Goal: Transaction & Acquisition: Purchase product/service

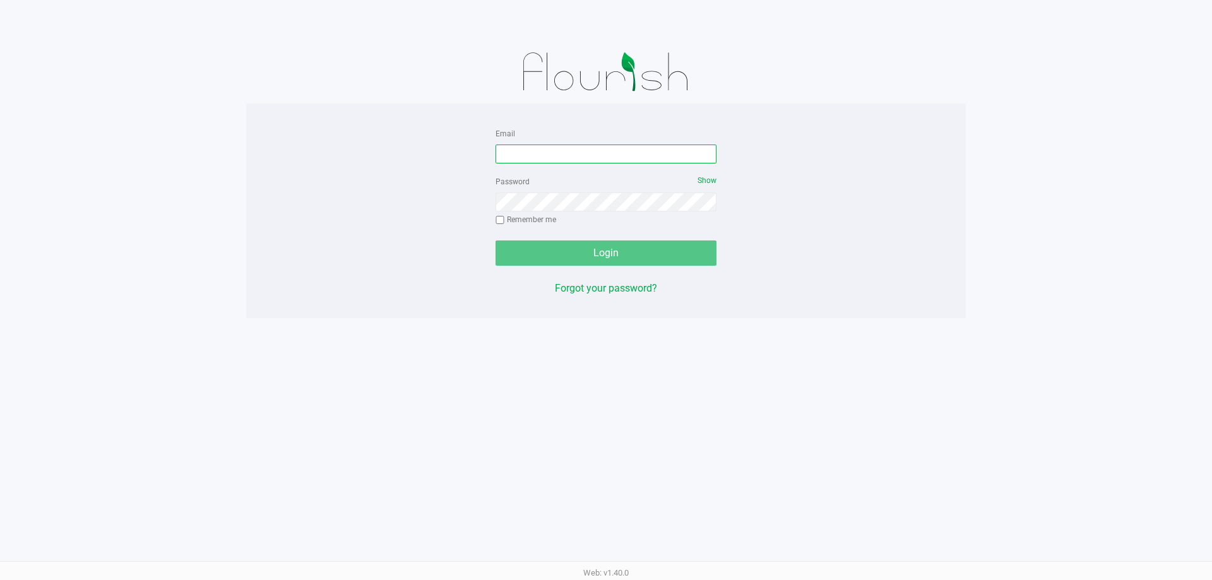
click at [656, 153] on input "Email" at bounding box center [605, 154] width 221 height 19
type input "[EMAIL_ADDRESS][DOMAIN_NAME]"
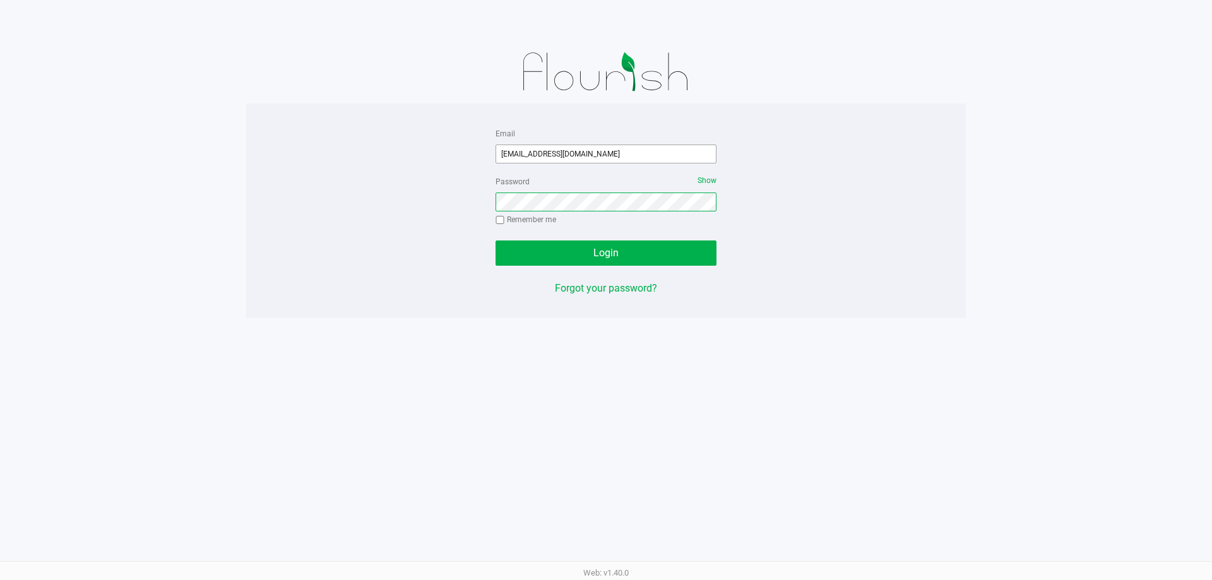
click at [495, 240] on button "Login" at bounding box center [605, 252] width 221 height 25
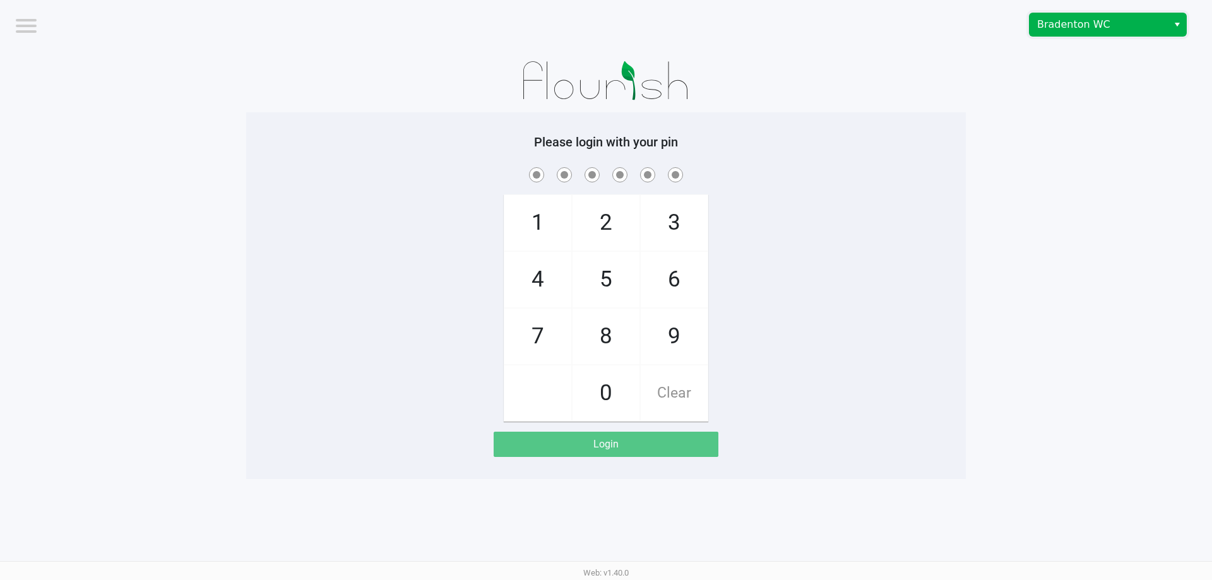
click at [1060, 32] on span "Bradenton WC" at bounding box center [1098, 24] width 123 height 15
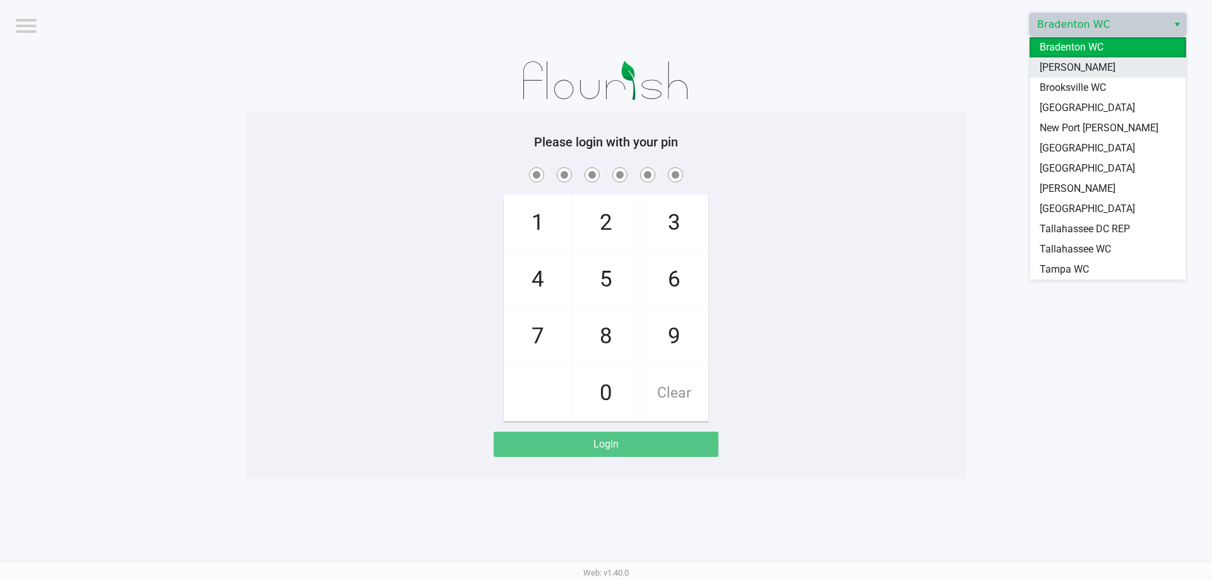
drag, startPoint x: 1062, startPoint y: 70, endPoint x: 981, endPoint y: 64, distance: 81.7
click at [1061, 70] on span "[PERSON_NAME]" at bounding box center [1077, 67] width 76 height 15
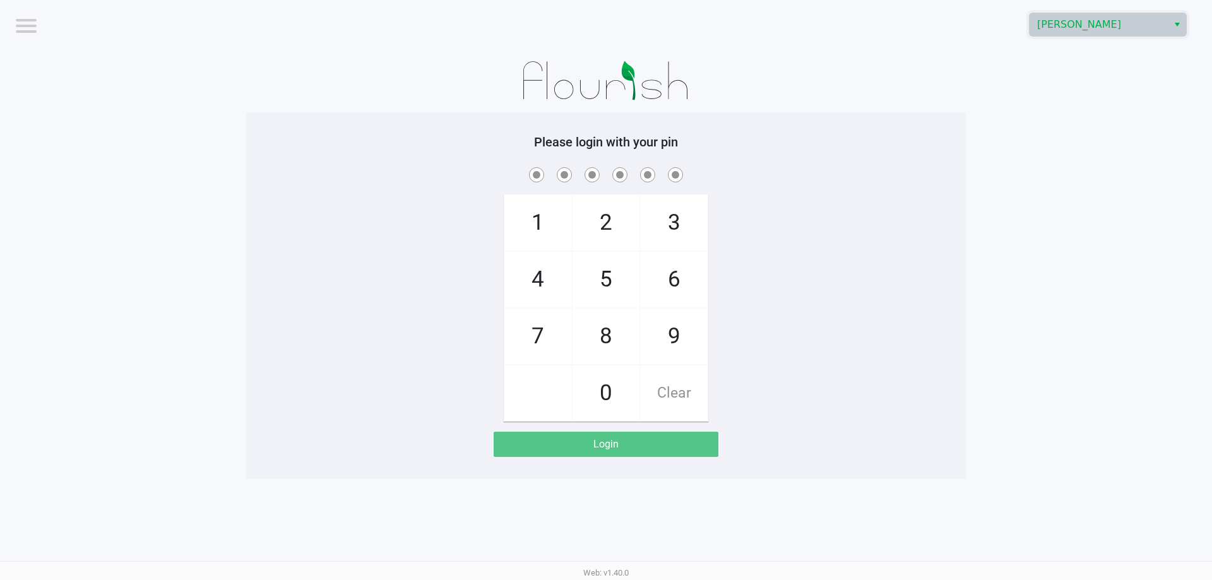
click at [942, 69] on div at bounding box center [605, 80] width 719 height 63
checkbox input "true"
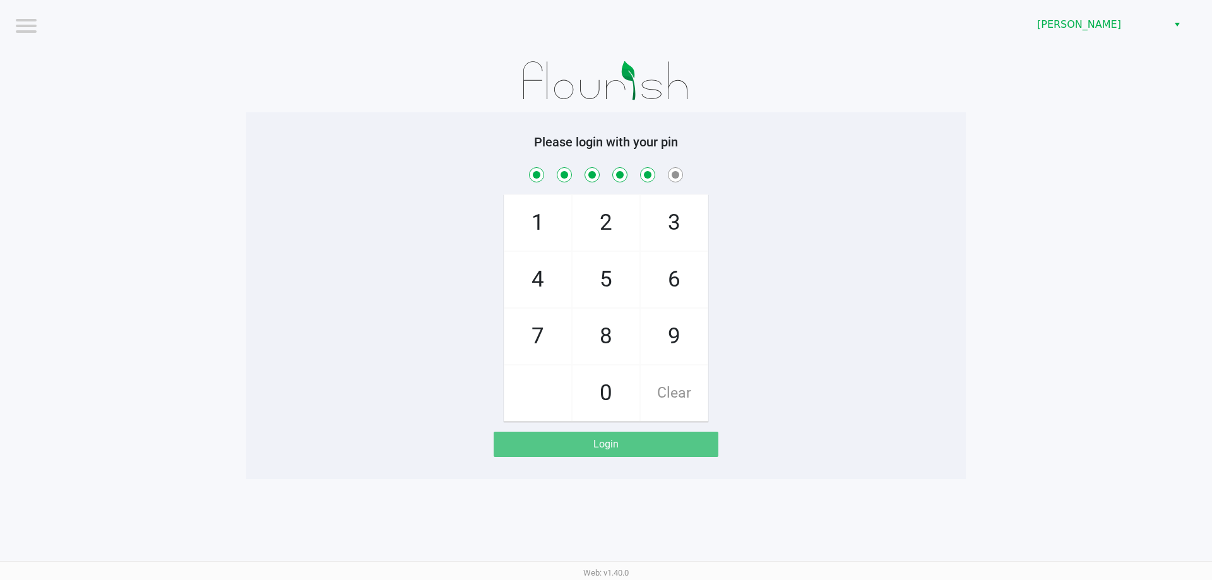
checkbox input "true"
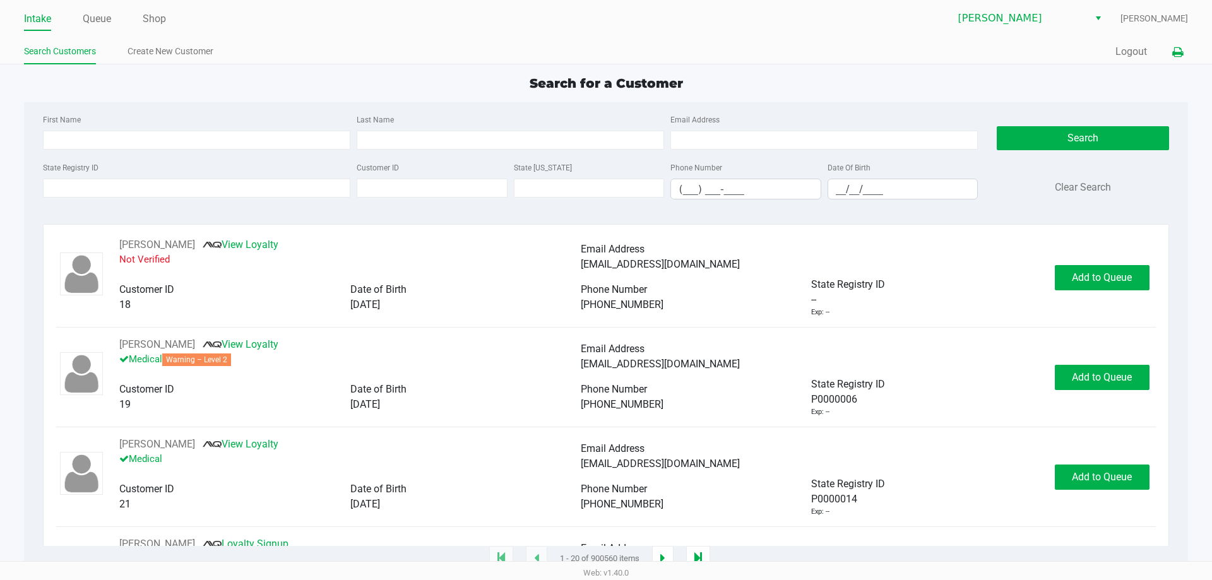
click at [1178, 44] on button at bounding box center [1177, 51] width 21 height 23
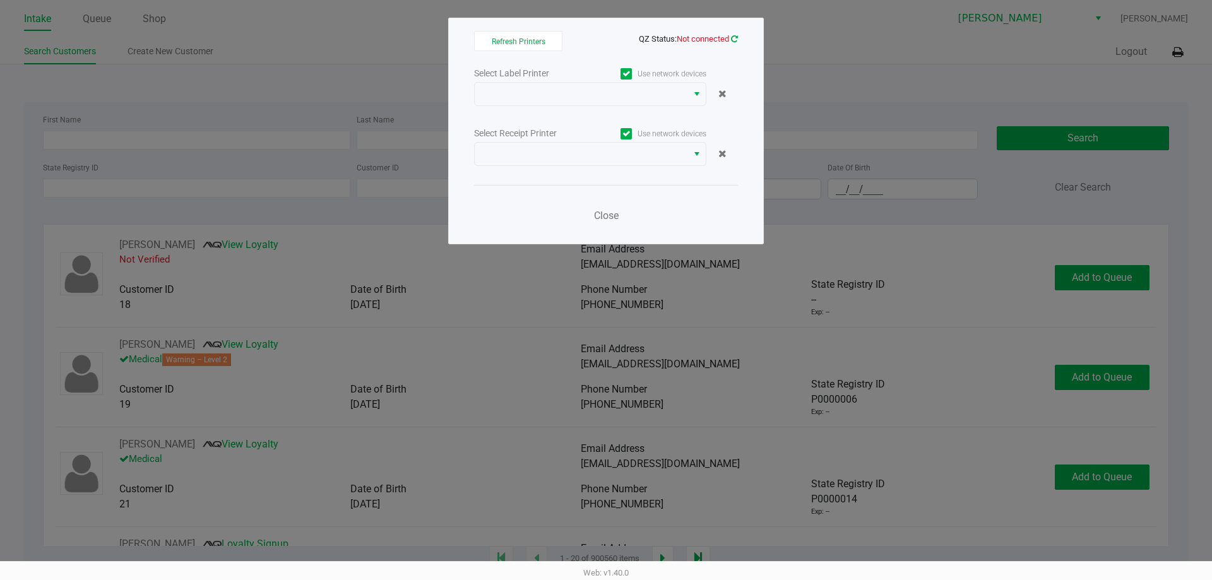
click at [733, 42] on icon at bounding box center [734, 39] width 7 height 8
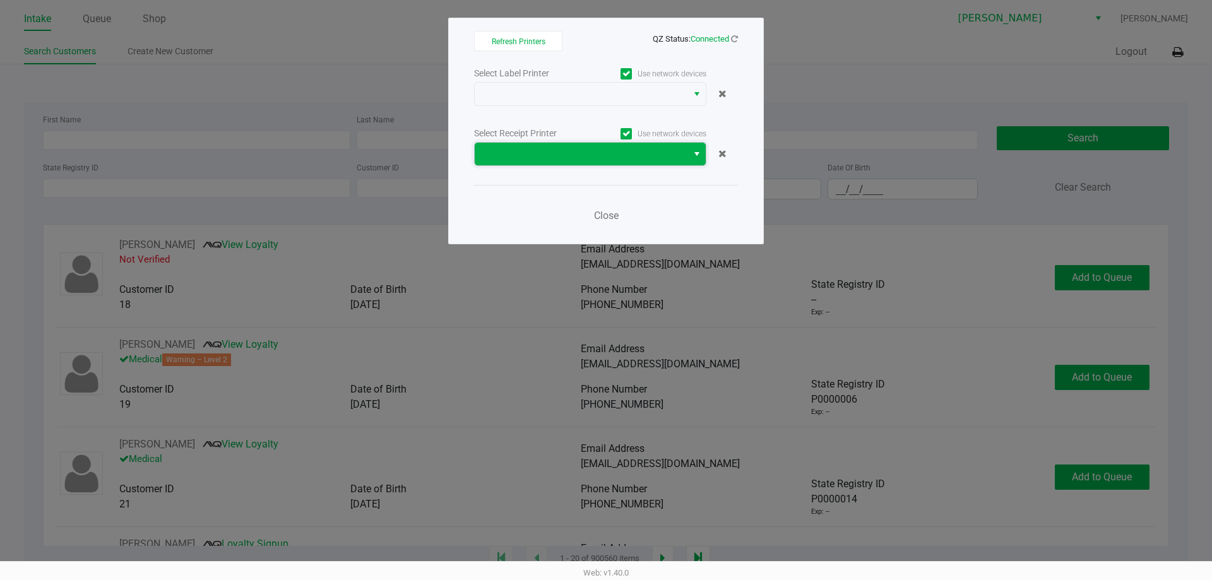
click at [566, 154] on span at bounding box center [581, 153] width 198 height 15
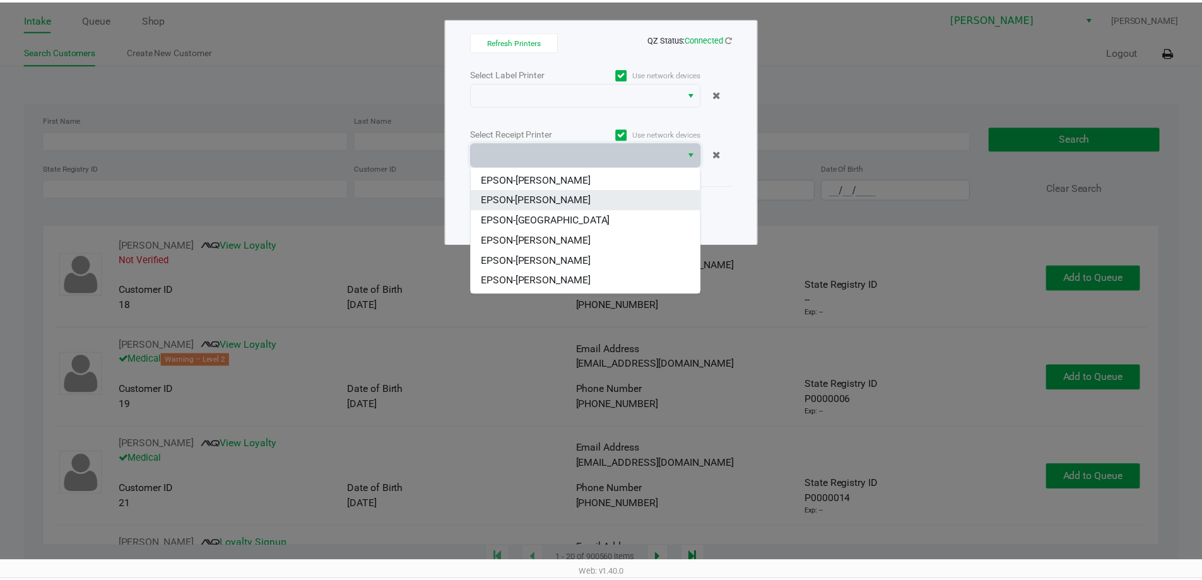
scroll to position [56, 0]
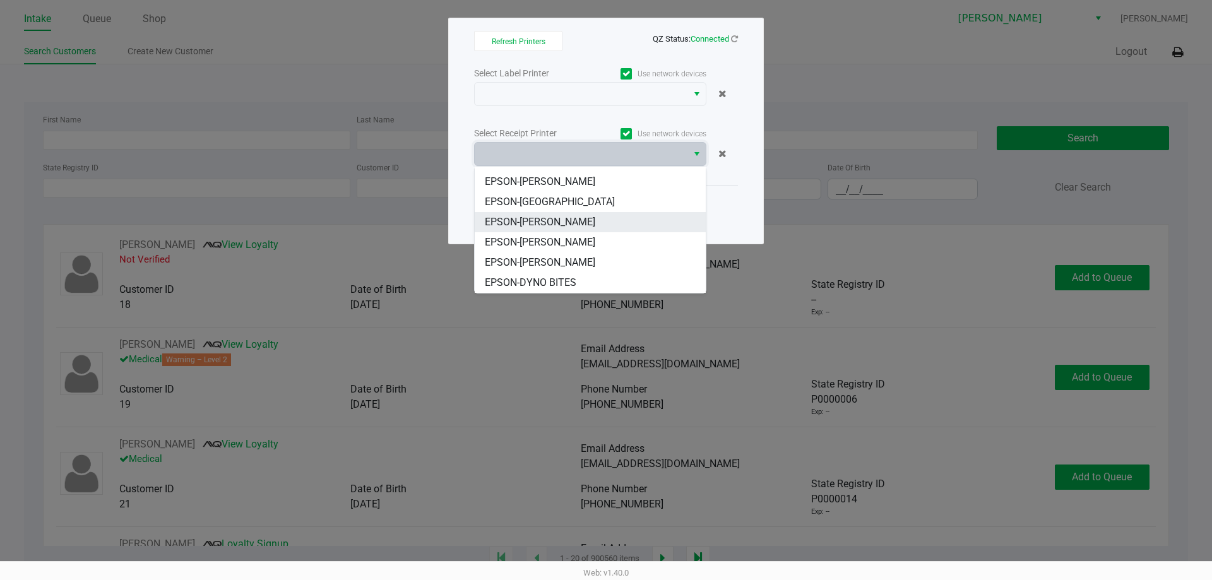
click at [572, 226] on span "EPSON-[PERSON_NAME]" at bounding box center [540, 222] width 110 height 15
click at [572, 226] on div "Close" at bounding box center [606, 208] width 264 height 46
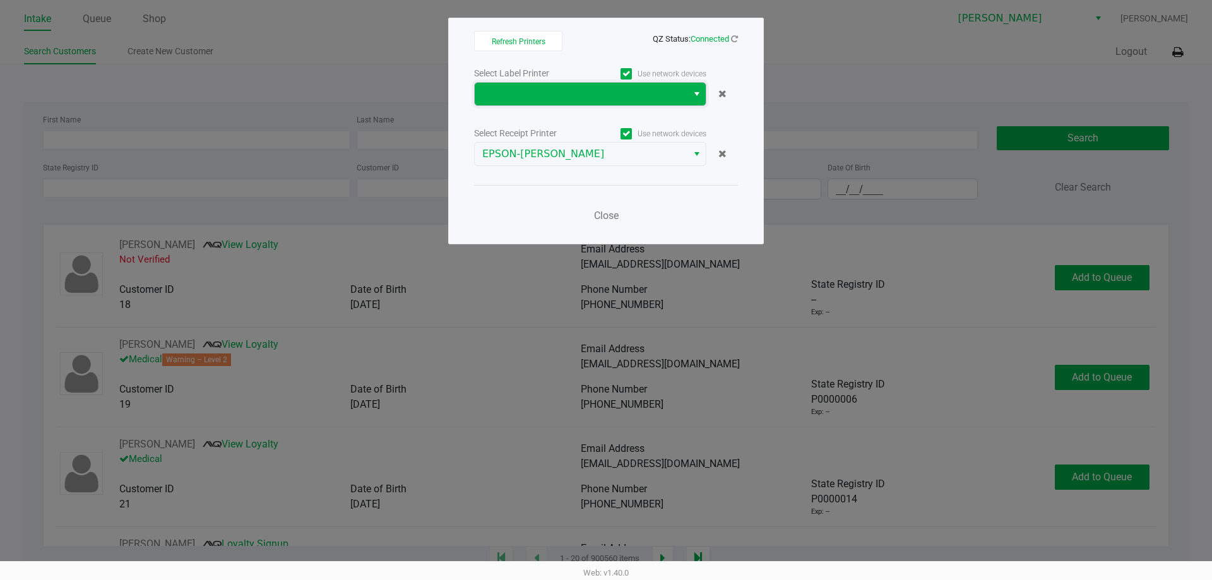
click at [570, 96] on span at bounding box center [581, 93] width 198 height 15
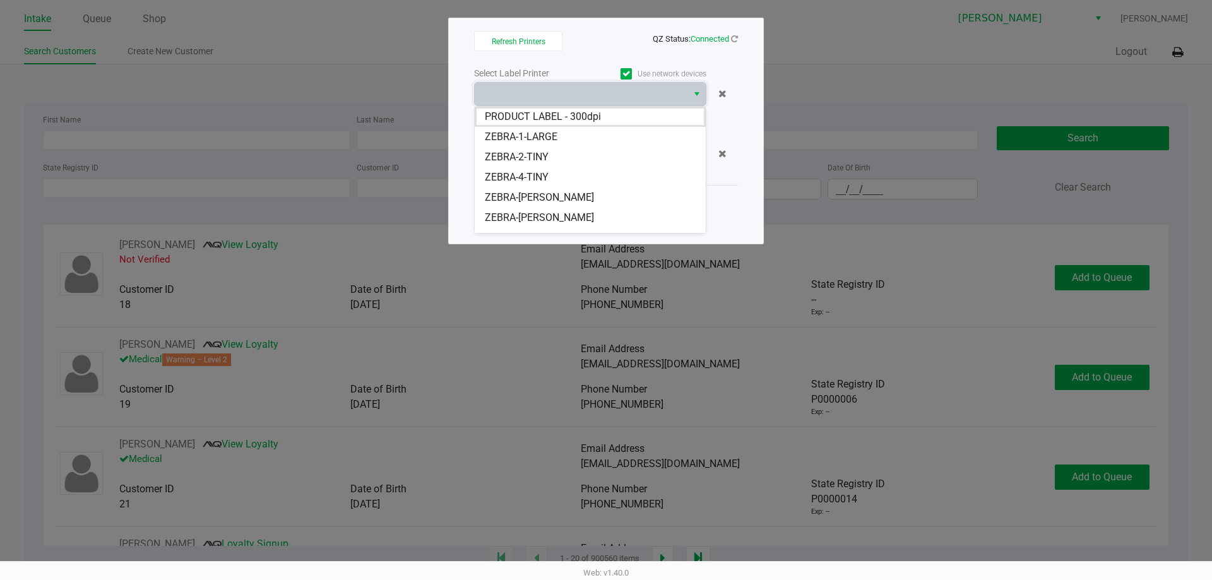
click at [565, 215] on span "ZEBRA-[PERSON_NAME]" at bounding box center [539, 217] width 109 height 15
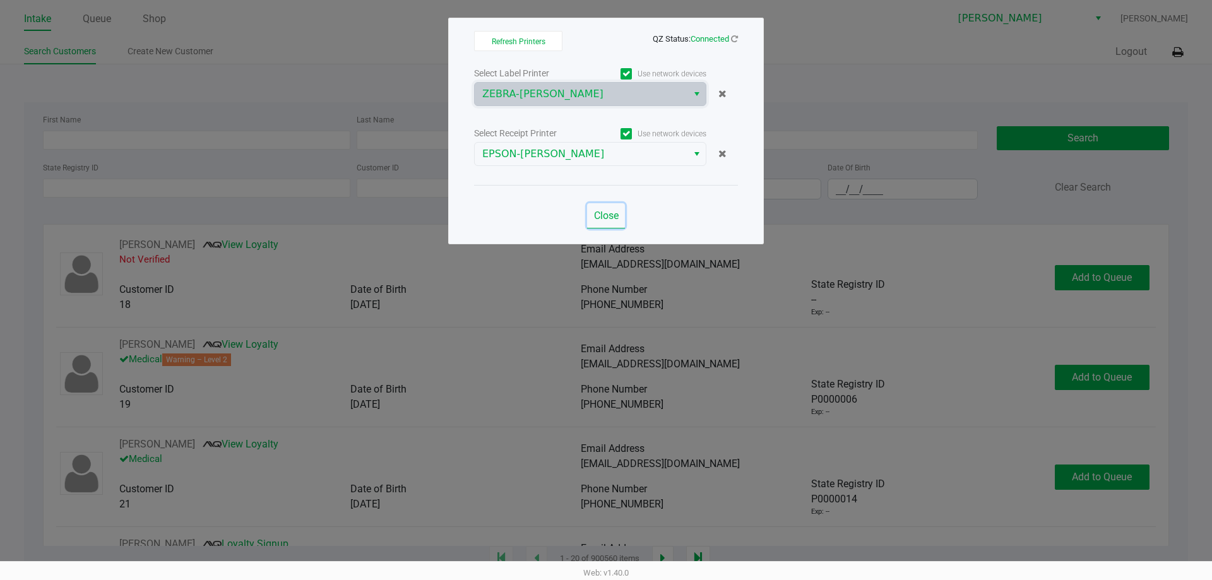
click at [611, 218] on span "Close" at bounding box center [606, 216] width 25 height 12
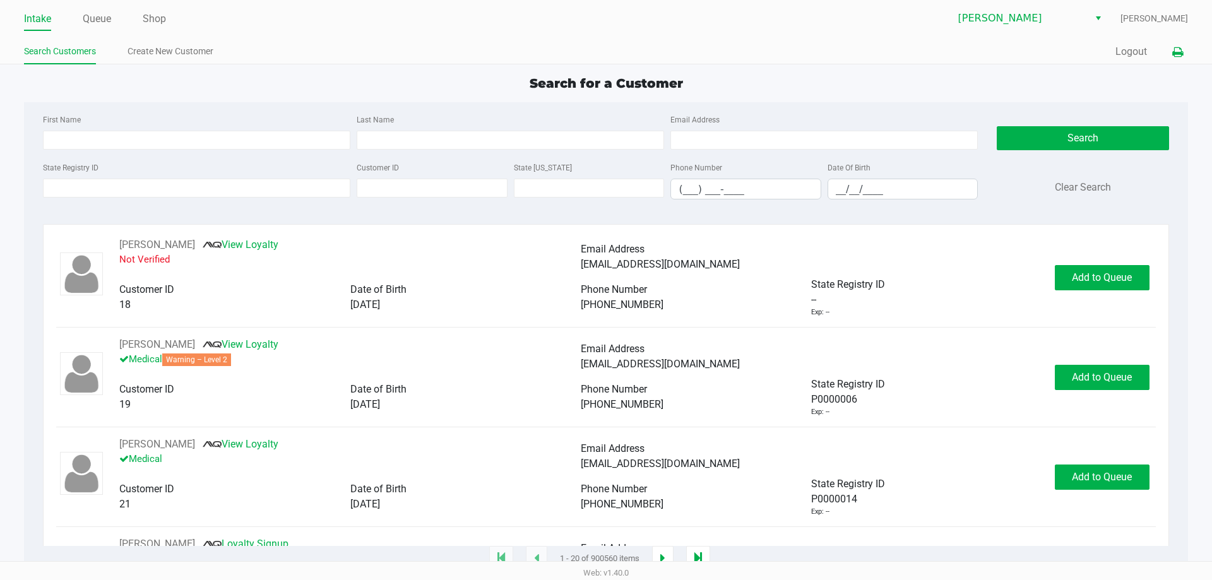
click at [1176, 50] on icon at bounding box center [1177, 52] width 11 height 9
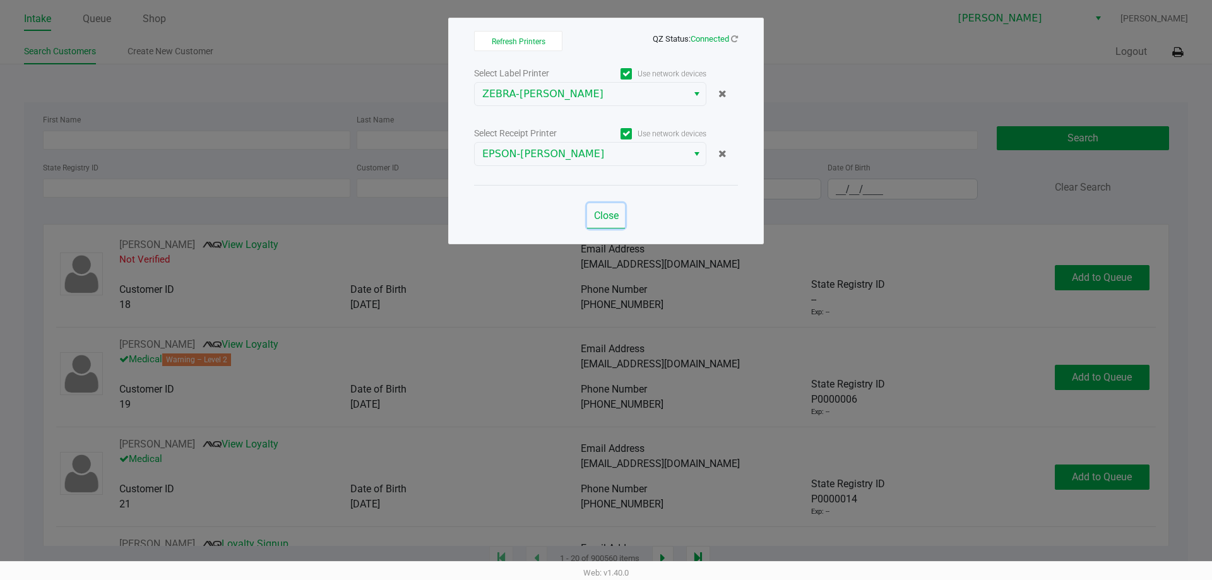
click at [599, 211] on span "Close" at bounding box center [606, 216] width 25 height 12
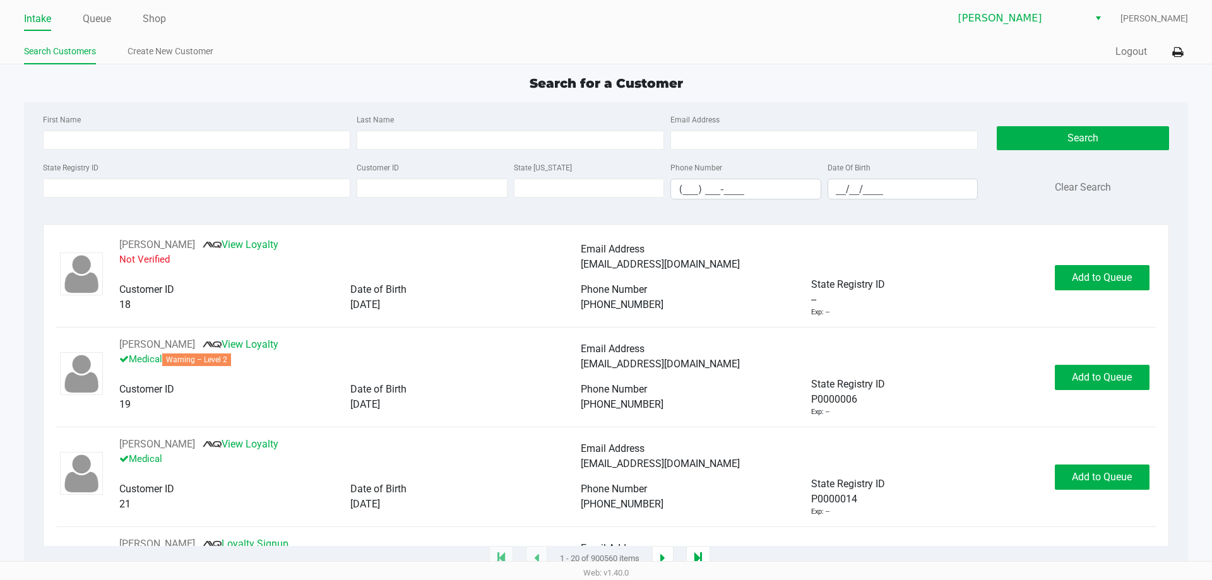
click at [581, 124] on div "Last Name" at bounding box center [510, 131] width 314 height 38
click at [875, 196] on input "__/__/____" at bounding box center [903, 189] width 150 height 20
type input "[DATE]"
click at [416, 138] on input "Last Name" at bounding box center [510, 140] width 307 height 19
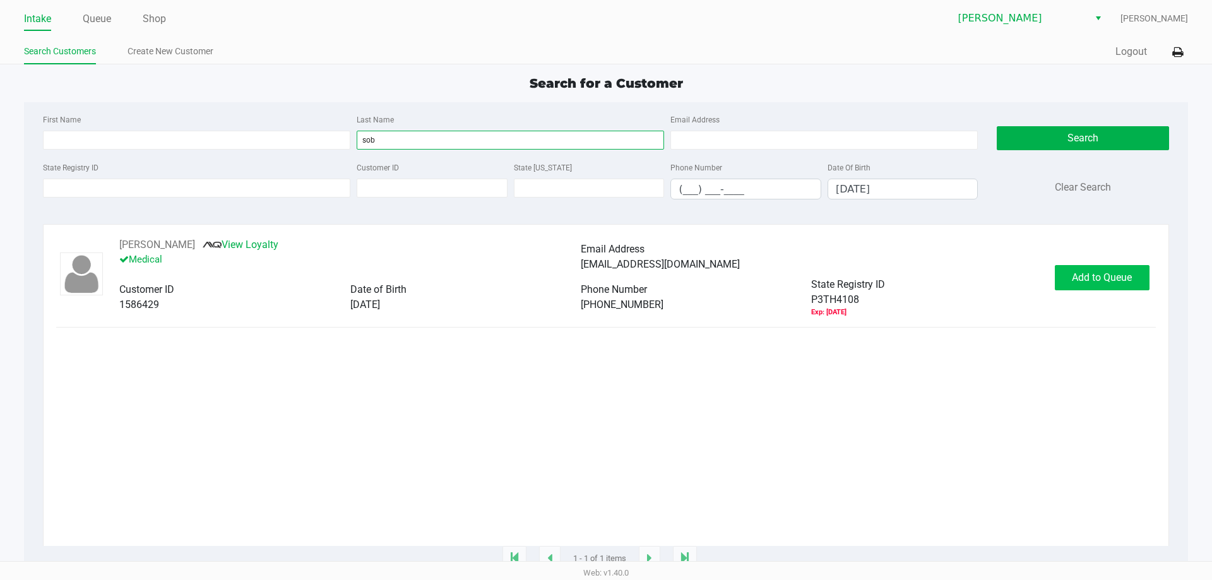
type input "sob"
click at [1092, 282] on span "Add to Queue" at bounding box center [1102, 277] width 60 height 12
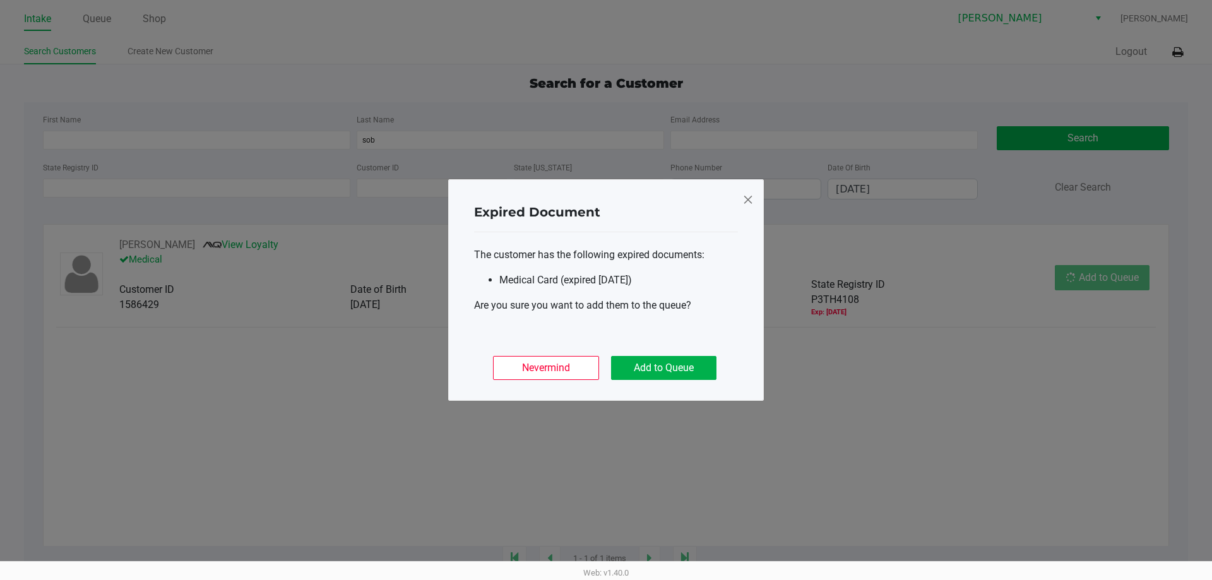
click at [685, 381] on div "Nevermind Add to Queue" at bounding box center [606, 362] width 264 height 49
click at [682, 377] on button "Add to Queue" at bounding box center [663, 368] width 105 height 24
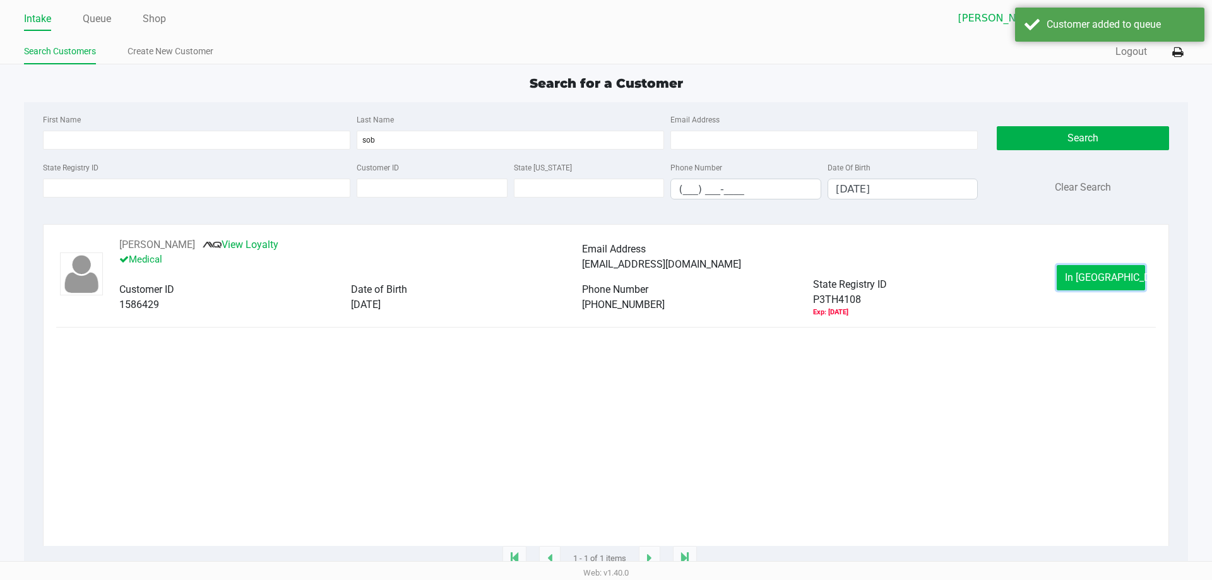
click at [1092, 290] on button "In [GEOGRAPHIC_DATA]" at bounding box center [1100, 277] width 88 height 25
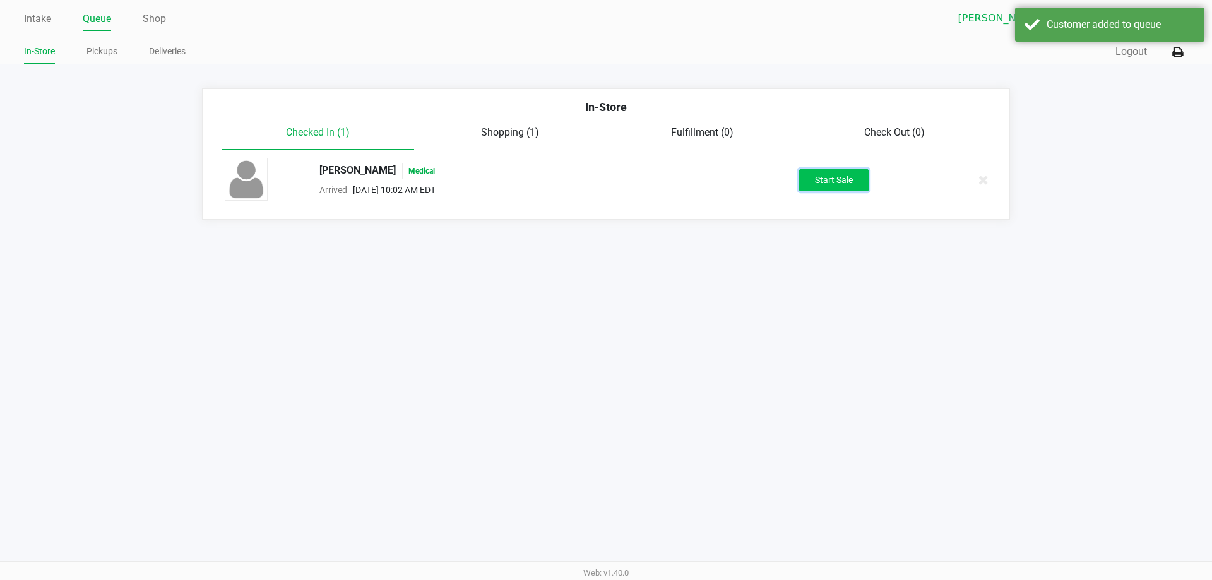
click at [828, 188] on button "Start Sale" at bounding box center [833, 180] width 69 height 22
click at [803, 276] on div "Intake Queue Shop [PERSON_NAME] [PERSON_NAME] In-Store Pickups Deliveries Quick…" at bounding box center [606, 290] width 1212 height 580
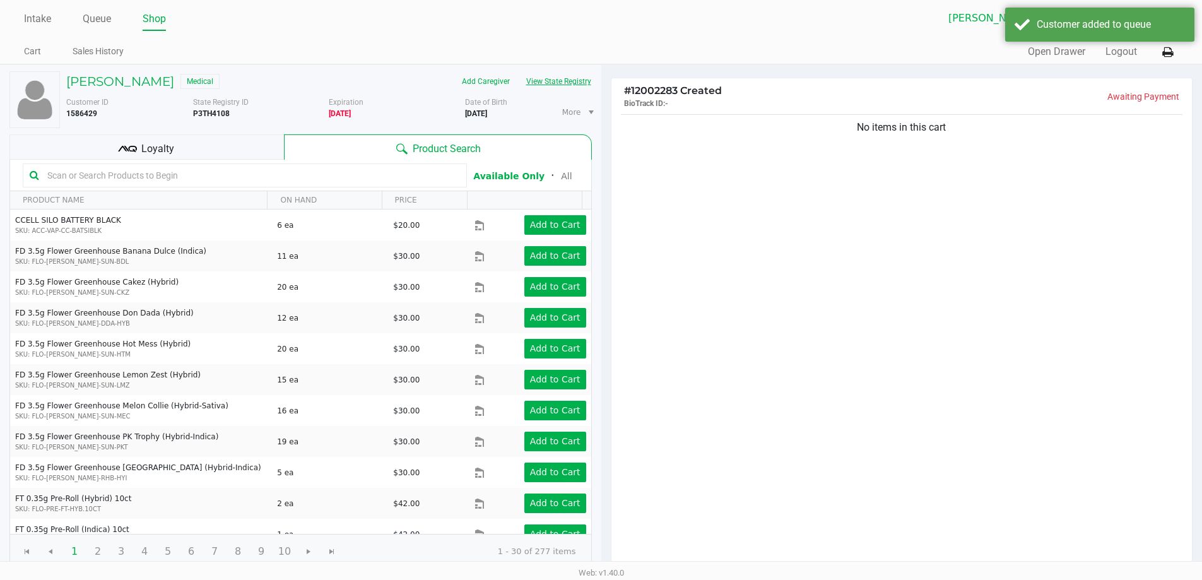
click at [564, 86] on button "View State Registry" at bounding box center [555, 81] width 74 height 20
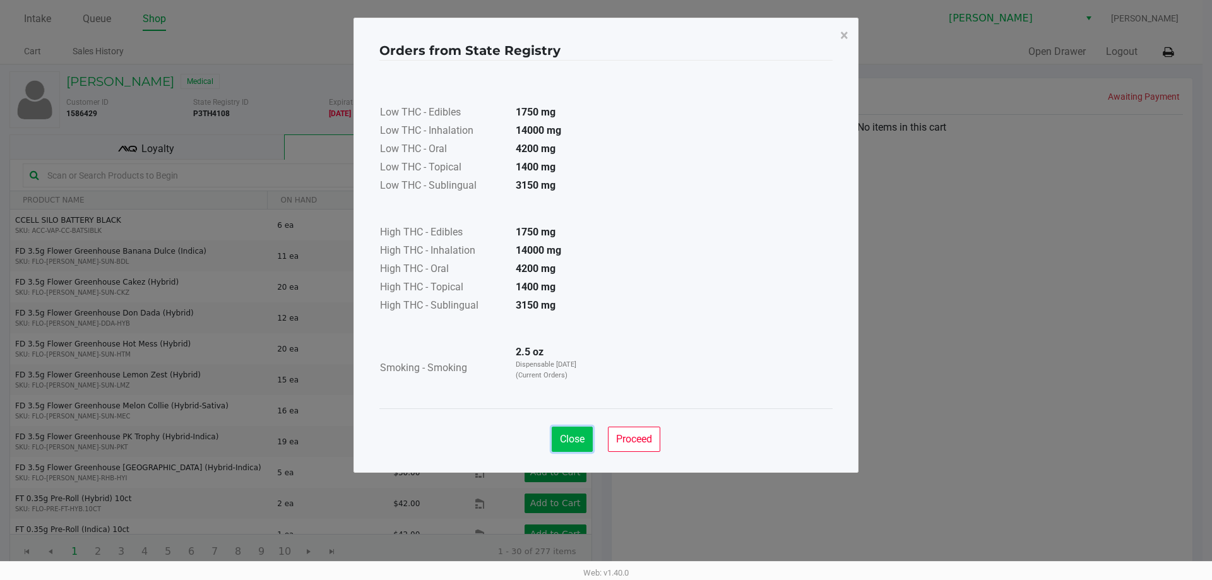
click at [572, 437] on span "Close" at bounding box center [572, 439] width 25 height 12
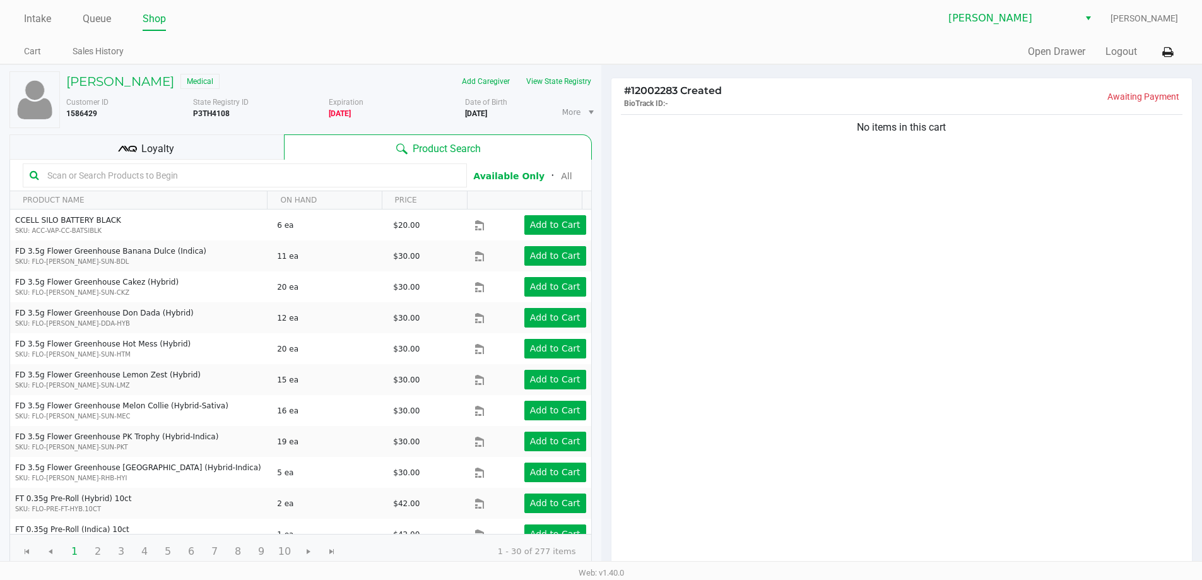
click at [798, 383] on app-state-registry "Orders from State Registry × Low THC - Edibles 1750 mg Low THC - Inhalation 140…" at bounding box center [601, 213] width 453 height 428
click at [760, 369] on div "No items in this cart" at bounding box center [901, 341] width 581 height 458
click at [153, 83] on h5 "[PERSON_NAME]" at bounding box center [120, 81] width 108 height 15
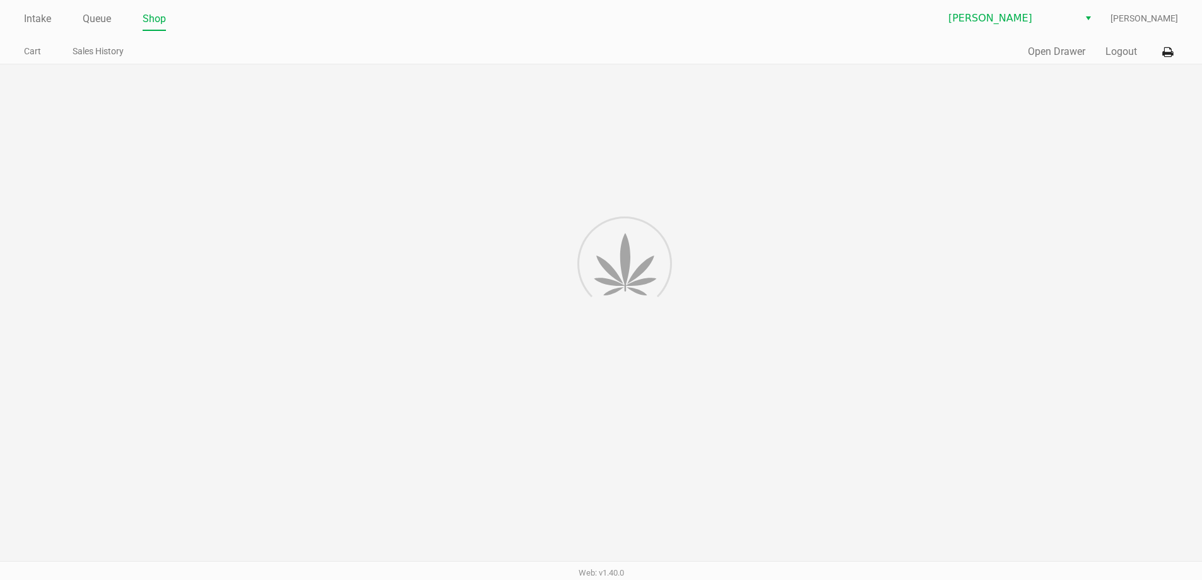
click at [149, 95] on div at bounding box center [601, 386] width 1202 height 645
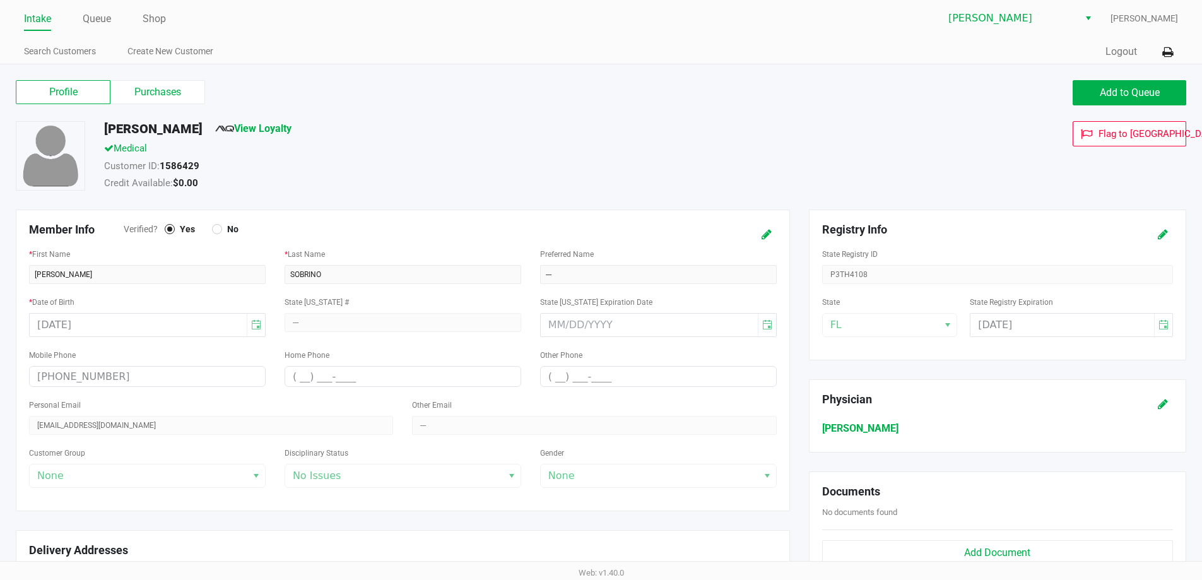
click at [149, 95] on label "Purchases" at bounding box center [157, 92] width 95 height 24
click at [0, 0] on 1 "Purchases" at bounding box center [0, 0] width 0 height 0
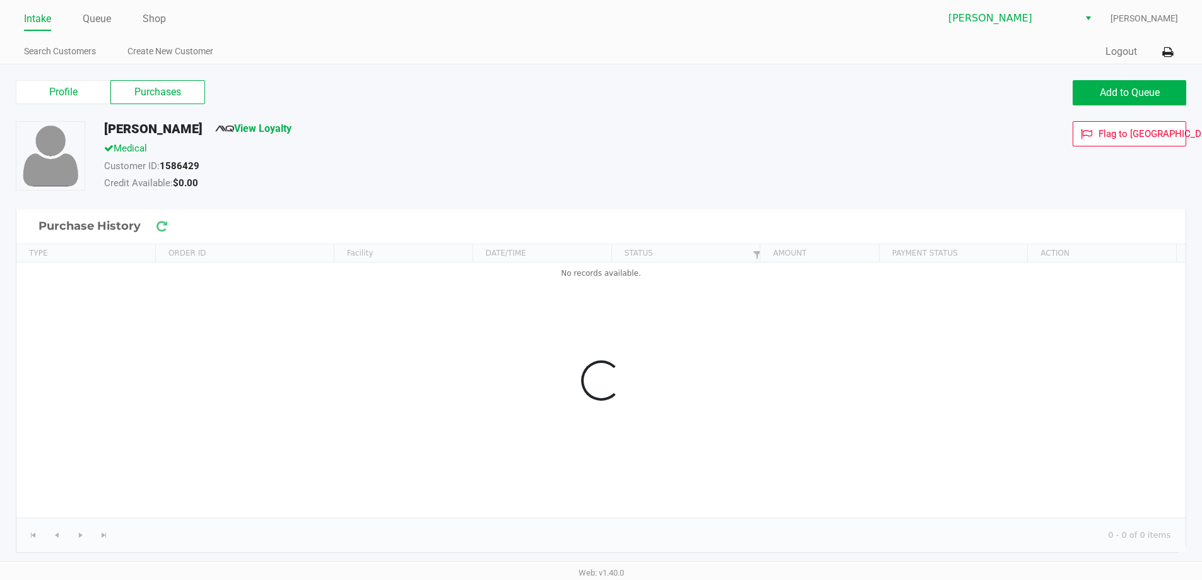
click at [148, 95] on label "Purchases" at bounding box center [157, 92] width 95 height 24
click at [0, 0] on 1 "Purchases" at bounding box center [0, 0] width 0 height 0
click at [148, 95] on label "Purchases" at bounding box center [157, 92] width 95 height 24
click at [0, 0] on 1 "Purchases" at bounding box center [0, 0] width 0 height 0
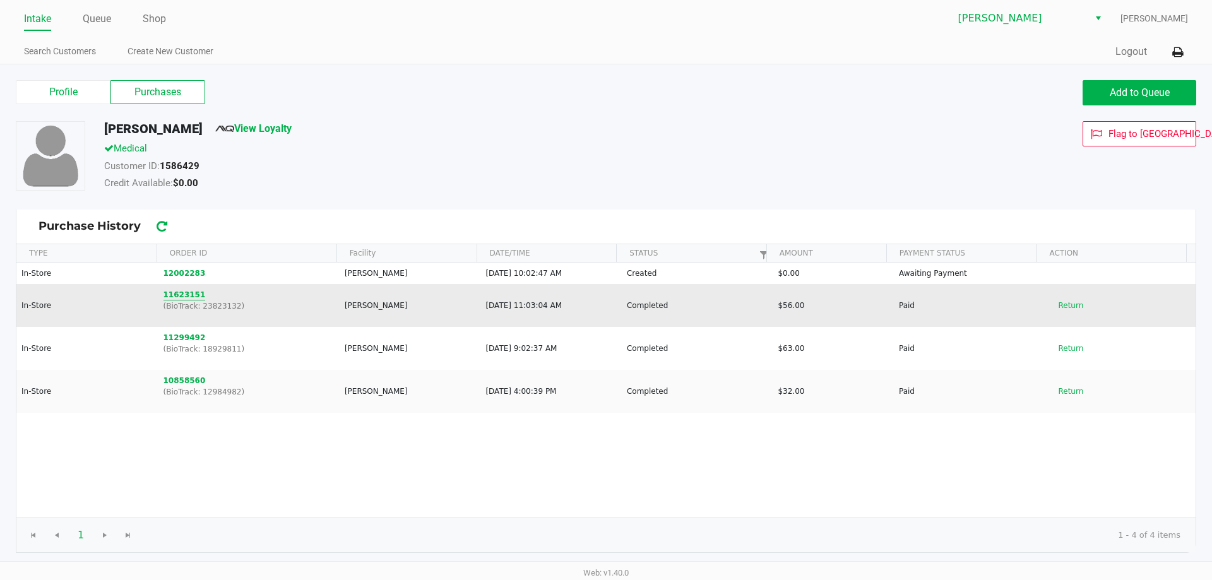
click at [183, 292] on button "11623151" at bounding box center [184, 294] width 42 height 11
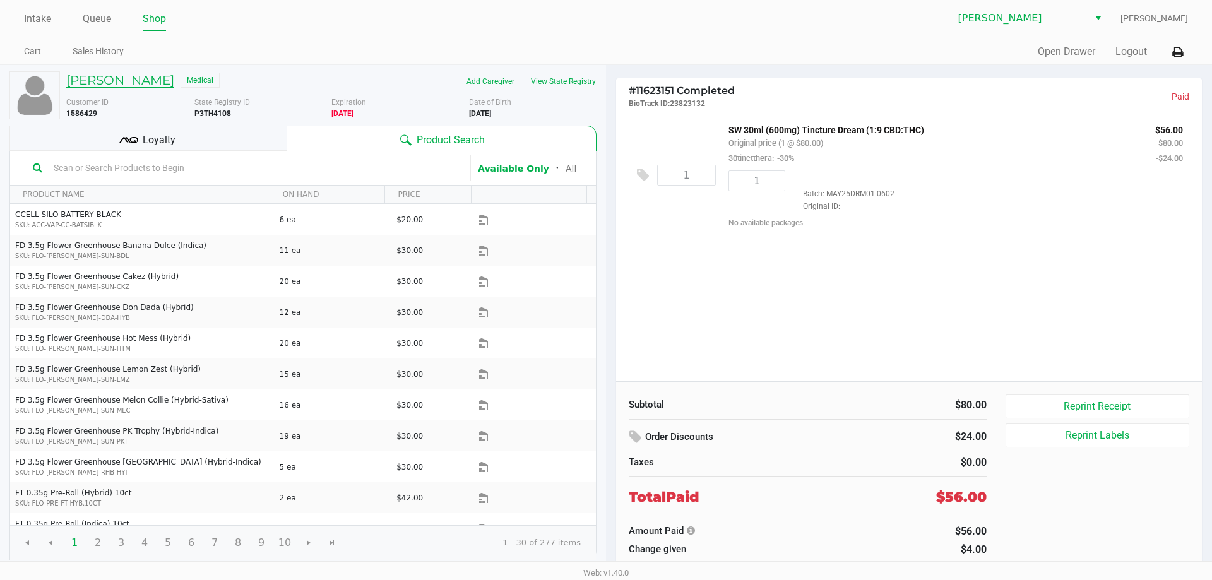
click at [134, 73] on h5 "[PERSON_NAME]" at bounding box center [120, 80] width 108 height 15
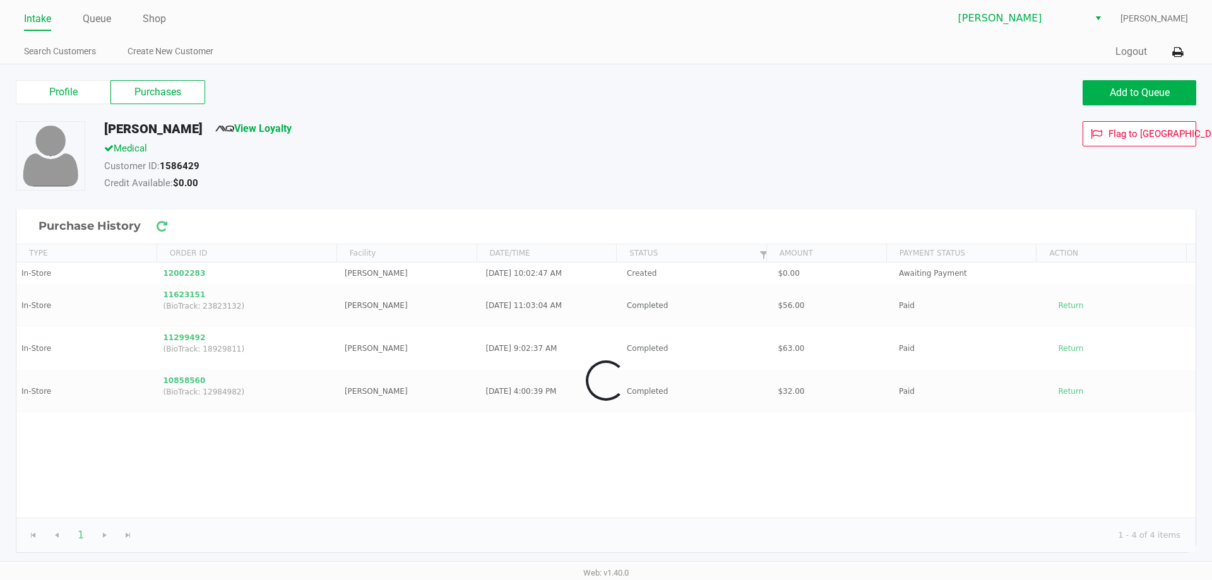
click at [146, 92] on label "Purchases" at bounding box center [157, 92] width 95 height 24
click at [0, 0] on 1 "Purchases" at bounding box center [0, 0] width 0 height 0
drag, startPoint x: 448, startPoint y: 122, endPoint x: 257, endPoint y: 289, distance: 254.0
click at [449, 122] on div "[PERSON_NAME] View Loyalty" at bounding box center [465, 131] width 740 height 20
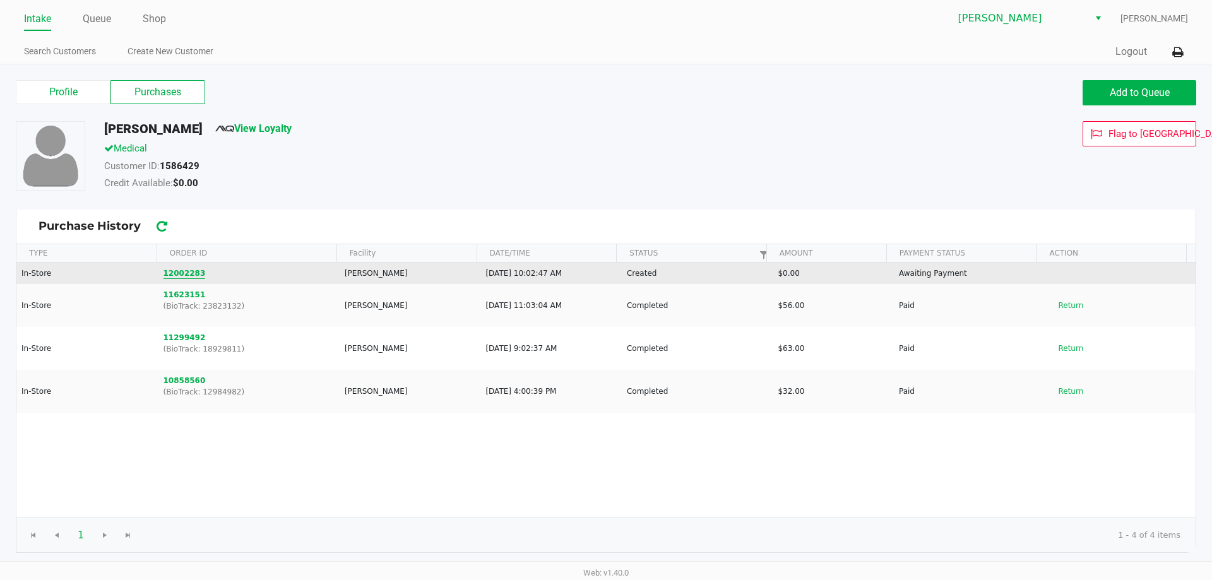
click at [163, 272] on button "12002283" at bounding box center [184, 273] width 42 height 11
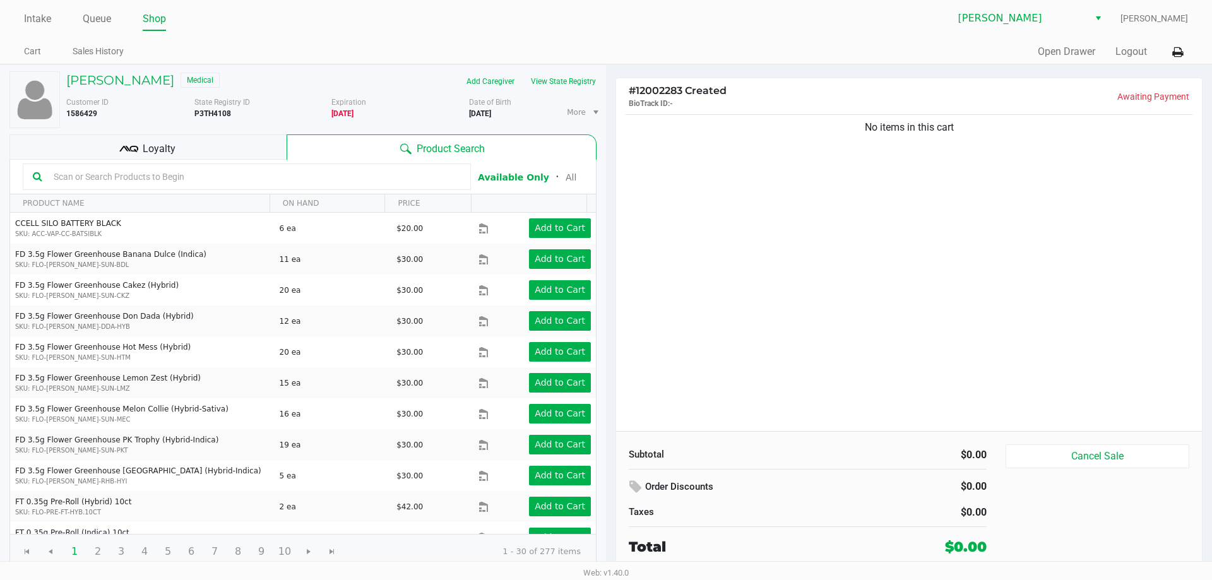
click at [172, 170] on input "text" at bounding box center [255, 176] width 412 height 19
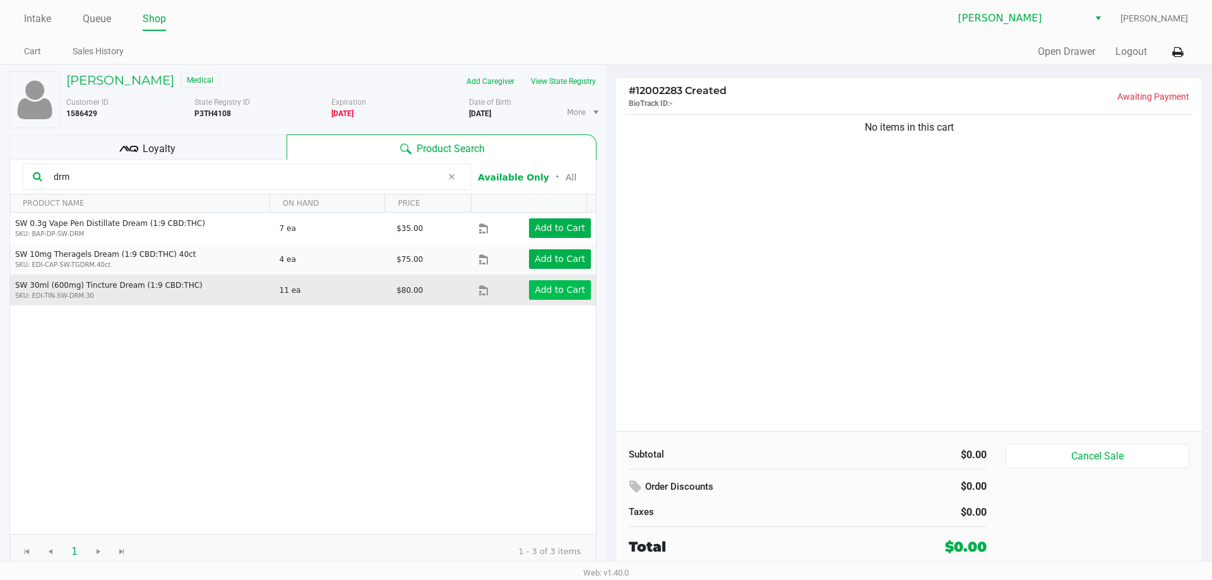
type input "drm"
click at [568, 292] on app-button-loader "Add to Cart" at bounding box center [560, 290] width 50 height 10
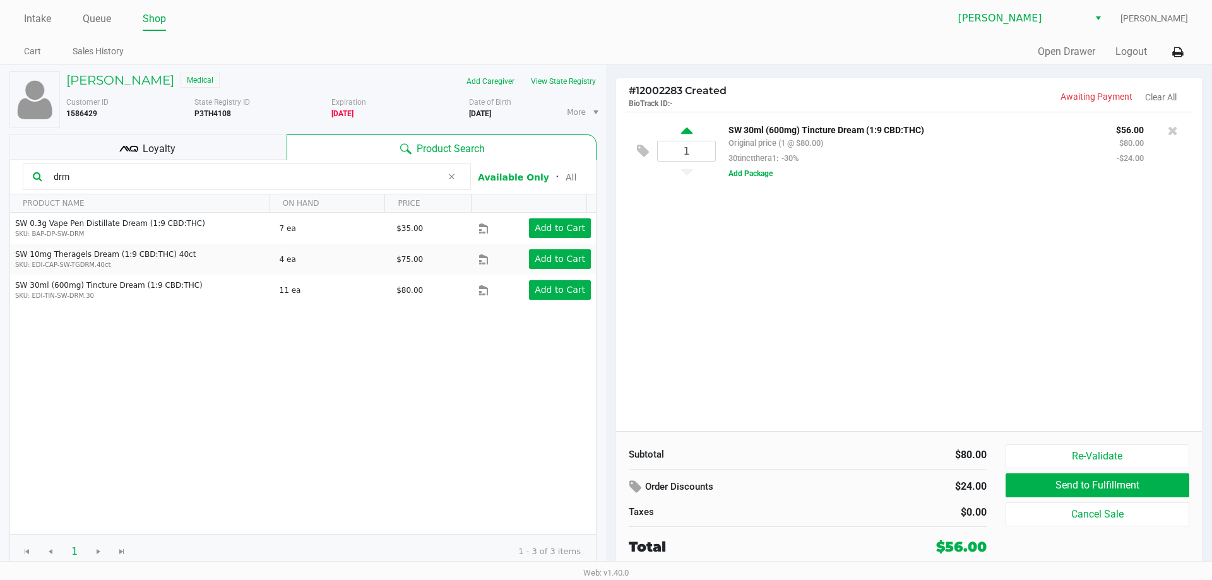
click at [686, 134] on icon at bounding box center [686, 133] width 11 height 16
type input "2"
click at [216, 177] on input "drm" at bounding box center [245, 176] width 393 height 19
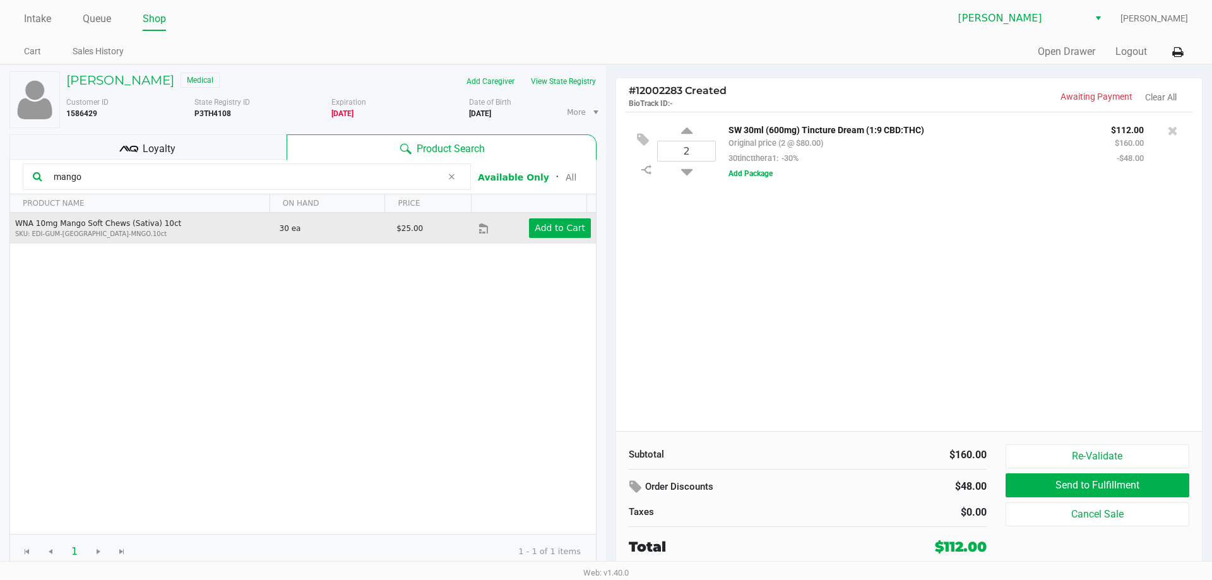
type input "mango"
click at [556, 239] on td "Add to Cart" at bounding box center [536, 228] width 117 height 31
click at [553, 236] on button "Add to Cart" at bounding box center [560, 228] width 62 height 20
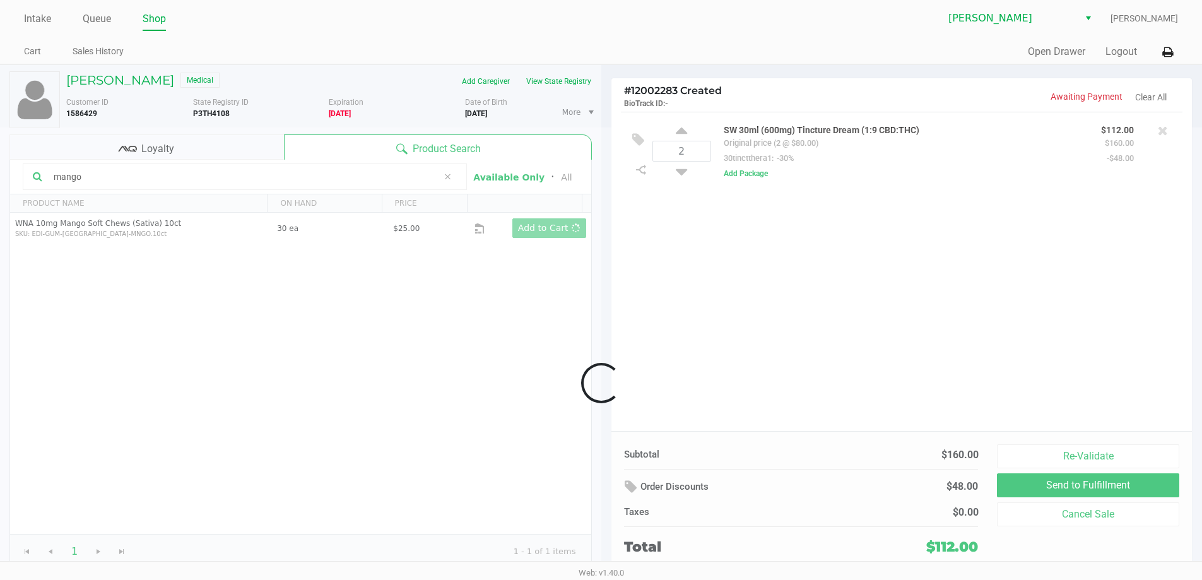
click at [704, 273] on div at bounding box center [601, 382] width 1202 height 511
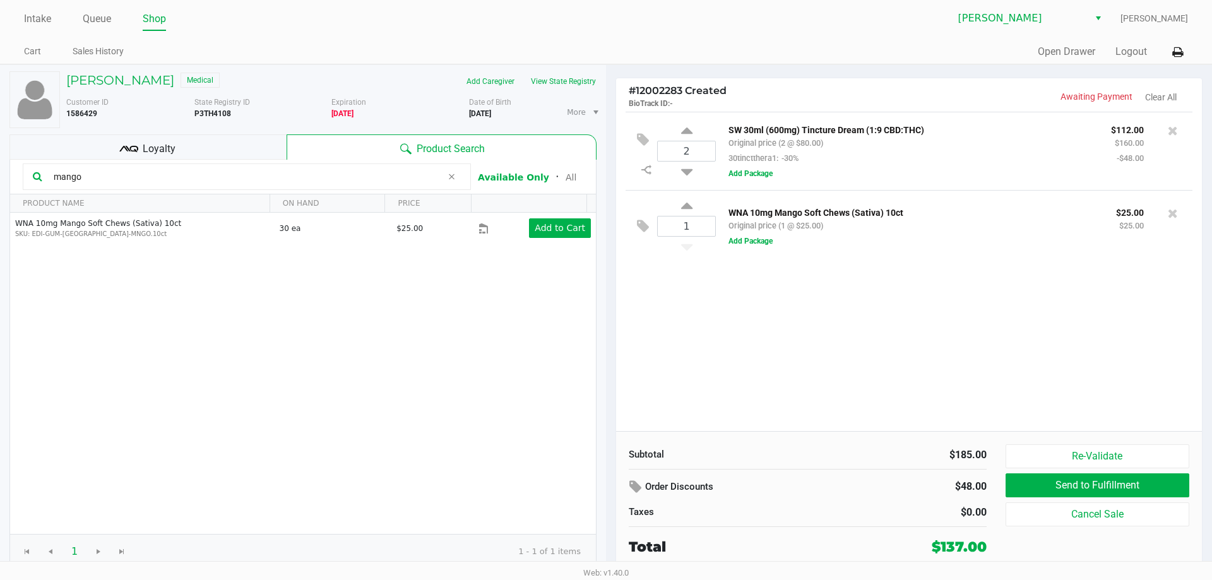
click at [190, 155] on div "Loyalty" at bounding box center [147, 146] width 277 height 25
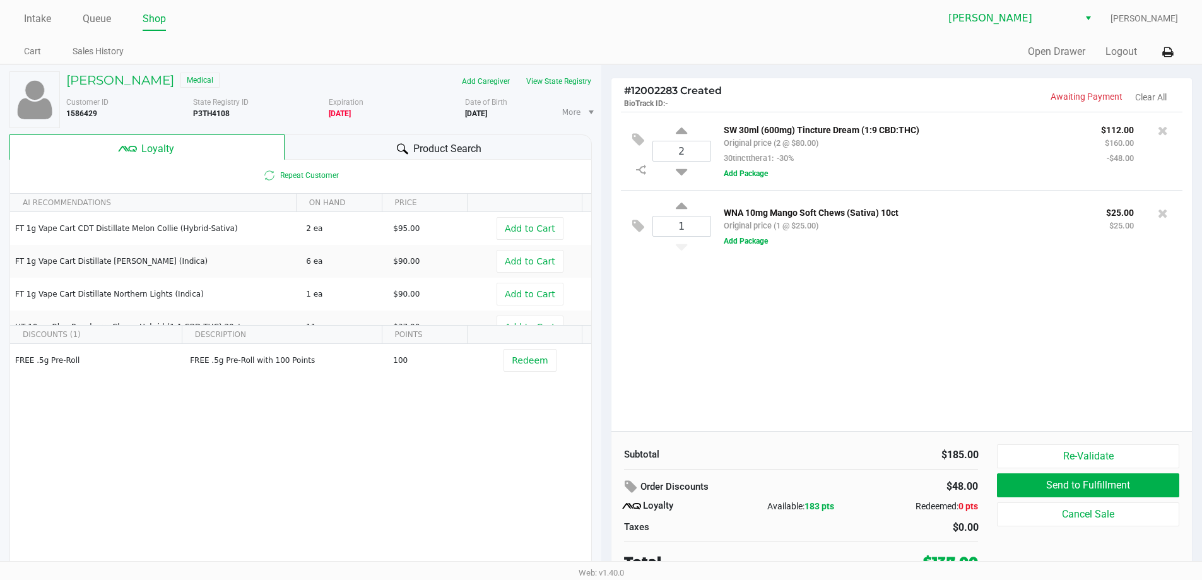
drag, startPoint x: 444, startPoint y: 447, endPoint x: 954, endPoint y: 364, distance: 517.2
click at [457, 445] on div "FREE .5g Pre-Roll FREE .5g Pre-Roll with 100 Points 100 Redeem" at bounding box center [300, 439] width 581 height 190
click at [460, 141] on span "Product Search" at bounding box center [447, 148] width 68 height 15
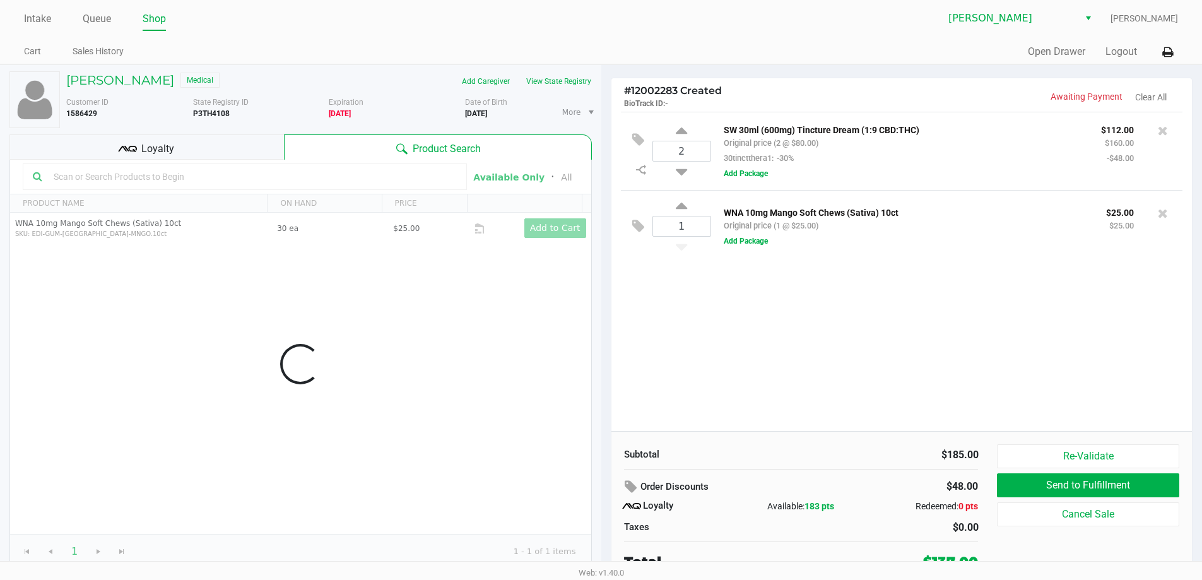
click at [735, 319] on div "2 SW 30ml (600mg) Tincture Dream (1:9 CBD:THC) Original price (2 @ $80.00) 30ti…" at bounding box center [901, 271] width 581 height 319
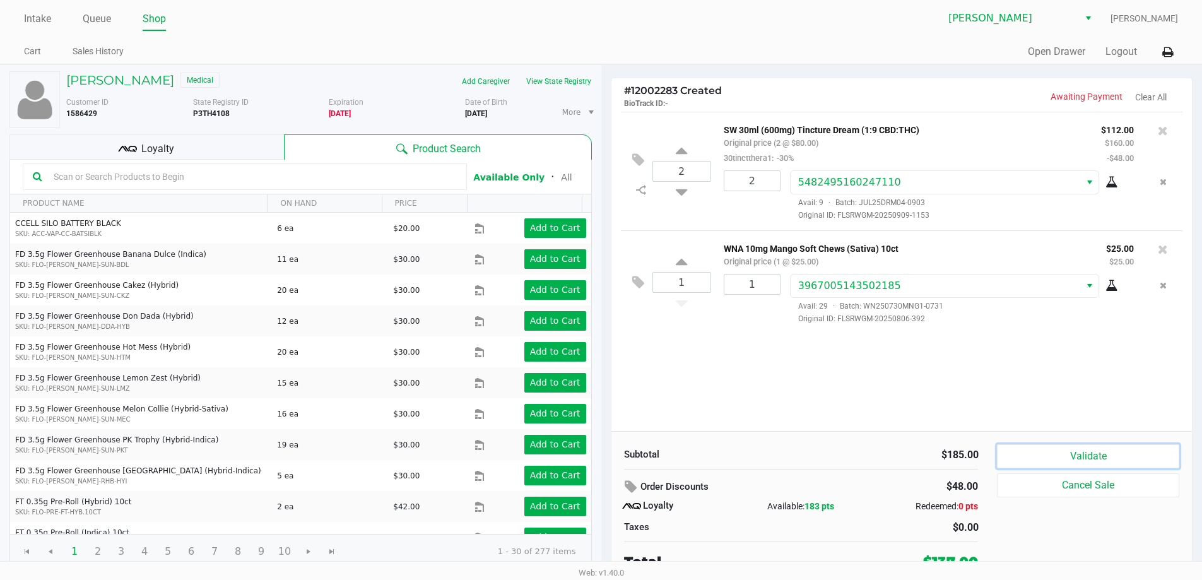
drag, startPoint x: 1080, startPoint y: 454, endPoint x: 1012, endPoint y: 440, distance: 70.2
click at [1079, 453] on button "Validate" at bounding box center [1088, 456] width 182 height 24
click at [934, 413] on div "2 SW 30ml (600mg) Tincture Dream (1:9 CBD:THC) Original price (2 @ $80.00) 30ti…" at bounding box center [901, 271] width 581 height 319
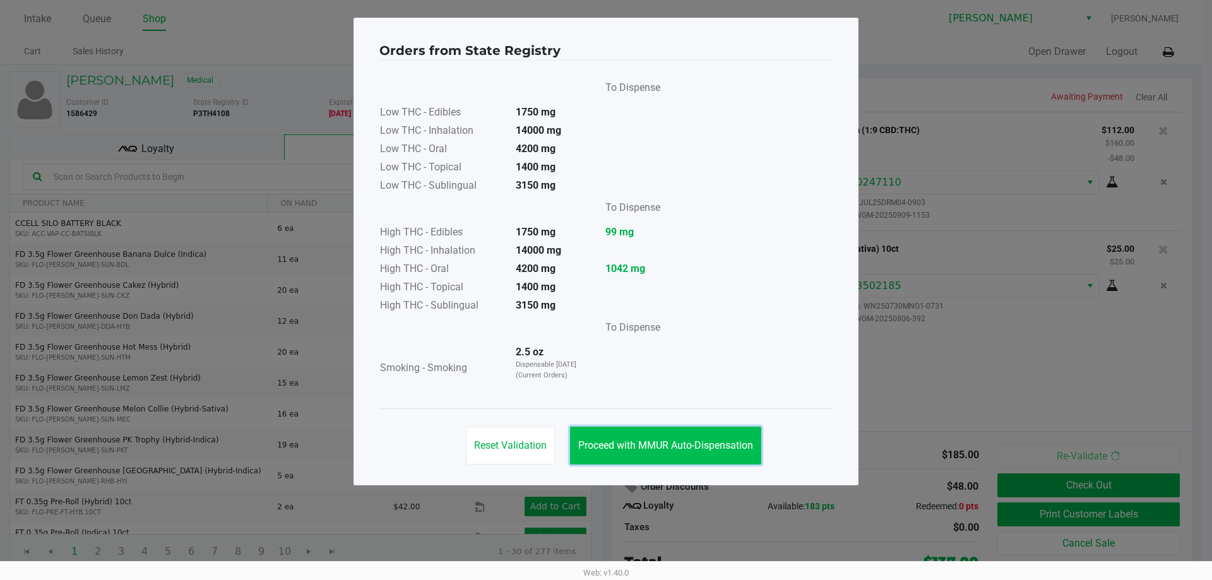
click at [617, 451] on button "Proceed with MMUR Auto-Dispensation" at bounding box center [665, 446] width 191 height 38
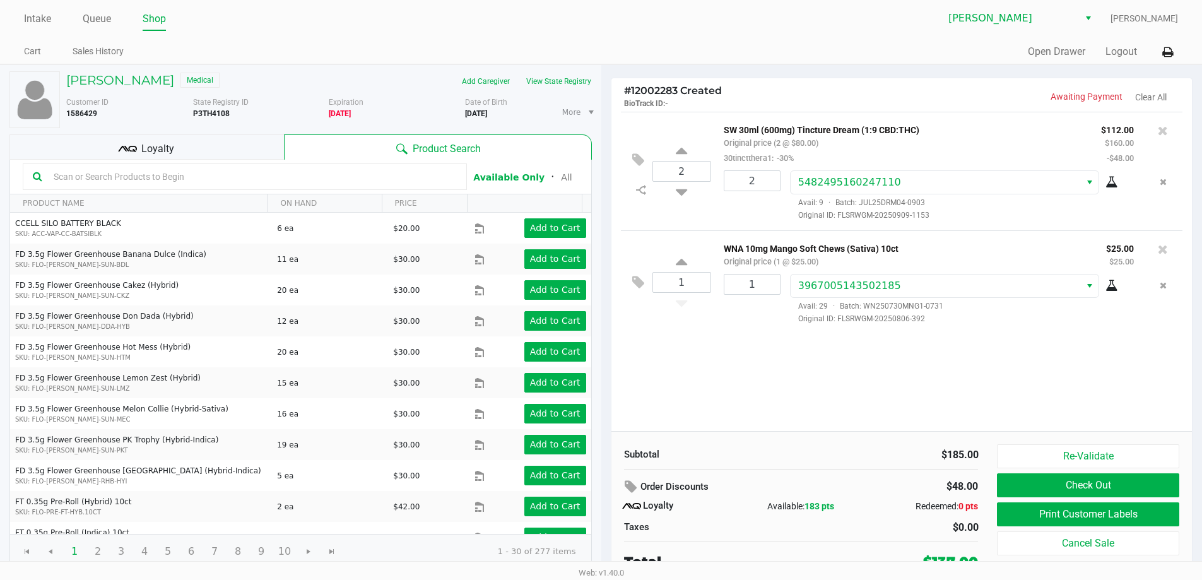
scroll to position [6, 0]
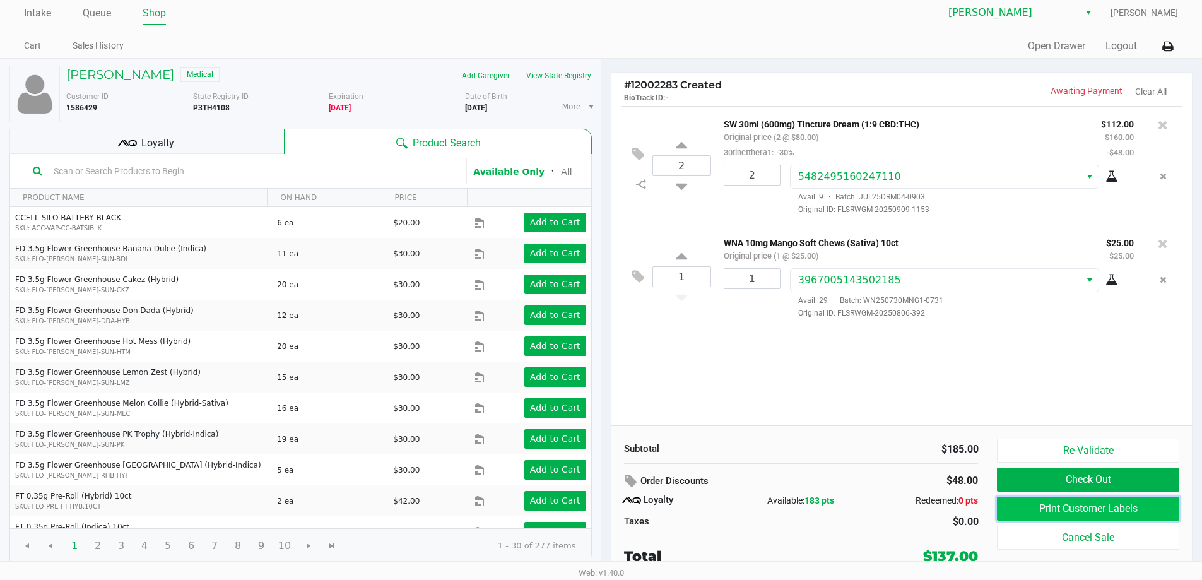
click at [1037, 501] on button "Print Customer Labels" at bounding box center [1088, 509] width 182 height 24
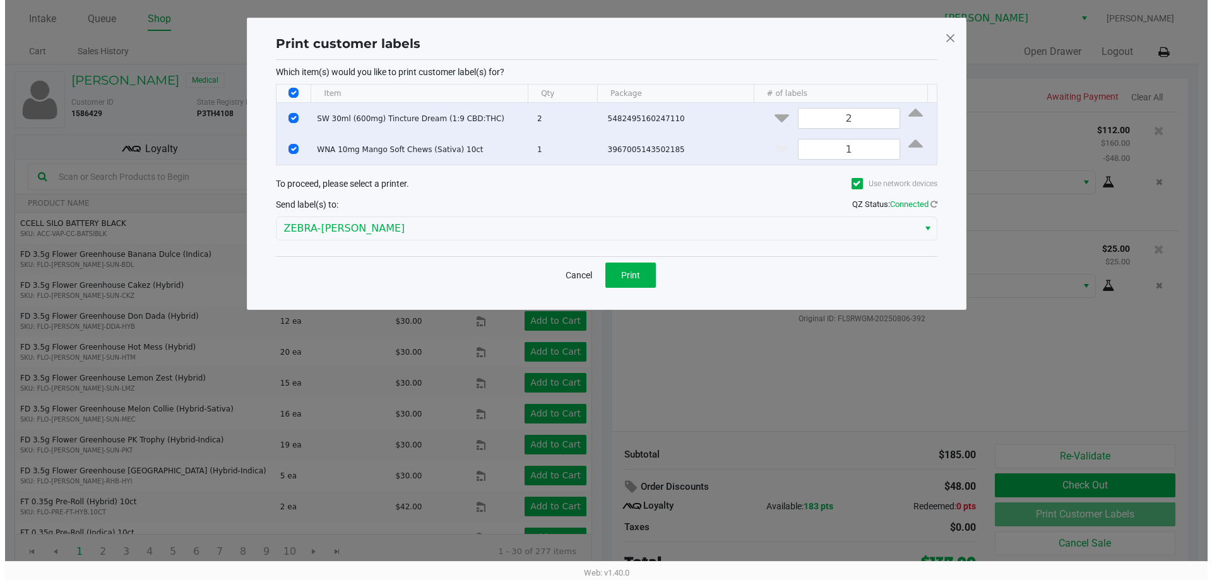
scroll to position [0, 0]
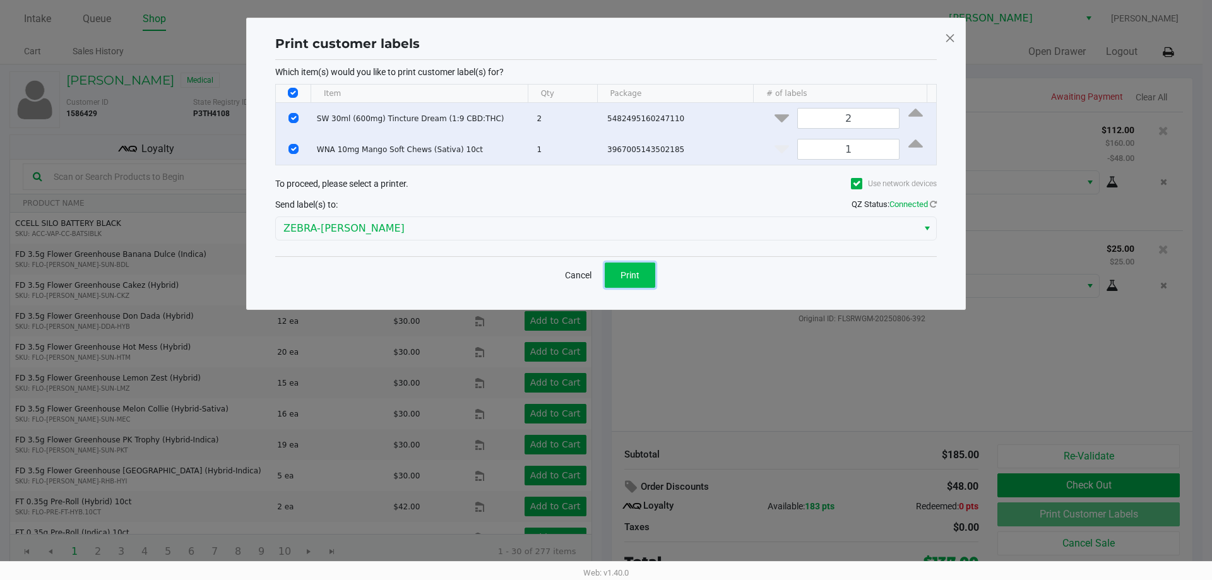
click at [646, 284] on button "Print" at bounding box center [630, 275] width 50 height 25
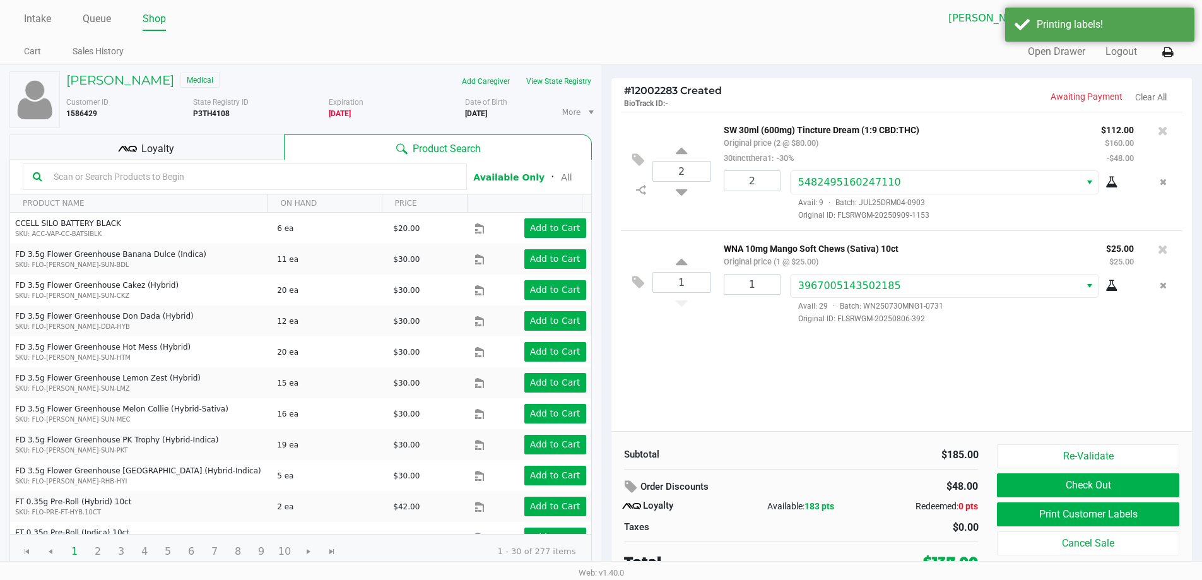
click at [873, 427] on ngb-modal-window "Print customer labels Which item(s) would you like to print customer label(s) f…" at bounding box center [601, 290] width 1202 height 580
click at [1015, 484] on button "Check Out" at bounding box center [1088, 485] width 182 height 24
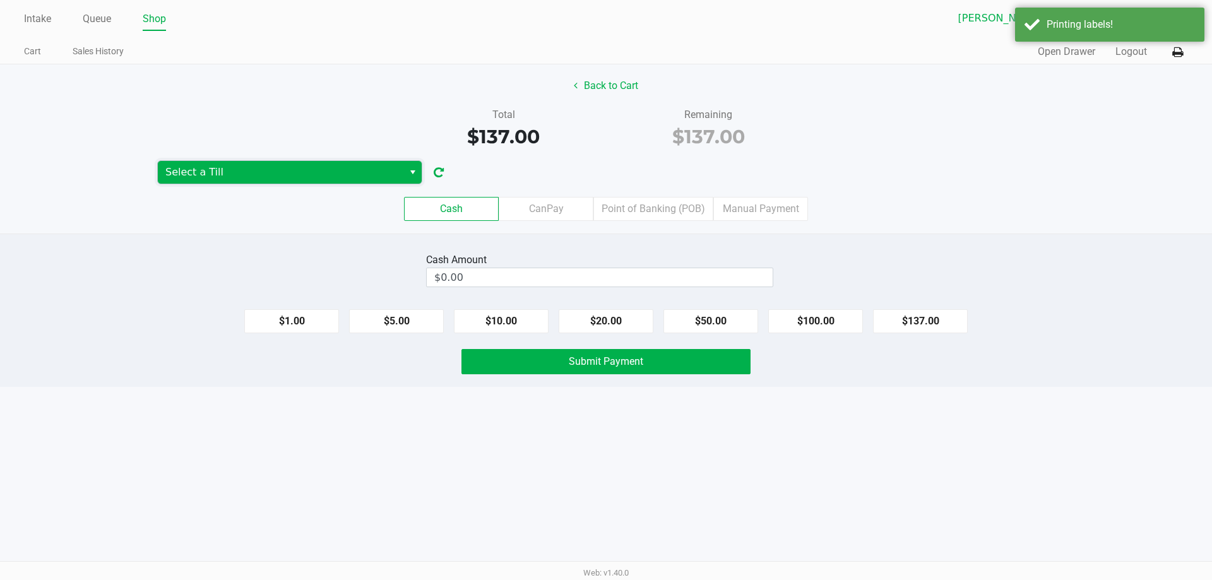
click at [171, 165] on span "Select a Till" at bounding box center [280, 172] width 230 height 15
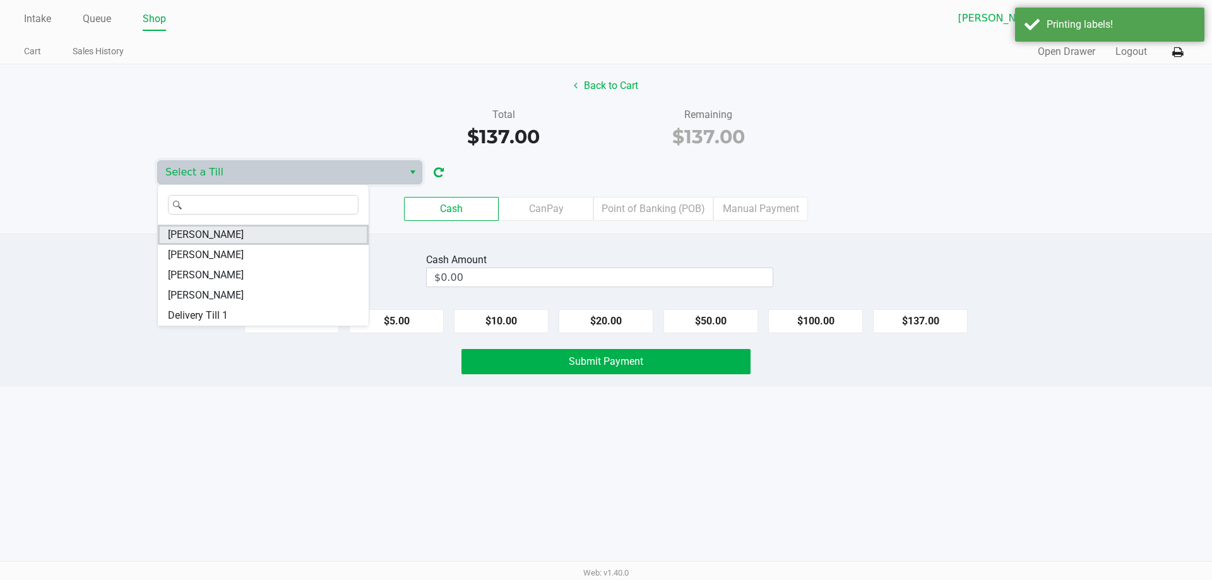
click at [231, 227] on span "[PERSON_NAME]" at bounding box center [206, 234] width 76 height 15
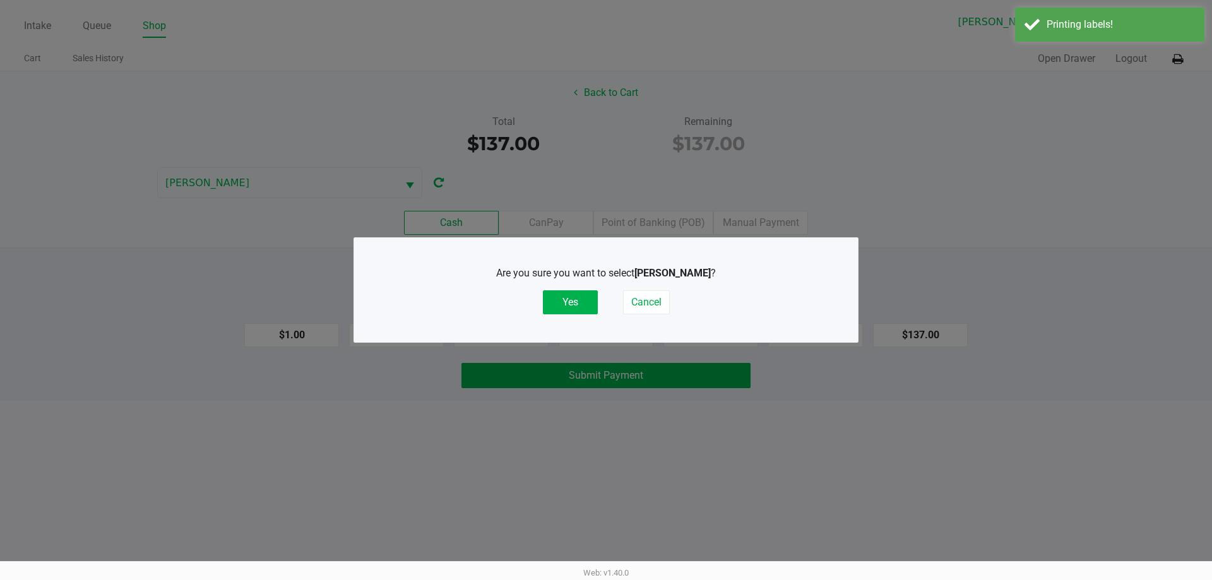
click at [540, 297] on div "Are you sure you want to select [PERSON_NAME] ? Yes Cancel" at bounding box center [605, 290] width 453 height 49
click at [555, 307] on button "Yes" at bounding box center [570, 302] width 55 height 24
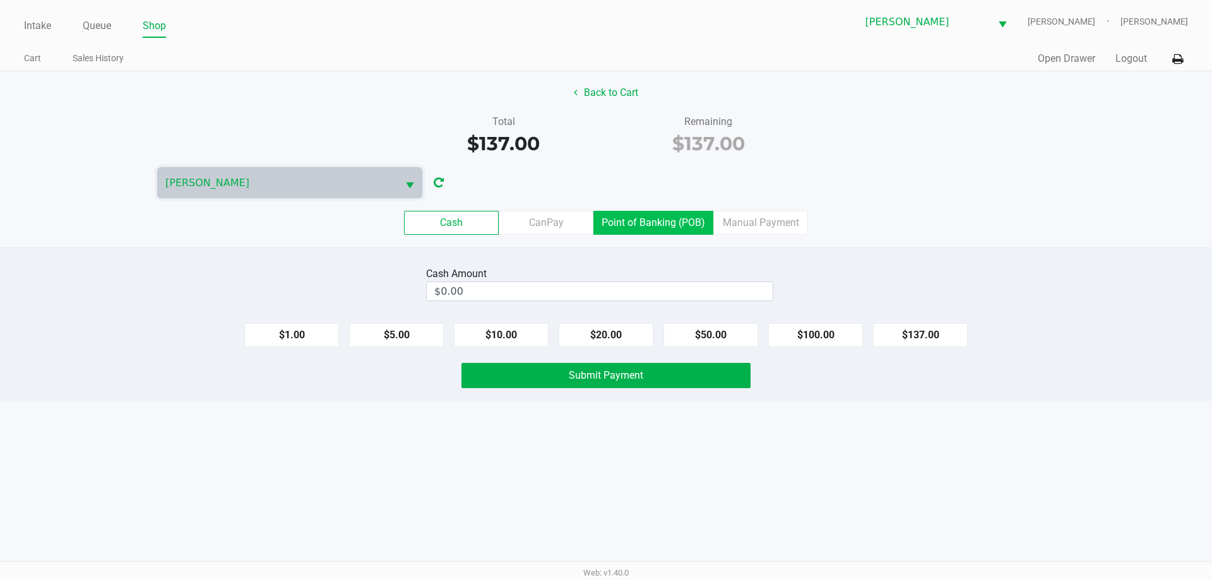
click at [656, 213] on label "Point of Banking (POB)" at bounding box center [653, 223] width 120 height 24
click at [0, 0] on 7 "Point of Banking (POB)" at bounding box center [0, 0] width 0 height 0
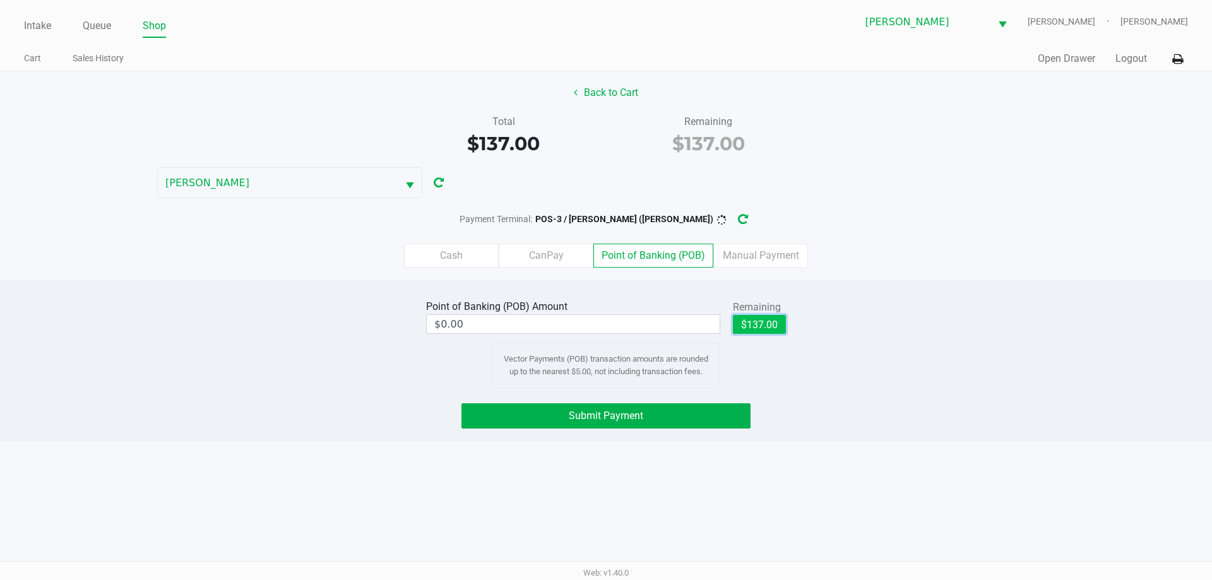
click at [749, 324] on button "$137.00" at bounding box center [759, 324] width 53 height 19
type input "$137.00"
click at [863, 341] on div "Point of Banking (POB) Amount $137.00 Remaining $137.00 Clear Vector Payments (…" at bounding box center [606, 342] width 1231 height 91
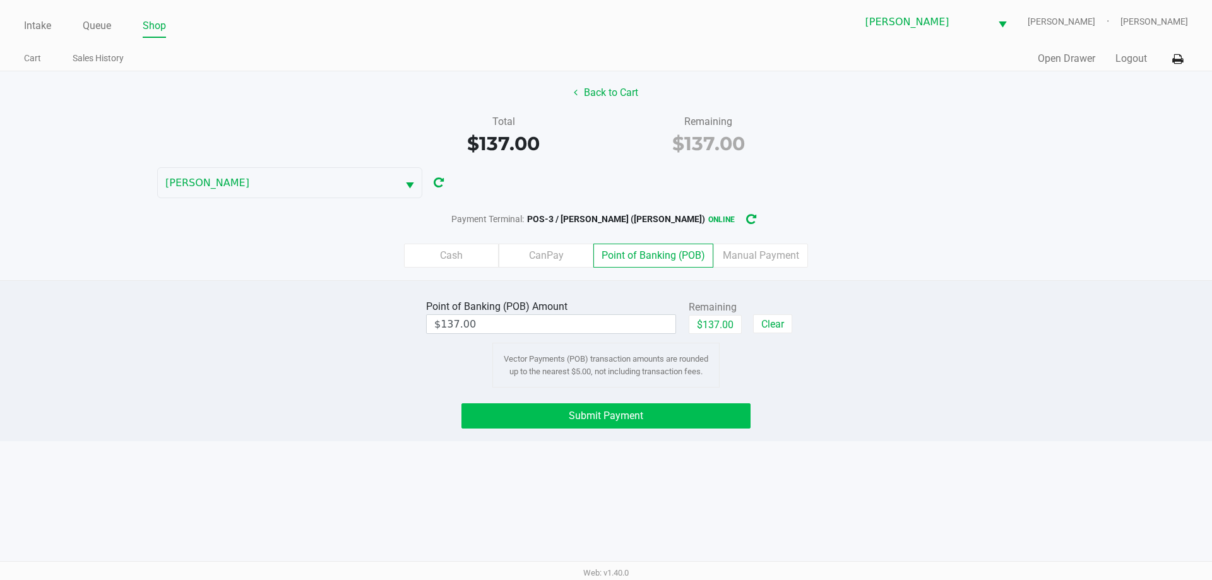
click at [672, 427] on button "Submit Payment" at bounding box center [605, 415] width 289 height 25
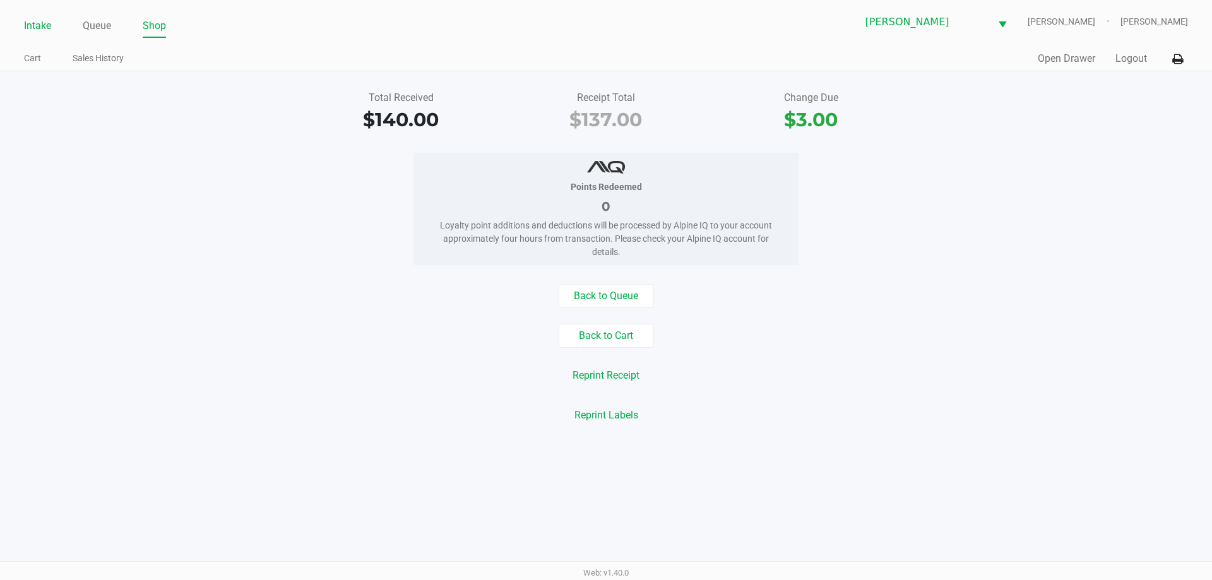
click at [40, 23] on link "Intake" at bounding box center [37, 26] width 27 height 18
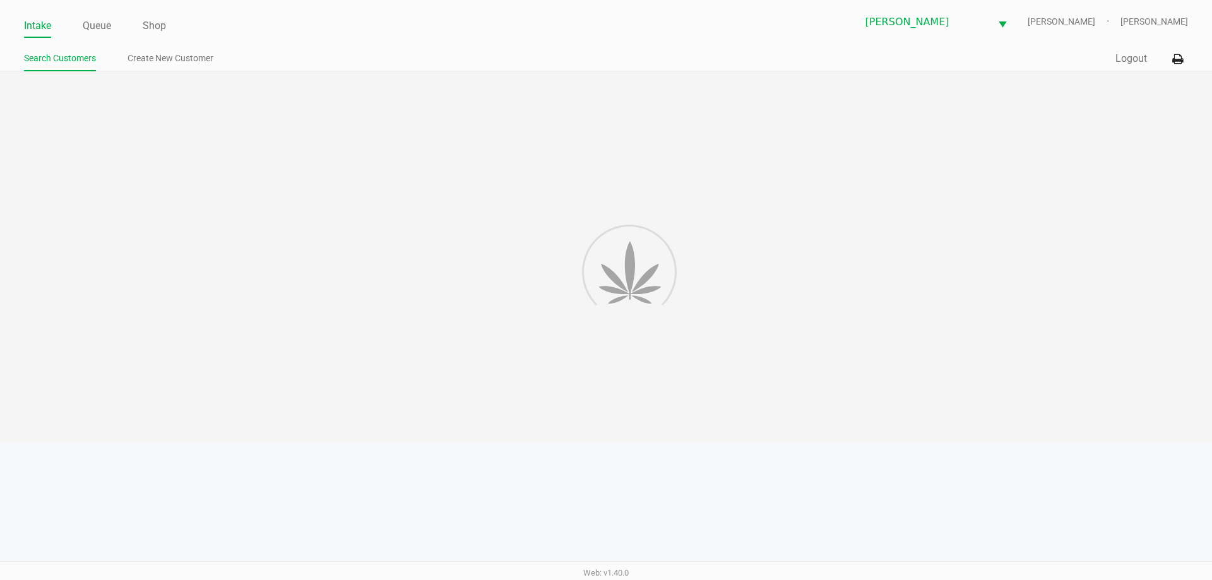
click at [37, 27] on link "Intake" at bounding box center [37, 26] width 27 height 18
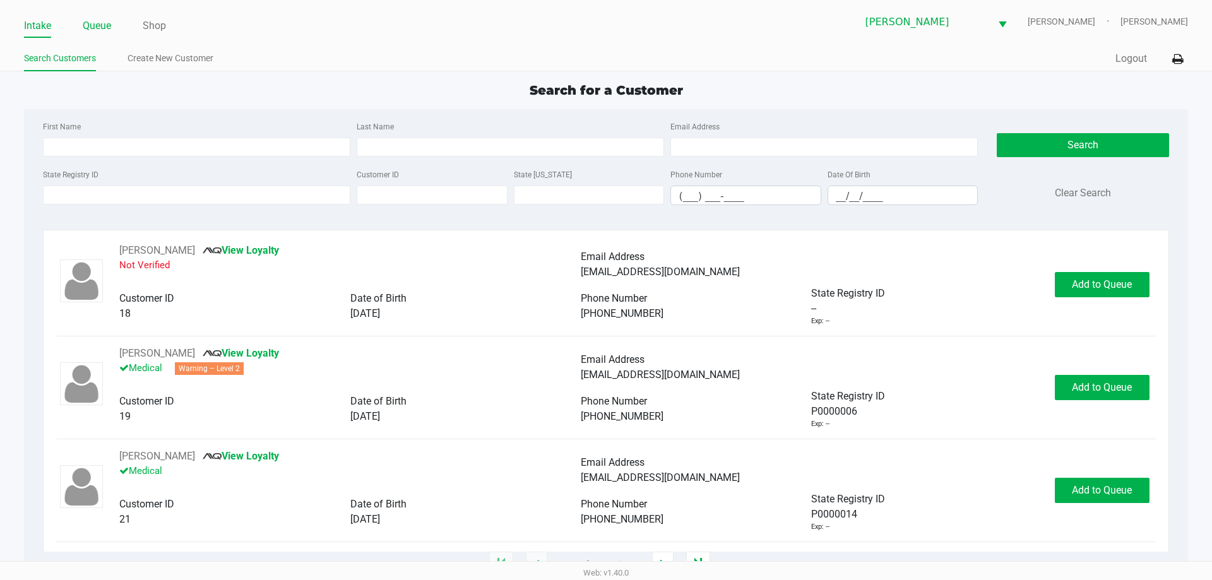
click at [105, 21] on link "Queue" at bounding box center [97, 26] width 28 height 18
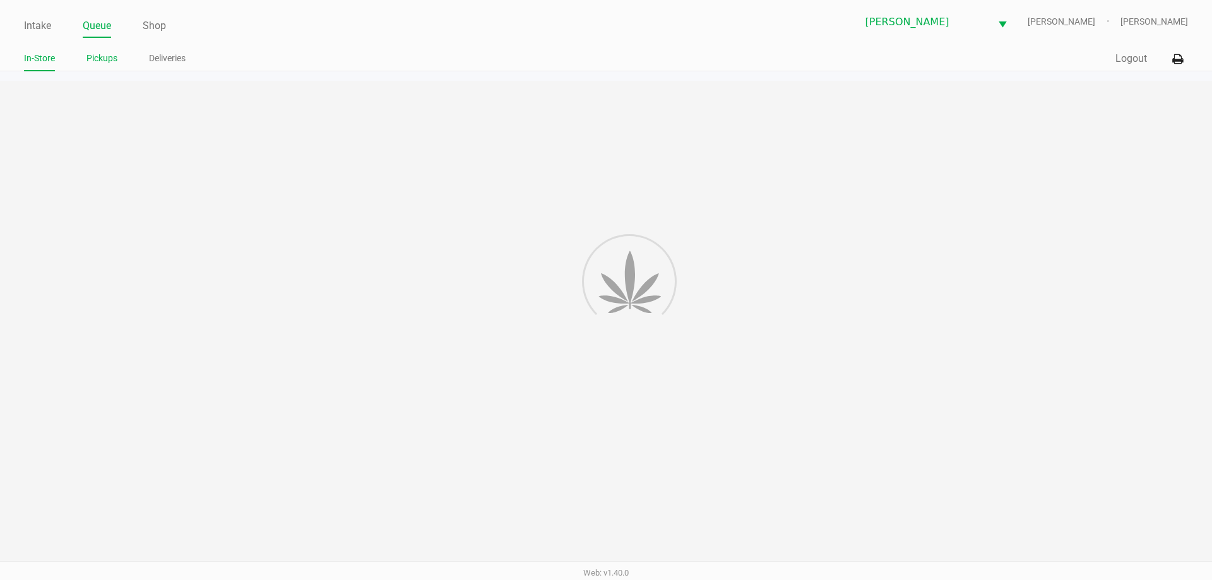
click at [95, 52] on link "Pickups" at bounding box center [101, 58] width 31 height 16
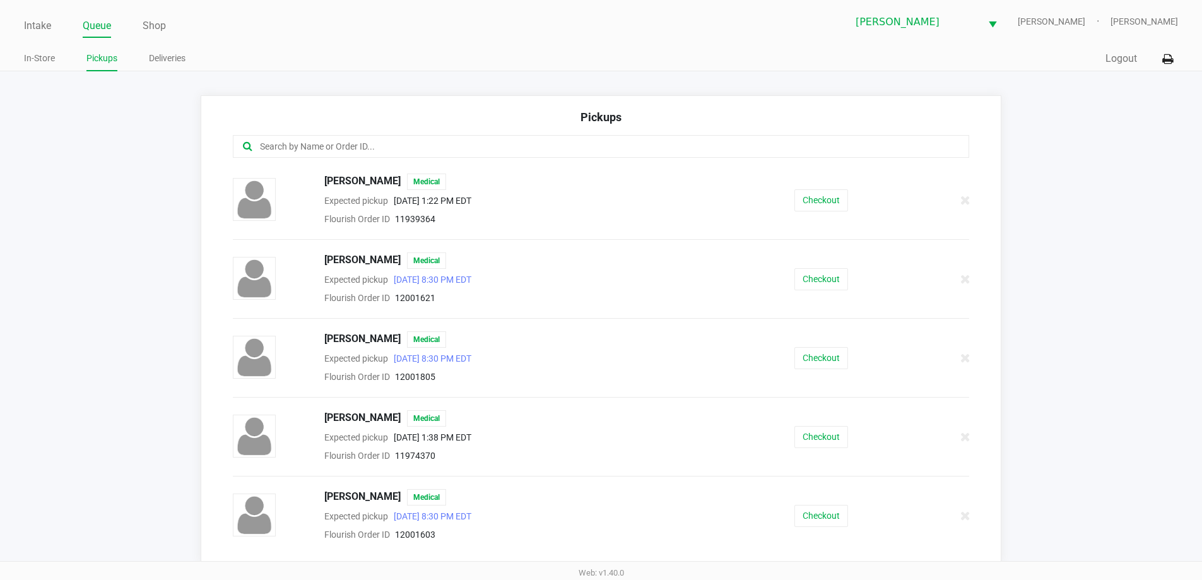
click at [300, 141] on input "text" at bounding box center [581, 146] width 645 height 15
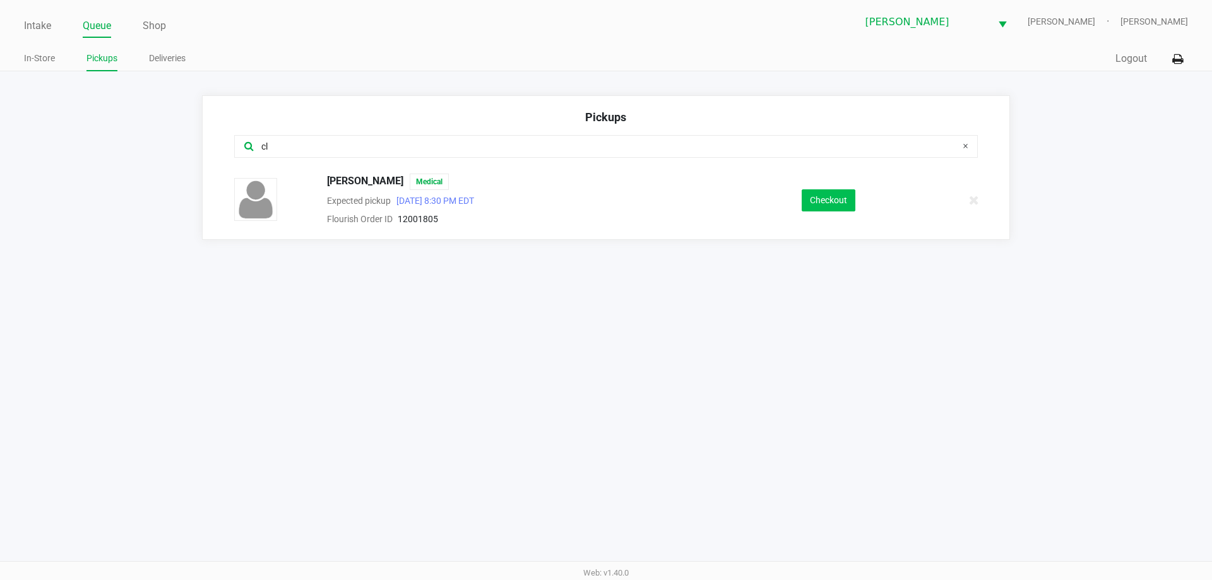
type input "cl"
click at [814, 197] on button "Checkout" at bounding box center [828, 200] width 54 height 22
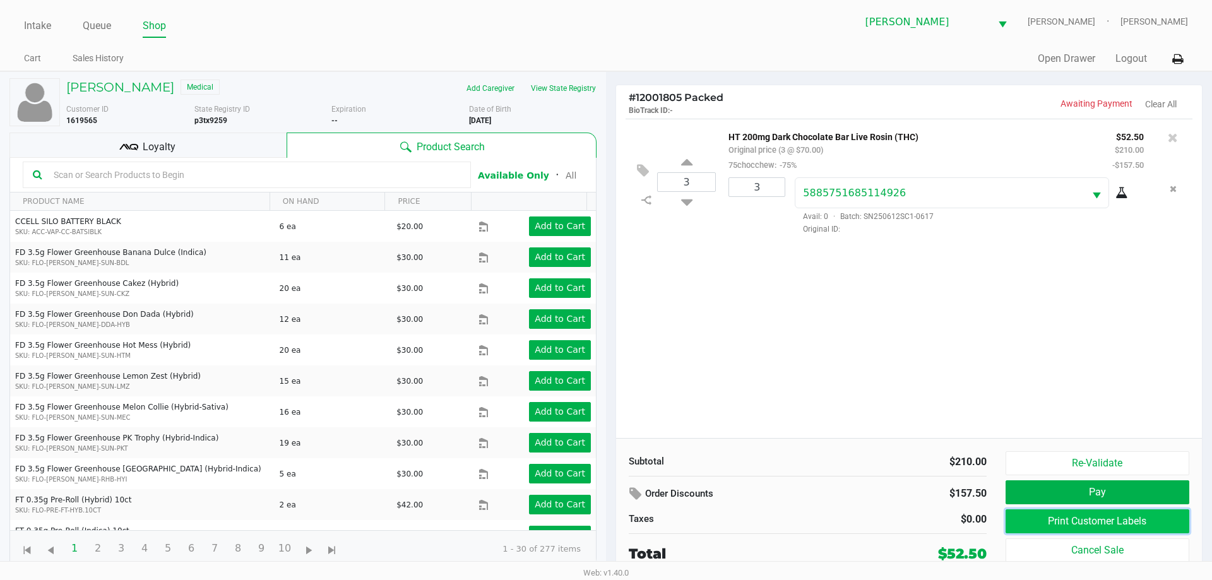
click at [1102, 523] on button "Print Customer Labels" at bounding box center [1097, 521] width 184 height 24
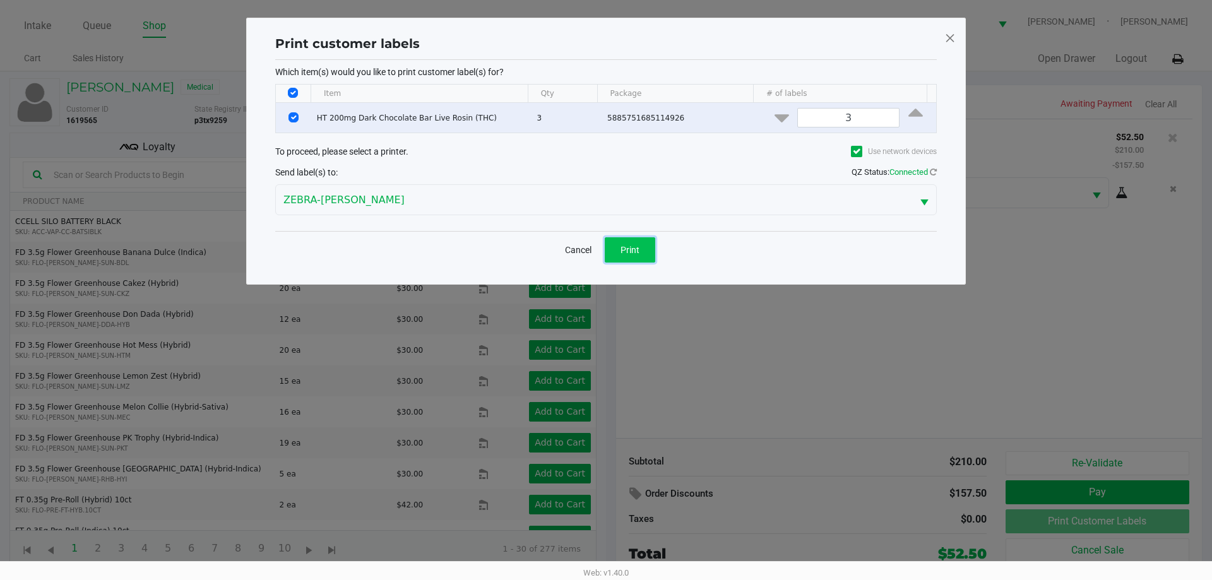
click at [632, 256] on button "Print" at bounding box center [630, 249] width 50 height 25
click at [874, 463] on ngb-modal-window "Print customer labels Which item(s) would you like to print customer label(s) f…" at bounding box center [606, 290] width 1212 height 580
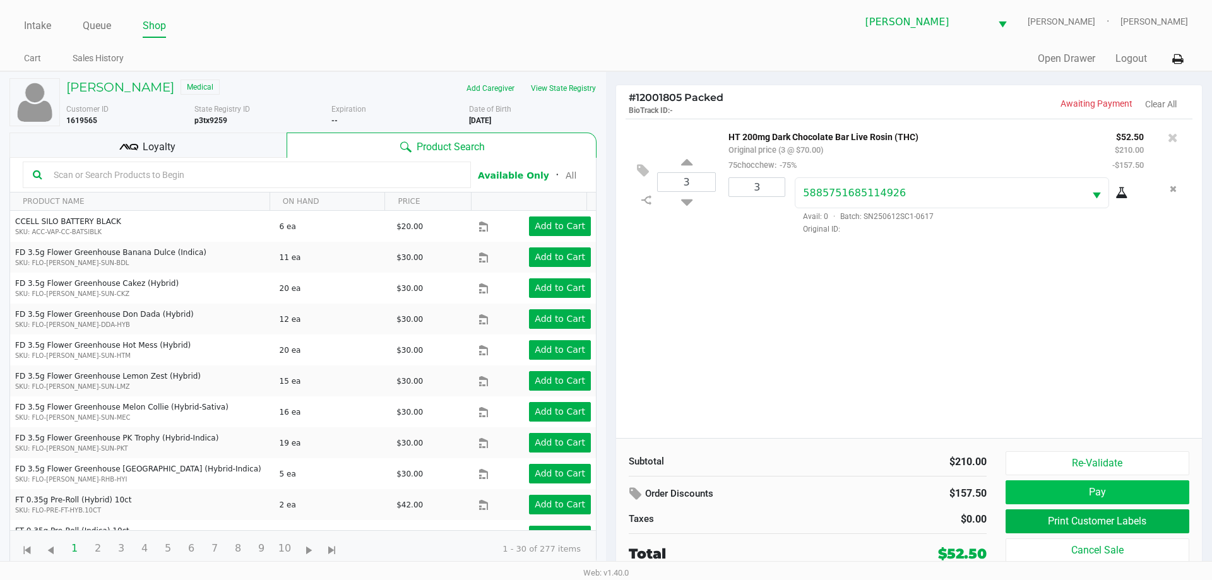
click at [1044, 496] on button "Pay" at bounding box center [1097, 492] width 184 height 24
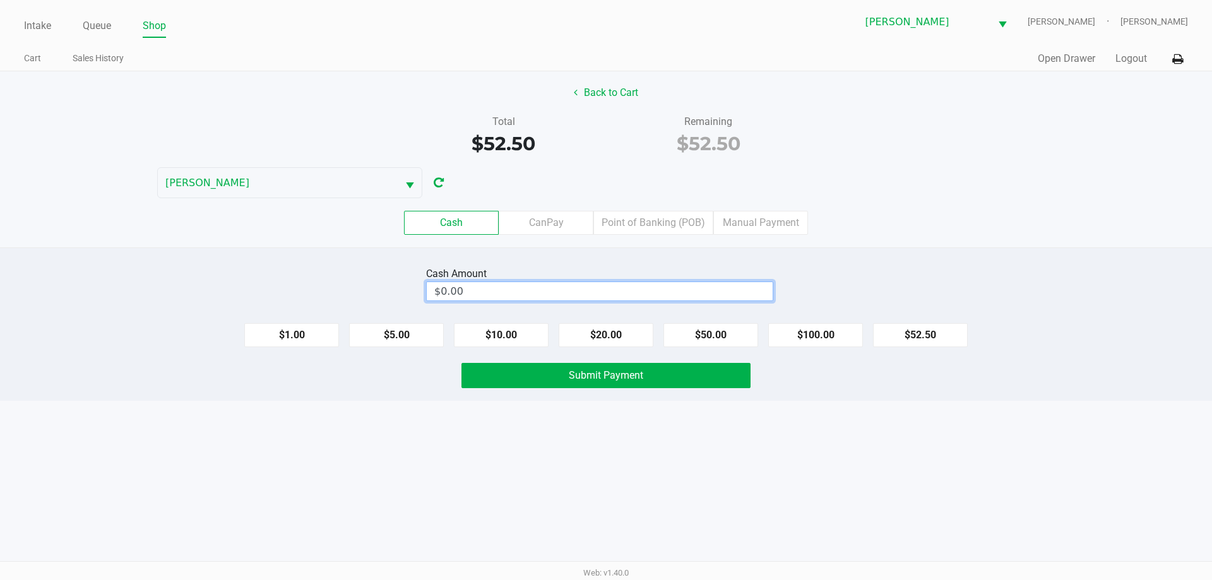
click at [458, 293] on input "$0.00" at bounding box center [600, 291] width 346 height 18
click at [174, 432] on div "Intake Queue Shop [PERSON_NAME] [PERSON_NAME] [PERSON_NAME] Cart Sales History …" at bounding box center [606, 290] width 1212 height 580
type input "$60.00"
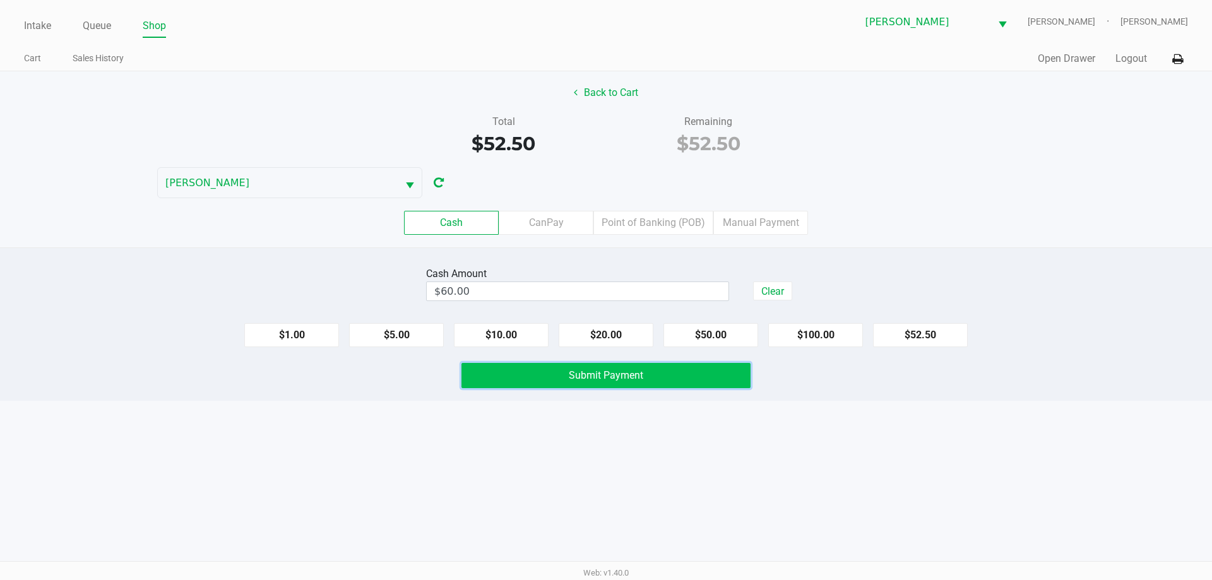
click at [488, 384] on button "Submit Payment" at bounding box center [605, 375] width 289 height 25
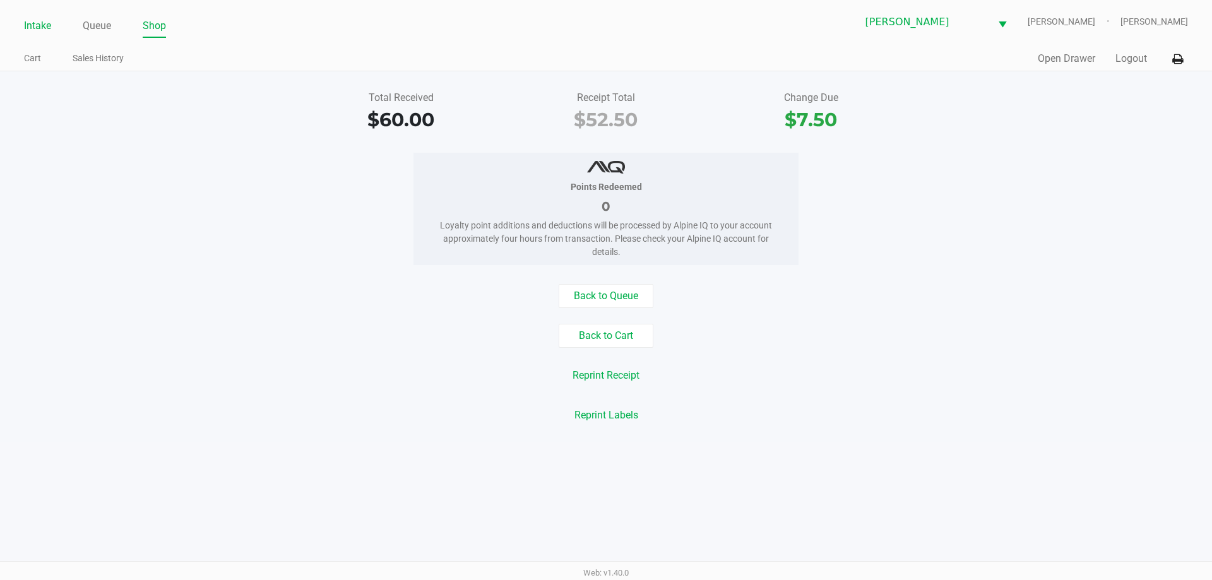
click at [42, 33] on link "Intake" at bounding box center [37, 26] width 27 height 18
click at [41, 33] on link "Intake" at bounding box center [37, 26] width 27 height 18
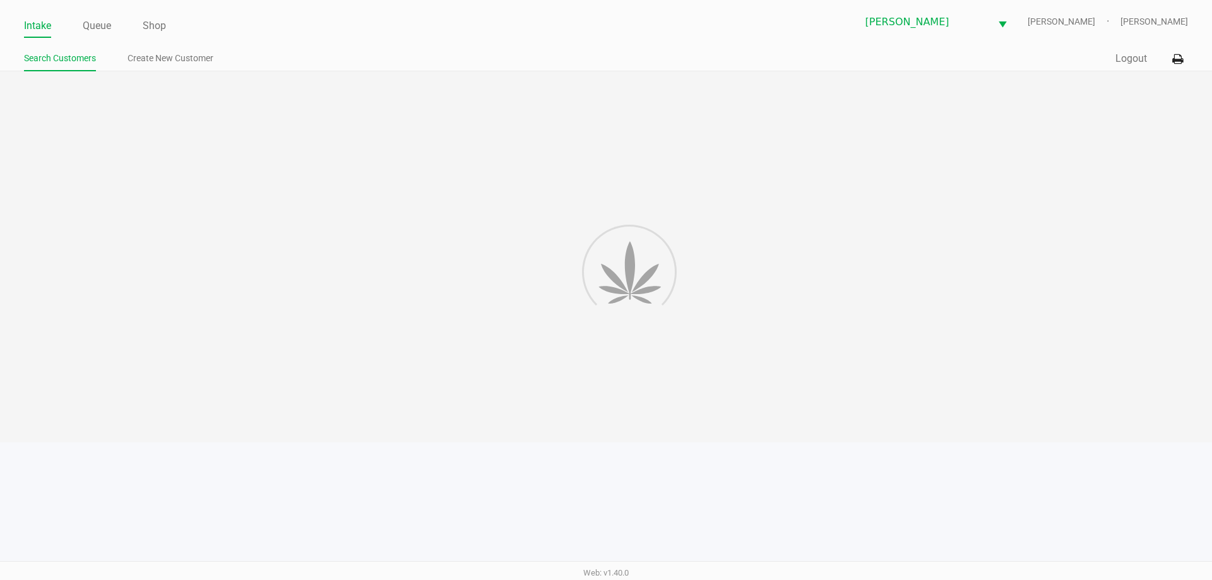
click at [46, 30] on link "Intake" at bounding box center [37, 26] width 27 height 18
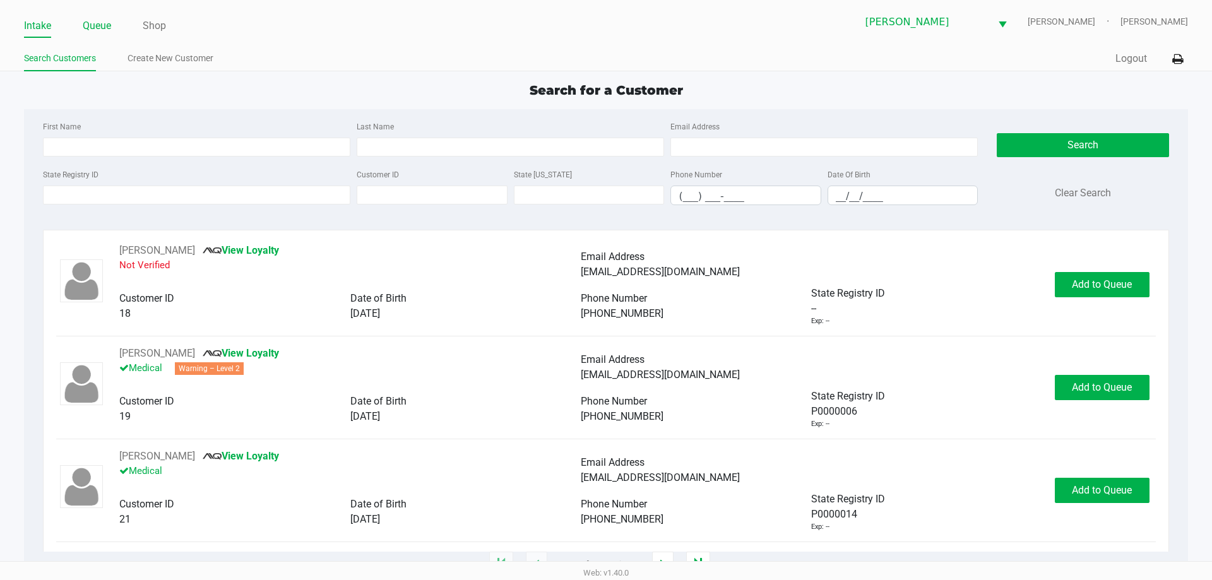
click at [98, 27] on link "Queue" at bounding box center [97, 26] width 28 height 18
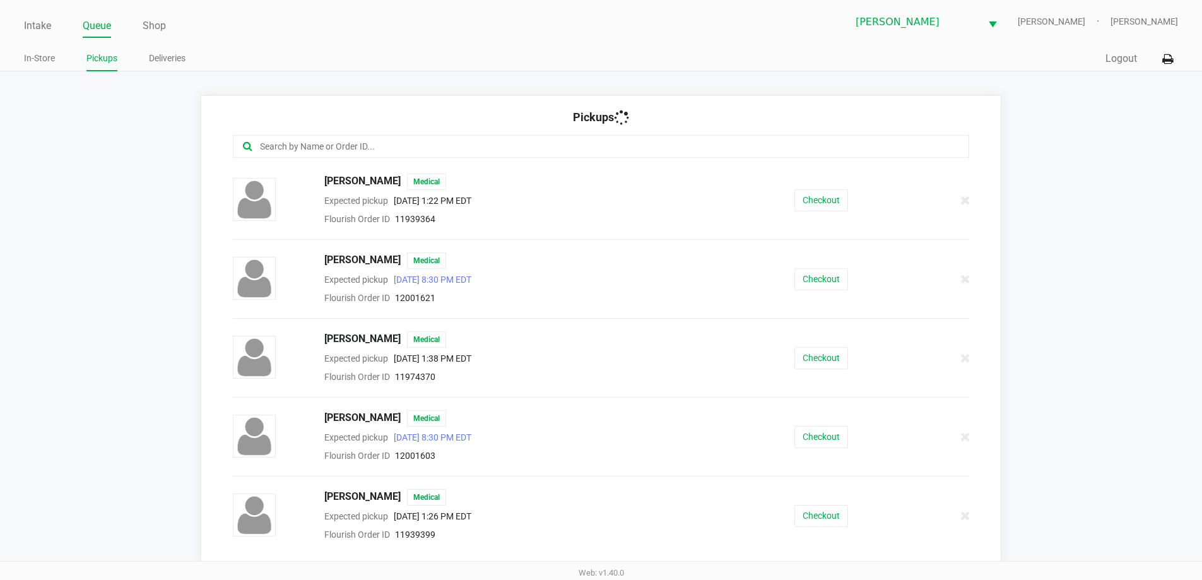
click at [289, 143] on input "text" at bounding box center [581, 146] width 645 height 15
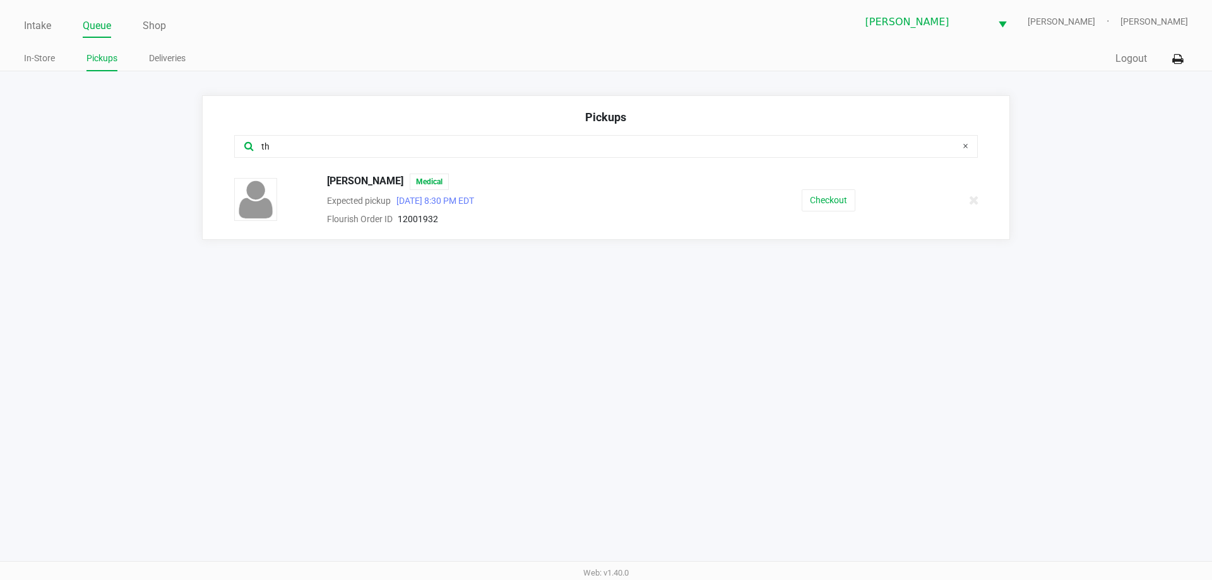
type input "th"
click at [844, 208] on button "Checkout" at bounding box center [828, 200] width 54 height 22
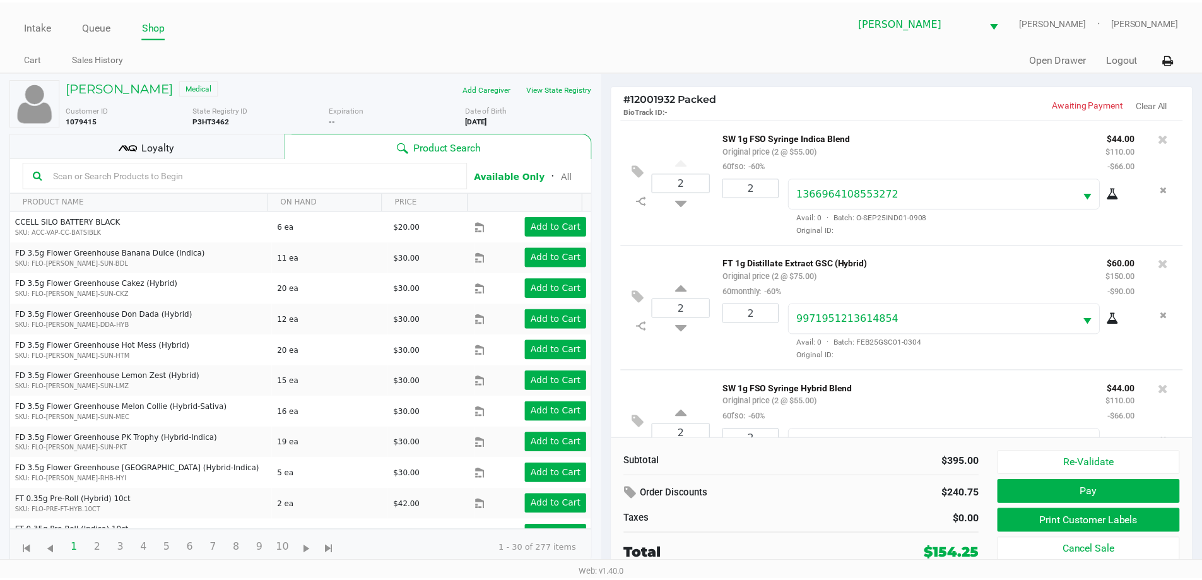
scroll to position [186, 0]
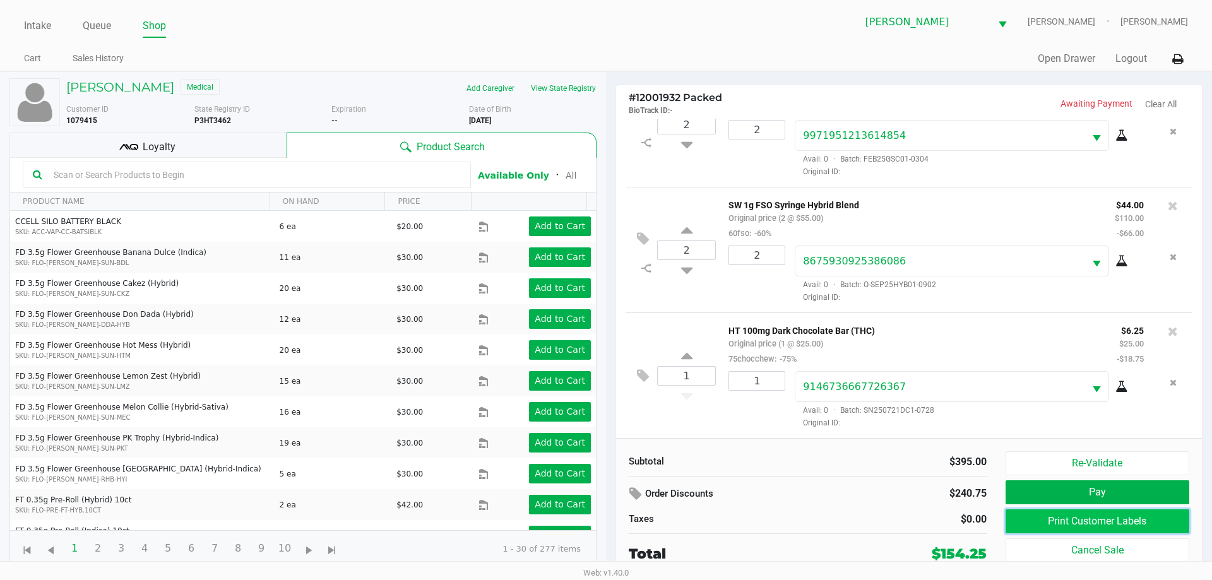
click at [1077, 519] on button "Print Customer Labels" at bounding box center [1097, 521] width 184 height 24
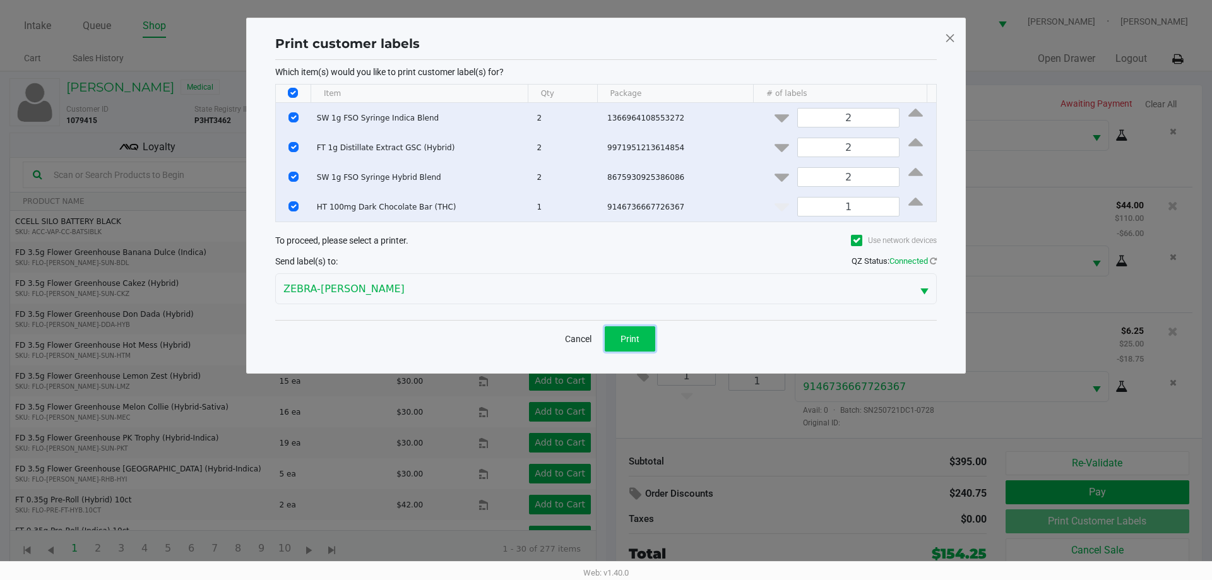
click at [615, 336] on button "Print" at bounding box center [630, 338] width 50 height 25
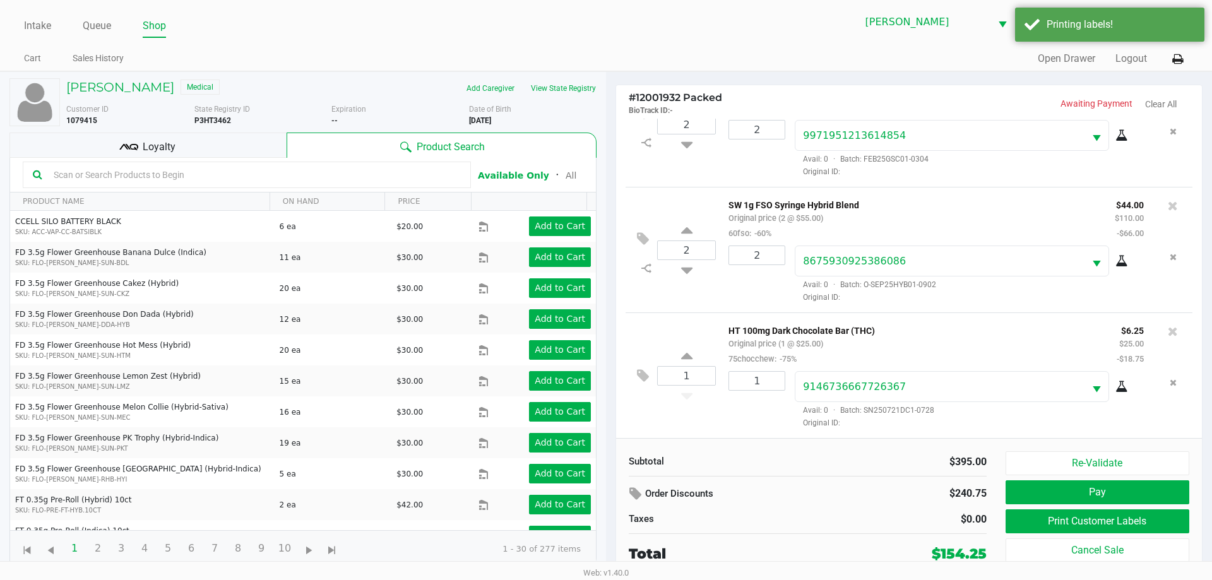
click at [105, 139] on div "Loyalty" at bounding box center [147, 145] width 277 height 25
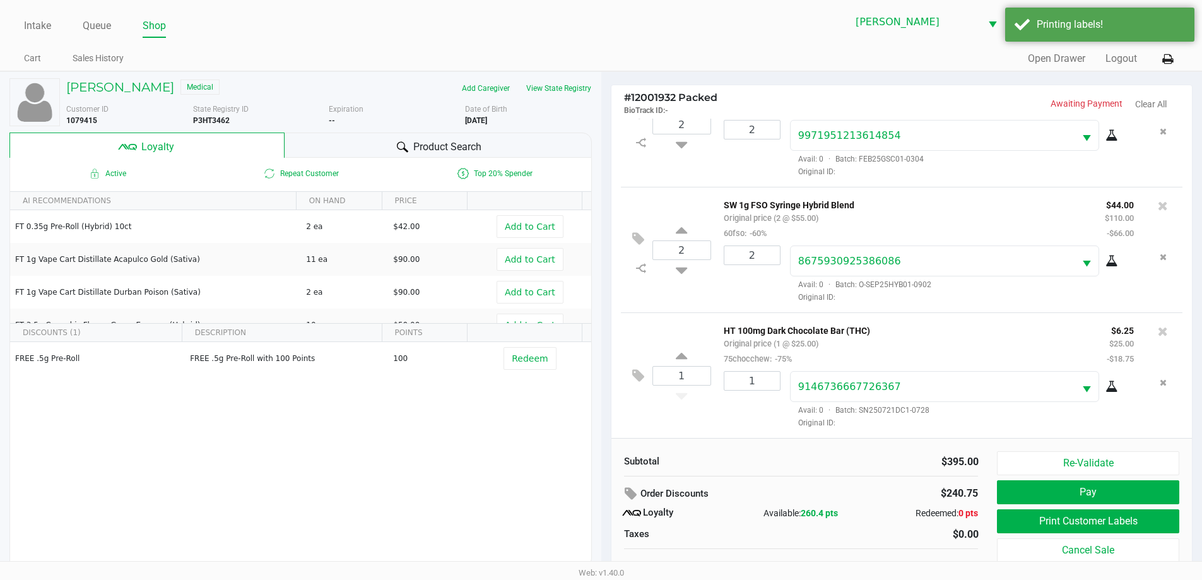
click at [348, 139] on div "Product Search" at bounding box center [438, 145] width 307 height 25
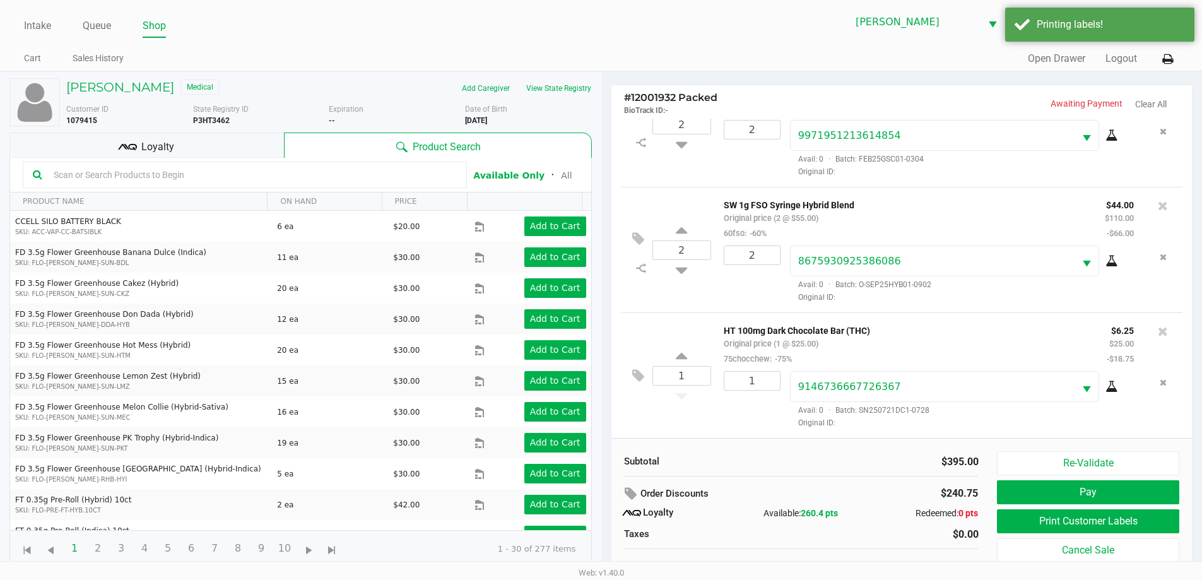
click at [743, 490] on div "Order Discounts" at bounding box center [739, 494] width 230 height 23
click at [1013, 495] on button "Pay" at bounding box center [1088, 492] width 182 height 24
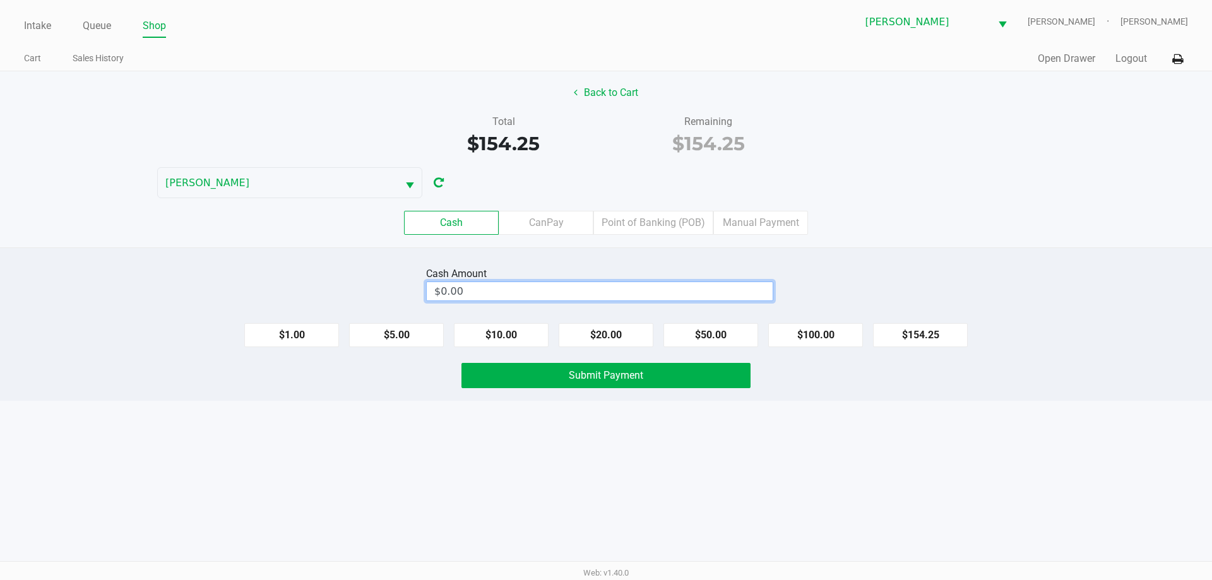
click at [459, 287] on input "$0.00" at bounding box center [600, 291] width 346 height 18
click at [315, 523] on div "Intake Queue Shop [PERSON_NAME] [PERSON_NAME] [PERSON_NAME] Cart Sales History …" at bounding box center [606, 290] width 1212 height 580
type input "$160.00"
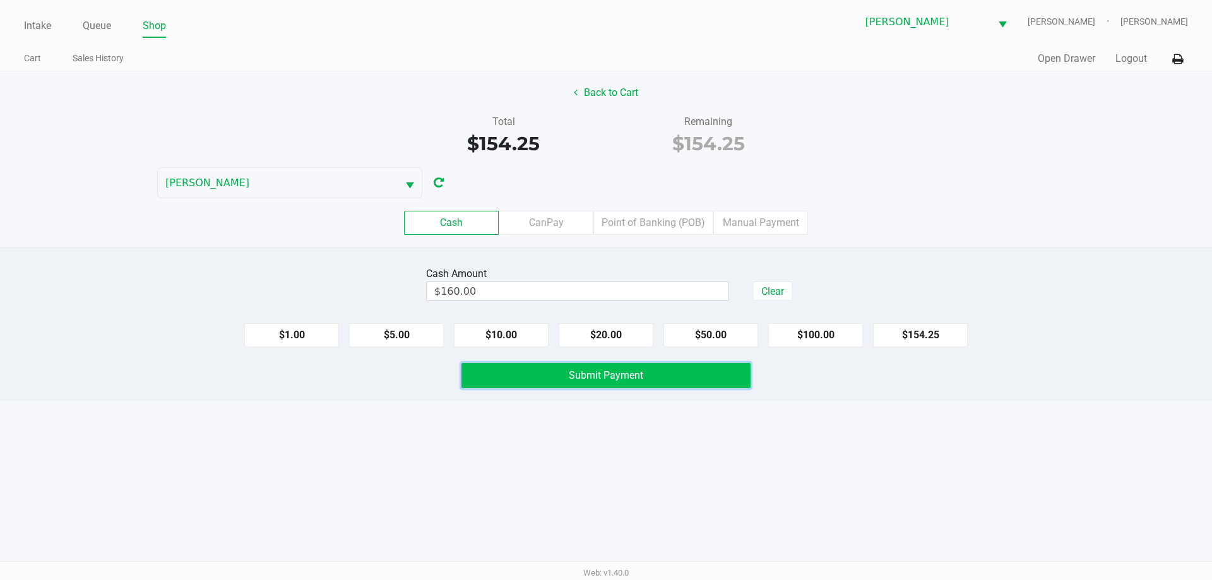
click at [493, 387] on button "Submit Payment" at bounding box center [605, 375] width 289 height 25
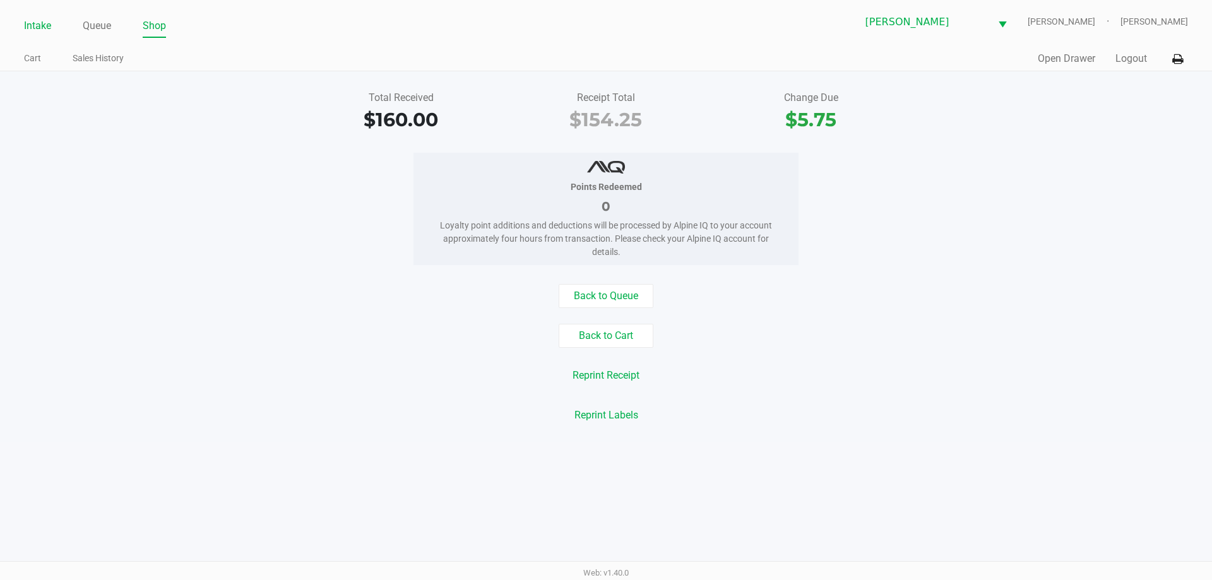
click at [37, 27] on link "Intake" at bounding box center [37, 26] width 27 height 18
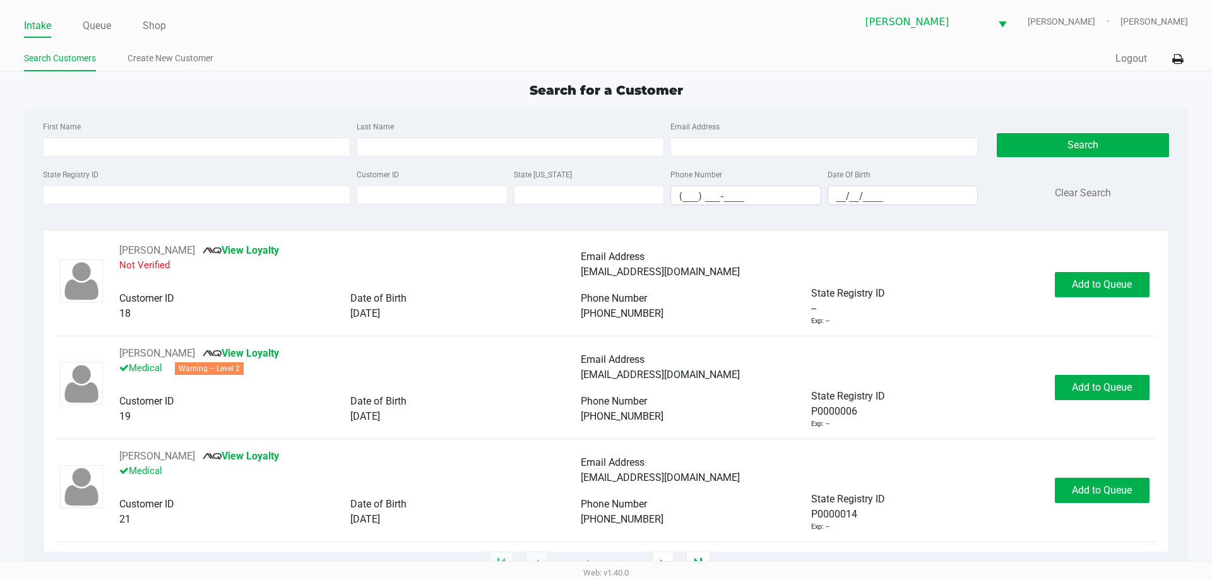
click at [579, 94] on span "Search for a Customer" at bounding box center [605, 90] width 153 height 15
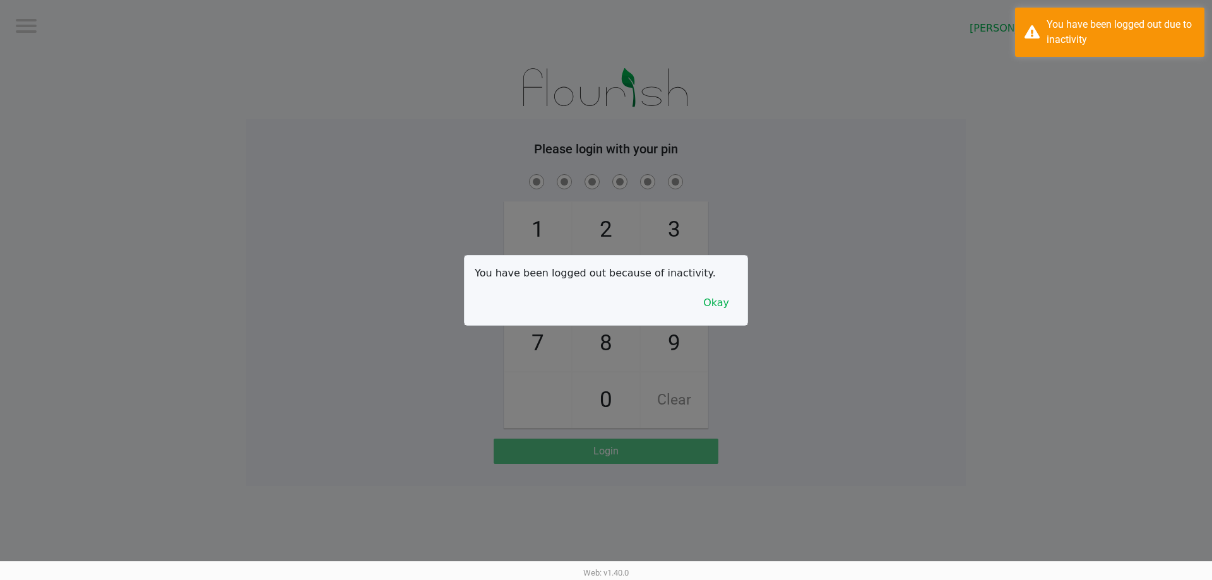
click at [752, 319] on div at bounding box center [606, 290] width 1212 height 580
click at [719, 297] on button "Okay" at bounding box center [716, 303] width 42 height 24
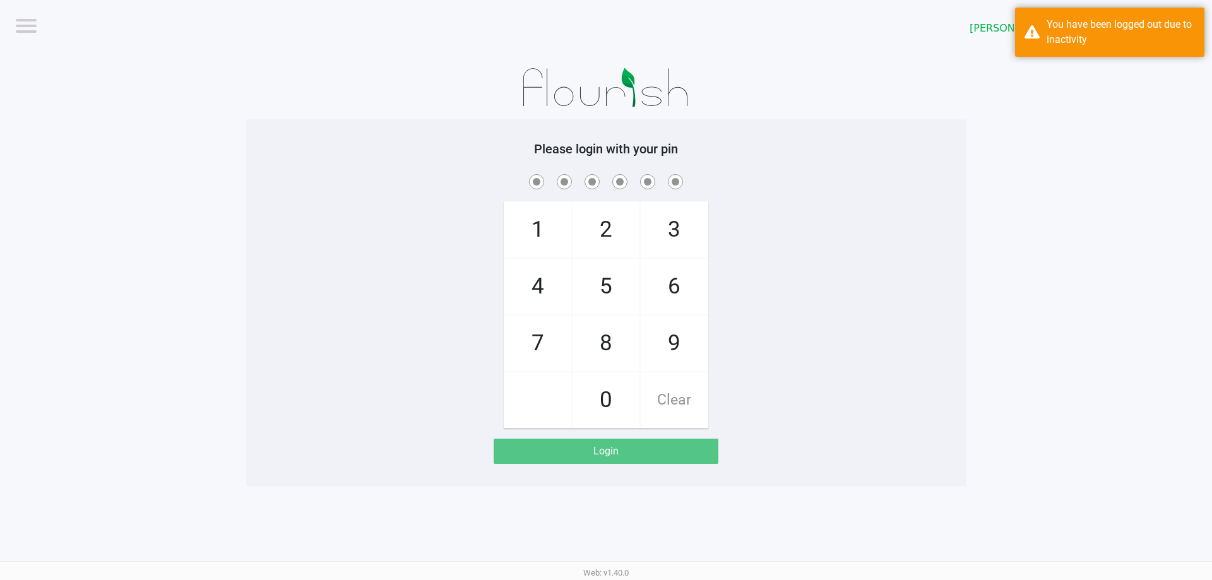
click at [848, 238] on div "1 4 7 2 5 8 0 3 6 9 Clear" at bounding box center [605, 300] width 719 height 257
checkbox input "true"
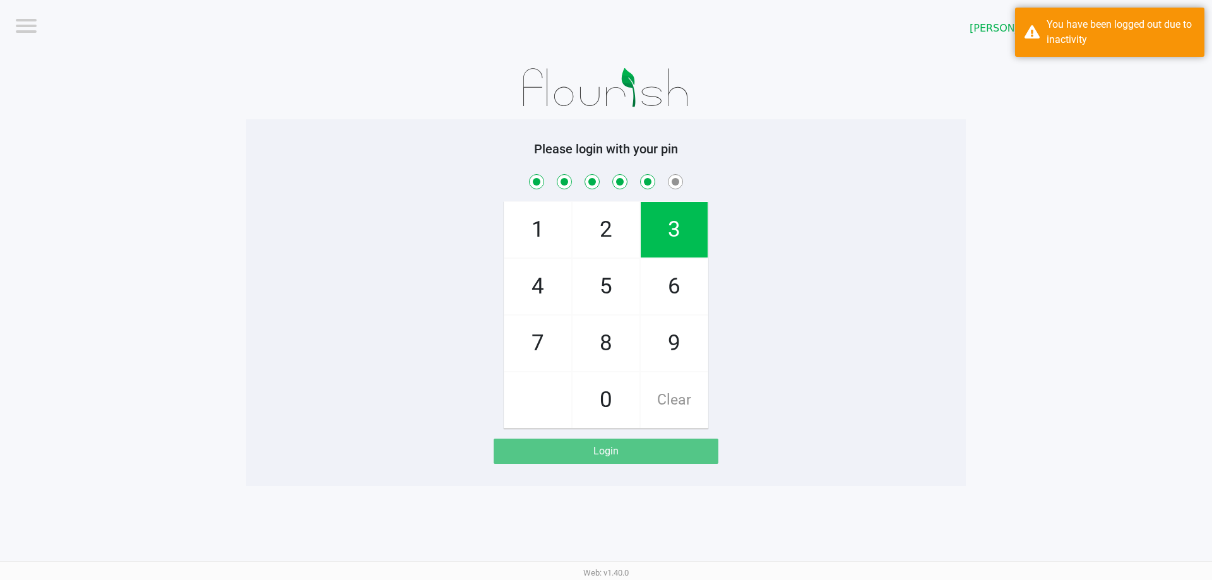
checkbox input "true"
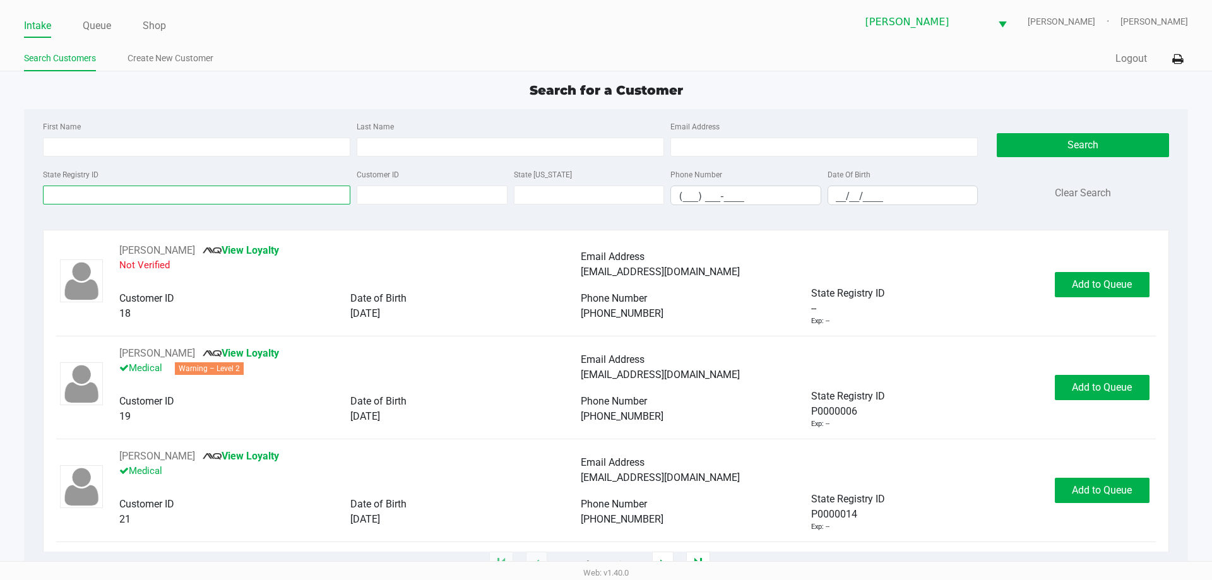
click at [68, 196] on input "State Registry ID" at bounding box center [196, 195] width 307 height 19
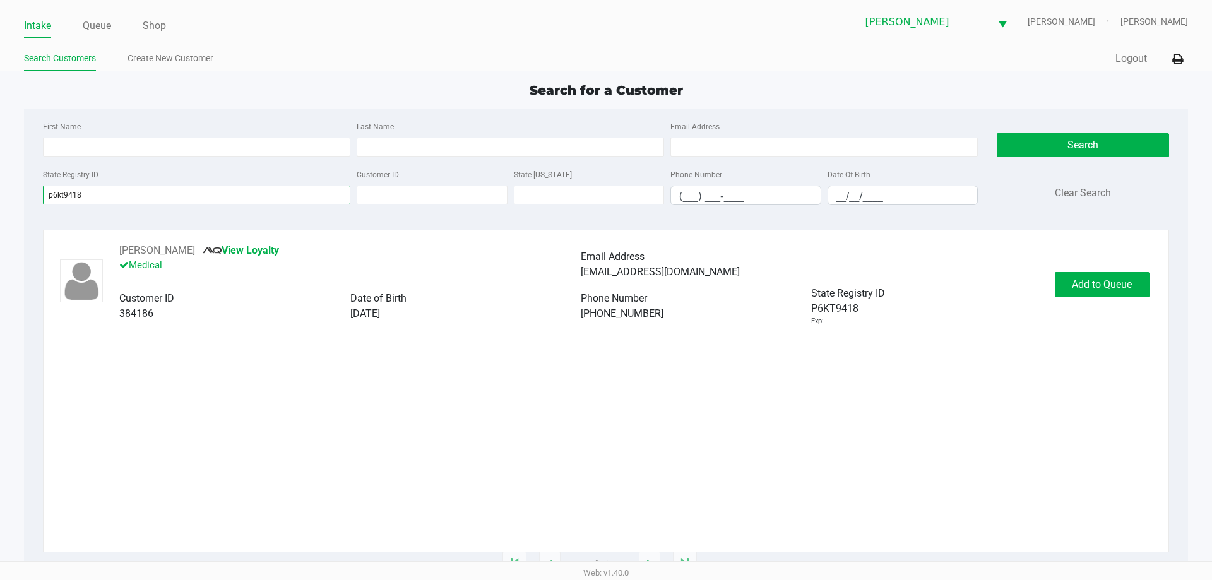
type input "p6kt9418"
click at [1130, 257] on div "[PERSON_NAME] View Loyalty Medical Email Address [EMAIL_ADDRESS][DOMAIN_NAME] C…" at bounding box center [605, 284] width 1099 height 83
click at [1119, 285] on span "Add to Queue" at bounding box center [1102, 284] width 60 height 12
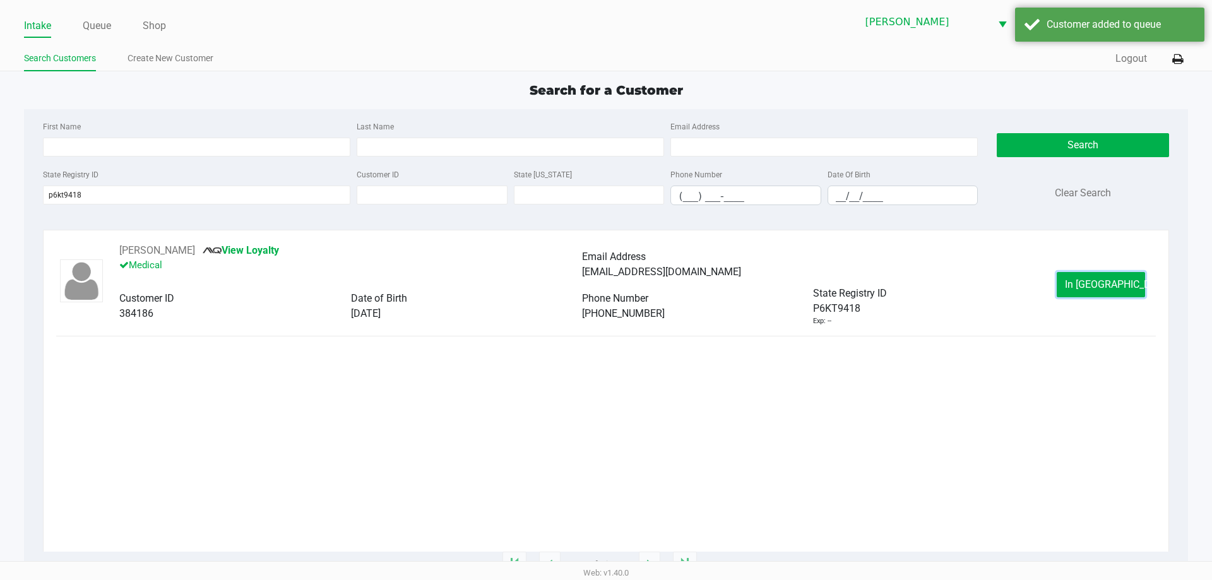
click at [1118, 285] on span "In [GEOGRAPHIC_DATA]" at bounding box center [1118, 284] width 106 height 12
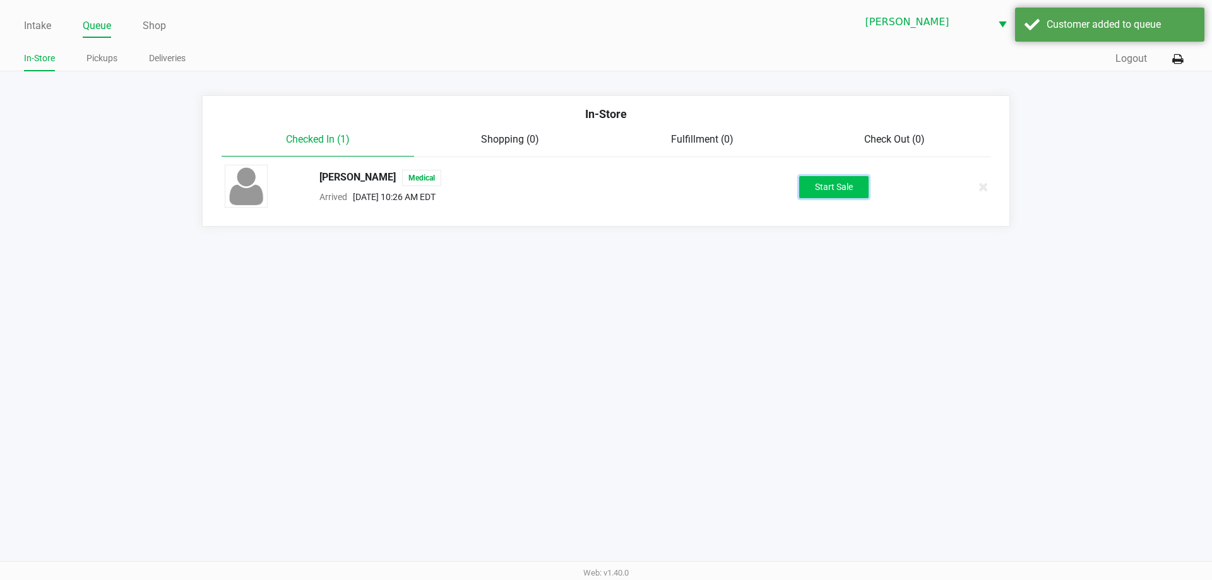
click at [851, 191] on button "Start Sale" at bounding box center [833, 187] width 69 height 22
click at [897, 321] on div "Intake Queue Shop [PERSON_NAME] [PERSON_NAME] [PERSON_NAME] In-Store Pickups De…" at bounding box center [606, 290] width 1212 height 580
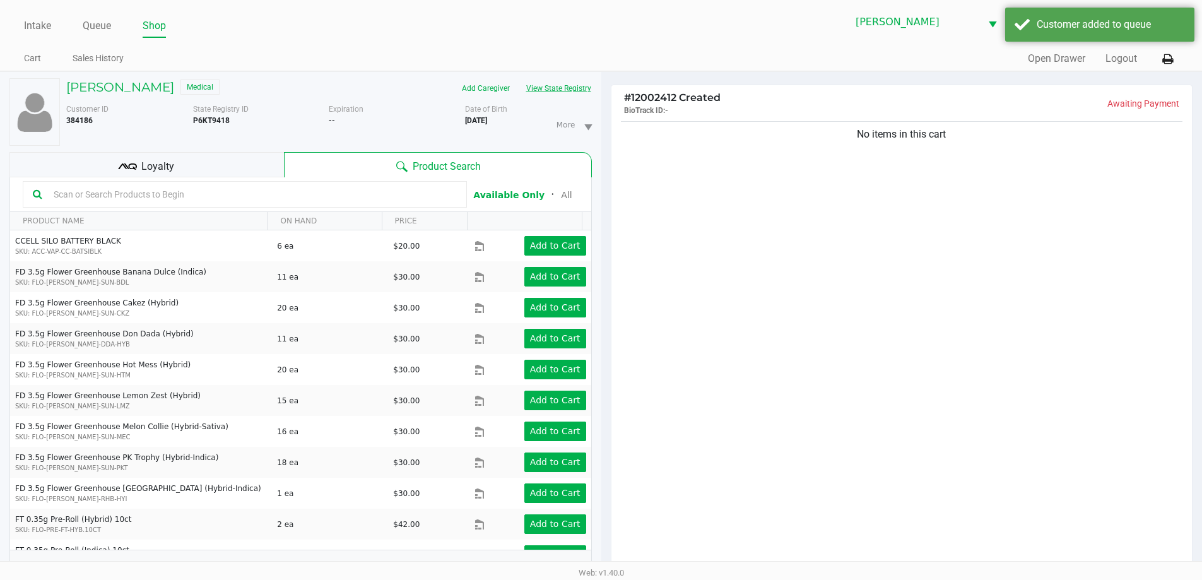
click at [546, 93] on button "View State Registry" at bounding box center [555, 88] width 74 height 20
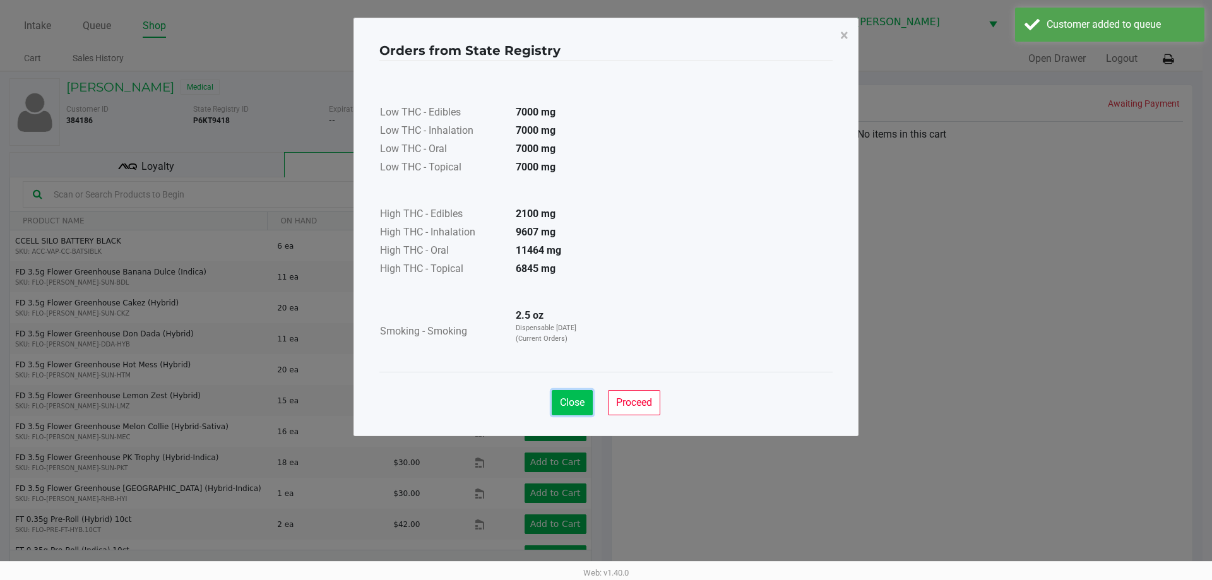
click at [563, 410] on button "Close" at bounding box center [572, 402] width 41 height 25
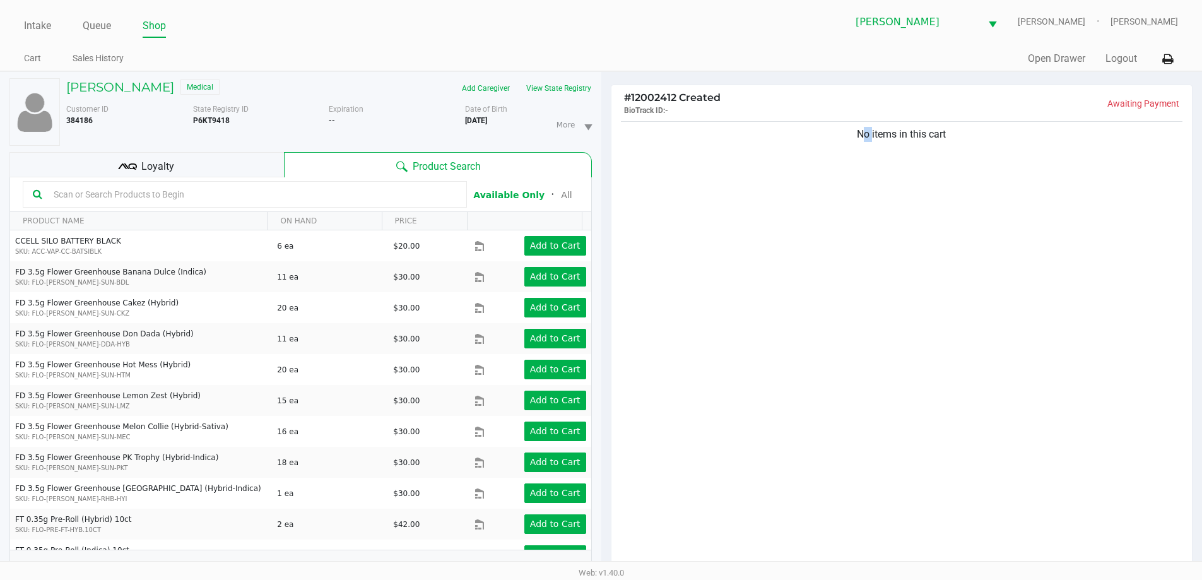
click at [827, 386] on div "No items in this cart" at bounding box center [901, 348] width 581 height 458
click at [52, 202] on input "text" at bounding box center [253, 194] width 408 height 19
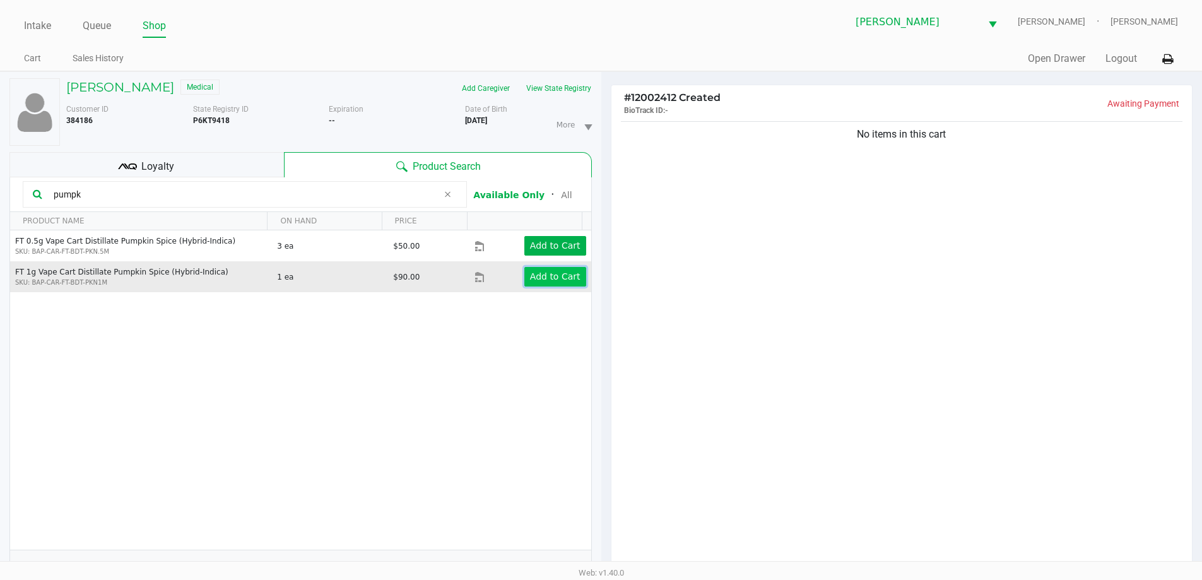
click at [551, 286] on button "Add to Cart" at bounding box center [555, 277] width 62 height 20
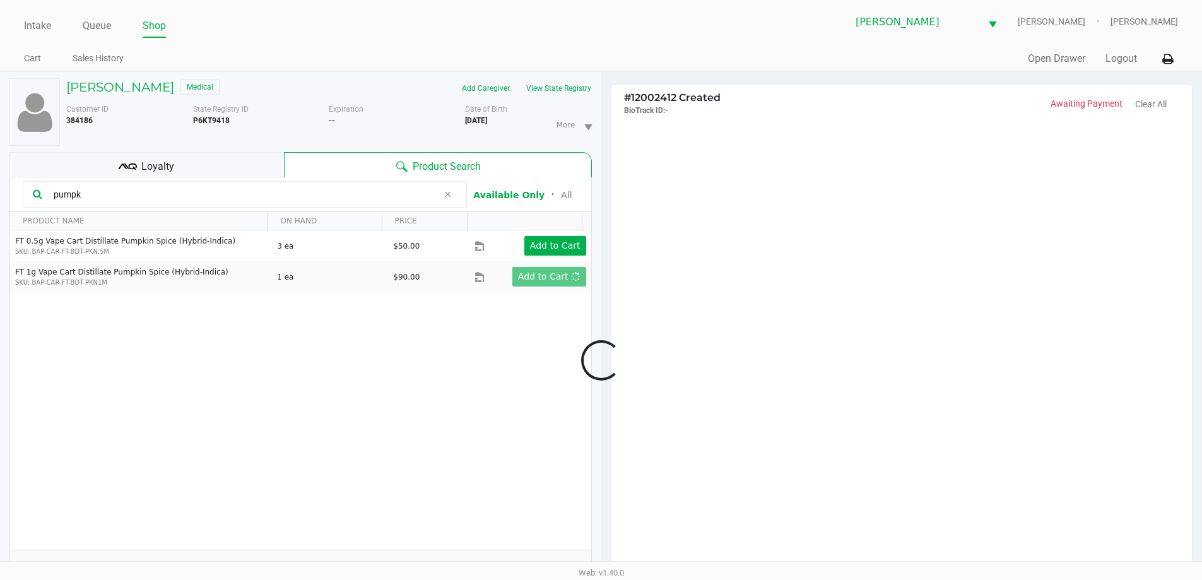
click at [217, 198] on div at bounding box center [601, 359] width 1202 height 451
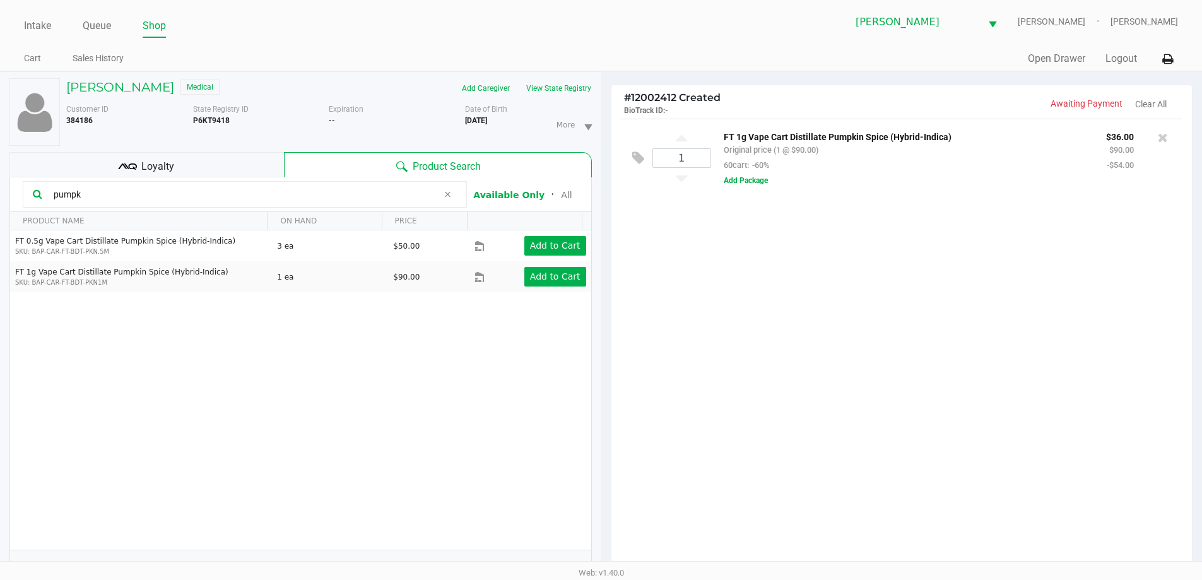
click at [217, 197] on input "pumpk" at bounding box center [243, 194] width 389 height 19
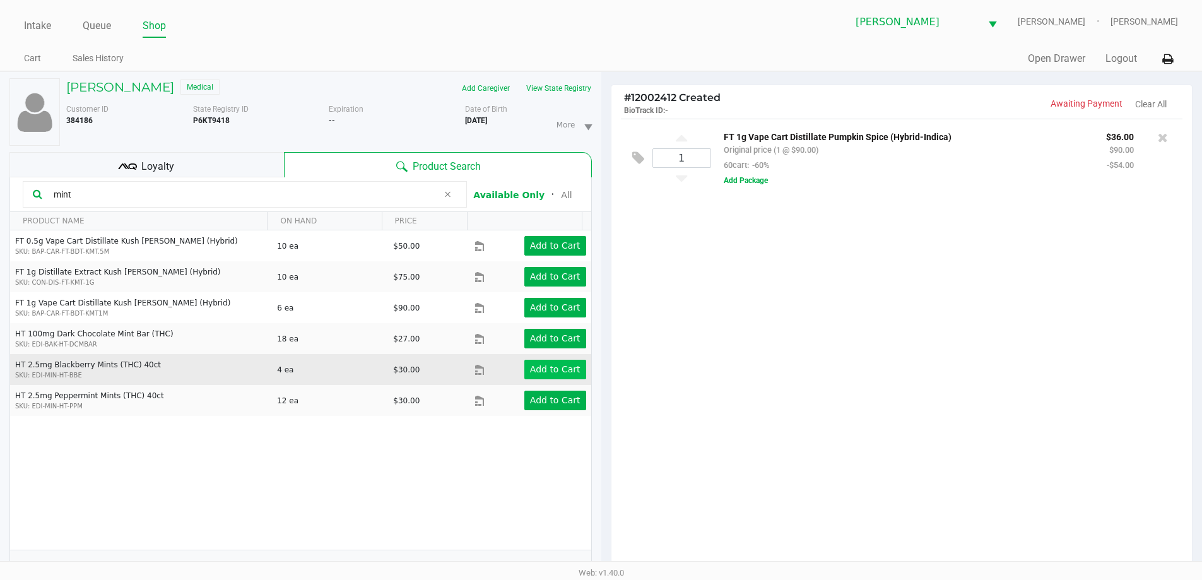
type input "mint"
click at [531, 367] on app-button-loader "Add to Cart" at bounding box center [555, 369] width 50 height 10
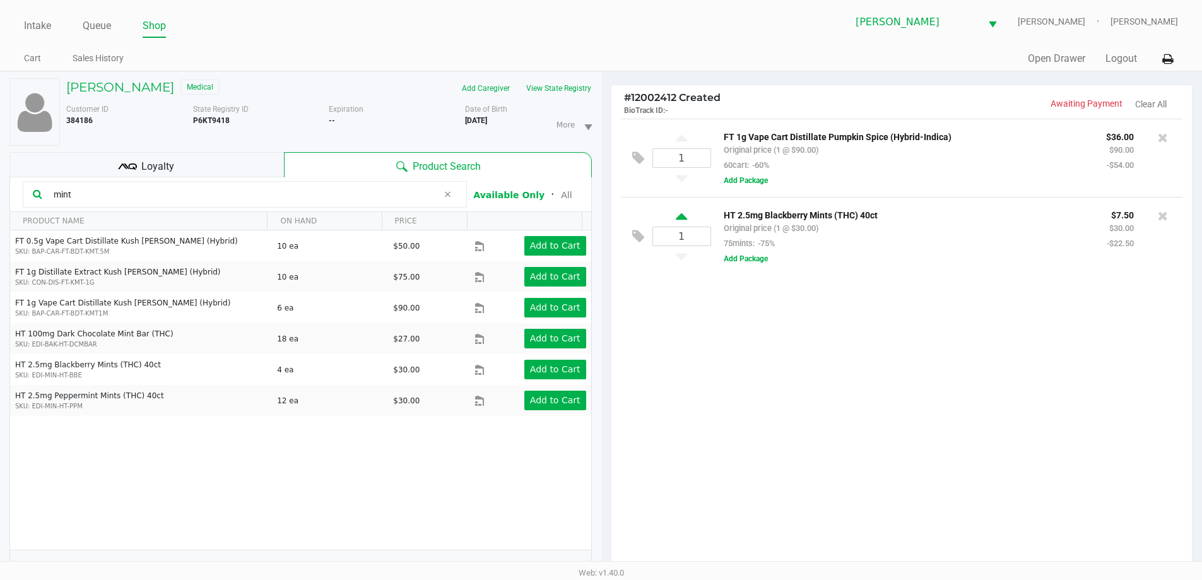
click at [681, 216] on icon at bounding box center [681, 219] width 11 height 16
type input "2"
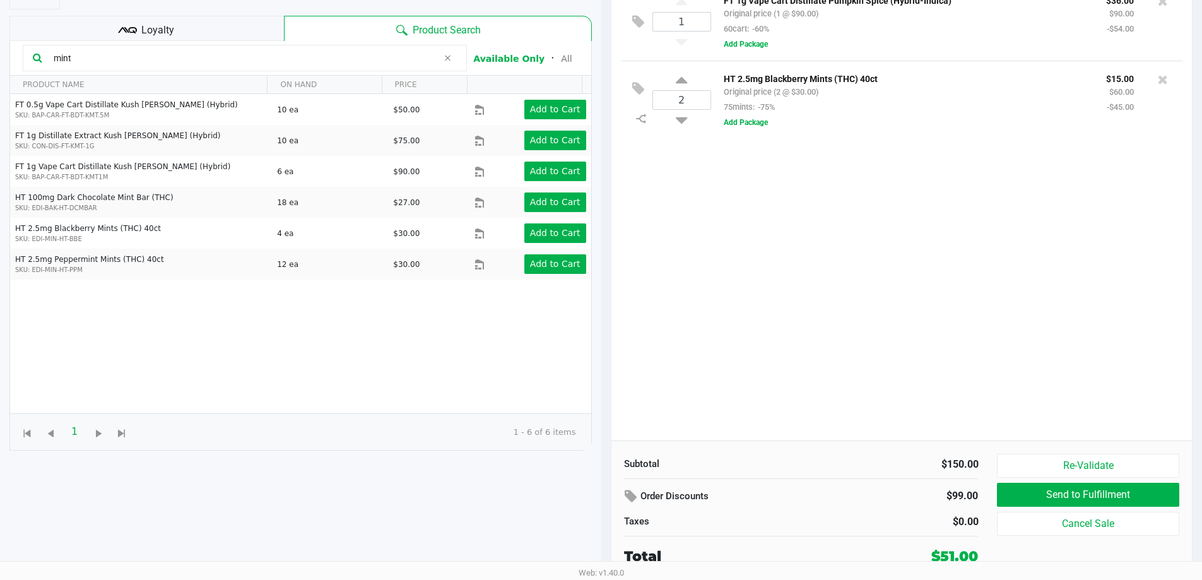
click at [1101, 412] on div "1 FT 1g Vape Cart Distillate Pumpkin Spice (Hybrid-Indica) Original price (1 @ …" at bounding box center [901, 211] width 581 height 458
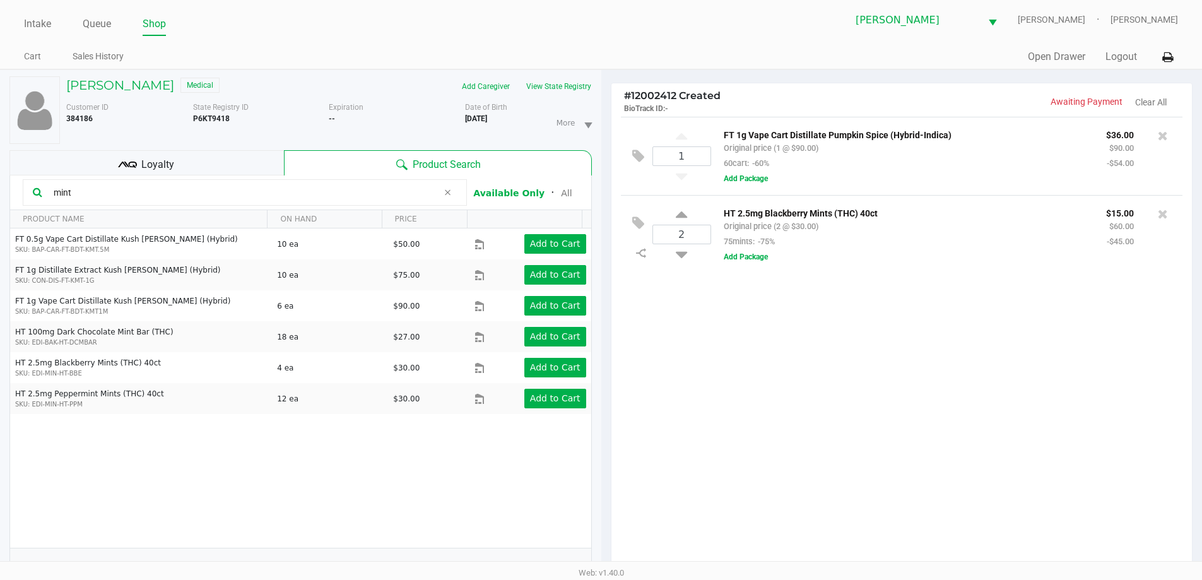
scroll to position [0, 0]
click at [852, 495] on div "1 FT 1g Vape Cart Distillate Pumpkin Spice (Hybrid-Indica) Original price (1 @ …" at bounding box center [901, 348] width 581 height 458
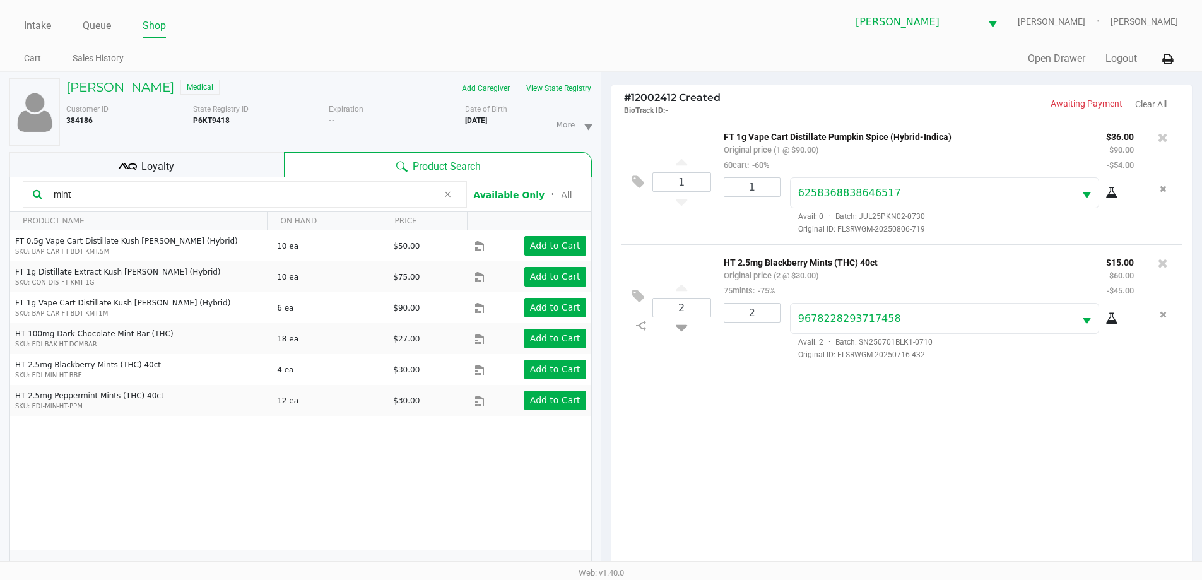
scroll to position [136, 0]
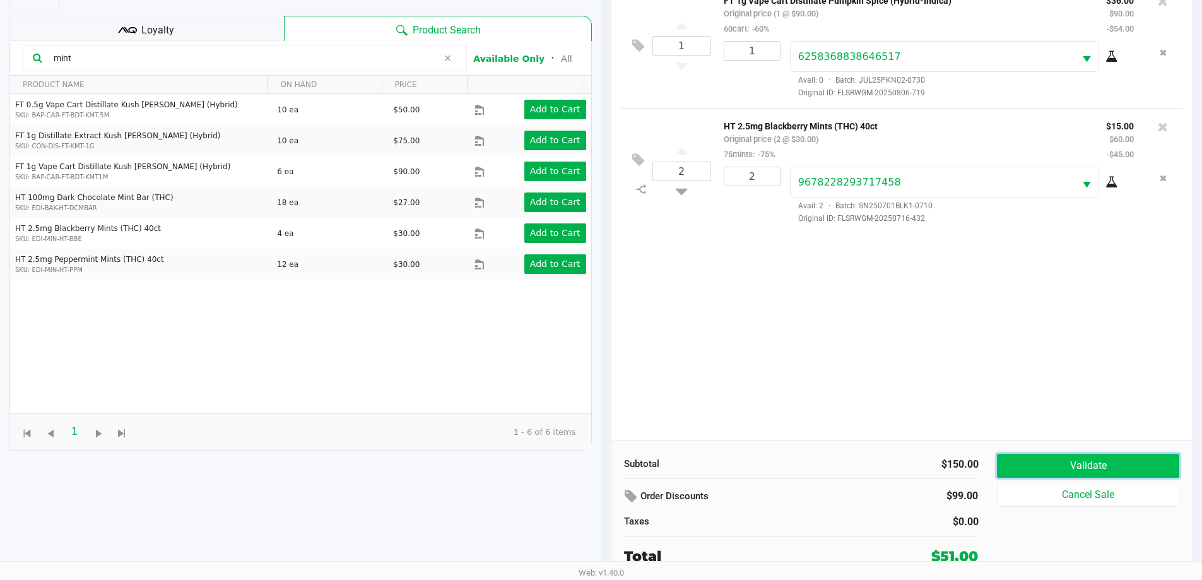
click at [1010, 466] on button "Validate" at bounding box center [1088, 466] width 182 height 24
click at [953, 424] on body "Intake Queue Shop [PERSON_NAME] [PERSON_NAME] [PERSON_NAME] Cart Sales History …" at bounding box center [601, 144] width 1202 height 561
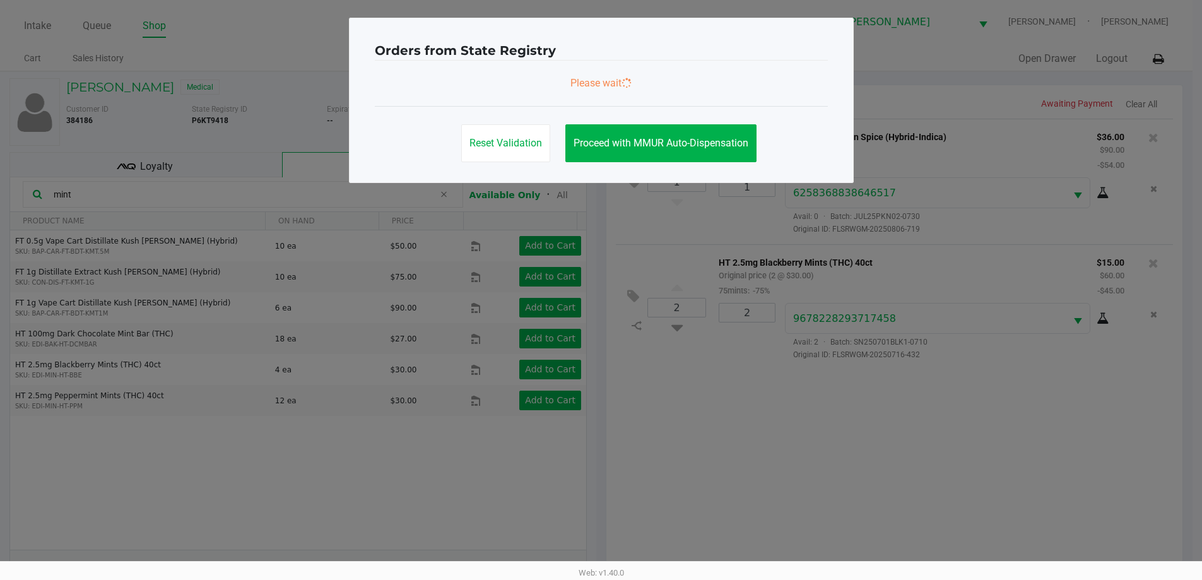
scroll to position [0, 0]
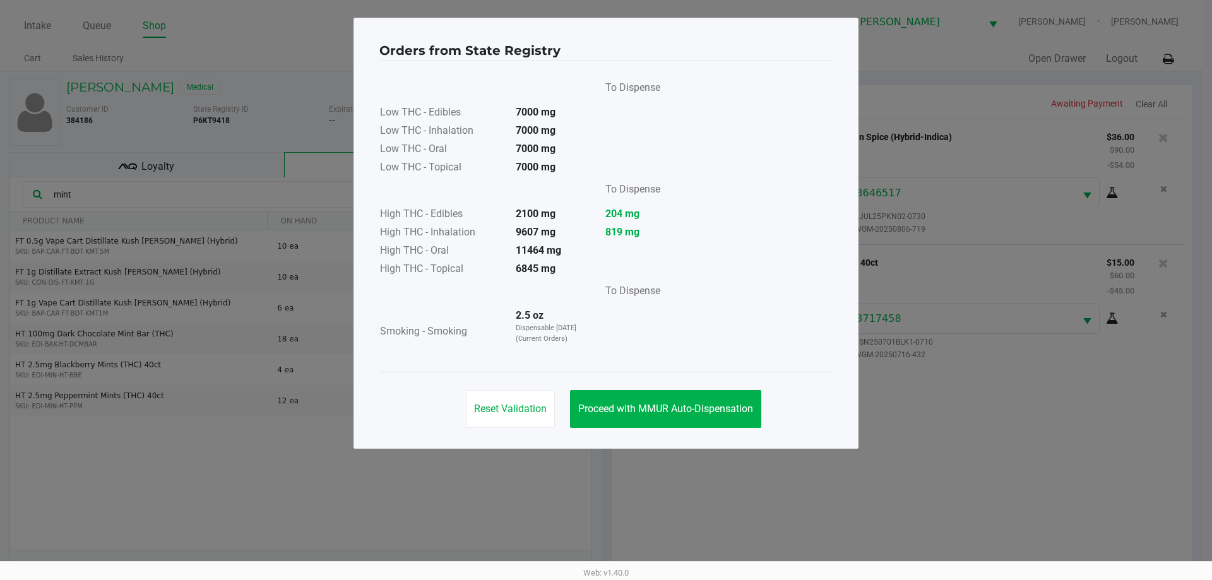
click at [632, 383] on div "Reset Validation Proceed with MMUR Auto-Dispensation" at bounding box center [605, 404] width 453 height 64
click at [644, 418] on button "Proceed with MMUR Auto-Dispensation" at bounding box center [665, 409] width 191 height 38
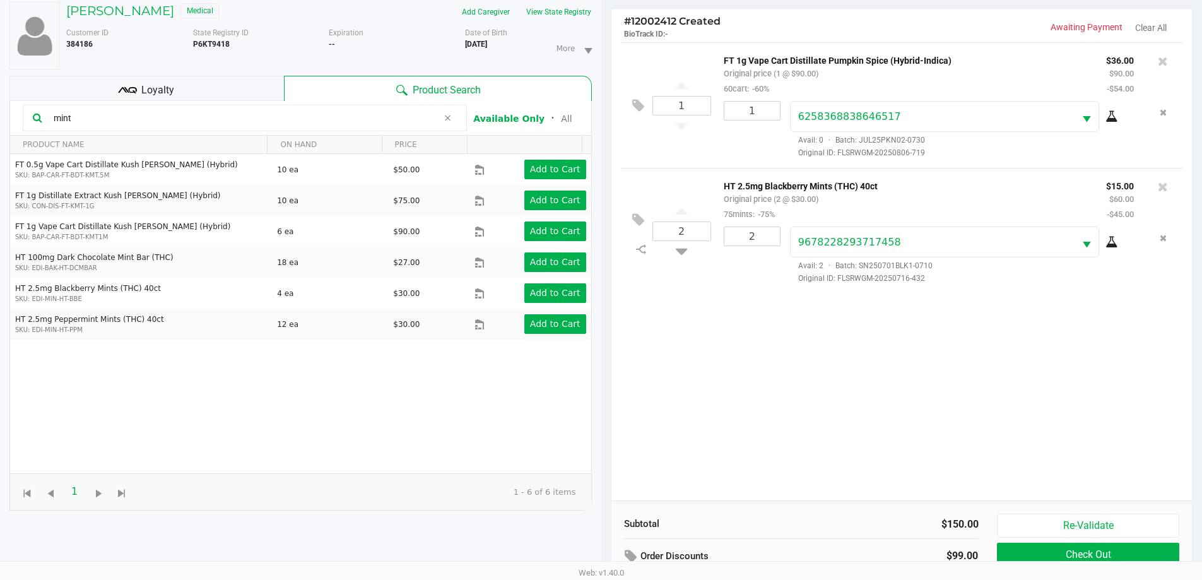
scroll to position [136, 0]
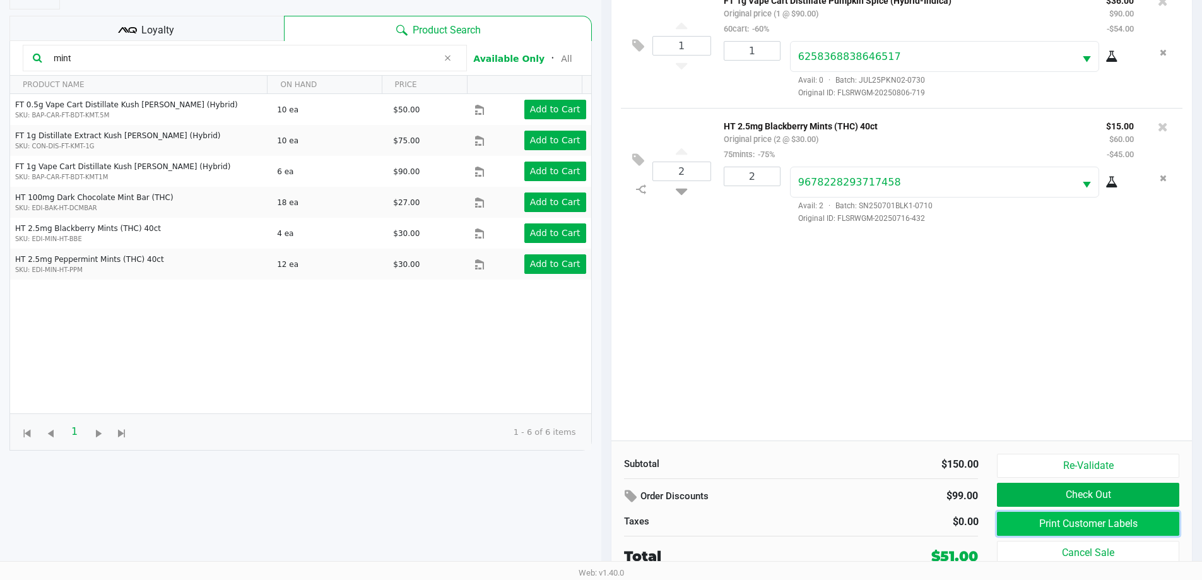
click at [1038, 523] on button "Print Customer Labels" at bounding box center [1088, 524] width 182 height 24
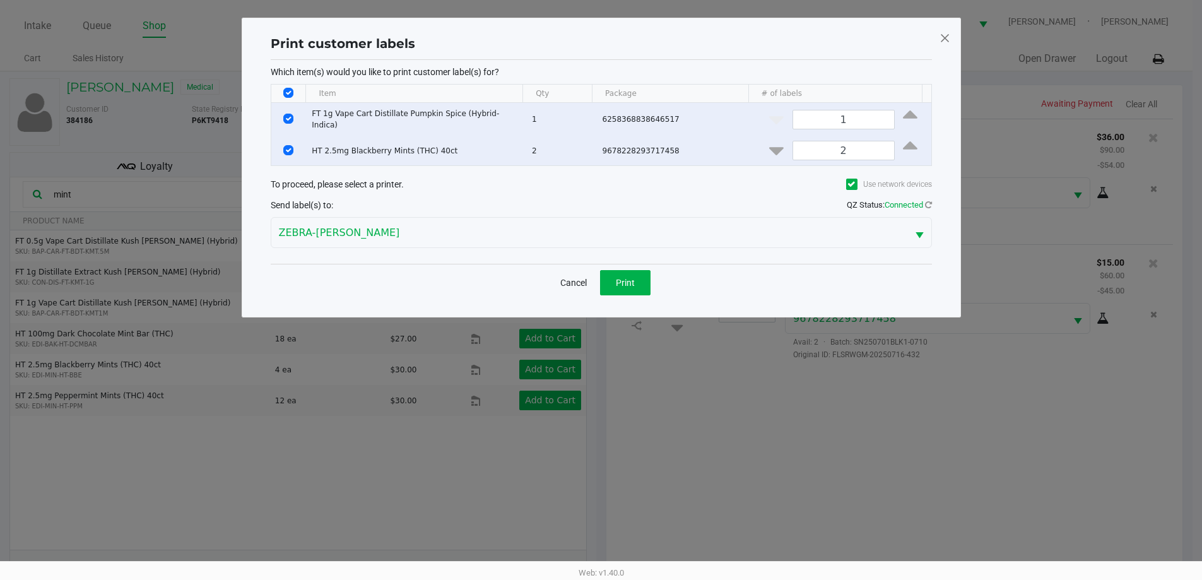
scroll to position [0, 0]
click at [632, 287] on button "Print" at bounding box center [630, 282] width 50 height 25
click at [820, 529] on ngb-modal-window "Print customer labels Which item(s) would you like to print customer label(s) f…" at bounding box center [601, 290] width 1202 height 580
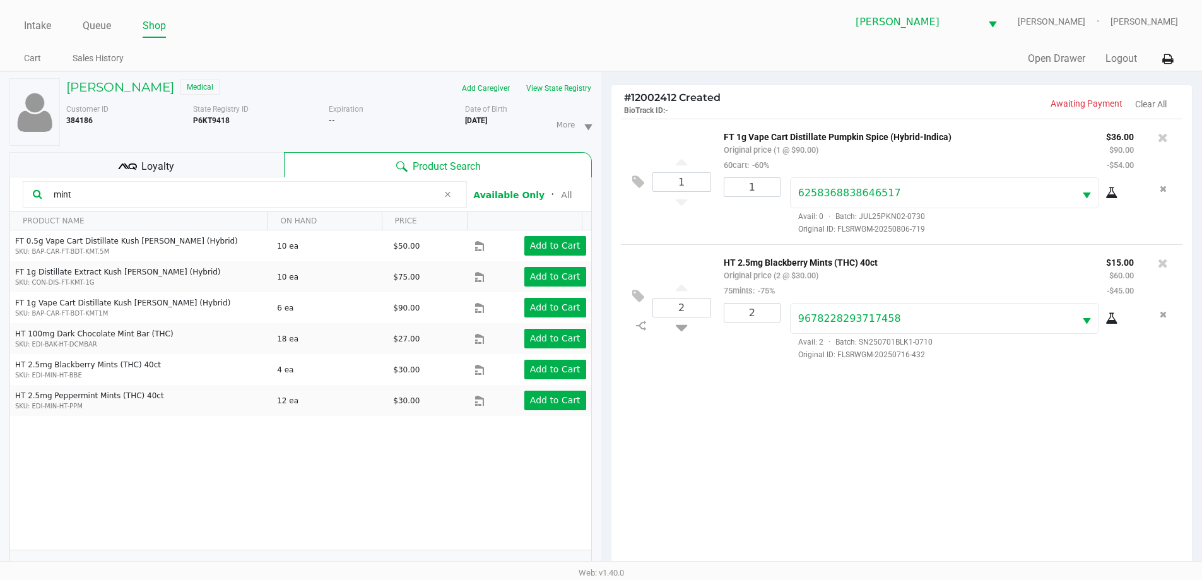
scroll to position [136, 0]
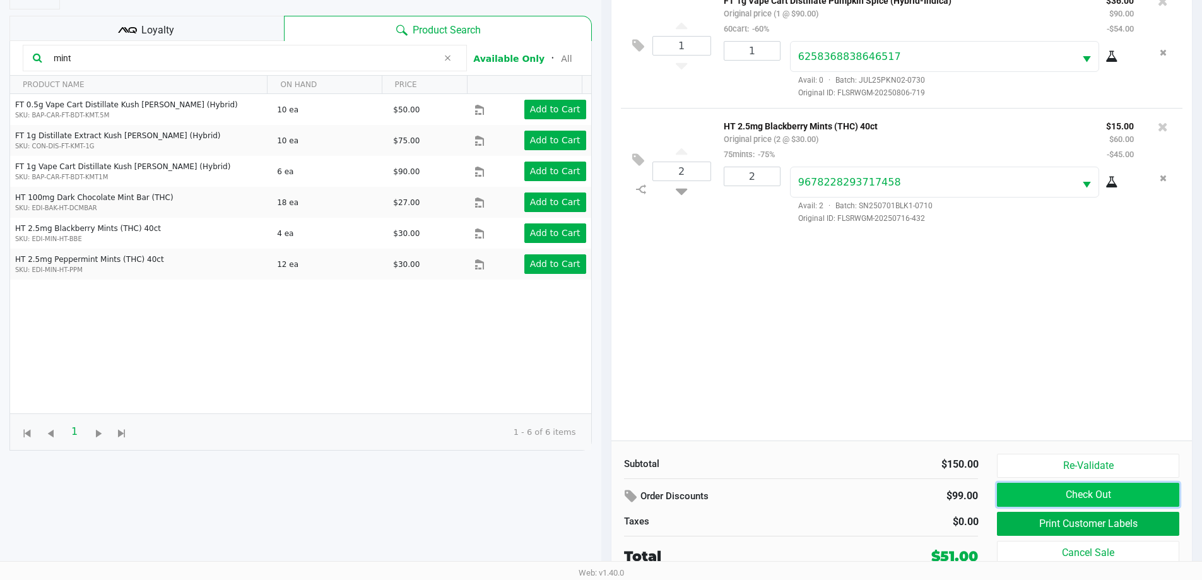
click at [1021, 494] on button "Check Out" at bounding box center [1088, 495] width 182 height 24
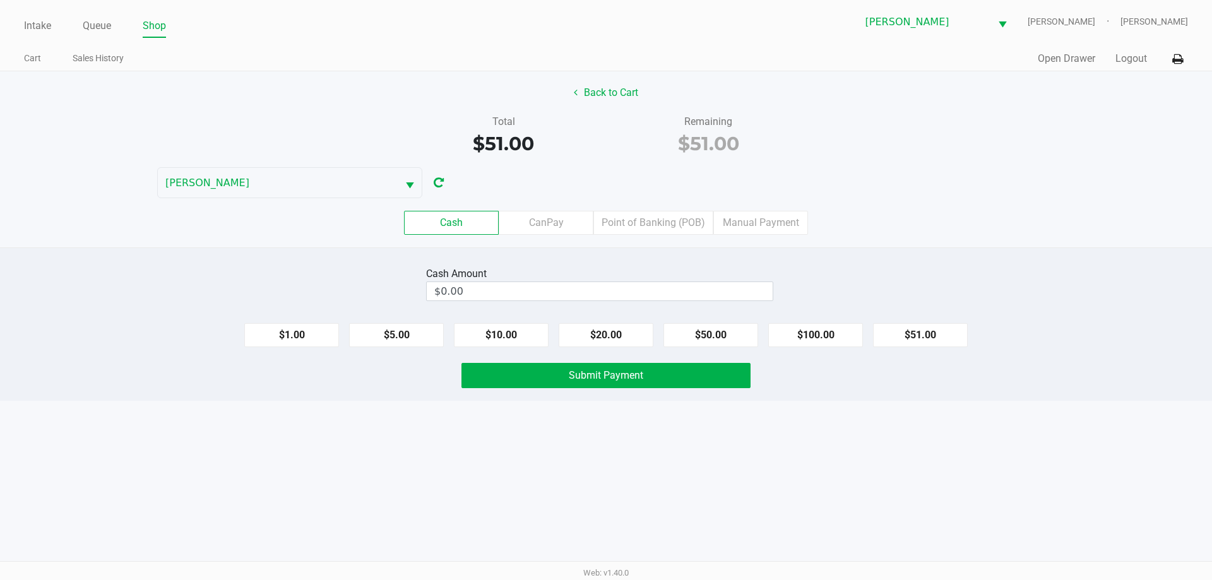
click at [571, 221] on label "CanPay" at bounding box center [546, 223] width 95 height 24
click at [0, 0] on 2 "CanPay" at bounding box center [0, 0] width 0 height 0
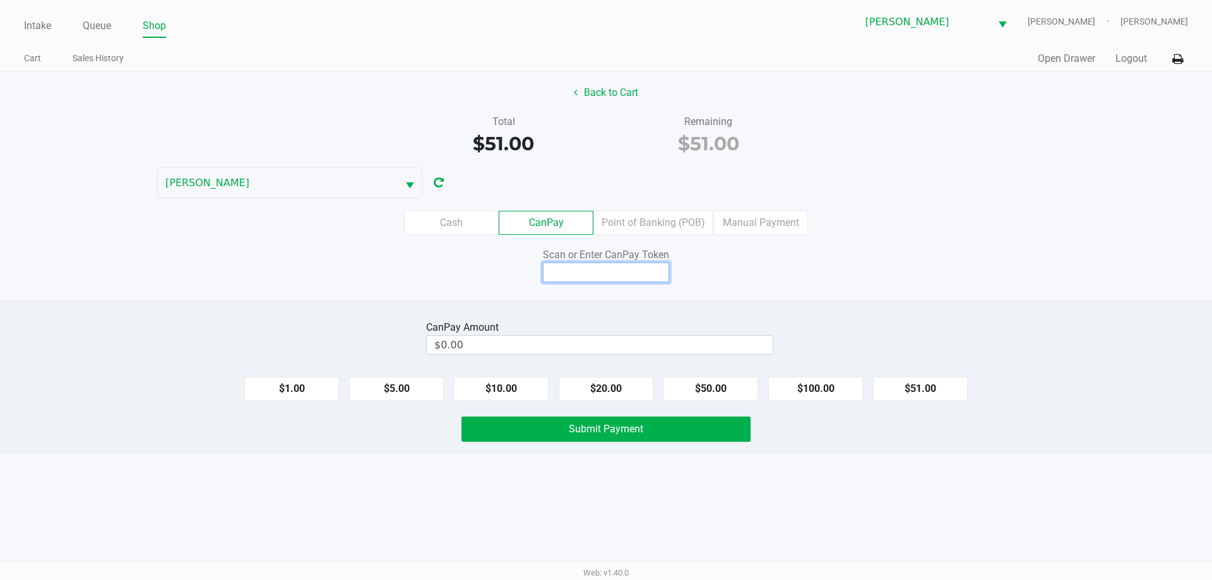
click at [606, 271] on input at bounding box center [606, 273] width 126 height 20
type input "Q1419380Q"
click at [918, 399] on button "$51.00" at bounding box center [920, 389] width 95 height 24
type input "$51.00"
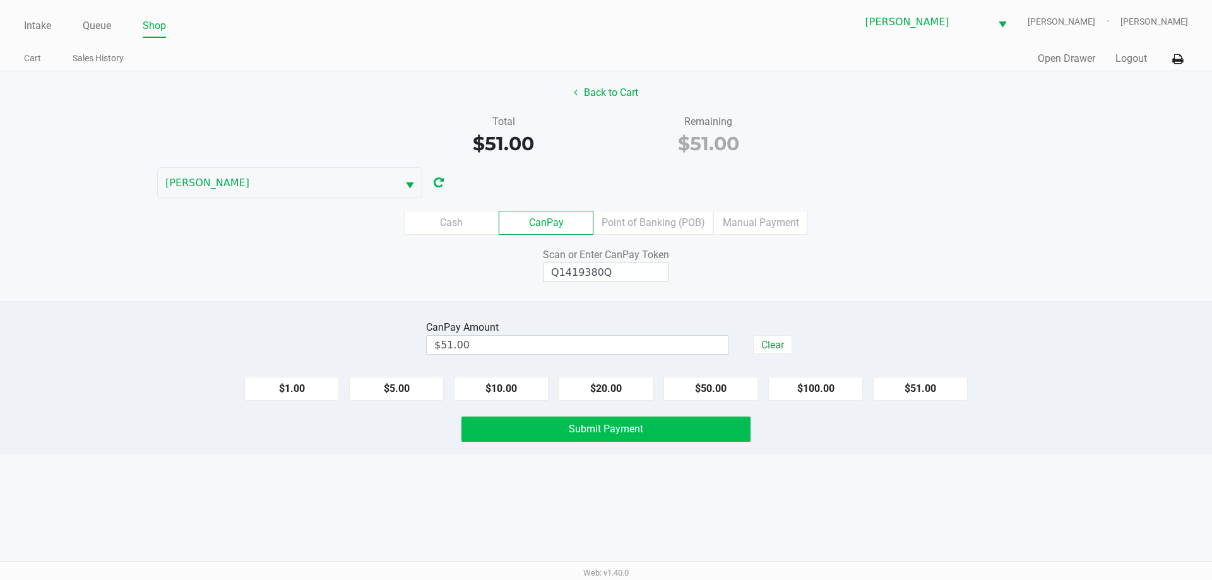
click at [691, 437] on button "Submit Payment" at bounding box center [605, 428] width 289 height 25
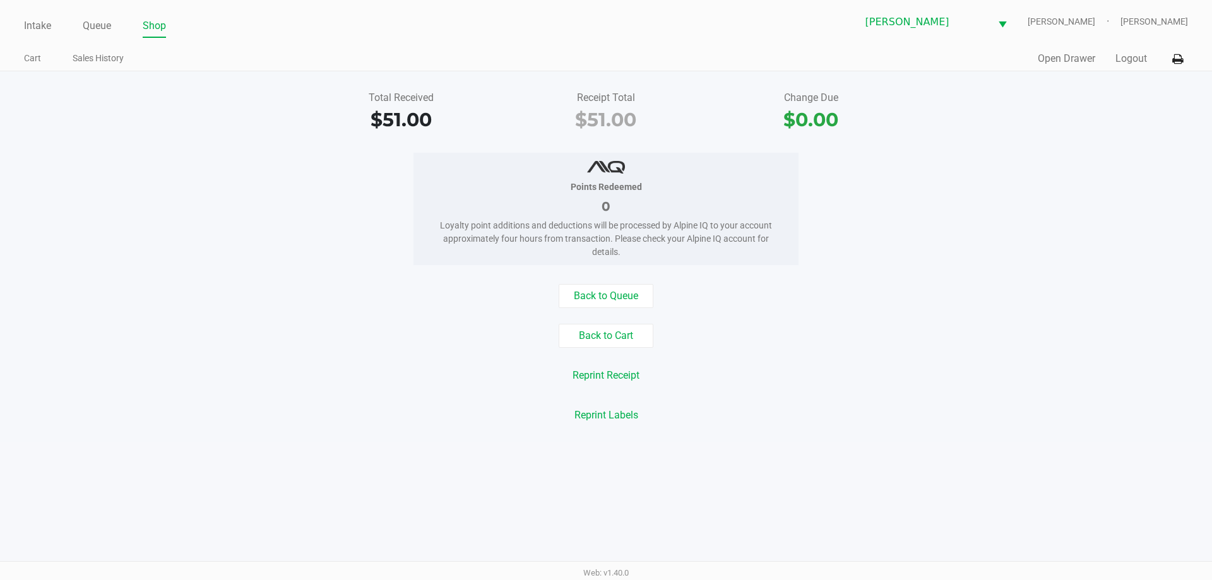
click at [28, 58] on link "Cart" at bounding box center [32, 58] width 17 height 16
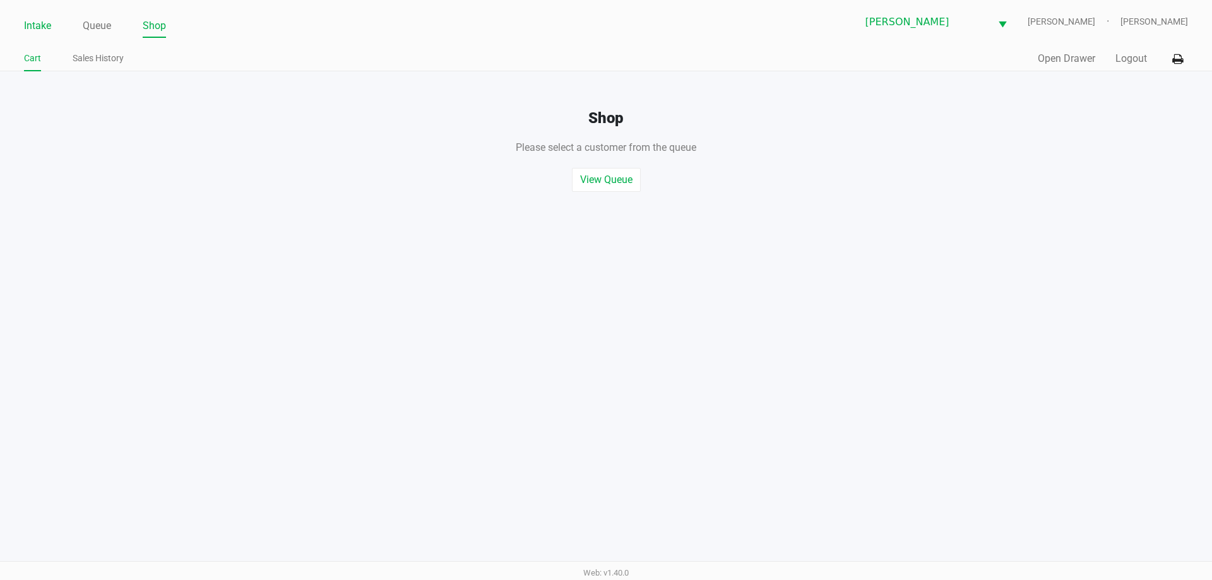
click at [43, 30] on link "Intake" at bounding box center [37, 26] width 27 height 18
click at [42, 23] on link "Intake" at bounding box center [37, 26] width 27 height 18
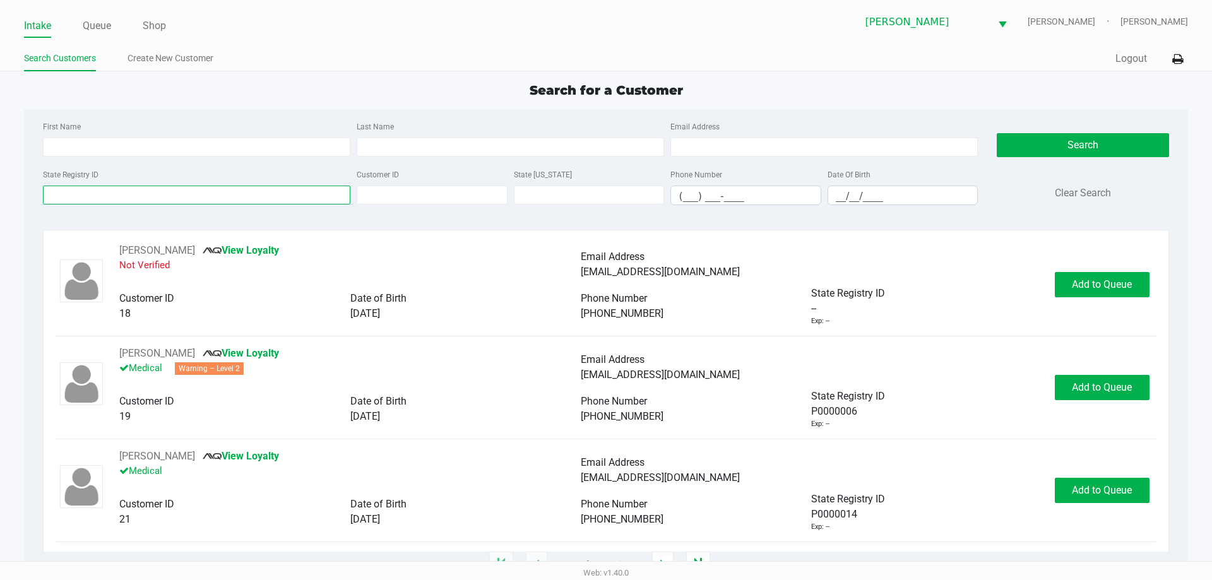
click at [86, 193] on input "State Registry ID" at bounding box center [196, 195] width 307 height 19
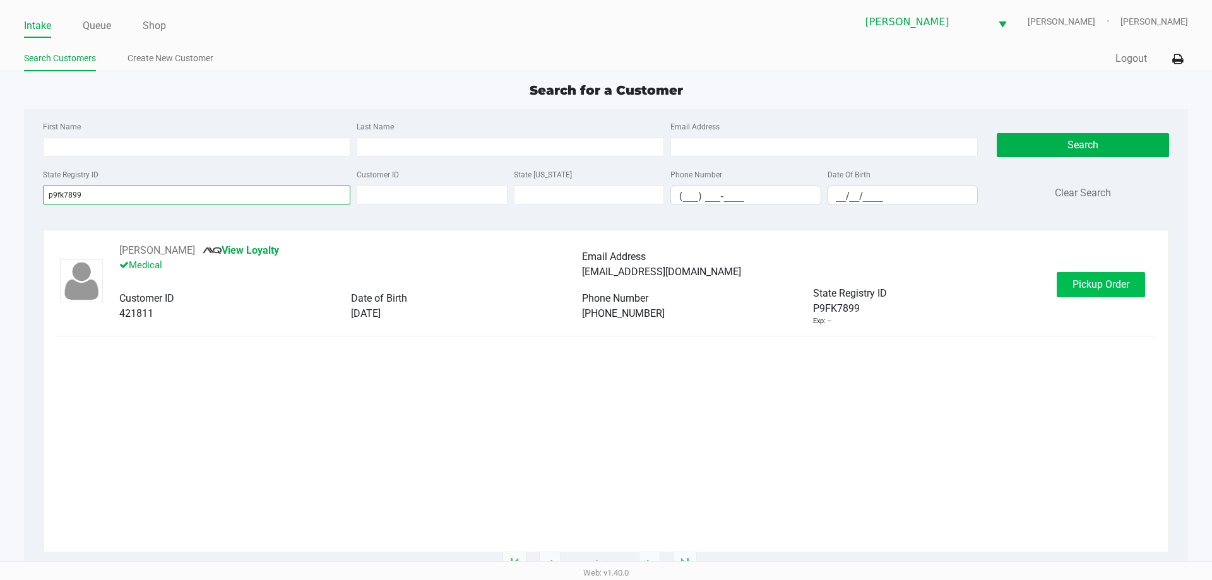
type input "p9fk7899"
click at [1122, 283] on span "Pickup Order" at bounding box center [1100, 284] width 57 height 12
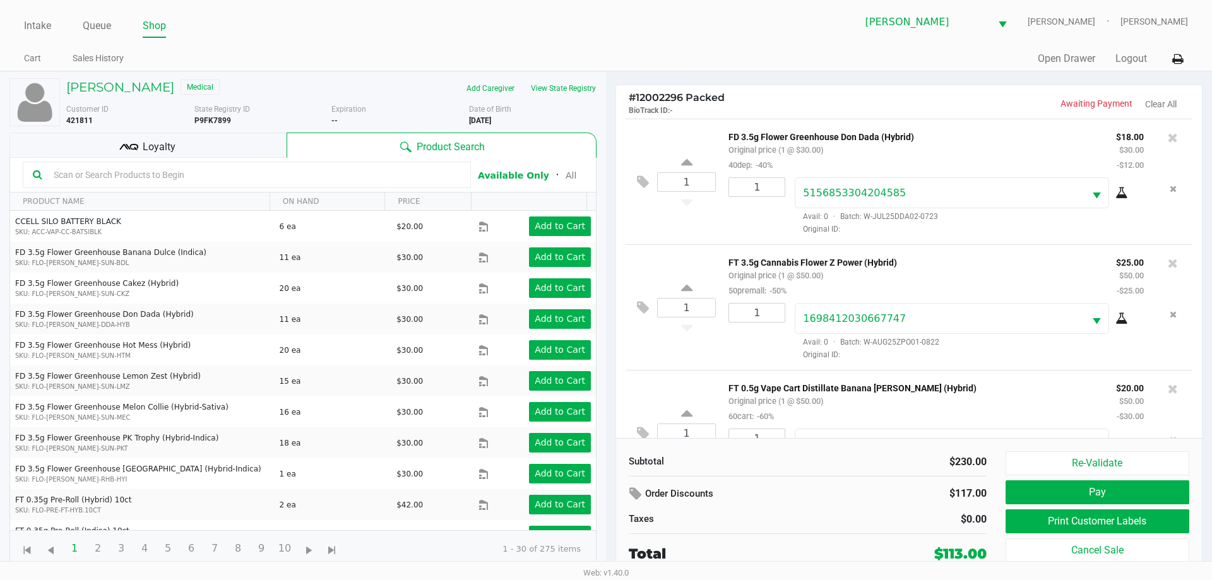
click at [828, 473] on div "Subtotal $230.00 Order Discounts $117.00 Taxes $0.00 Total $113.00" at bounding box center [807, 507] width 377 height 113
click at [1005, 524] on button "Print Customer Labels" at bounding box center [1097, 521] width 184 height 24
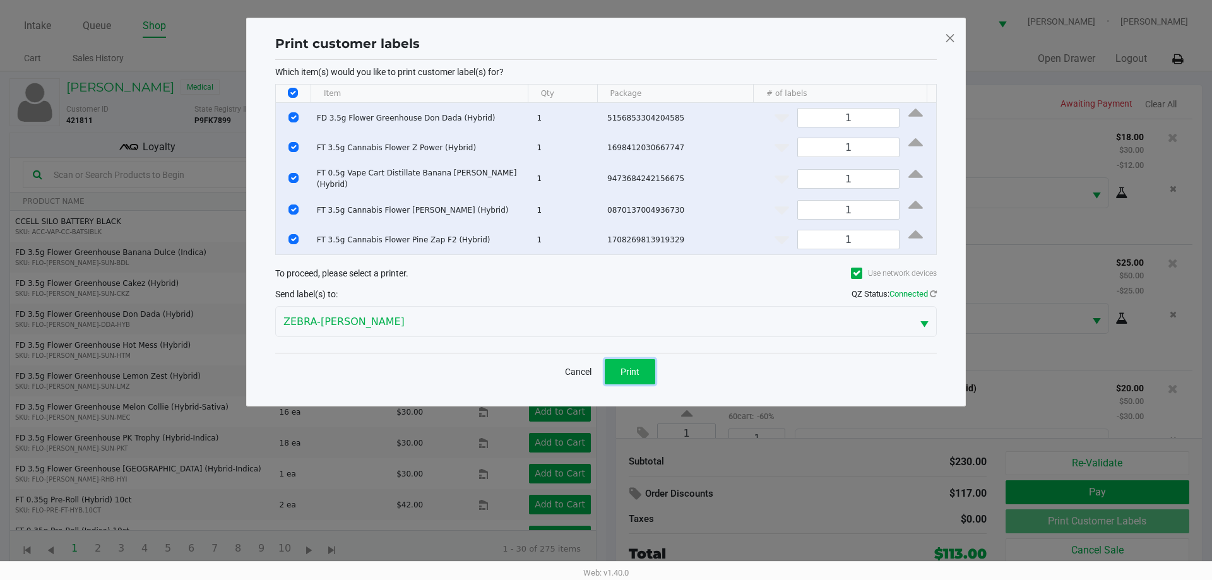
click at [622, 360] on button "Print" at bounding box center [630, 371] width 50 height 25
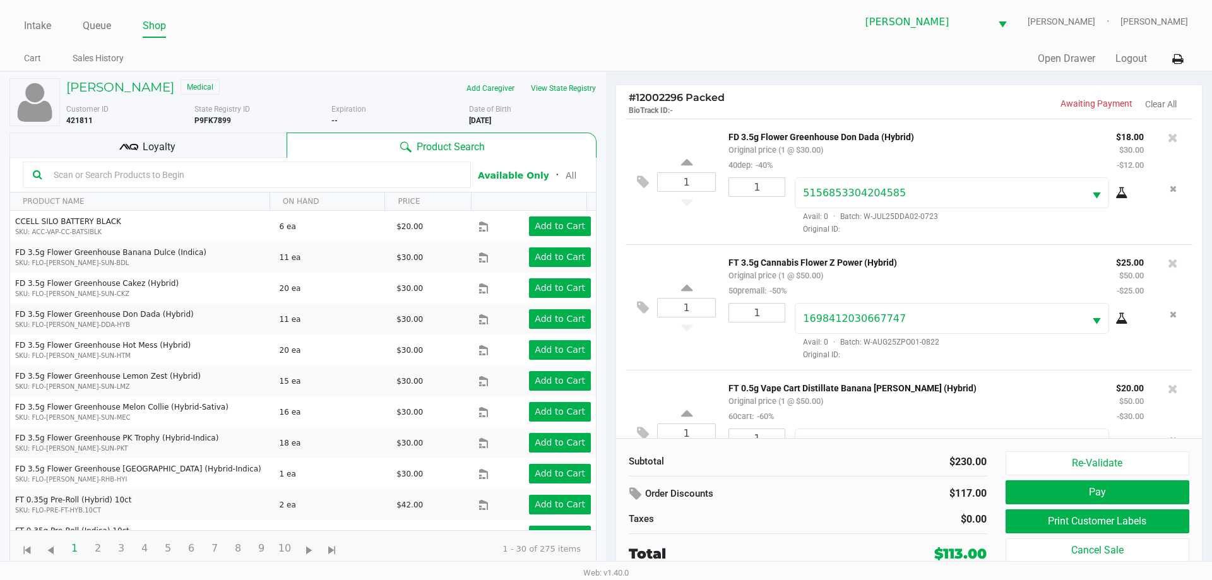
click at [153, 148] on span "Loyalty" at bounding box center [159, 146] width 33 height 15
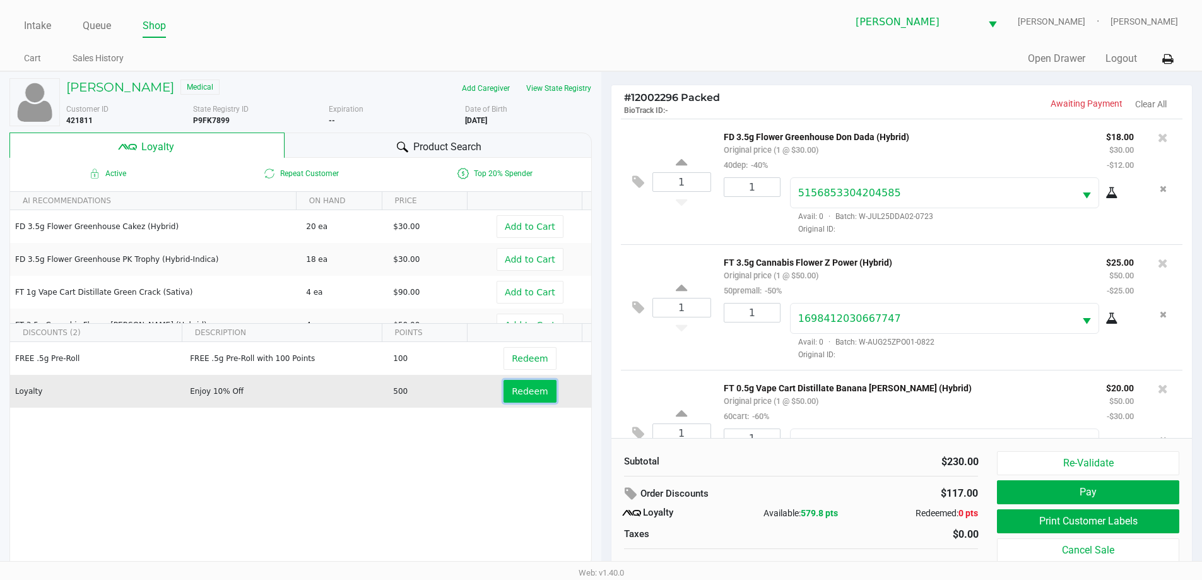
click at [533, 395] on span "Redeem" at bounding box center [530, 391] width 36 height 10
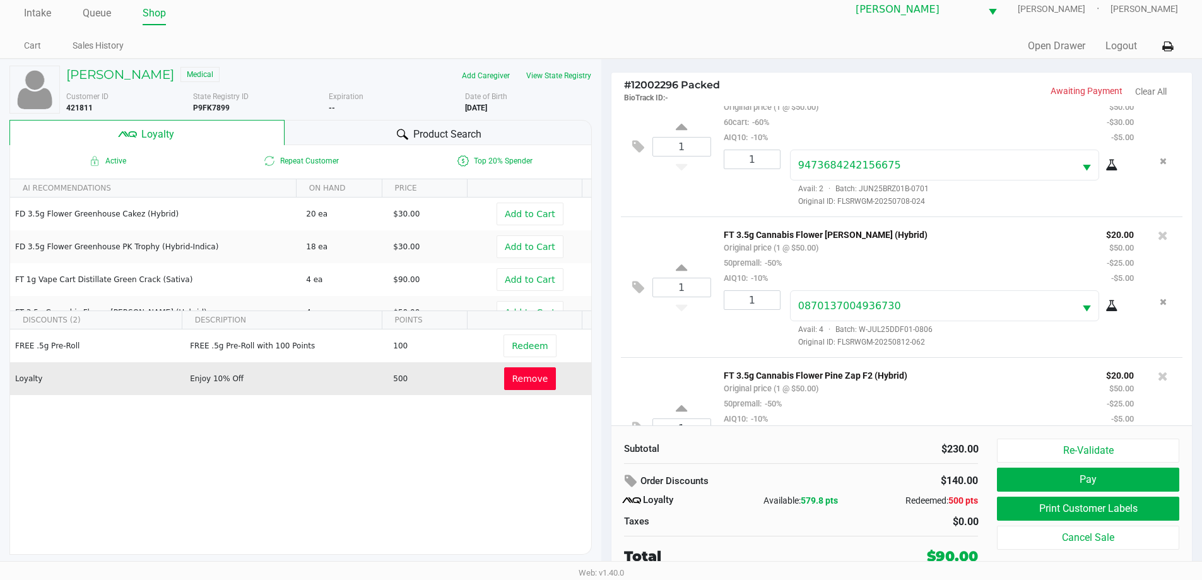
scroll to position [387, 0]
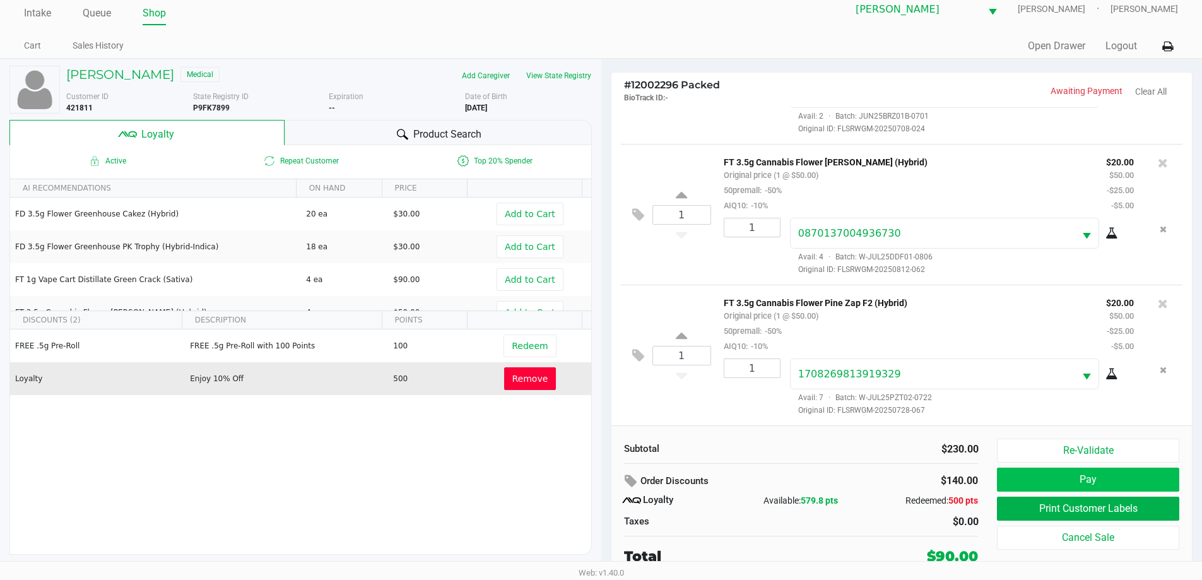
click at [1003, 478] on button "Pay" at bounding box center [1088, 480] width 182 height 24
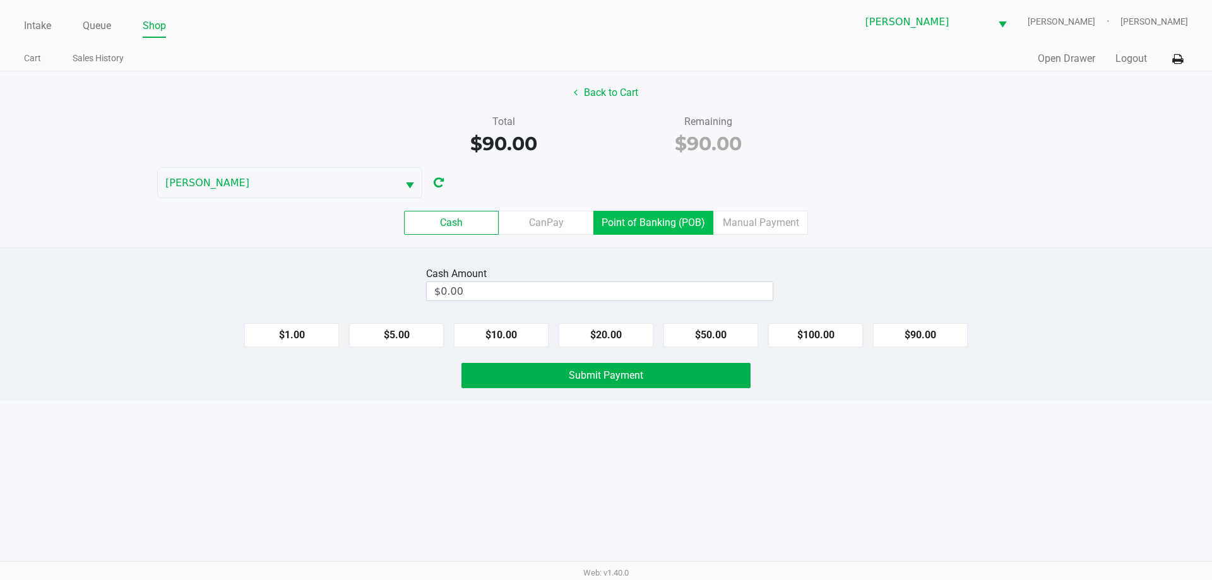
click at [635, 230] on label "Point of Banking (POB)" at bounding box center [653, 223] width 120 height 24
click at [0, 0] on 7 "Point of Banking (POB)" at bounding box center [0, 0] width 0 height 0
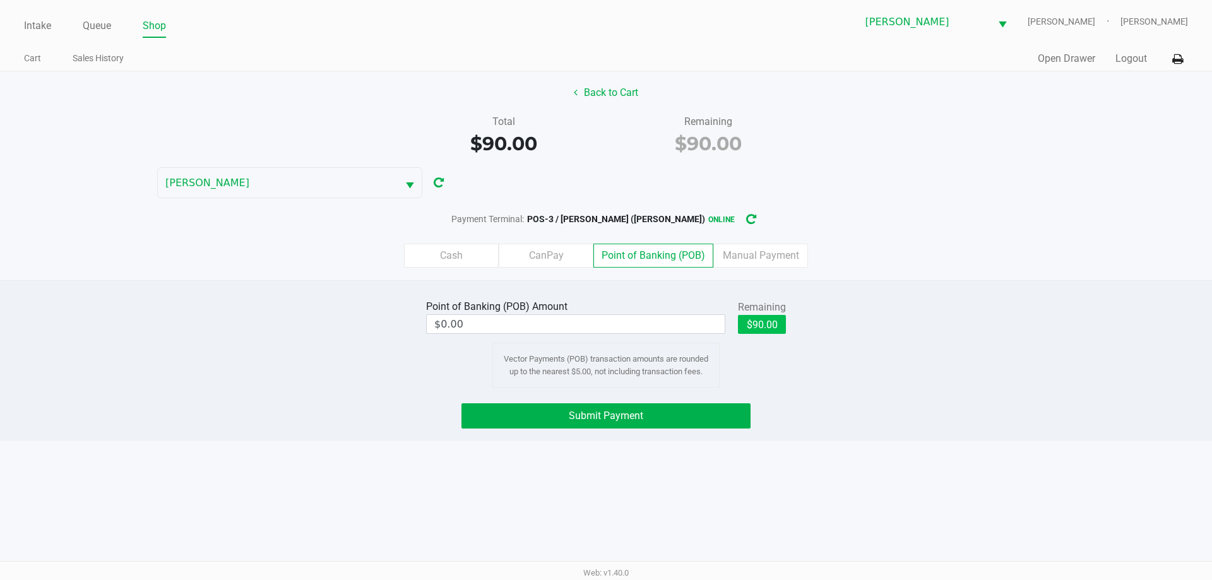
click at [766, 324] on button "$90.00" at bounding box center [762, 324] width 48 height 19
type input "$90.00"
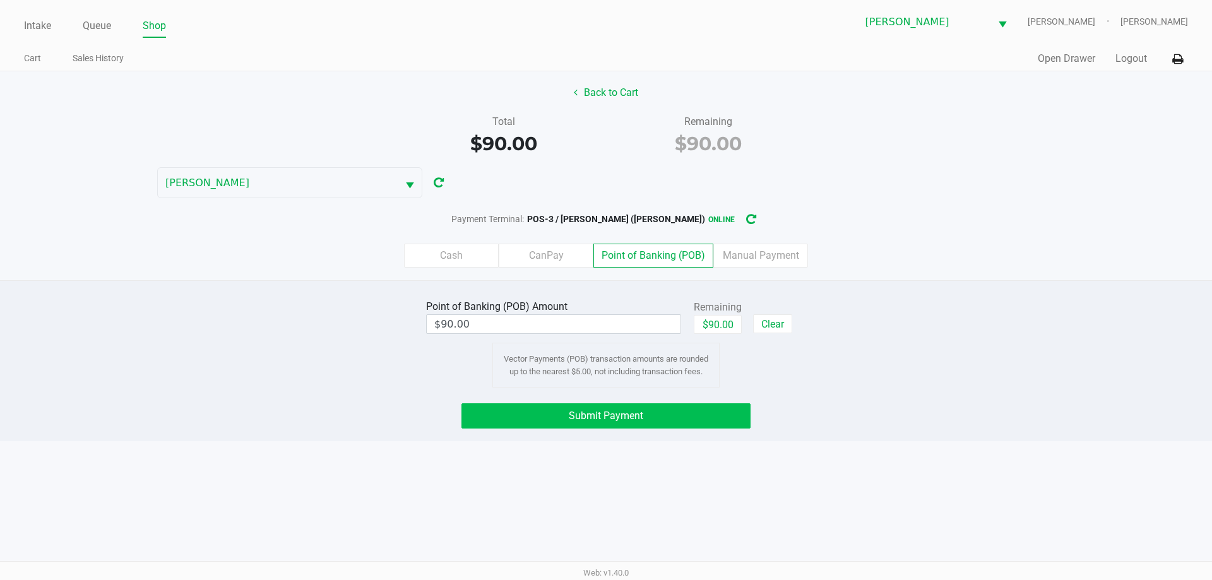
click at [659, 425] on button "Submit Payment" at bounding box center [605, 415] width 289 height 25
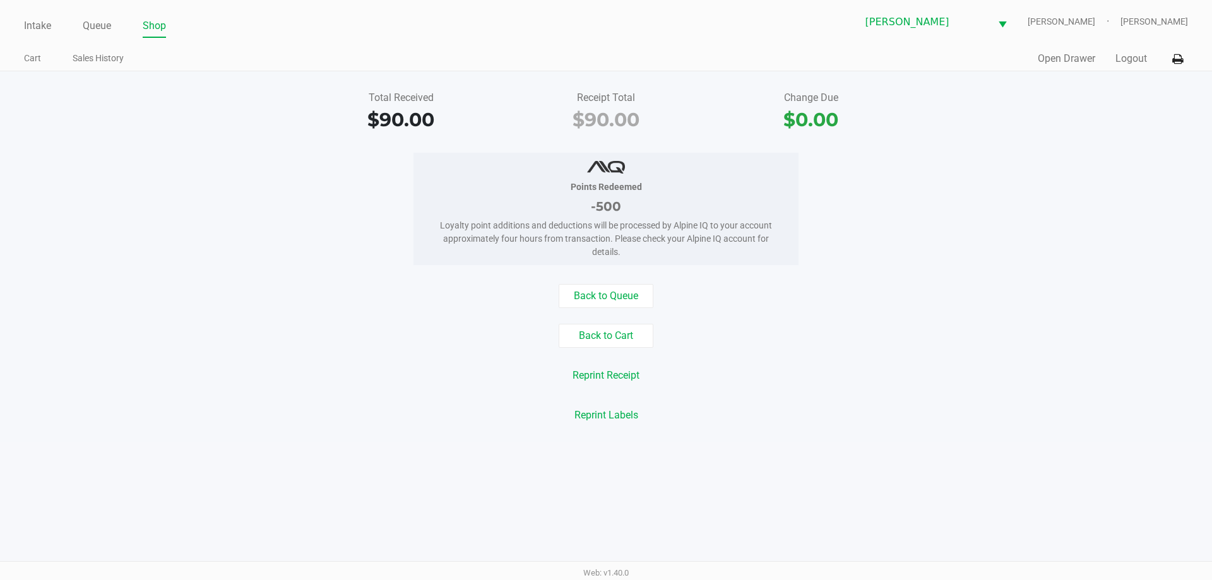
click at [1059, 64] on button "Open Drawer" at bounding box center [1065, 58] width 57 height 15
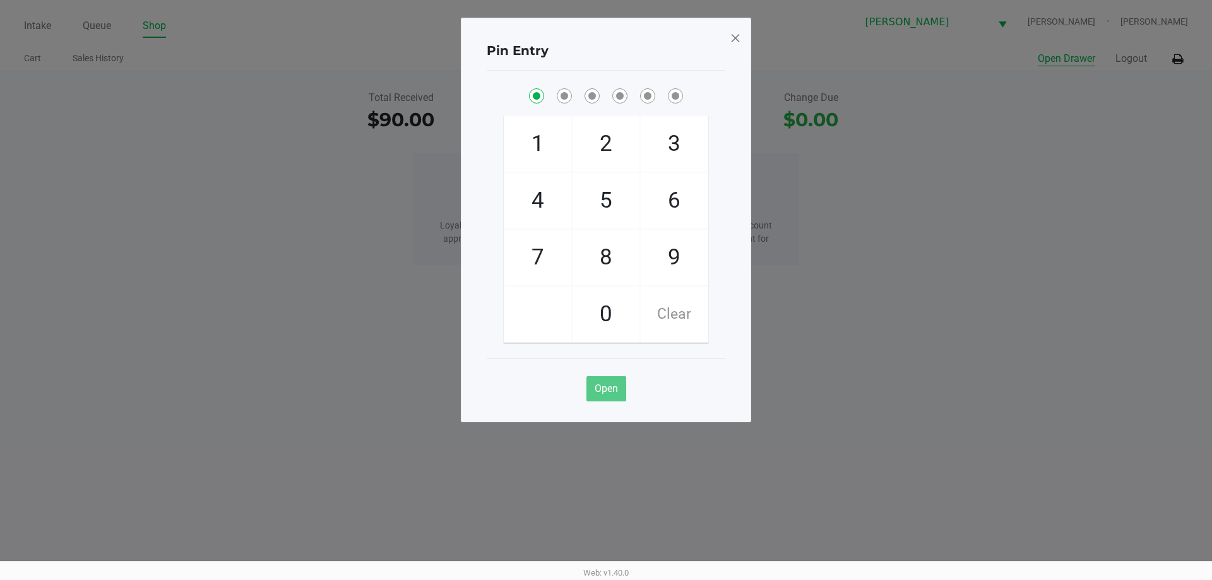
checkbox input "true"
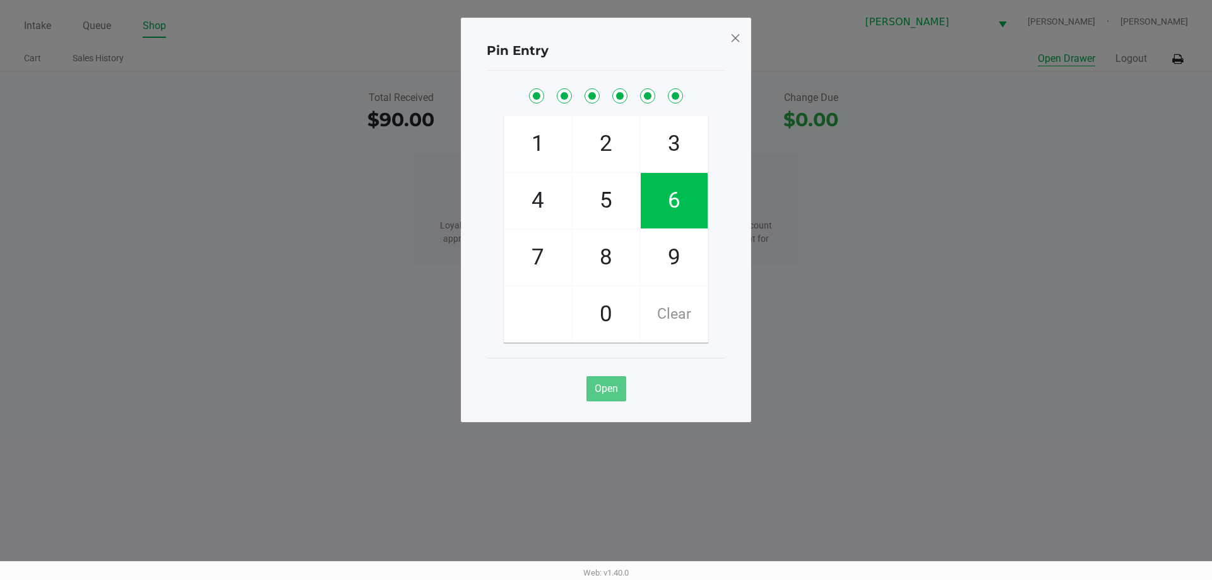
checkbox input "true"
click at [737, 43] on span at bounding box center [735, 38] width 11 height 20
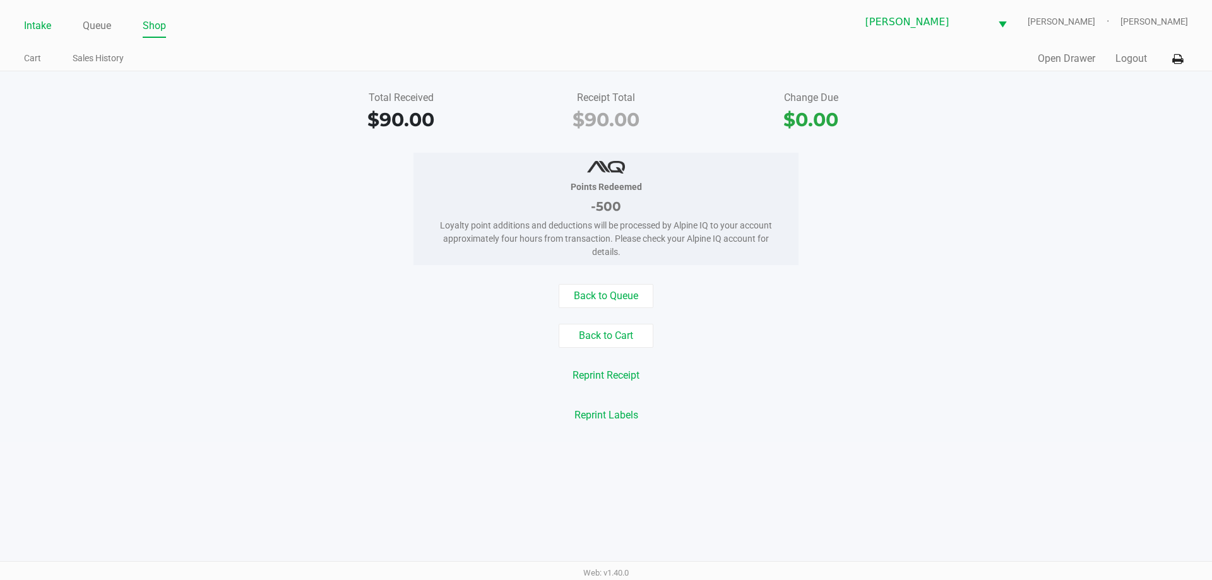
click at [47, 26] on link "Intake" at bounding box center [37, 26] width 27 height 18
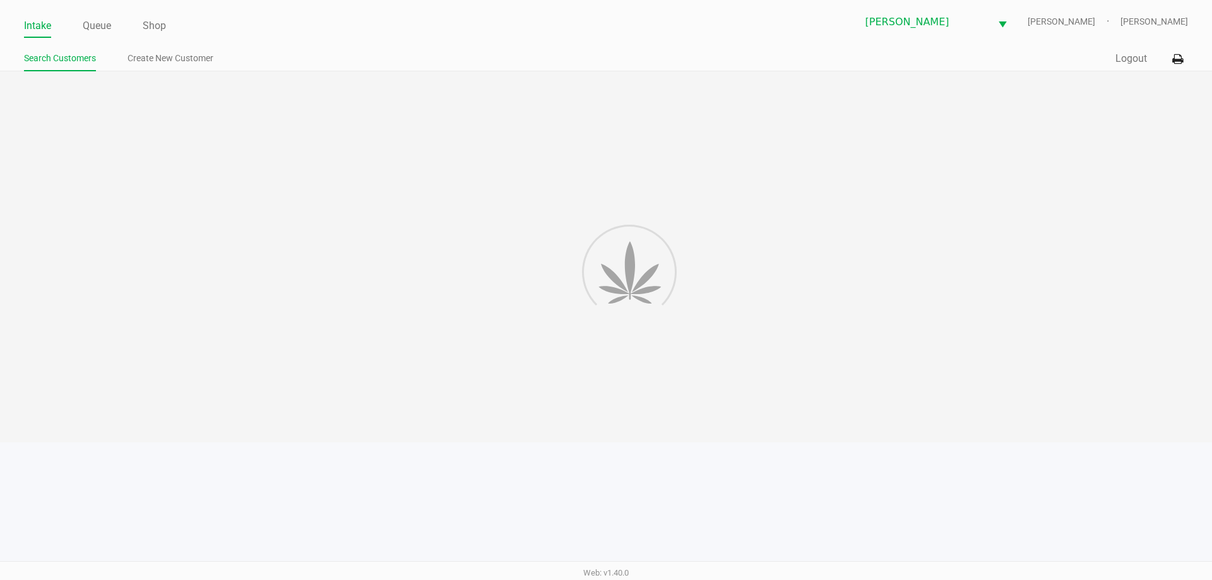
click at [33, 32] on link "Intake" at bounding box center [37, 26] width 27 height 18
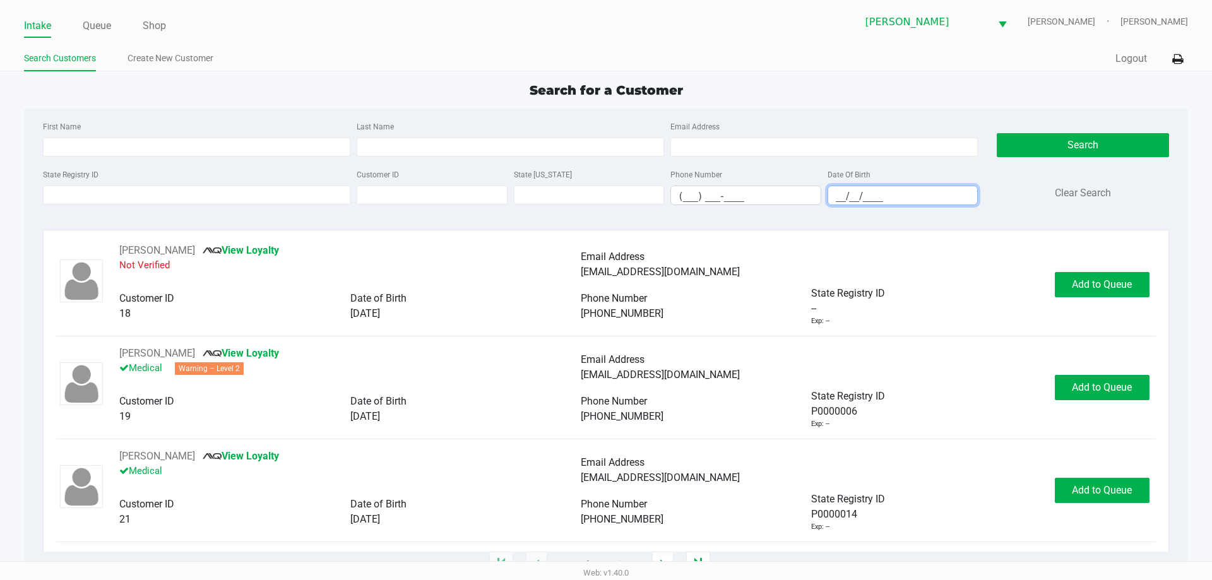
click at [861, 191] on input "__/__/____" at bounding box center [903, 196] width 150 height 20
type input "[DATE]"
click at [417, 150] on input "Last Name" at bounding box center [510, 147] width 307 height 19
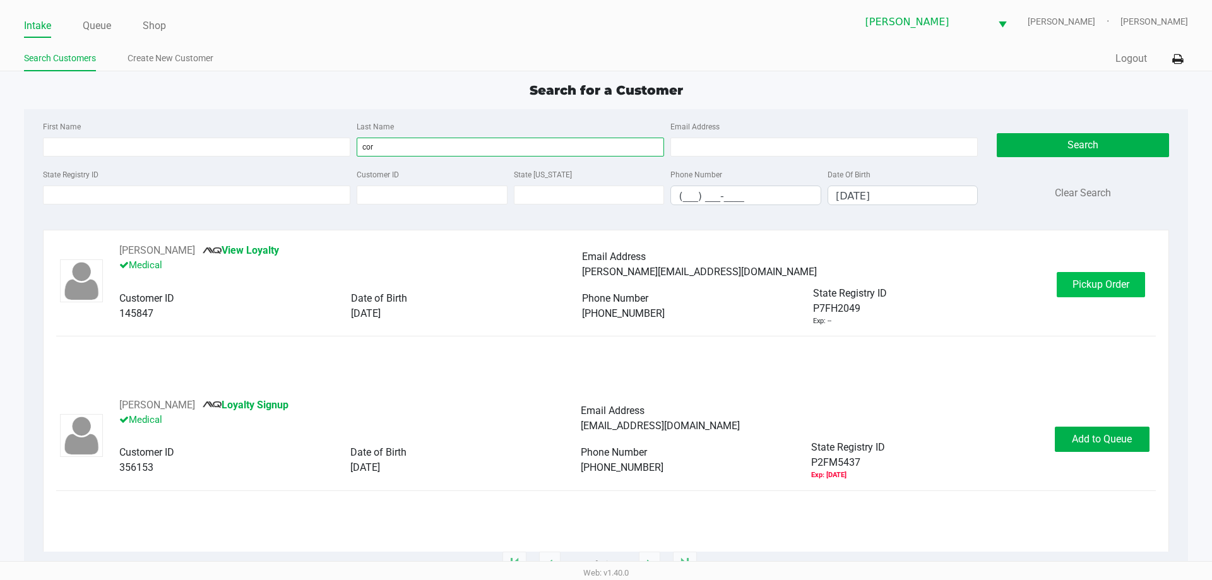
type input "cor"
click at [1092, 281] on span "Pickup Order" at bounding box center [1100, 284] width 57 height 12
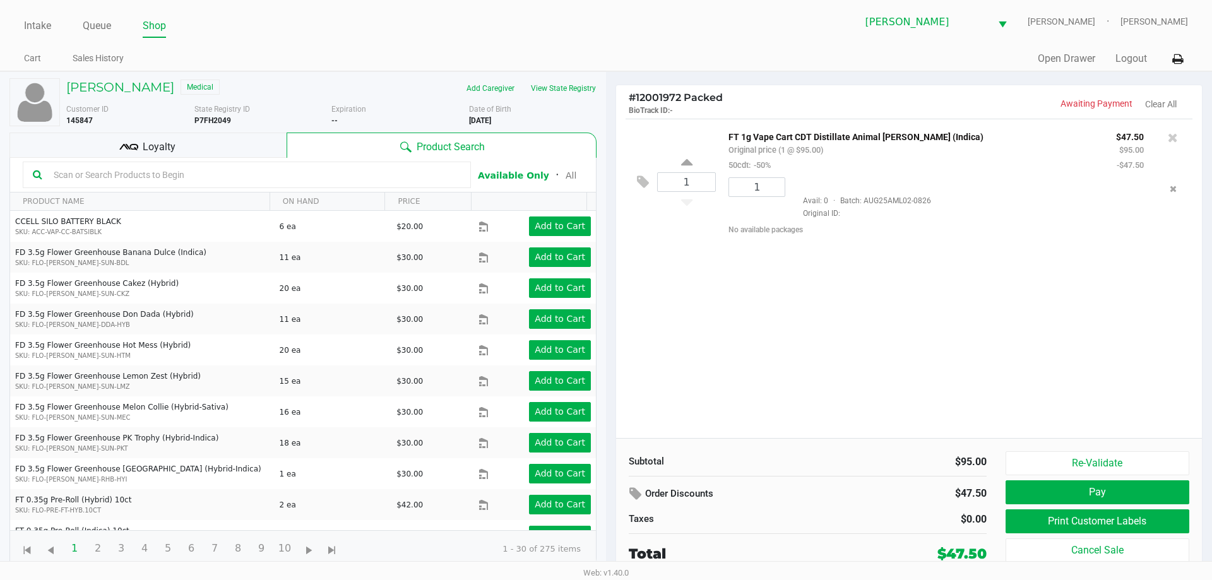
click at [773, 295] on div "1 FT 1g Vape Cart CDT Distillate Animal [PERSON_NAME] (Indica) Original price (…" at bounding box center [909, 278] width 586 height 319
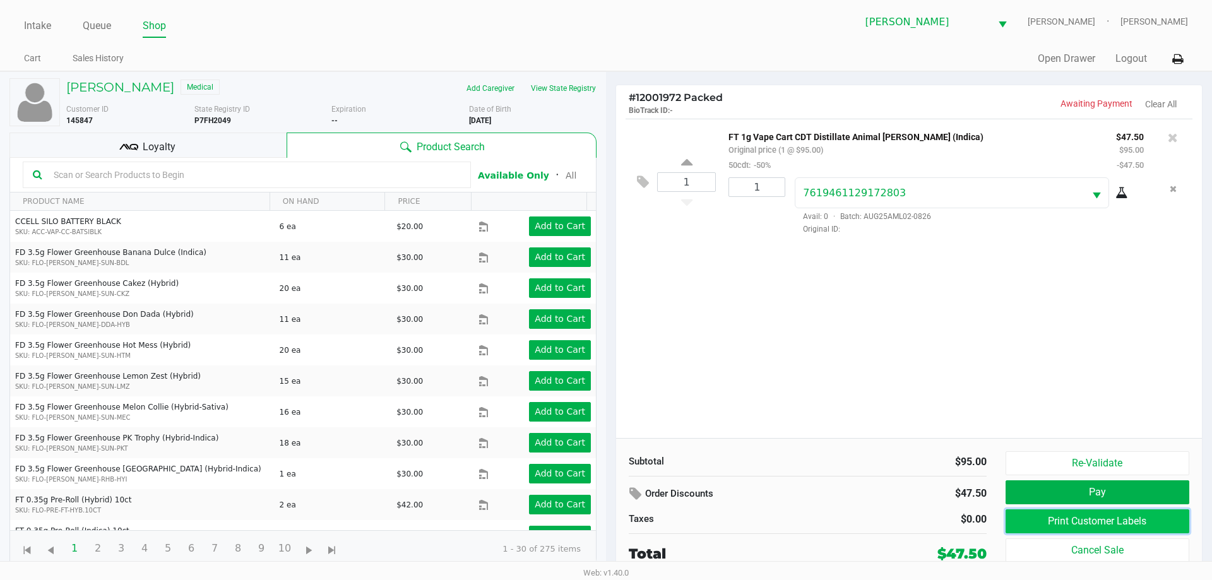
click at [1031, 522] on button "Print Customer Labels" at bounding box center [1097, 521] width 184 height 24
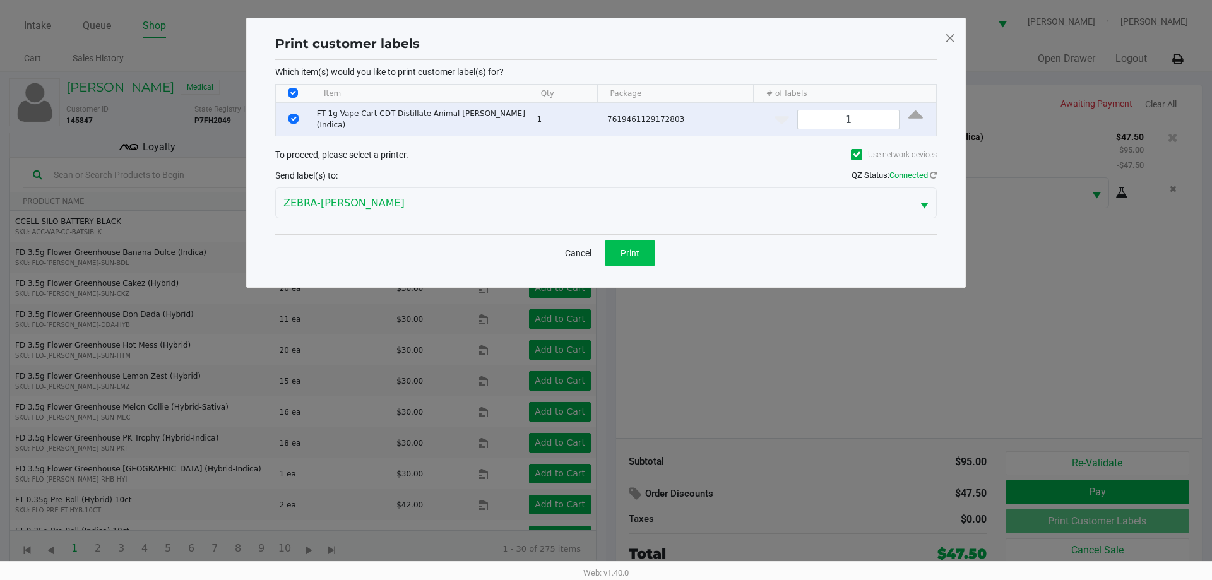
click at [634, 261] on button "Print" at bounding box center [630, 252] width 50 height 25
click at [743, 333] on ngb-modal-window "Print customer labels Which item(s) would you like to print customer label(s) f…" at bounding box center [606, 290] width 1212 height 580
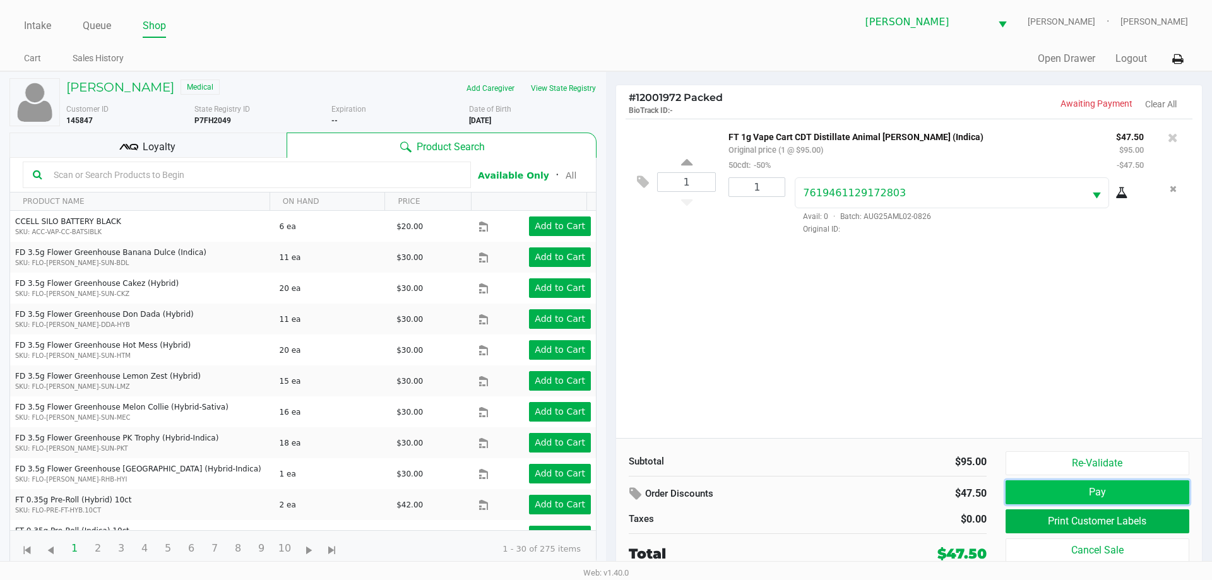
click at [1008, 490] on button "Pay" at bounding box center [1097, 492] width 184 height 24
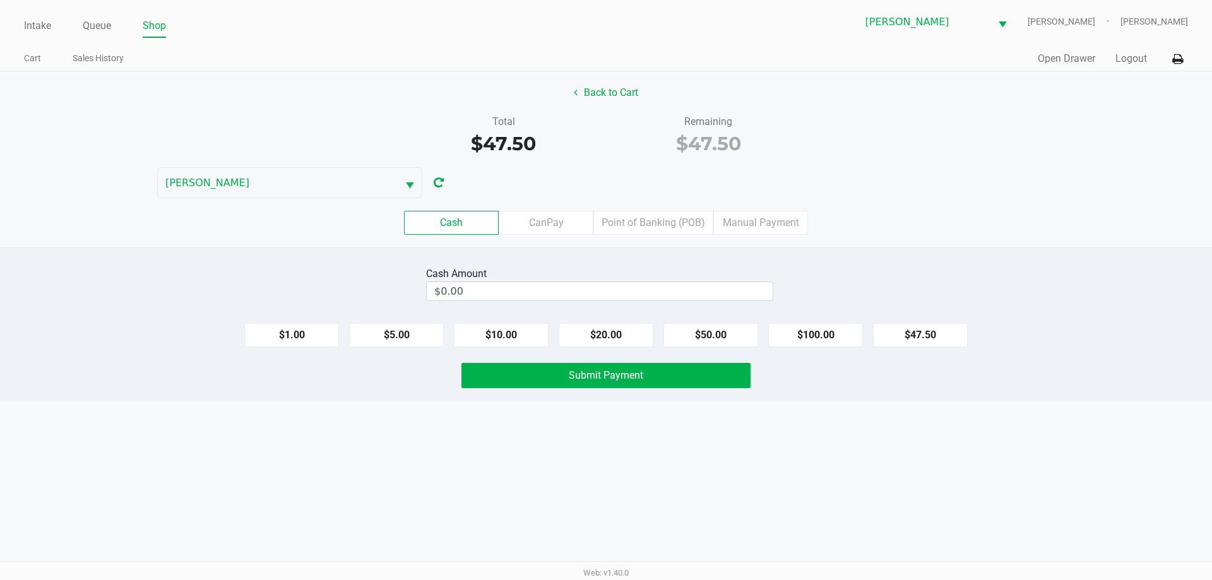
click at [823, 324] on button "$100.00" at bounding box center [815, 335] width 95 height 24
type input "$100.00"
click at [681, 364] on button "Submit Payment" at bounding box center [605, 375] width 289 height 25
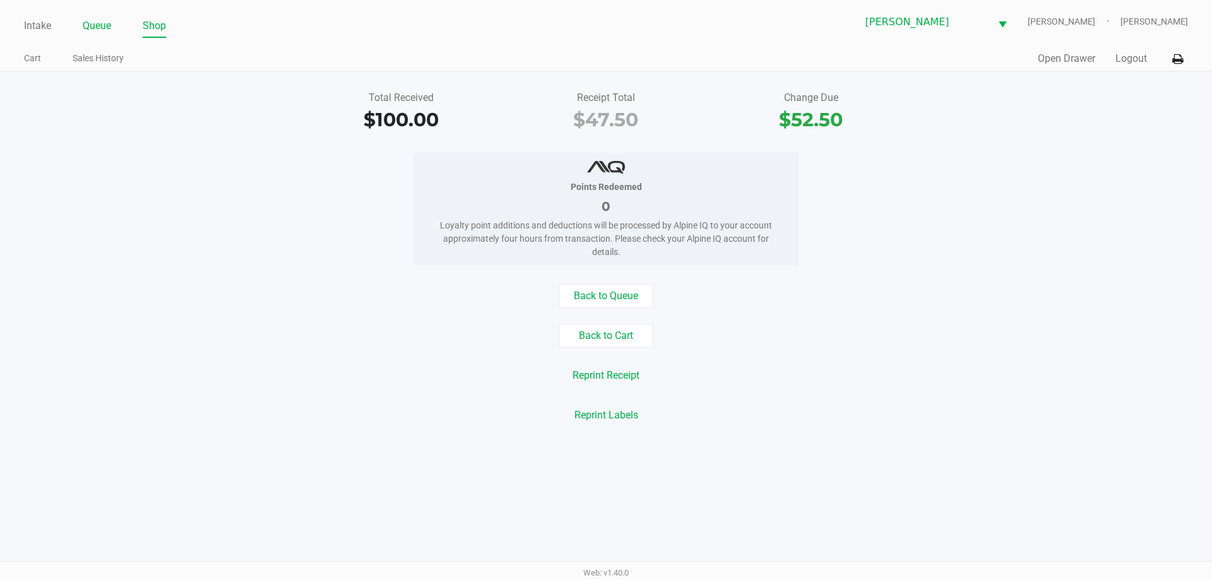
click at [86, 27] on link "Queue" at bounding box center [97, 26] width 28 height 18
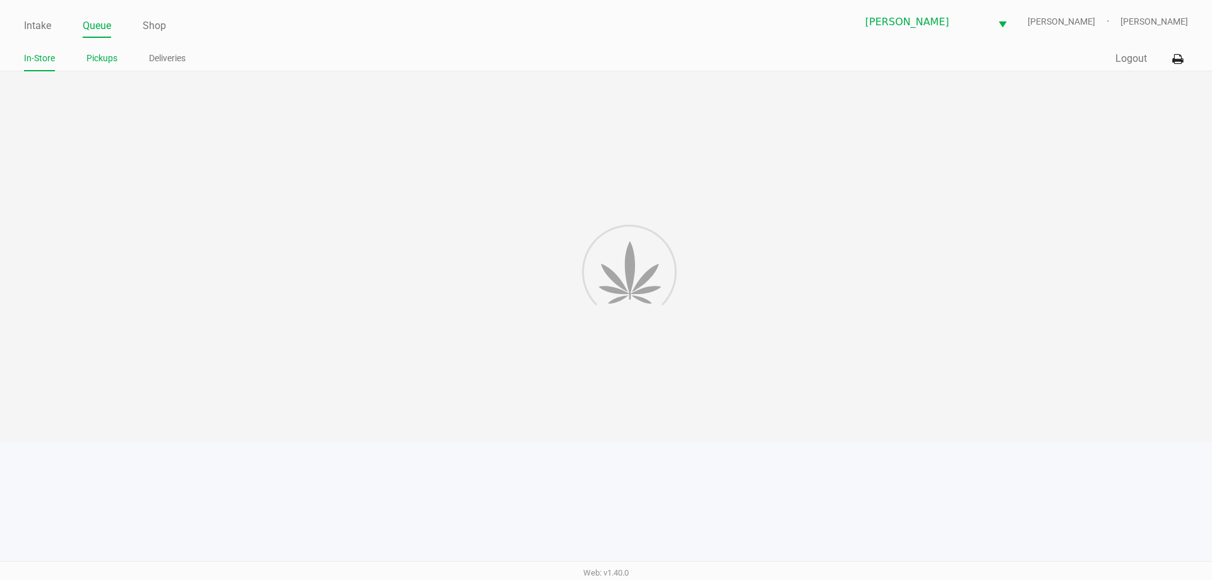
click at [89, 59] on link "Pickups" at bounding box center [101, 58] width 31 height 16
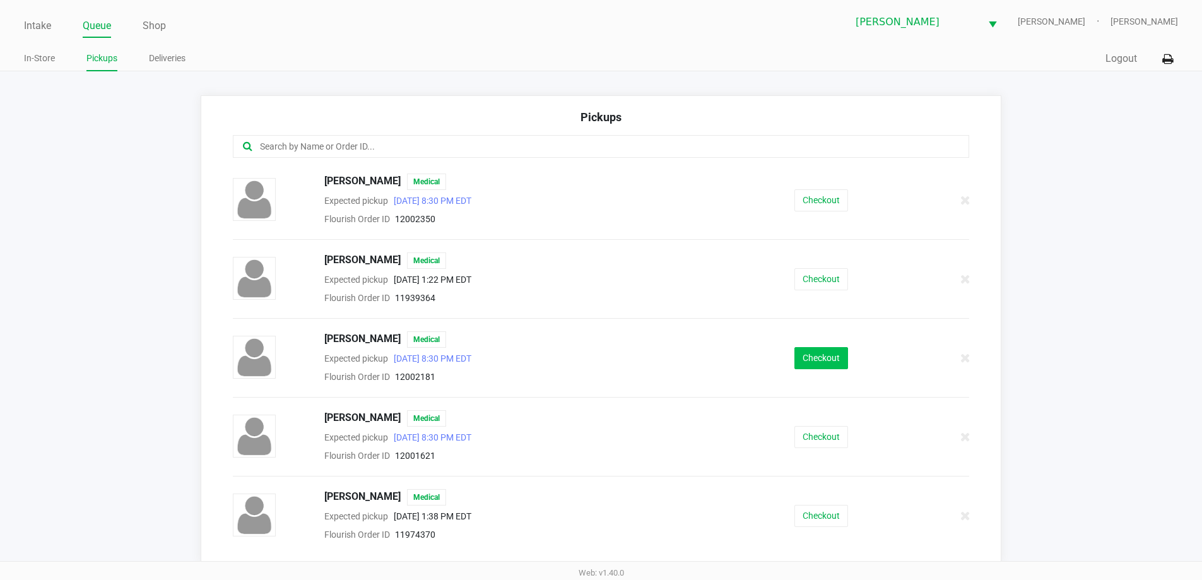
click at [805, 365] on button "Checkout" at bounding box center [822, 358] width 54 height 22
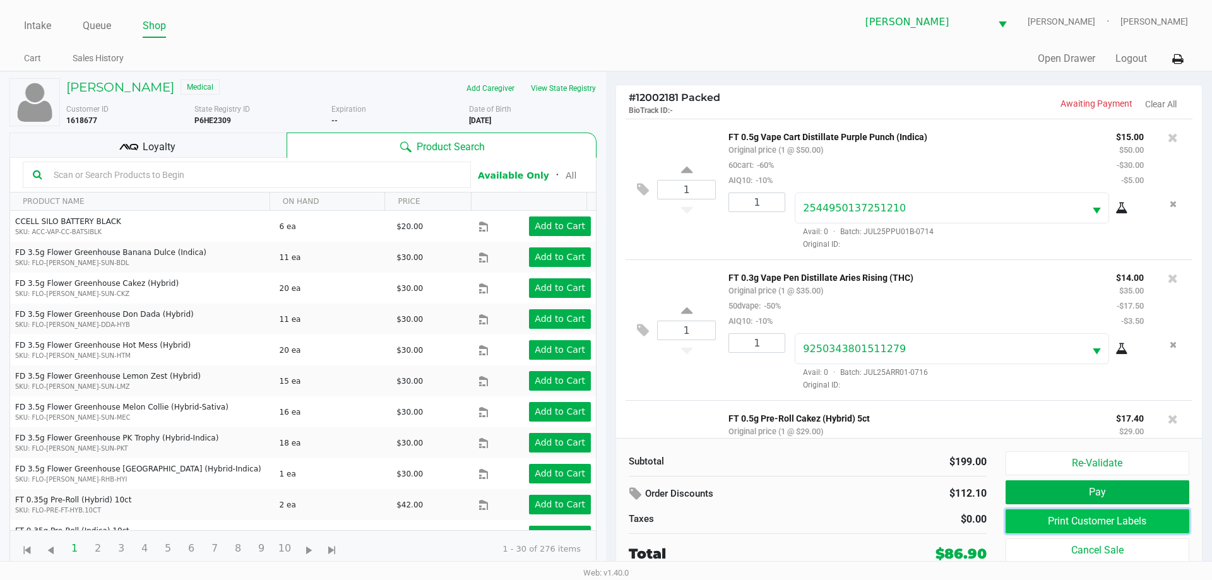
click at [1109, 520] on button "Print Customer Labels" at bounding box center [1097, 521] width 184 height 24
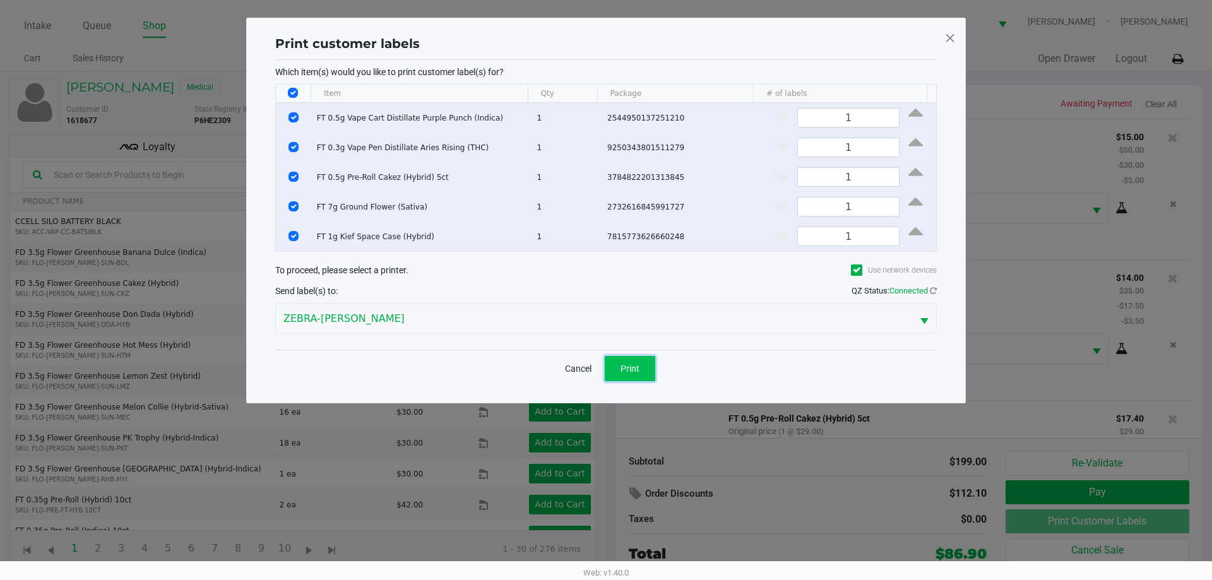
click at [642, 358] on button "Print" at bounding box center [630, 368] width 50 height 25
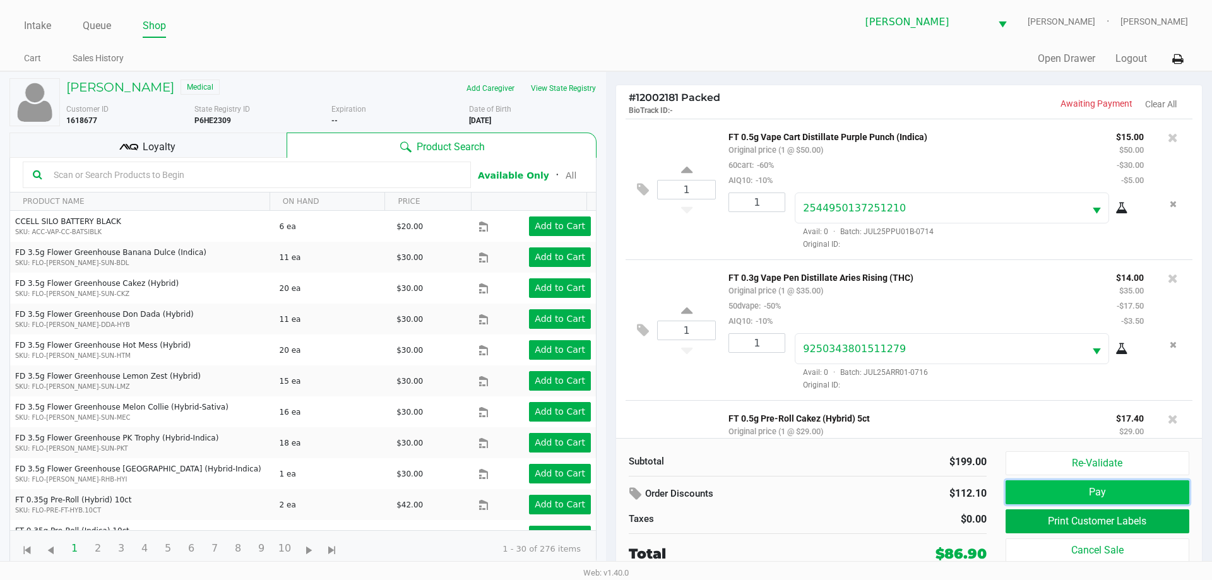
click at [1030, 487] on button "Pay" at bounding box center [1097, 492] width 184 height 24
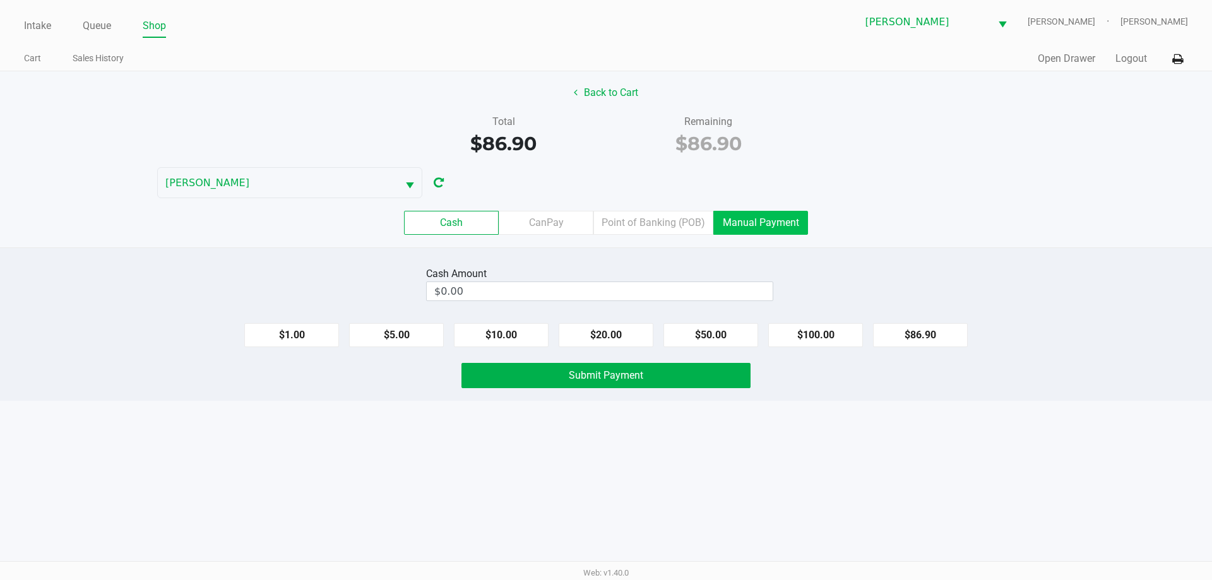
click at [728, 222] on label "Manual Payment" at bounding box center [760, 223] width 95 height 24
click at [0, 0] on 8 "Manual Payment" at bounding box center [0, 0] width 0 height 0
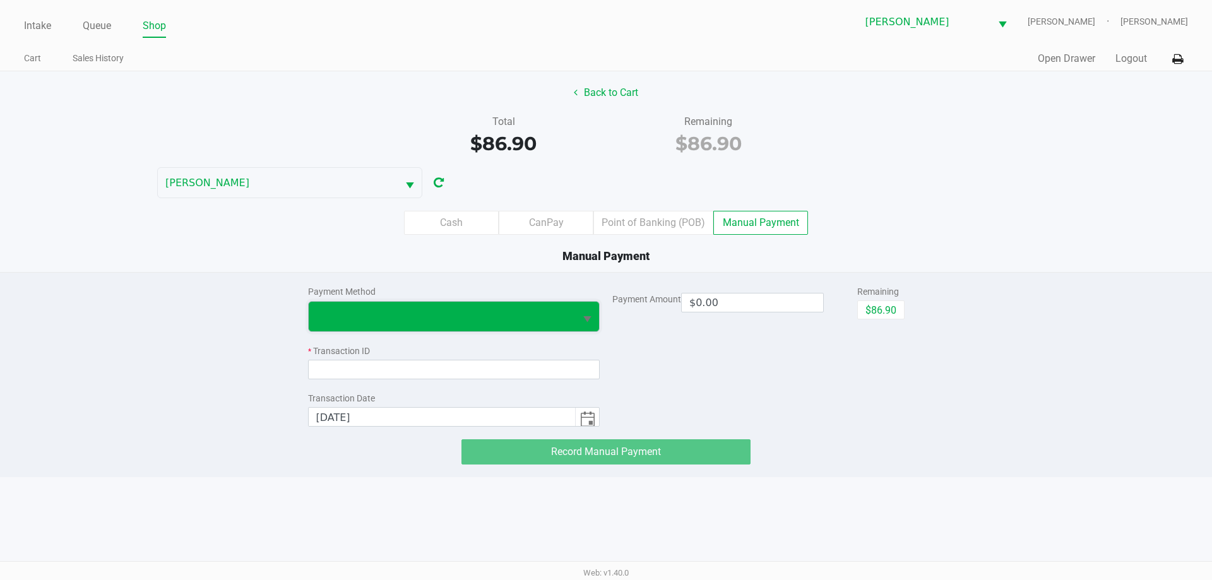
click at [370, 307] on span at bounding box center [442, 317] width 267 height 30
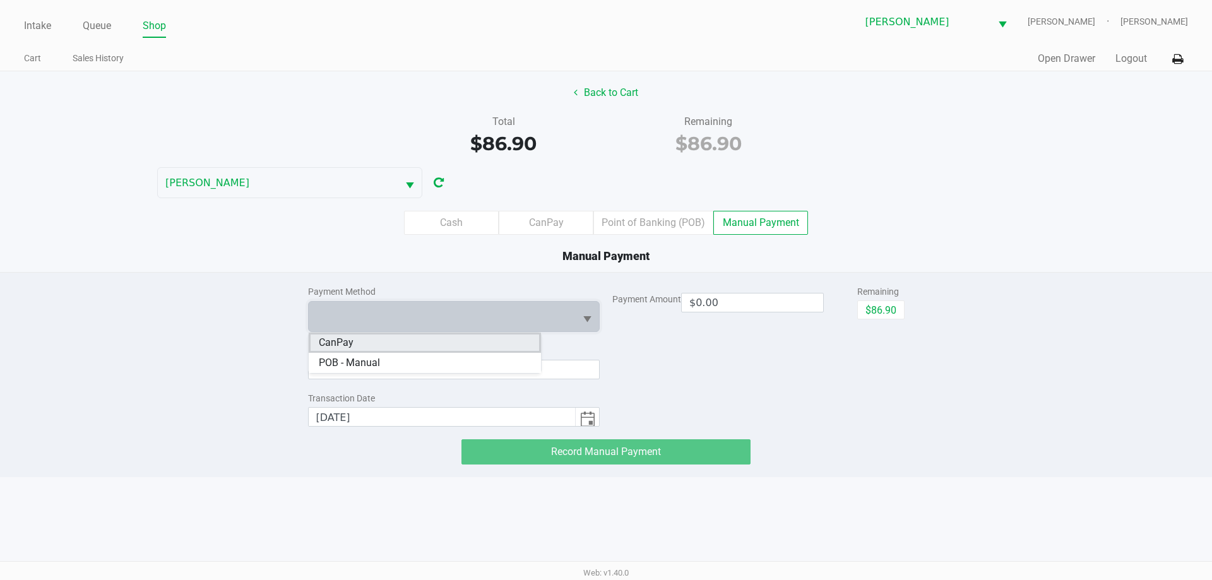
click at [377, 345] on li "CanPay" at bounding box center [425, 343] width 232 height 20
click at [897, 314] on button "$86.90" at bounding box center [880, 309] width 47 height 19
type input "$86.90"
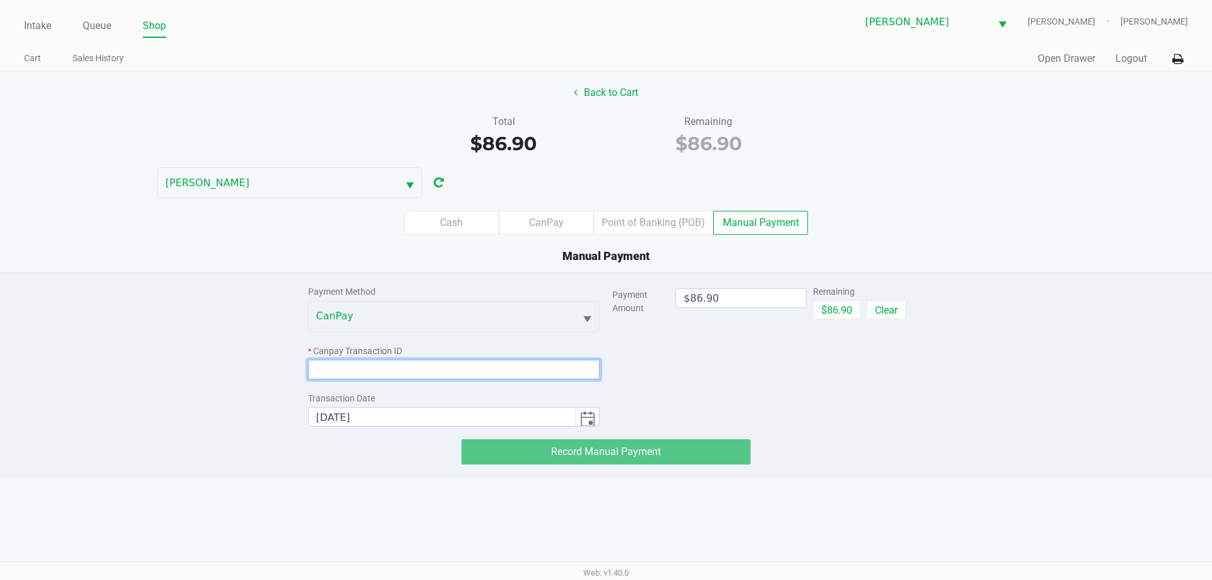
click at [478, 378] on input at bounding box center [454, 370] width 292 height 20
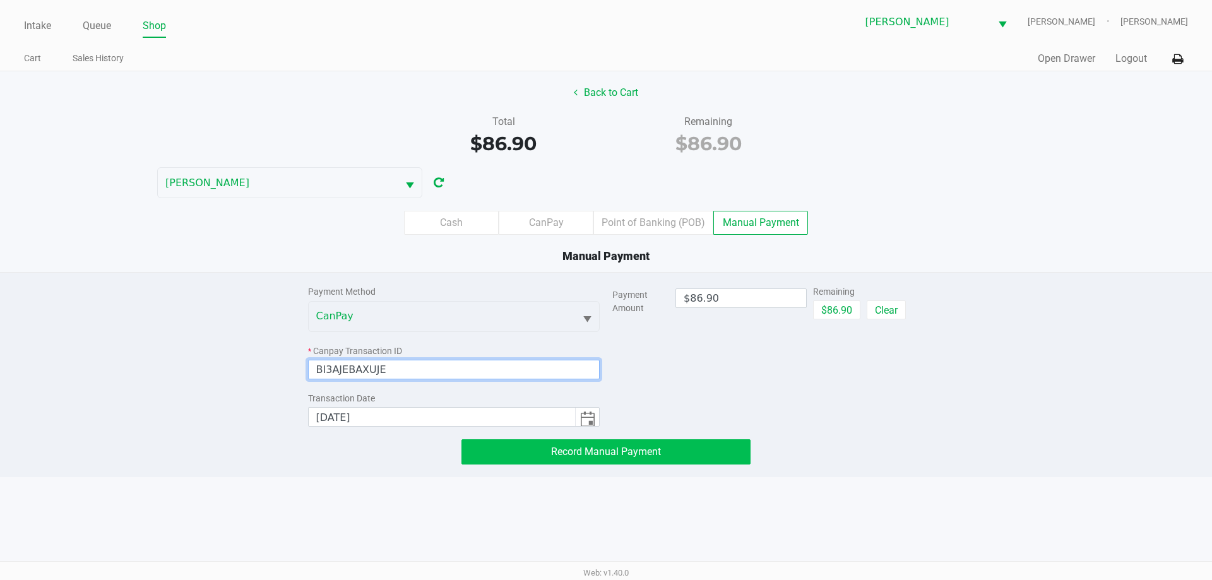
type input "BI3AJEBAXUJE"
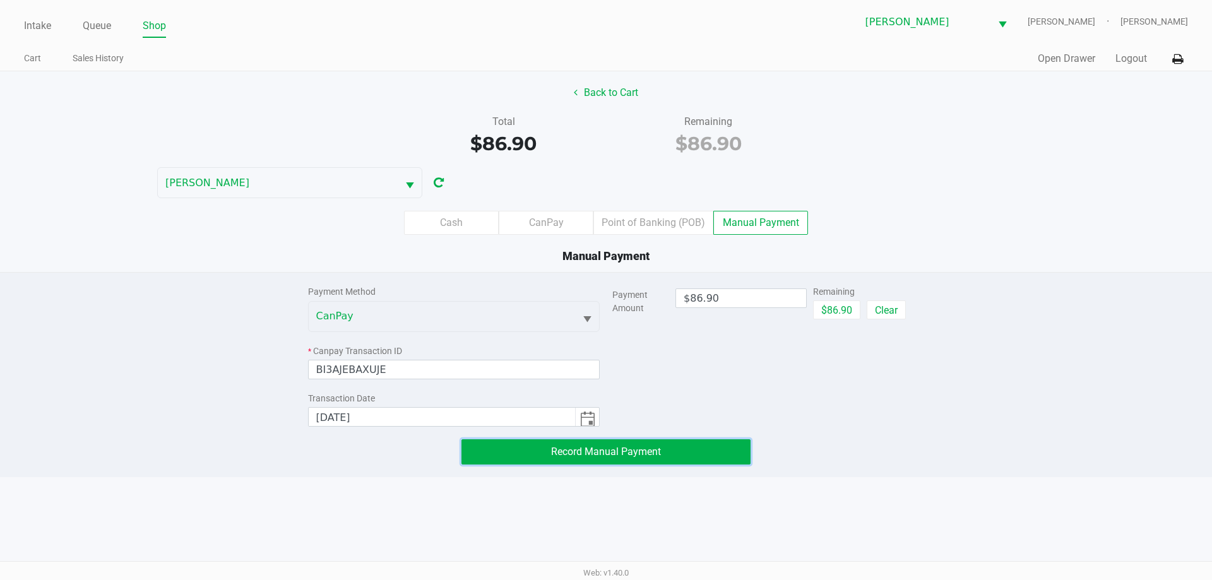
drag, startPoint x: 662, startPoint y: 451, endPoint x: 678, endPoint y: 431, distance: 25.5
click at [662, 451] on button "Record Manual Payment" at bounding box center [605, 451] width 289 height 25
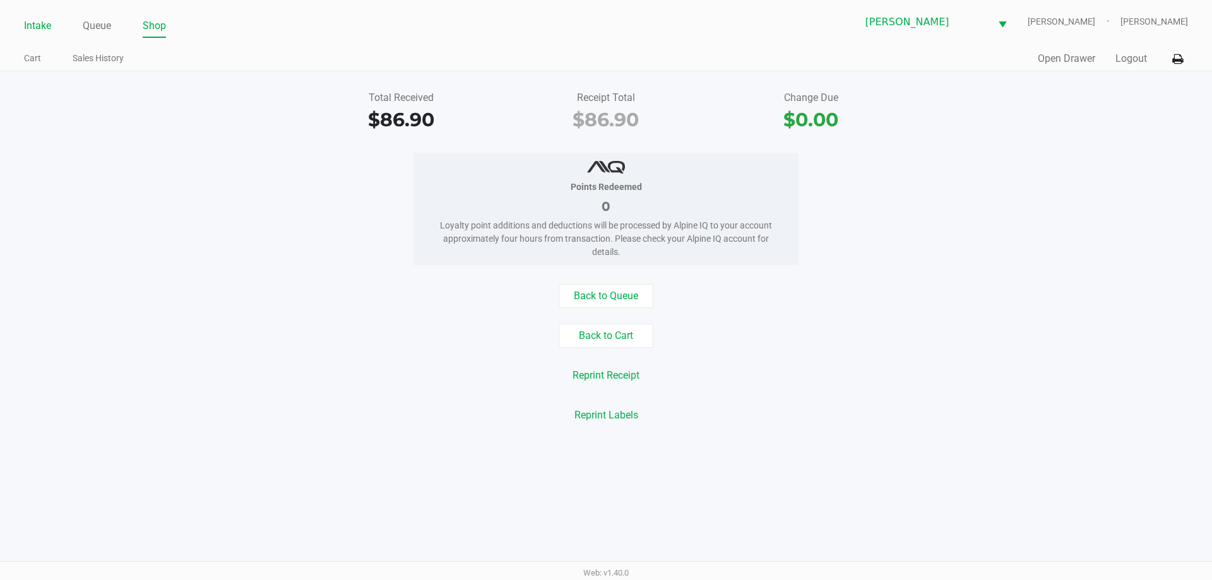
click at [33, 25] on link "Intake" at bounding box center [37, 26] width 27 height 18
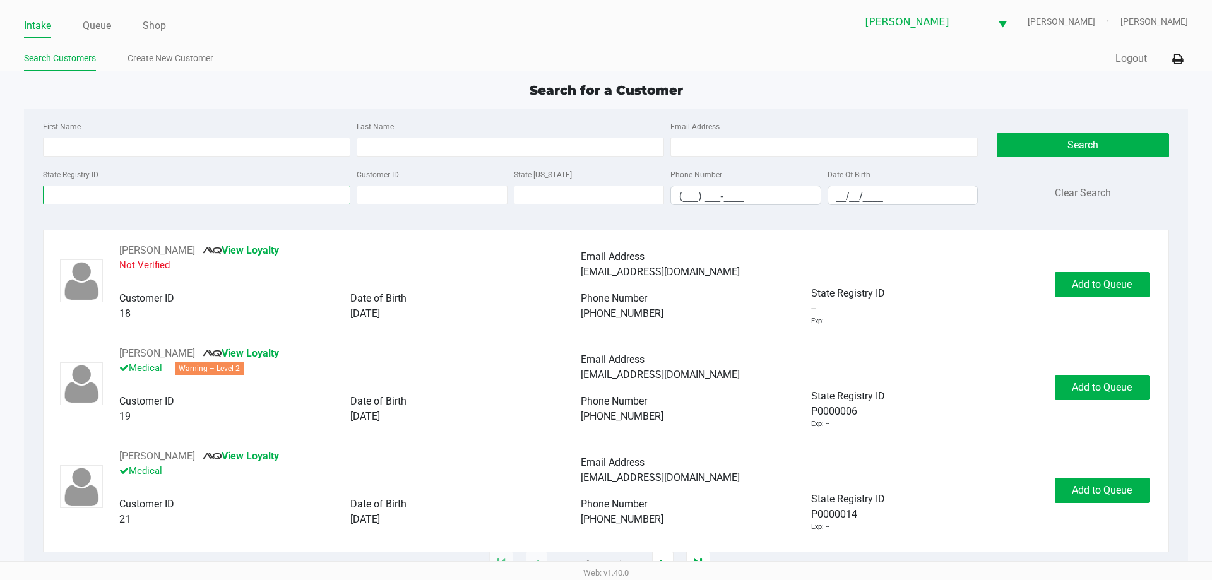
click at [70, 195] on input "State Registry ID" at bounding box center [196, 195] width 307 height 19
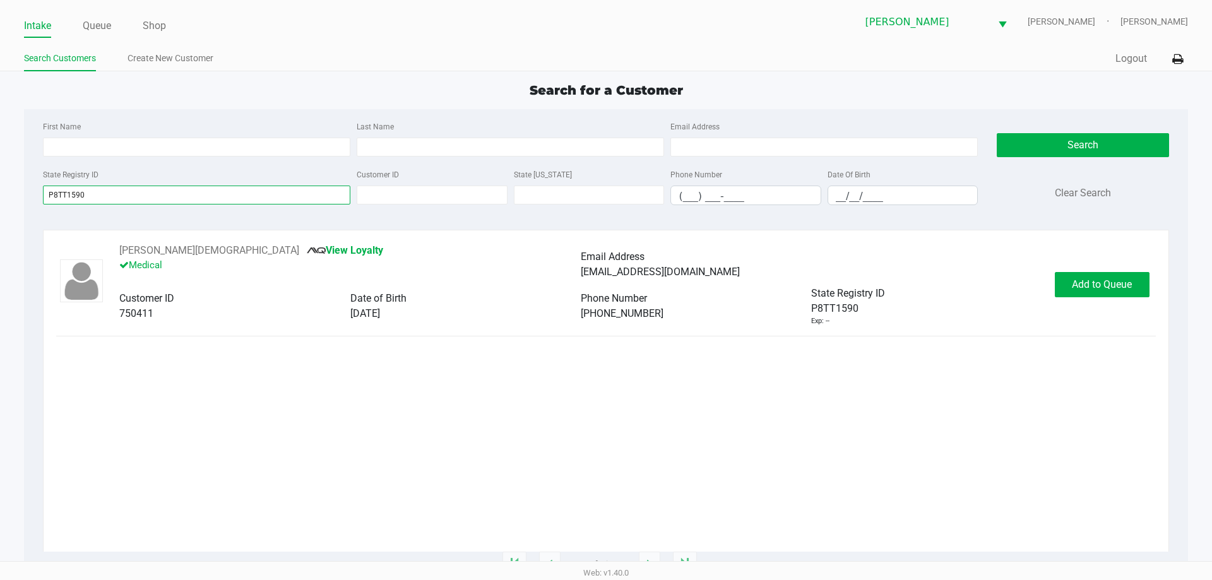
type input "P8TT1590"
click at [1090, 247] on div "[PERSON_NAME][DEMOGRAPHIC_DATA] View Loyalty Medical Email Address [EMAIL_ADDRE…" at bounding box center [605, 284] width 1099 height 83
click at [1096, 284] on span "Add to Queue" at bounding box center [1102, 284] width 60 height 12
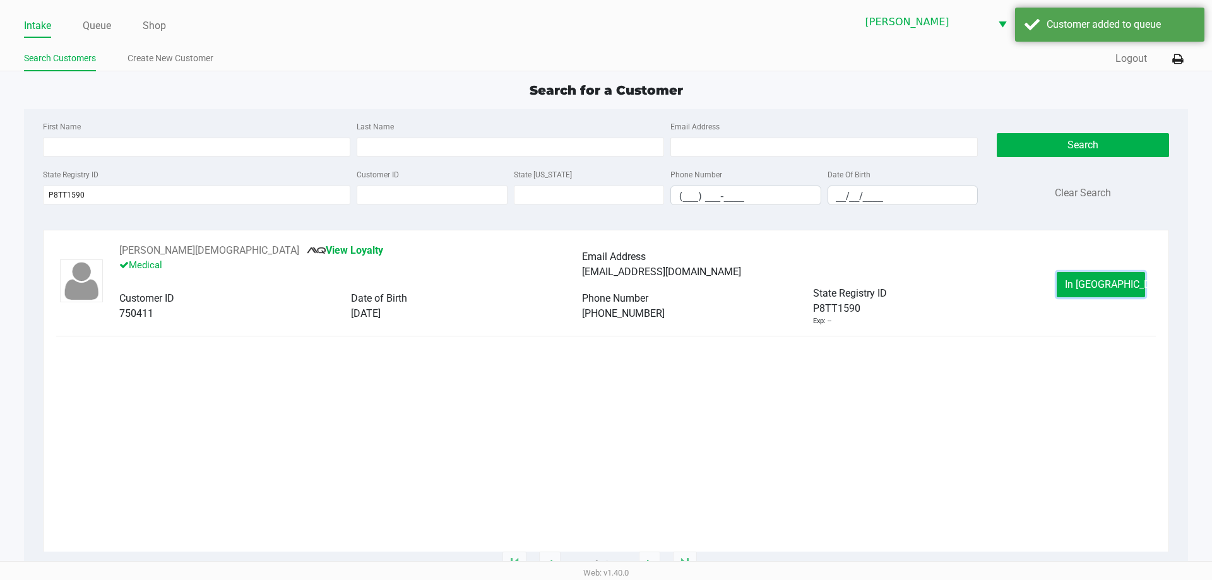
click at [1096, 284] on span "In [GEOGRAPHIC_DATA]" at bounding box center [1118, 284] width 106 height 12
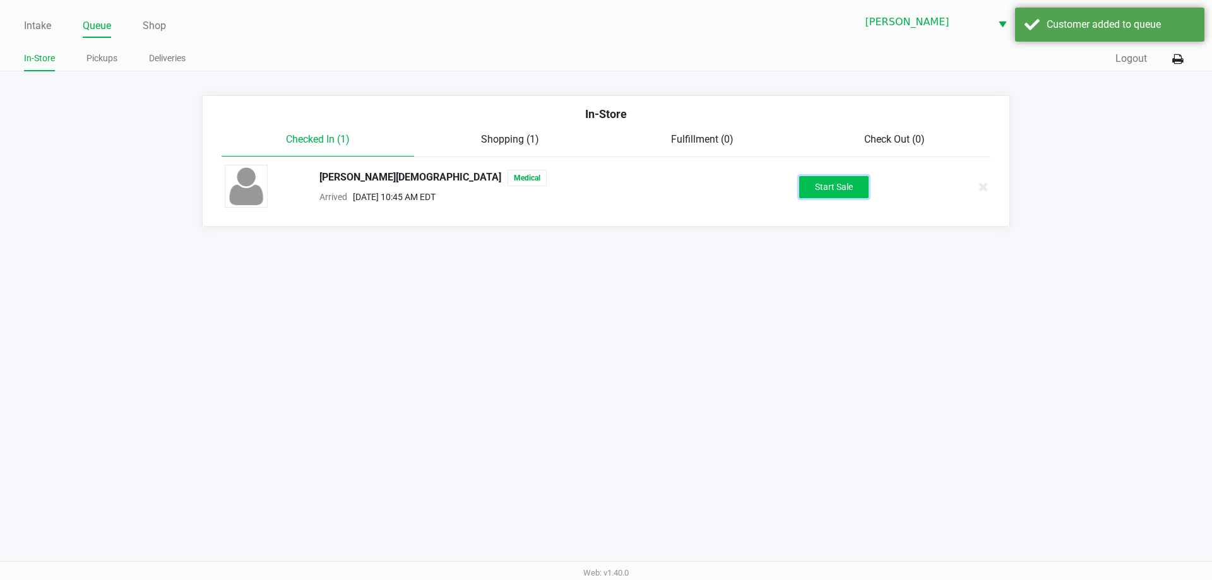
click at [812, 189] on button "Start Sale" at bounding box center [833, 187] width 69 height 22
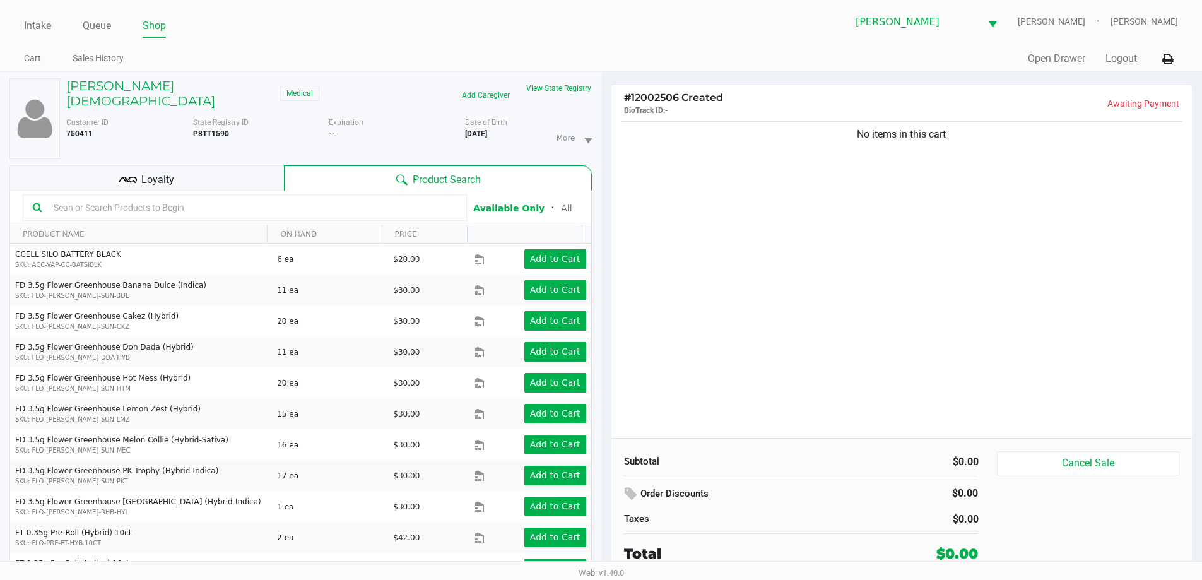
click at [261, 198] on input "text" at bounding box center [253, 207] width 408 height 19
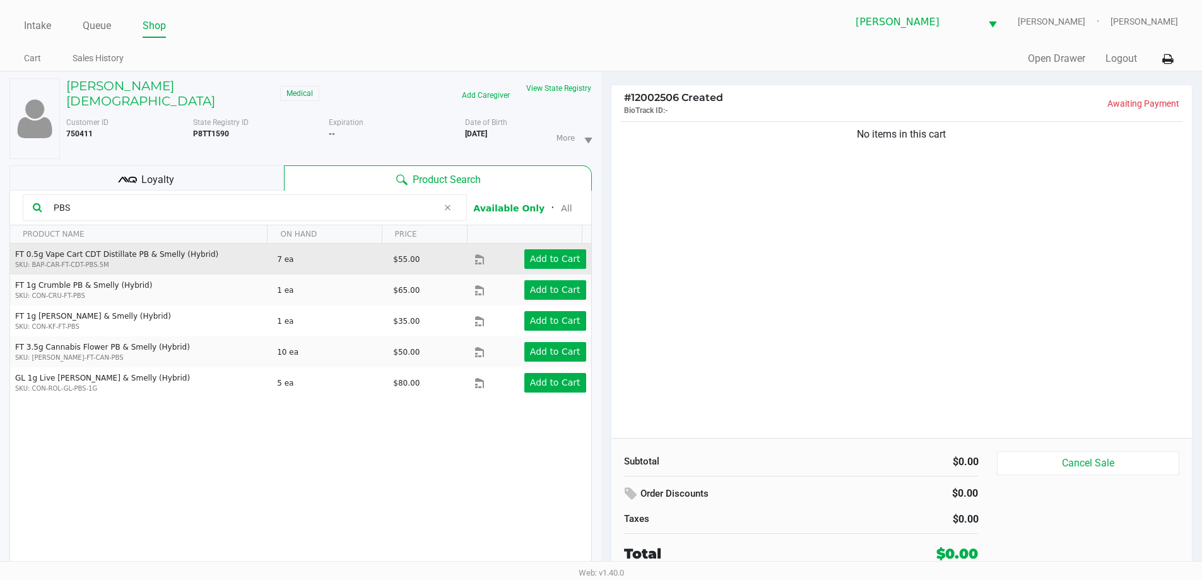
type input "PBS"
click at [536, 257] on td "Add to Cart" at bounding box center [533, 259] width 116 height 31
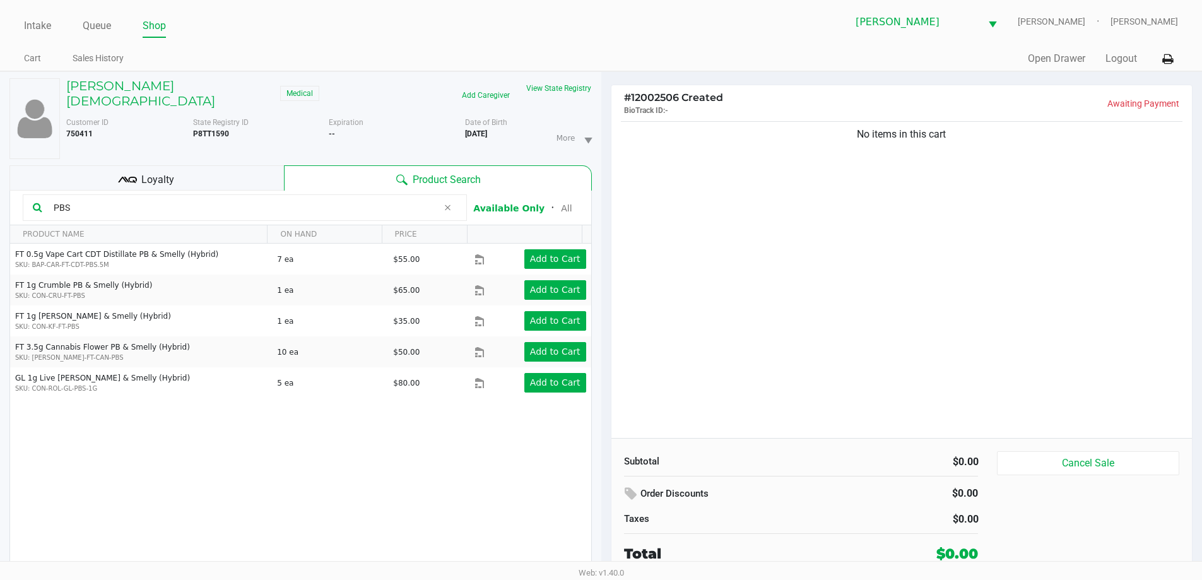
click at [743, 259] on div "No items in this cart" at bounding box center [901, 278] width 581 height 319
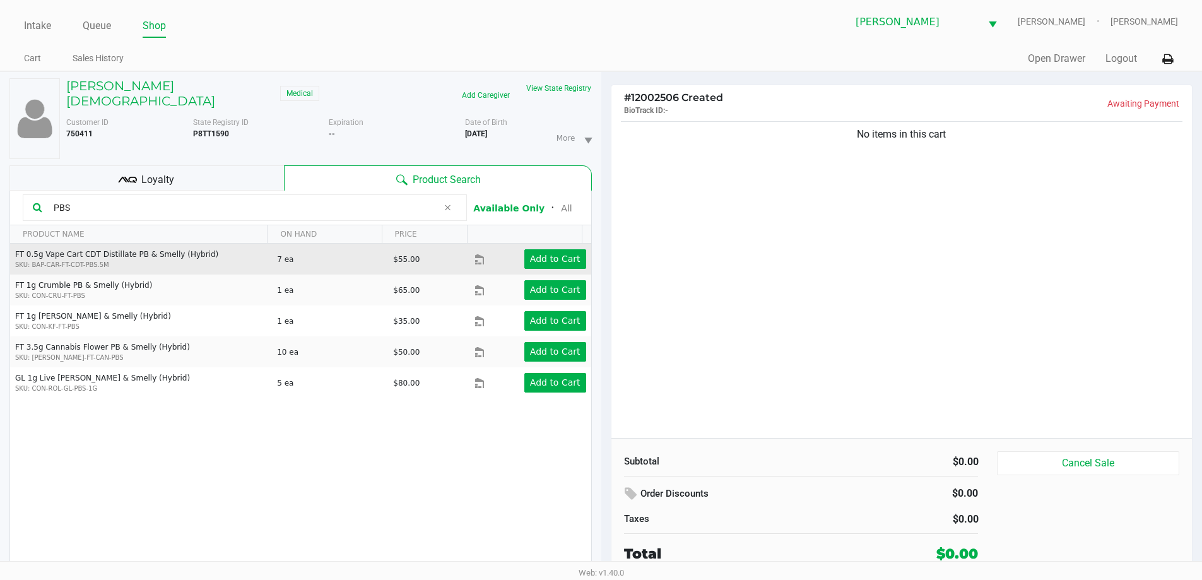
click at [560, 260] on td "Add to Cart" at bounding box center [533, 259] width 116 height 31
click at [560, 254] on button "Add to Cart" at bounding box center [555, 259] width 62 height 20
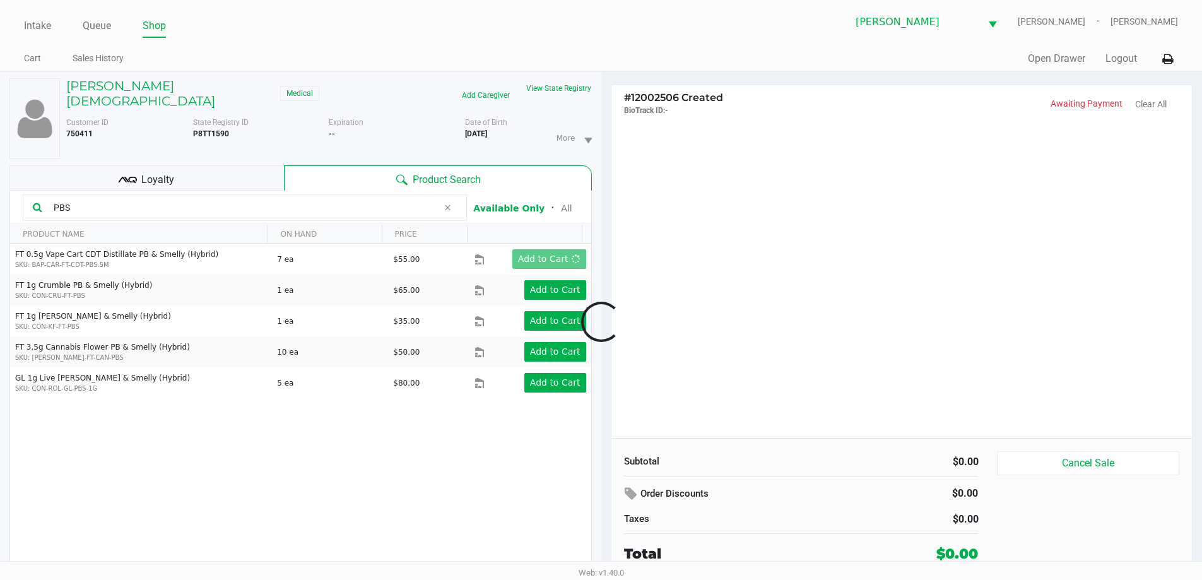
click at [848, 346] on div at bounding box center [601, 321] width 1202 height 375
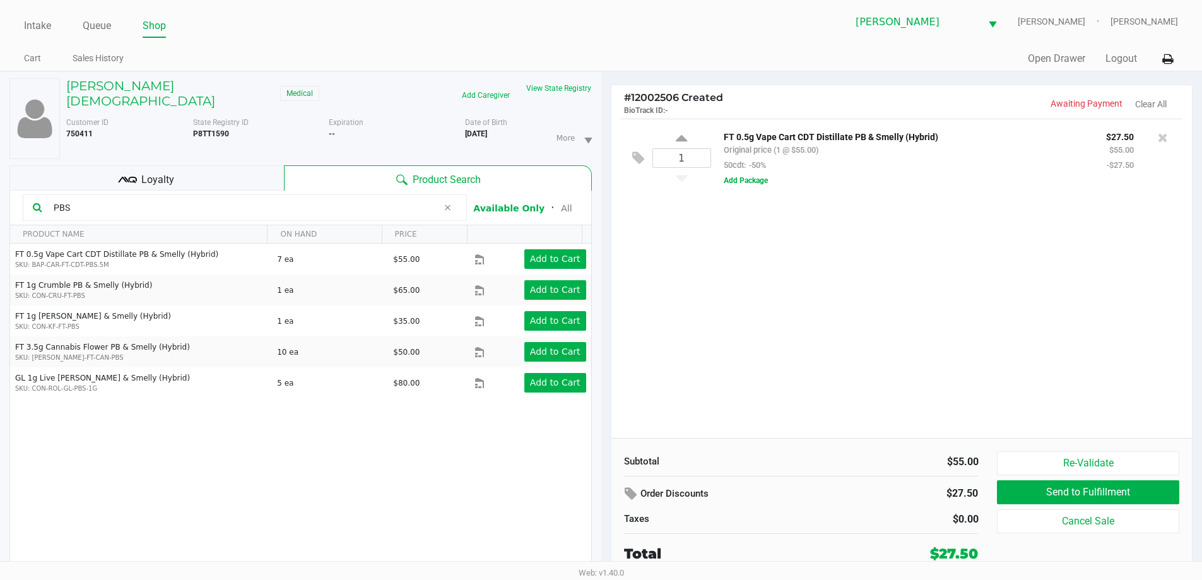
click at [806, 331] on div "1 FT 0.5g Vape Cart CDT Distillate PB & Smelly (Hybrid) Original price (1 @ $55…" at bounding box center [901, 278] width 581 height 319
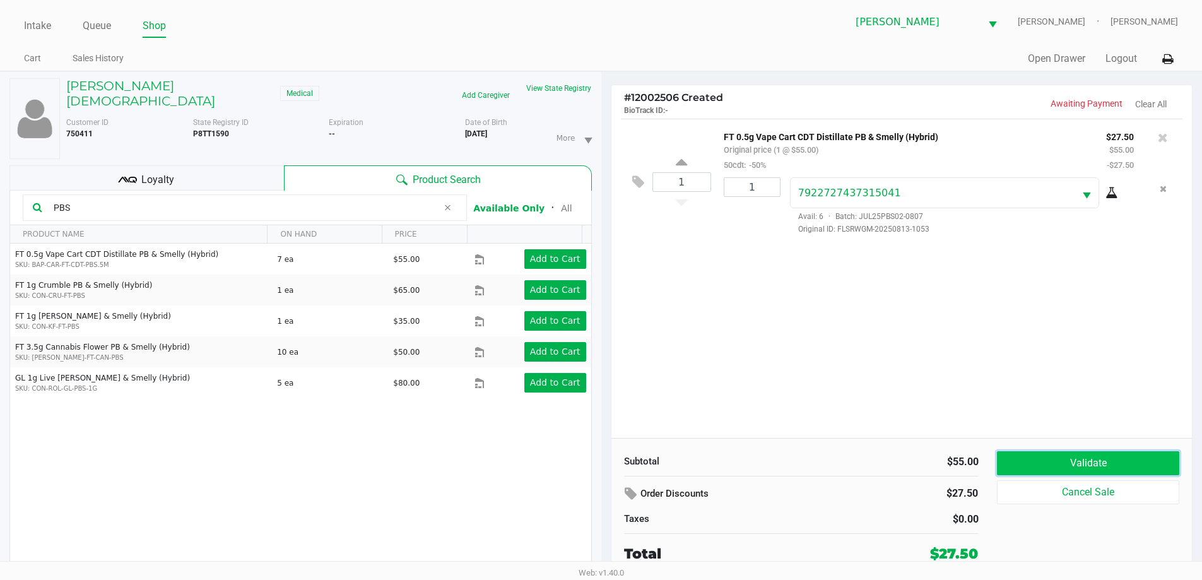
click at [1109, 461] on button "Validate" at bounding box center [1088, 463] width 182 height 24
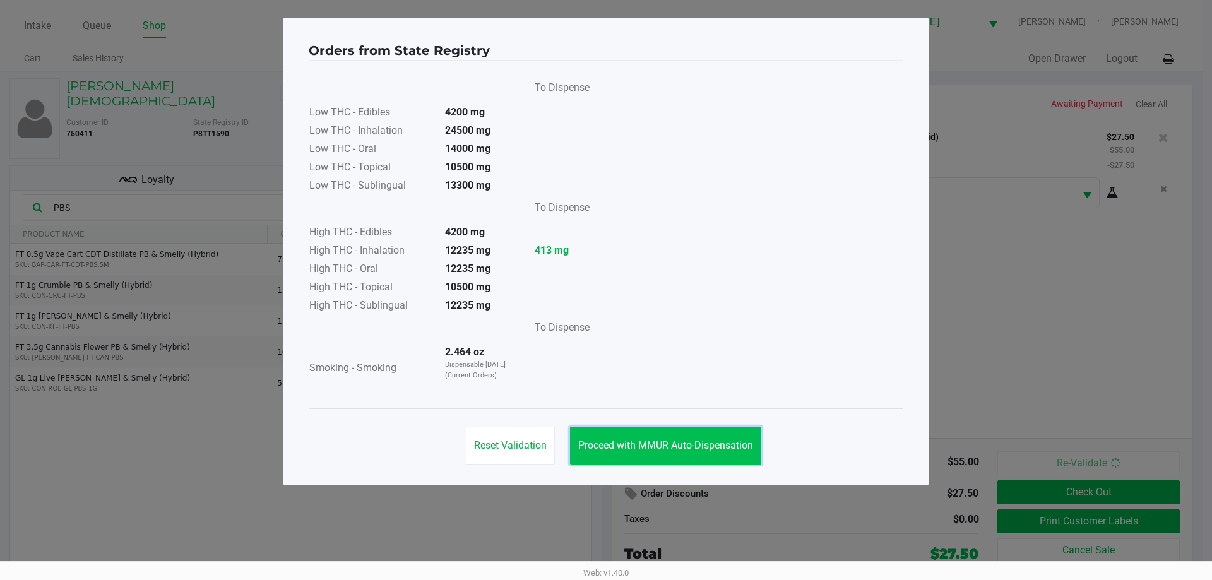
click at [733, 439] on span "Proceed with MMUR Auto-Dispensation" at bounding box center [665, 445] width 175 height 12
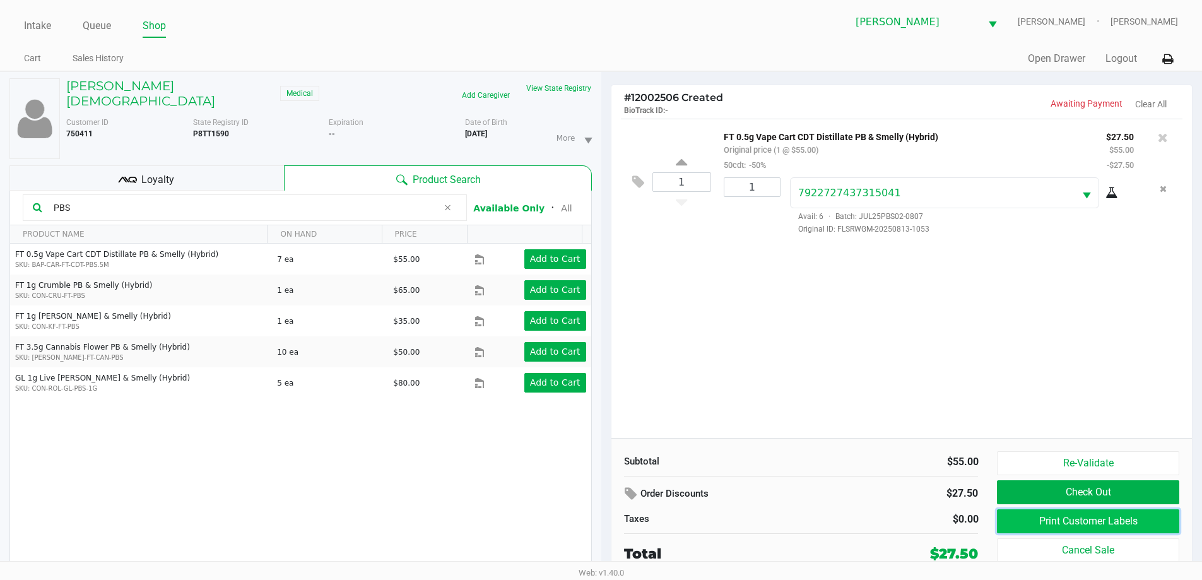
click at [1074, 511] on button "Print Customer Labels" at bounding box center [1088, 521] width 182 height 24
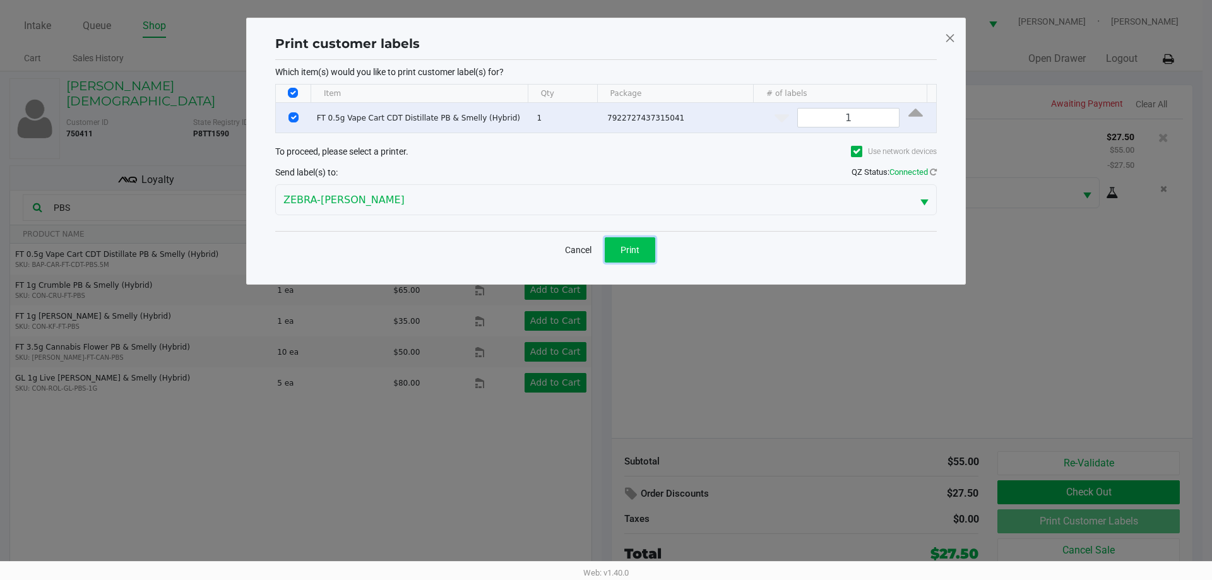
click at [634, 249] on span "Print" at bounding box center [629, 250] width 19 height 10
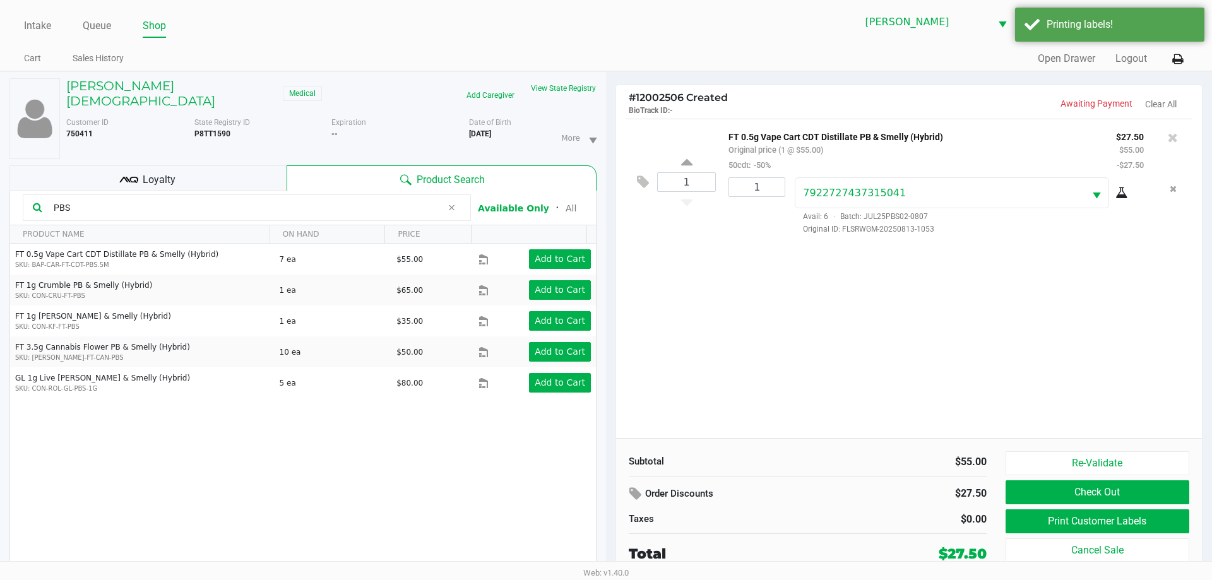
click at [798, 408] on ngb-modal-window "Print customer labels Which item(s) would you like to print customer label(s) f…" at bounding box center [606, 290] width 1212 height 580
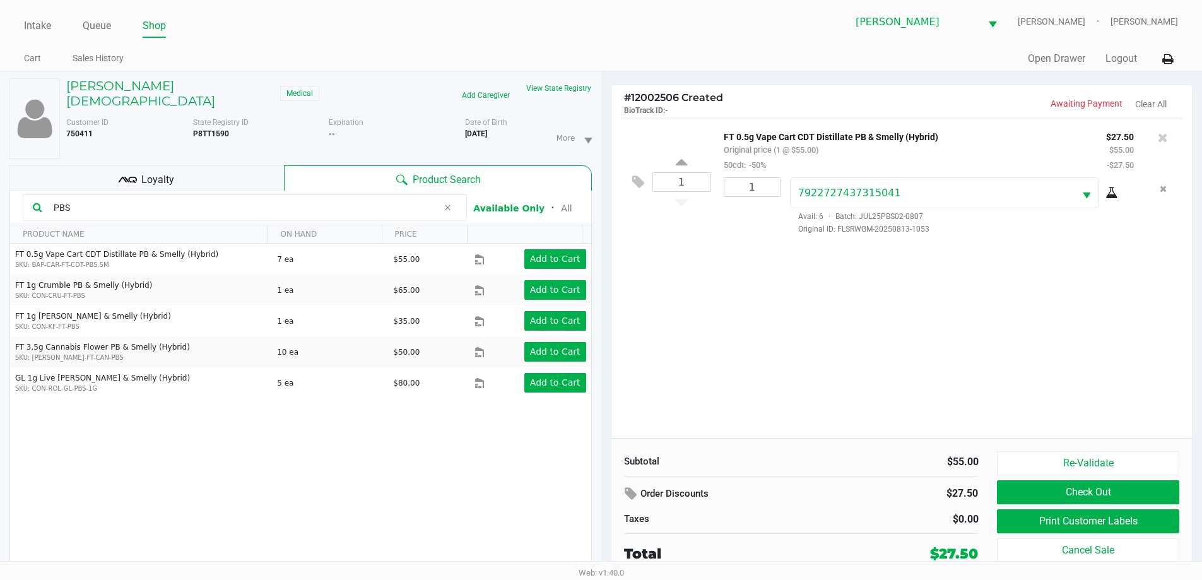
click at [1012, 490] on button "Check Out" at bounding box center [1088, 492] width 182 height 24
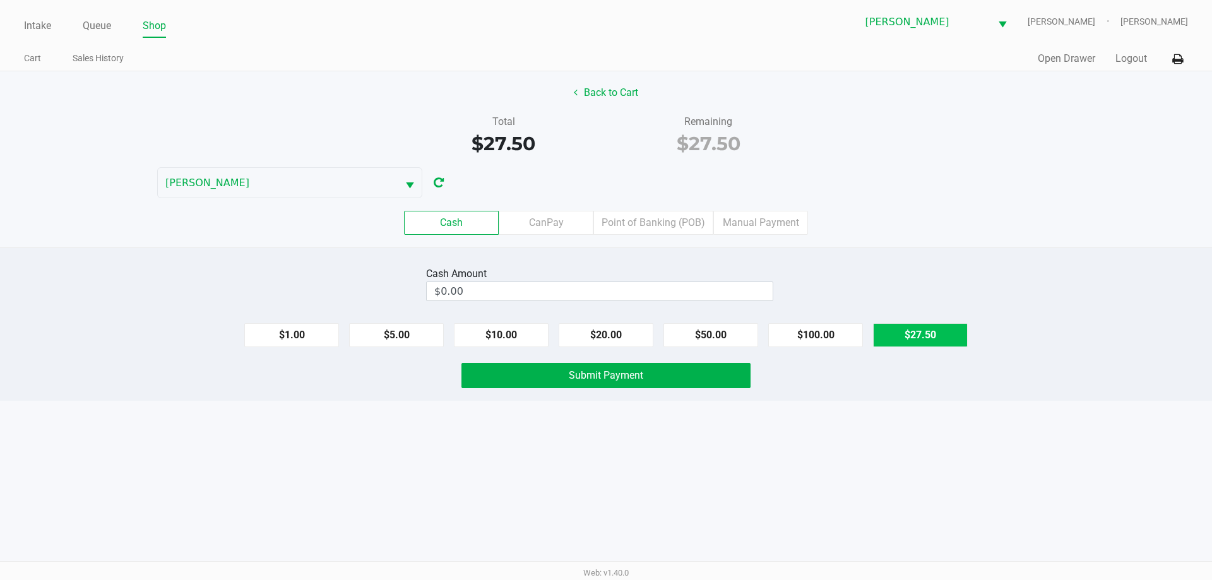
click at [931, 328] on button "$27.50" at bounding box center [920, 335] width 95 height 24
type input "$27.50"
click at [573, 387] on button "Submit Payment" at bounding box center [605, 375] width 289 height 25
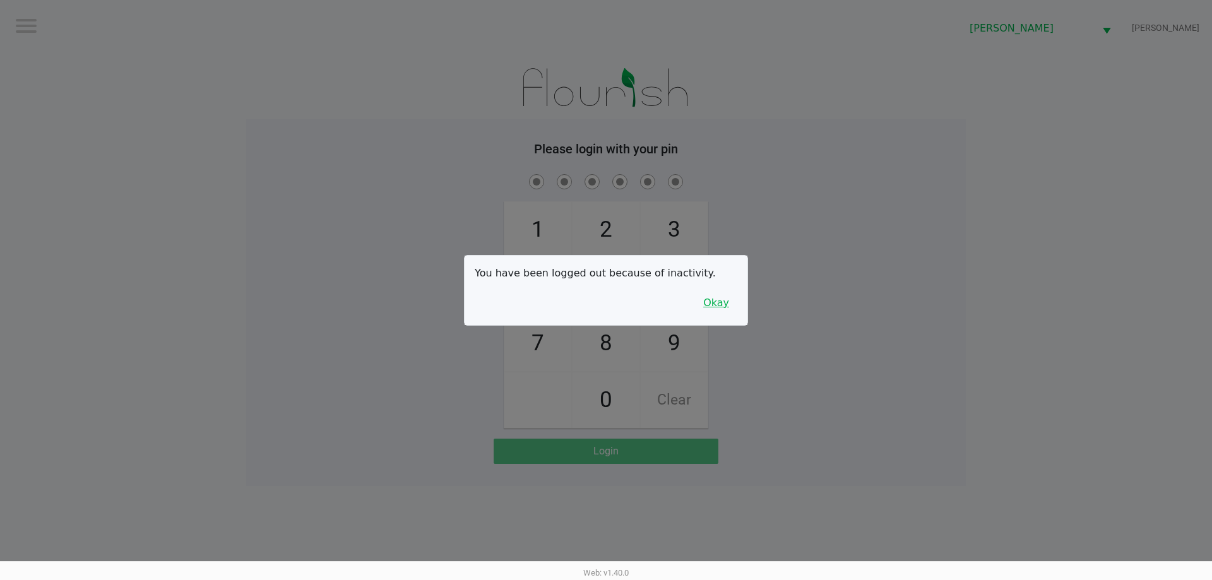
click at [724, 308] on button "Okay" at bounding box center [716, 303] width 42 height 24
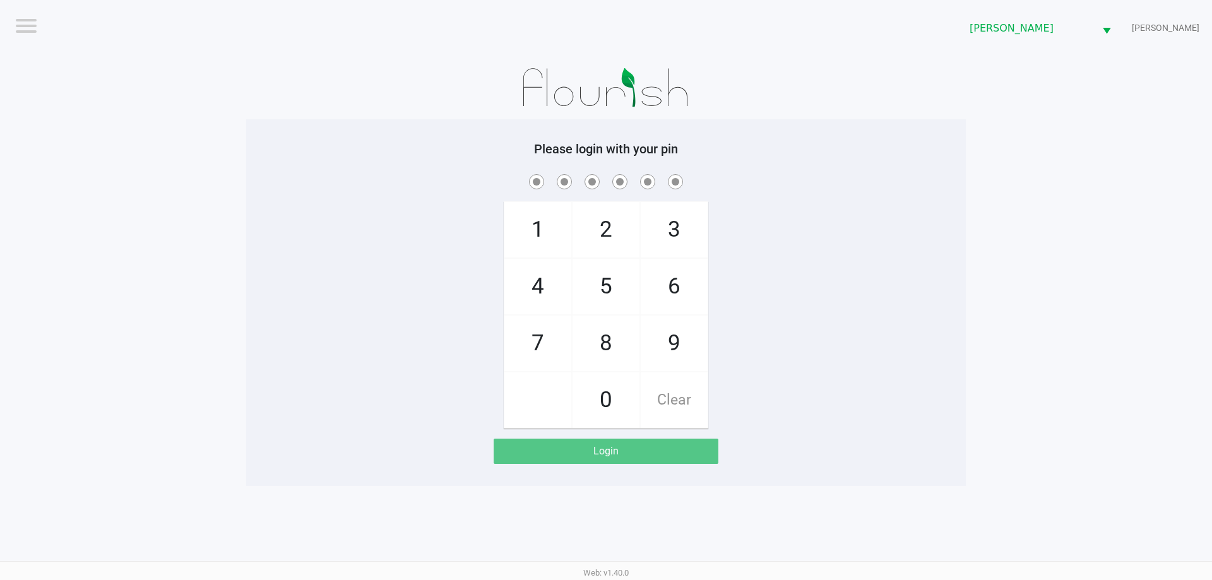
click at [752, 241] on div "1 4 7 2 5 8 0 3 6 9 Clear" at bounding box center [605, 300] width 719 height 257
checkbox input "true"
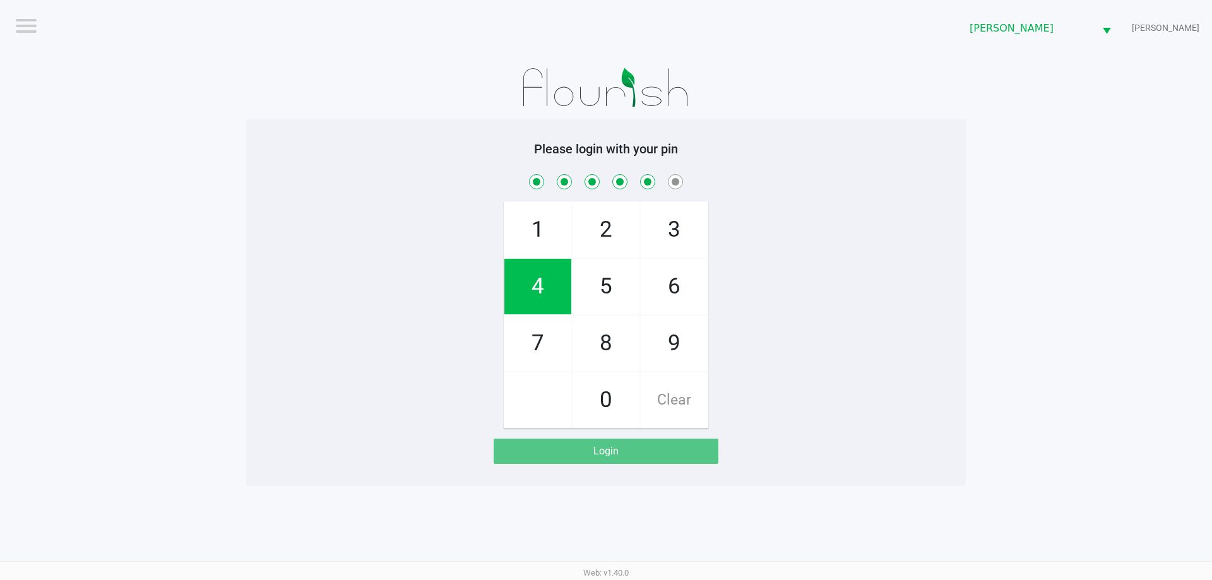
checkbox input "true"
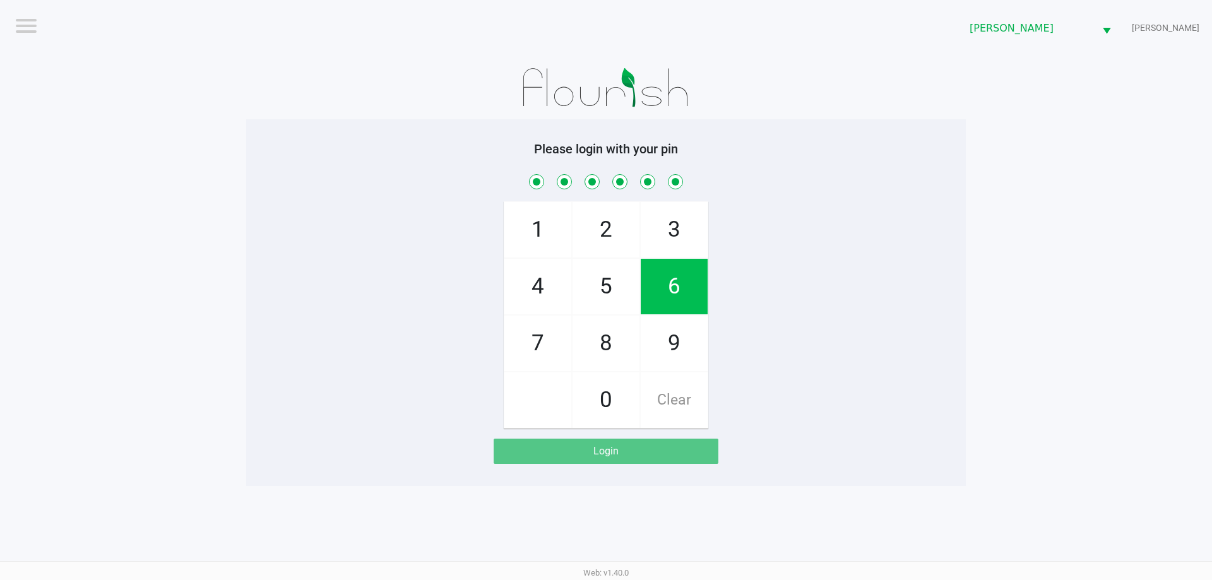
checkbox input "true"
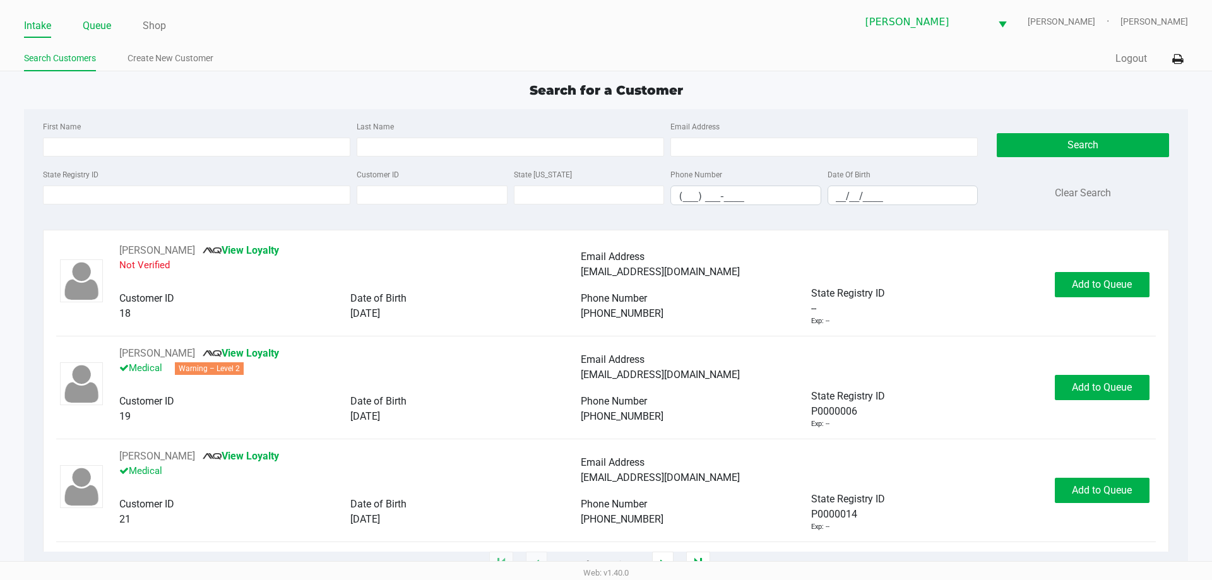
click at [90, 23] on link "Queue" at bounding box center [97, 26] width 28 height 18
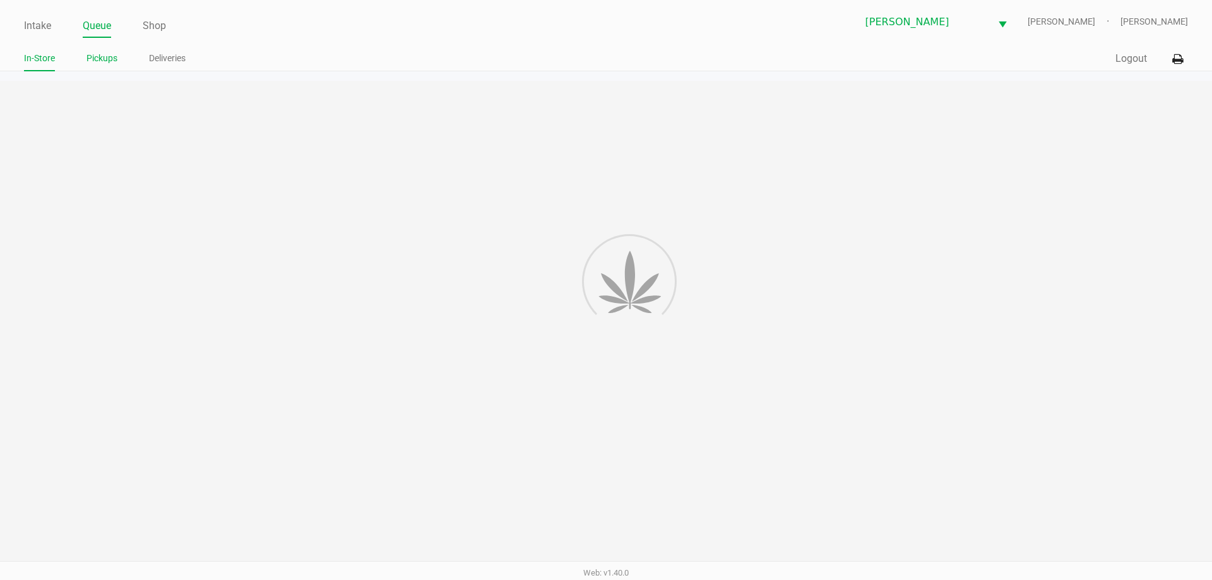
click at [102, 57] on link "Pickups" at bounding box center [101, 58] width 31 height 16
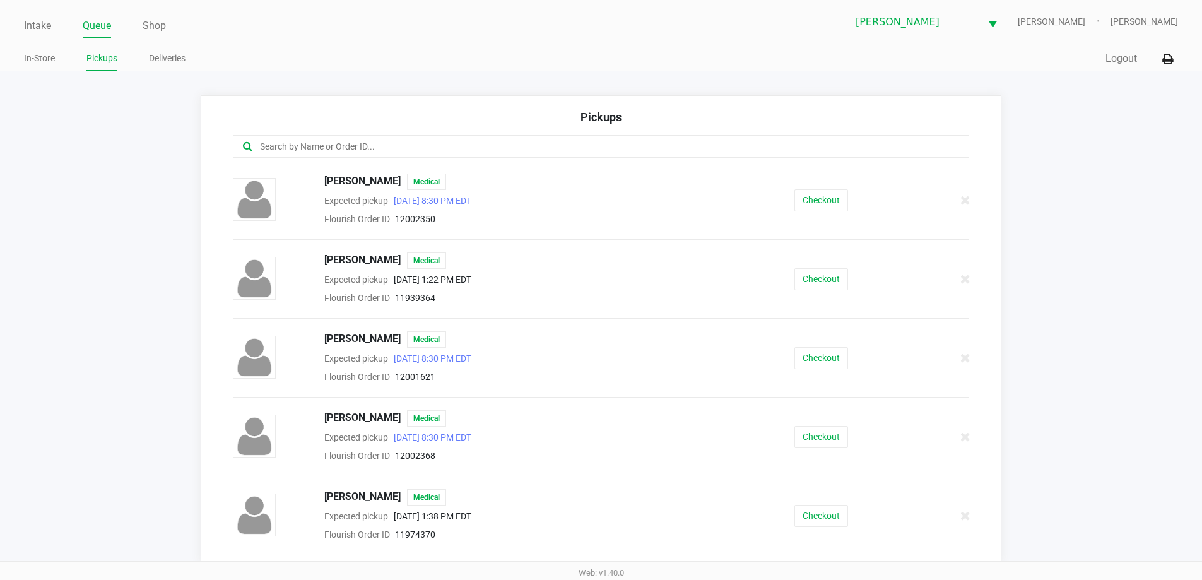
click at [325, 148] on input "text" at bounding box center [581, 146] width 645 height 15
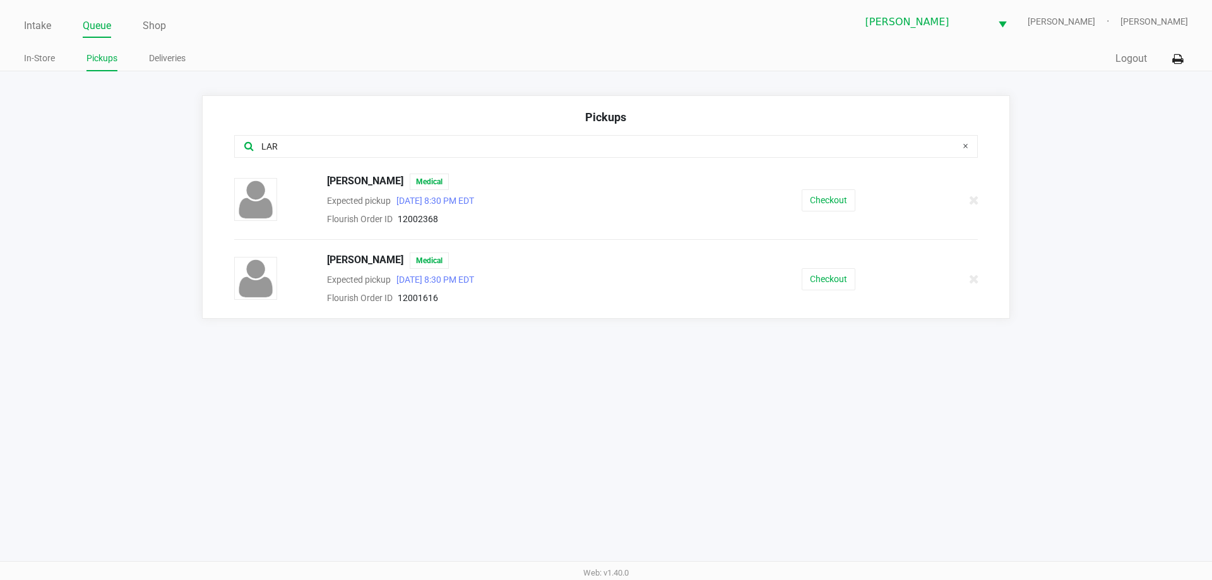
type input "LAR"
click at [804, 271] on button "Checkout" at bounding box center [828, 279] width 54 height 22
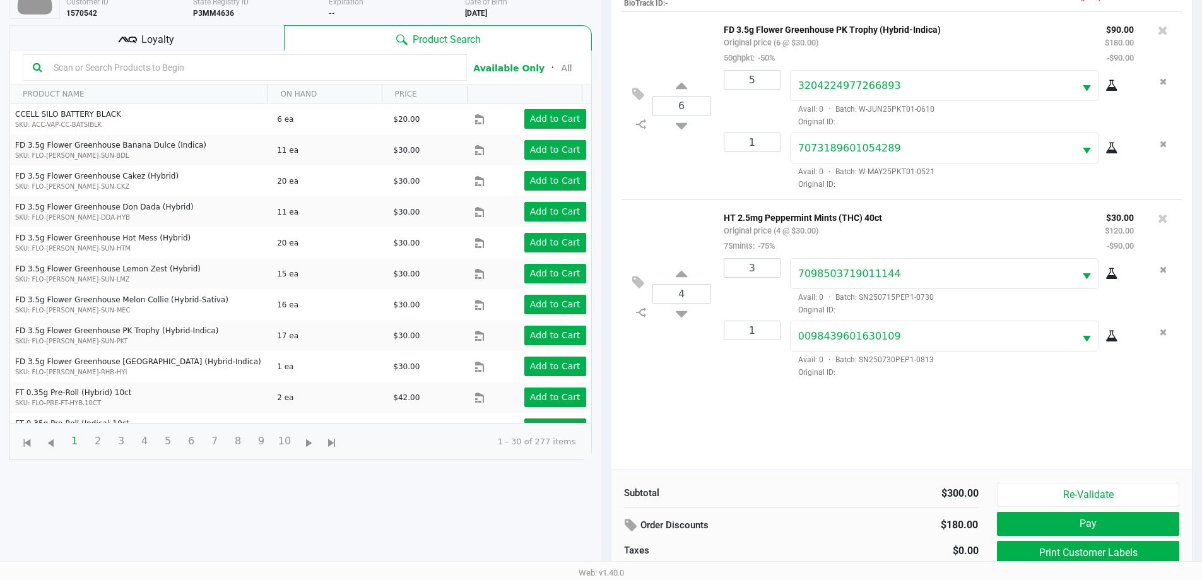
scroll to position [136, 0]
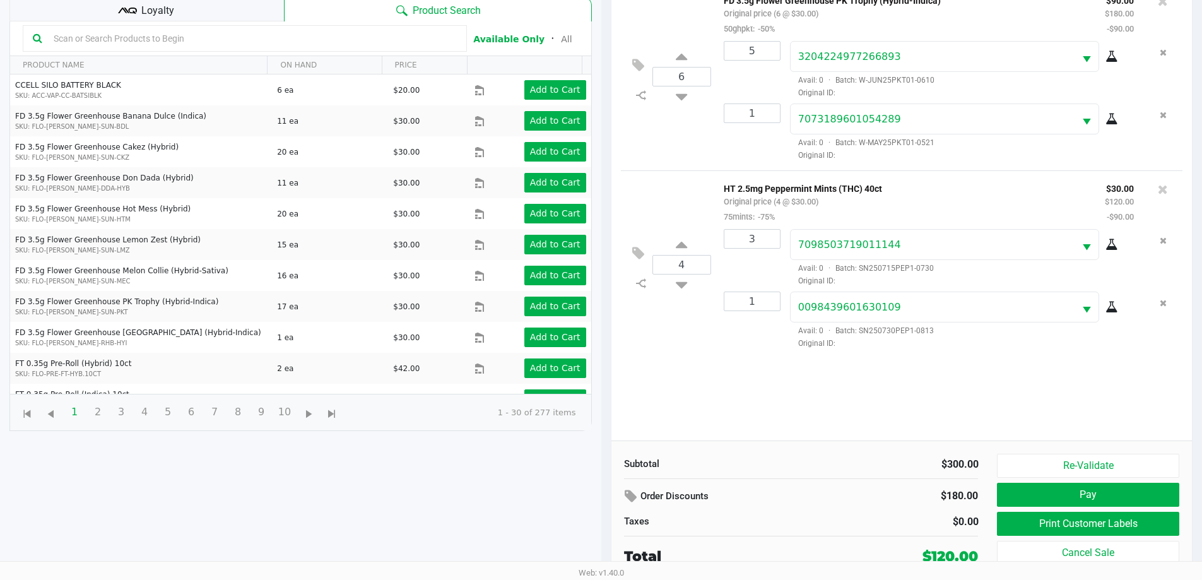
click at [1037, 442] on div "Subtotal $300.00 Order Discounts $180.00 Taxes $0.00 Total $120.00 Re-Validate …" at bounding box center [901, 509] width 581 height 139
click at [1036, 455] on button "Re-Validate" at bounding box center [1088, 466] width 182 height 24
click at [1039, 449] on div "Subtotal $300.00 Order Discounts $180.00 Taxes $0.00 Total $120.00 Re-Validate …" at bounding box center [901, 509] width 581 height 139
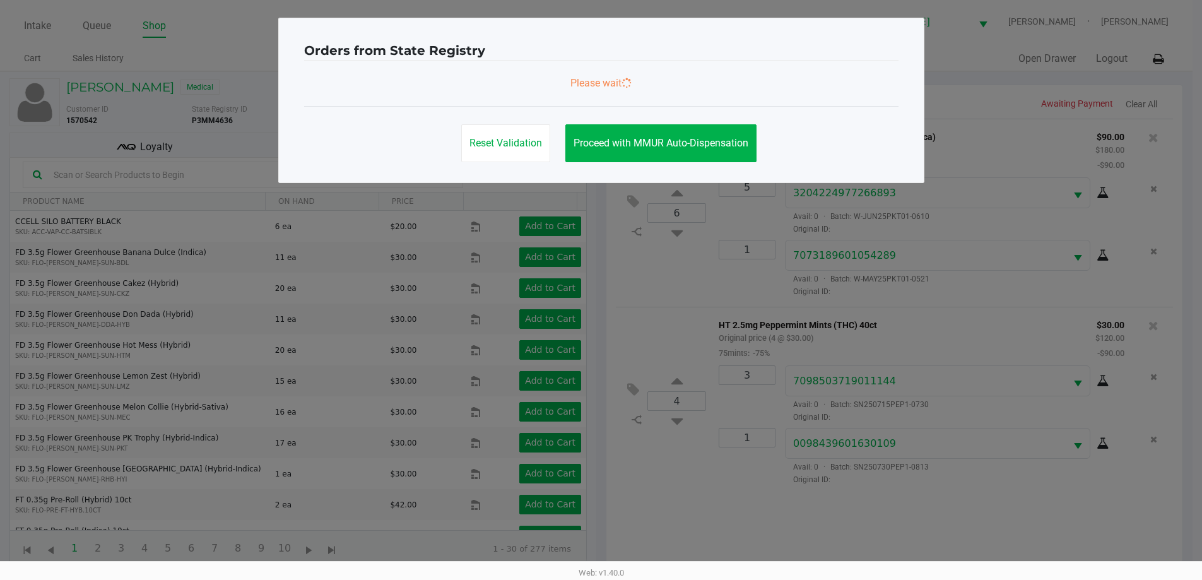
scroll to position [0, 0]
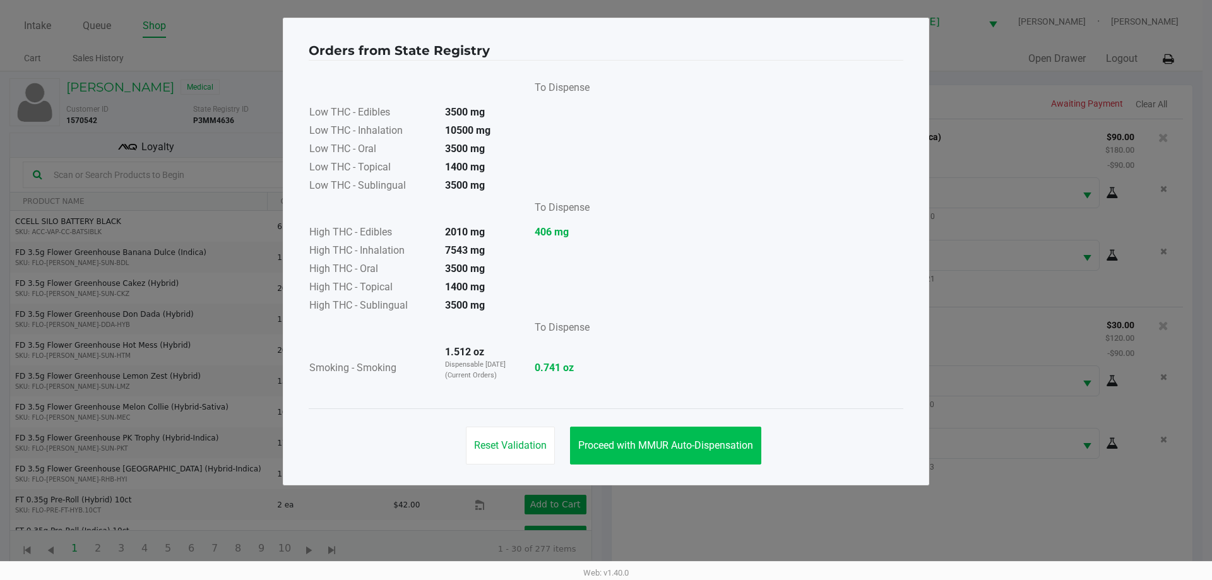
click at [691, 432] on button "Proceed with MMUR Auto-Dispensation" at bounding box center [665, 446] width 191 height 38
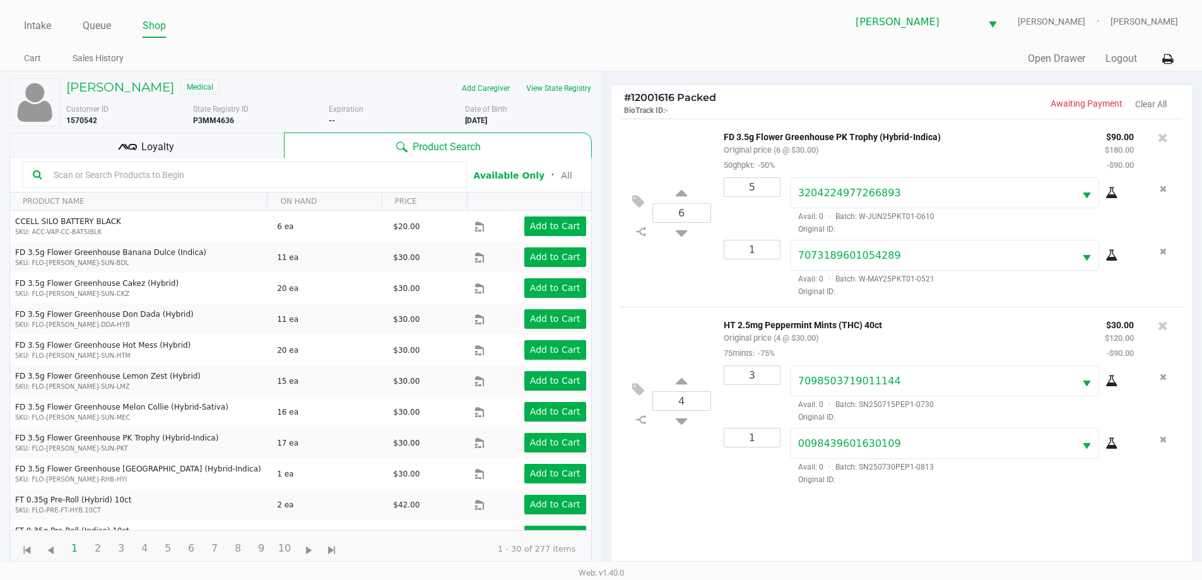
scroll to position [136, 0]
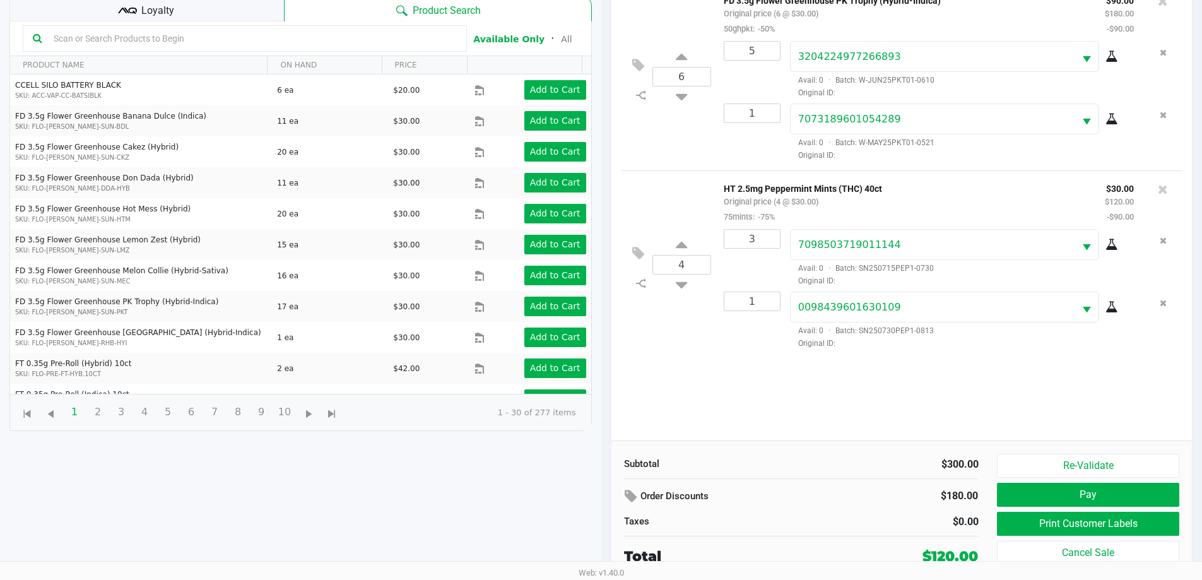
click at [1016, 523] on button "Print Customer Labels" at bounding box center [1088, 524] width 182 height 24
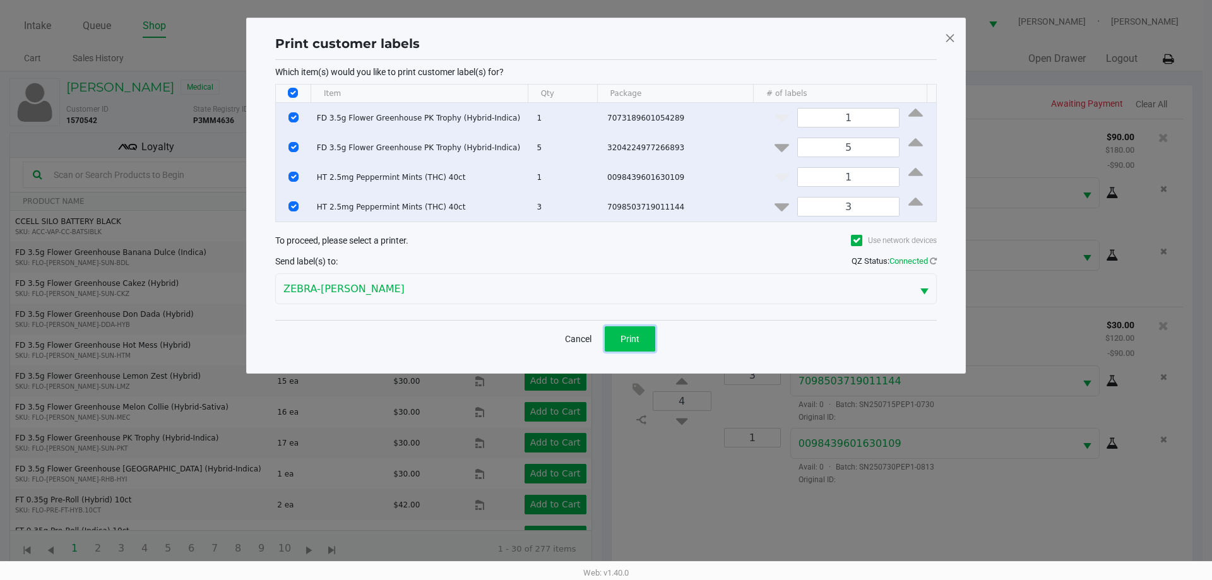
click at [642, 334] on button "Print" at bounding box center [630, 338] width 50 height 25
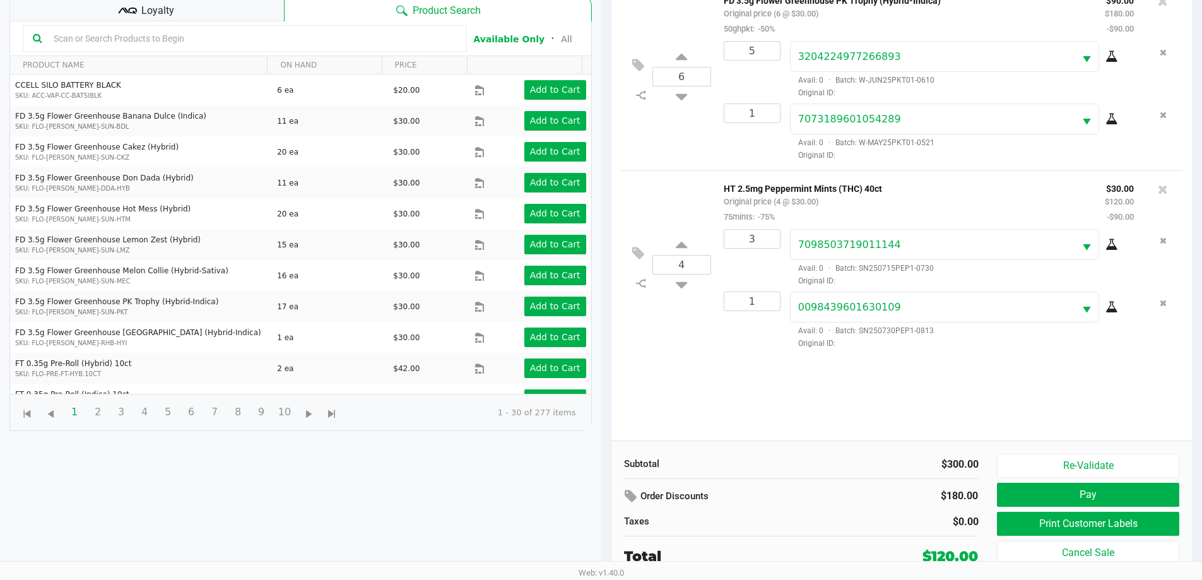
scroll to position [109, 0]
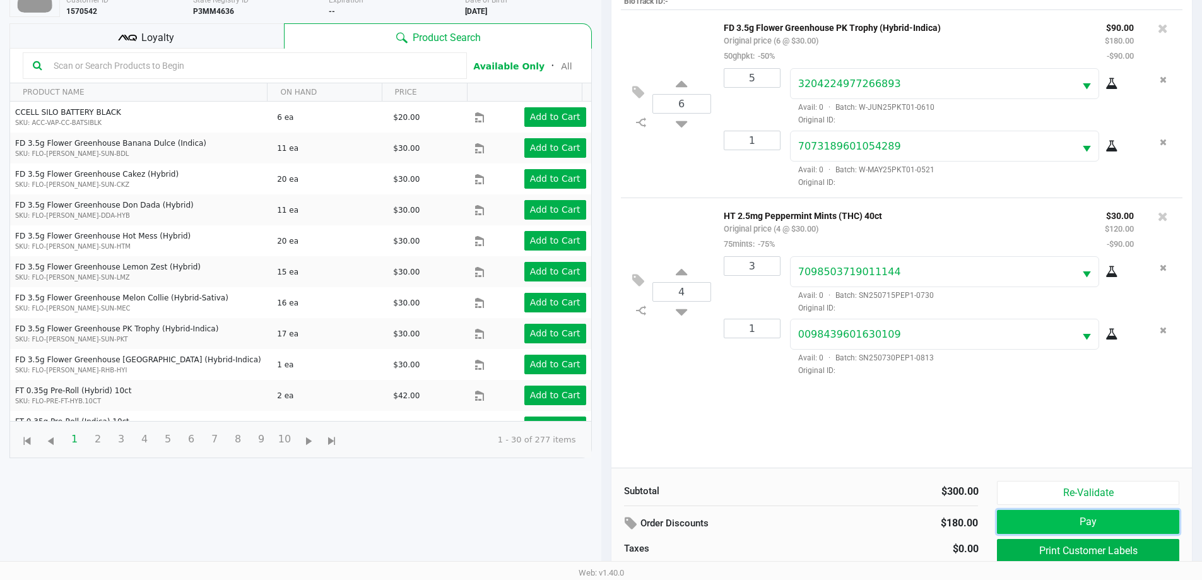
click at [1007, 523] on button "Pay" at bounding box center [1088, 522] width 182 height 24
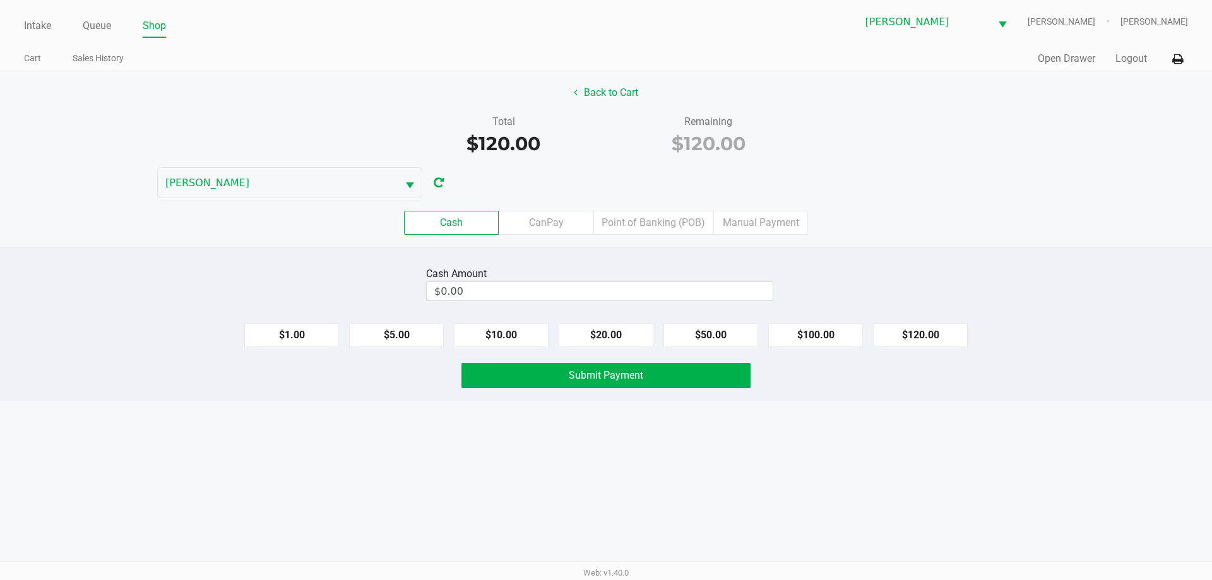
click at [914, 343] on button "$120.00" at bounding box center [920, 335] width 95 height 24
type input "$120.00"
click at [639, 374] on span "Submit Payment" at bounding box center [606, 375] width 74 height 12
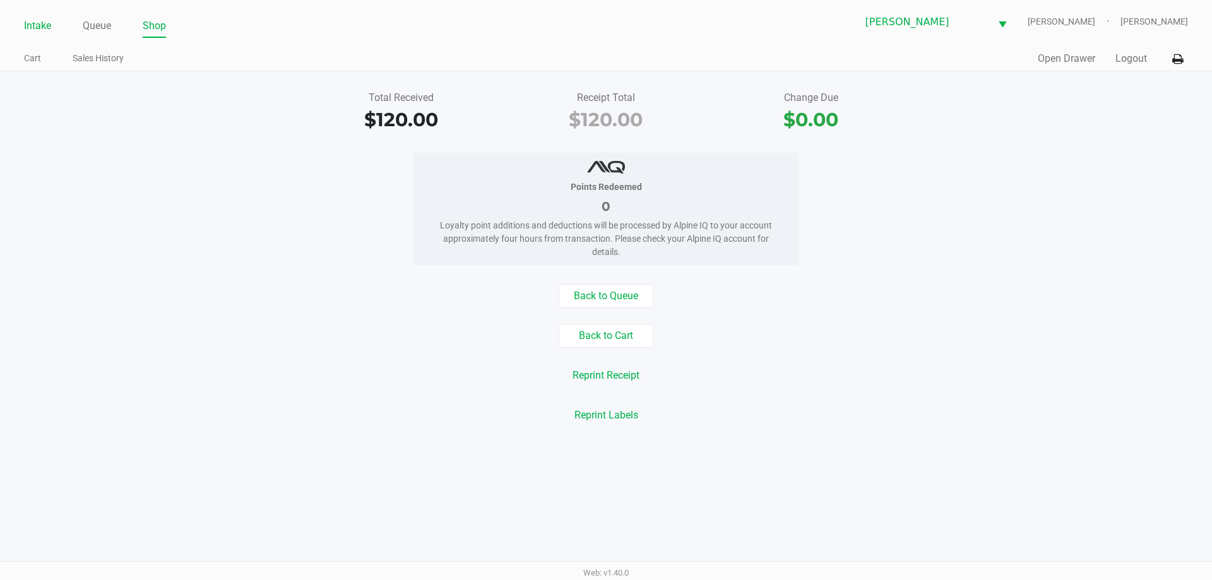
click at [42, 27] on link "Intake" at bounding box center [37, 26] width 27 height 18
click at [28, 20] on link "Intake" at bounding box center [37, 26] width 27 height 18
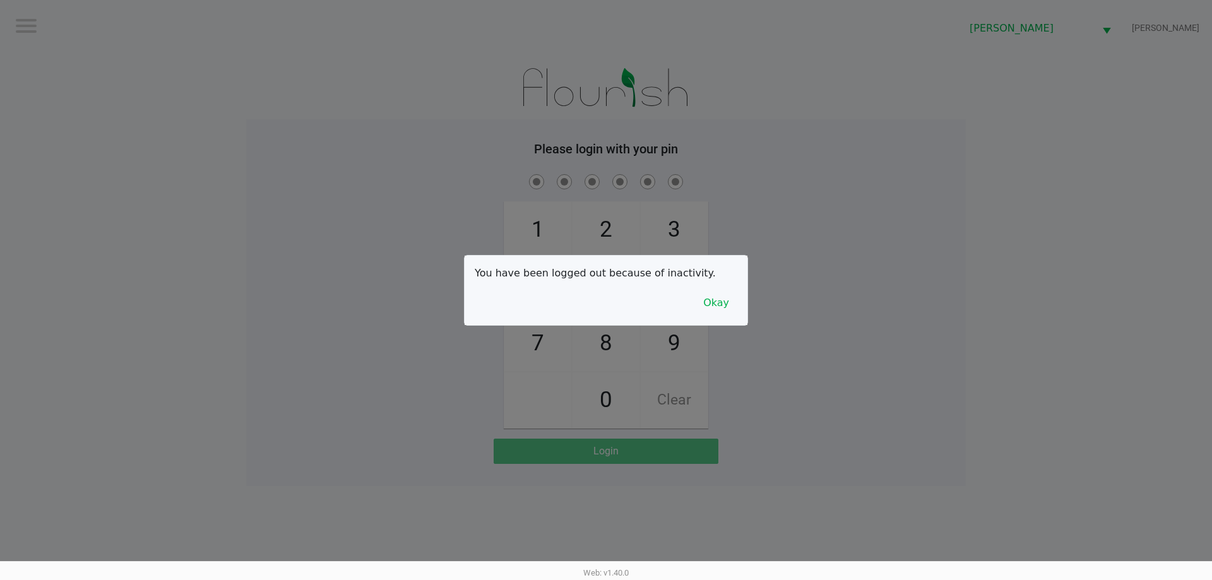
click at [777, 336] on div at bounding box center [606, 290] width 1212 height 580
click at [722, 295] on button "Okay" at bounding box center [716, 303] width 42 height 24
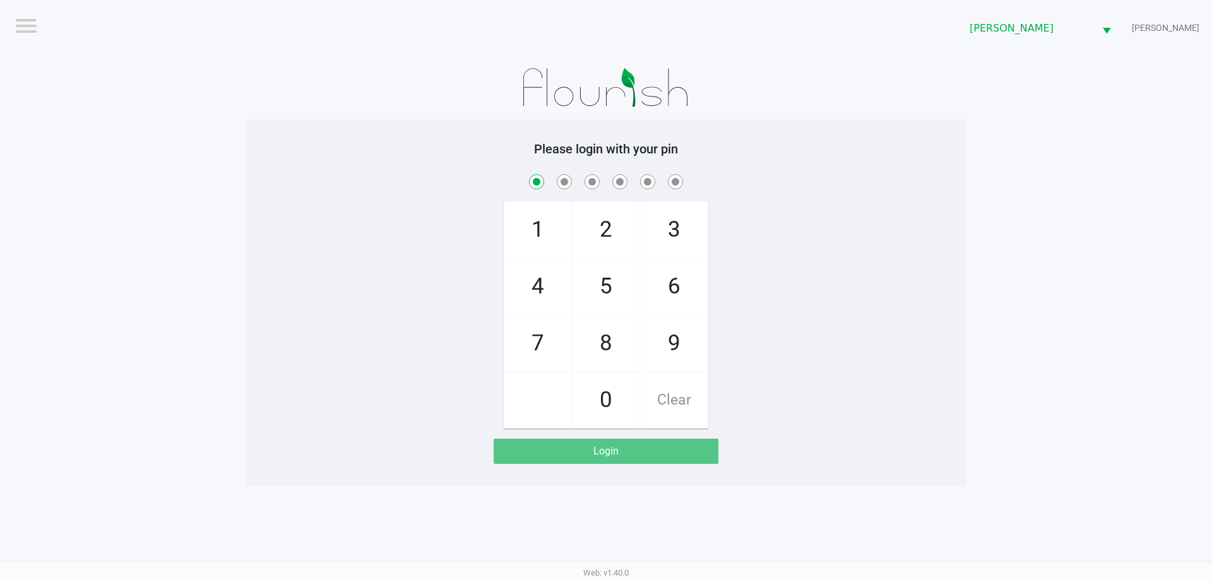
checkbox input "true"
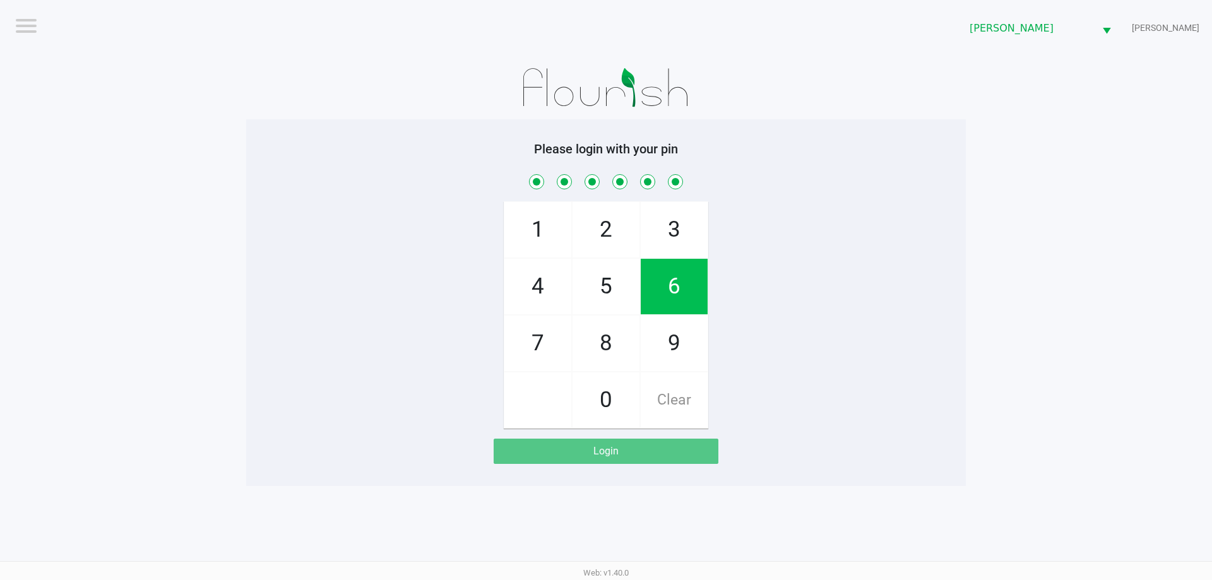
checkbox input "true"
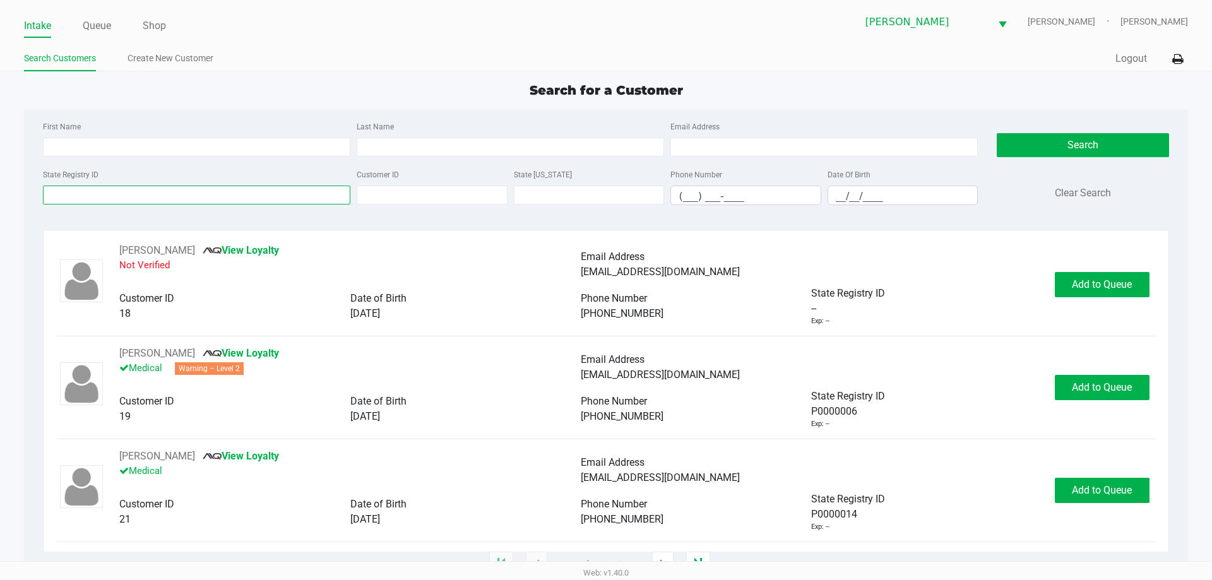
click at [282, 195] on input "State Registry ID" at bounding box center [196, 195] width 307 height 19
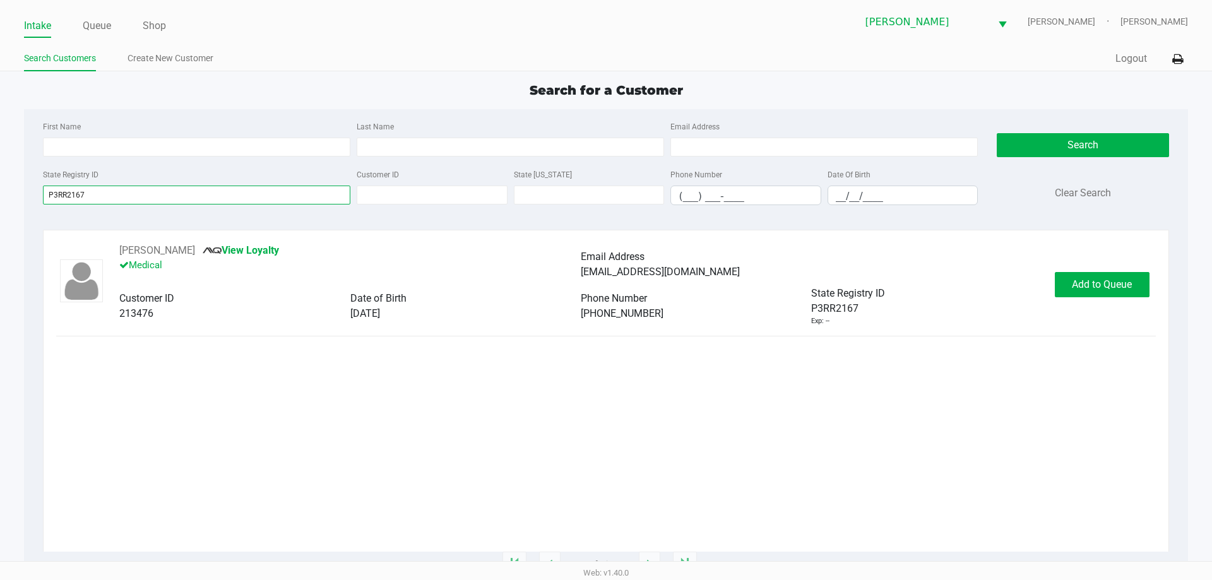
type input "P3RR2167"
click at [1054, 317] on div "[PERSON_NAME] View Loyalty Medical Email Address [EMAIL_ADDRESS][DOMAIN_NAME] C…" at bounding box center [580, 284] width 947 height 83
click at [1084, 286] on span "Add to Queue" at bounding box center [1102, 284] width 60 height 12
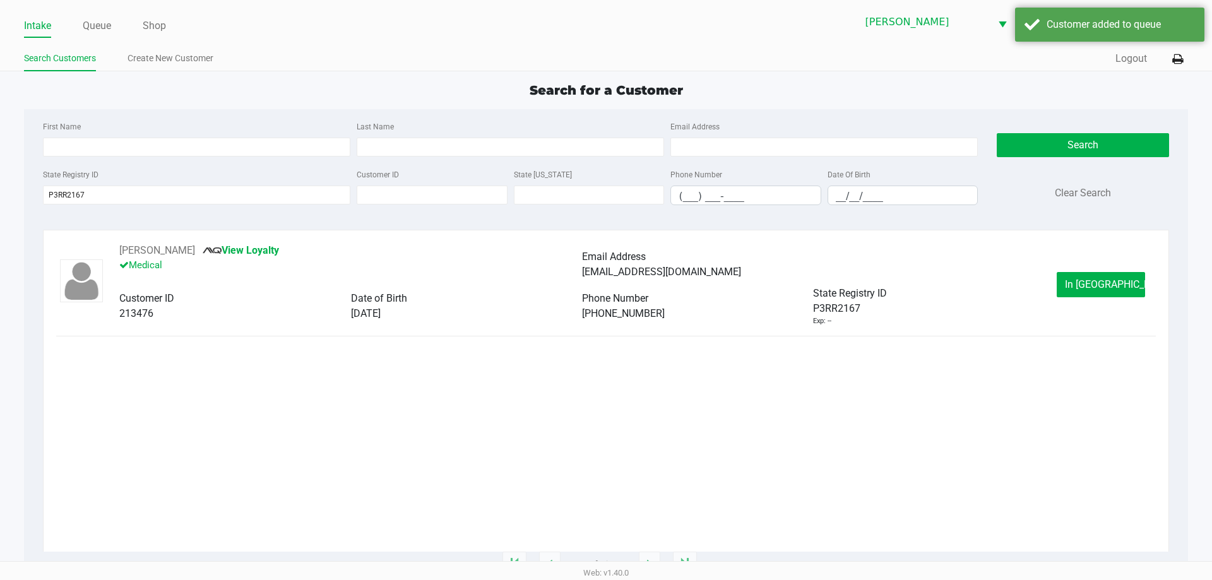
click at [1084, 286] on span "In [GEOGRAPHIC_DATA]" at bounding box center [1118, 284] width 106 height 12
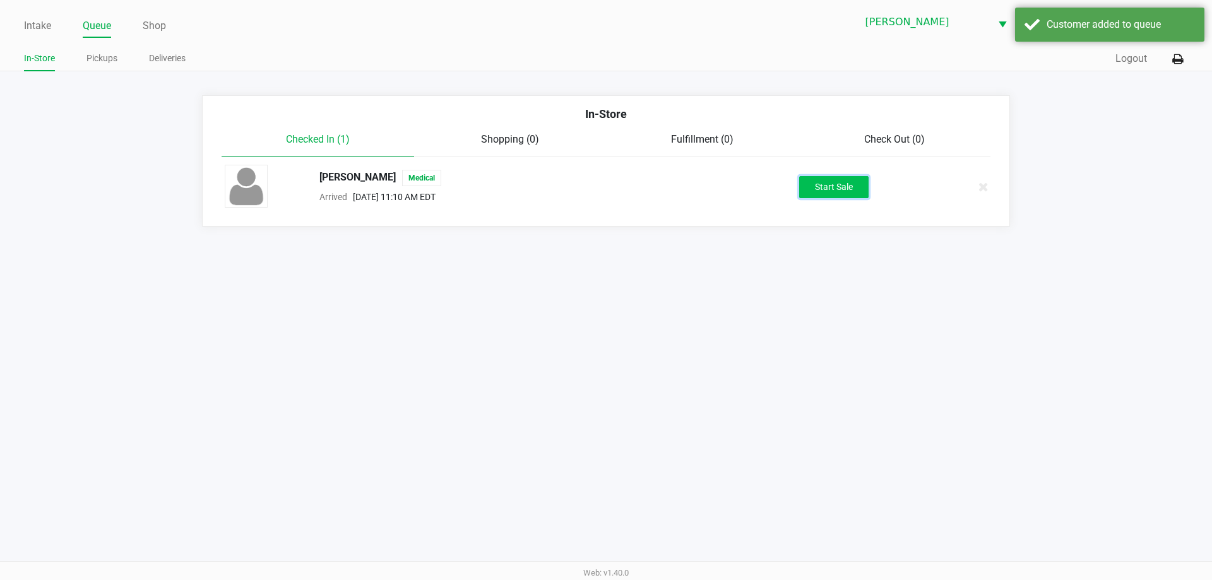
click at [844, 179] on button "Start Sale" at bounding box center [833, 187] width 69 height 22
click at [878, 316] on div "Intake Queue Shop [PERSON_NAME] [PERSON_NAME] [PERSON_NAME] In-Store Pickups De…" at bounding box center [606, 290] width 1212 height 580
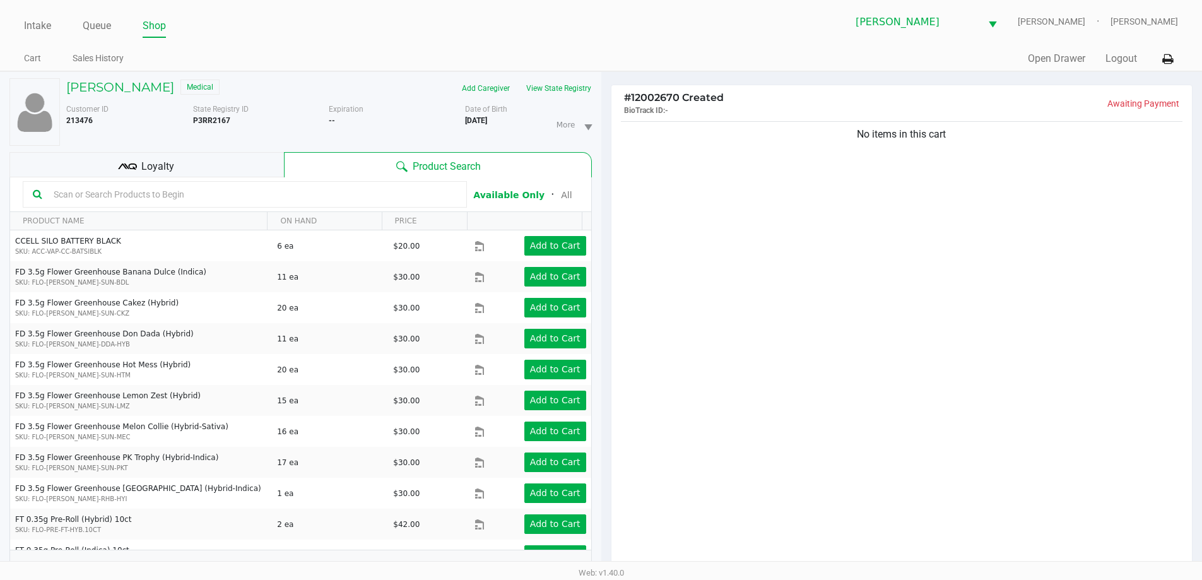
click at [361, 193] on input "text" at bounding box center [253, 194] width 408 height 19
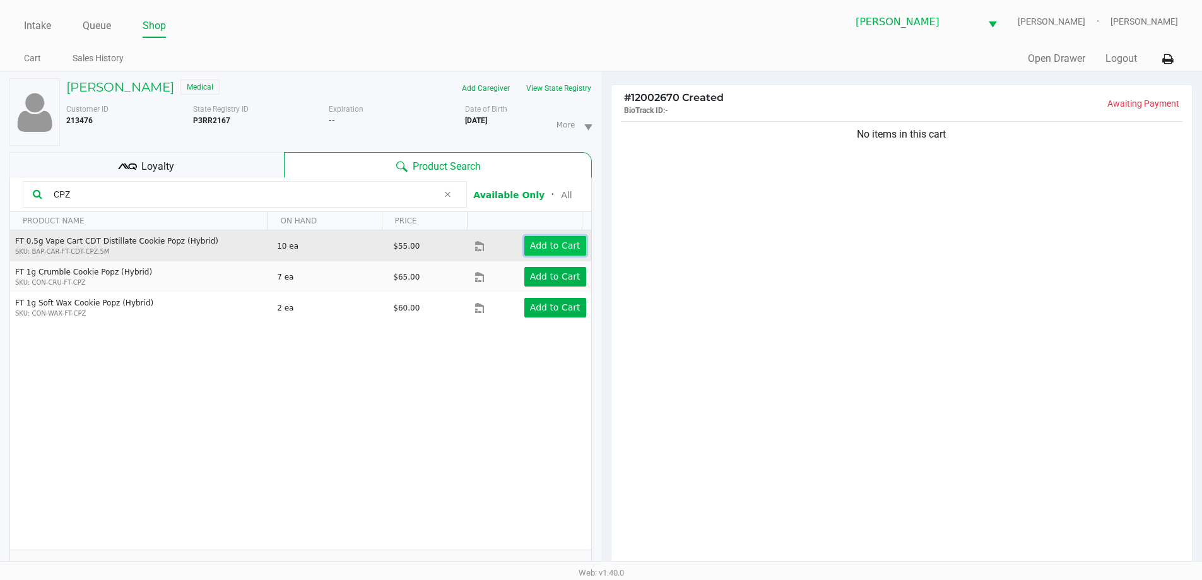
click at [543, 249] on app-button-loader "Add to Cart" at bounding box center [555, 245] width 50 height 10
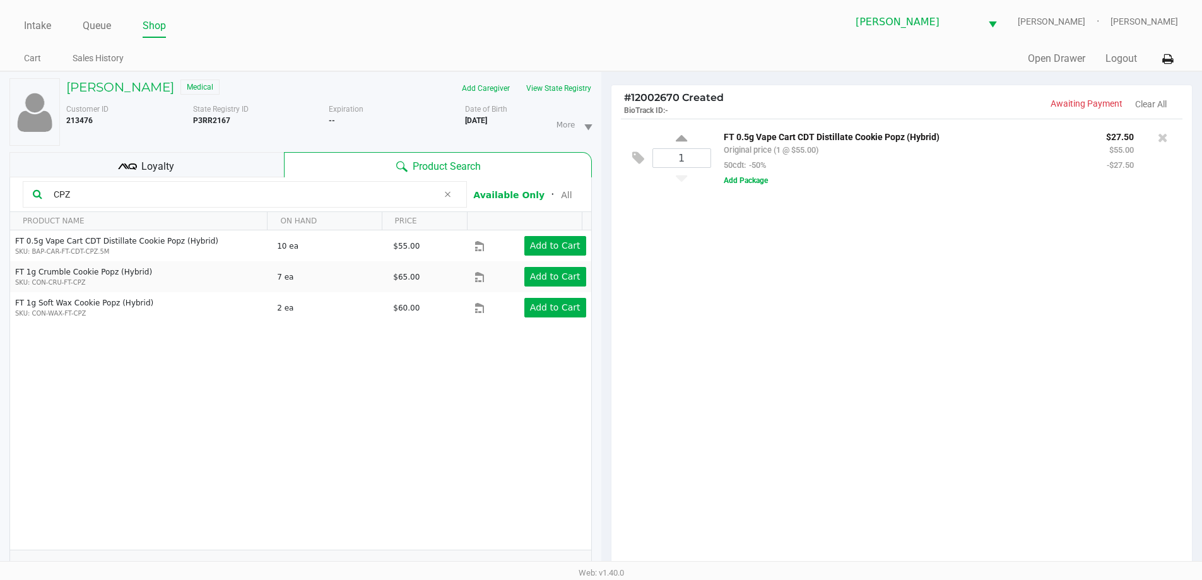
click at [328, 198] on input "CPZ" at bounding box center [243, 194] width 389 height 19
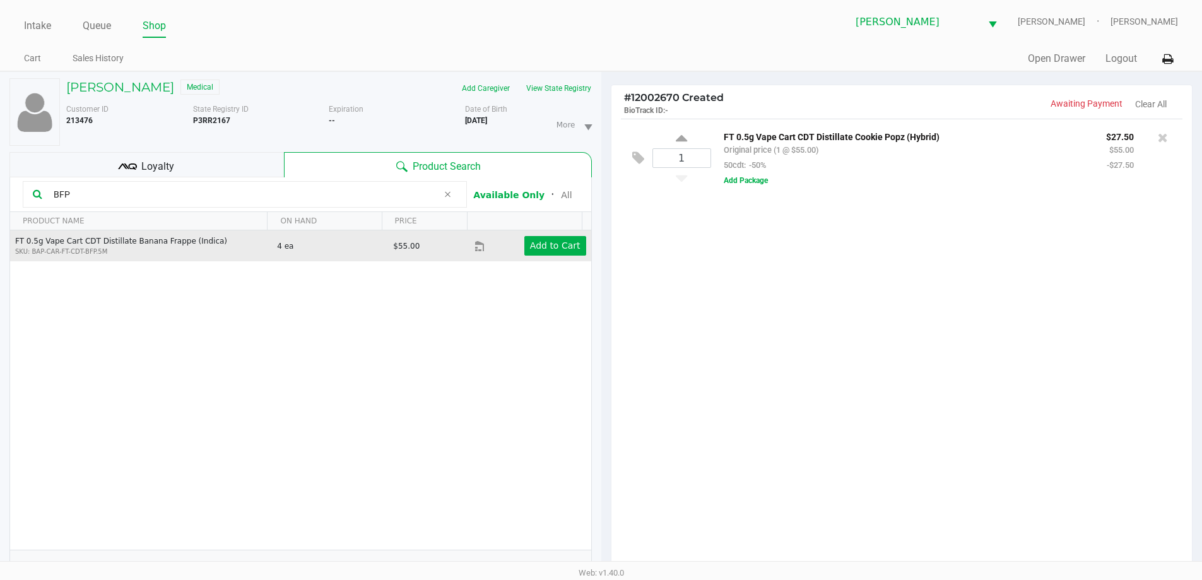
click at [514, 245] on div "Add to Cart" at bounding box center [543, 246] width 103 height 20
click at [537, 242] on app-button-loader "Add to Cart" at bounding box center [555, 245] width 50 height 10
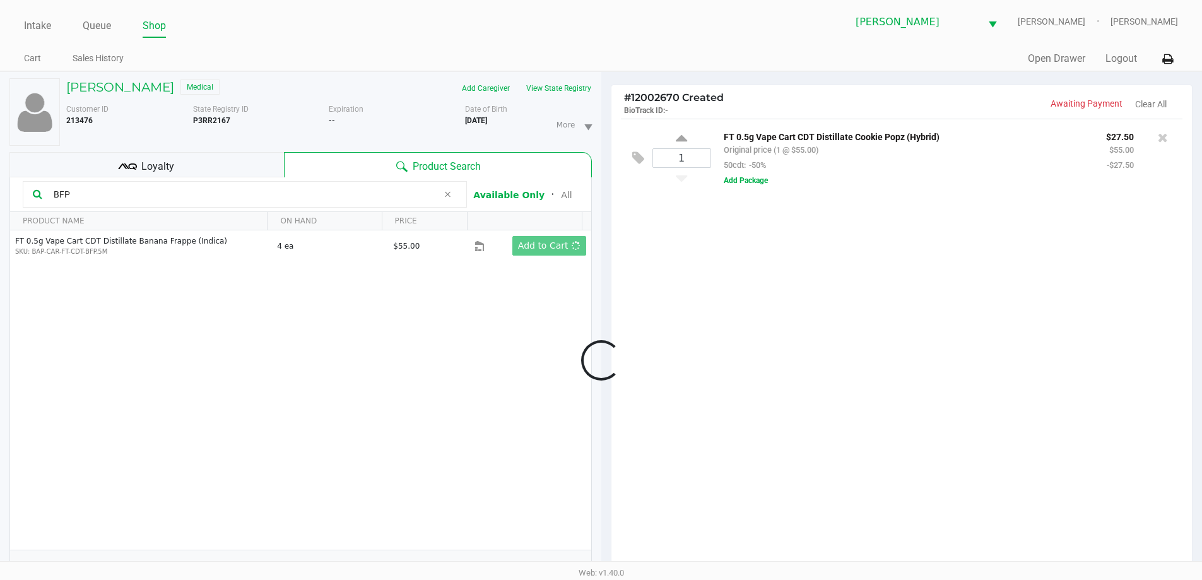
click at [484, 324] on div at bounding box center [601, 359] width 1202 height 451
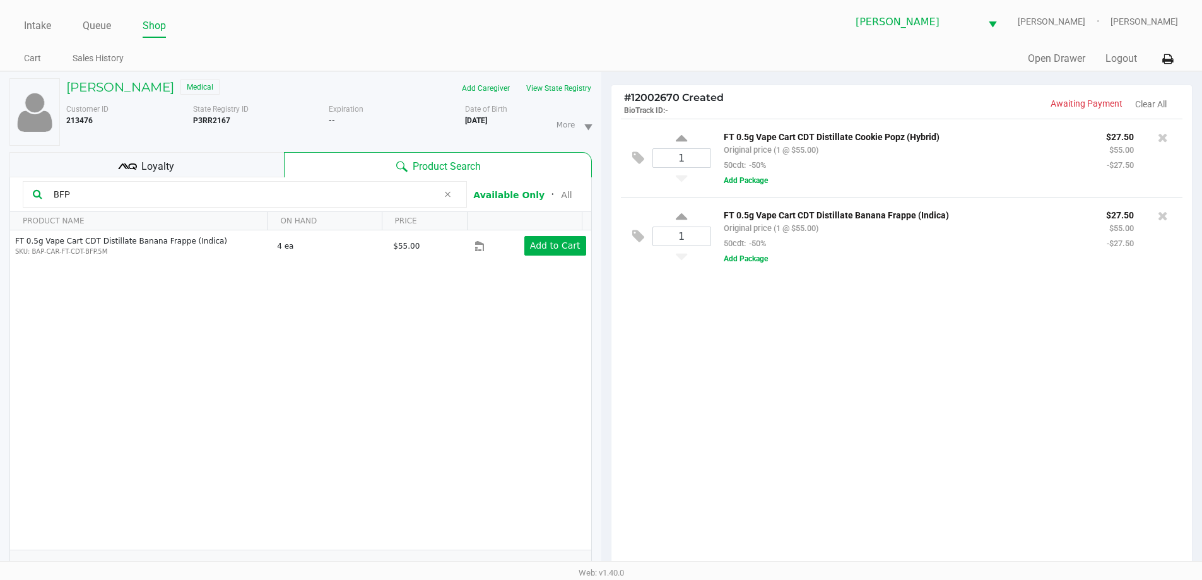
click at [186, 195] on input "BFP" at bounding box center [243, 194] width 389 height 19
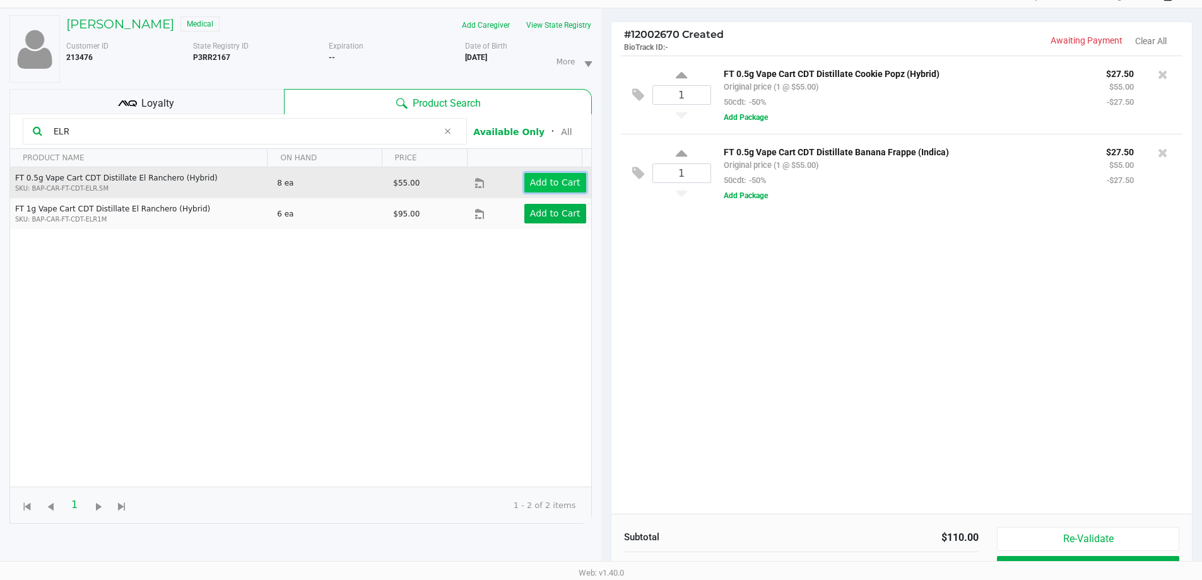
click at [524, 179] on button "Add to Cart" at bounding box center [555, 183] width 62 height 20
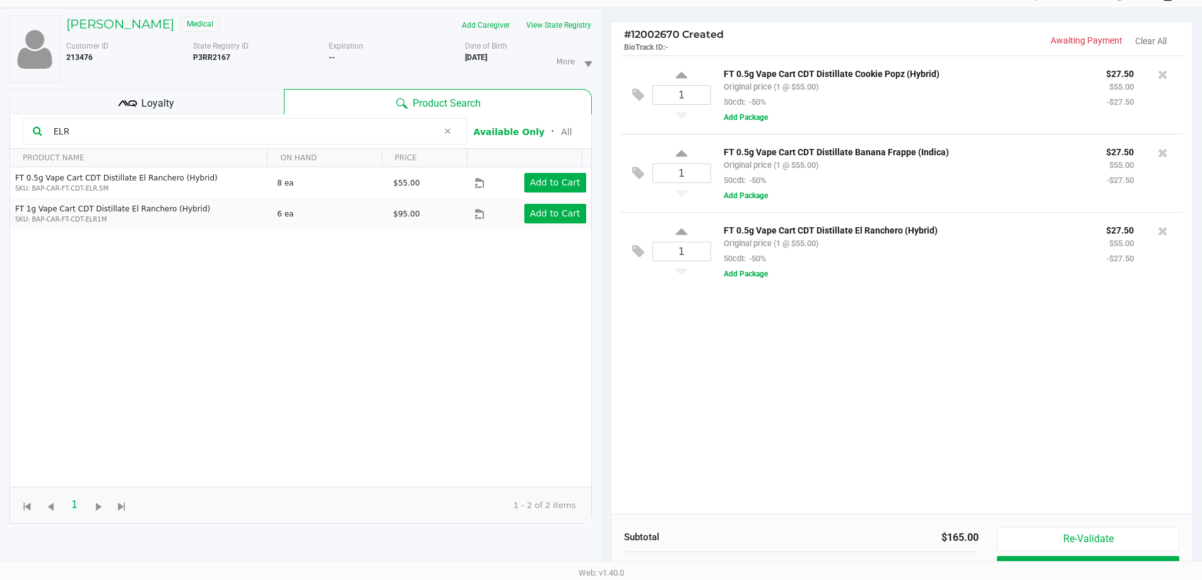
click at [242, 133] on input "ELR" at bounding box center [243, 131] width 389 height 19
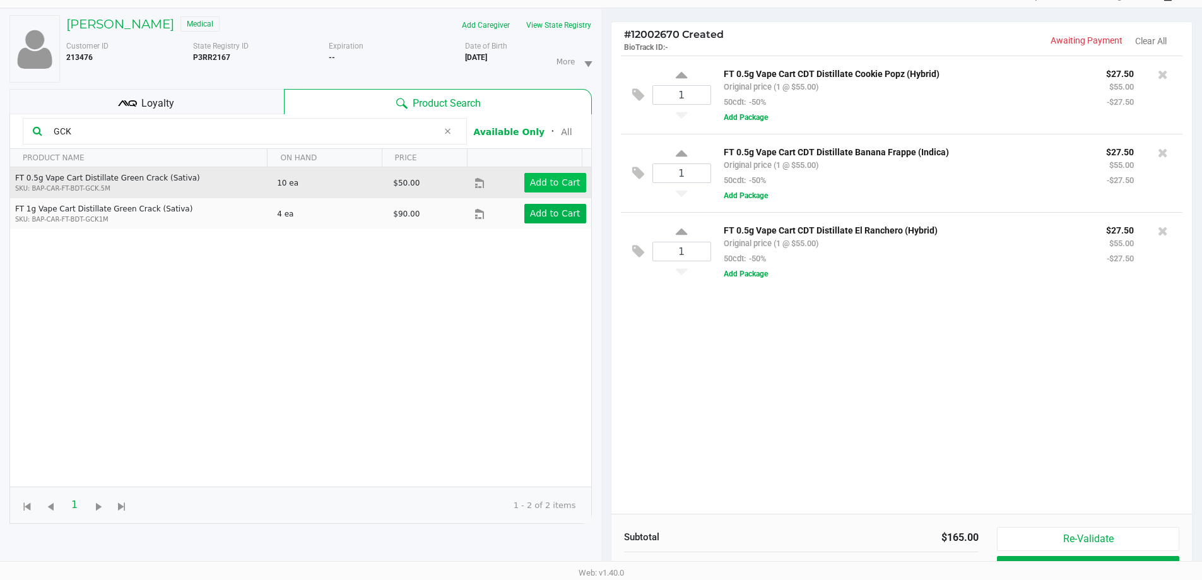
type input "GCK"
click at [554, 177] on app-button-loader "Add to Cart" at bounding box center [555, 182] width 50 height 10
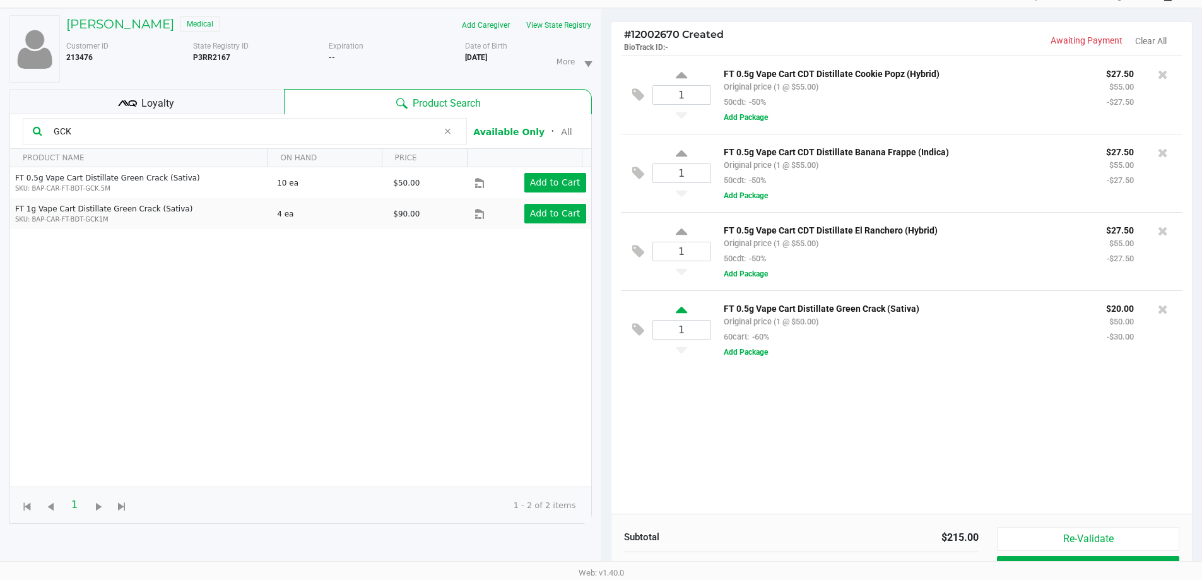
click at [682, 313] on icon at bounding box center [681, 312] width 11 height 16
type input "2"
click at [665, 446] on div at bounding box center [601, 296] width 1202 height 451
click at [668, 450] on div "1 FT 0.5g Vape Cart CDT Distillate Cookie Popz (Hybrid) Original price (1 @ $55…" at bounding box center [901, 285] width 581 height 458
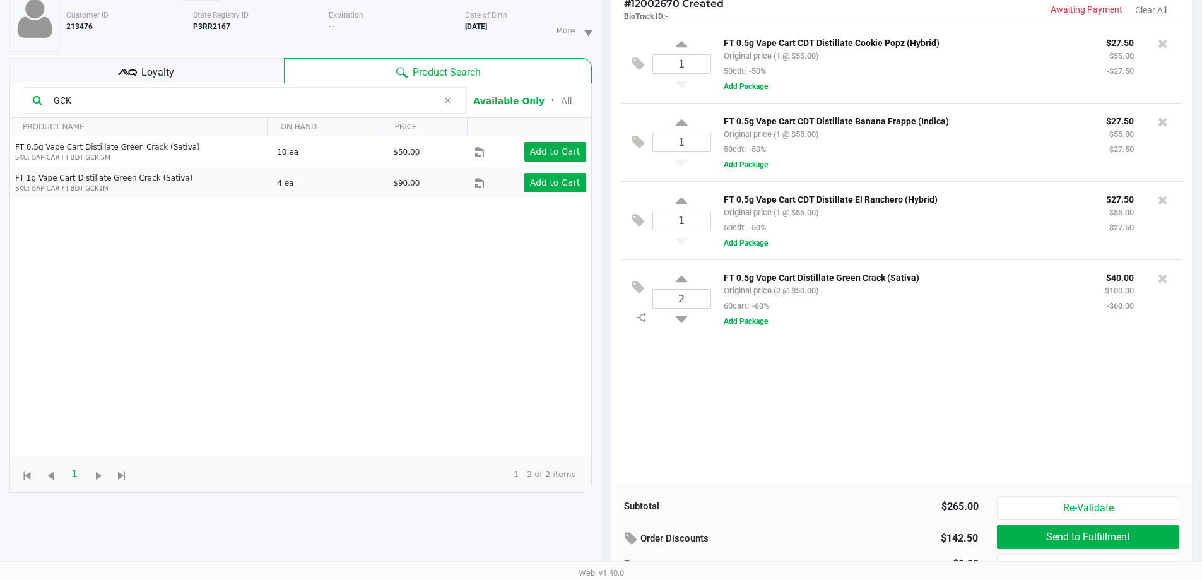
scroll to position [90, 0]
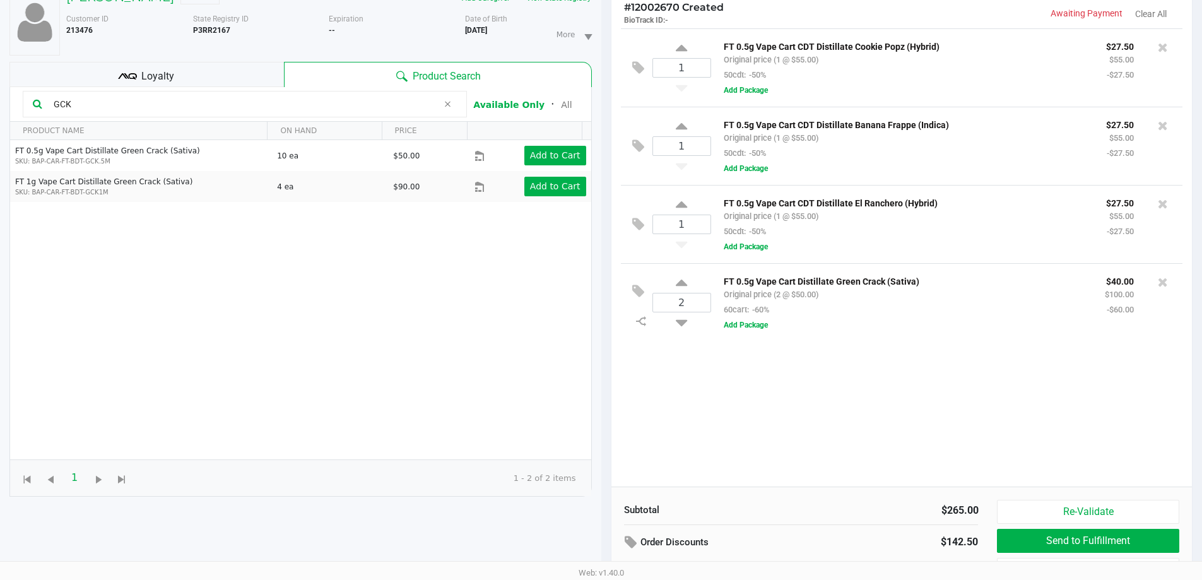
click at [283, 88] on kendo-grid-toolbar "GCK Available Only ᛫ All" at bounding box center [300, 104] width 581 height 35
click at [283, 100] on input "GCK" at bounding box center [243, 104] width 389 height 19
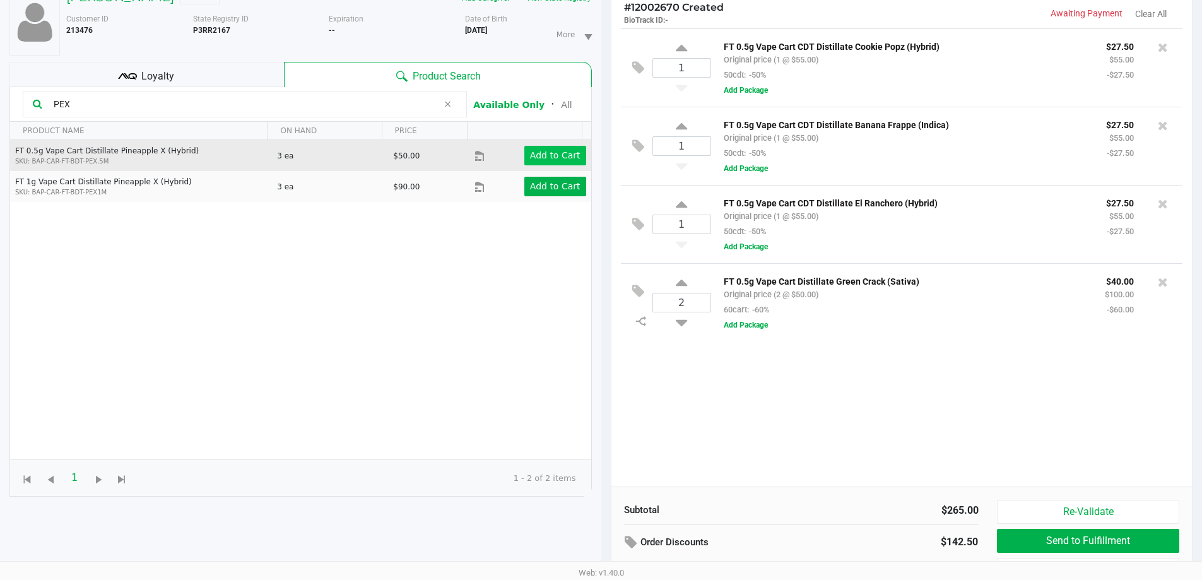
type input "PEX"
click at [565, 158] on app-button-loader "Add to Cart" at bounding box center [555, 155] width 50 height 10
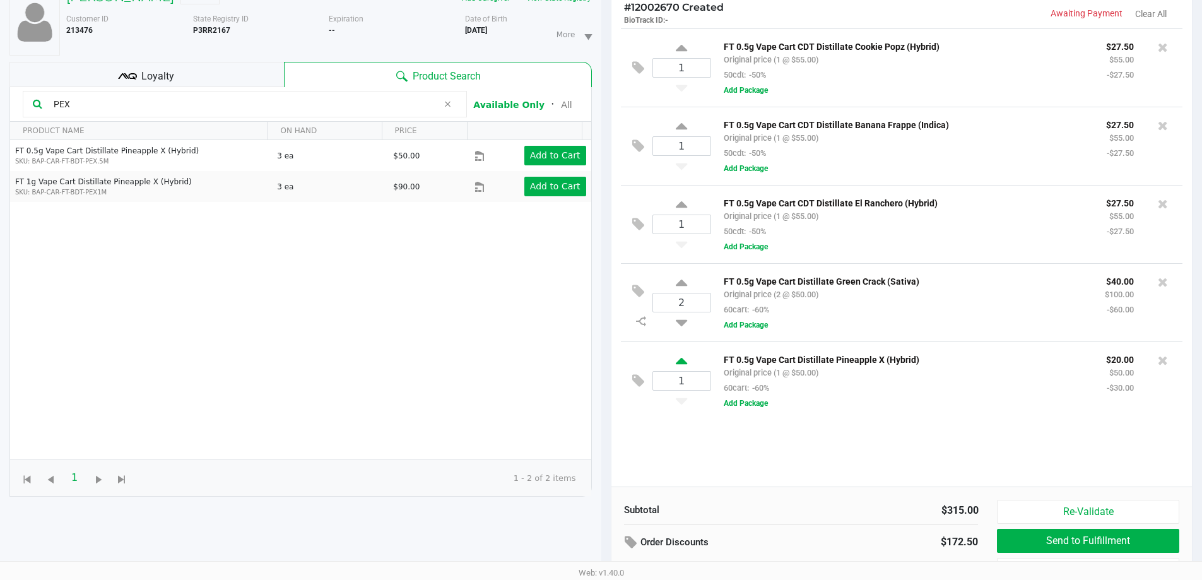
click at [680, 368] on icon at bounding box center [681, 363] width 11 height 16
type input "2"
click at [221, 109] on input "PEX" at bounding box center [243, 104] width 389 height 19
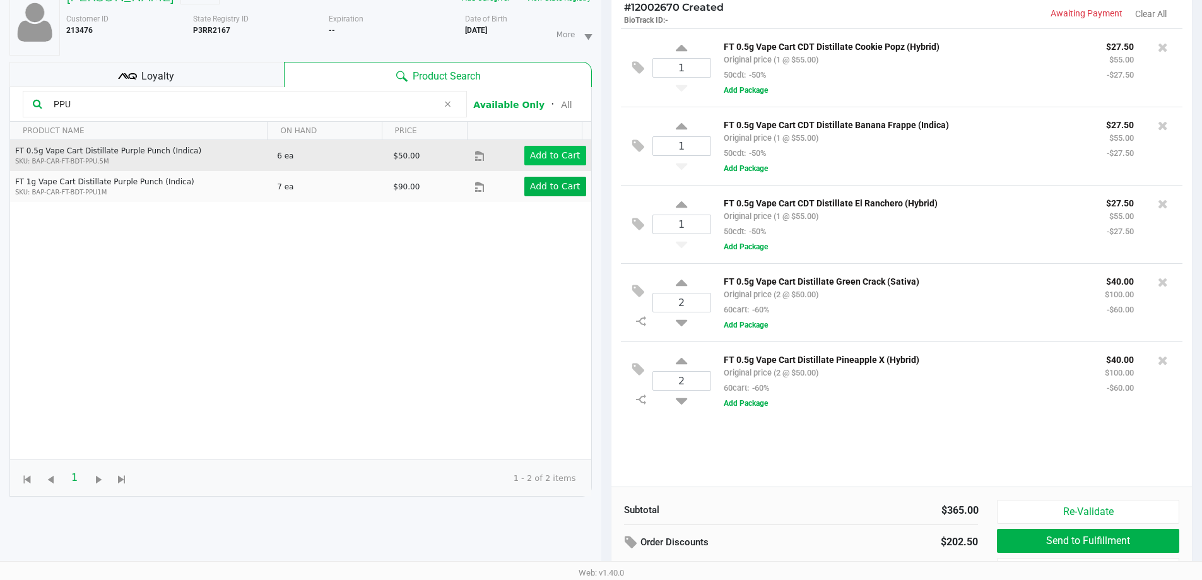
type input "PPU"
click at [546, 160] on app-button-loader "Add to Cart" at bounding box center [555, 155] width 50 height 10
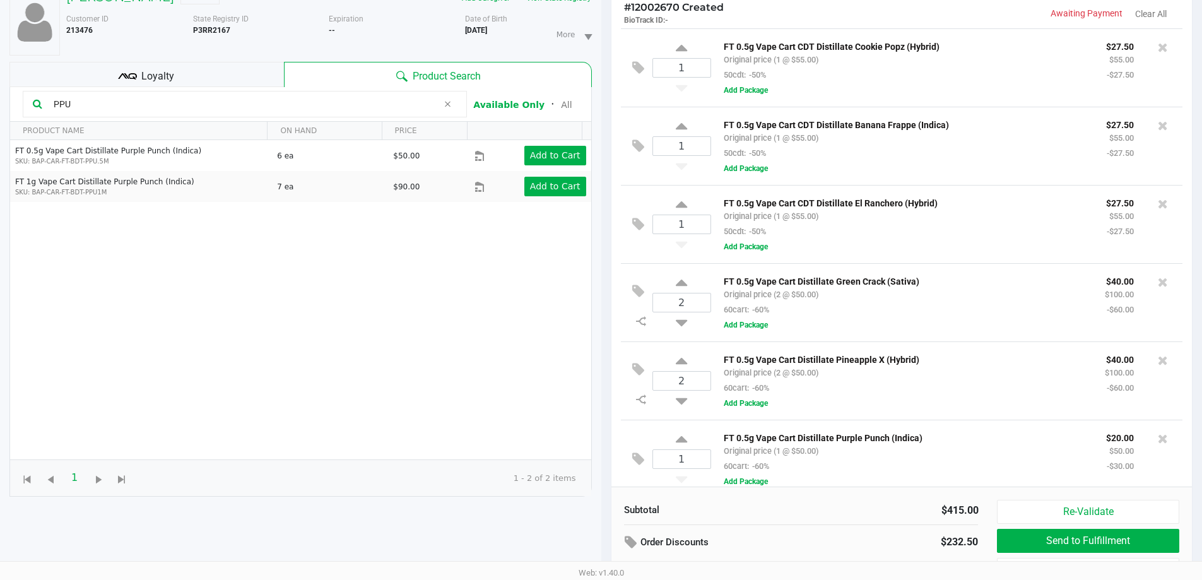
scroll to position [15, 0]
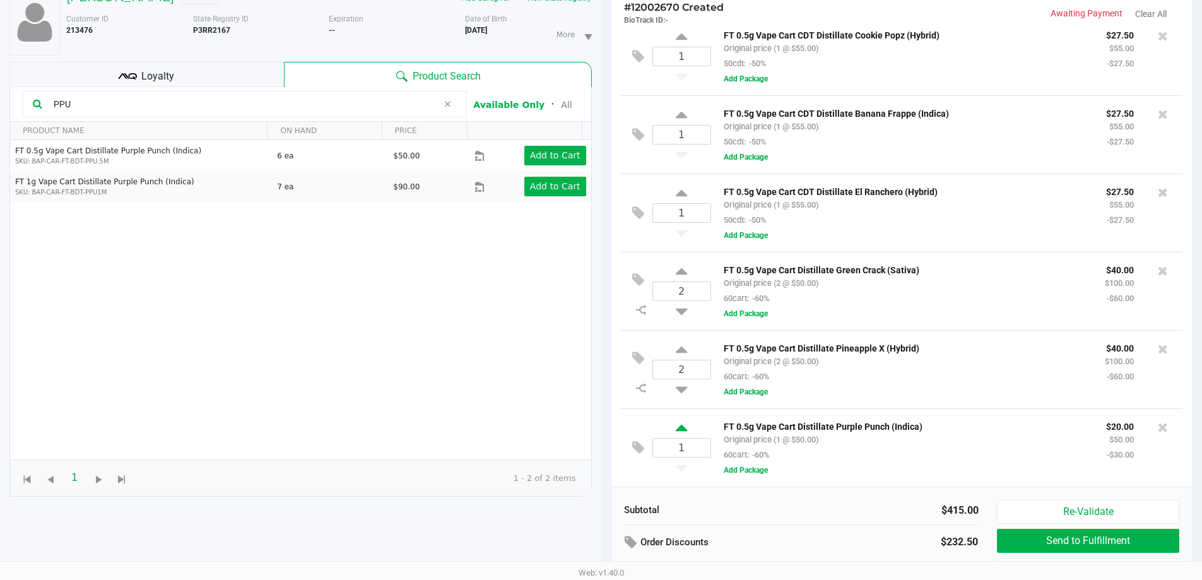
click at [680, 434] on icon at bounding box center [681, 430] width 11 height 16
type input "2"
click at [298, 341] on div at bounding box center [601, 269] width 1202 height 451
click at [228, 106] on input "PPU" at bounding box center [243, 104] width 389 height 19
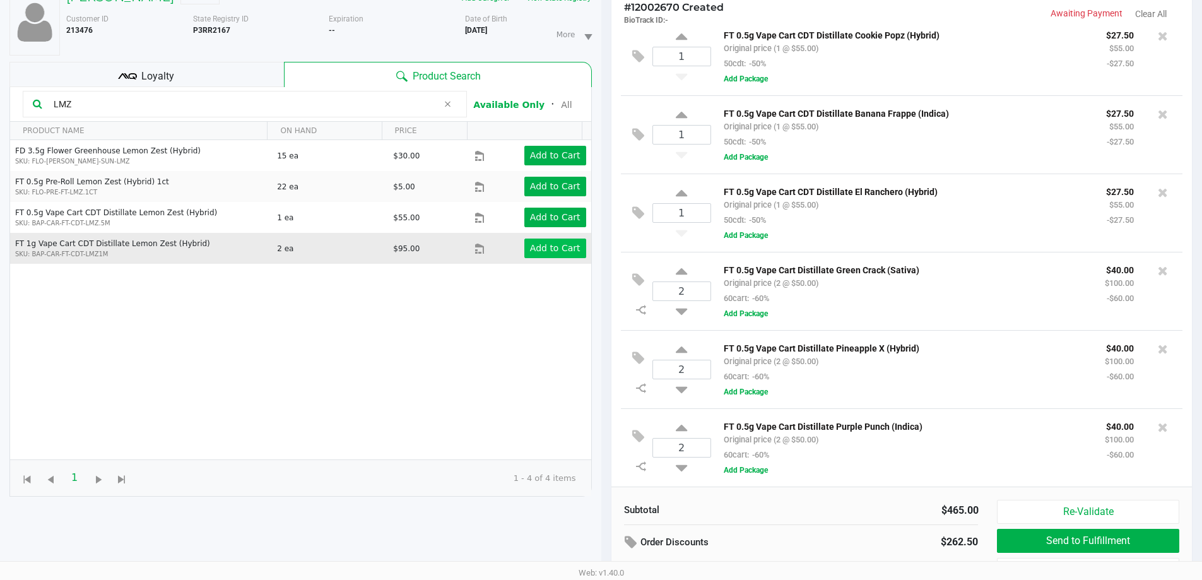
type input "LMZ"
click at [542, 242] on button "Add to Cart" at bounding box center [555, 249] width 62 height 20
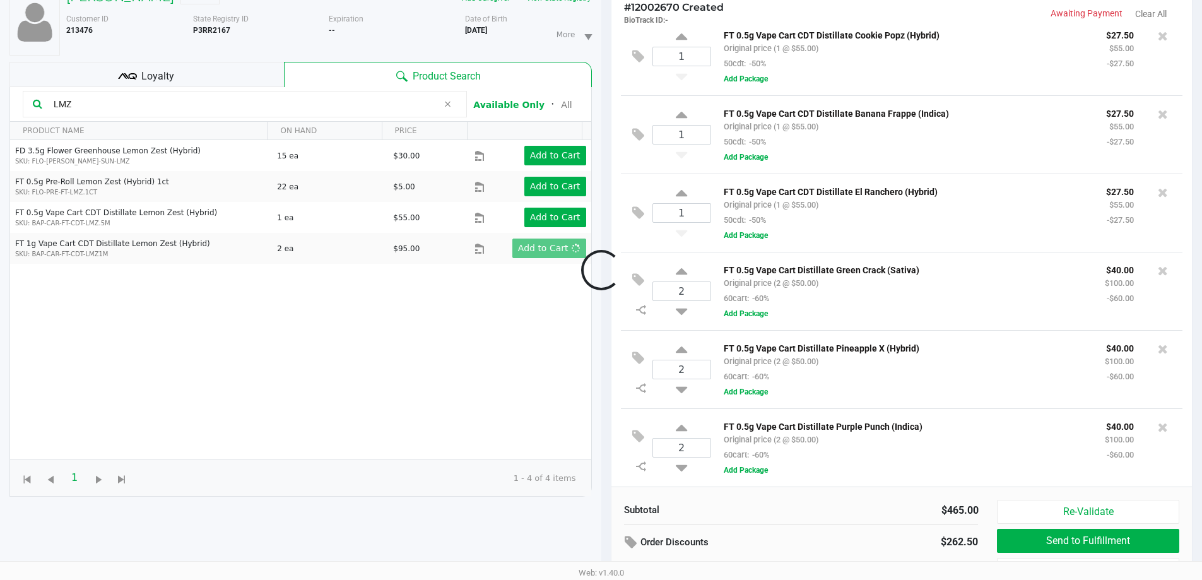
click at [127, 103] on div at bounding box center [601, 269] width 1202 height 451
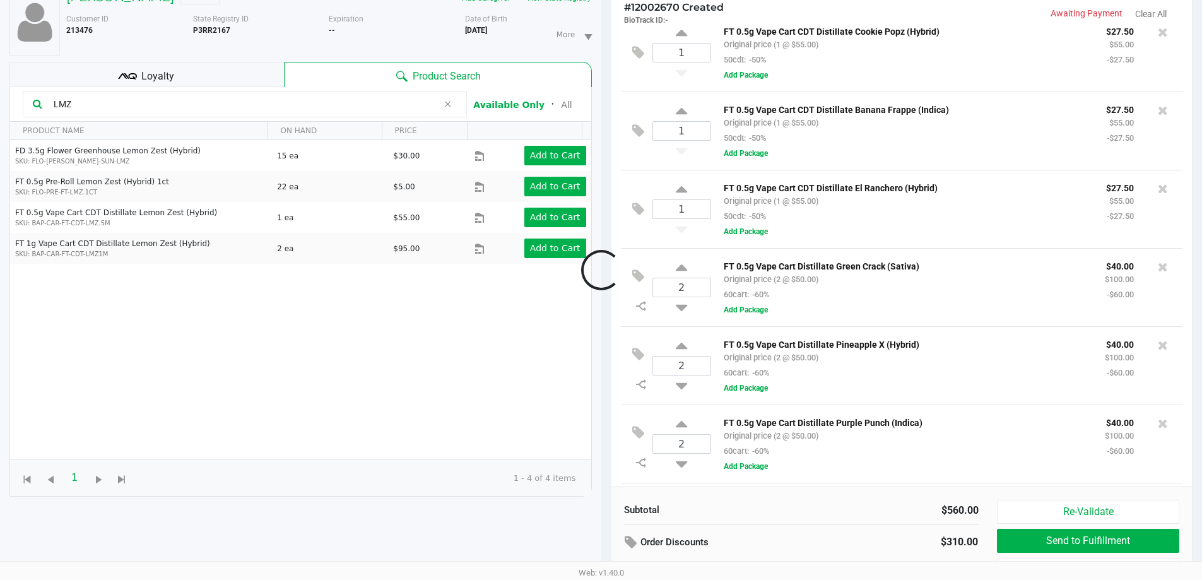
click at [127, 103] on div at bounding box center [601, 269] width 1202 height 451
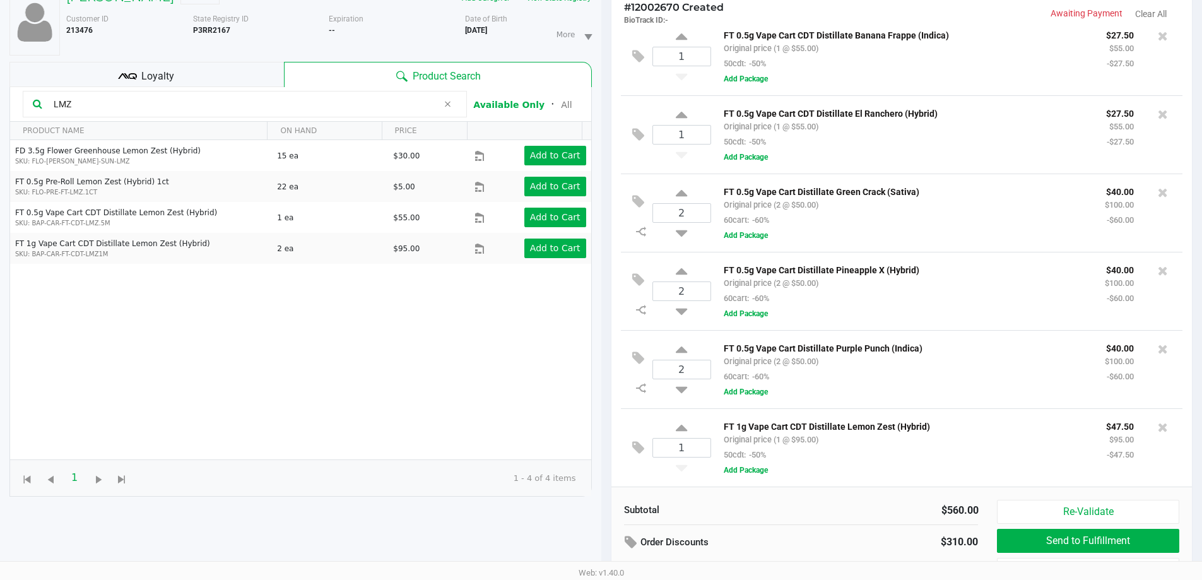
click at [127, 103] on input "LMZ" at bounding box center [243, 104] width 389 height 19
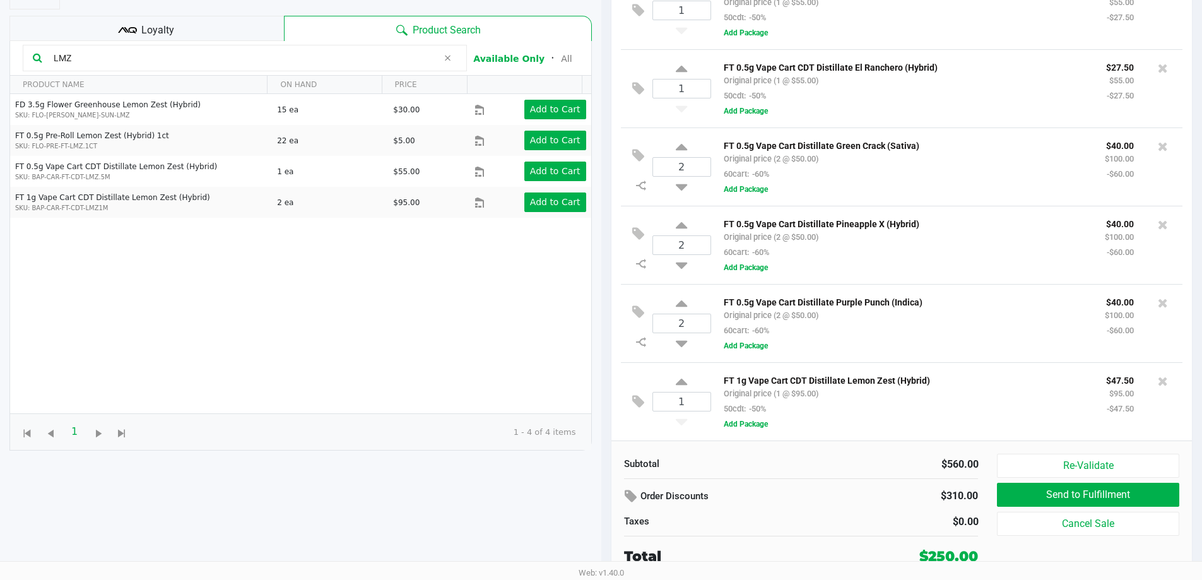
click at [163, 18] on div "Loyalty" at bounding box center [146, 28] width 275 height 25
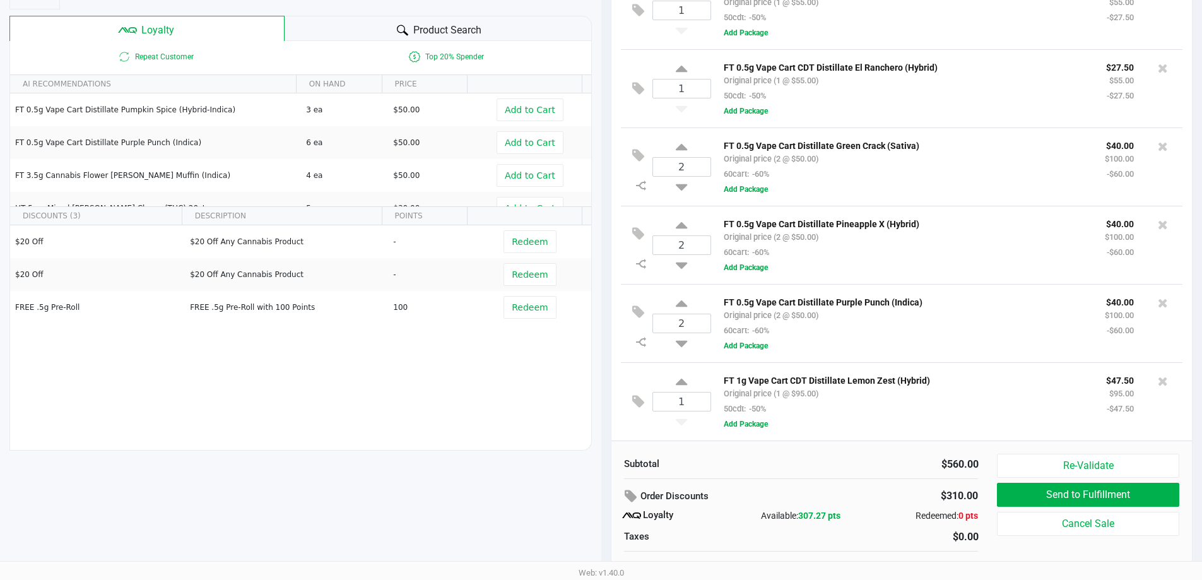
click at [336, 13] on div "[PERSON_NAME] Medical Add Caregiver View State Registry Customer ID 213476 Stat…" at bounding box center [300, 196] width 582 height 521
click at [330, 25] on div "Product Search" at bounding box center [438, 28] width 307 height 25
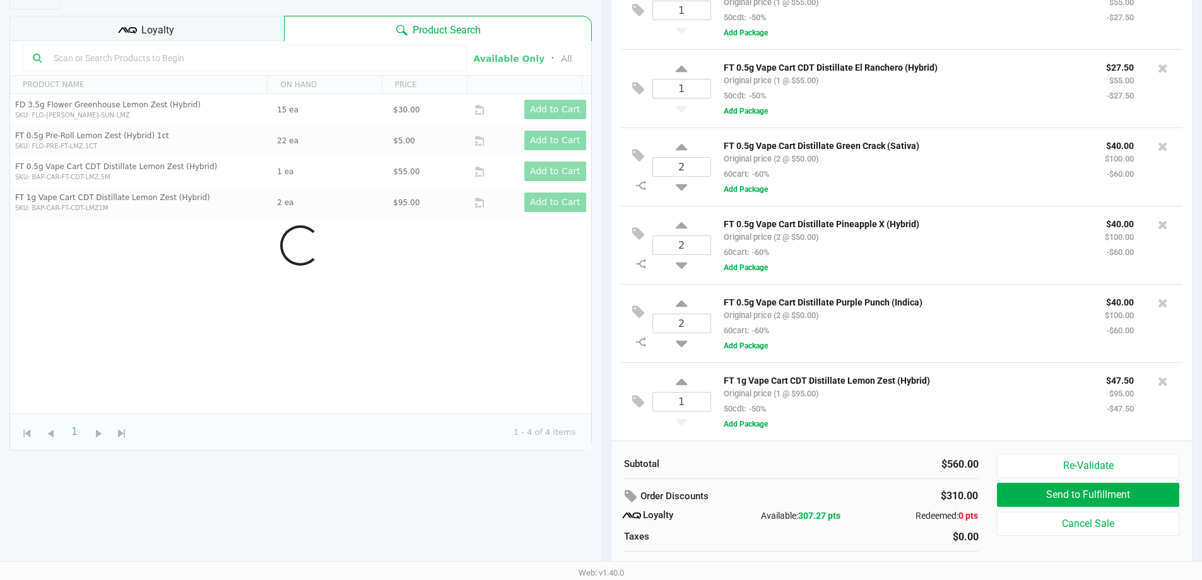
click at [159, 57] on div "Data table" at bounding box center [300, 245] width 581 height 409
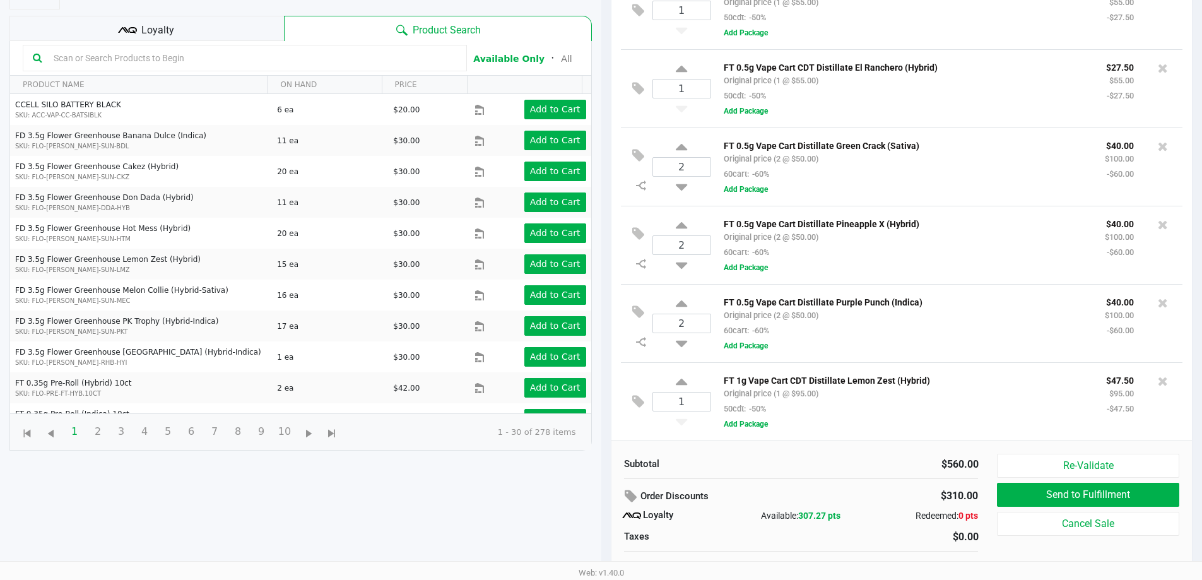
click at [162, 56] on input "text" at bounding box center [253, 58] width 408 height 19
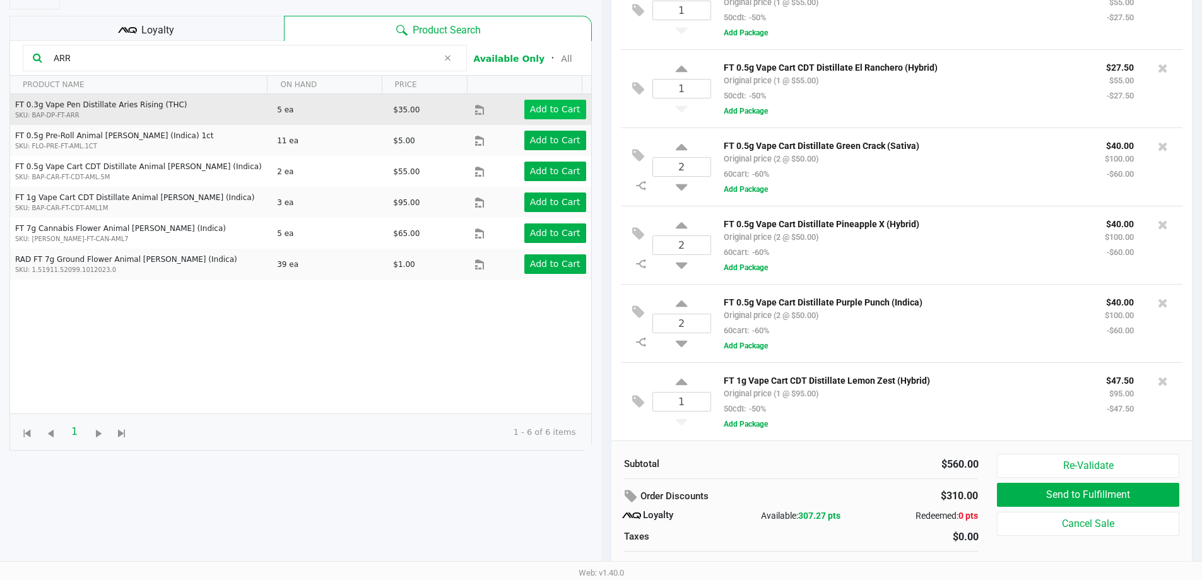
type input "ARR"
click at [559, 105] on app-button-loader "Add to Cart" at bounding box center [555, 109] width 50 height 10
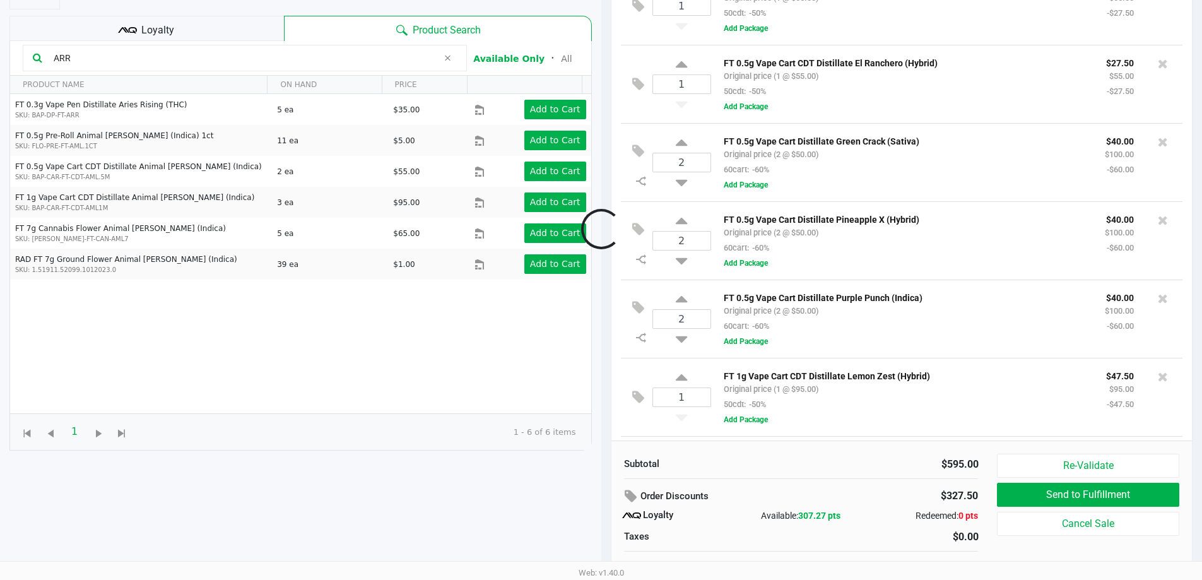
scroll to position [173, 0]
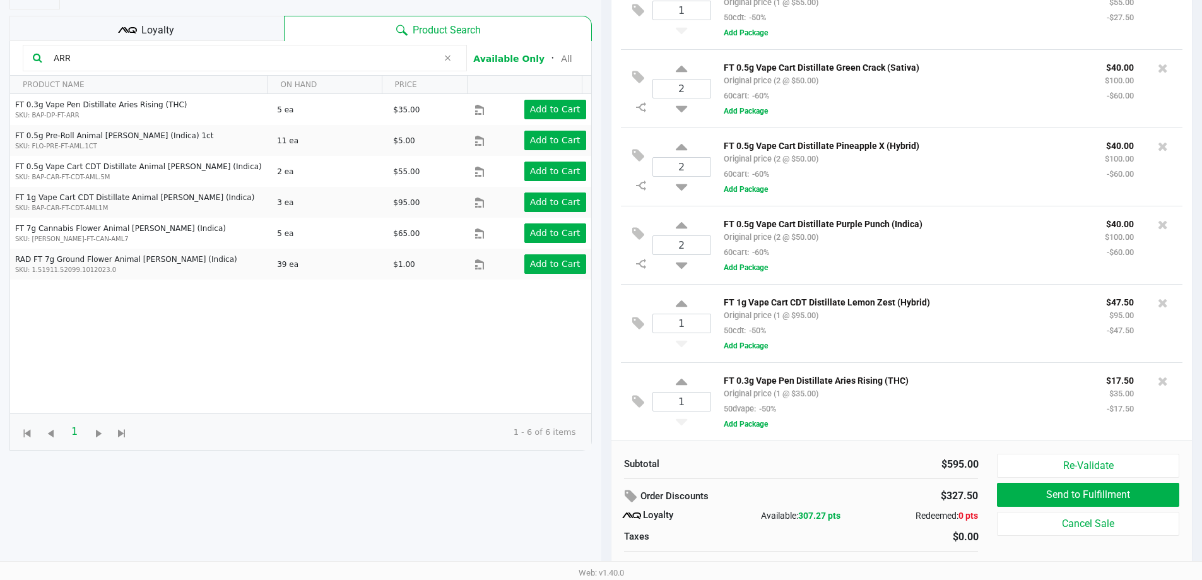
click at [669, 377] on div "1" at bounding box center [682, 401] width 59 height 51
click at [677, 381] on icon at bounding box center [681, 384] width 11 height 16
type input "2"
click at [124, 53] on div at bounding box center [601, 229] width 1202 height 462
click at [124, 57] on div at bounding box center [601, 229] width 1202 height 462
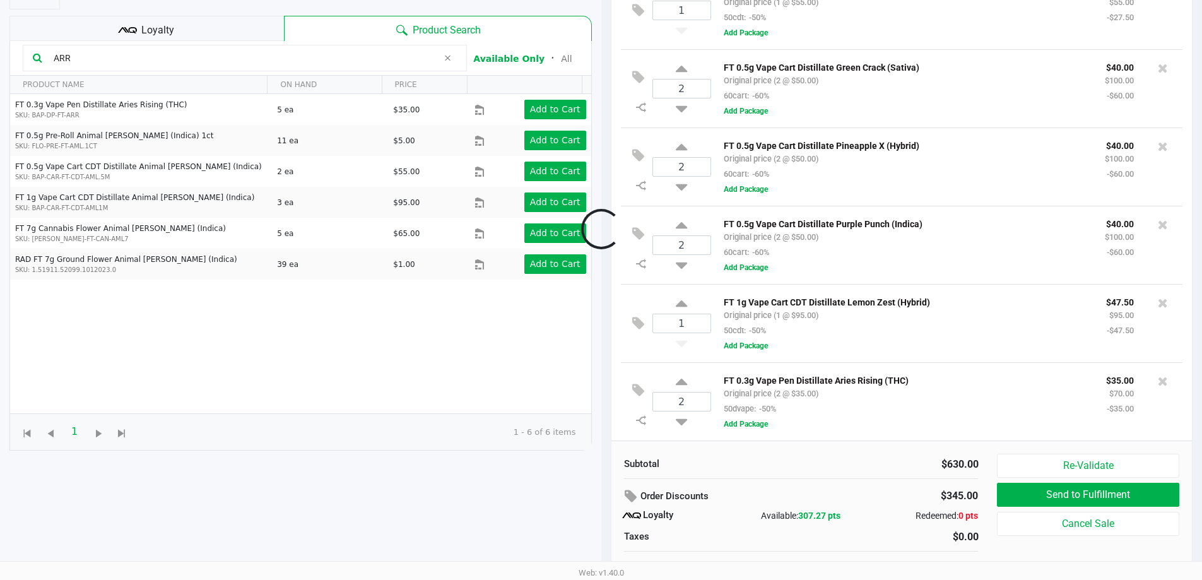
click at [124, 57] on div at bounding box center [601, 229] width 1202 height 462
click at [118, 63] on div at bounding box center [601, 229] width 1202 height 462
click at [133, 51] on div at bounding box center [601, 229] width 1202 height 462
click at [124, 65] on input "ARR" at bounding box center [243, 58] width 389 height 19
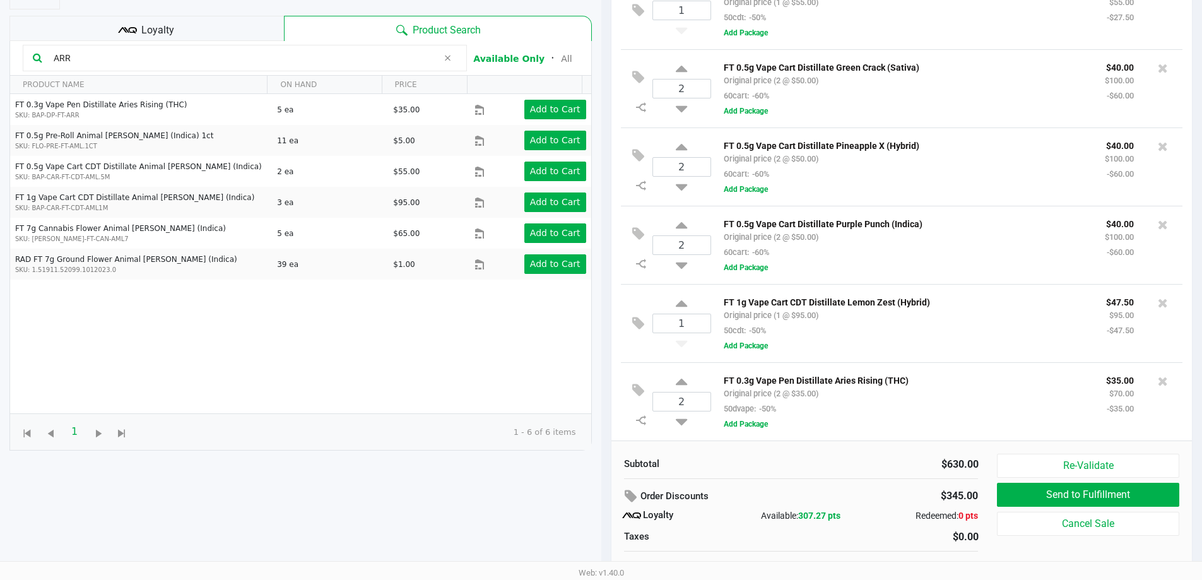
click at [124, 65] on input "ARR" at bounding box center [243, 58] width 389 height 19
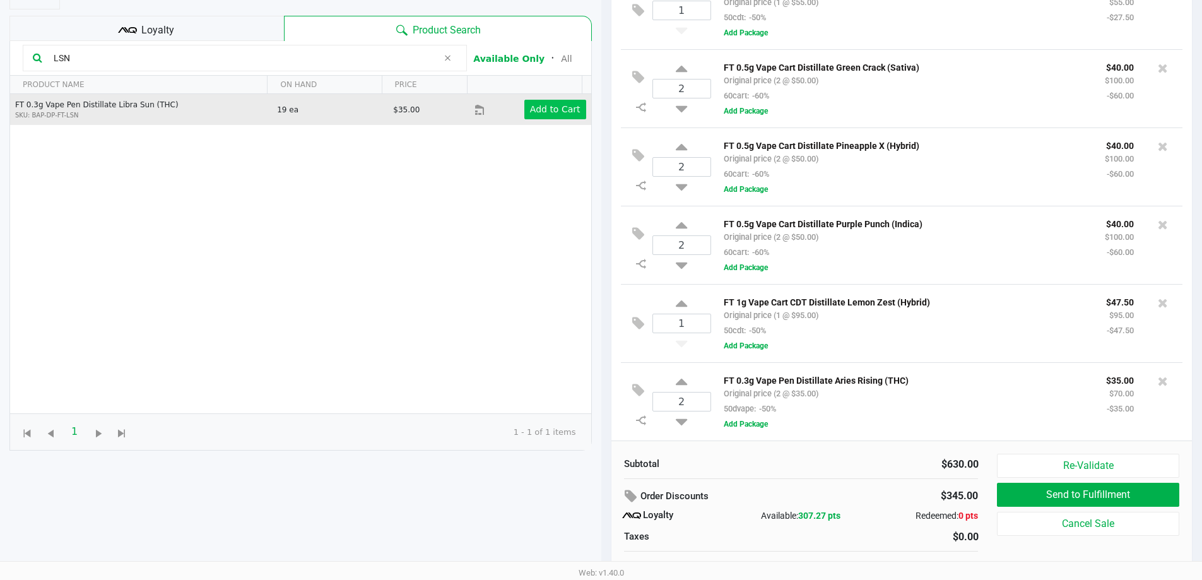
type input "LSN"
click at [543, 101] on button "Add to Cart" at bounding box center [555, 110] width 62 height 20
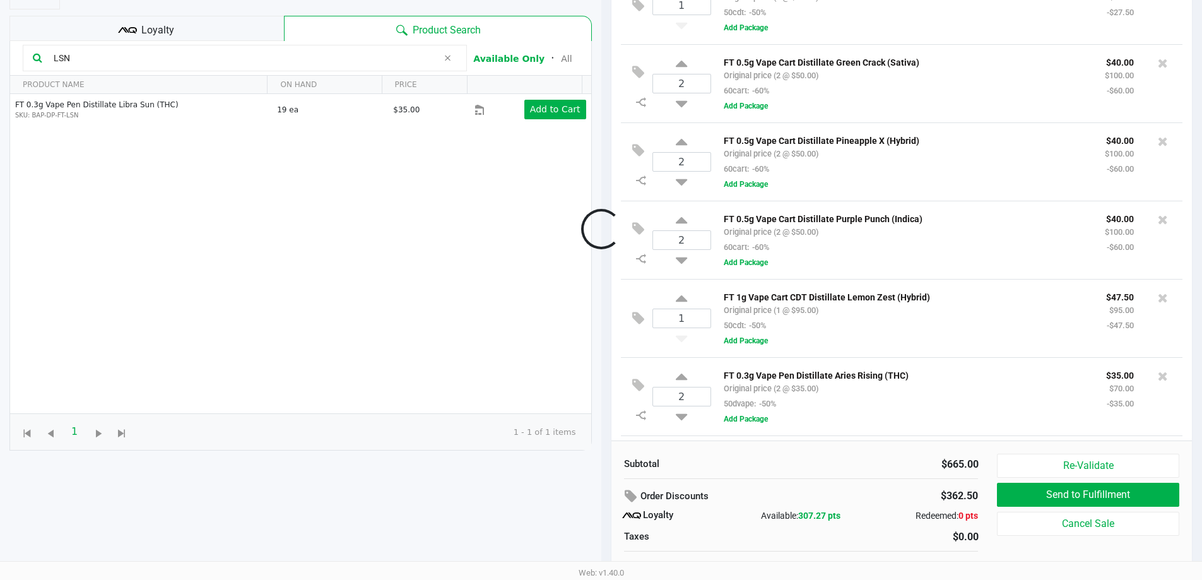
scroll to position [252, 0]
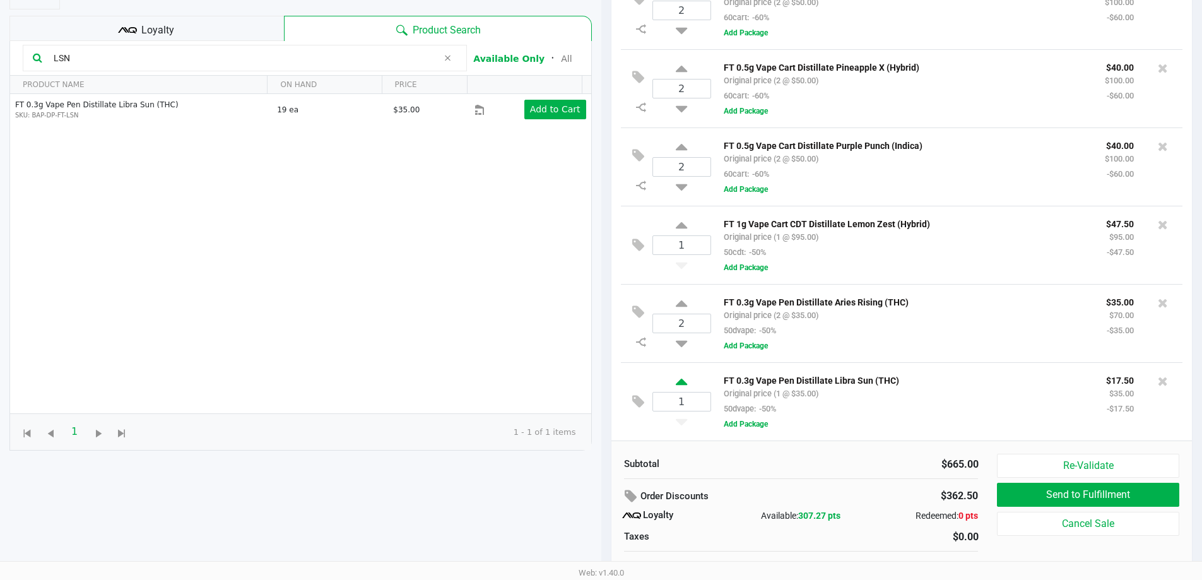
click at [683, 383] on icon at bounding box center [681, 384] width 11 height 16
type input "2"
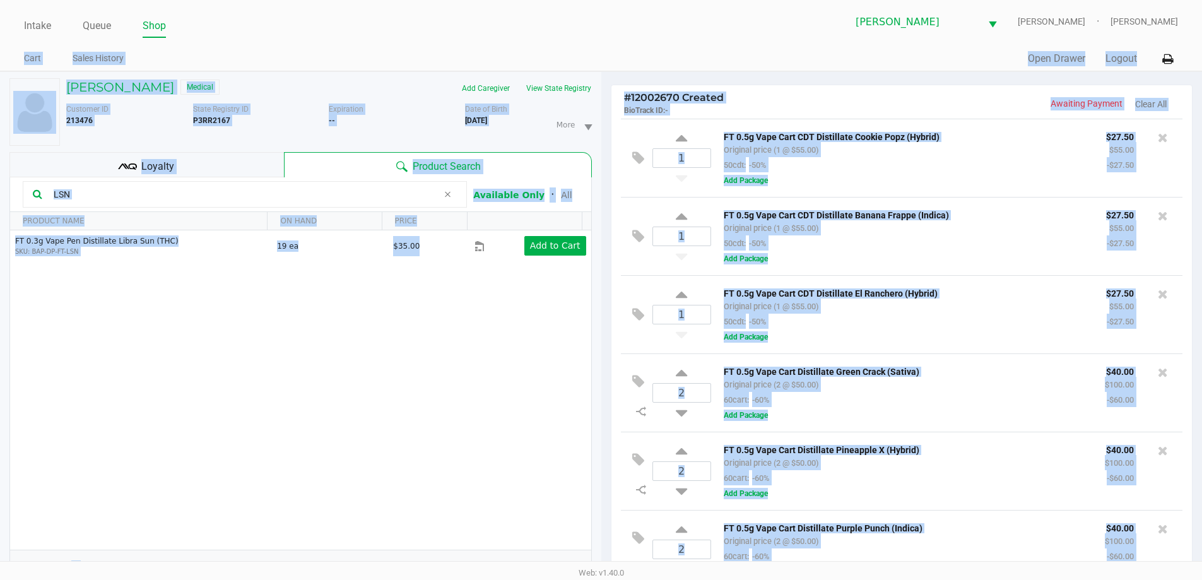
drag, startPoint x: 1188, startPoint y: 292, endPoint x: 1211, endPoint y: -76, distance: 368.0
click at [856, 42] on div "Intake Queue Shop [PERSON_NAME] [PERSON_NAME] [PERSON_NAME] Cart Sales History …" at bounding box center [601, 35] width 1202 height 71
drag, startPoint x: 775, startPoint y: 68, endPoint x: 766, endPoint y: 72, distance: 9.9
click at [774, 68] on div "Quick Sale Open Drawer Logout" at bounding box center [889, 58] width 577 height 23
click at [485, 432] on div "FT 0.3g Vape Pen Distillate Libra Sun (THC) SKU: BAP-DP-FT-LSN 19 ea $35.00 Add…" at bounding box center [300, 389] width 581 height 319
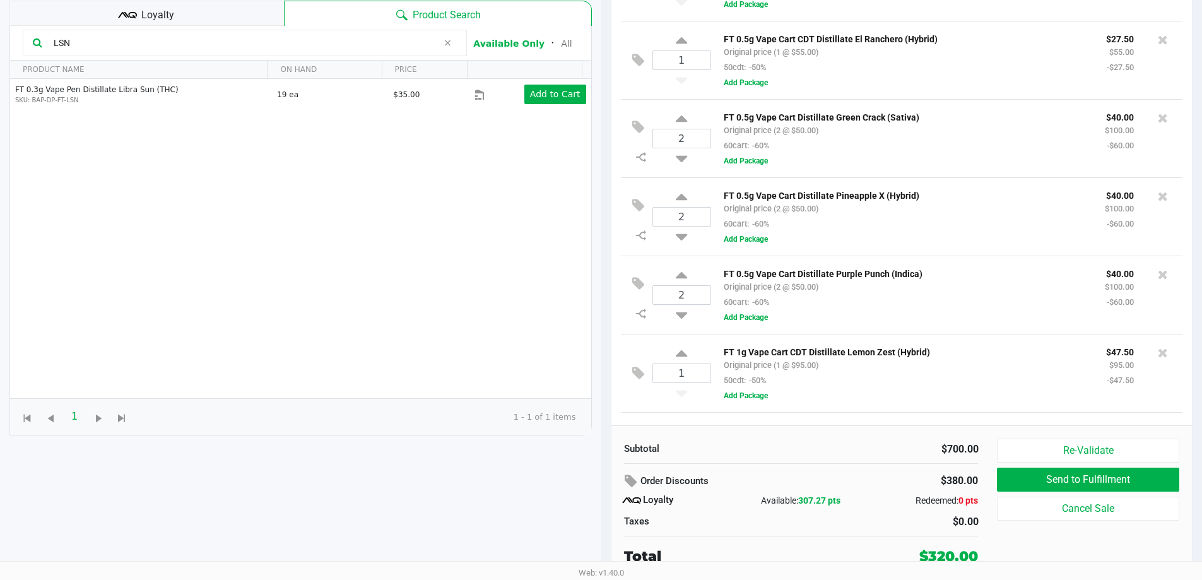
scroll to position [126, 0]
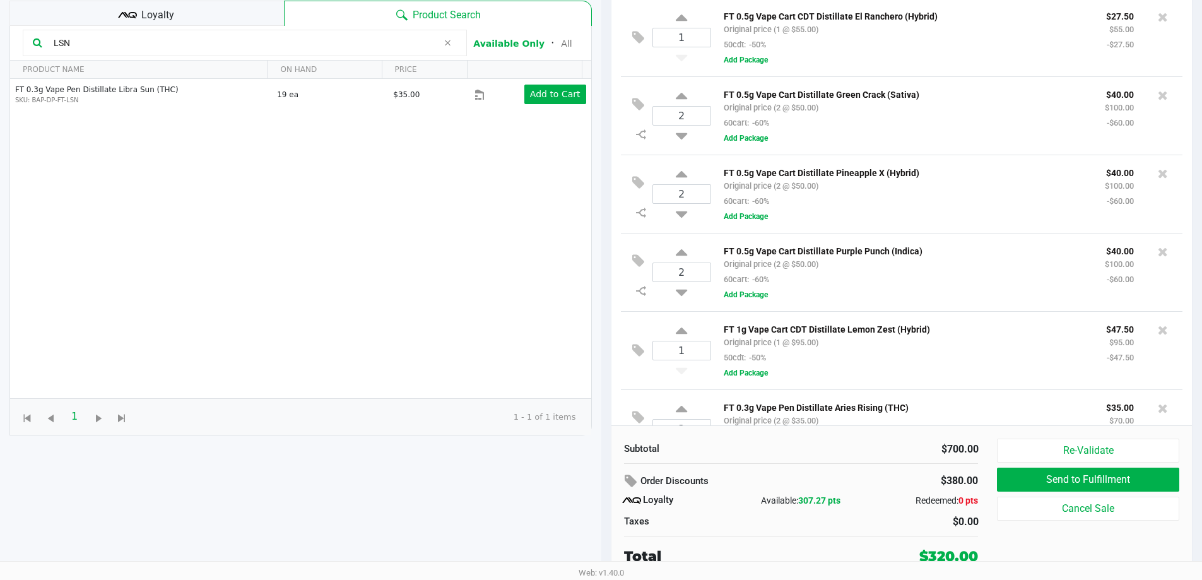
click at [239, 14] on div "Loyalty" at bounding box center [146, 13] width 275 height 25
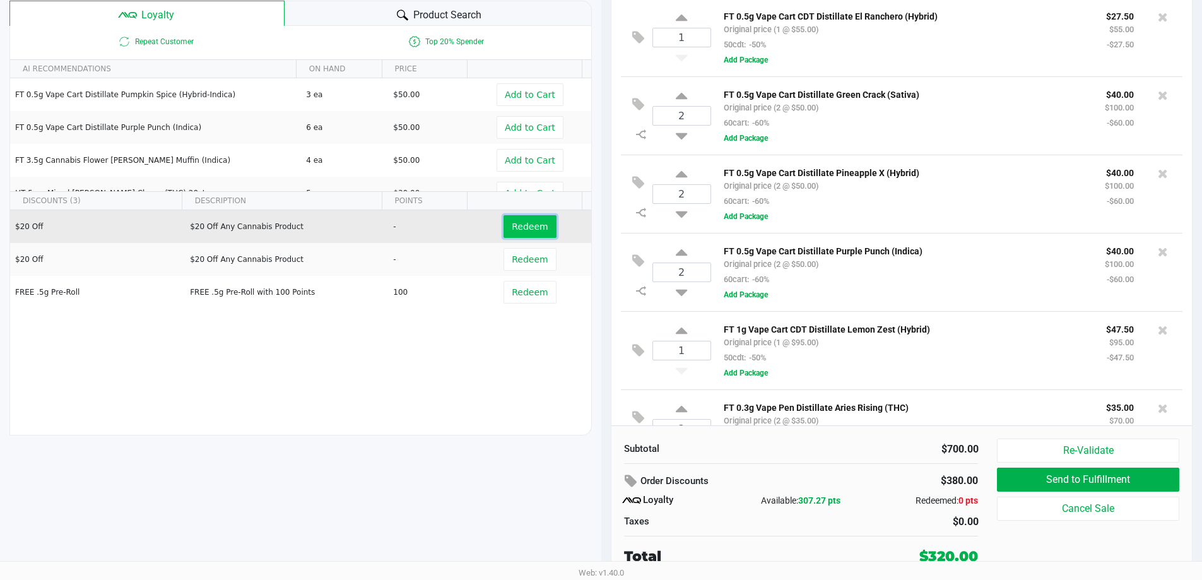
click at [516, 233] on button "Redeem" at bounding box center [530, 226] width 52 height 23
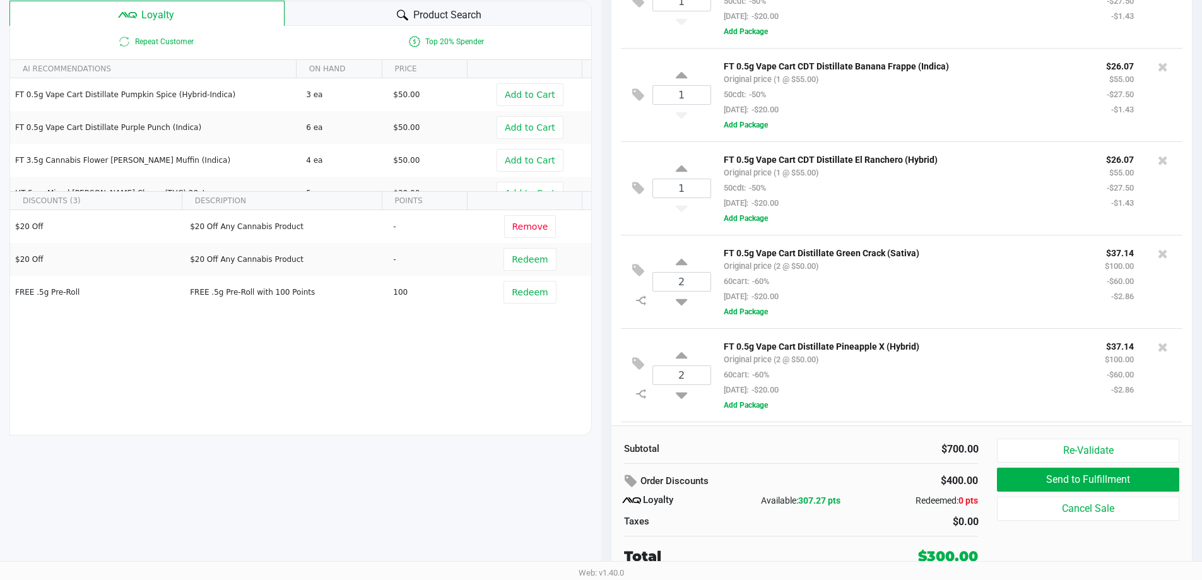
scroll to position [8, 0]
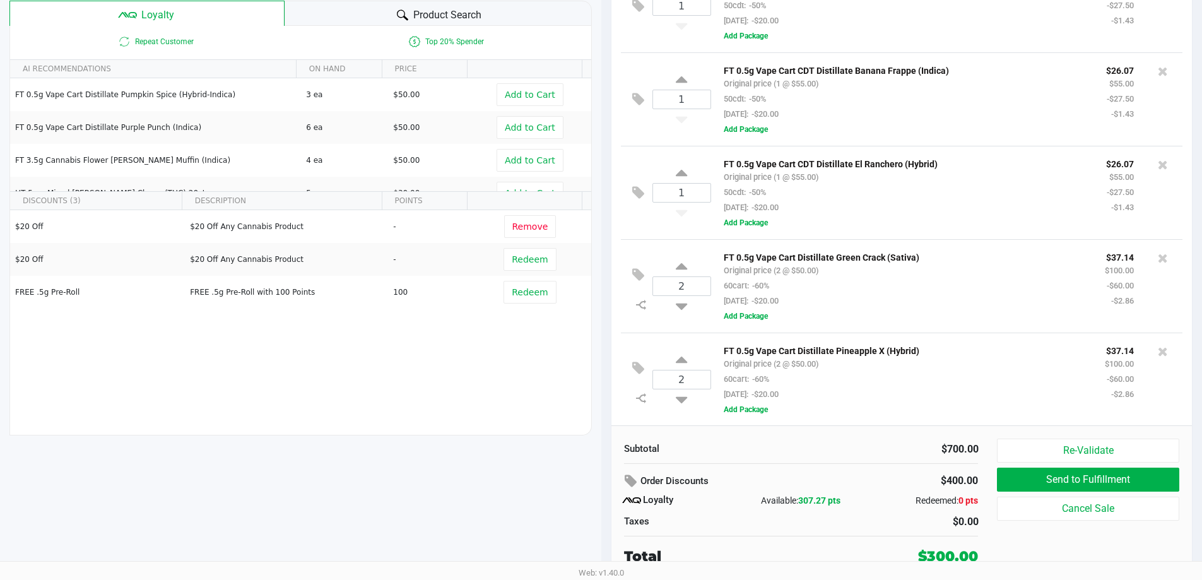
click at [423, 11] on span "Product Search" at bounding box center [447, 15] width 68 height 15
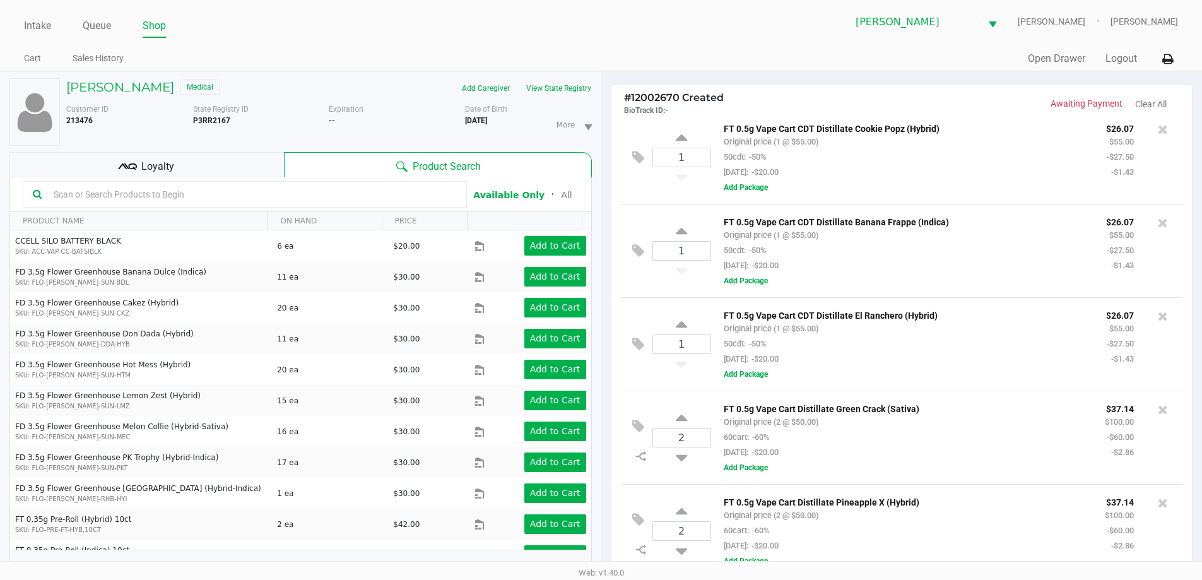
scroll to position [0, 0]
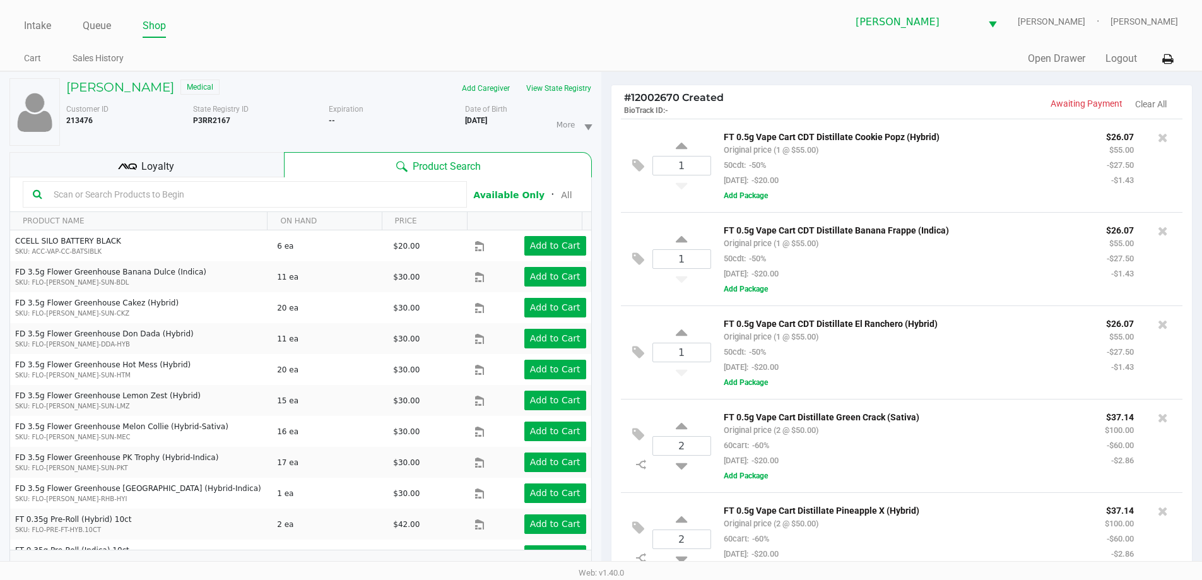
click at [1181, 100] on div "# 12002670 Created BioTrack ID: - Awaiting Payment Clear All" at bounding box center [901, 101] width 581 height 33
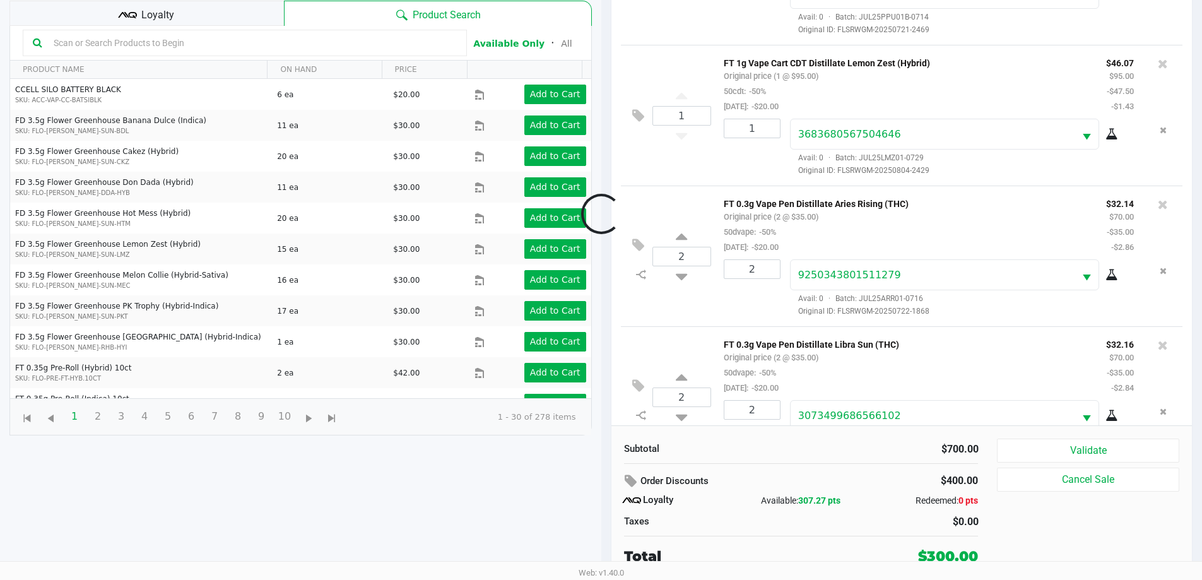
scroll to position [814, 0]
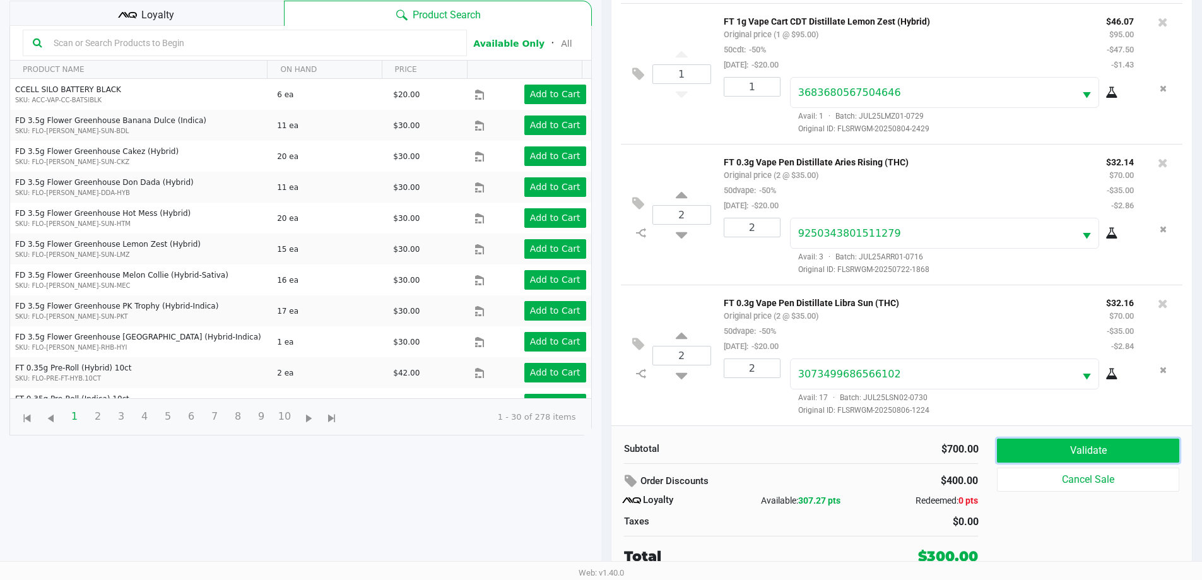
click at [1022, 446] on button "Validate" at bounding box center [1088, 451] width 182 height 24
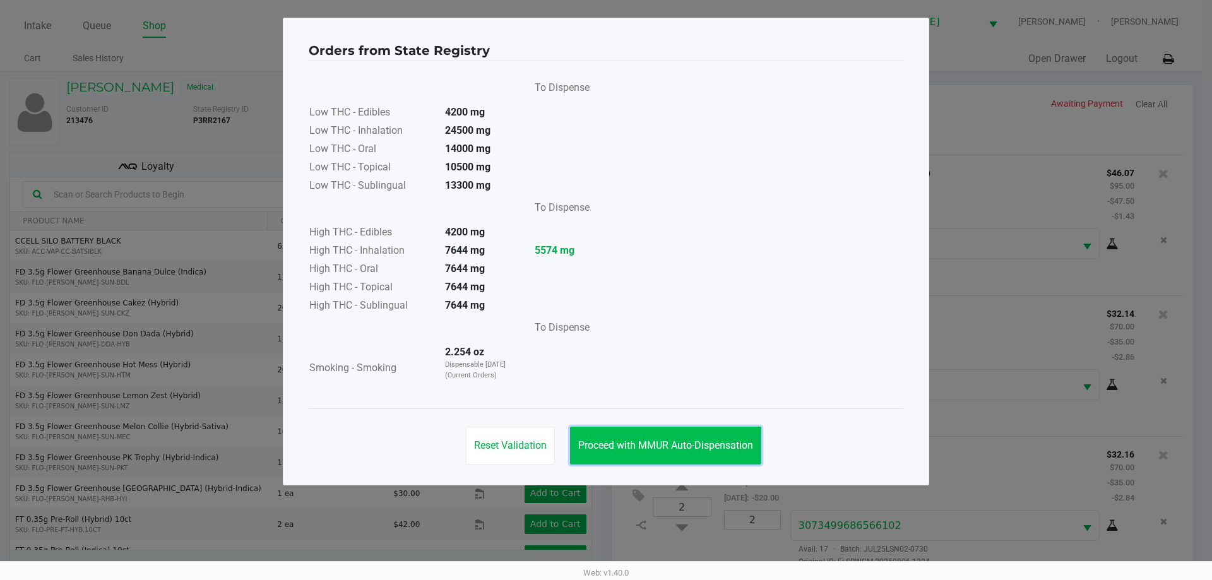
click at [747, 443] on span "Proceed with MMUR Auto-Dispensation" at bounding box center [665, 445] width 175 height 12
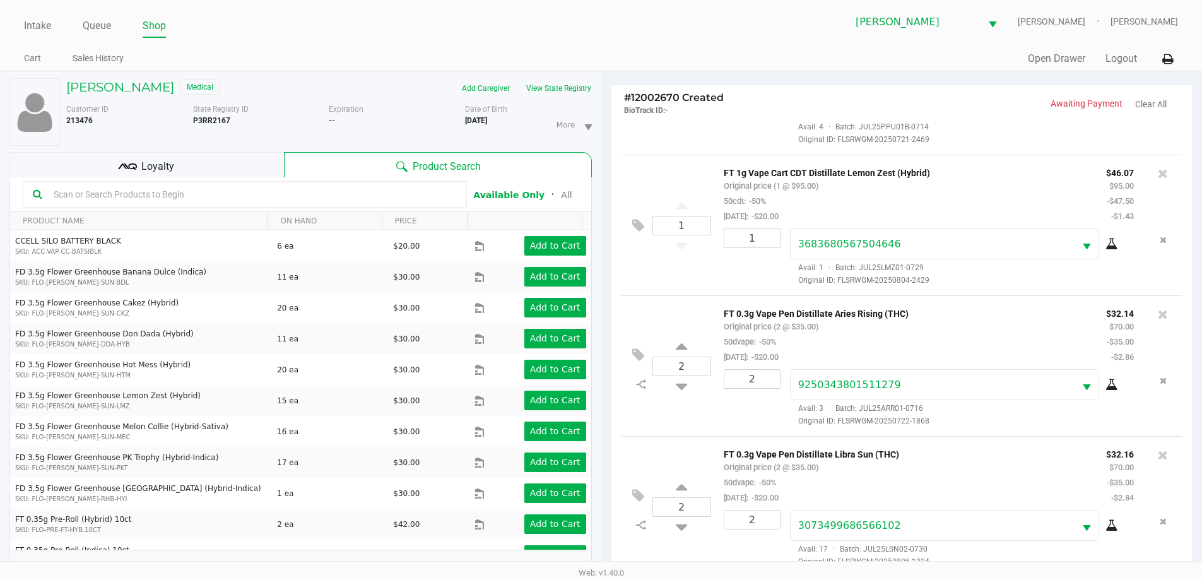
scroll to position [151, 0]
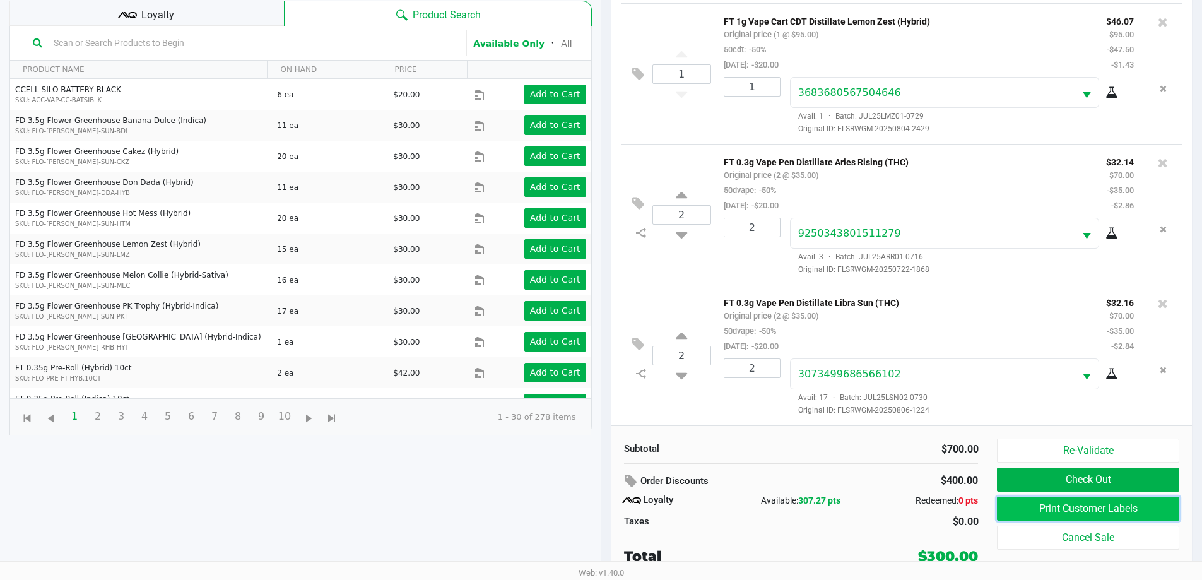
click at [1007, 507] on button "Print Customer Labels" at bounding box center [1088, 509] width 182 height 24
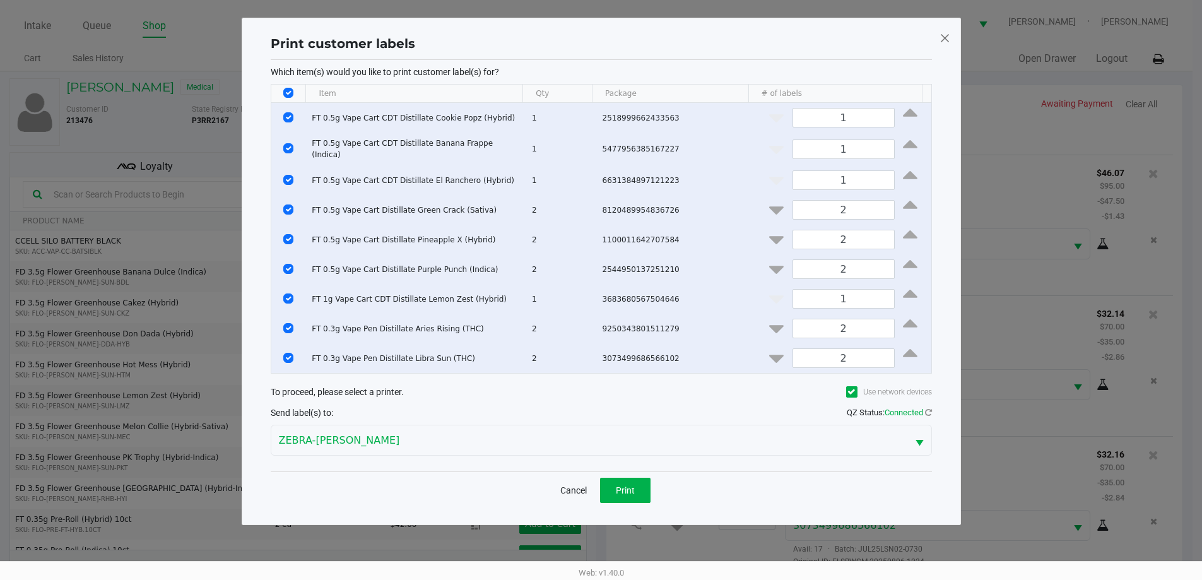
scroll to position [0, 0]
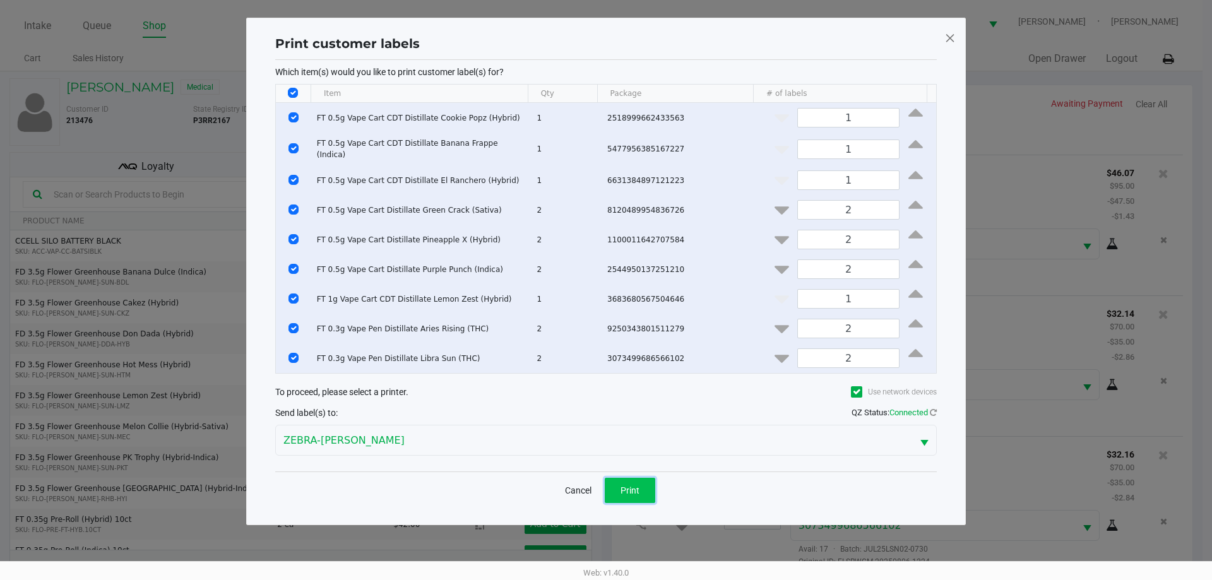
click at [641, 493] on button "Print" at bounding box center [630, 490] width 50 height 25
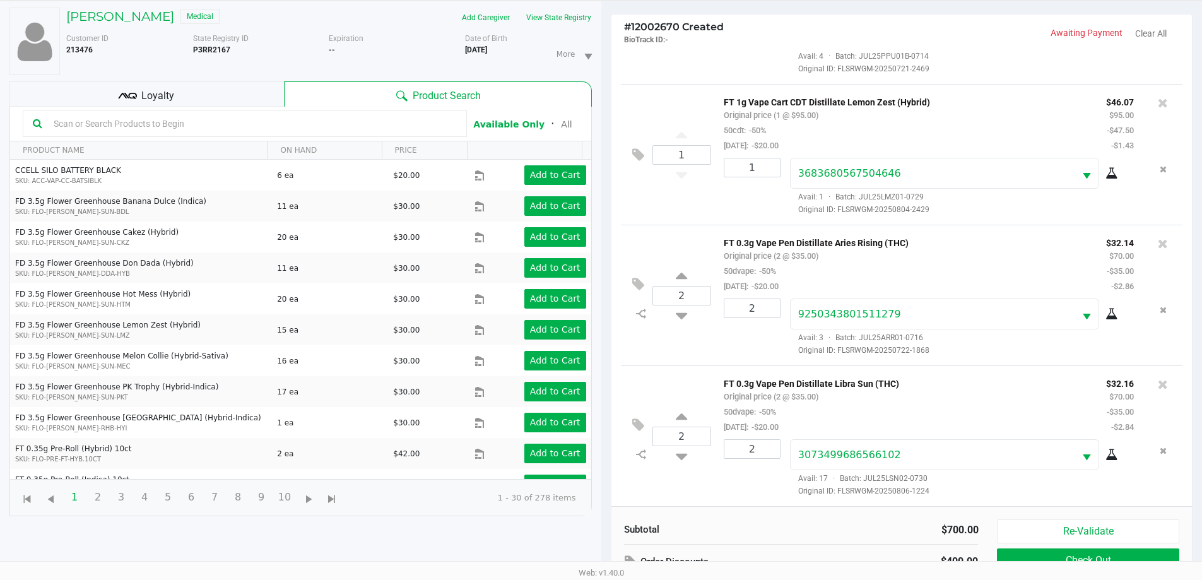
scroll to position [151, 0]
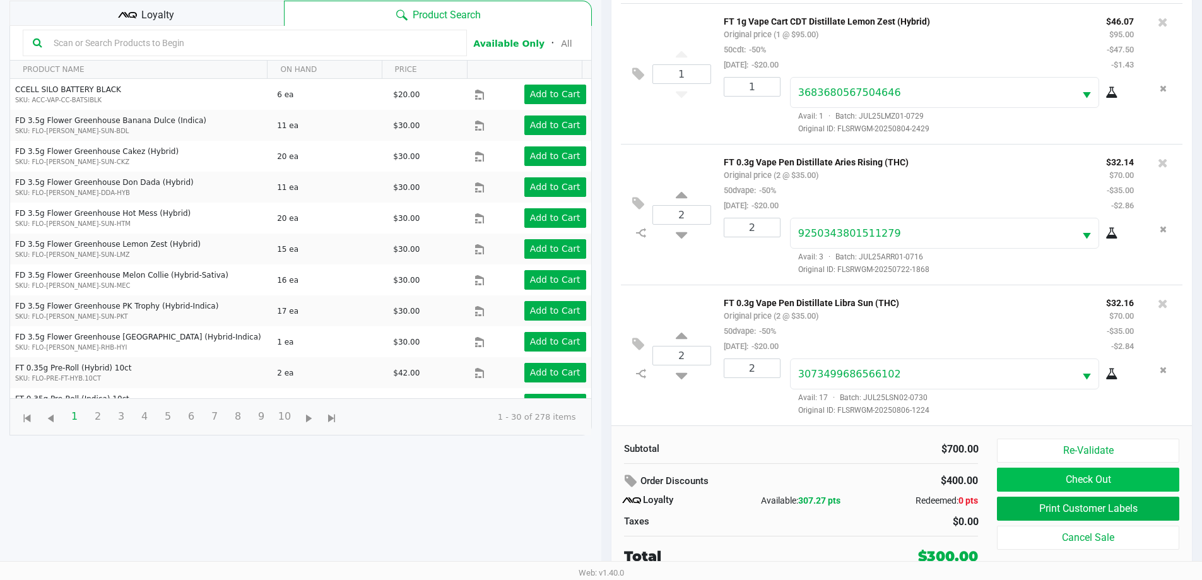
click at [1020, 471] on button "Check Out" at bounding box center [1088, 480] width 182 height 24
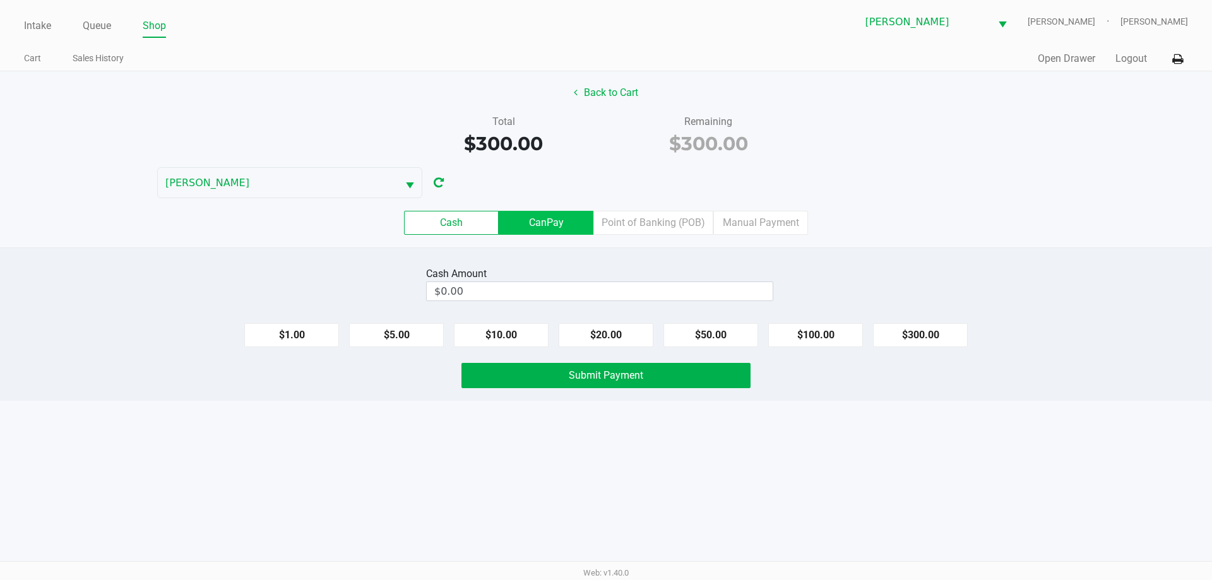
click at [550, 232] on label "CanPay" at bounding box center [546, 223] width 95 height 24
click at [0, 0] on 2 "CanPay" at bounding box center [0, 0] width 0 height 0
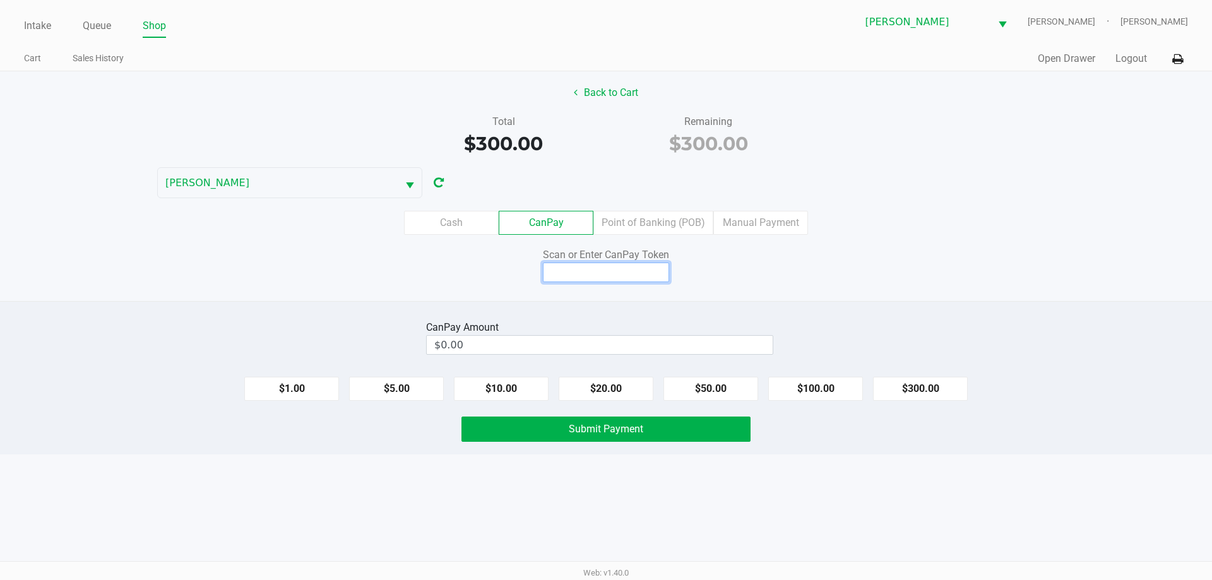
click at [581, 274] on input at bounding box center [606, 273] width 126 height 20
type input "x4348147q"
click at [955, 400] on button "$300.00" at bounding box center [920, 389] width 95 height 24
type input "$300.00"
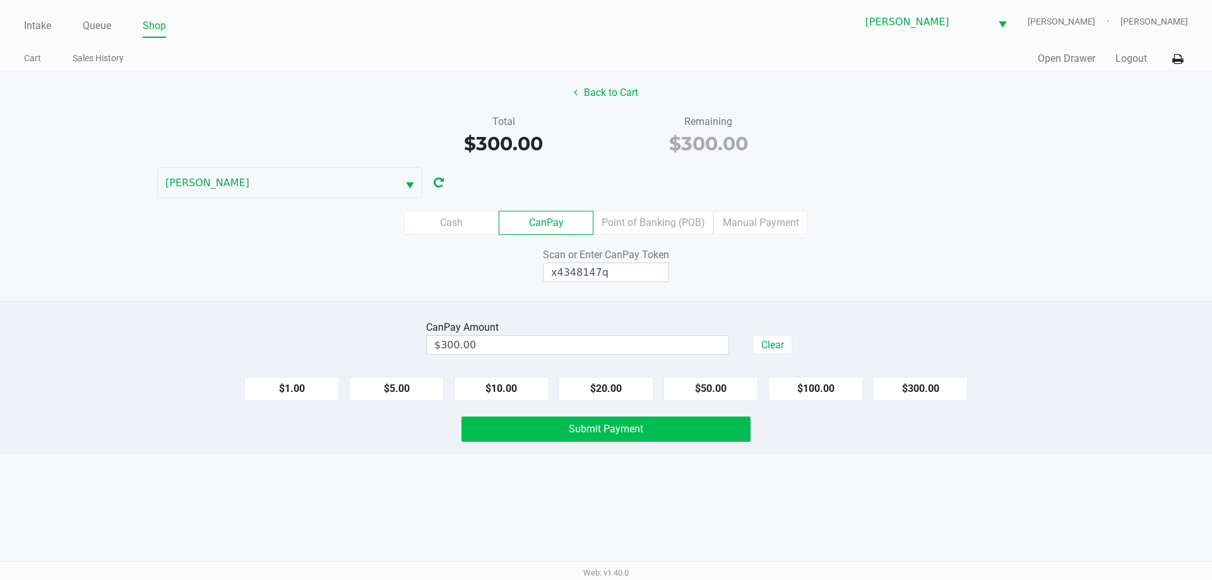
click at [706, 439] on button "Submit Payment" at bounding box center [605, 428] width 289 height 25
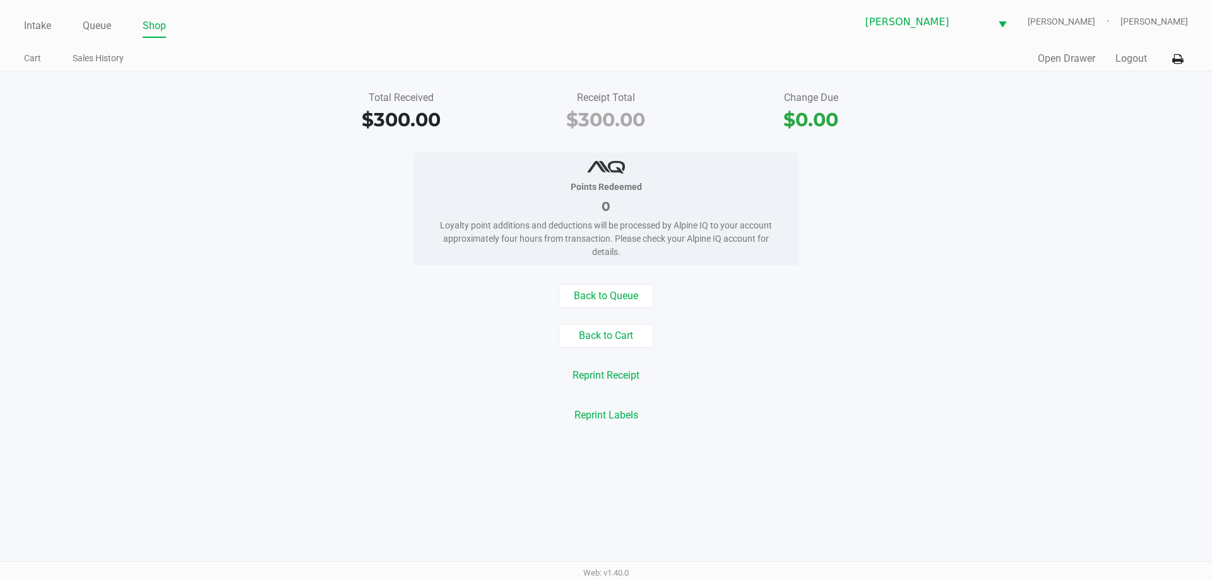
click at [273, 243] on div "Points Redeemed 0 Loyalty point additions and deductions will be processed by A…" at bounding box center [606, 209] width 1231 height 112
click at [49, 29] on link "Intake" at bounding box center [37, 26] width 27 height 18
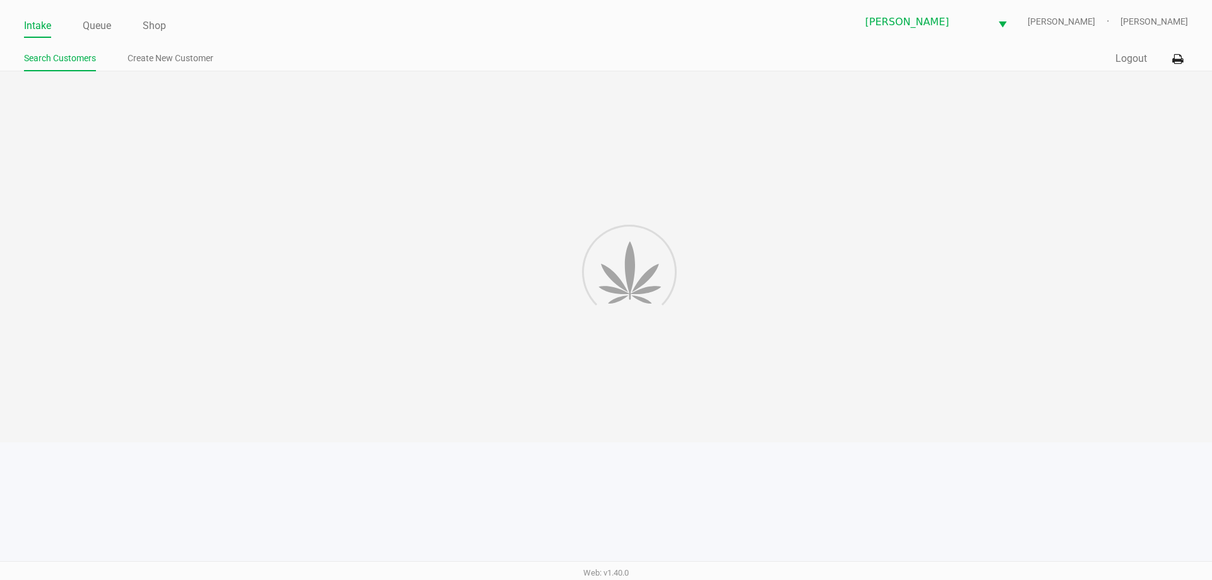
click at [28, 5] on div "Intake Queue Shop [PERSON_NAME] [PERSON_NAME] [PERSON_NAME] Search Customers Cr…" at bounding box center [606, 35] width 1212 height 71
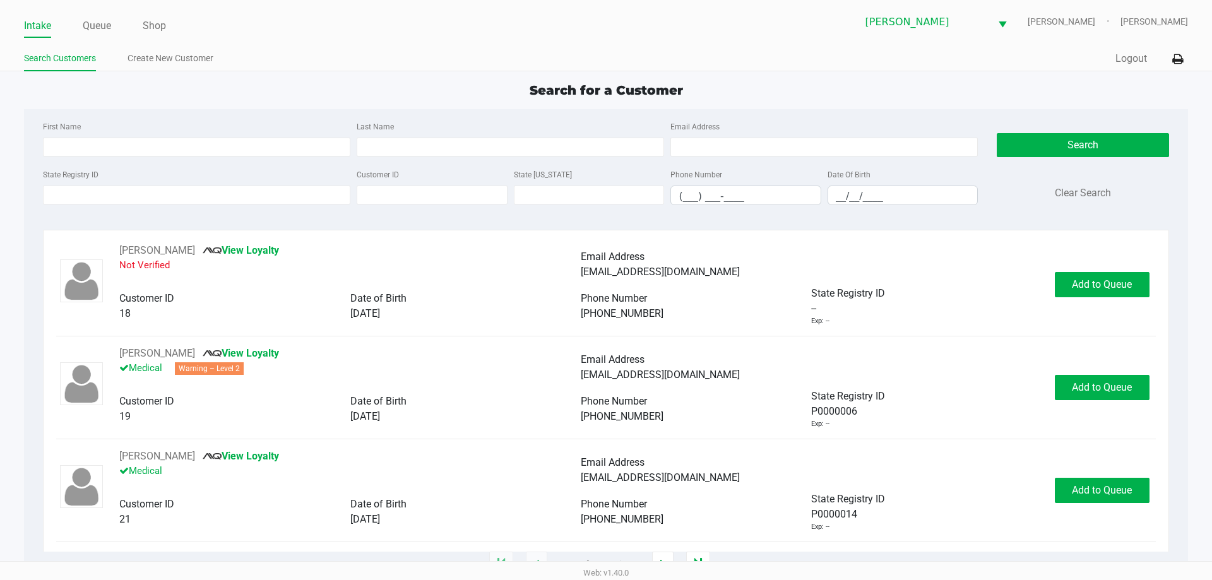
click at [565, 84] on span "Search for a Customer" at bounding box center [605, 90] width 153 height 15
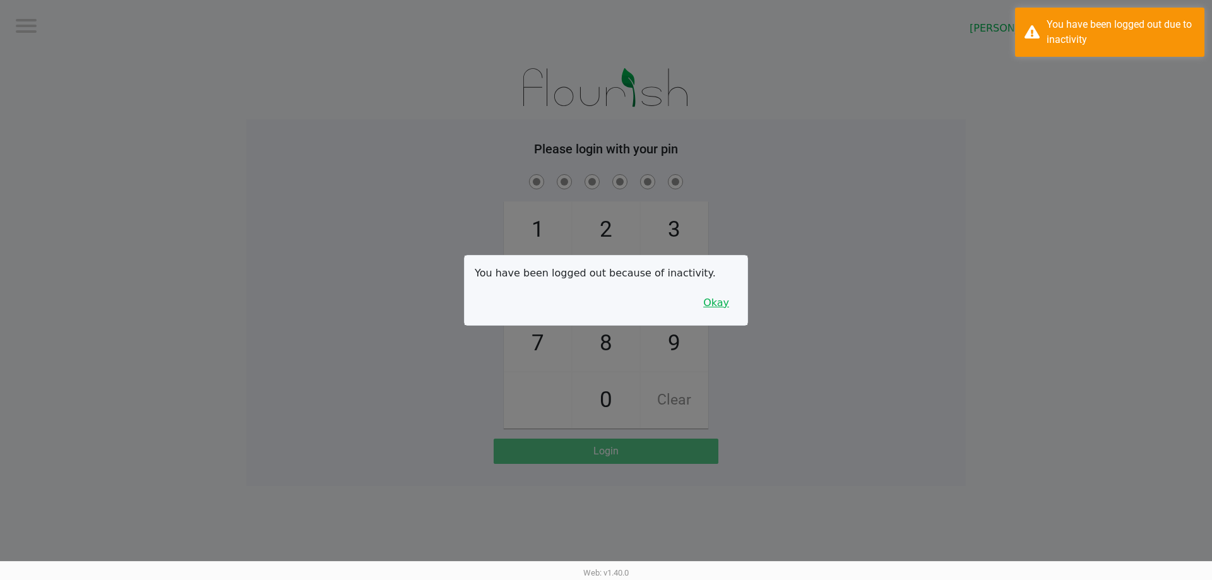
click at [706, 307] on button "Okay" at bounding box center [716, 303] width 42 height 24
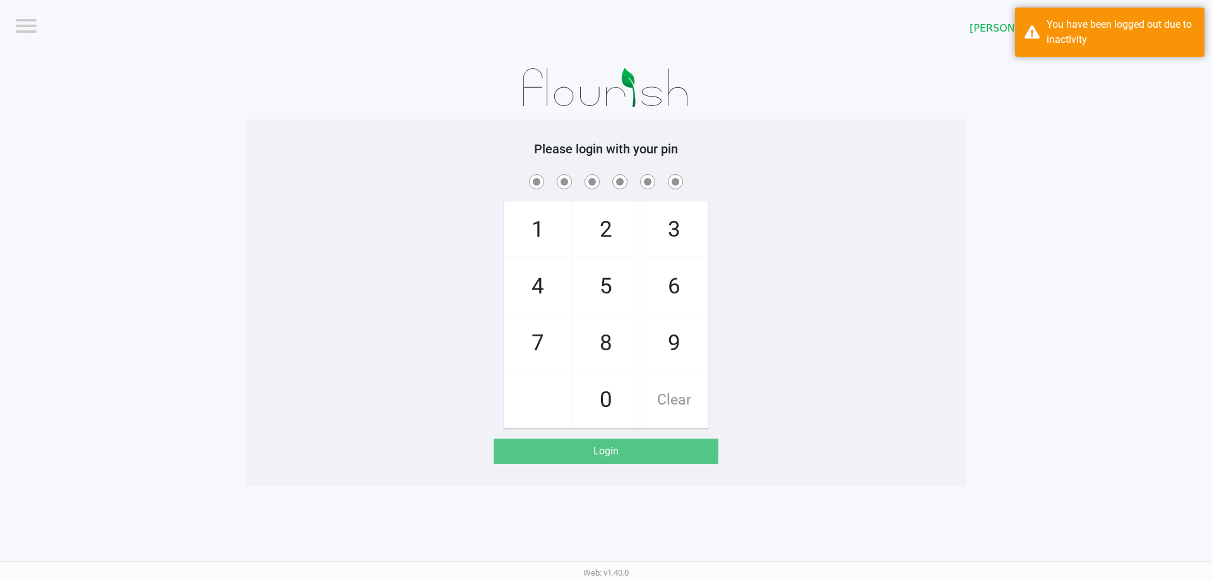
click at [769, 273] on div "1 4 7 2 5 8 0 3 6 9 Clear" at bounding box center [605, 300] width 719 height 257
checkbox input "true"
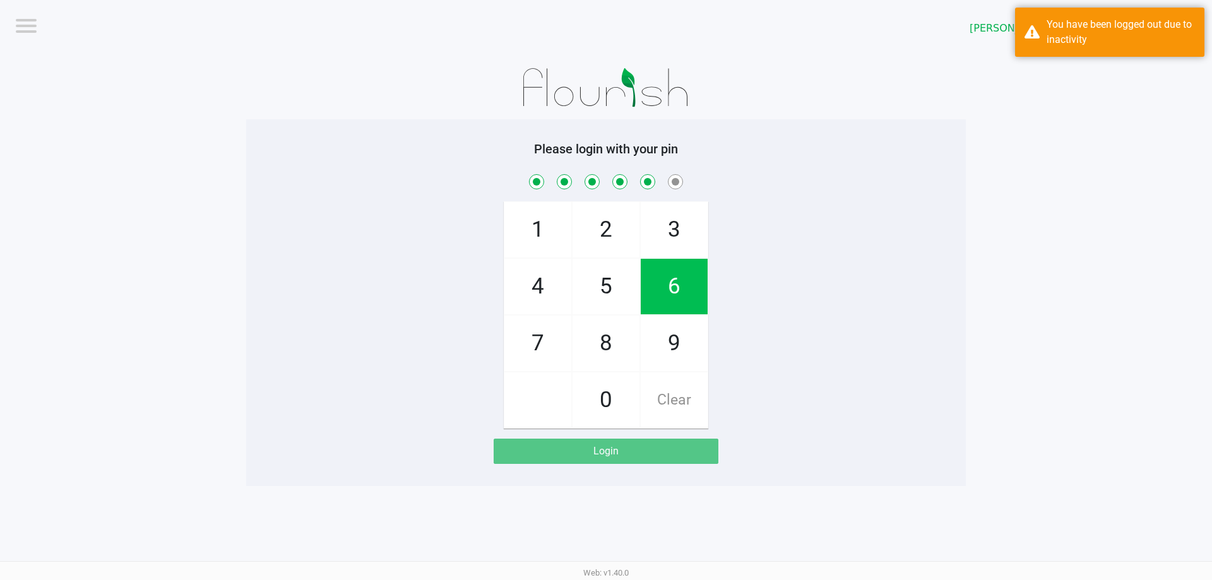
checkbox input "true"
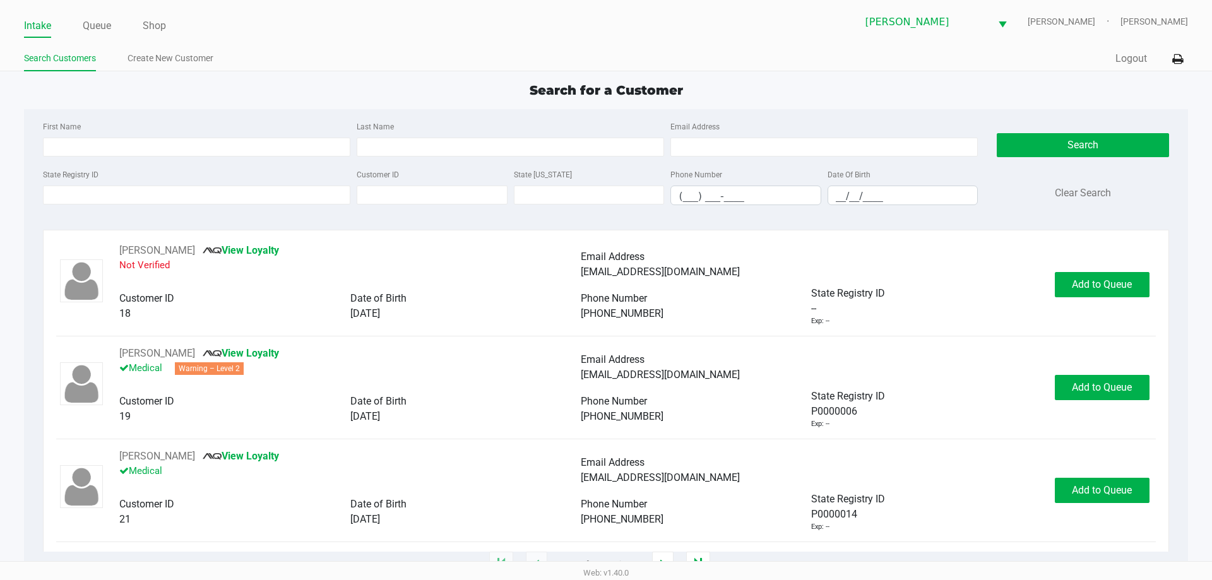
click at [283, 216] on div "First Name Last Name Email Address State Registry ID Customer ID State [US_STAT…" at bounding box center [605, 166] width 1144 height 115
click at [297, 192] on input "State Registry ID" at bounding box center [196, 195] width 307 height 19
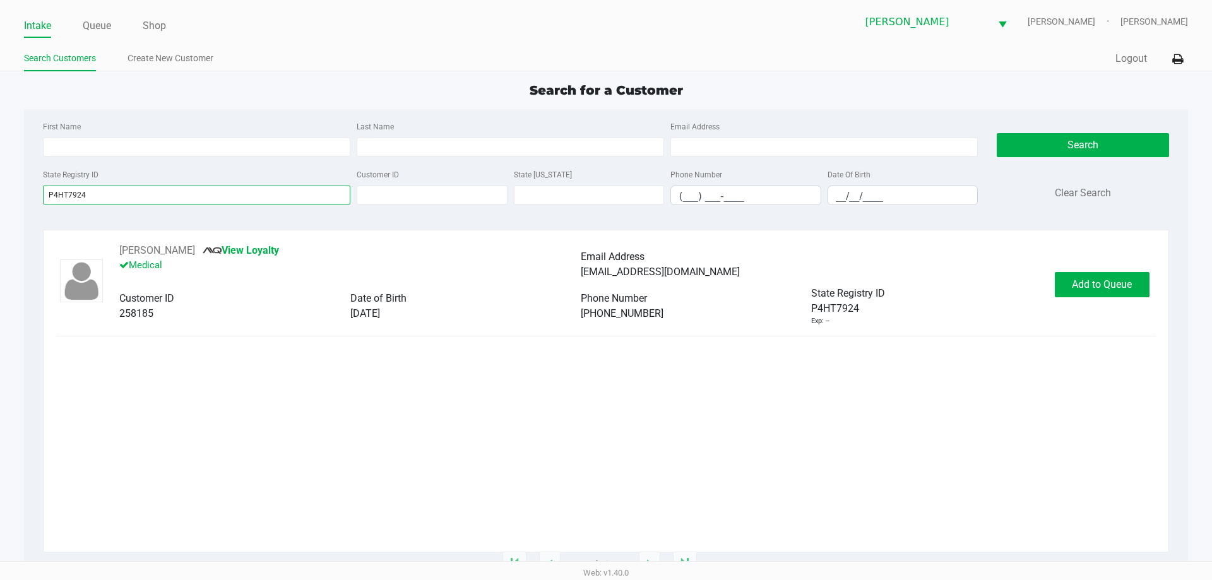
type input "P4HT7924"
click at [1108, 281] on span "Add to Queue" at bounding box center [1102, 284] width 60 height 12
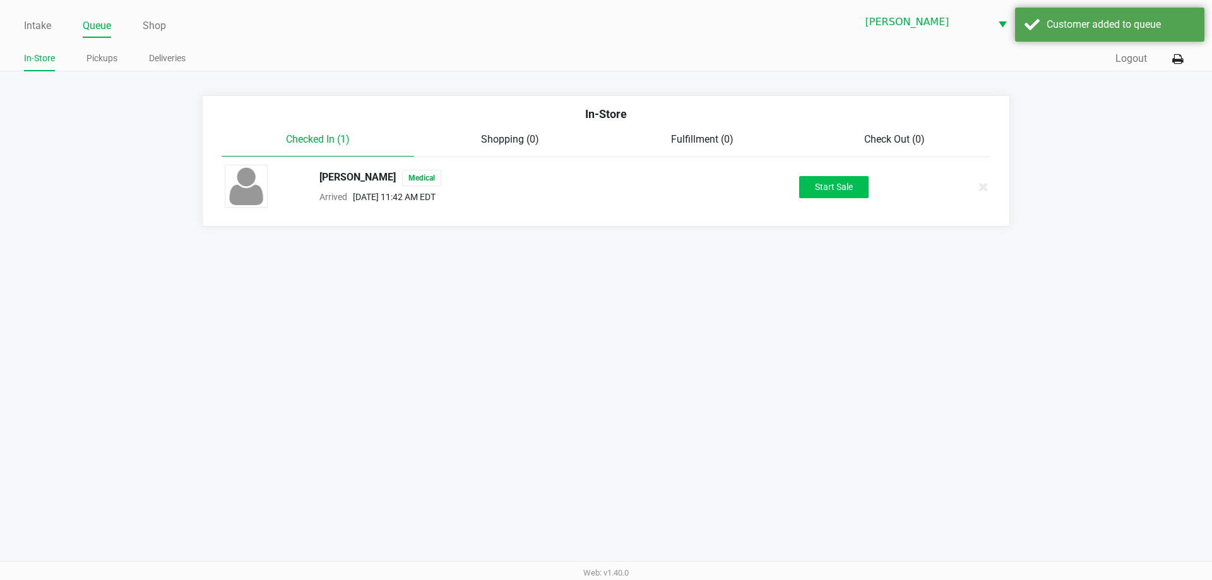
click at [829, 189] on button "Start Sale" at bounding box center [833, 187] width 69 height 22
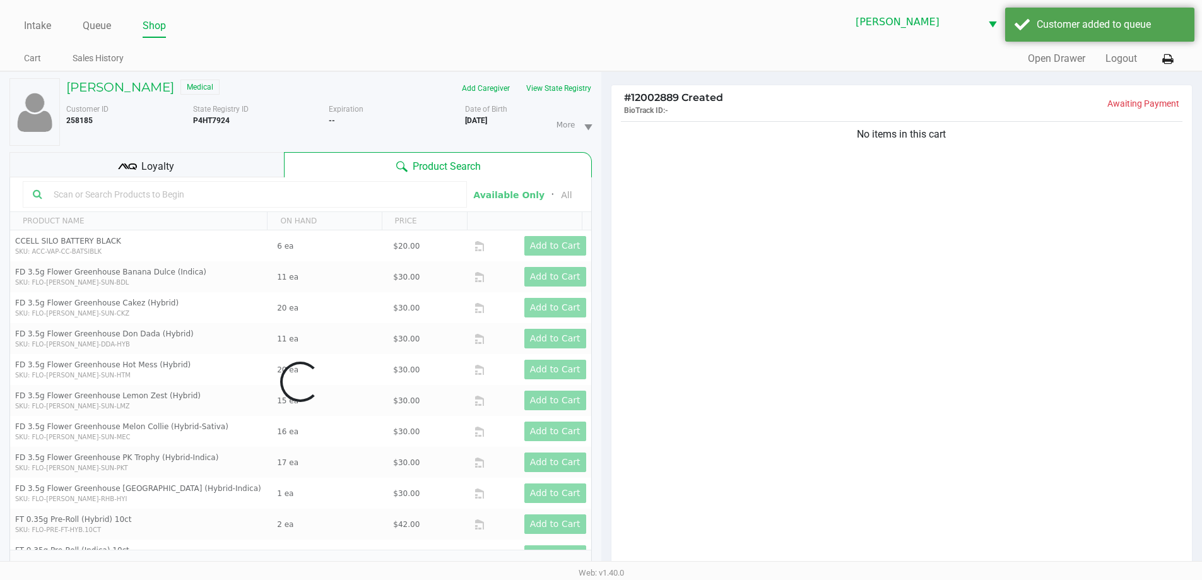
click at [563, 86] on button "View State Registry" at bounding box center [555, 88] width 74 height 20
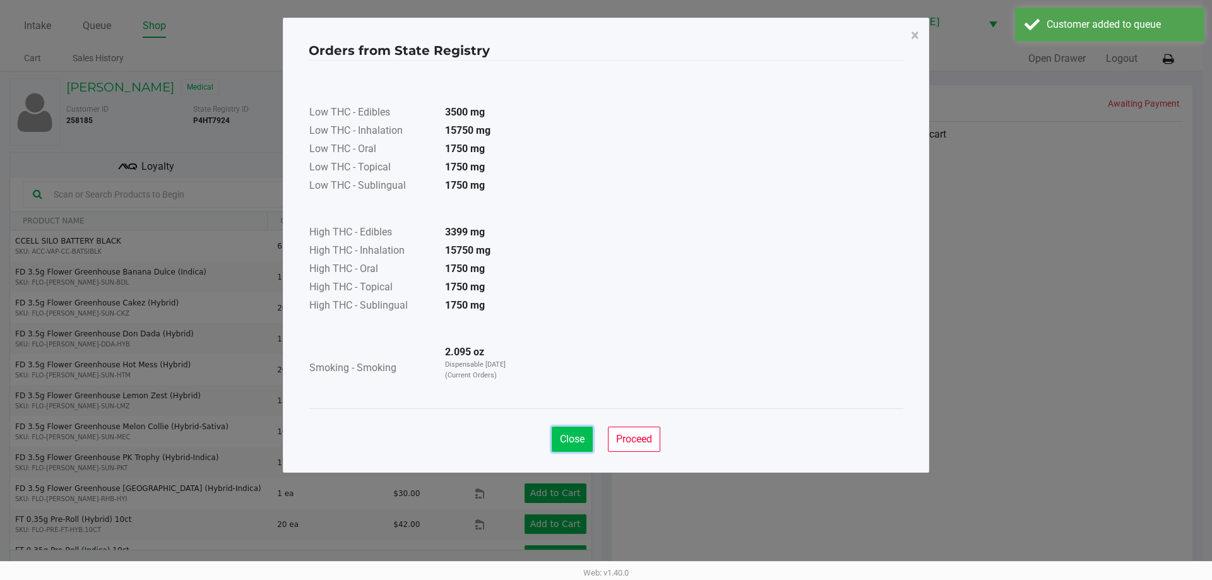
click at [563, 449] on button "Close" at bounding box center [572, 439] width 41 height 25
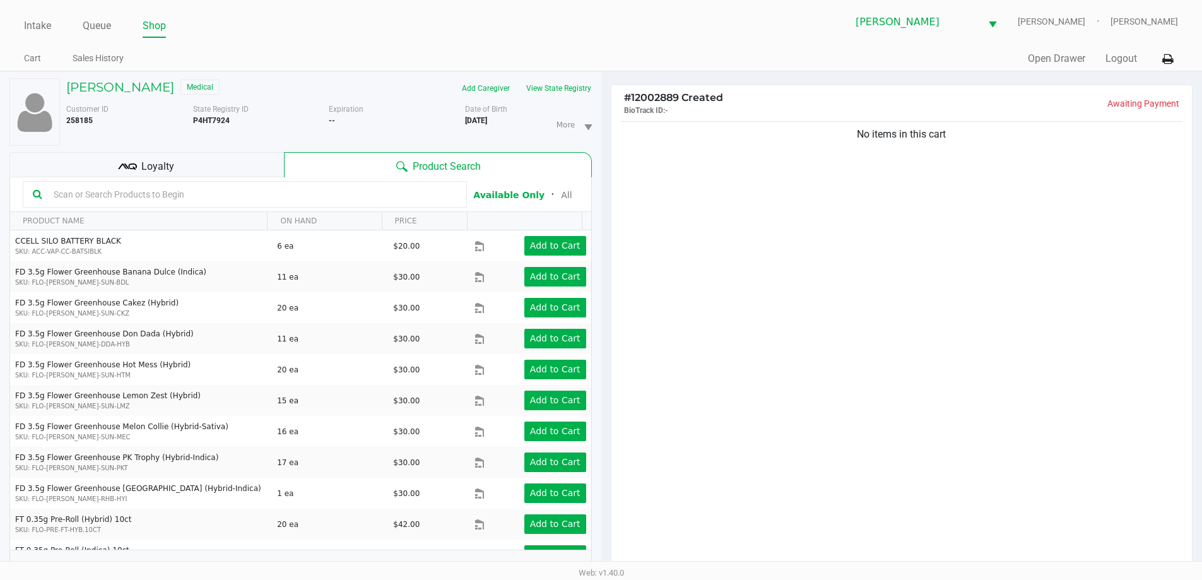
click at [781, 214] on div "No items in this cart" at bounding box center [901, 348] width 581 height 458
click at [776, 236] on div "No items in this cart" at bounding box center [901, 348] width 581 height 458
click at [80, 201] on input "text" at bounding box center [253, 194] width 408 height 19
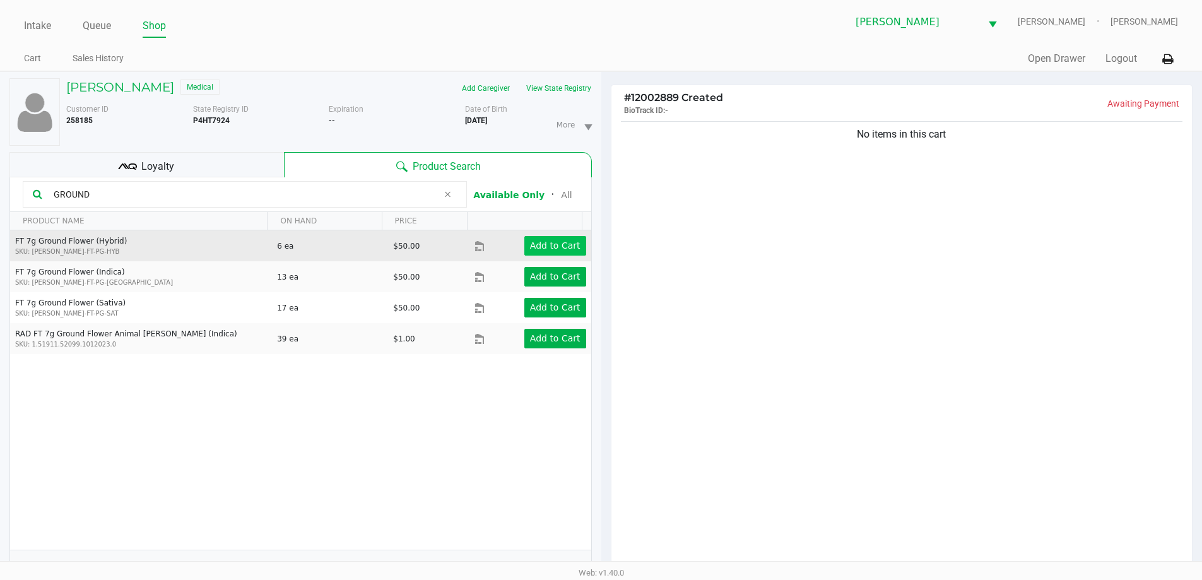
type input "GROUND"
click at [564, 242] on app-button-loader "Add to Cart" at bounding box center [555, 245] width 50 height 10
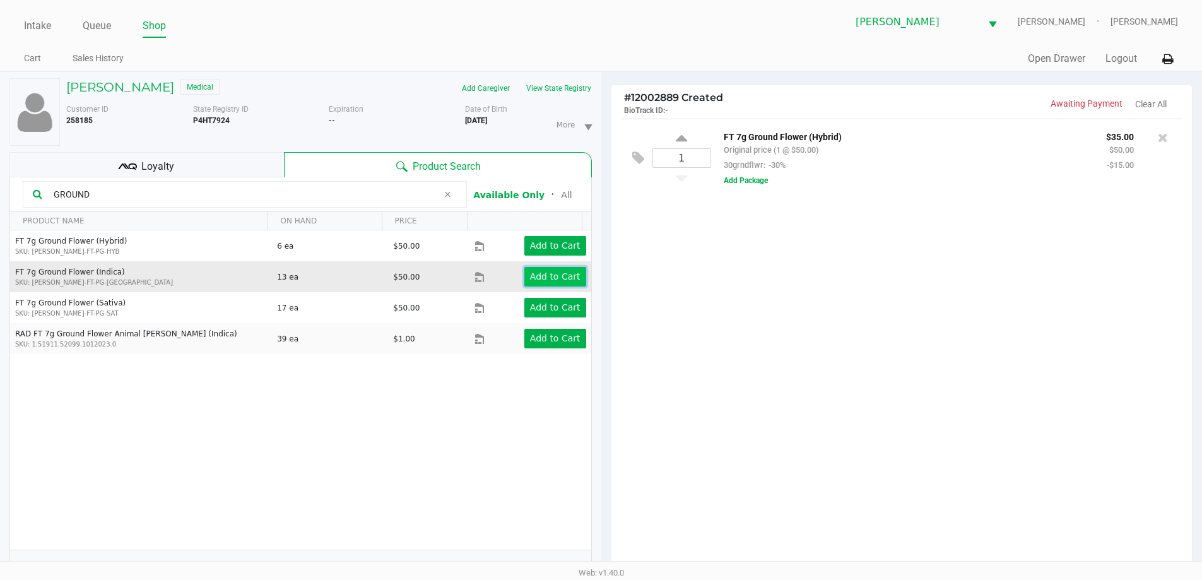
click at [555, 285] on button "Add to Cart" at bounding box center [555, 277] width 62 height 20
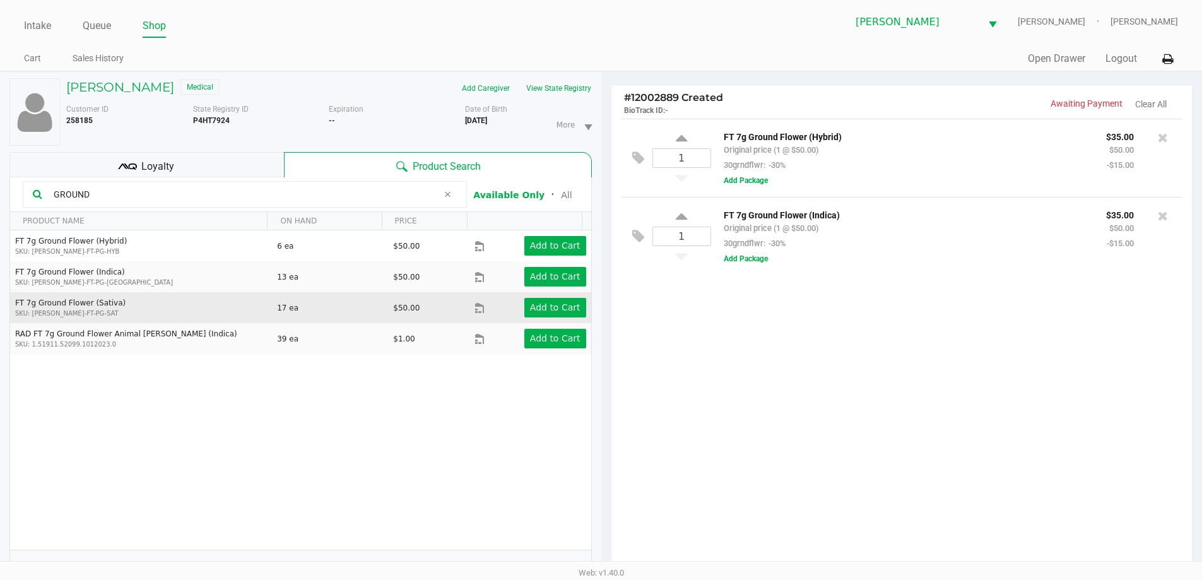
click at [545, 317] on td "Add to Cart" at bounding box center [533, 307] width 116 height 31
click at [547, 312] on app-button-loader "Add to Cart" at bounding box center [555, 307] width 50 height 10
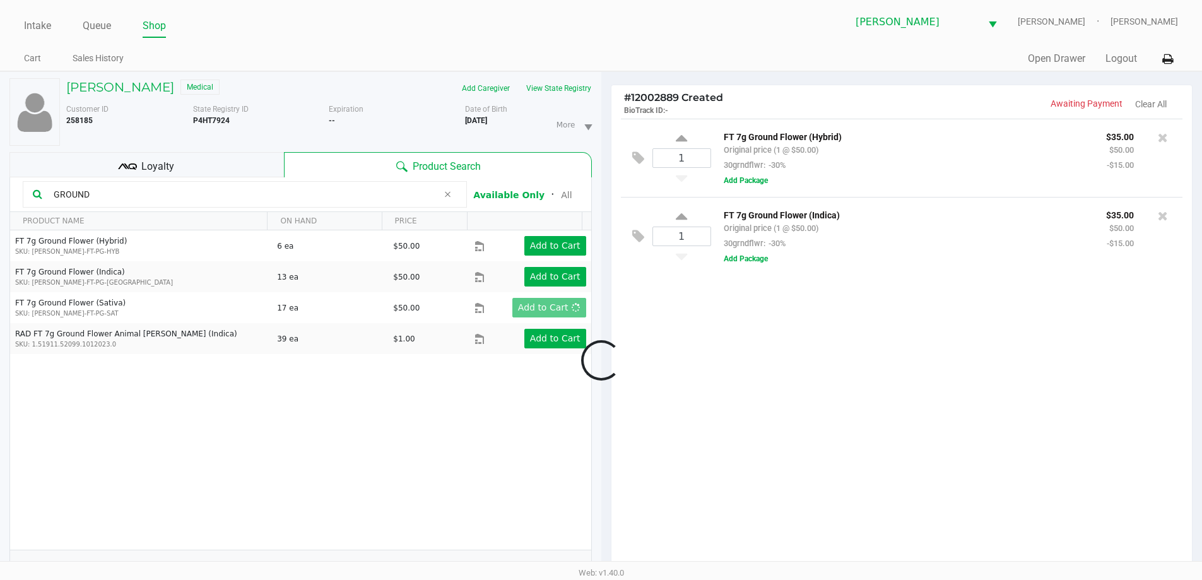
click at [825, 355] on div at bounding box center [601, 359] width 1202 height 451
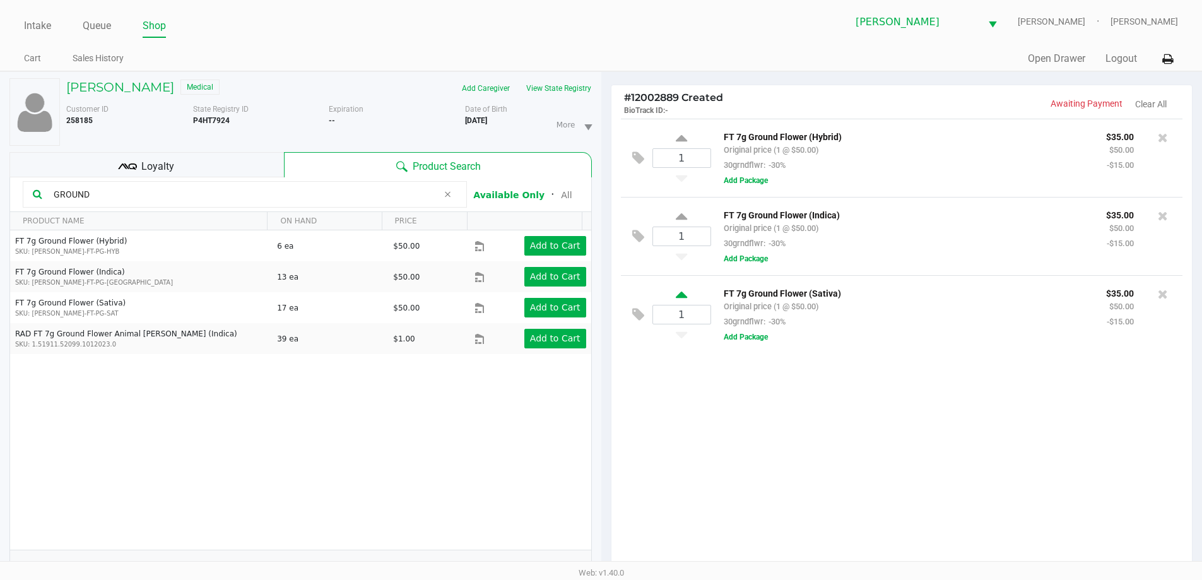
click at [685, 297] on icon at bounding box center [681, 297] width 11 height 16
type input "2"
click at [688, 139] on div "1" at bounding box center [682, 158] width 59 height 51
click at [687, 139] on icon at bounding box center [681, 141] width 11 height 16
type input "2"
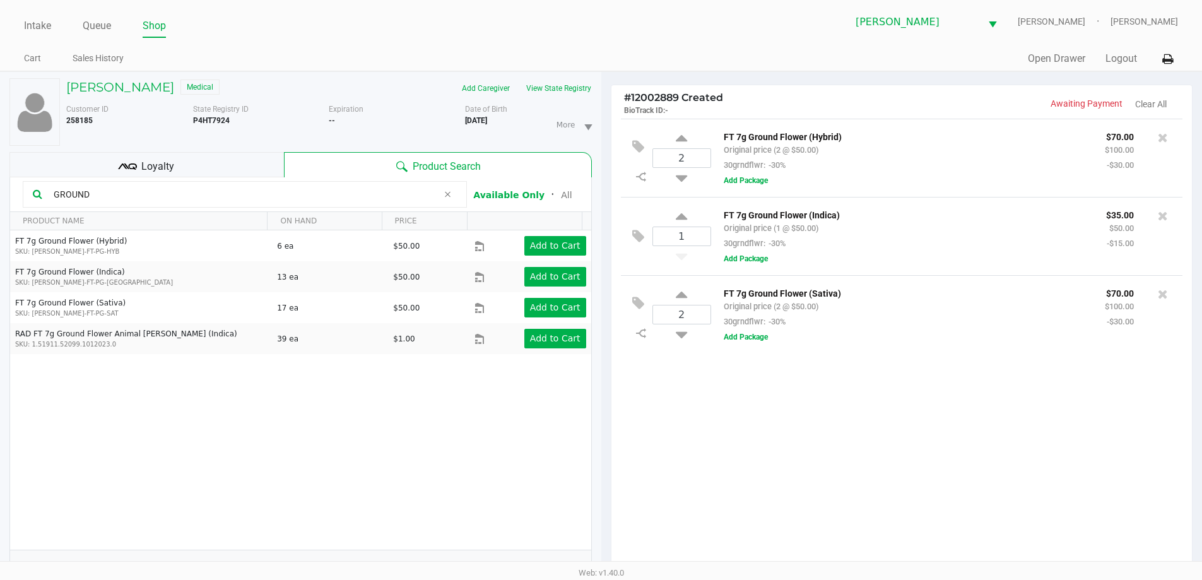
click at [175, 154] on div "Loyalty" at bounding box center [146, 164] width 275 height 25
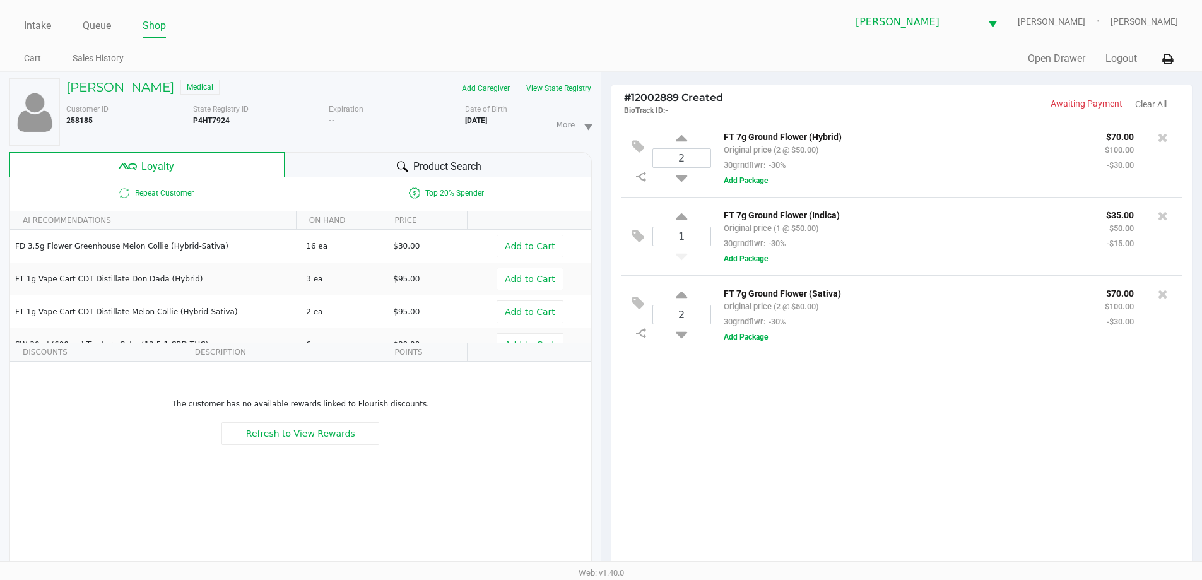
click at [847, 445] on div "2 FT 7g Ground Flower (Hybrid) Original price (2 @ $50.00) 30grndflwr: -30% $70…" at bounding box center [901, 348] width 581 height 458
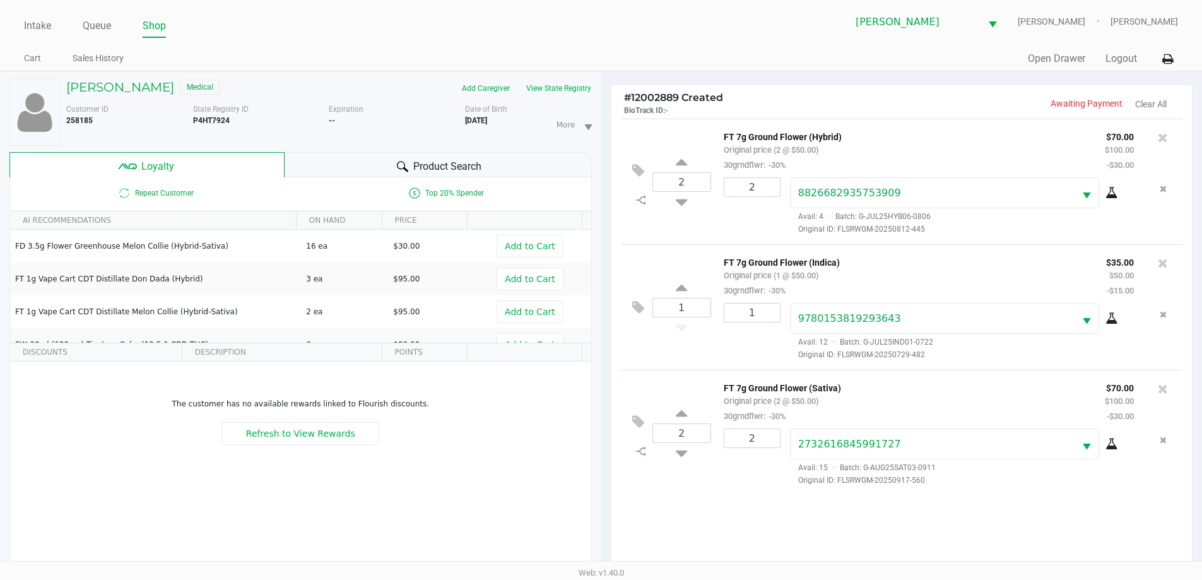
scroll to position [151, 0]
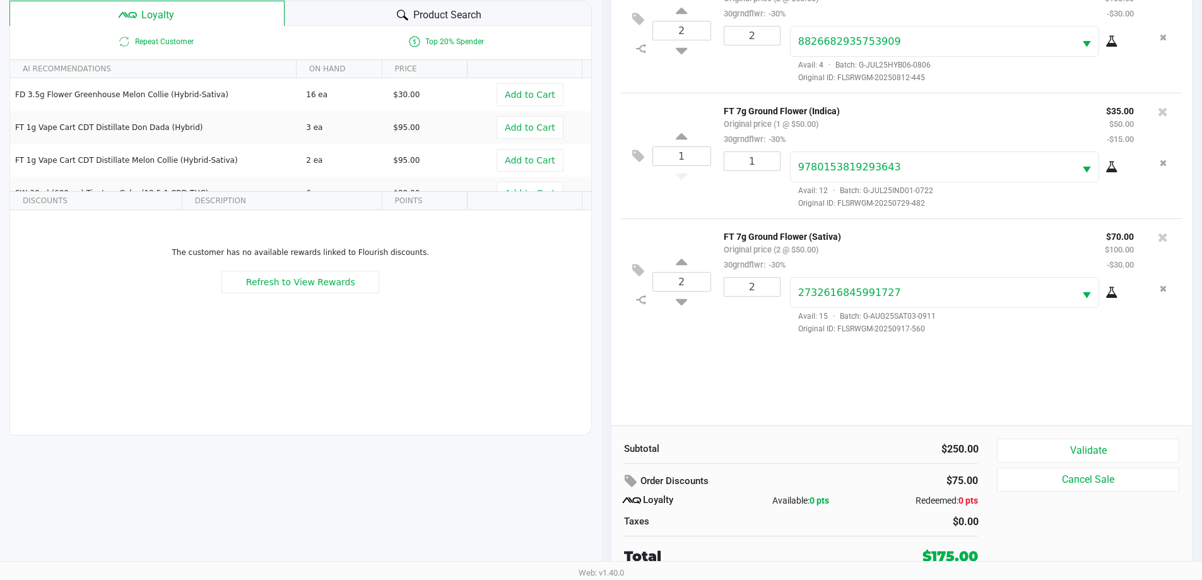
click at [1025, 427] on div "Subtotal $250.00 Order Discounts $75.00 Loyalty Available: 0 pts Redeemed: 0 pt…" at bounding box center [901, 502] width 581 height 154
click at [983, 447] on div "$250.00" at bounding box center [894, 449] width 187 height 15
click at [1013, 444] on button "Validate" at bounding box center [1088, 451] width 182 height 24
click at [829, 418] on div "2 FT 7g Ground Flower (Hybrid) Original price (2 @ $50.00) 30grndflwr: -30% $70…" at bounding box center [901, 196] width 581 height 458
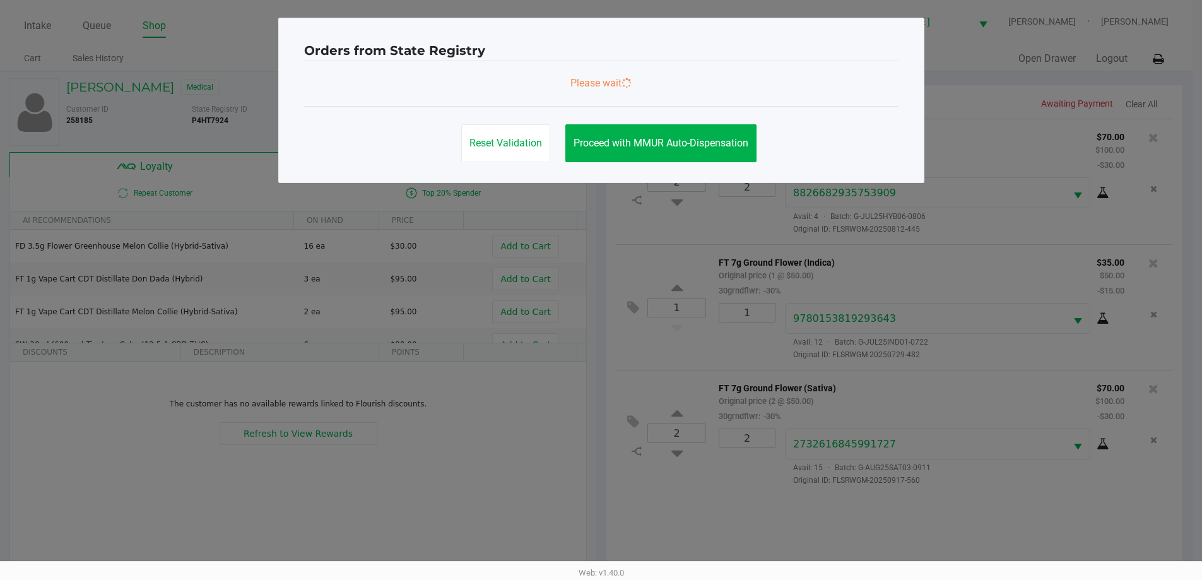
scroll to position [0, 0]
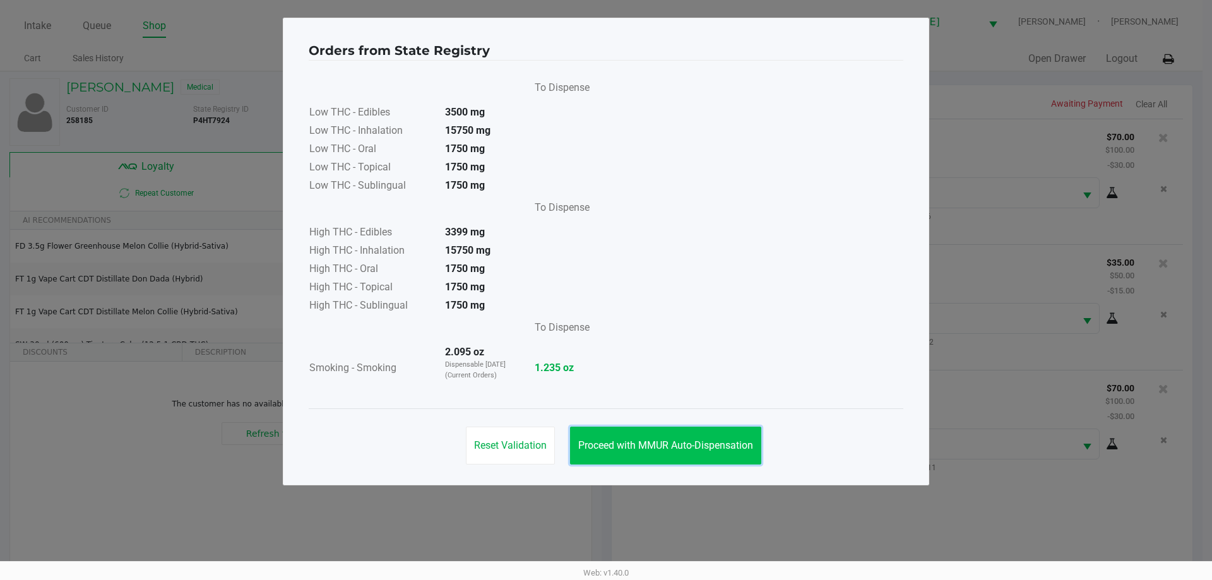
click at [669, 446] on span "Proceed with MMUR Auto-Dispensation" at bounding box center [665, 445] width 175 height 12
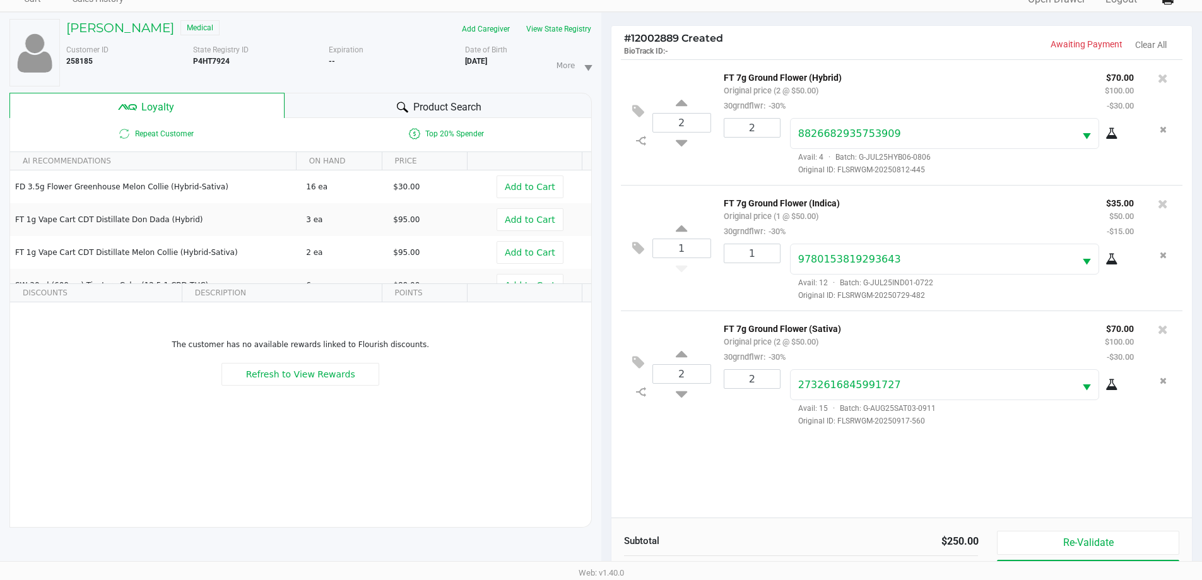
scroll to position [151, 0]
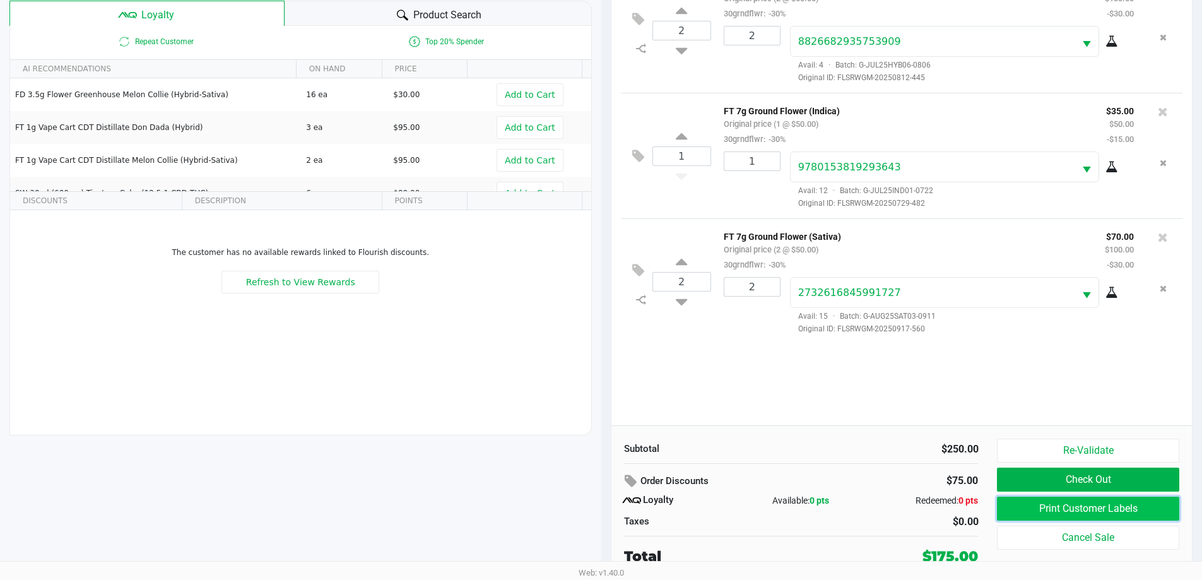
click at [1037, 507] on button "Print Customer Labels" at bounding box center [1088, 509] width 182 height 24
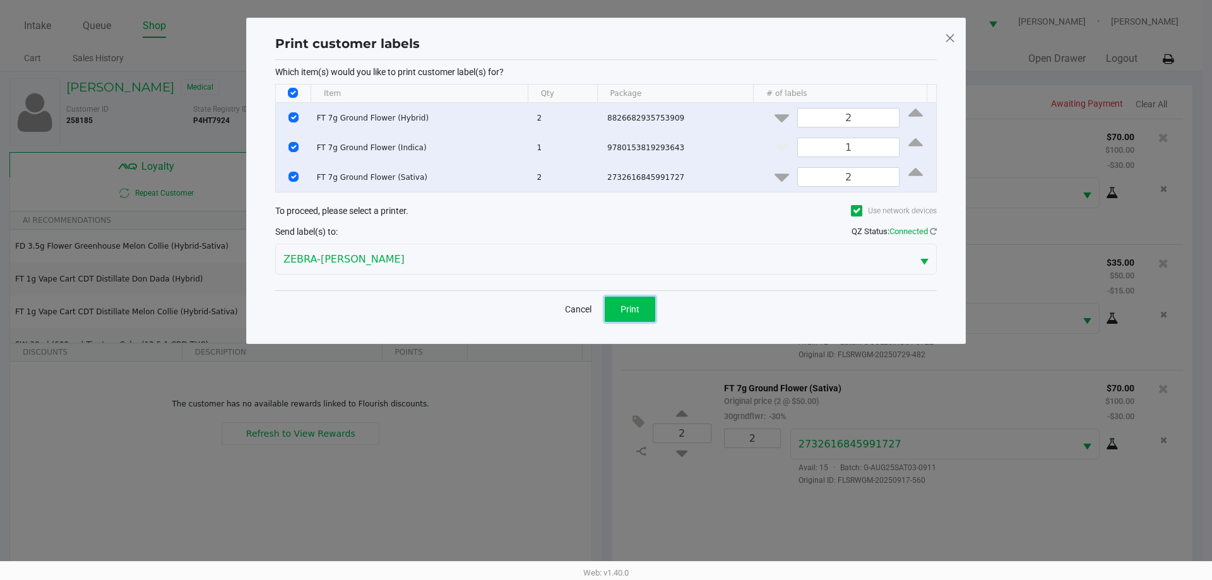
click at [636, 314] on button "Print" at bounding box center [630, 309] width 50 height 25
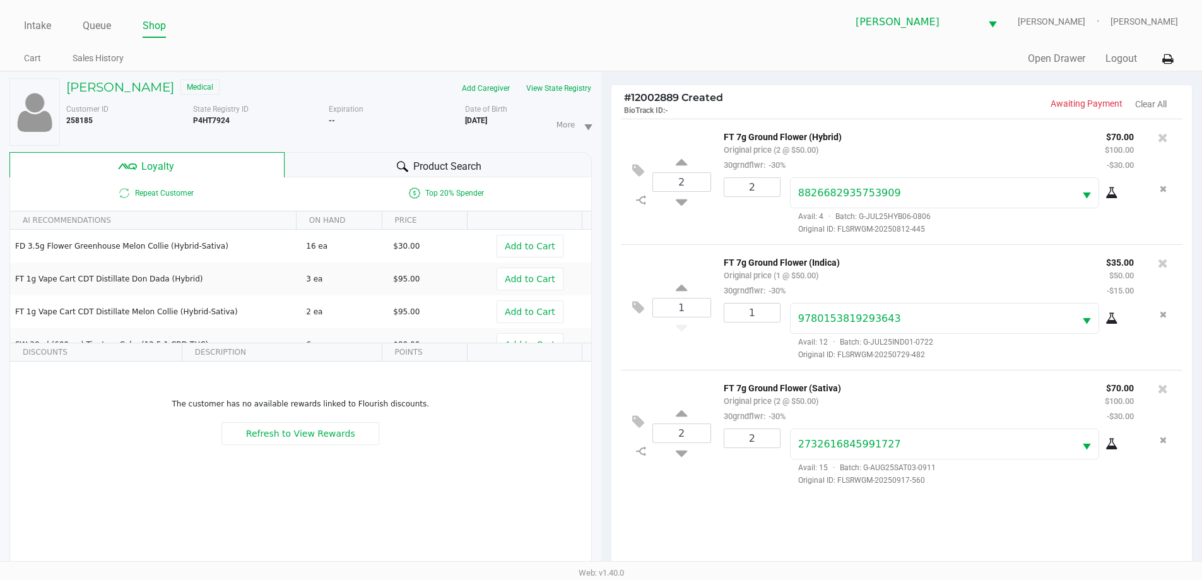
click at [425, 166] on span "Product Search" at bounding box center [447, 166] width 68 height 15
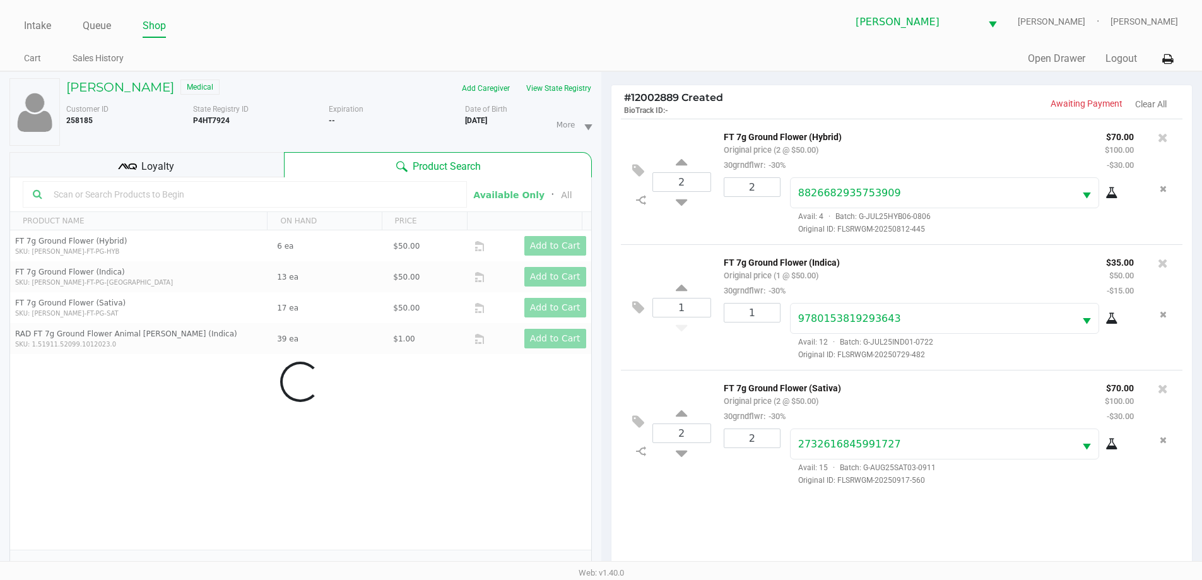
click at [242, 194] on div "Data table" at bounding box center [300, 381] width 581 height 409
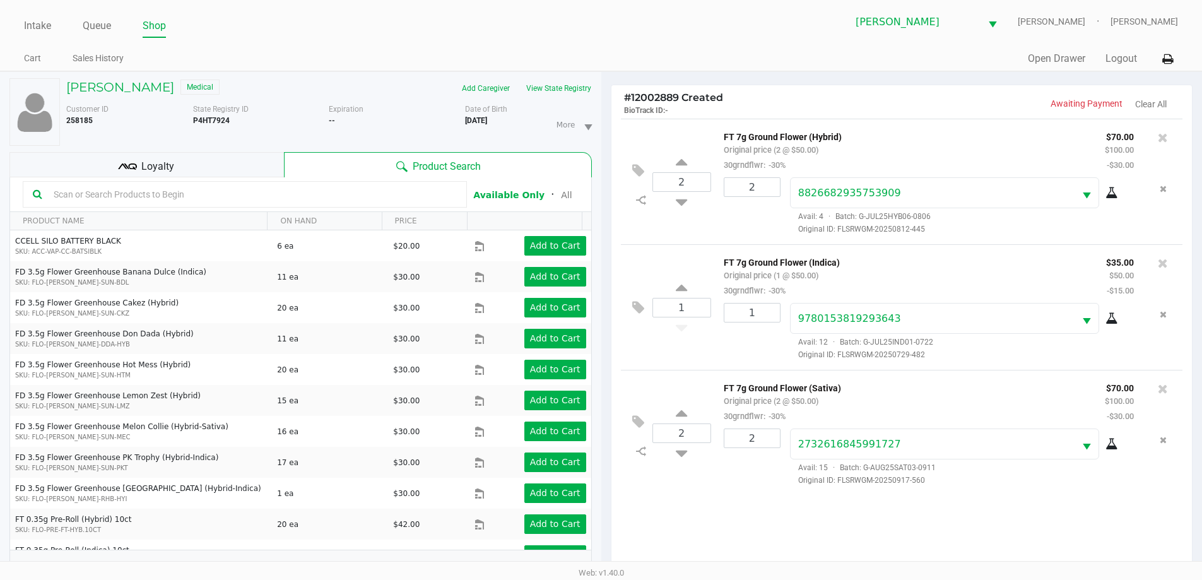
click at [242, 194] on input "text" at bounding box center [253, 194] width 408 height 19
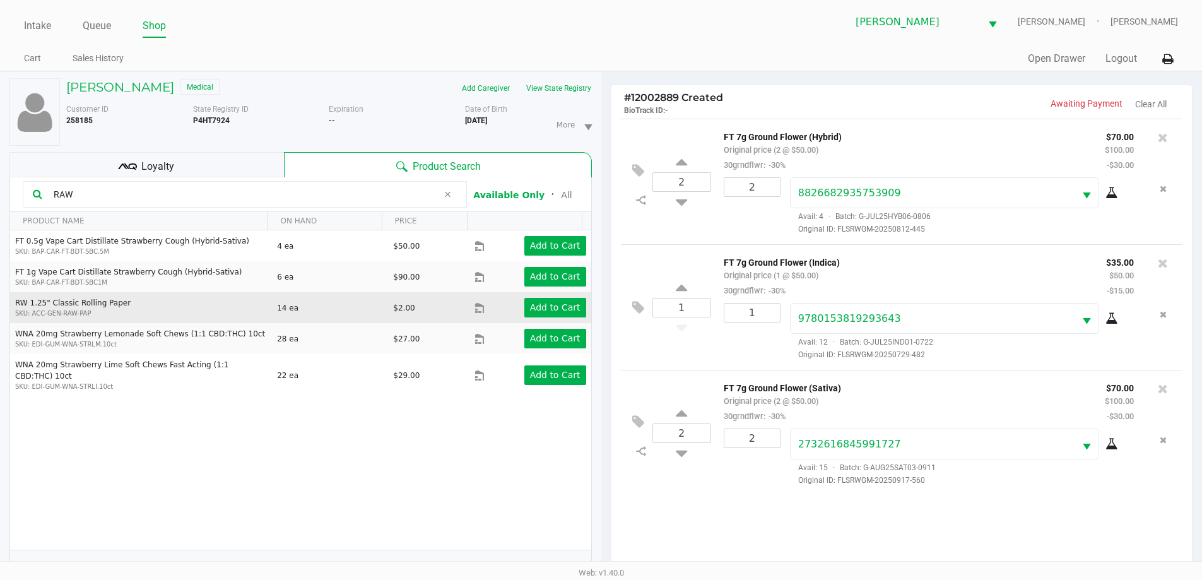
type input "RAW"
click at [565, 318] on td "Add to Cart" at bounding box center [533, 307] width 116 height 31
click at [569, 316] on button "Add to Cart" at bounding box center [555, 308] width 62 height 20
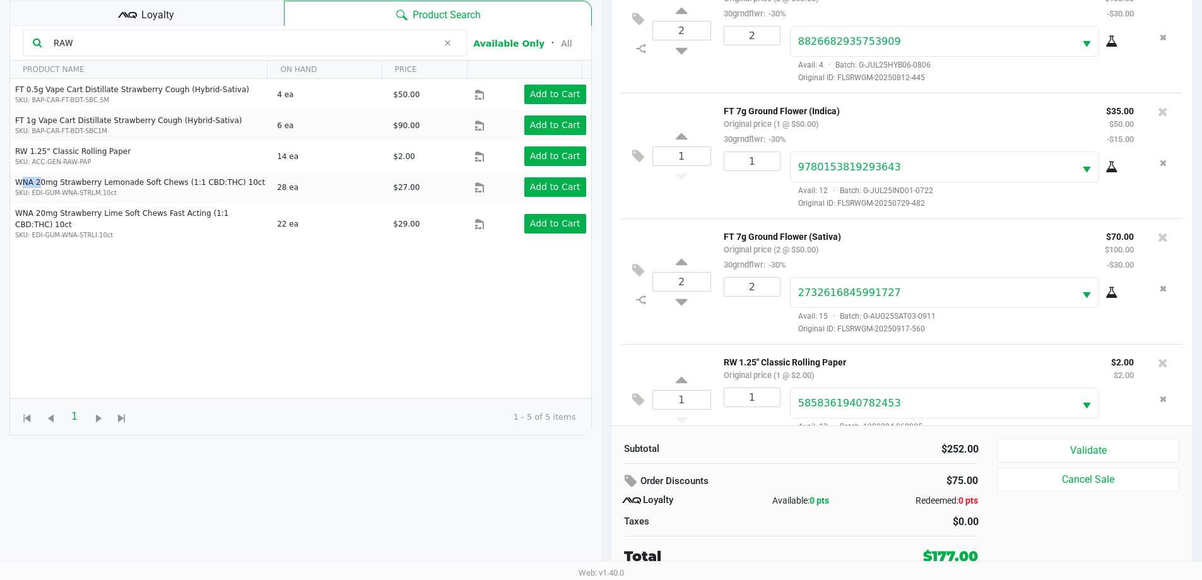
scroll to position [32, 0]
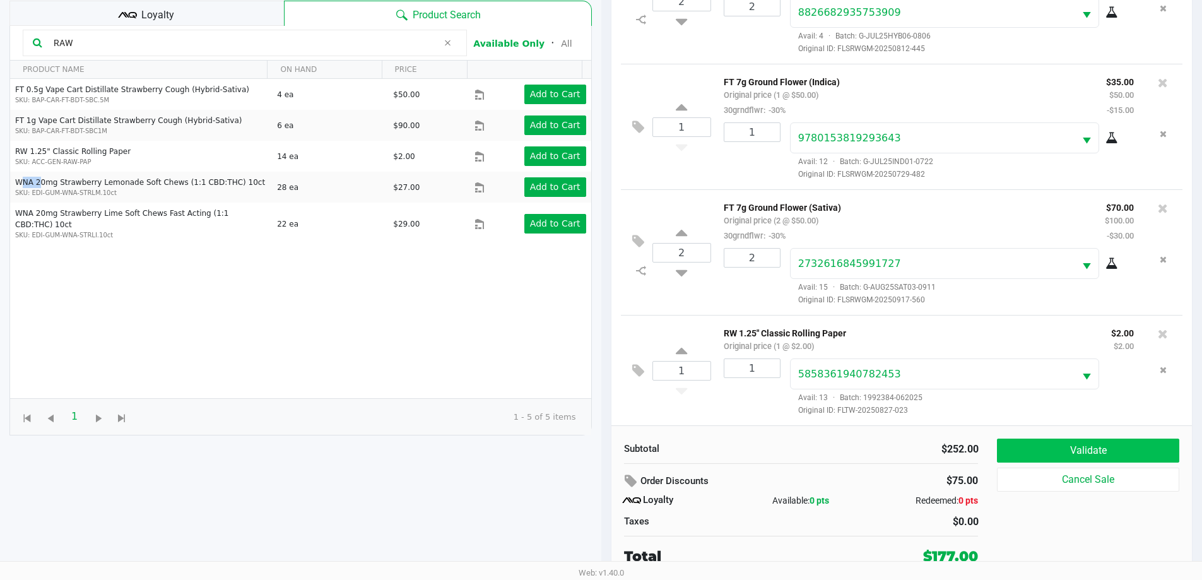
click at [1033, 442] on button "Validate" at bounding box center [1088, 451] width 182 height 24
click at [1032, 442] on div "Validate Cancel Sale" at bounding box center [1092, 503] width 191 height 128
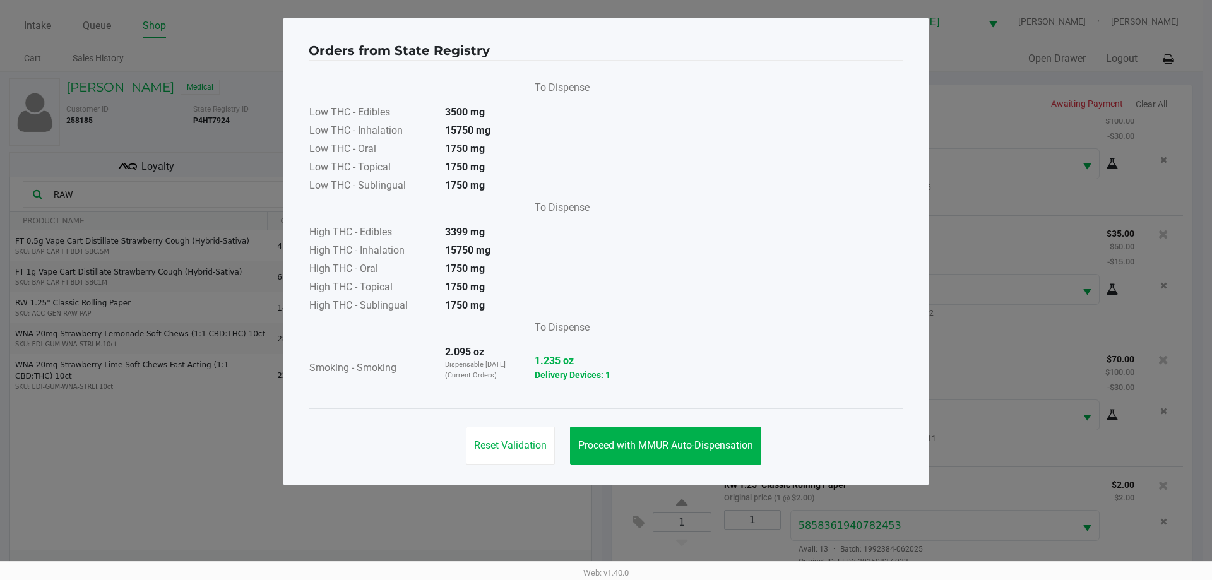
click at [692, 406] on div "To Dispense Low THC - Edibles 3500 mg Low THC - Inhalation 15750 mg Low THC - O…" at bounding box center [606, 235] width 594 height 348
click at [720, 427] on button "Proceed with MMUR Auto-Dispensation" at bounding box center [665, 446] width 191 height 38
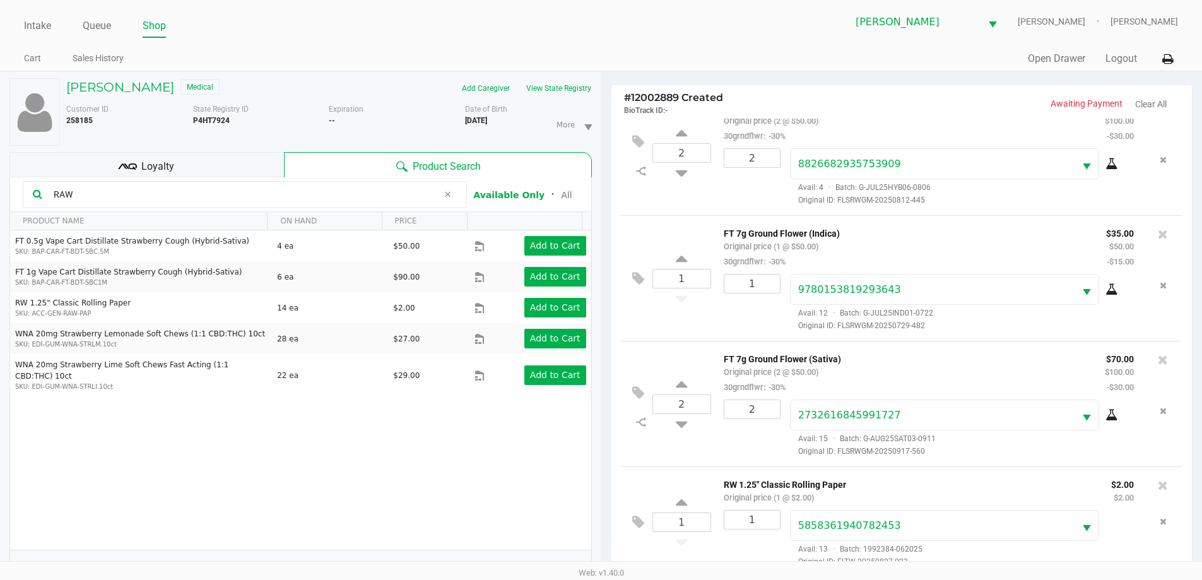
scroll to position [151, 0]
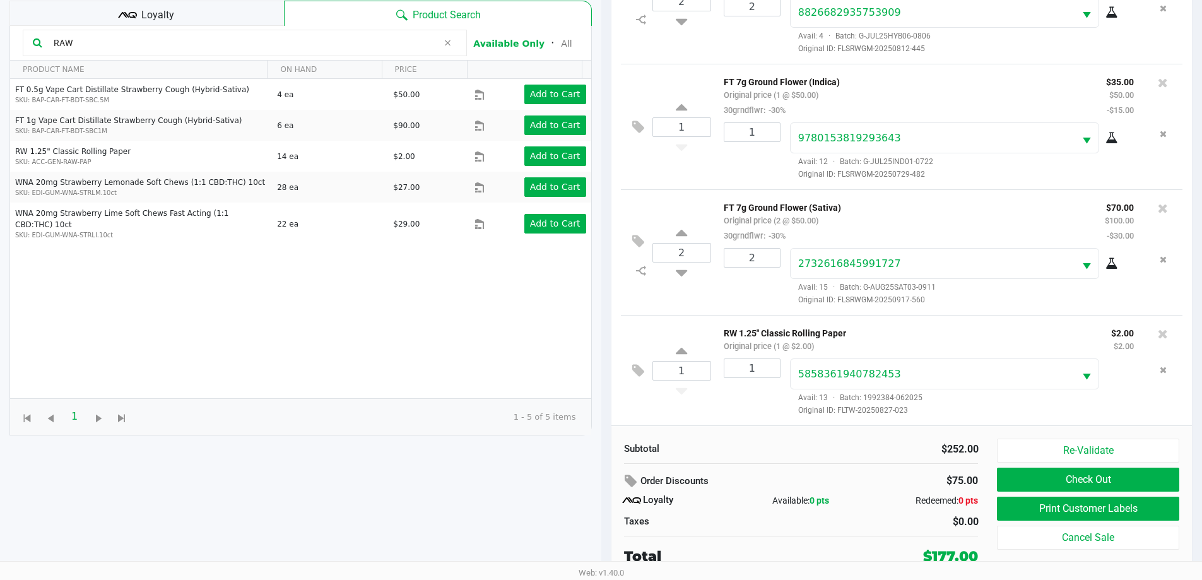
click at [998, 490] on button "Check Out" at bounding box center [1088, 480] width 182 height 24
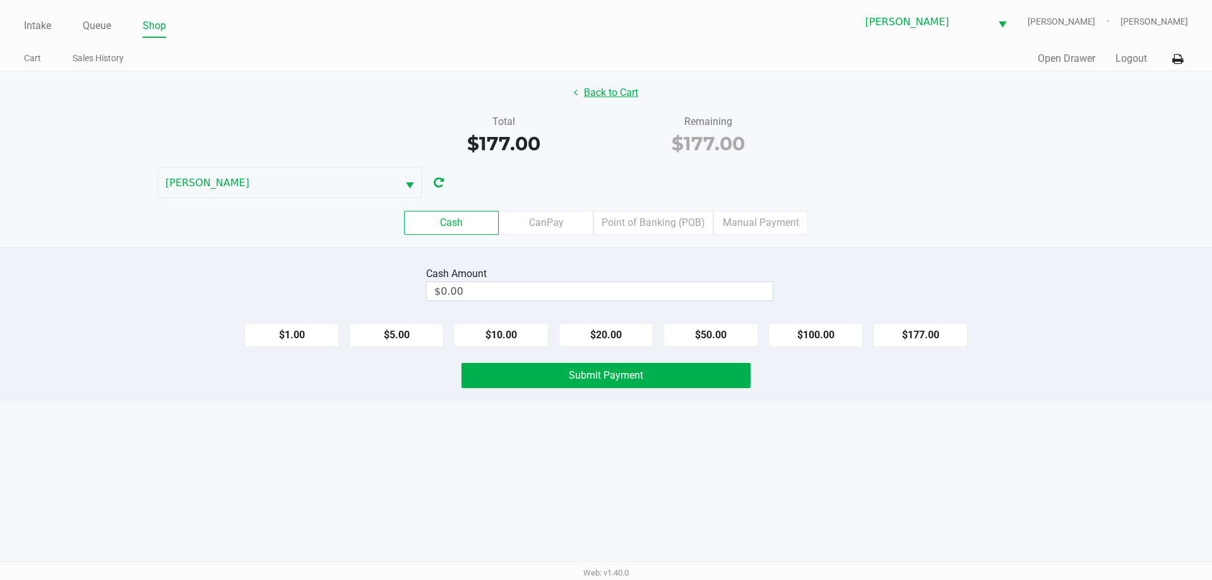
click at [601, 94] on button "Back to Cart" at bounding box center [605, 93] width 81 height 24
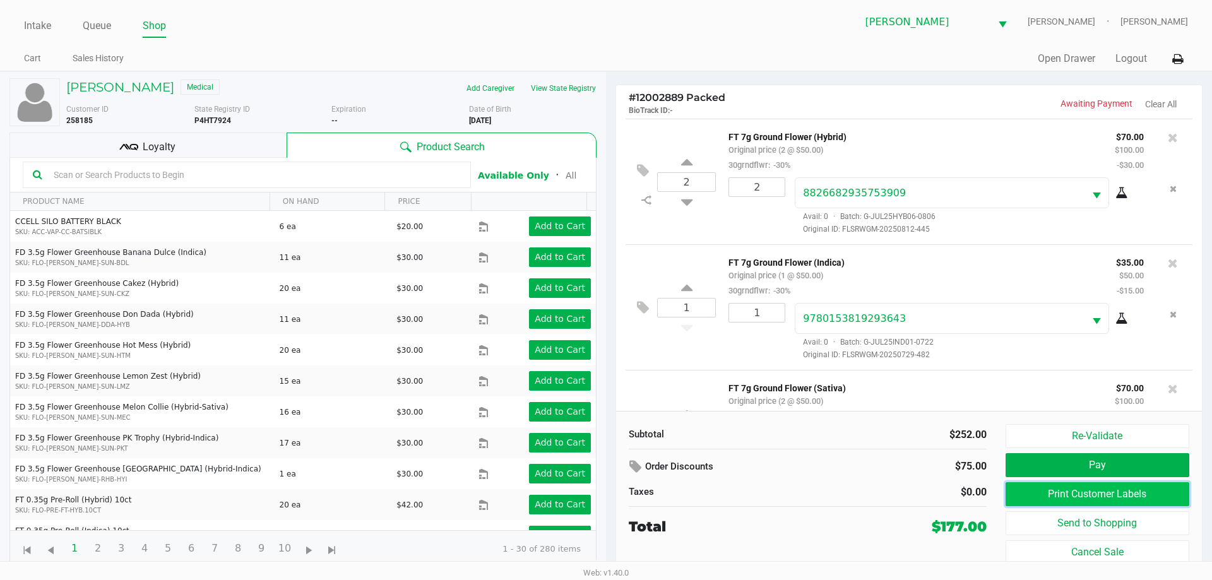
click at [1008, 483] on button "Print Customer Labels" at bounding box center [1097, 494] width 184 height 24
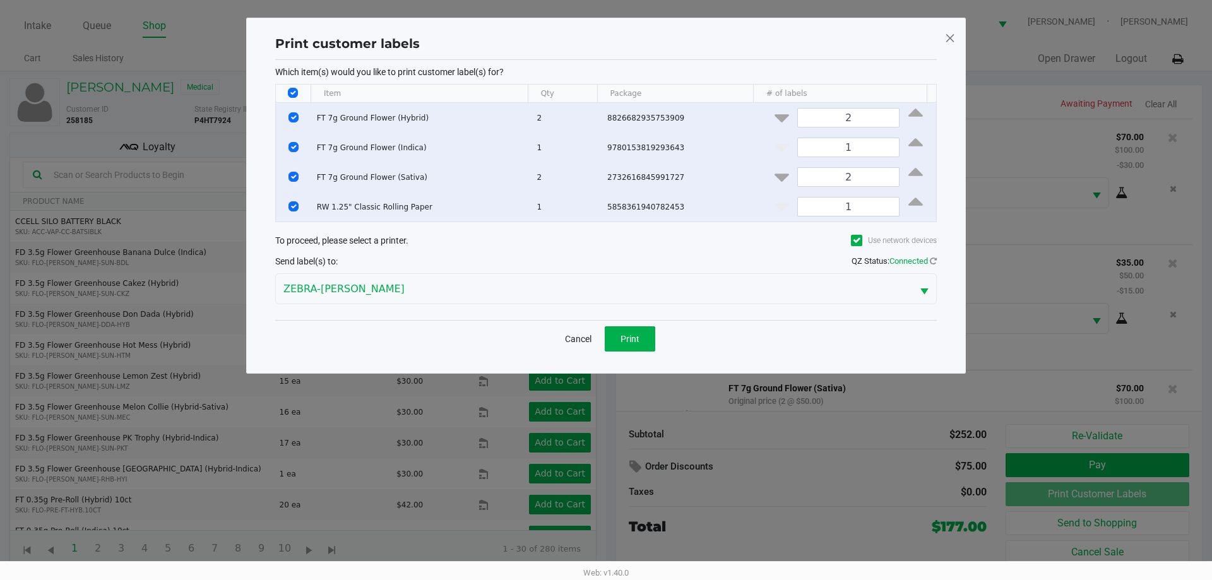
click at [298, 92] on input "Select All Rows" at bounding box center [293, 93] width 10 height 10
checkbox input "false"
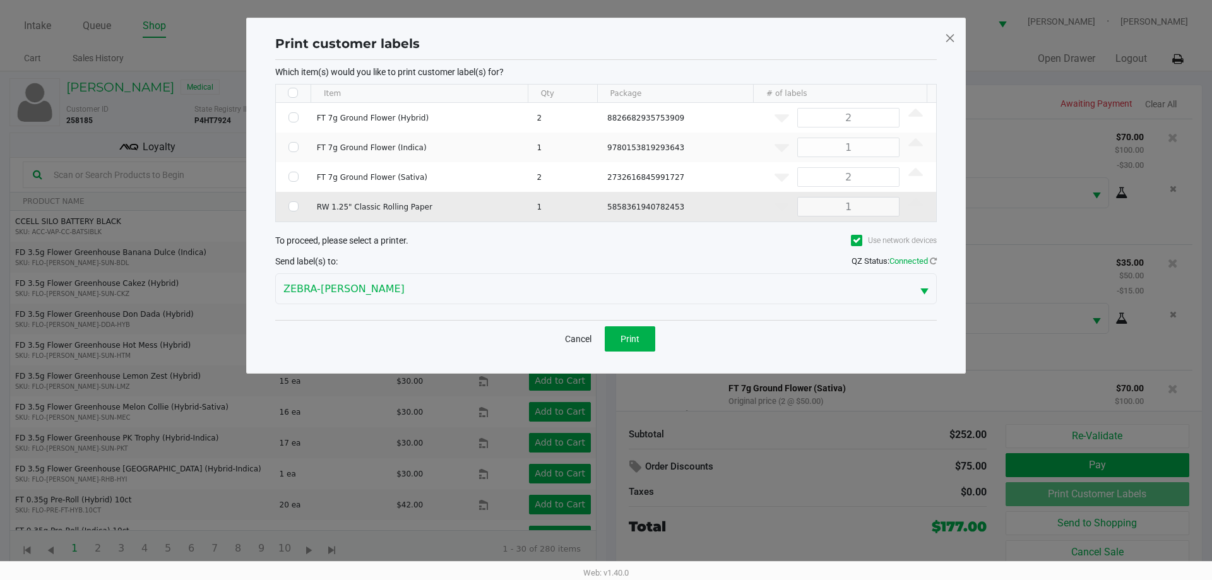
click at [294, 206] on input "Select Row" at bounding box center [293, 206] width 10 height 10
checkbox input "true"
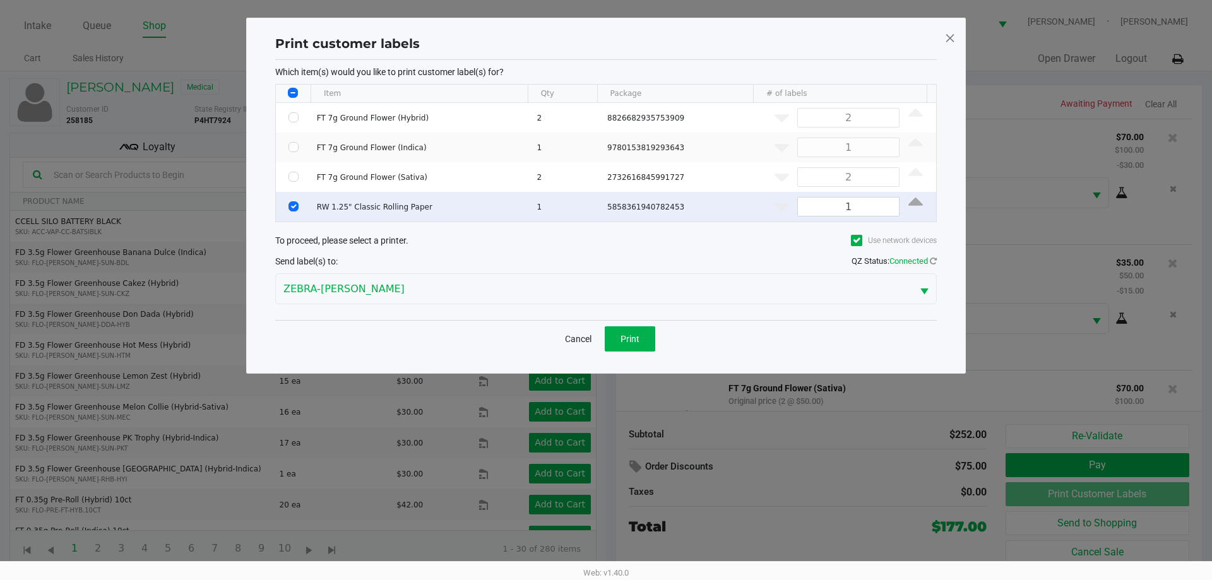
click at [639, 315] on div "Which item(s) would you like to print customer label(s) for? Item Qty Package #…" at bounding box center [605, 190] width 661 height 260
click at [621, 340] on span "Print" at bounding box center [629, 339] width 19 height 10
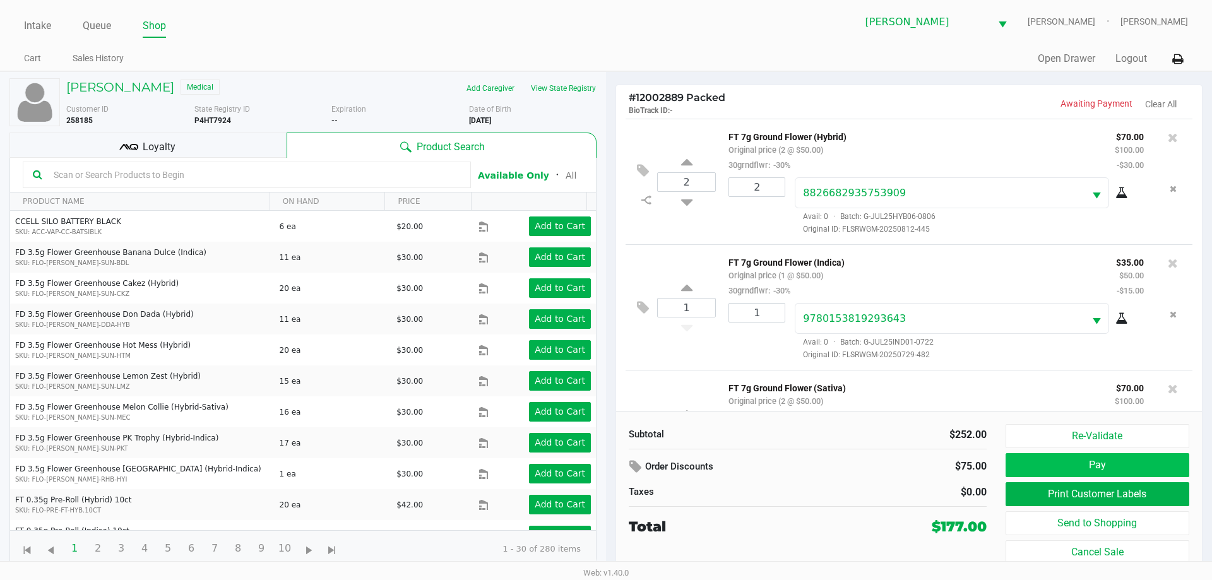
click at [1027, 454] on button "Pay" at bounding box center [1097, 465] width 184 height 24
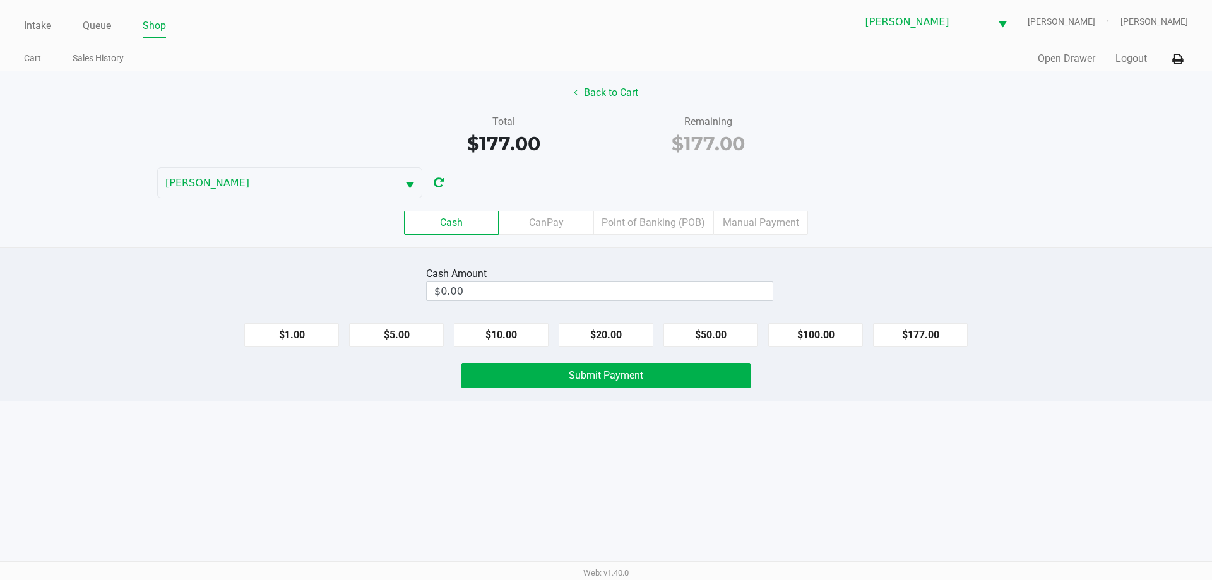
click at [654, 218] on label "Point of Banking (POB)" at bounding box center [653, 223] width 120 height 24
click at [0, 0] on 7 "Point of Banking (POB)" at bounding box center [0, 0] width 0 height 0
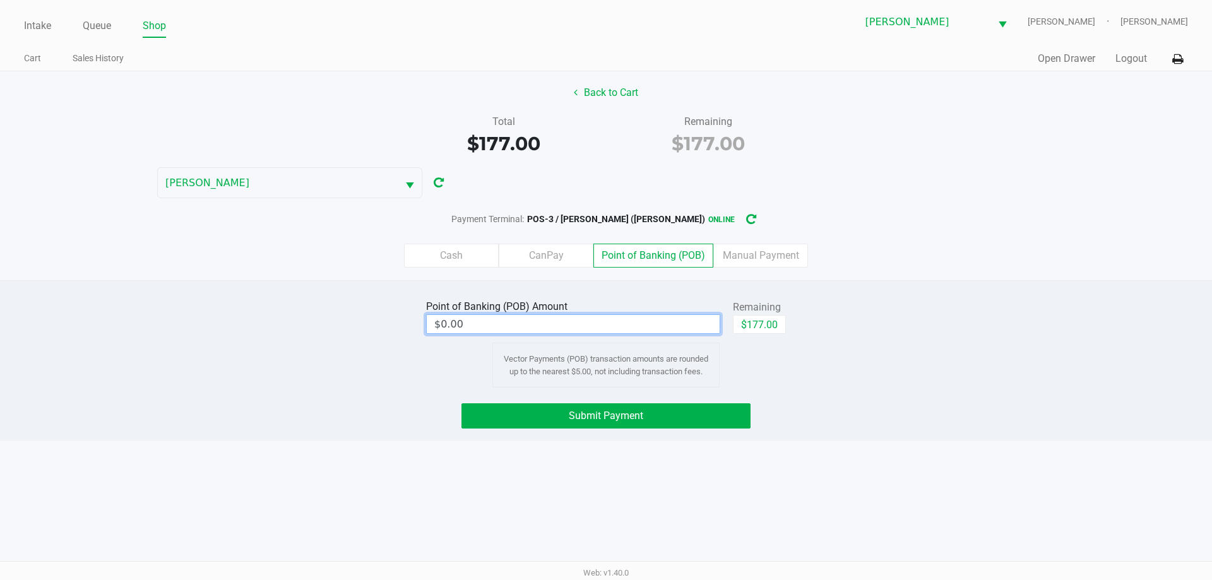
click at [579, 321] on input "$0.00" at bounding box center [573, 324] width 293 height 18
click at [346, 412] on div "Submit Payment" at bounding box center [606, 415] width 1231 height 25
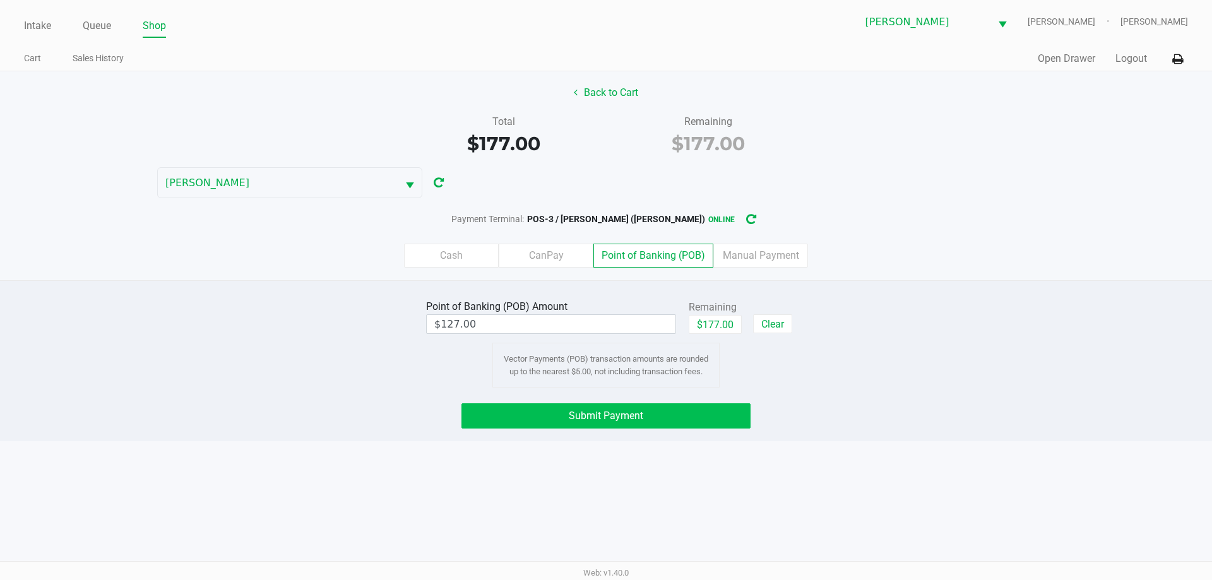
click at [516, 419] on button "Submit Payment" at bounding box center [605, 415] width 289 height 25
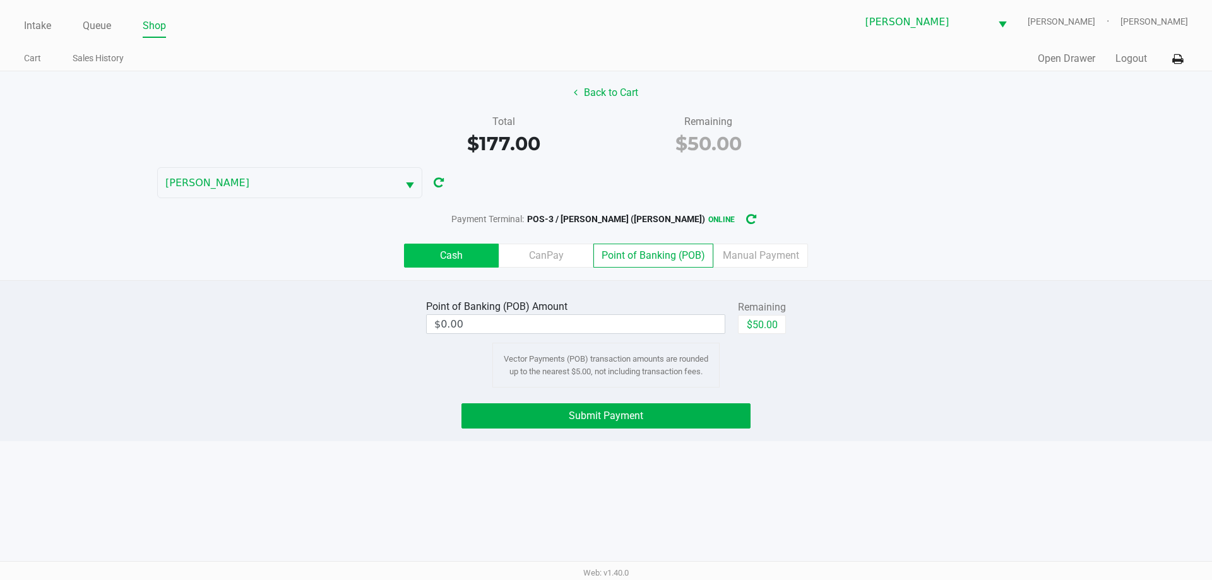
click at [446, 262] on label "Cash" at bounding box center [451, 256] width 95 height 24
click at [0, 0] on 0 "Cash" at bounding box center [0, 0] width 0 height 0
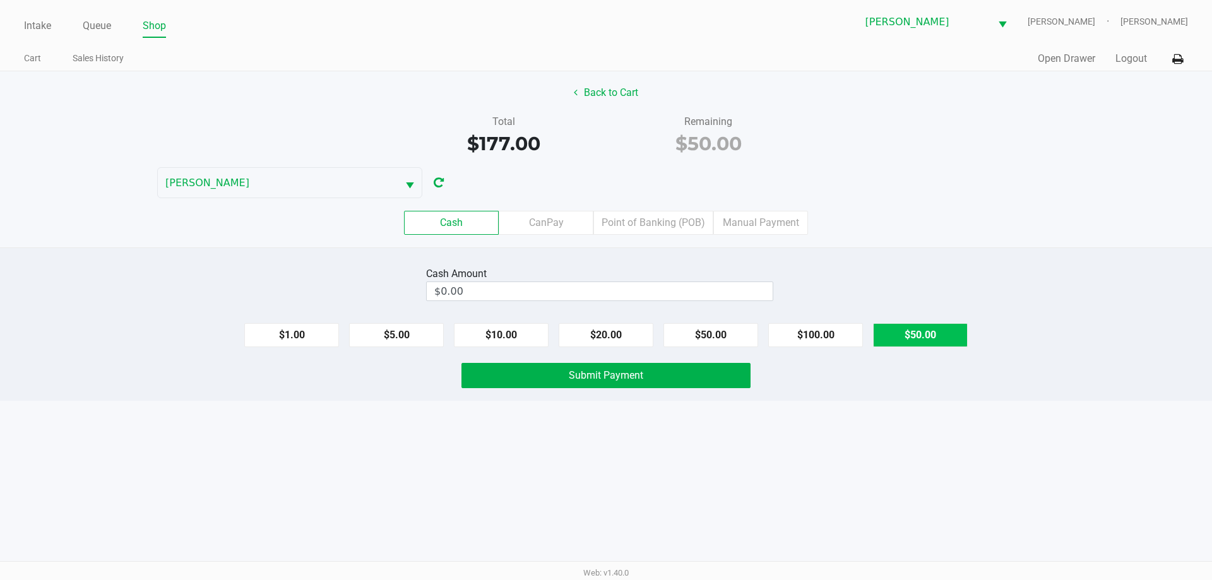
click at [933, 341] on button "$50.00" at bounding box center [920, 335] width 95 height 24
type input "$50.00"
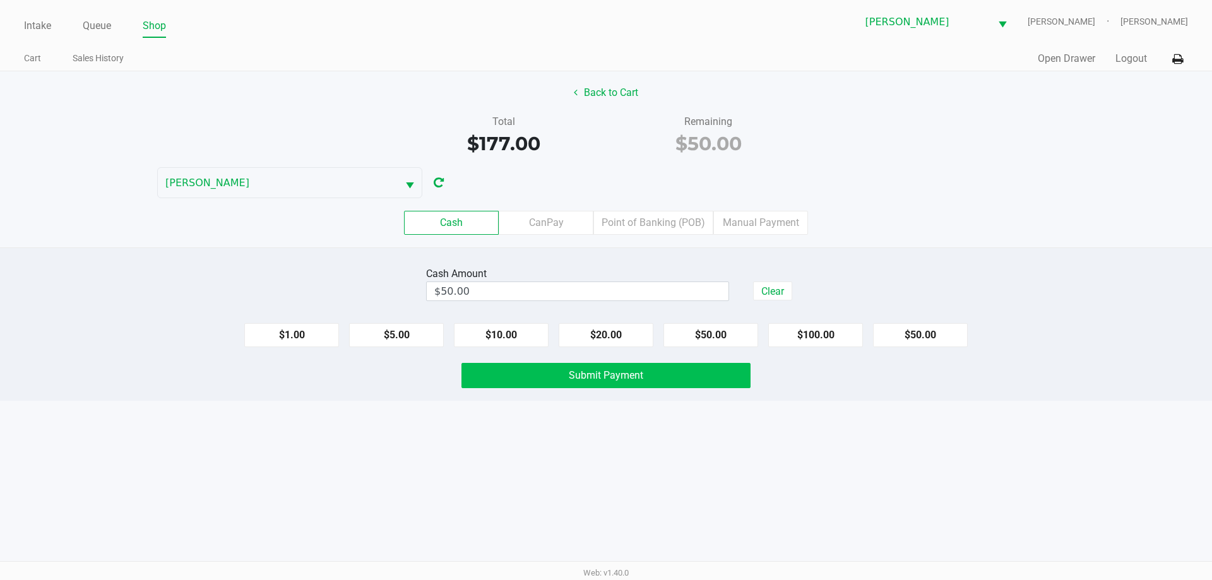
click at [670, 384] on button "Submit Payment" at bounding box center [605, 375] width 289 height 25
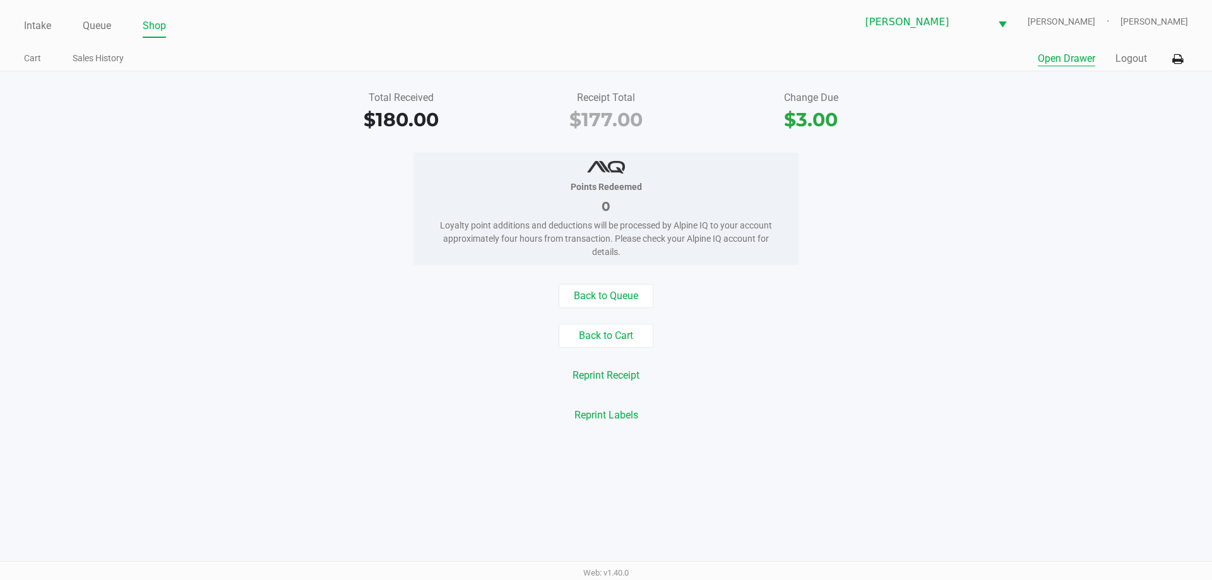
click at [1065, 60] on button "Open Drawer" at bounding box center [1065, 58] width 57 height 15
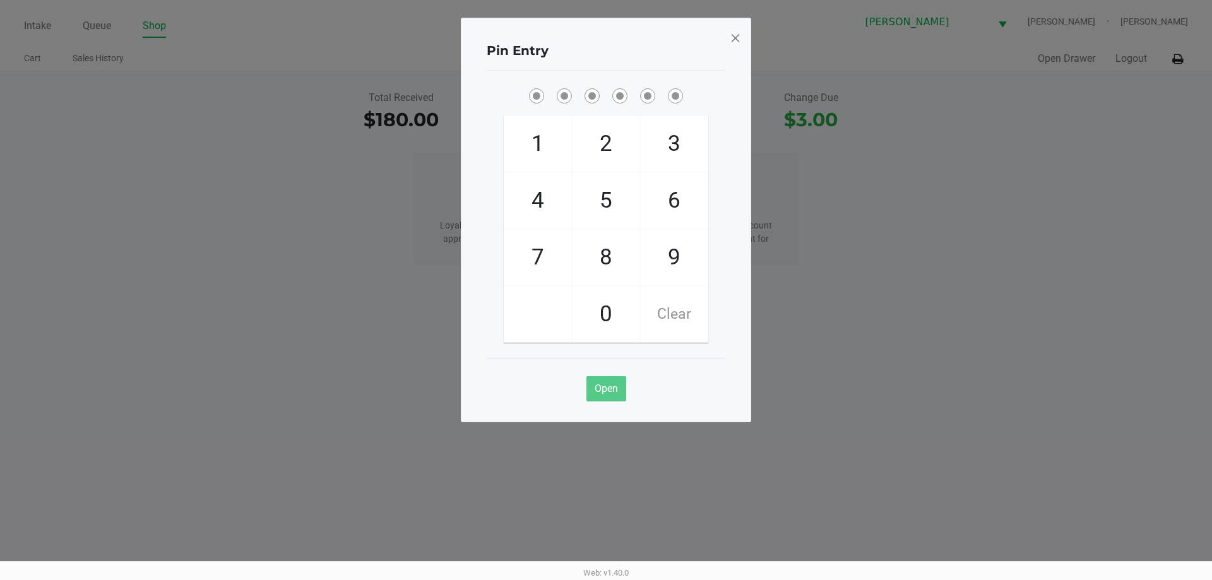
click at [589, 43] on div "Pin Entry" at bounding box center [606, 51] width 239 height 40
checkbox input "true"
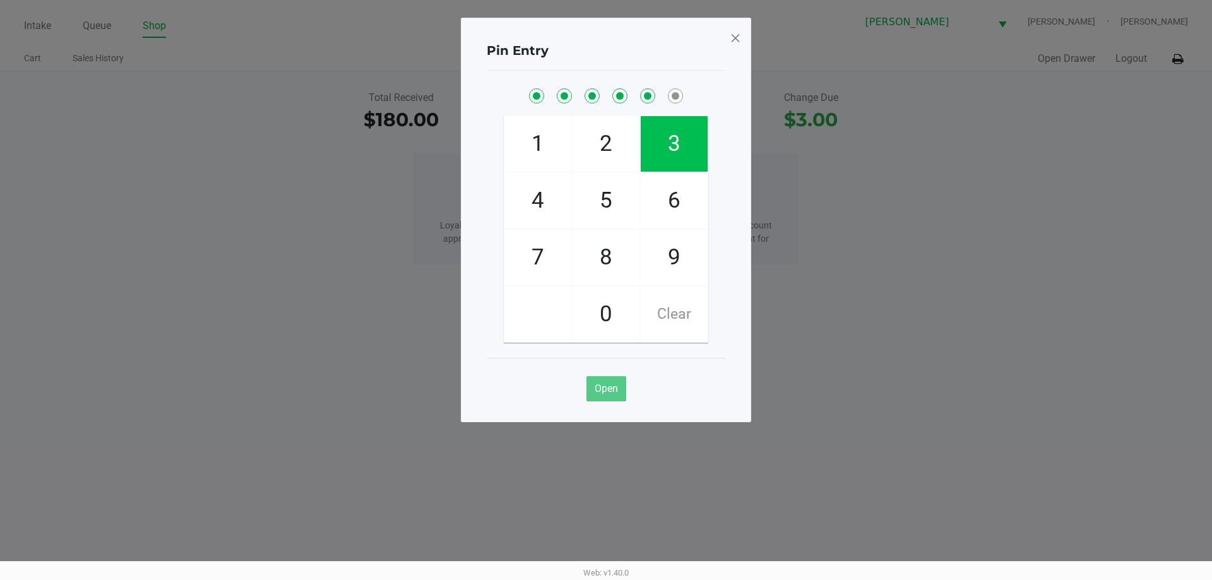
checkbox input "true"
click at [736, 44] on span at bounding box center [735, 38] width 11 height 20
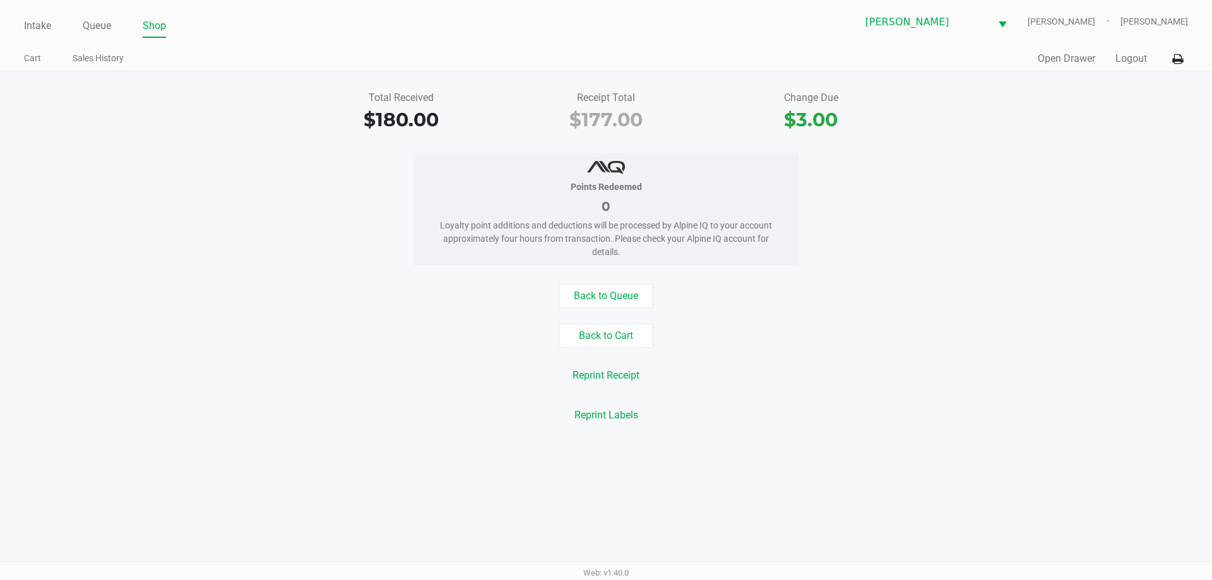
click at [736, 18] on div at bounding box center [735, 6] width 11 height 21
click at [42, 30] on link "Intake" at bounding box center [37, 26] width 27 height 18
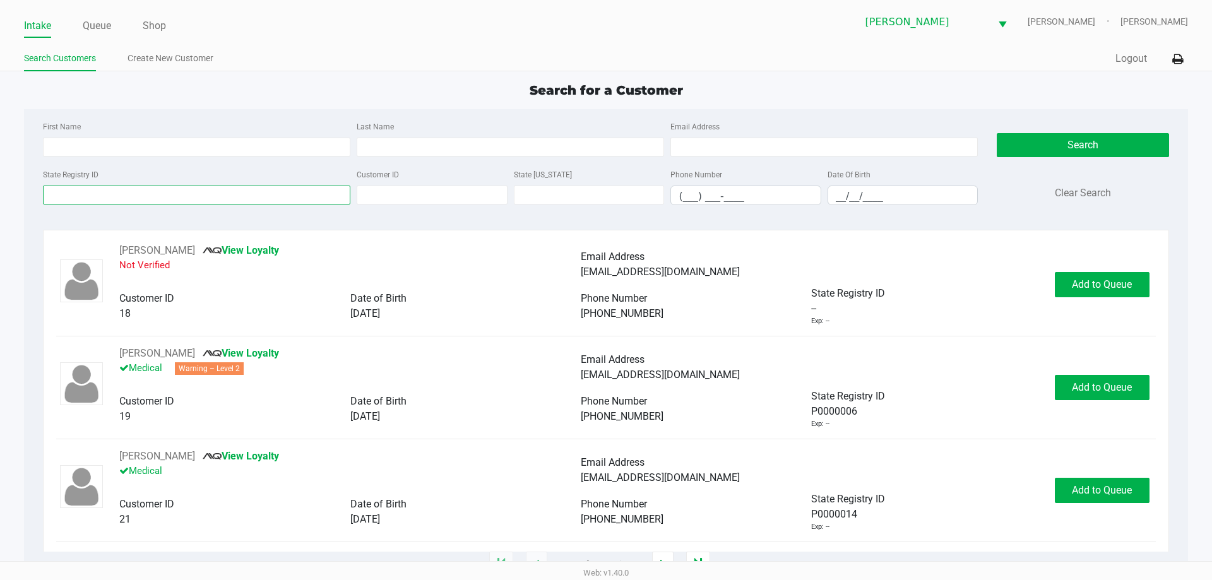
click at [324, 194] on input "State Registry ID" at bounding box center [196, 195] width 307 height 19
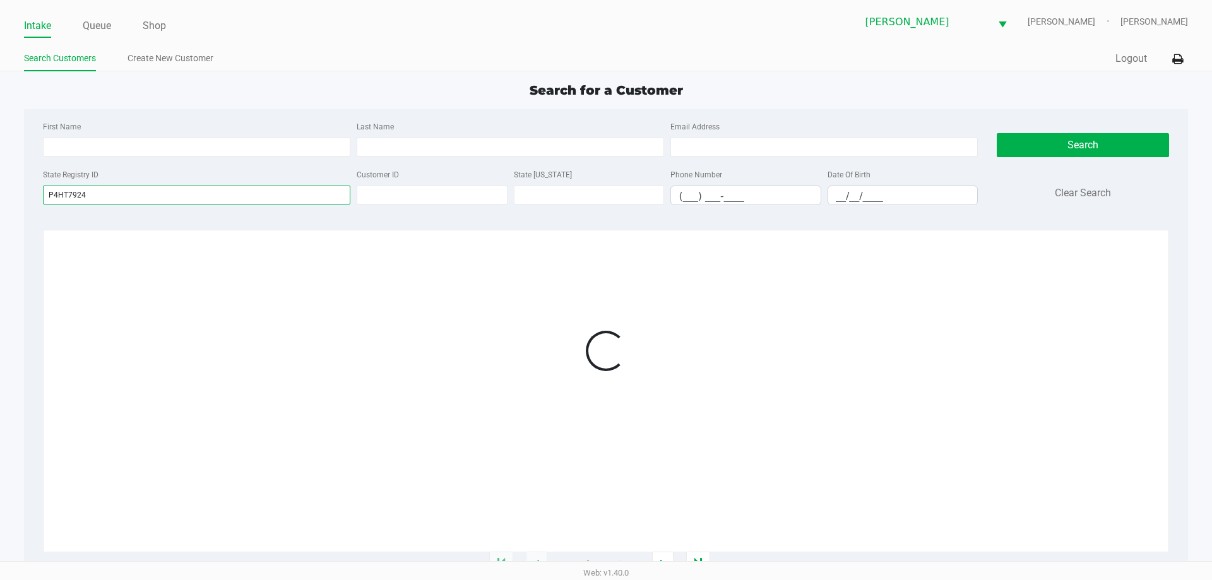
type input "P4HT7924"
click at [1112, 296] on div at bounding box center [605, 351] width 1099 height 216
click at [1109, 295] on div at bounding box center [605, 351] width 1099 height 216
click at [1108, 275] on div at bounding box center [605, 351] width 1099 height 216
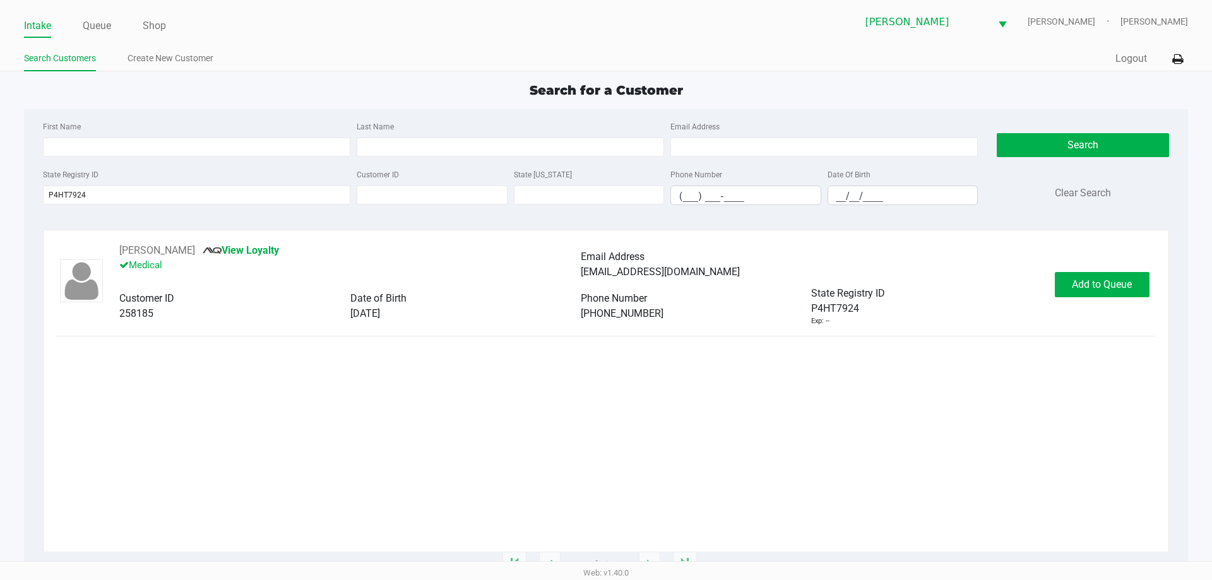
click at [1121, 327] on div "[PERSON_NAME] View Loyalty Medical Email Address [EMAIL_ADDRESS][DOMAIN_NAME] C…" at bounding box center [605, 397] width 1099 height 309
click at [1105, 290] on button "Add to Queue" at bounding box center [1101, 284] width 95 height 25
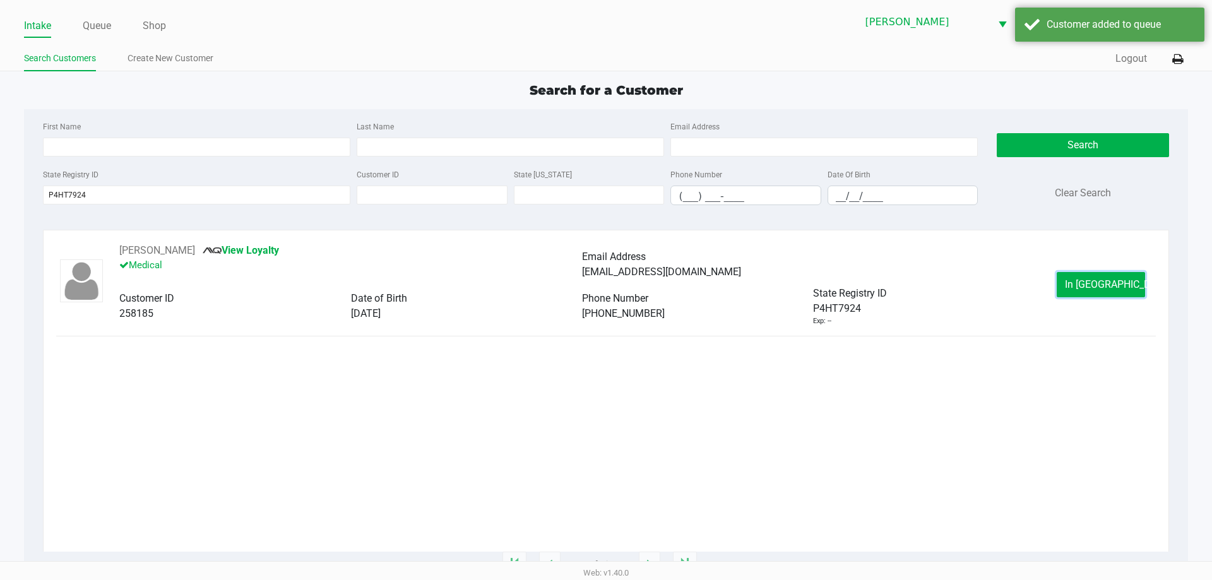
click at [1105, 290] on button "In [GEOGRAPHIC_DATA]" at bounding box center [1100, 284] width 88 height 25
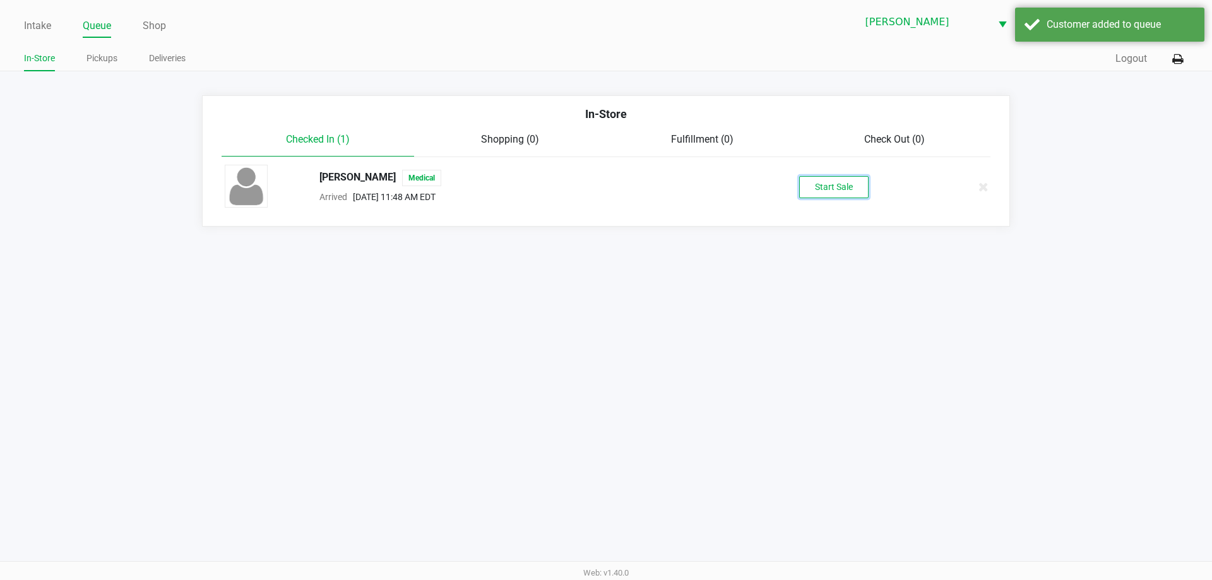
click at [841, 183] on button "Start Sale" at bounding box center [833, 187] width 69 height 22
click at [955, 349] on div "Intake Queue Shop [PERSON_NAME] [PERSON_NAME] [PERSON_NAME] In-Store Pickups De…" at bounding box center [606, 290] width 1212 height 580
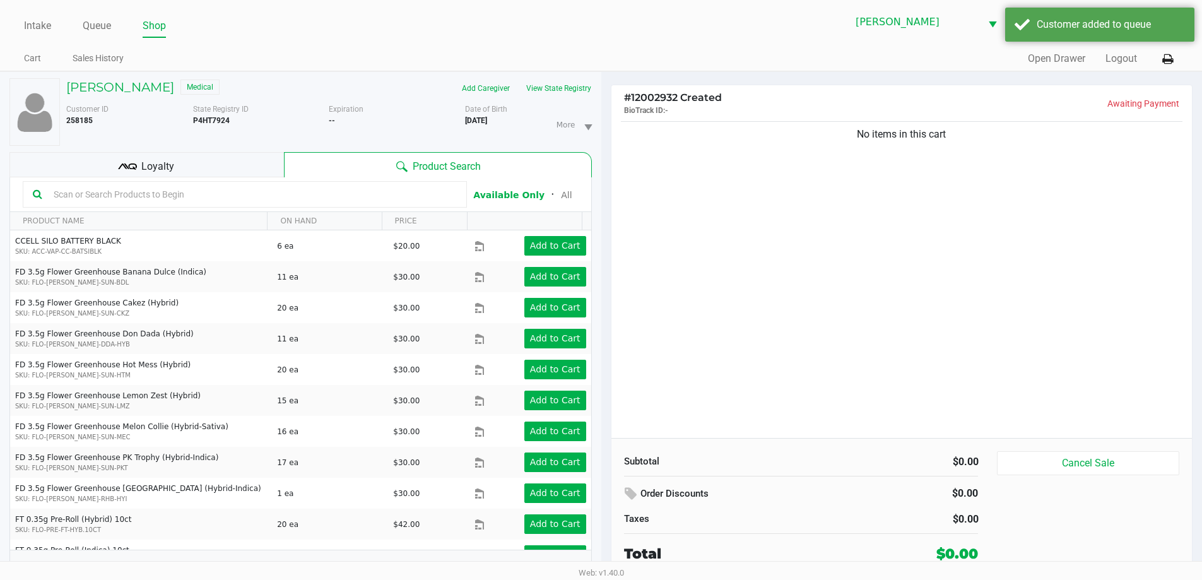
click at [957, 350] on div "No items in this cart" at bounding box center [901, 278] width 581 height 319
click at [1034, 379] on div at bounding box center [601, 316] width 1202 height 365
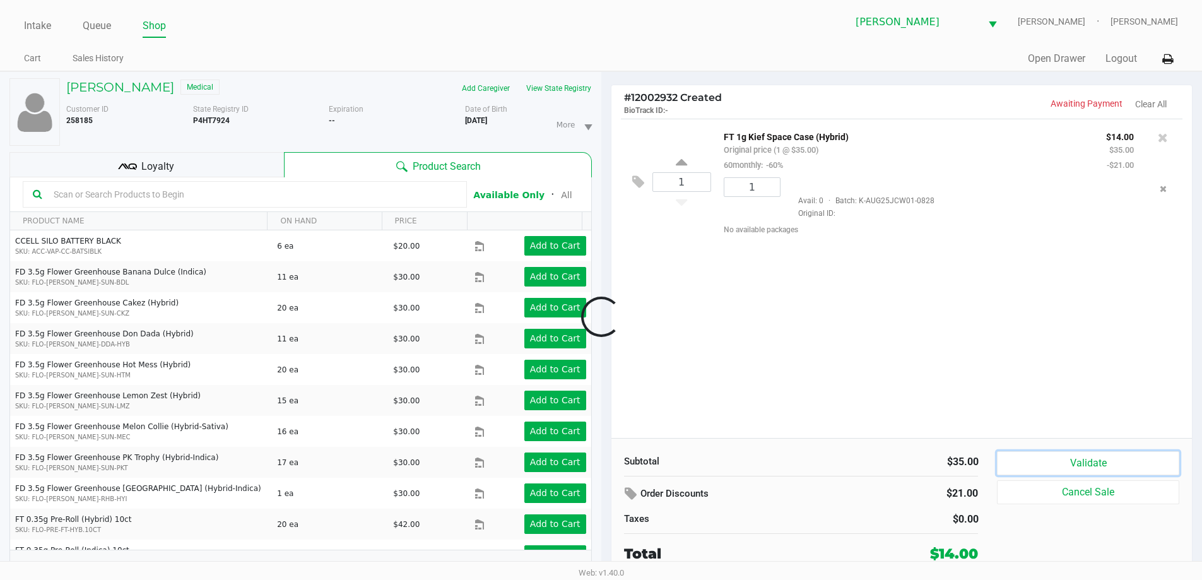
click at [1036, 453] on button "Validate" at bounding box center [1088, 463] width 182 height 24
drag, startPoint x: 1046, startPoint y: 399, endPoint x: 996, endPoint y: 399, distance: 49.9
click at [1046, 399] on div "1 FT 1g Kief Space Case (Hybrid) Original price (1 @ $35.00) 60monthly: -60% $1…" at bounding box center [901, 278] width 581 height 319
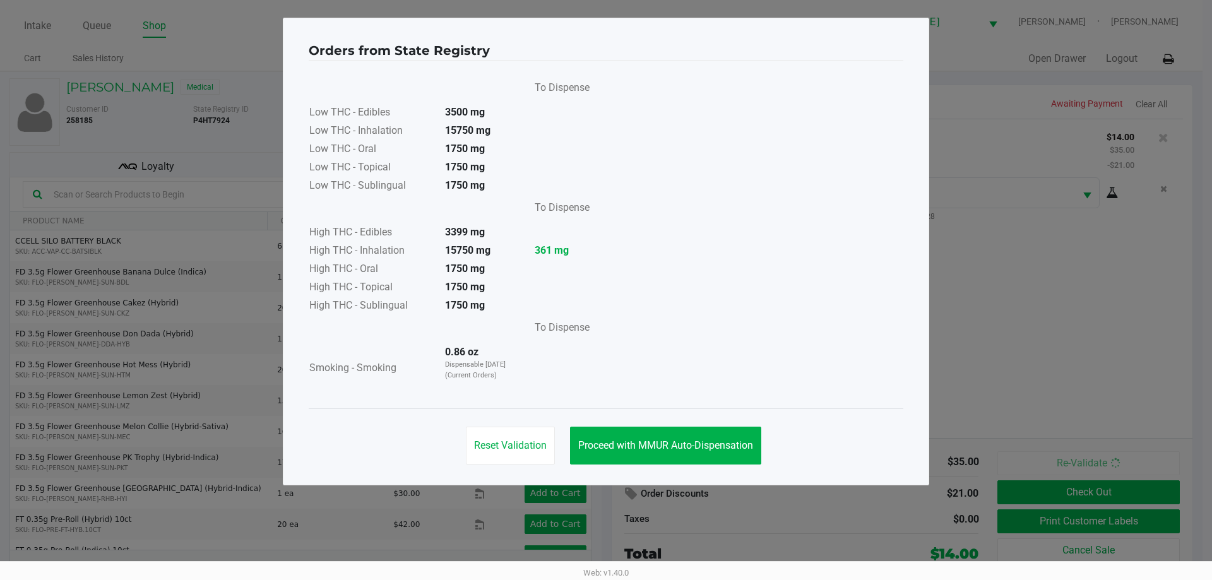
click at [719, 469] on div "Reset Validation Proceed with MMUR Auto-Dispensation" at bounding box center [606, 440] width 594 height 64
click at [711, 420] on div "Reset Validation Proceed with MMUR Auto-Dispensation" at bounding box center [606, 440] width 594 height 64
click at [714, 430] on button "Proceed with MMUR Auto-Dispensation" at bounding box center [665, 446] width 191 height 38
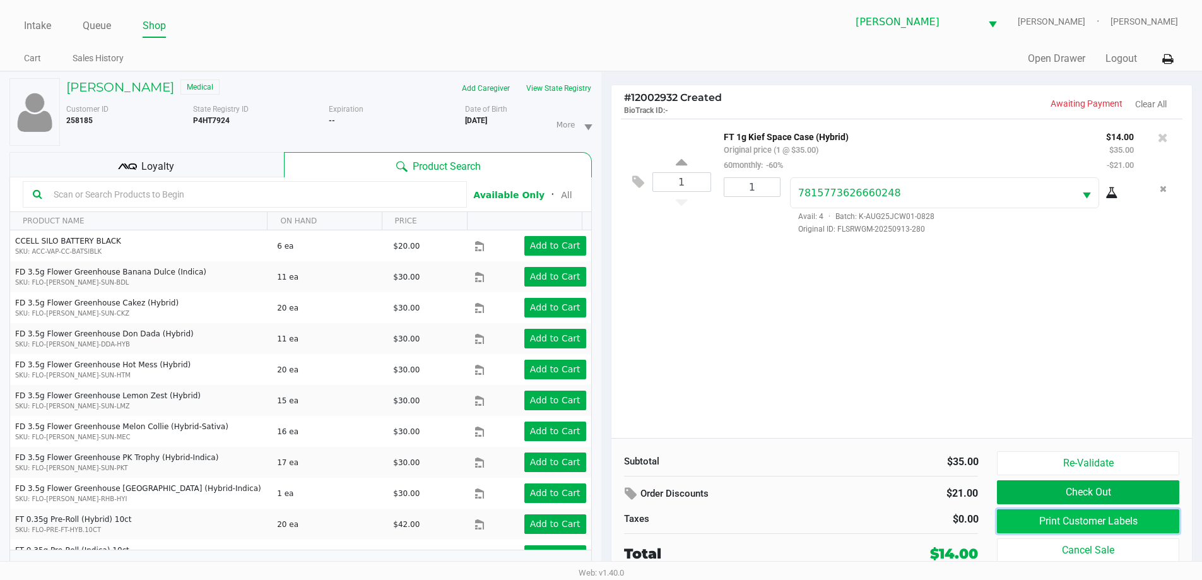
click at [1011, 511] on button "Print Customer Labels" at bounding box center [1088, 521] width 182 height 24
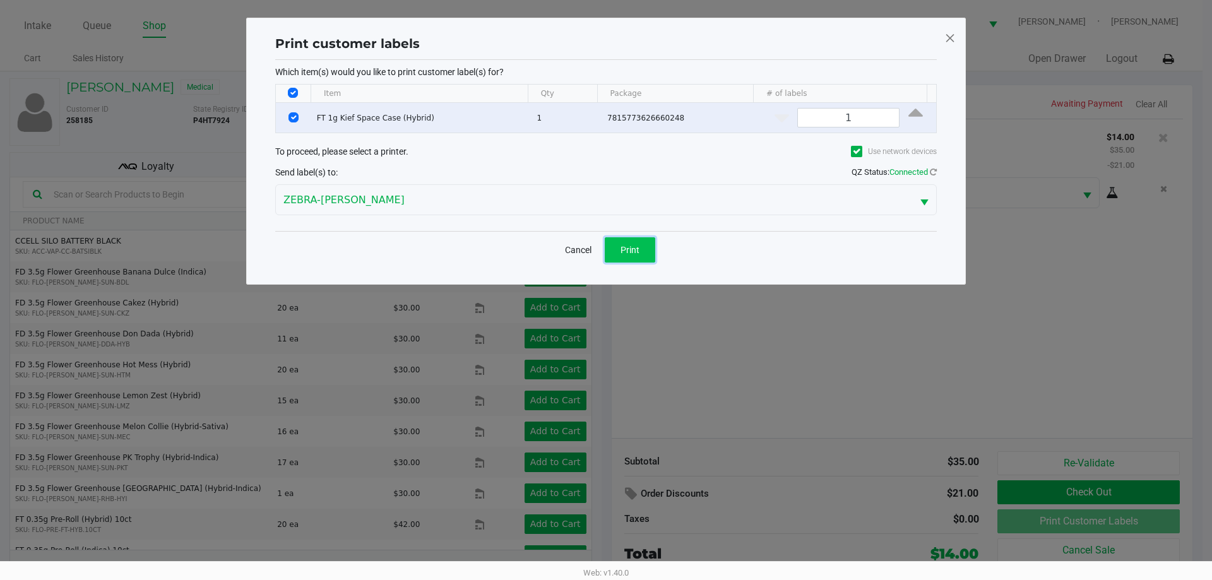
click at [630, 254] on span "Print" at bounding box center [629, 250] width 19 height 10
click at [822, 468] on ngb-modal-window "Print customer labels Which item(s) would you like to print customer label(s) f…" at bounding box center [606, 290] width 1212 height 580
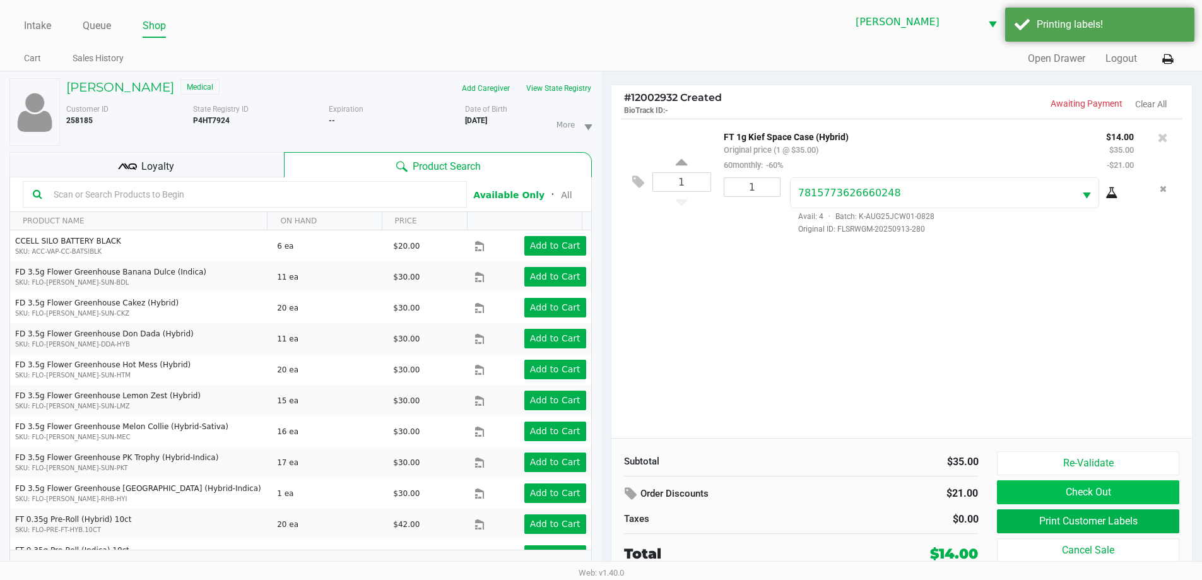
click at [1007, 489] on button "Check Out" at bounding box center [1088, 492] width 182 height 24
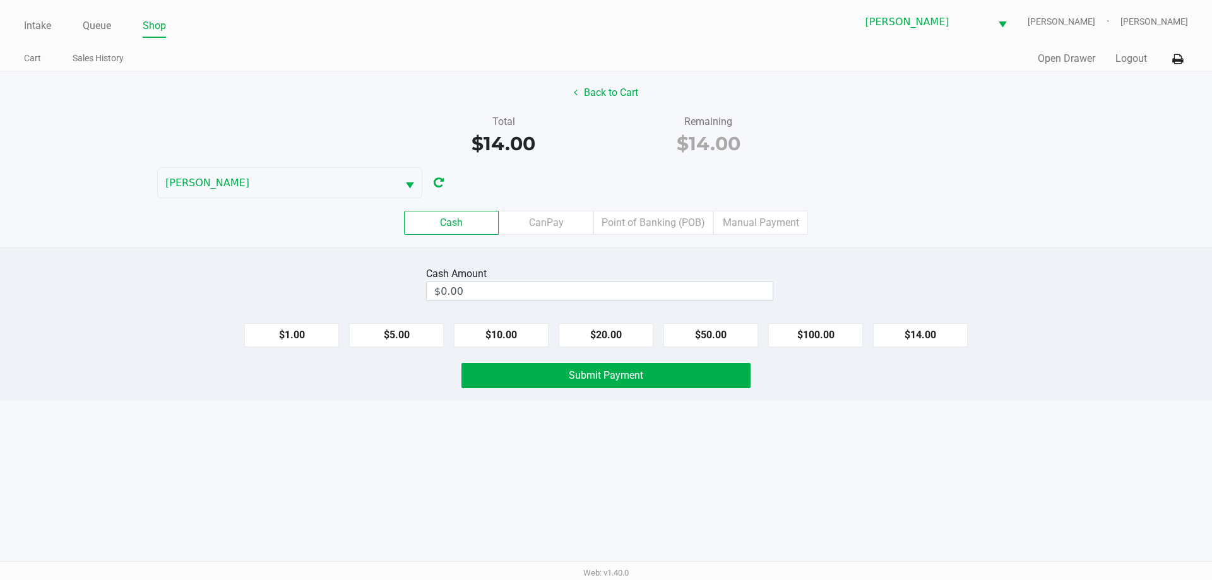
click at [625, 224] on label "Point of Banking (POB)" at bounding box center [653, 223] width 120 height 24
click at [0, 0] on 7 "Point of Banking (POB)" at bounding box center [0, 0] width 0 height 0
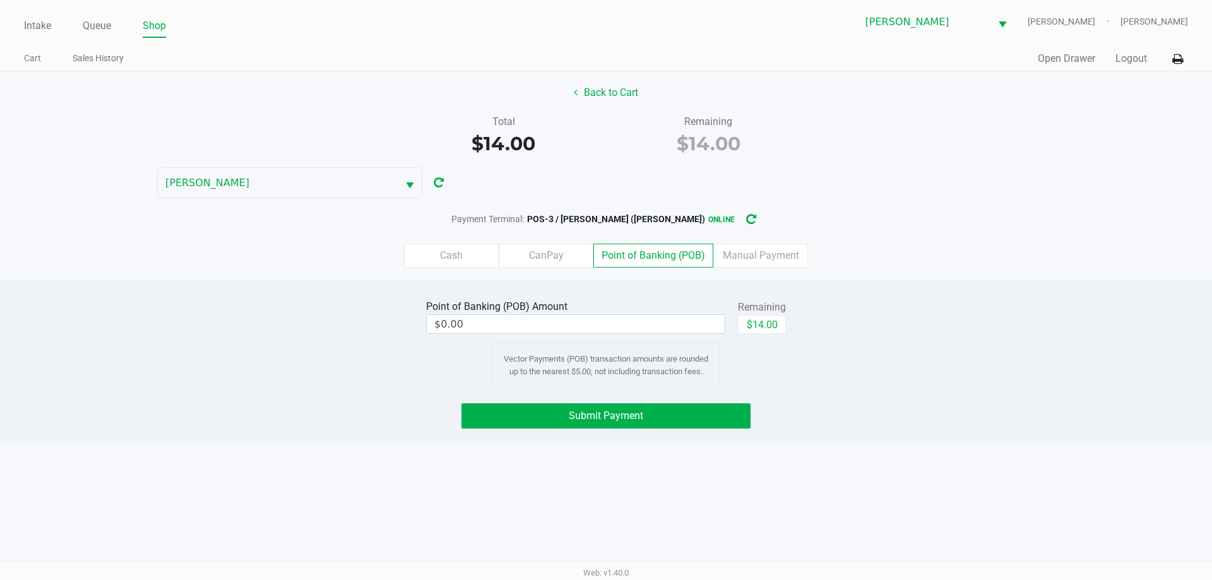
click at [752, 319] on button "$14.00" at bounding box center [762, 324] width 48 height 19
type input "$14.00"
click at [665, 410] on button "Submit Payment" at bounding box center [605, 415] width 289 height 25
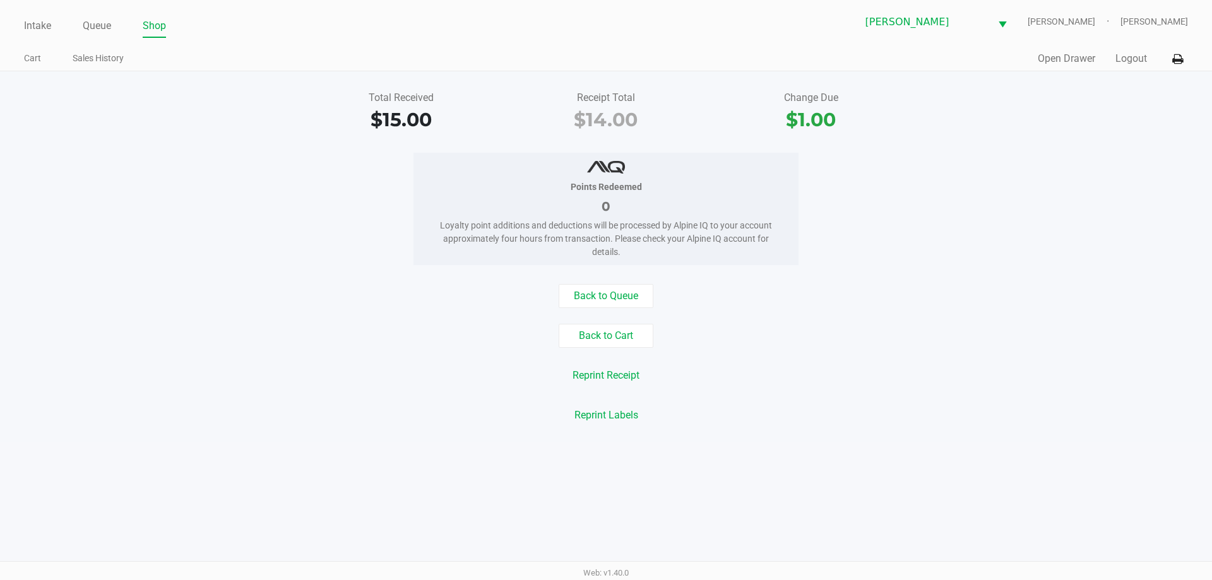
click at [40, 30] on link "Intake" at bounding box center [37, 26] width 27 height 18
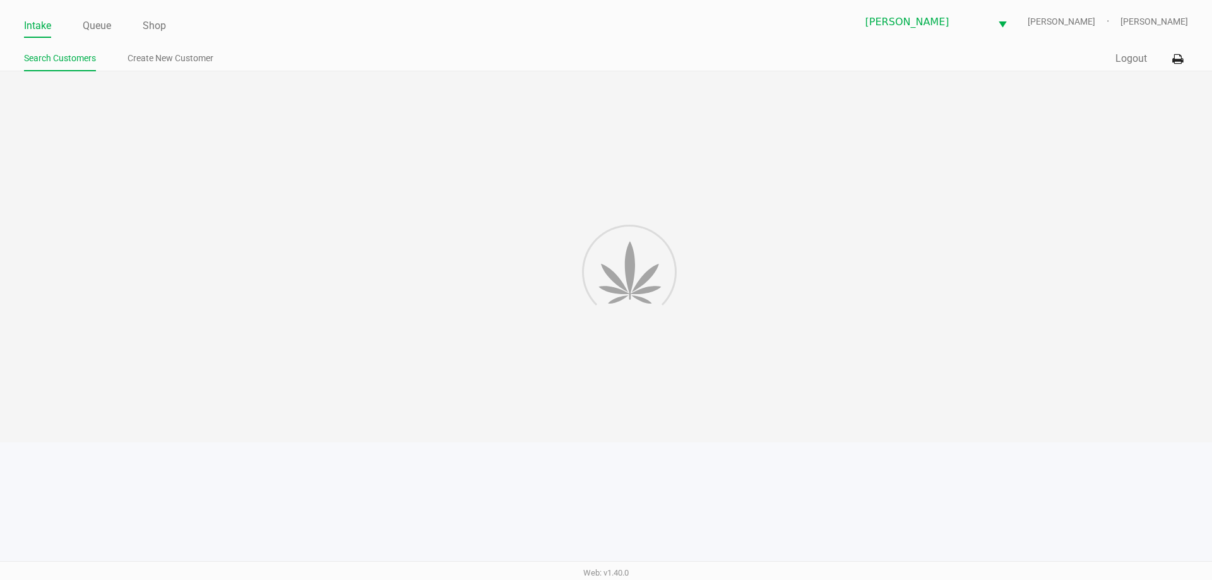
click at [37, 20] on link "Intake" at bounding box center [37, 26] width 27 height 18
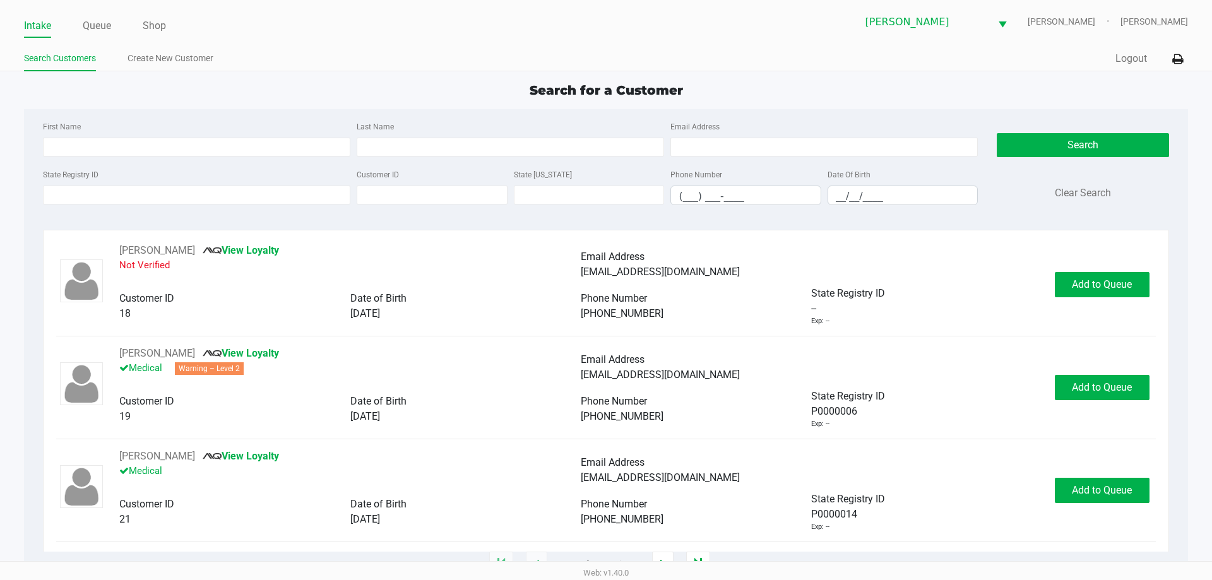
click at [434, 22] on ul "Intake Queue Shop" at bounding box center [315, 26] width 582 height 21
click at [98, 194] on input "State Registry ID" at bounding box center [196, 195] width 307 height 19
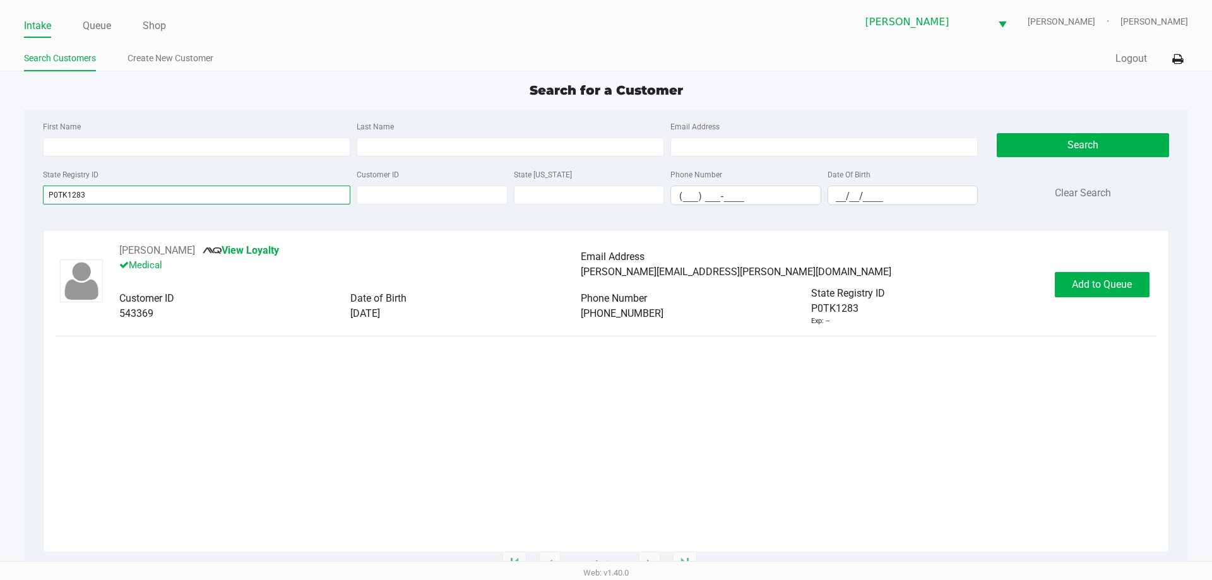
type input "P0TK1283"
drag, startPoint x: 1091, startPoint y: 314, endPoint x: 1090, endPoint y: 283, distance: 31.6
click at [1091, 308] on div "[PERSON_NAME] View Loyalty Medical Email Address [PERSON_NAME][EMAIL_ADDRESS][P…" at bounding box center [605, 284] width 1099 height 83
click at [1090, 283] on span "Add to Queue" at bounding box center [1102, 284] width 60 height 12
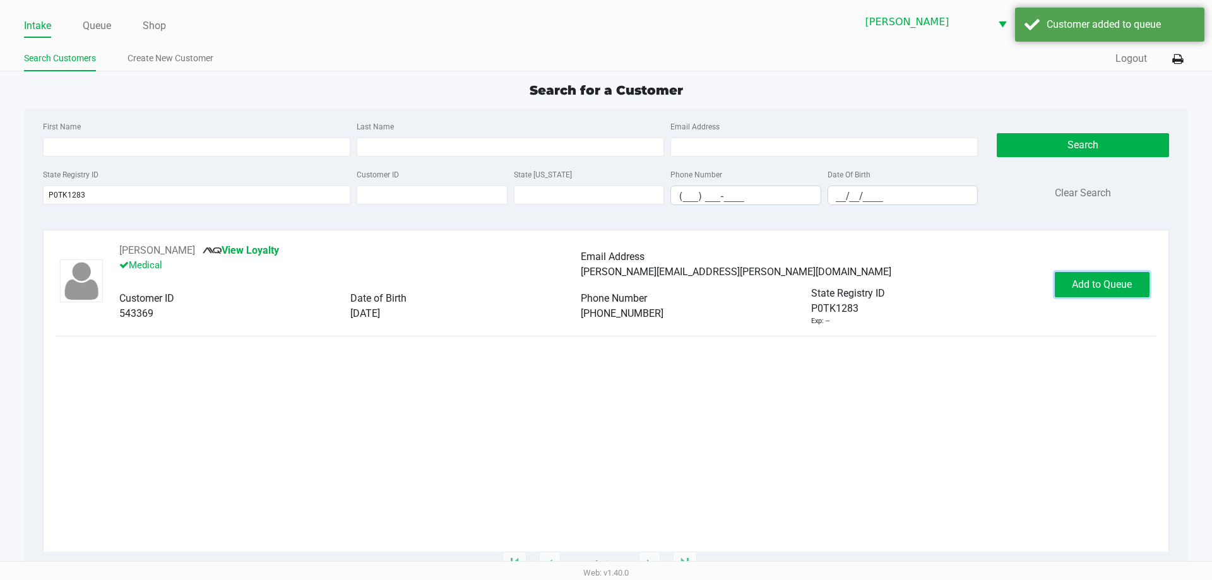
click at [1086, 273] on button "Add to Queue" at bounding box center [1101, 284] width 95 height 25
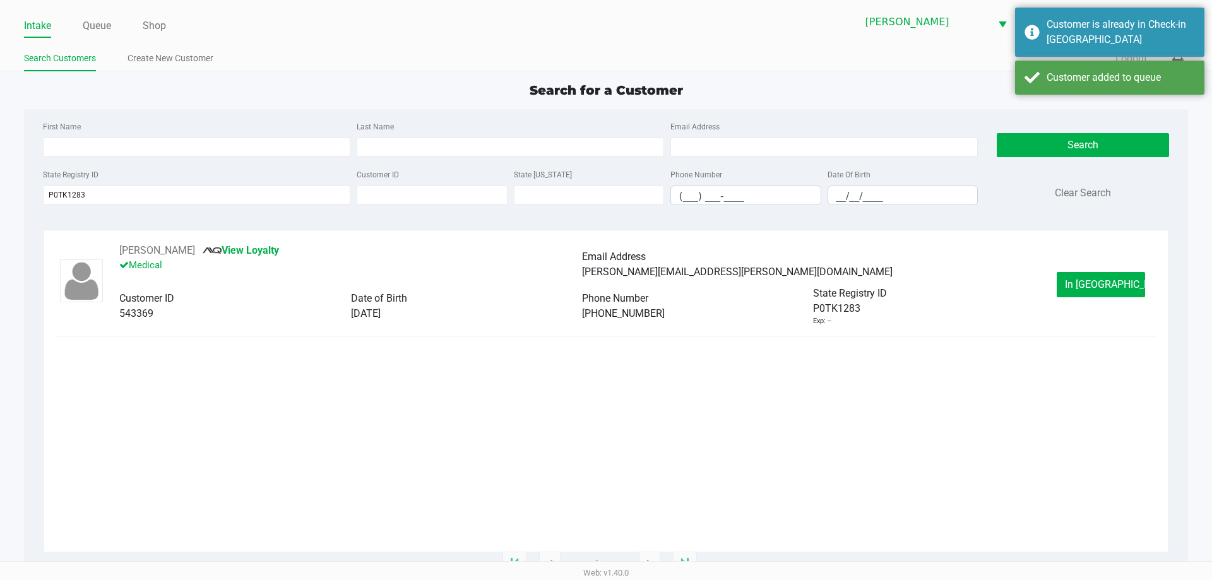
click at [1086, 273] on button "In [GEOGRAPHIC_DATA]" at bounding box center [1100, 284] width 88 height 25
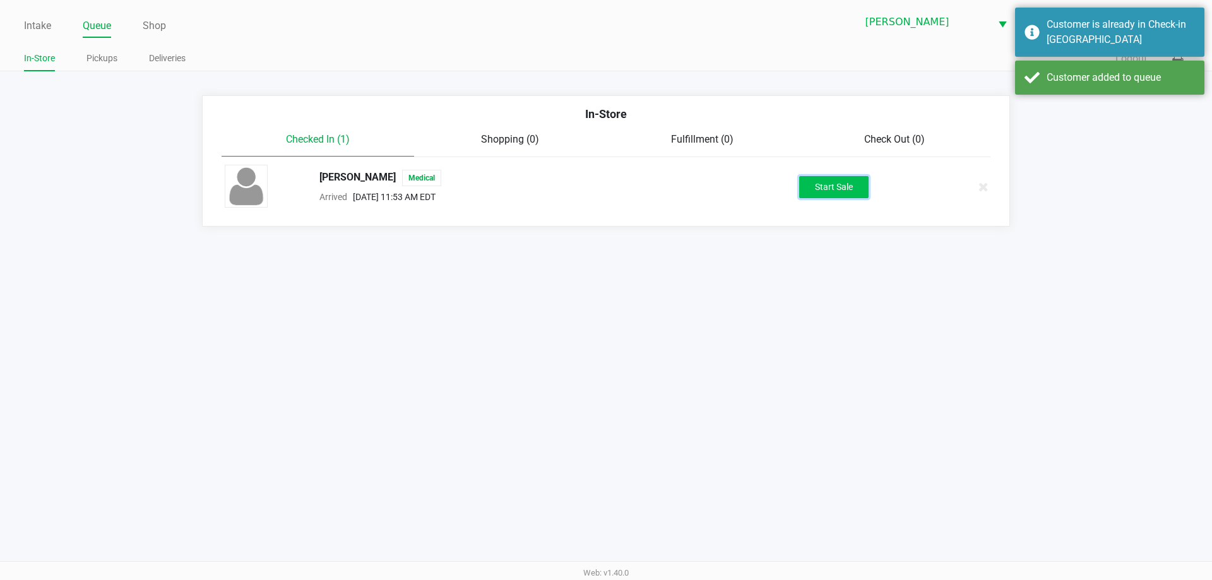
click at [863, 193] on button "Start Sale" at bounding box center [833, 187] width 69 height 22
click at [858, 349] on div "Intake Queue Shop [PERSON_NAME] [PERSON_NAME] [PERSON_NAME] In-Store Pickups De…" at bounding box center [606, 290] width 1212 height 580
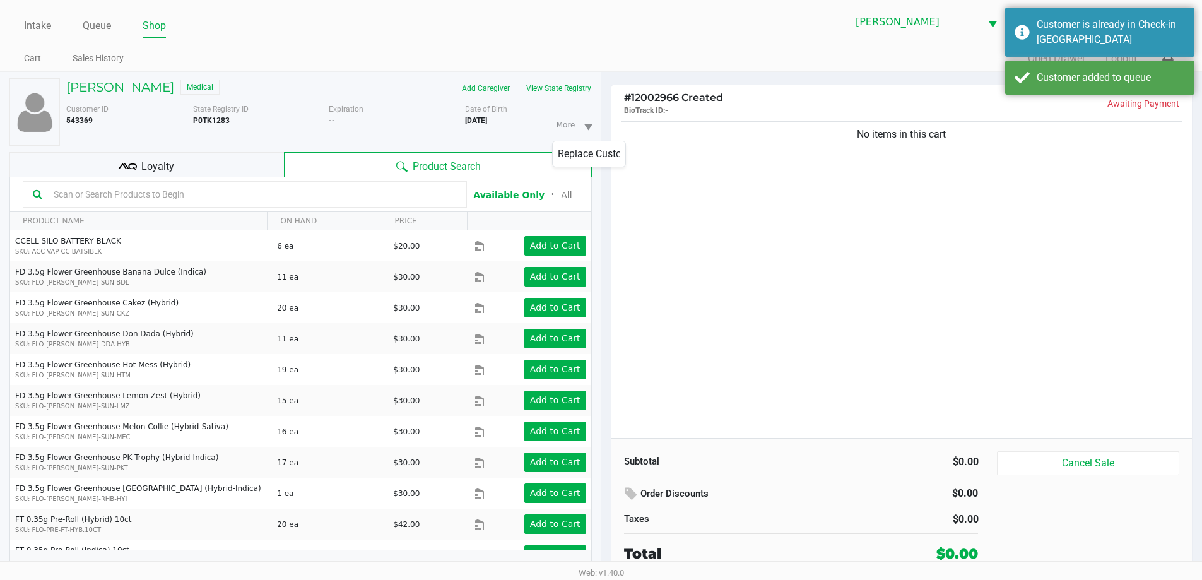
click at [557, 102] on div "Customer ID 543369 State Registry ID P0TK1283 Expiration -- More Date of Birth …" at bounding box center [329, 121] width 545 height 47
click at [551, 77] on div "[PERSON_NAME] Medical Add Caregiver View State Registry Customer ID 543369 Stat…" at bounding box center [300, 332] width 582 height 521
click at [550, 86] on button "View State Registry" at bounding box center [555, 88] width 74 height 20
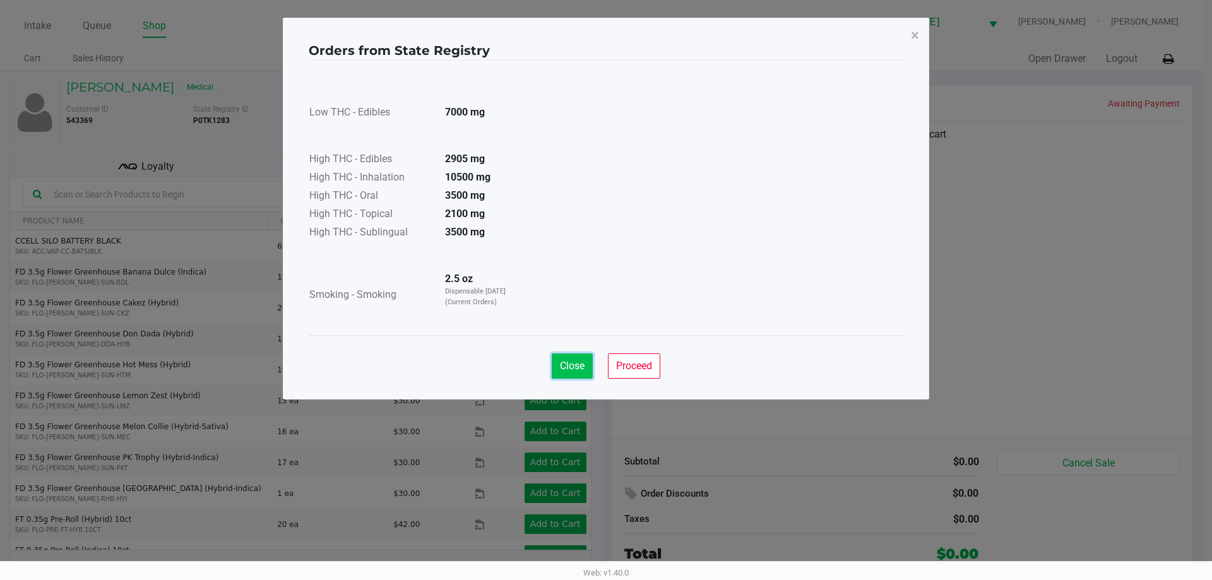
click at [556, 365] on button "Close" at bounding box center [572, 365] width 41 height 25
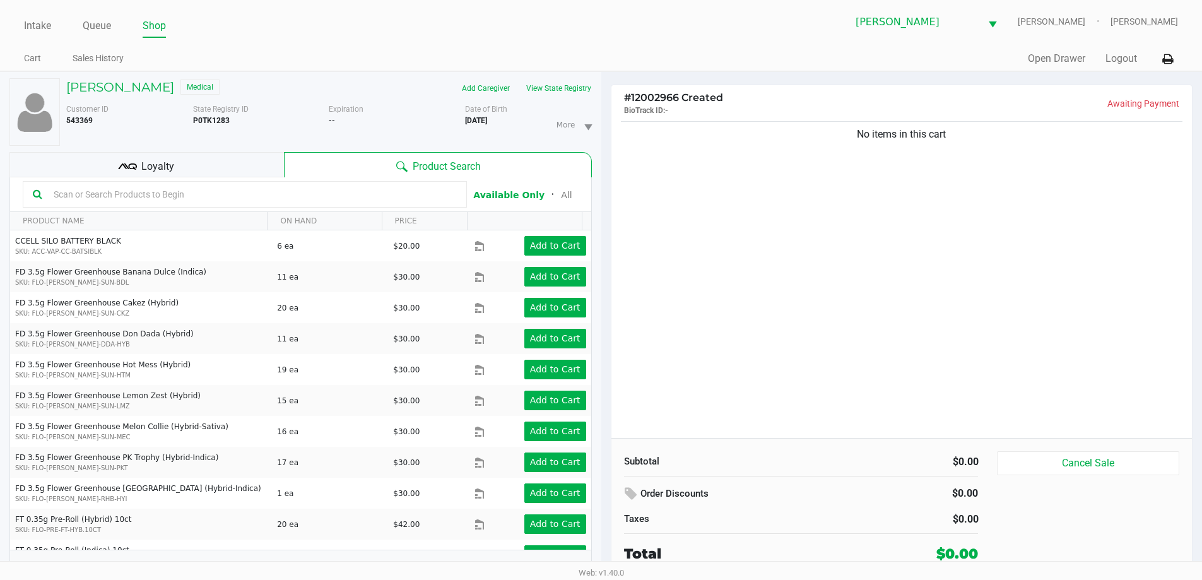
click at [829, 310] on app-state-registry "Orders from State Registry × Low THC - Edibles 7000 mg High THC - Edibles 2905 …" at bounding box center [601, 176] width 594 height 355
click at [218, 189] on input "text" at bounding box center [253, 194] width 408 height 19
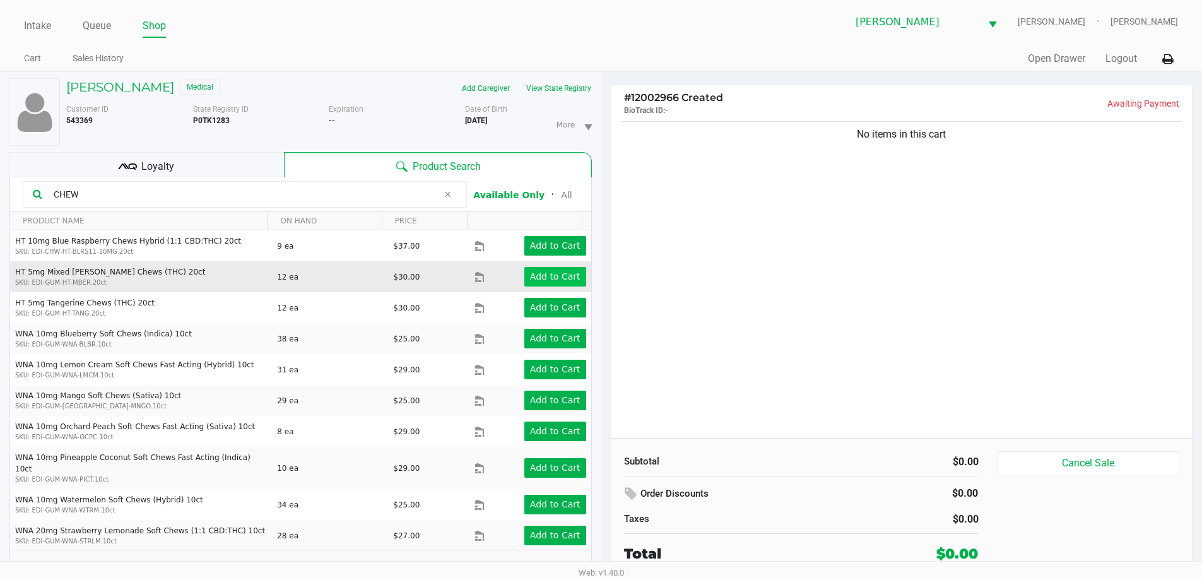
type input "CHEW"
click at [550, 274] on app-button-loader "Add to Cart" at bounding box center [555, 276] width 50 height 10
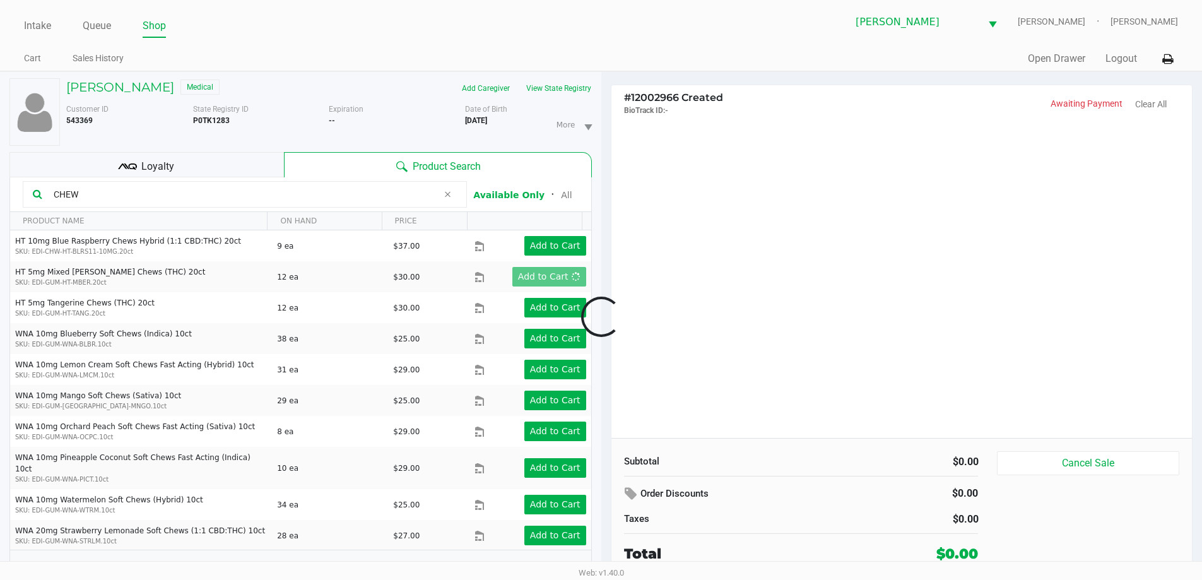
click at [1145, 353] on div at bounding box center [601, 316] width 1202 height 365
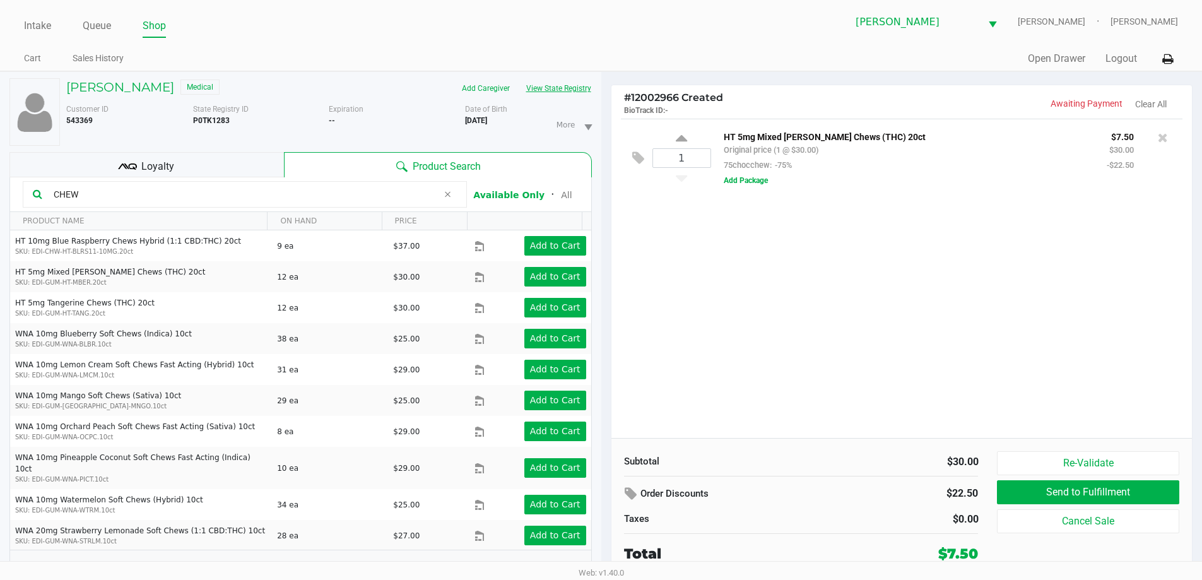
click at [548, 78] on button "View State Registry" at bounding box center [555, 88] width 74 height 20
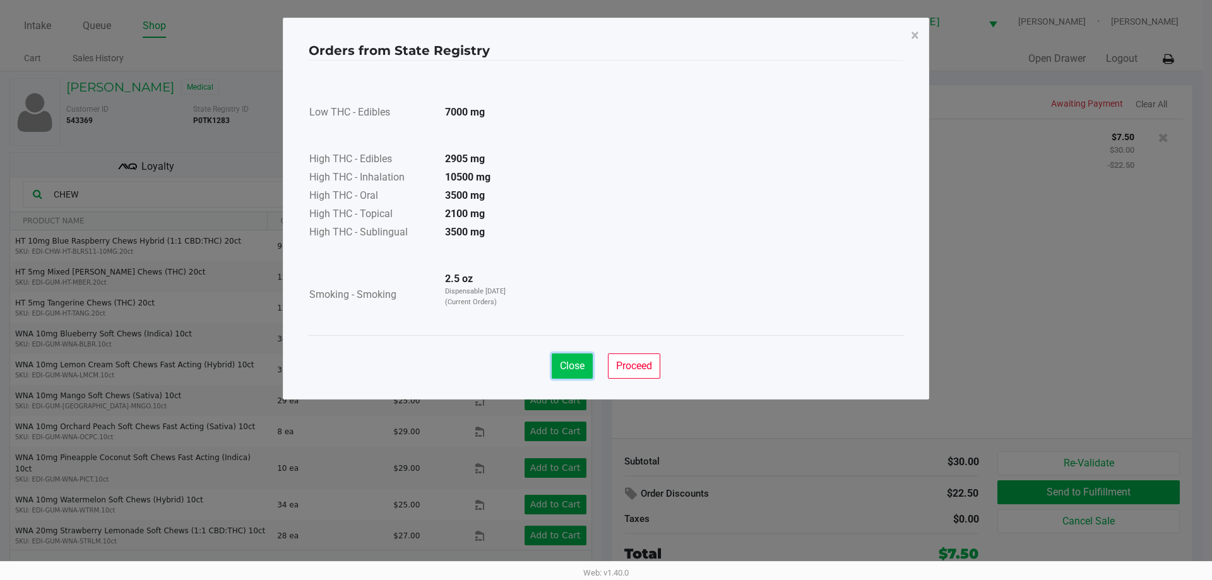
click at [555, 373] on button "Close" at bounding box center [572, 365] width 41 height 25
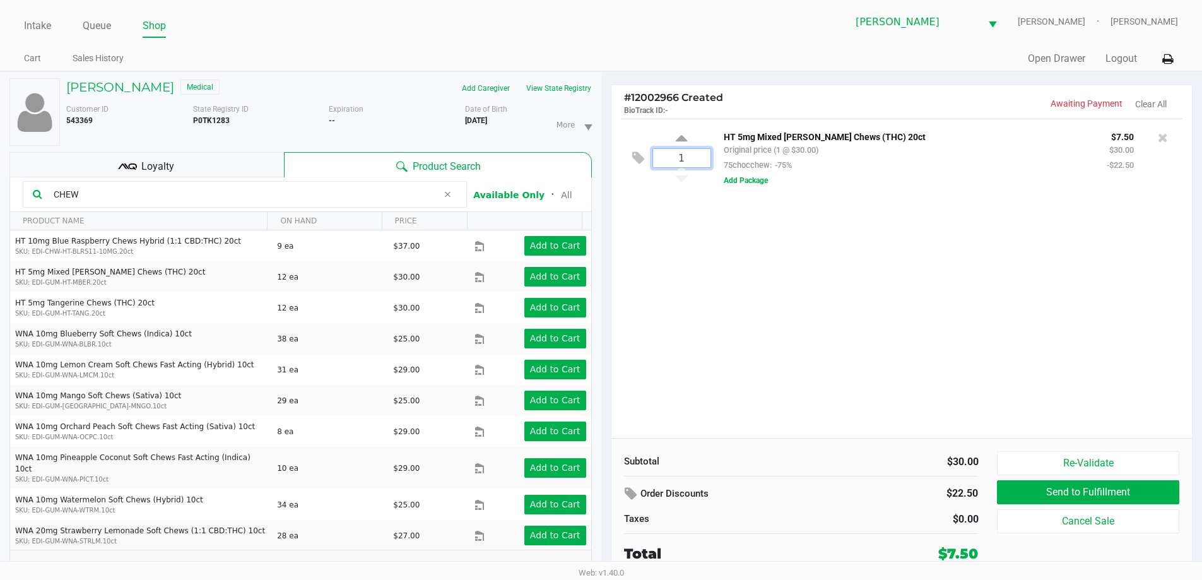
click at [684, 151] on input "1" at bounding box center [681, 158] width 57 height 18
type input "5"
click at [757, 249] on div "Loading [PERSON_NAME] Medical Add Caregiver View State Registry Customer ID 543…" at bounding box center [601, 332] width 1202 height 522
click at [781, 298] on div "5 HT 5mg Mixed [PERSON_NAME] Chews (THC) 20ct Original price (5 @ $30.00) 75cho…" at bounding box center [901, 278] width 581 height 319
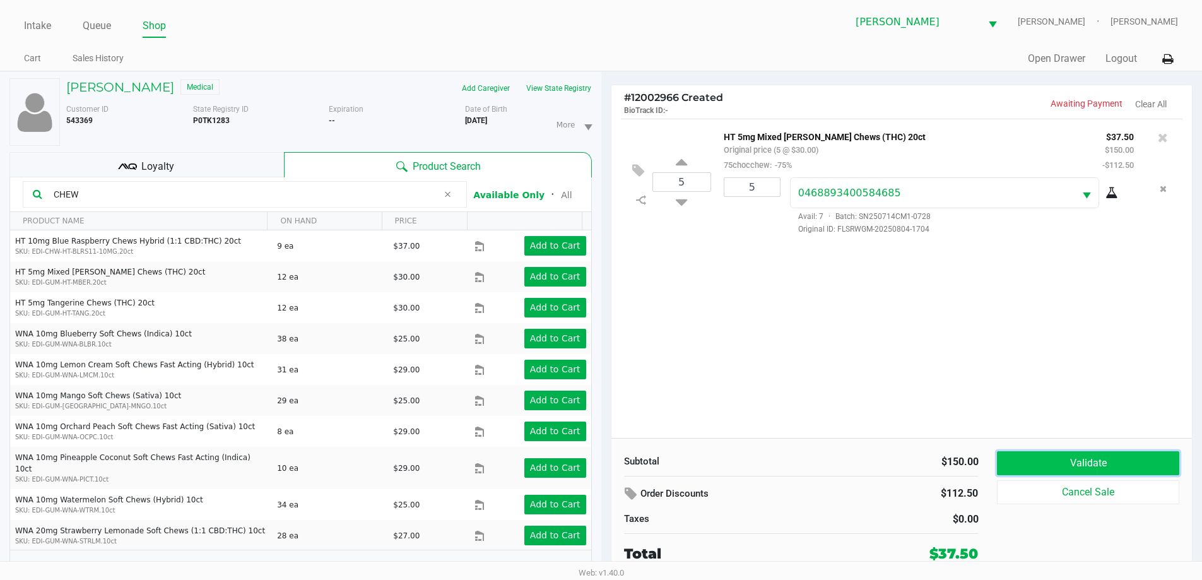
click at [1070, 471] on button "Validate" at bounding box center [1088, 463] width 182 height 24
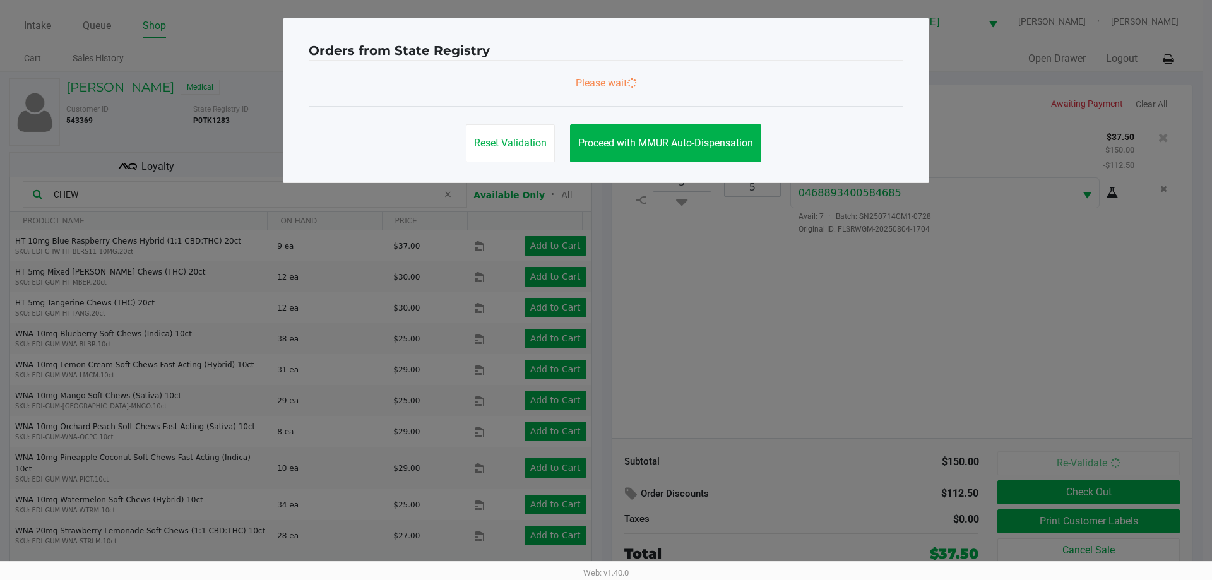
click at [1066, 391] on ngb-modal-window "Orders from State Registry Please wait Reset Validation Proceed with MMUR Auto-…" at bounding box center [606, 290] width 1212 height 580
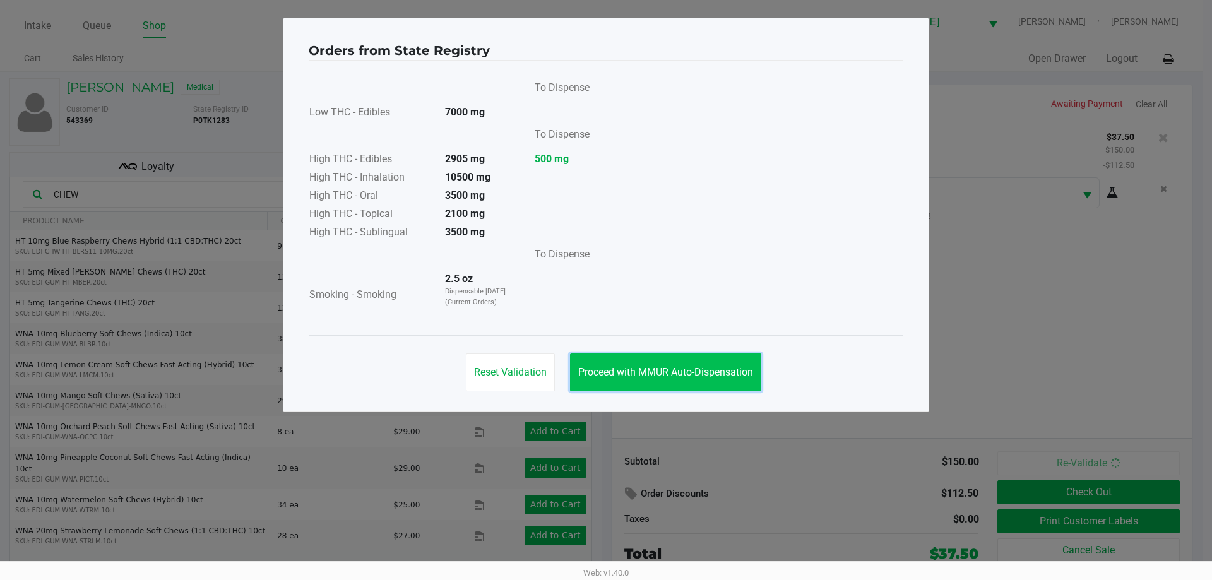
click at [703, 362] on button "Proceed with MMUR Auto-Dispensation" at bounding box center [665, 372] width 191 height 38
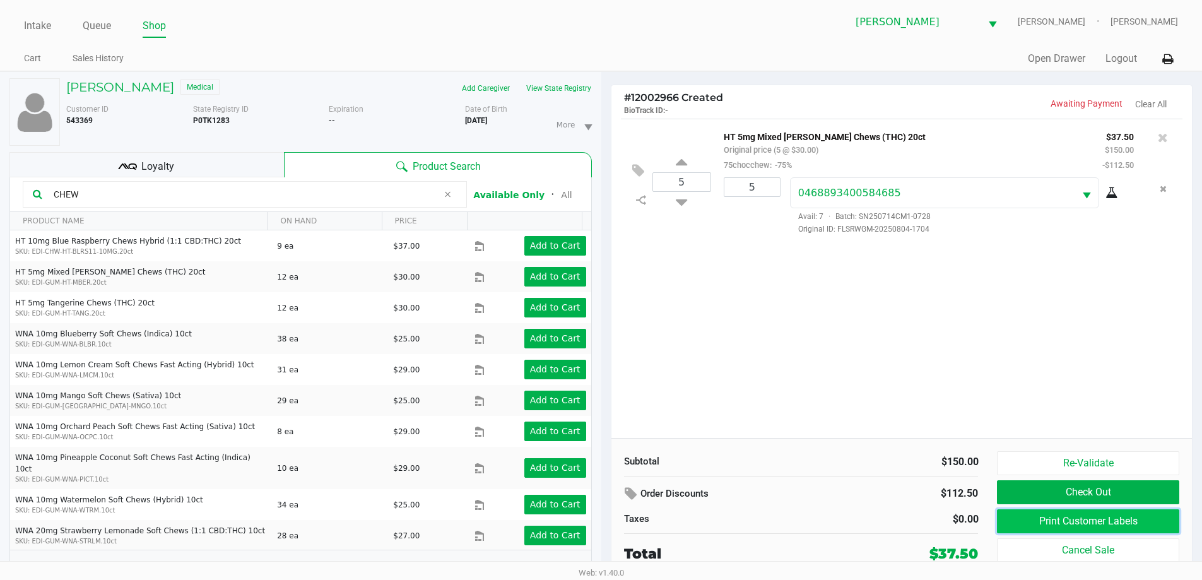
click at [1065, 523] on button "Print Customer Labels" at bounding box center [1088, 521] width 182 height 24
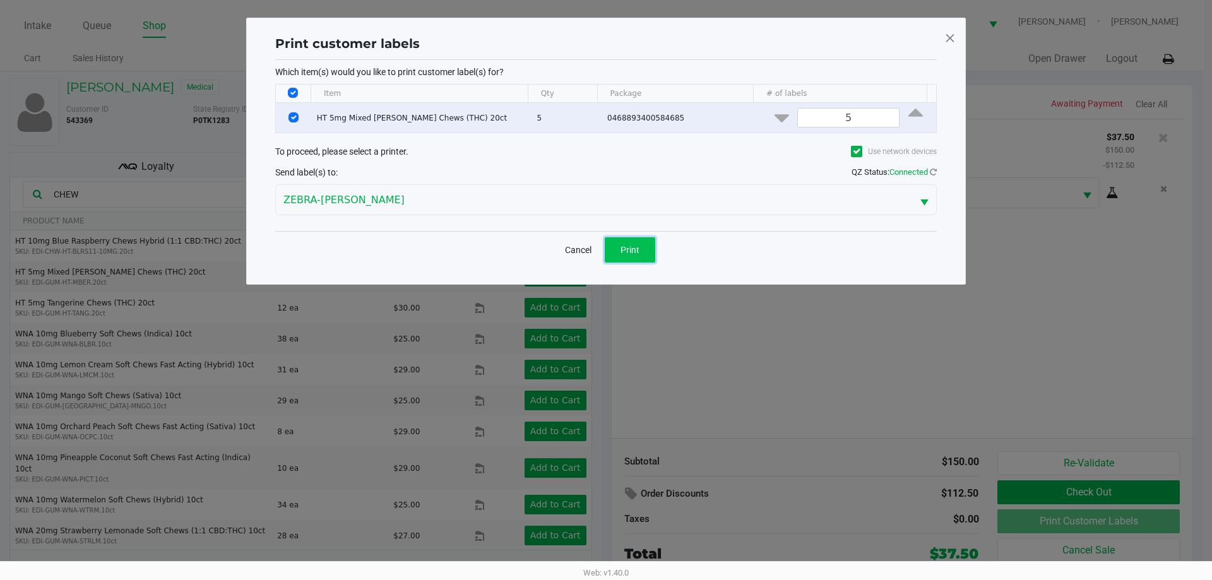
click at [641, 252] on button "Print" at bounding box center [630, 249] width 50 height 25
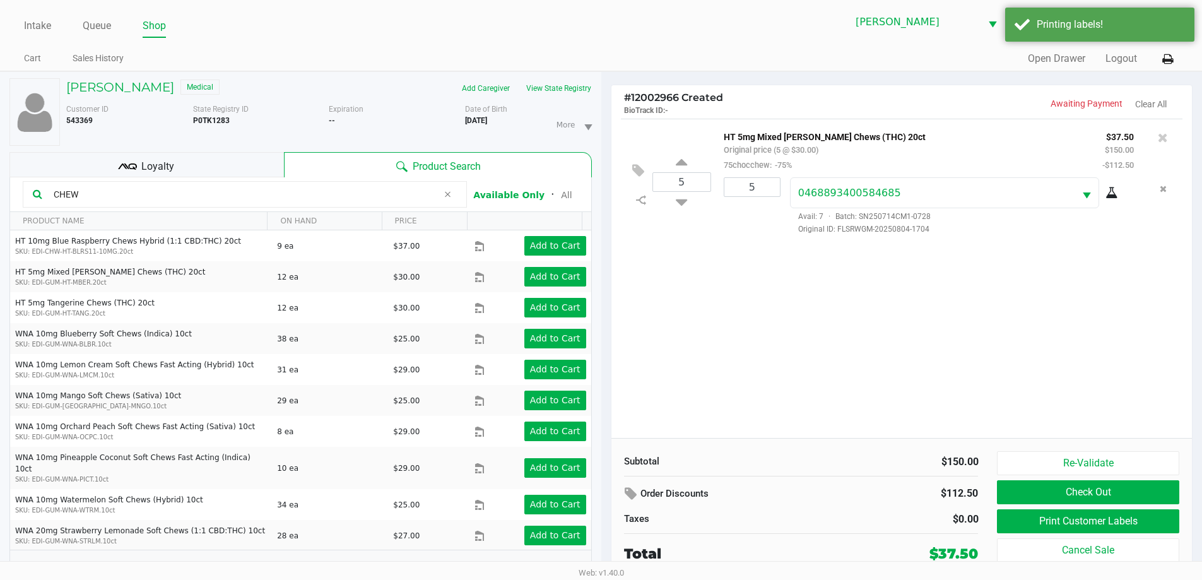
click at [733, 367] on div "5 HT 5mg Mixed [PERSON_NAME] Chews (THC) 20ct Original price (5 @ $30.00) 75cho…" at bounding box center [901, 278] width 581 height 319
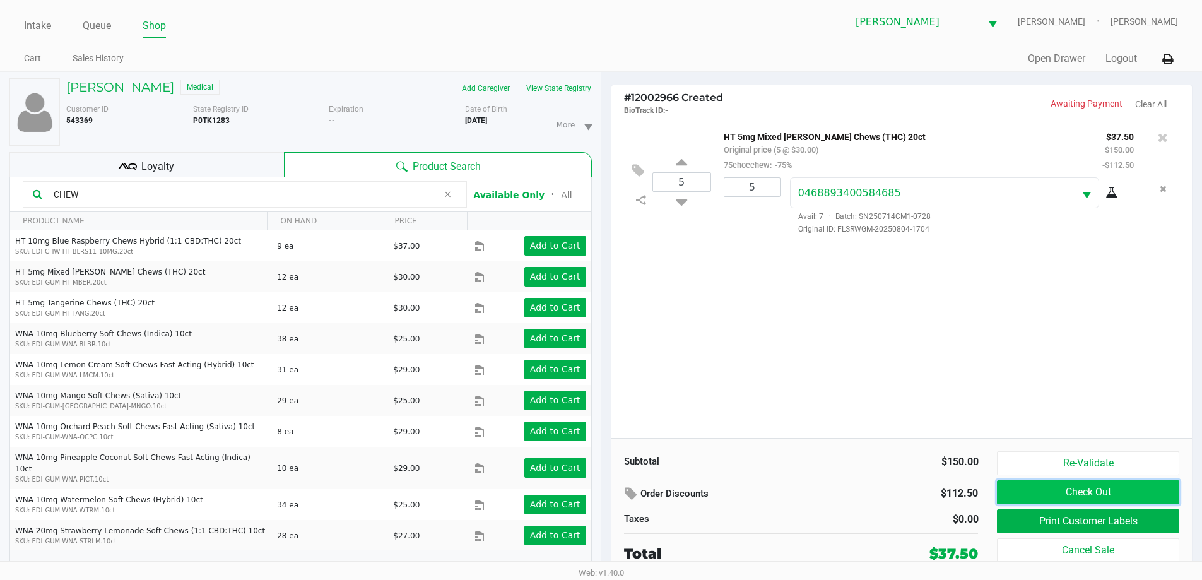
click at [1005, 493] on button "Check Out" at bounding box center [1088, 492] width 182 height 24
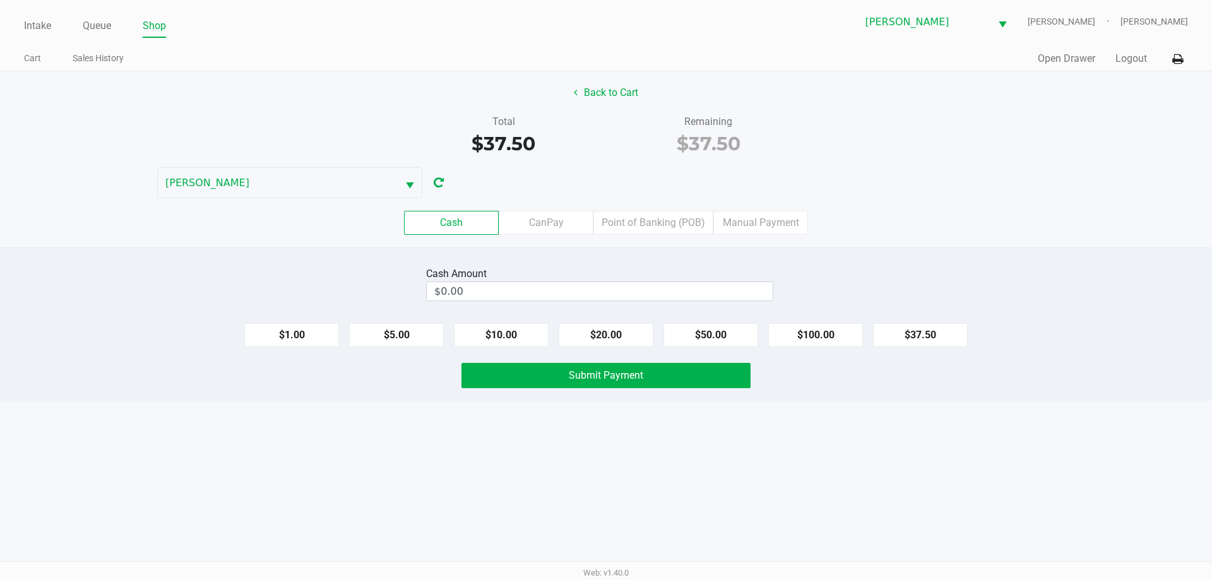
click at [641, 218] on label "Point of Banking (POB)" at bounding box center [653, 223] width 120 height 24
click at [0, 0] on 7 "Point of Banking (POB)" at bounding box center [0, 0] width 0 height 0
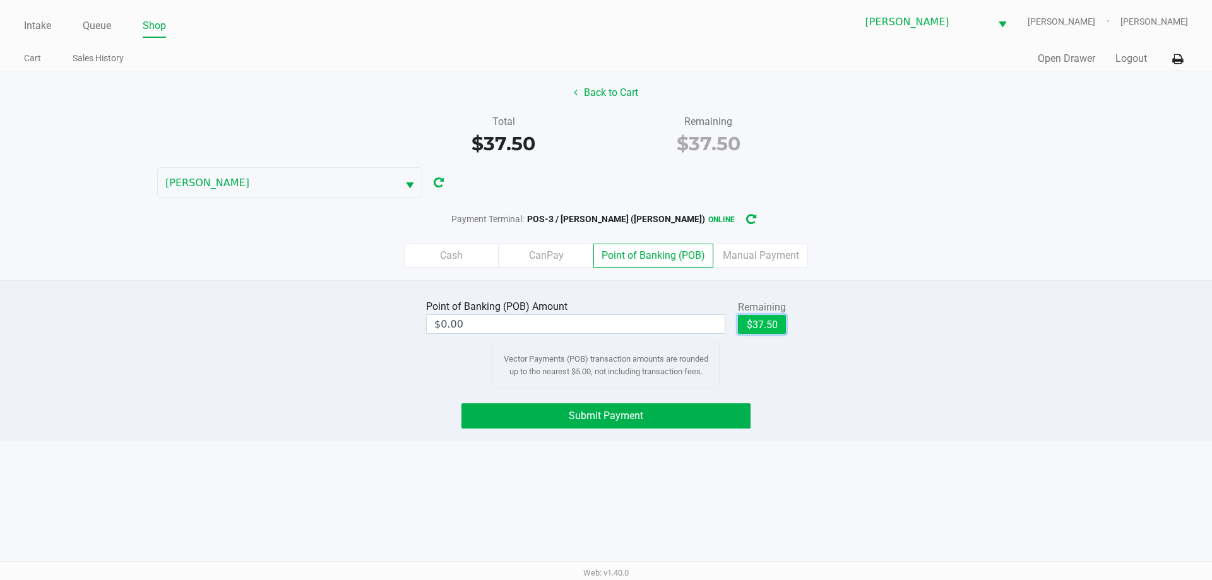
click at [757, 317] on button "$37.50" at bounding box center [762, 324] width 48 height 19
type input "$37.50"
click at [699, 393] on div "Point of Banking (POB) Amount $37.50 Remaining $37.50 Clear Vector Payments (PO…" at bounding box center [606, 360] width 1212 height 161
click at [631, 410] on span "Submit Payment" at bounding box center [606, 416] width 74 height 12
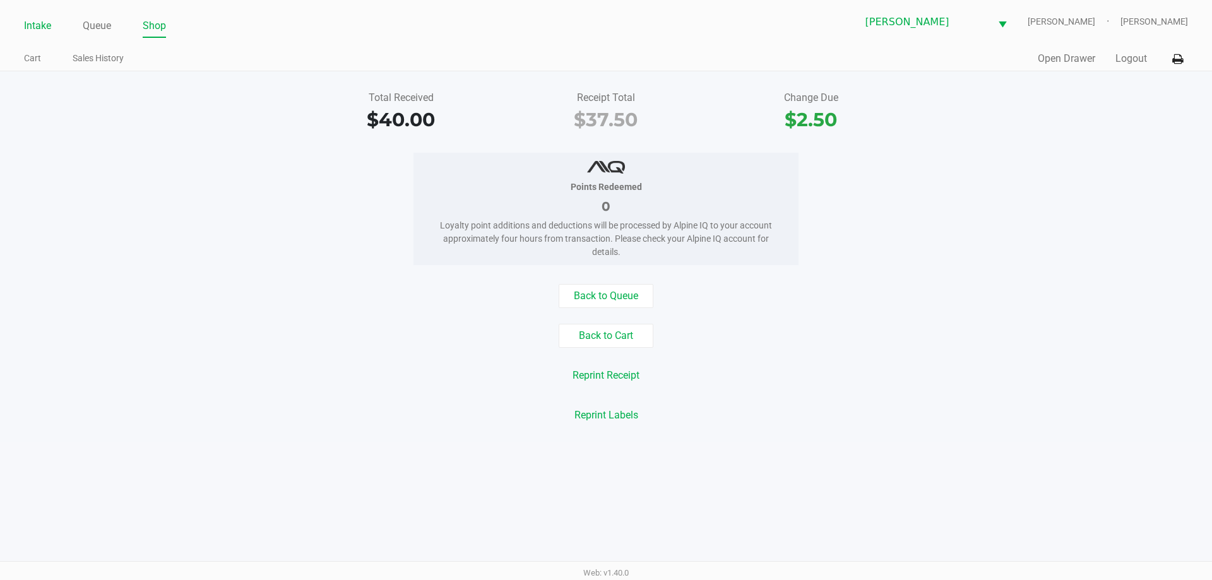
click at [31, 33] on link "Intake" at bounding box center [37, 26] width 27 height 18
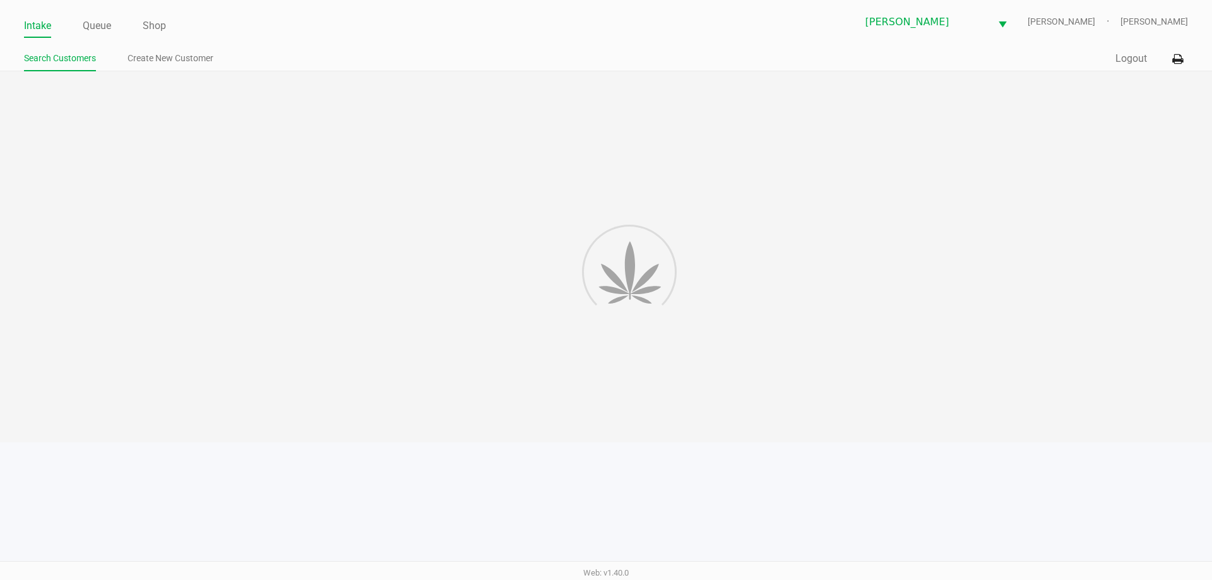
click at [37, 22] on link "Intake" at bounding box center [37, 26] width 27 height 18
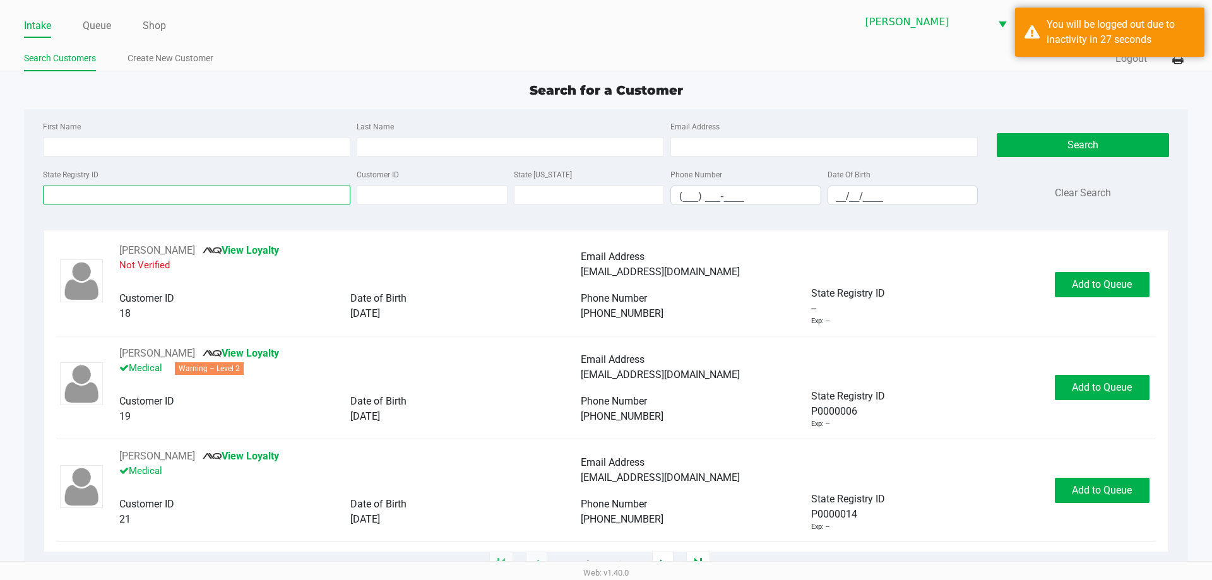
click at [58, 198] on input "State Registry ID" at bounding box center [196, 195] width 307 height 19
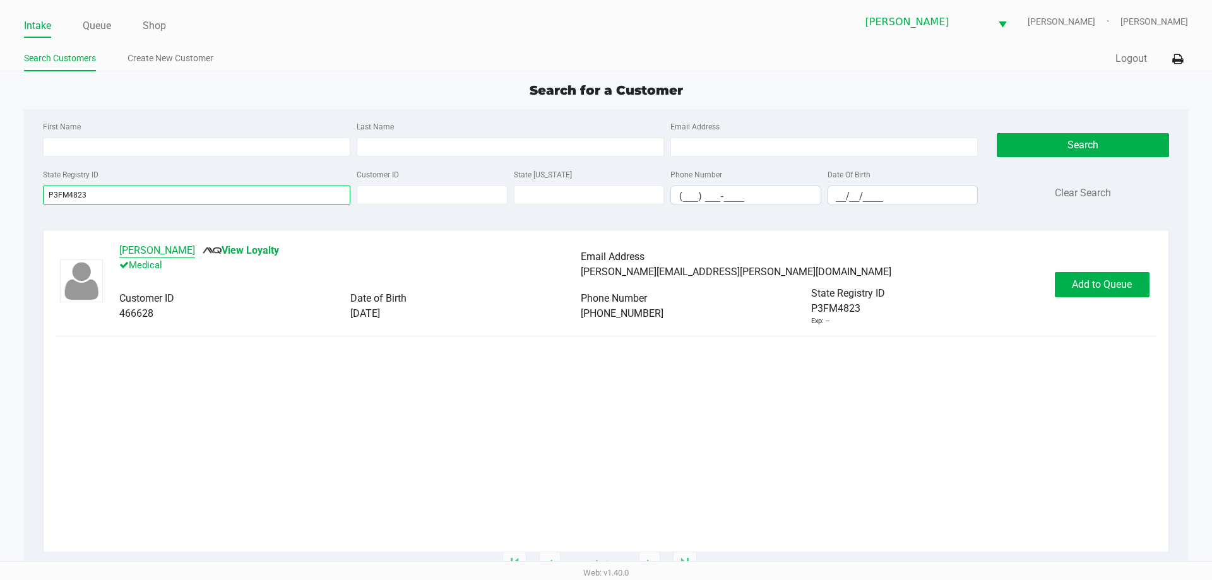
type input "P3FM4823"
click at [158, 251] on button "[PERSON_NAME]" at bounding box center [157, 250] width 76 height 15
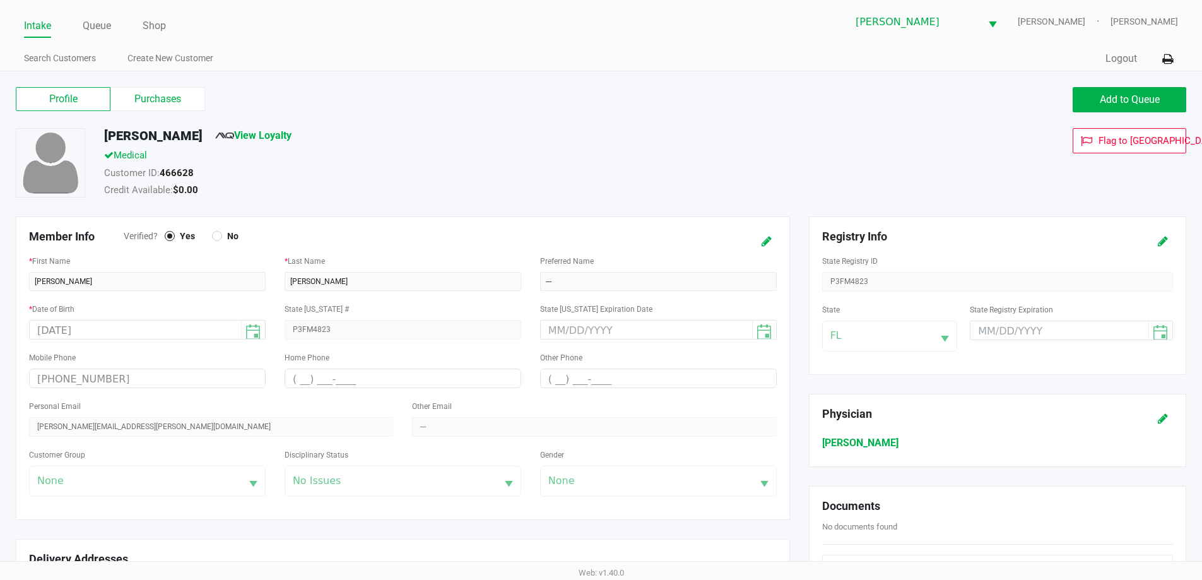
click at [170, 111] on div "Profile Purchases" at bounding box center [303, 99] width 595 height 25
click at [172, 103] on label "Purchases" at bounding box center [157, 99] width 95 height 24
click at [0, 0] on 1 "Purchases" at bounding box center [0, 0] width 0 height 0
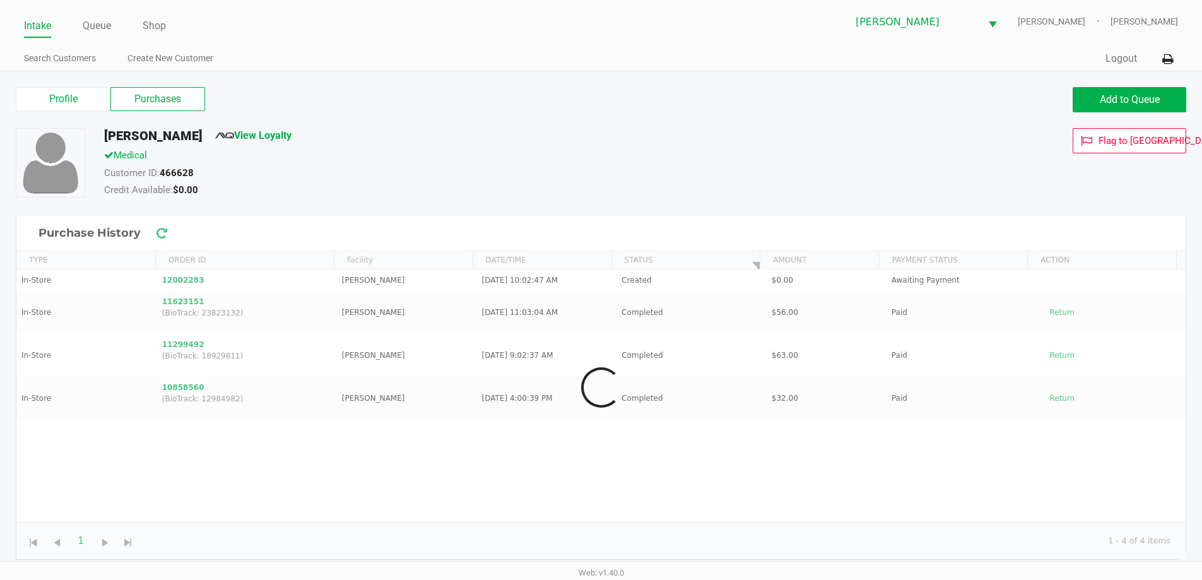
click at [527, 163] on div "Medical" at bounding box center [462, 157] width 734 height 18
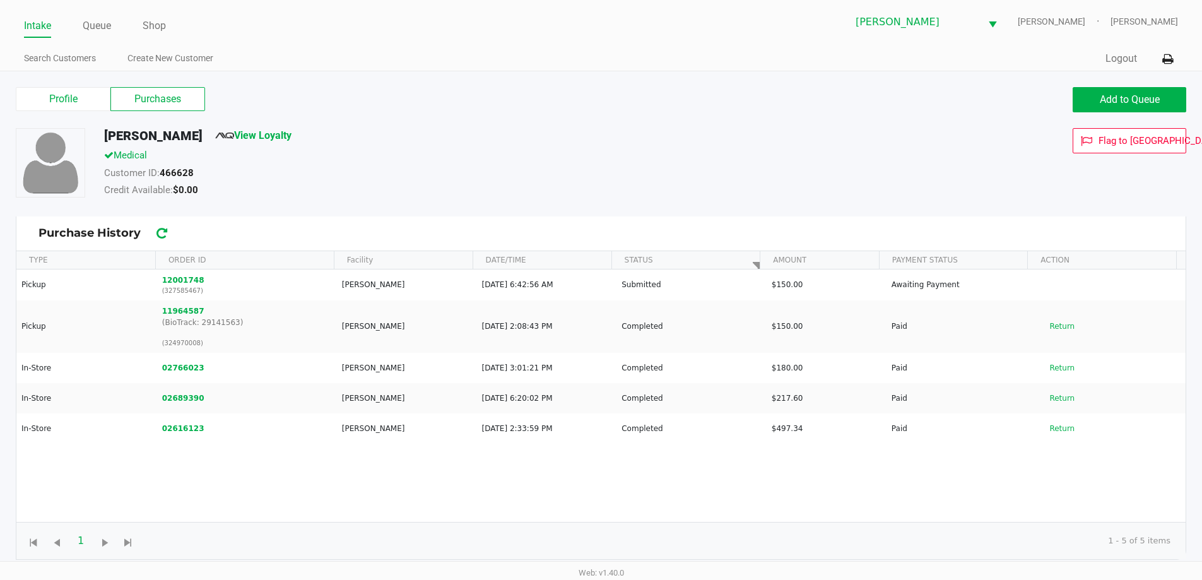
click at [435, 172] on div "Customer ID: 466628" at bounding box center [462, 175] width 734 height 18
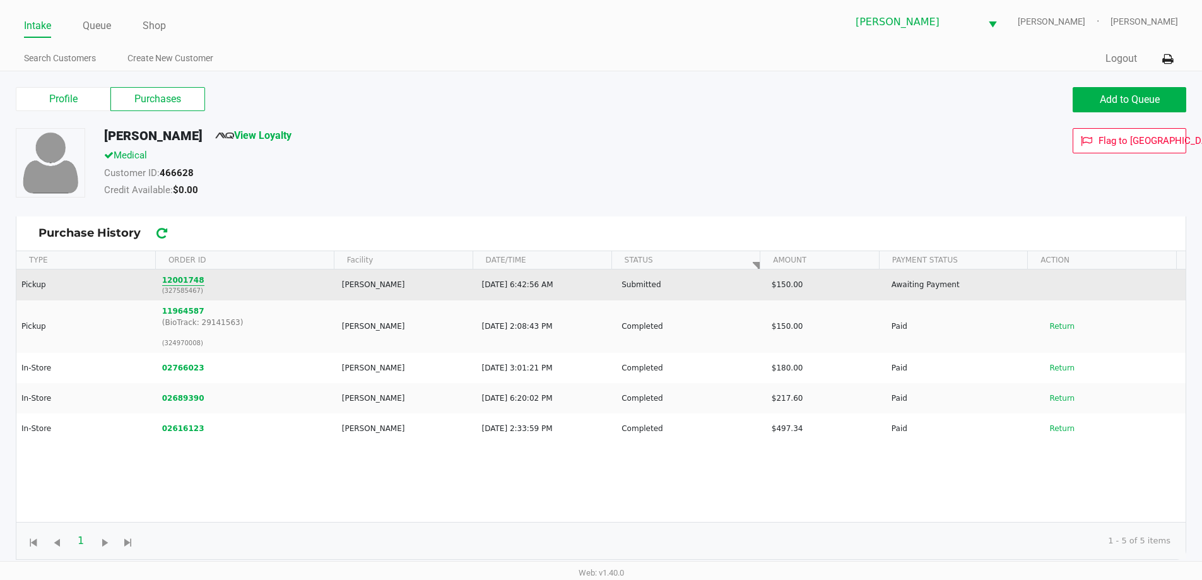
click at [186, 280] on button "12001748" at bounding box center [183, 280] width 42 height 11
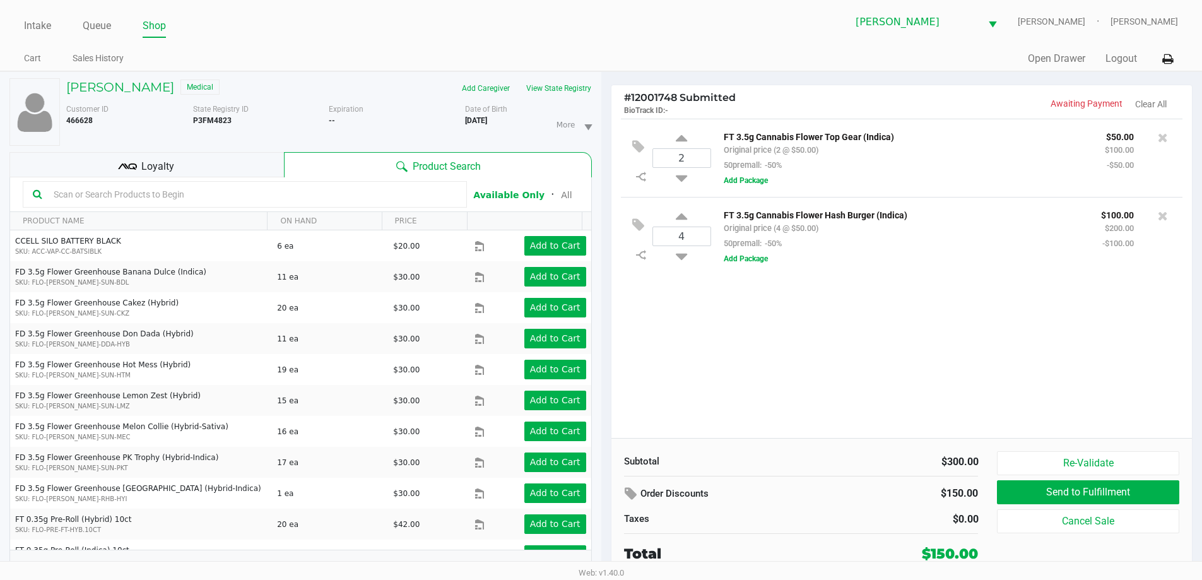
click at [919, 338] on div "2 FT 3.5g Cannabis Flower Top Gear (Indica) Original price (2 @ $50.00) 50prema…" at bounding box center [901, 278] width 581 height 319
click at [132, 91] on h5 "[PERSON_NAME]" at bounding box center [120, 87] width 108 height 15
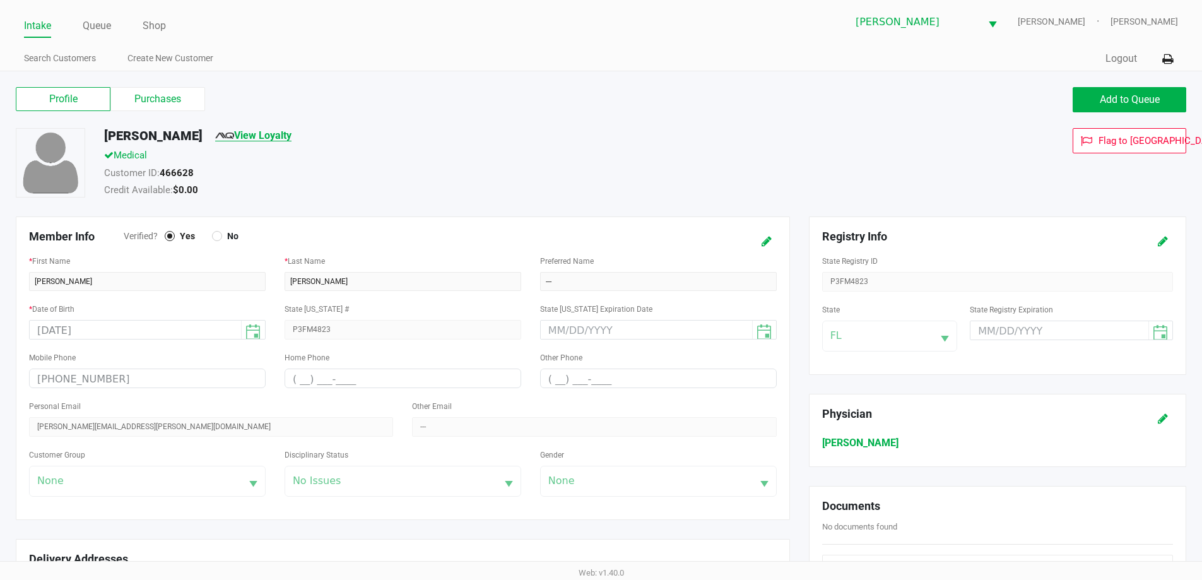
click at [253, 135] on link "View Loyalty" at bounding box center [253, 135] width 76 height 12
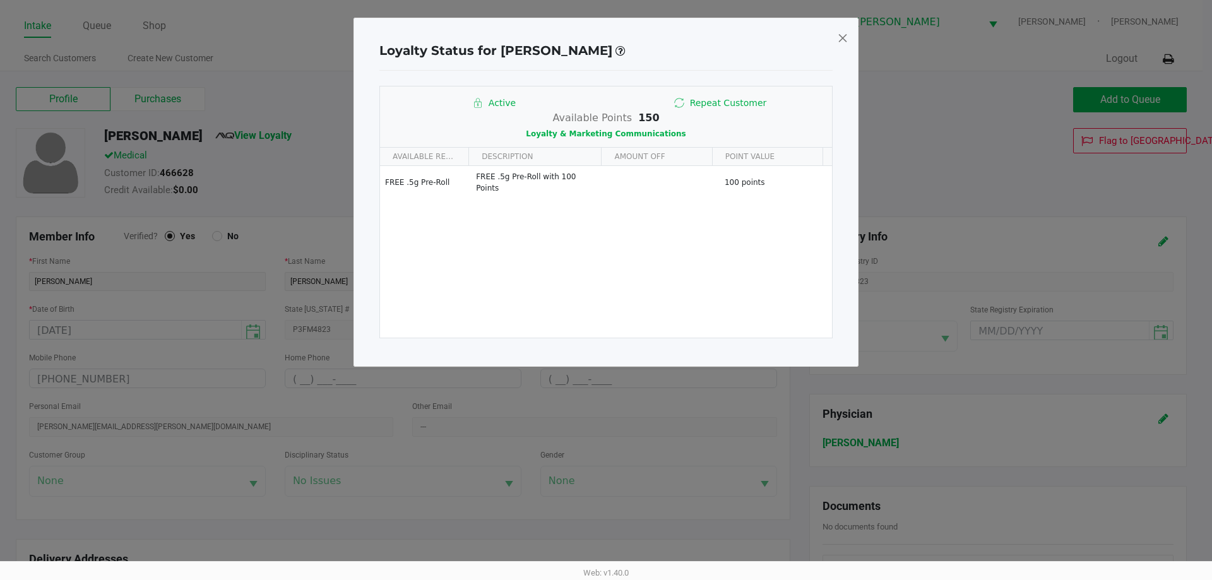
click at [842, 39] on span at bounding box center [842, 38] width 11 height 20
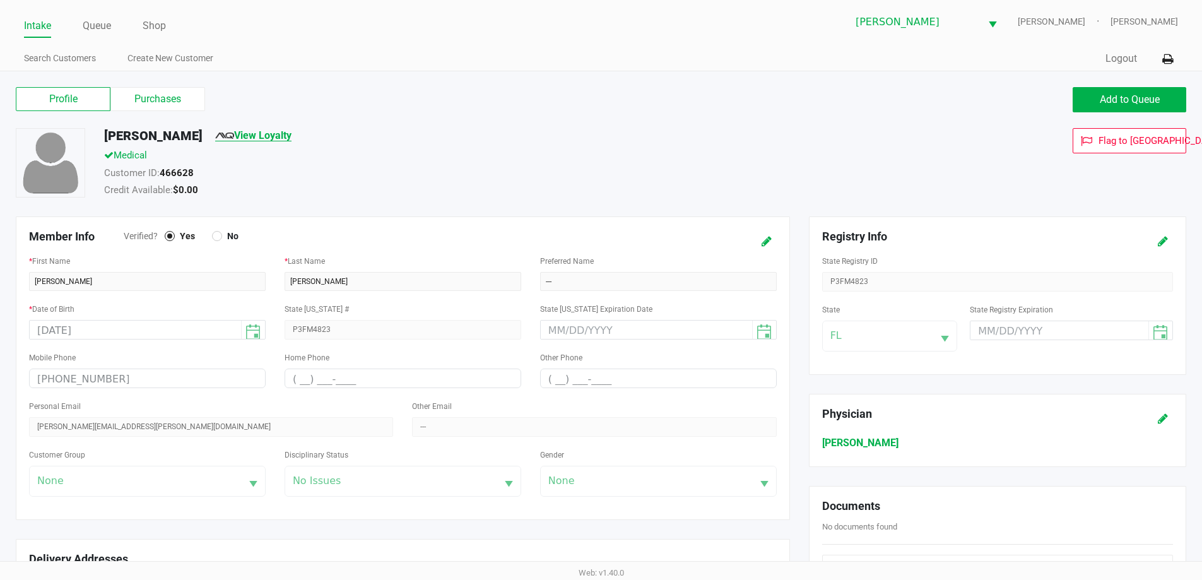
click at [225, 139] on link "View Loyalty" at bounding box center [253, 135] width 76 height 12
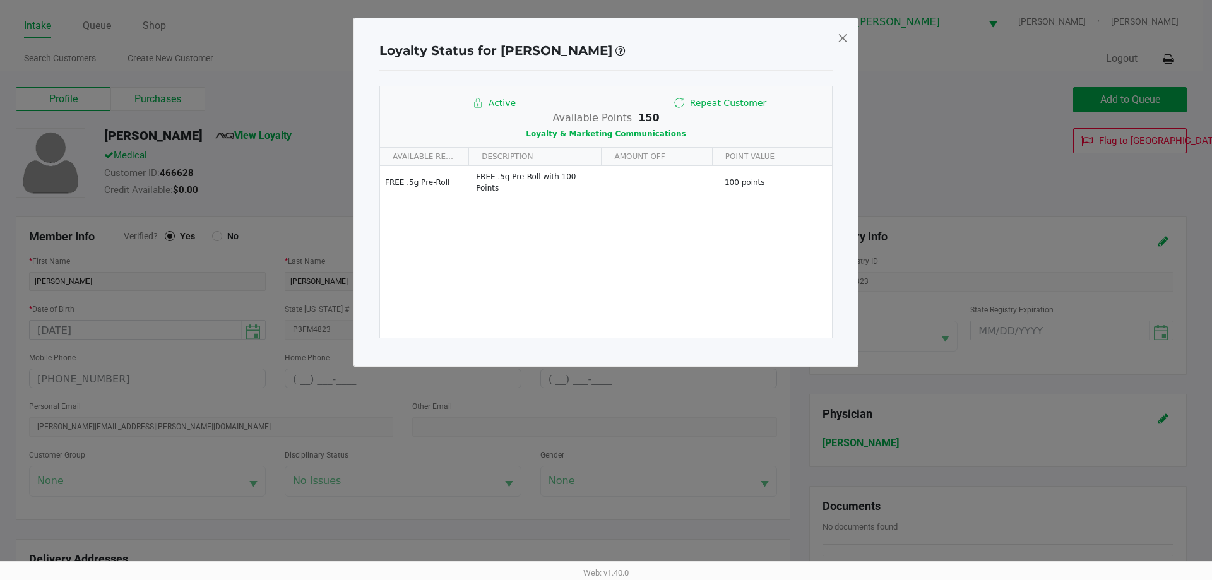
click at [843, 32] on span at bounding box center [842, 38] width 11 height 20
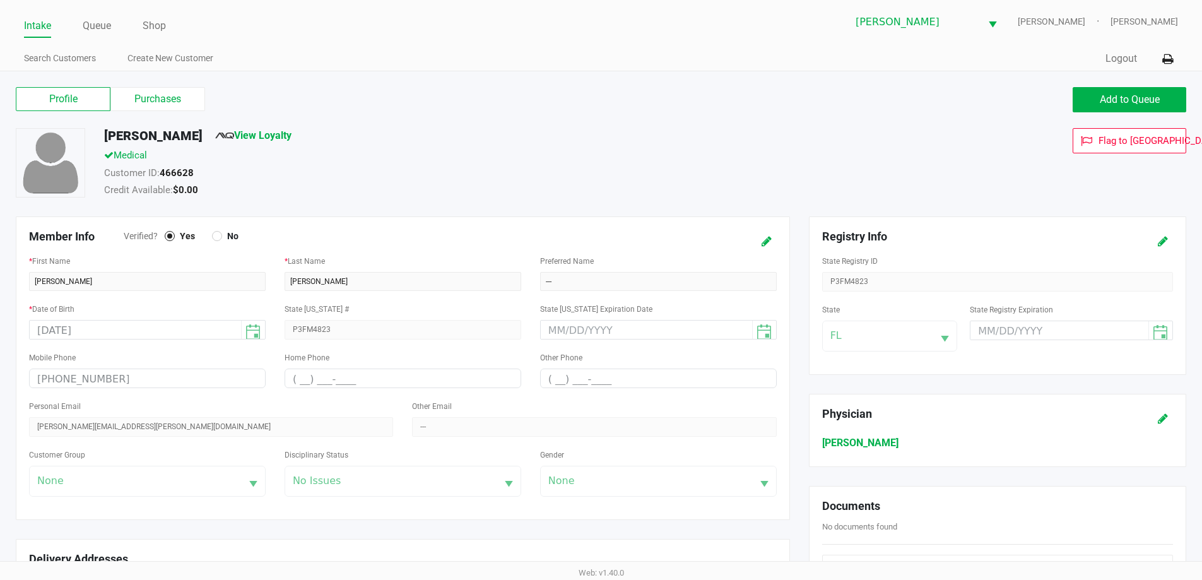
click at [525, 124] on div "Profile Purchases Add to Queue" at bounding box center [601, 106] width 1190 height 44
click at [274, 109] on div "Profile Purchases" at bounding box center [304, 99] width 576 height 24
click at [184, 88] on label "Purchases" at bounding box center [157, 99] width 95 height 24
click at [0, 0] on 1 "Purchases" at bounding box center [0, 0] width 0 height 0
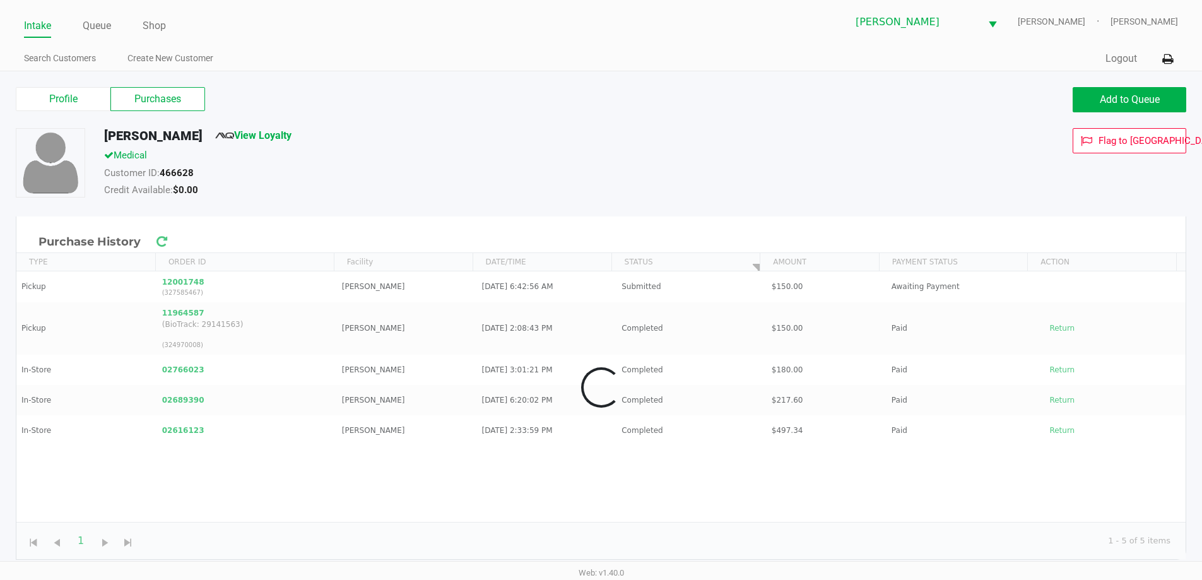
click at [504, 105] on div "Profile Purchases" at bounding box center [304, 99] width 576 height 24
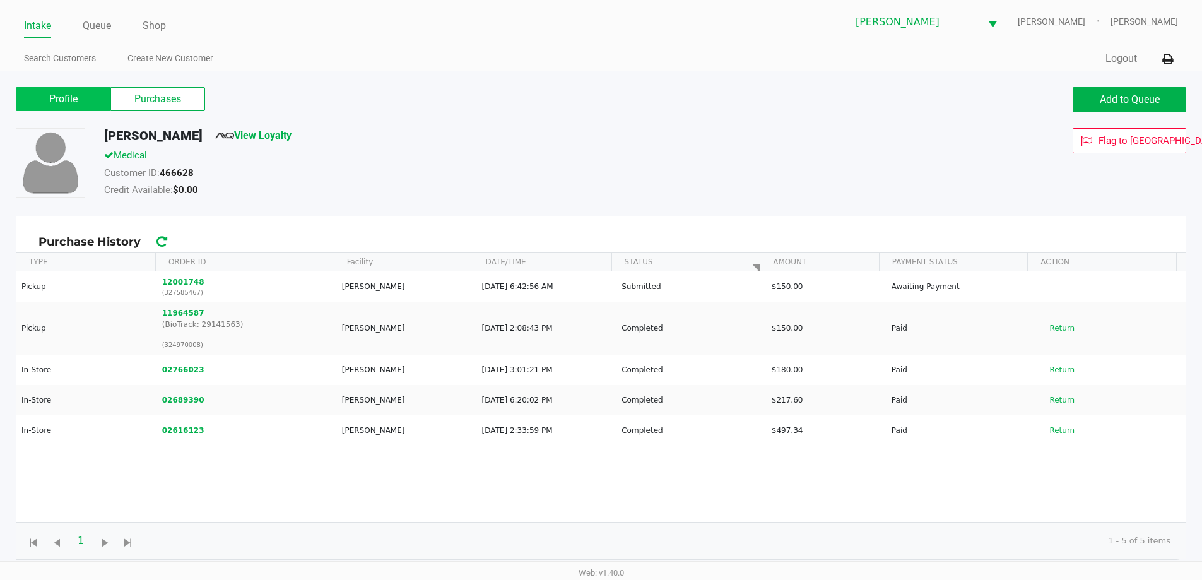
click at [109, 90] on label "Profile" at bounding box center [63, 99] width 95 height 24
click at [0, 0] on 0 "Profile" at bounding box center [0, 0] width 0 height 0
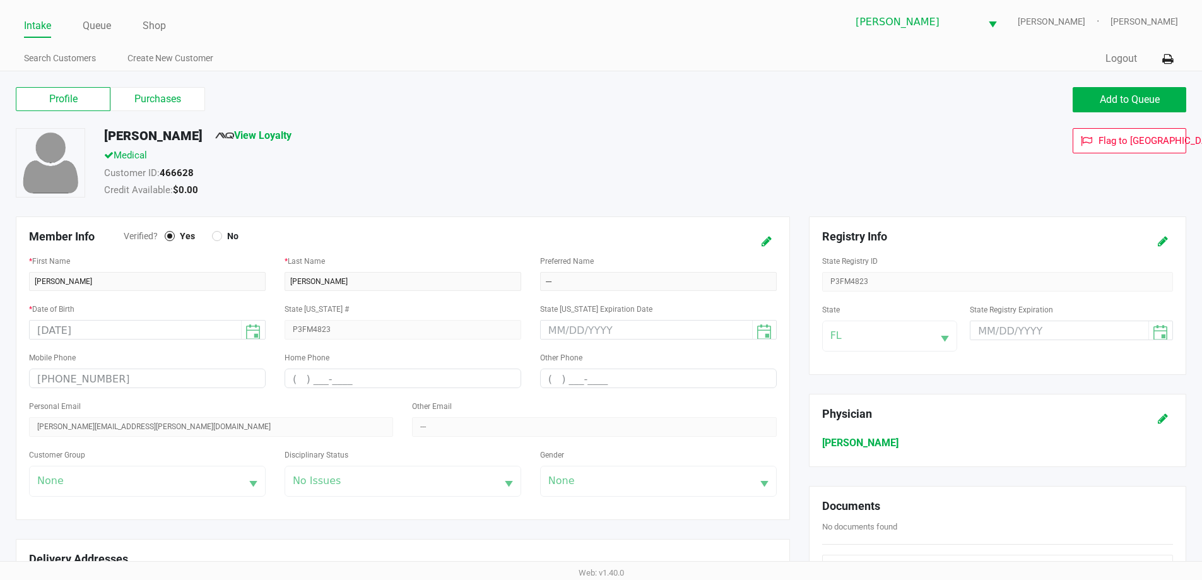
click at [78, 106] on label "Profile" at bounding box center [63, 99] width 95 height 24
click at [0, 0] on 0 "Profile" at bounding box center [0, 0] width 0 height 0
click at [153, 97] on label "Purchases" at bounding box center [157, 99] width 95 height 24
click at [0, 0] on 1 "Purchases" at bounding box center [0, 0] width 0 height 0
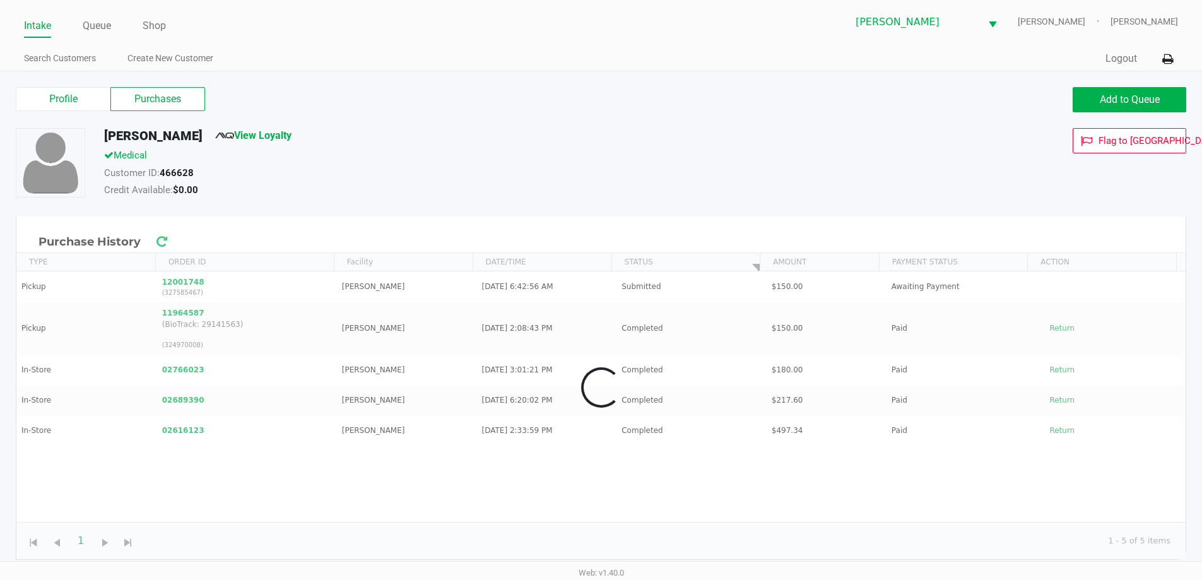
click at [586, 179] on div "Customer ID: 466628" at bounding box center [462, 175] width 734 height 18
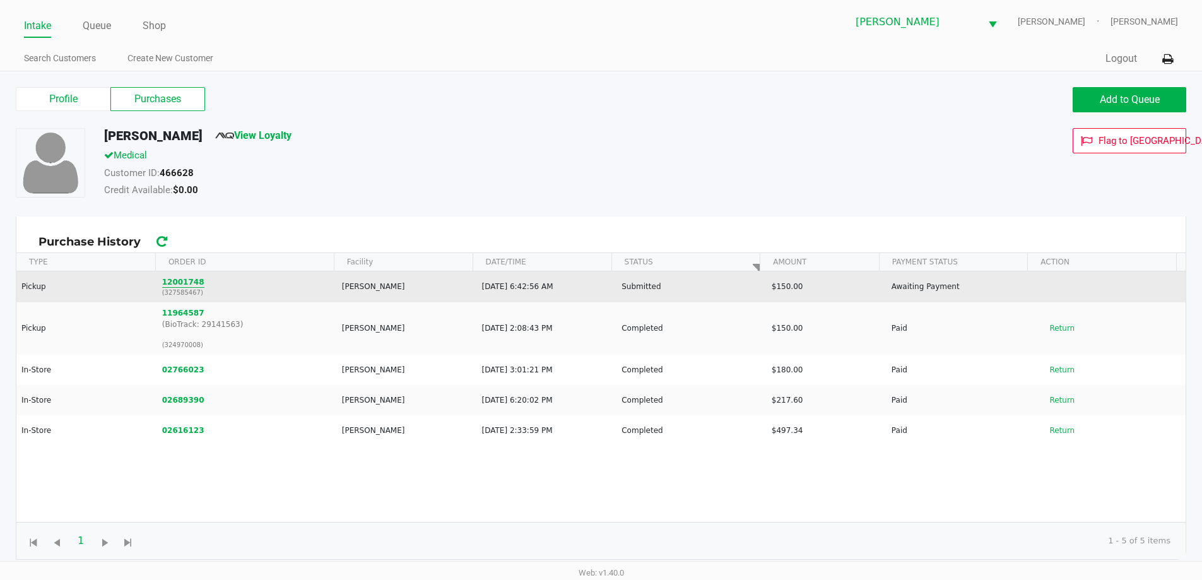
click at [174, 283] on button "12001748" at bounding box center [183, 281] width 42 height 11
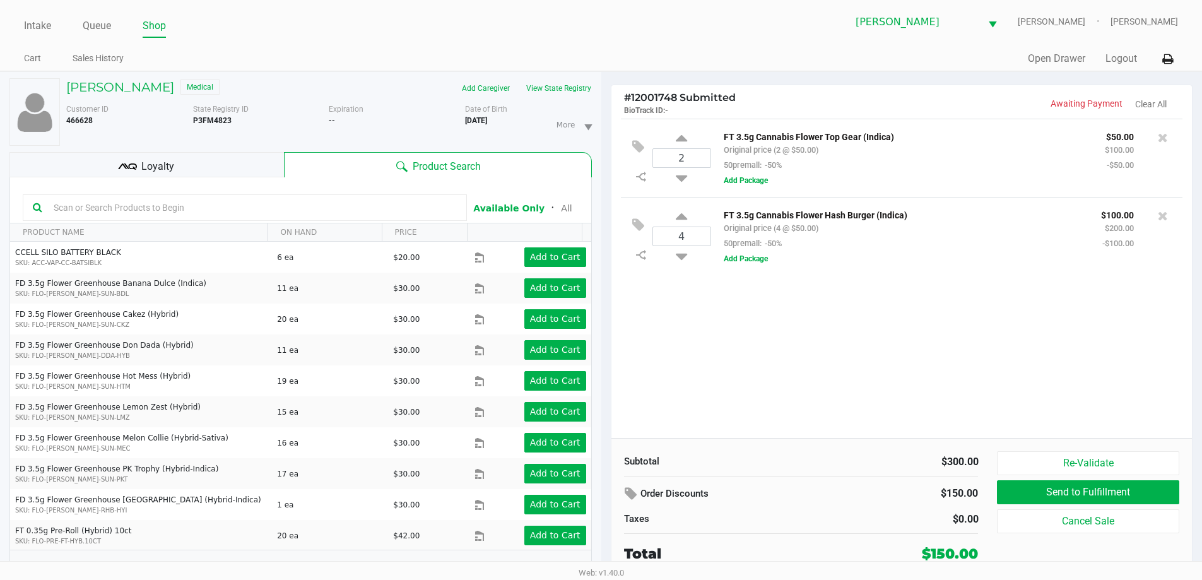
click at [771, 402] on div "2 FT 3.5g Cannabis Flower Top Gear (Indica) Original price (2 @ $50.00) 50prema…" at bounding box center [901, 278] width 581 height 319
click at [771, 406] on div "2 FT 3.5g Cannabis Flower Top Gear (Indica) Original price (2 @ $50.00) 50prema…" at bounding box center [901, 278] width 581 height 319
click at [546, 88] on button "View State Registry" at bounding box center [555, 88] width 74 height 20
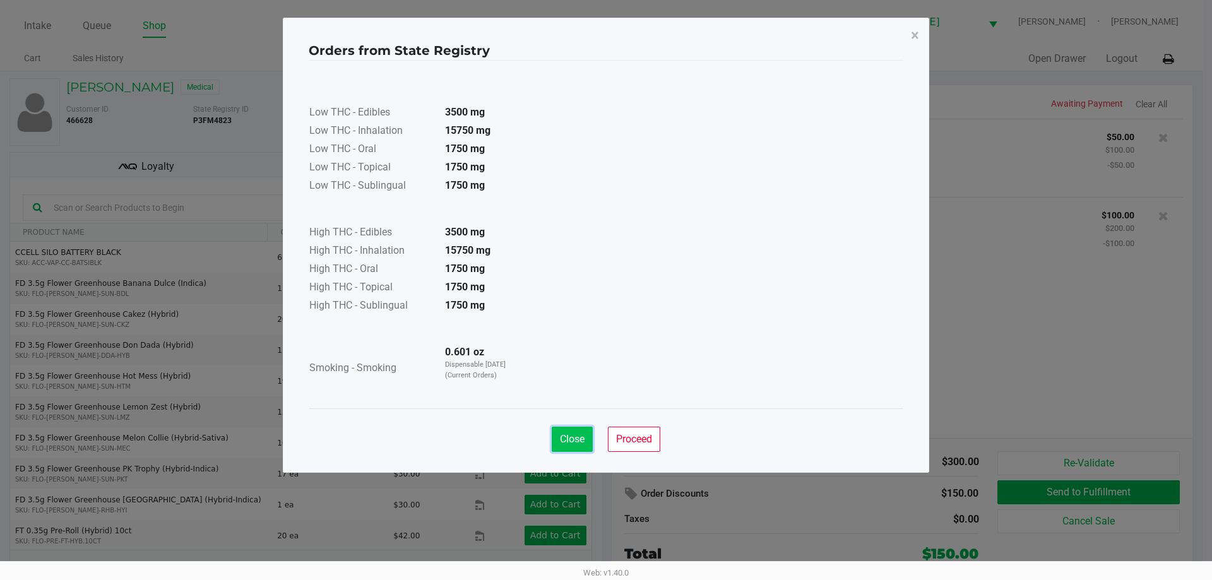
click at [560, 434] on span "Close" at bounding box center [572, 439] width 25 height 12
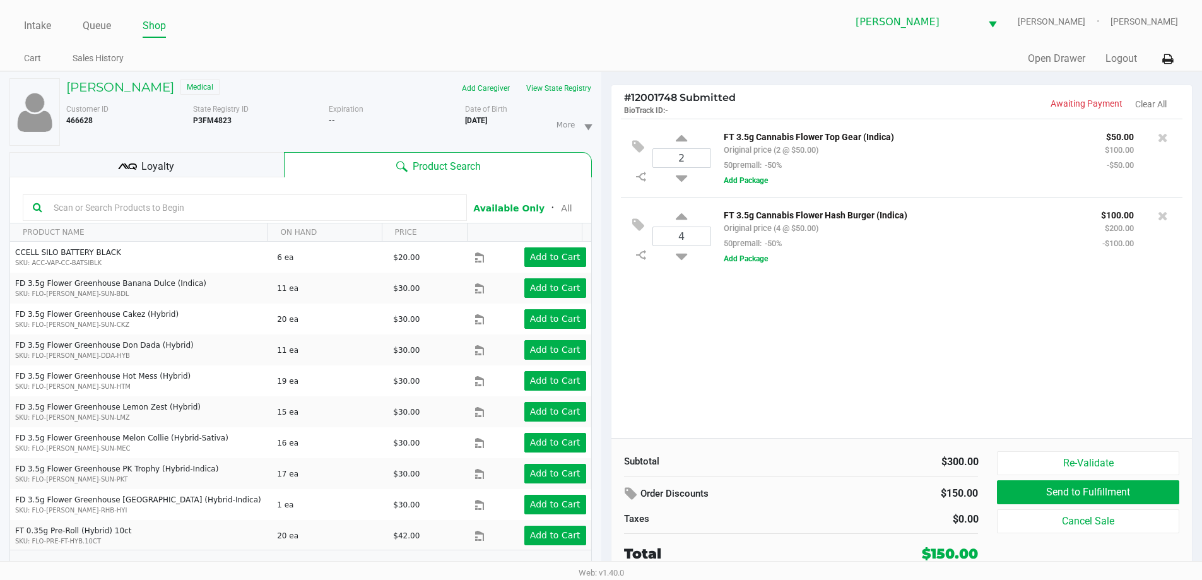
click at [695, 384] on div "2 FT 3.5g Cannabis Flower Top Gear (Indica) Original price (2 @ $50.00) 50prema…" at bounding box center [901, 278] width 581 height 319
click at [668, 376] on div "2 FT 3.5g Cannabis Flower Top Gear (Indica) Original price (2 @ $50.00) 50prema…" at bounding box center [901, 278] width 581 height 319
click at [565, 86] on button "View State Registry" at bounding box center [555, 88] width 74 height 20
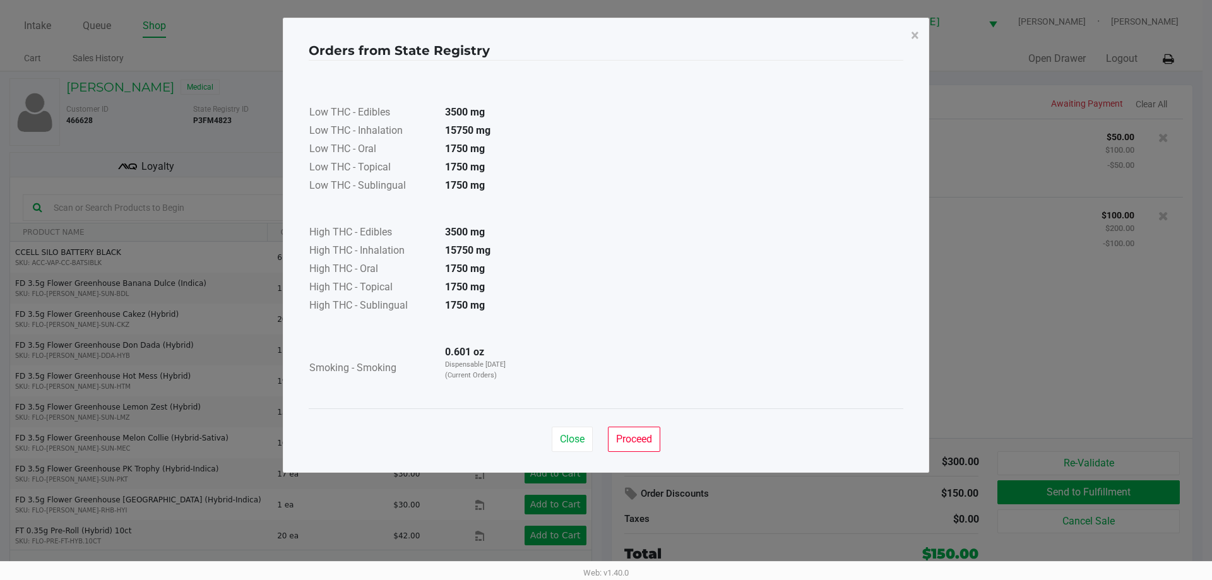
click at [566, 415] on div "Close Proceed" at bounding box center [606, 433] width 594 height 51
click at [560, 439] on span "Close" at bounding box center [572, 439] width 25 height 12
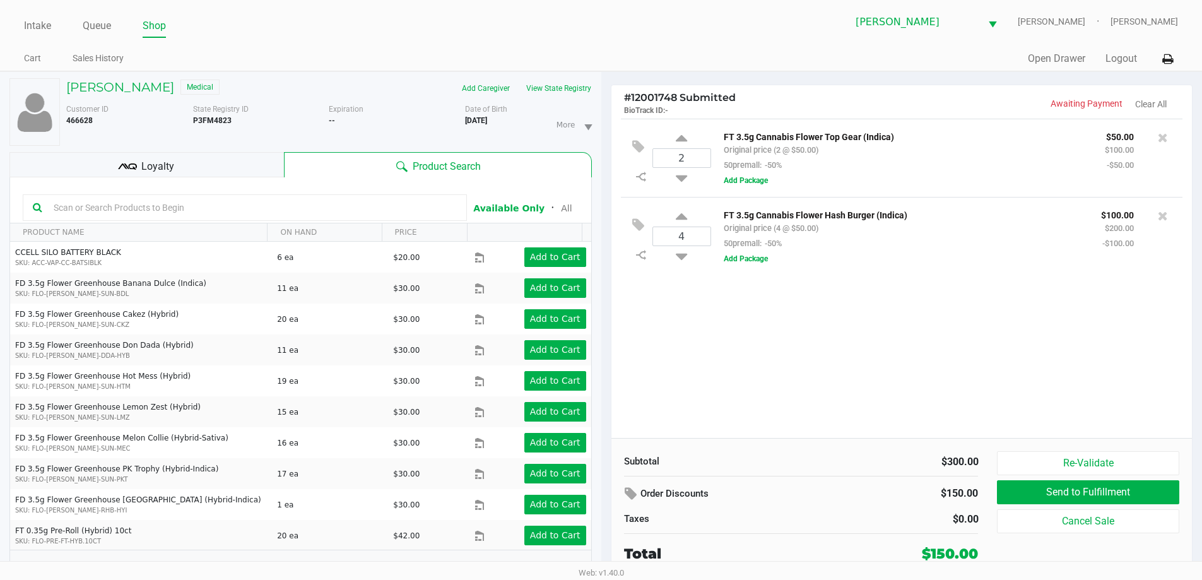
click at [818, 403] on div "2 FT 3.5g Cannabis Flower Top Gear (Indica) Original price (2 @ $50.00) 50prema…" at bounding box center [901, 278] width 581 height 319
click at [582, 83] on button "View State Registry" at bounding box center [555, 88] width 74 height 20
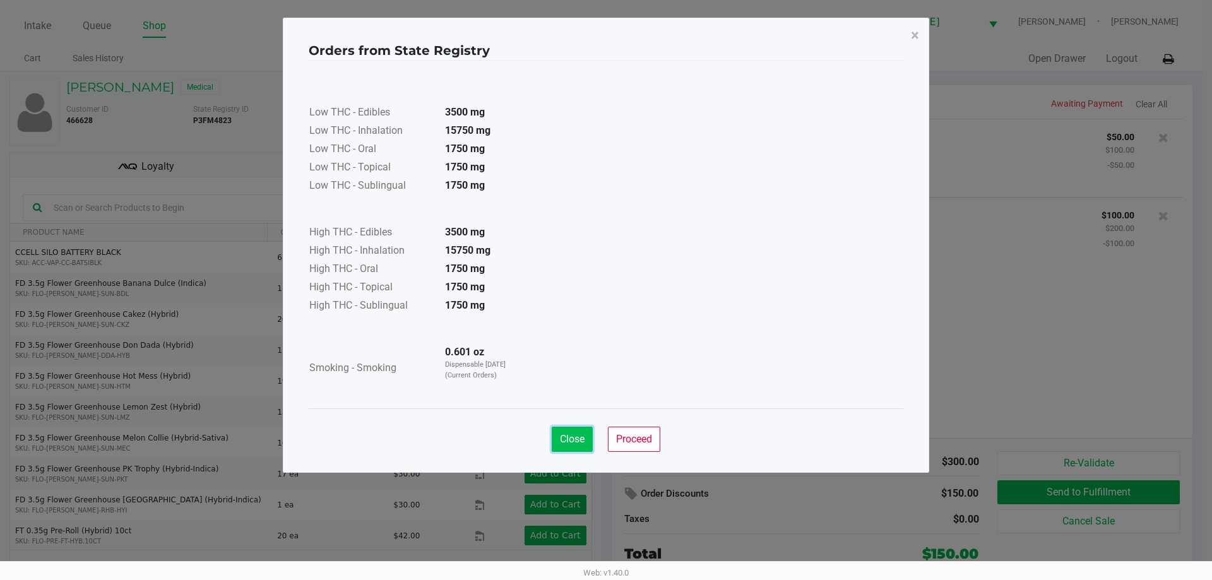
click at [572, 449] on button "Close" at bounding box center [572, 439] width 41 height 25
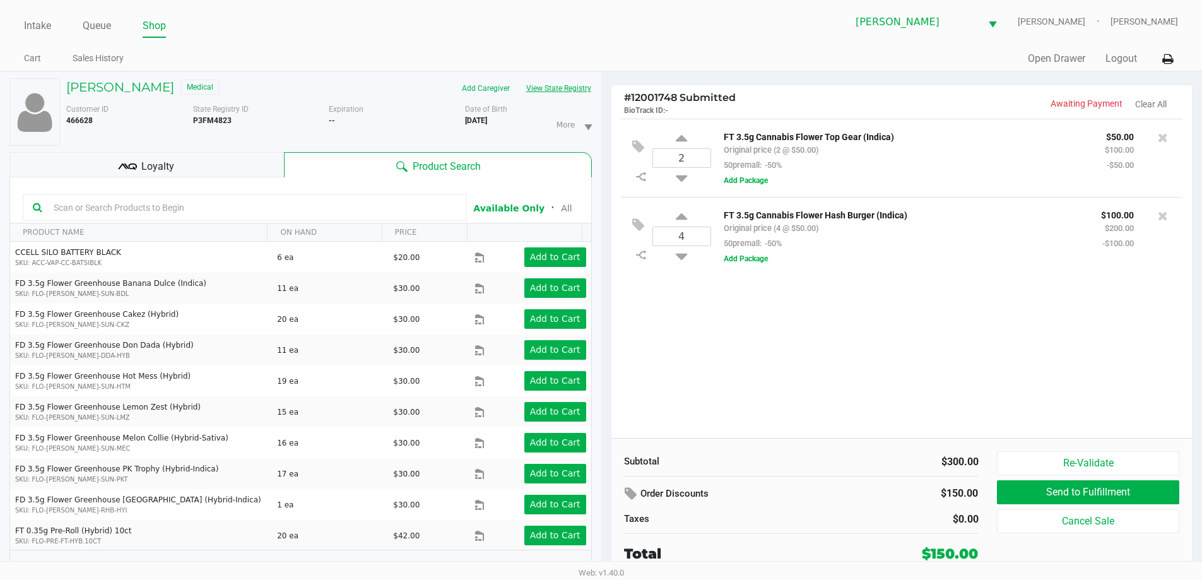
click at [543, 93] on button "View State Registry" at bounding box center [555, 88] width 74 height 20
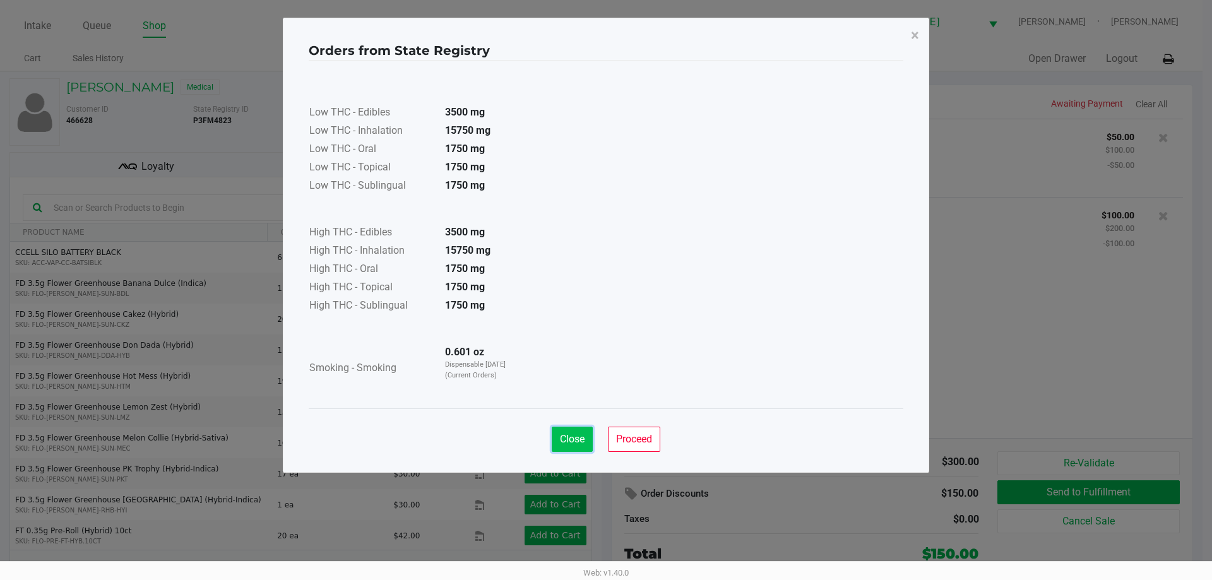
click at [569, 440] on span "Close" at bounding box center [572, 439] width 25 height 12
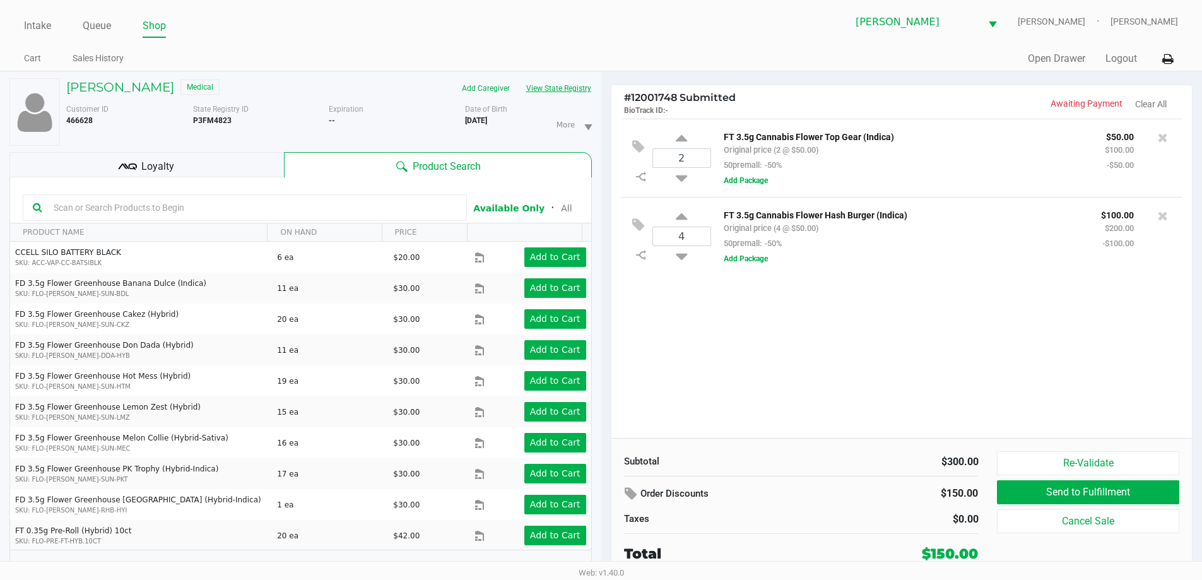
click at [543, 91] on button "View State Registry" at bounding box center [555, 88] width 74 height 20
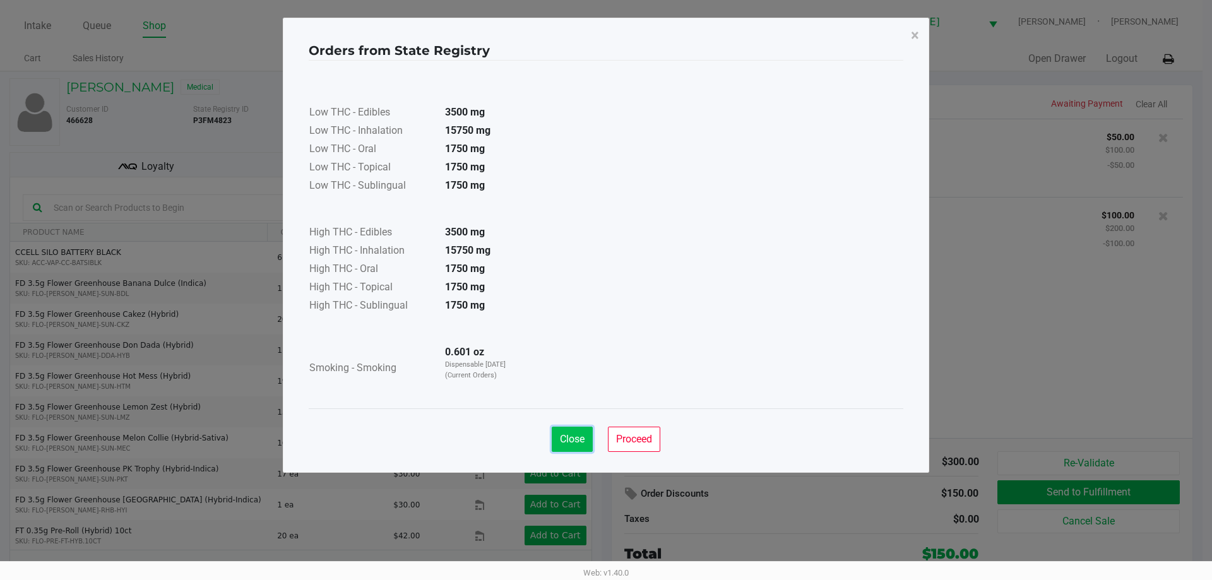
click at [557, 438] on button "Close" at bounding box center [572, 439] width 41 height 25
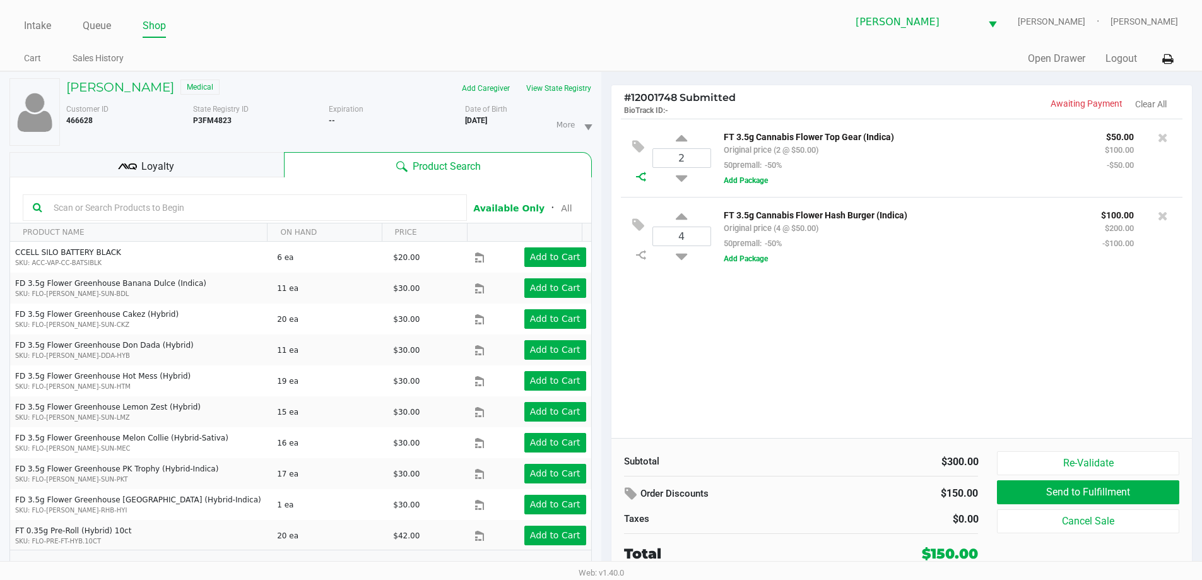
click at [646, 172] on div at bounding box center [641, 177] width 22 height 10
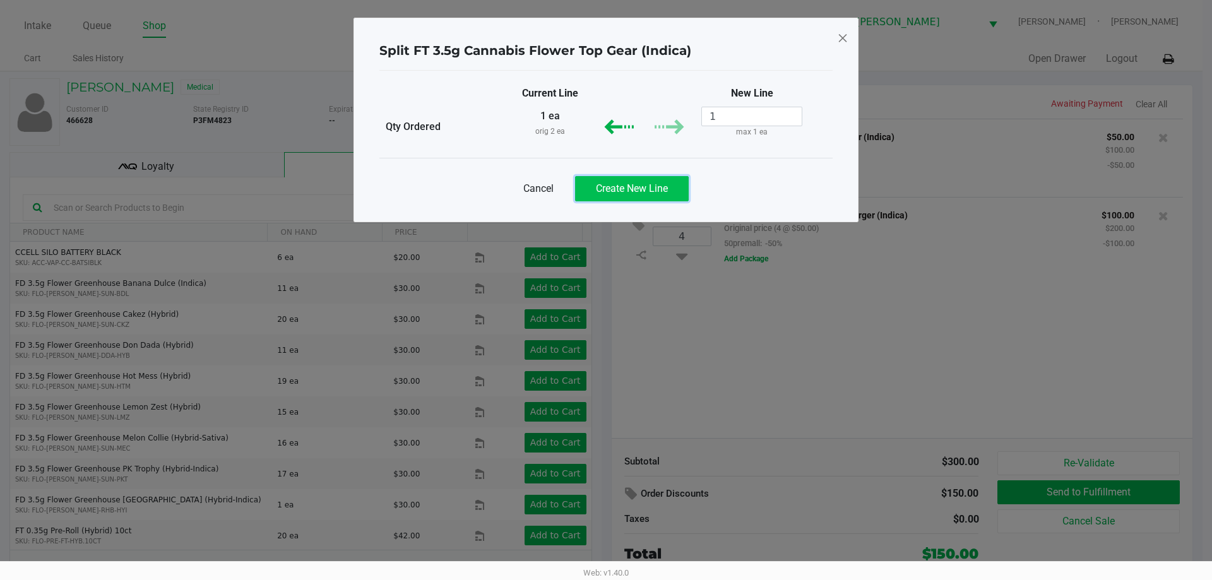
click at [625, 194] on span "Create New Line" at bounding box center [632, 188] width 72 height 12
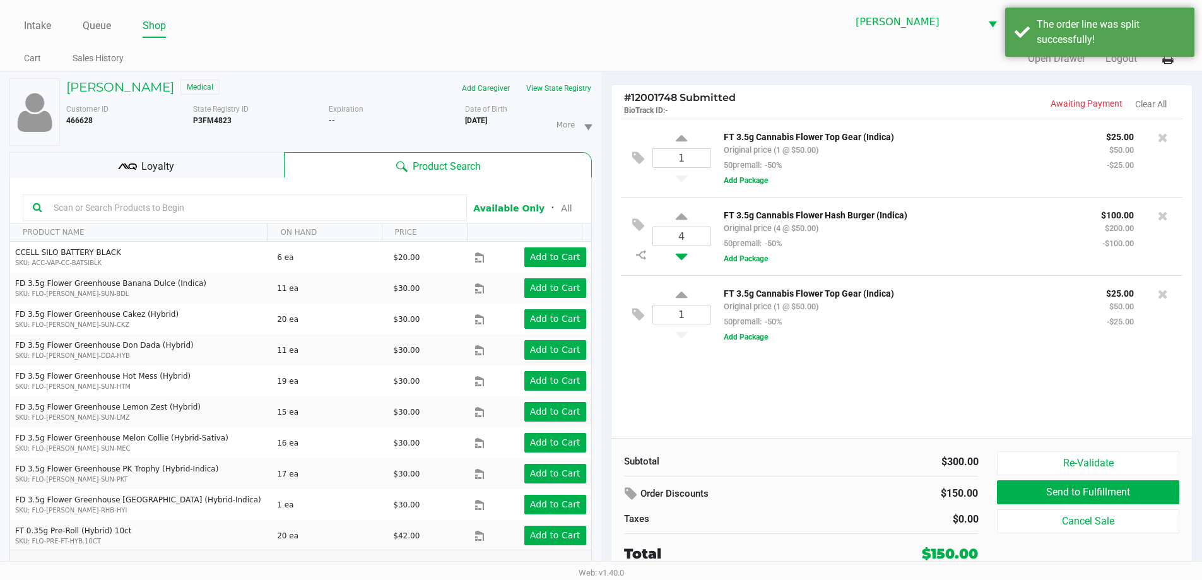
click at [682, 257] on icon at bounding box center [681, 254] width 11 height 16
type input "3"
click at [1164, 300] on icon at bounding box center [1163, 294] width 10 height 13
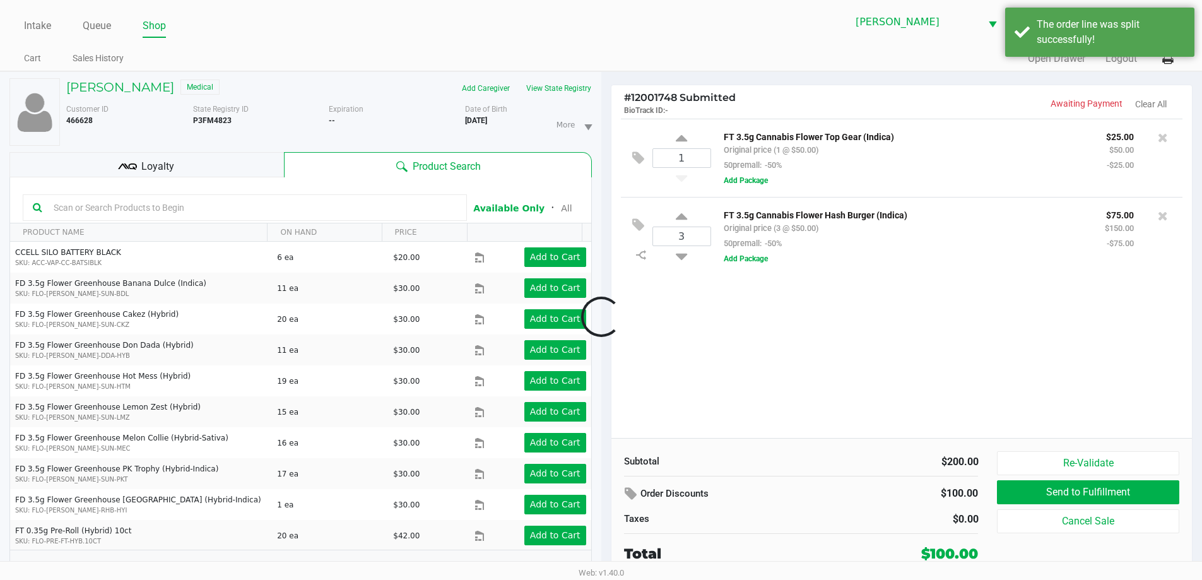
click at [738, 392] on div at bounding box center [601, 316] width 1202 height 365
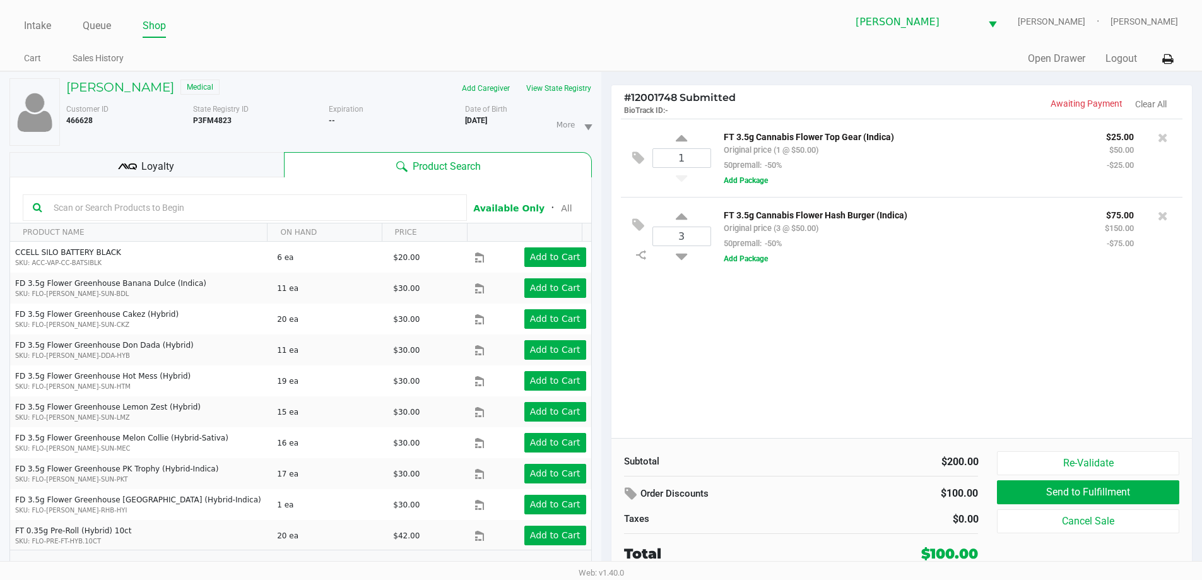
scroll to position [13, 0]
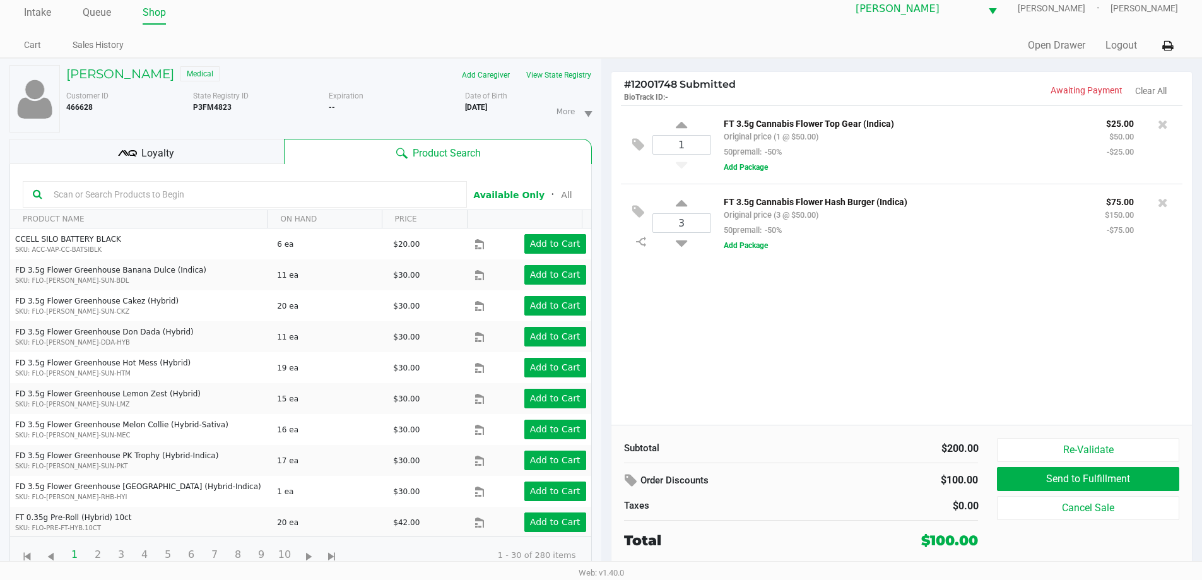
click at [739, 375] on div "1 FT 3.5g Cannabis Flower Top Gear (Indica) Original price (1 @ $50.00) 50prema…" at bounding box center [901, 264] width 581 height 319
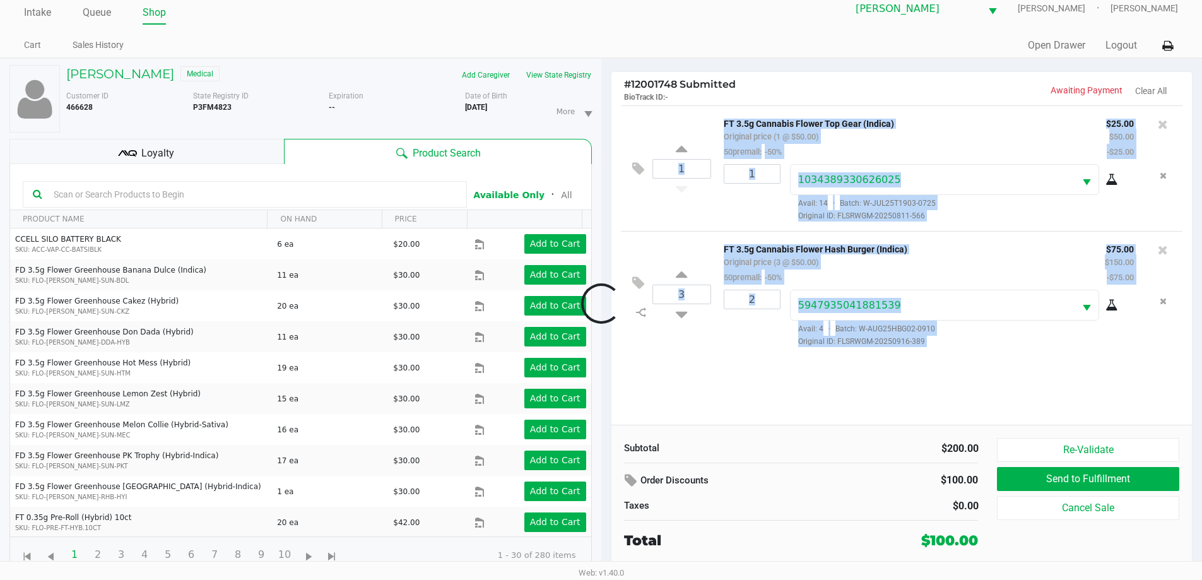
click at [686, 445] on div at bounding box center [601, 303] width 1202 height 365
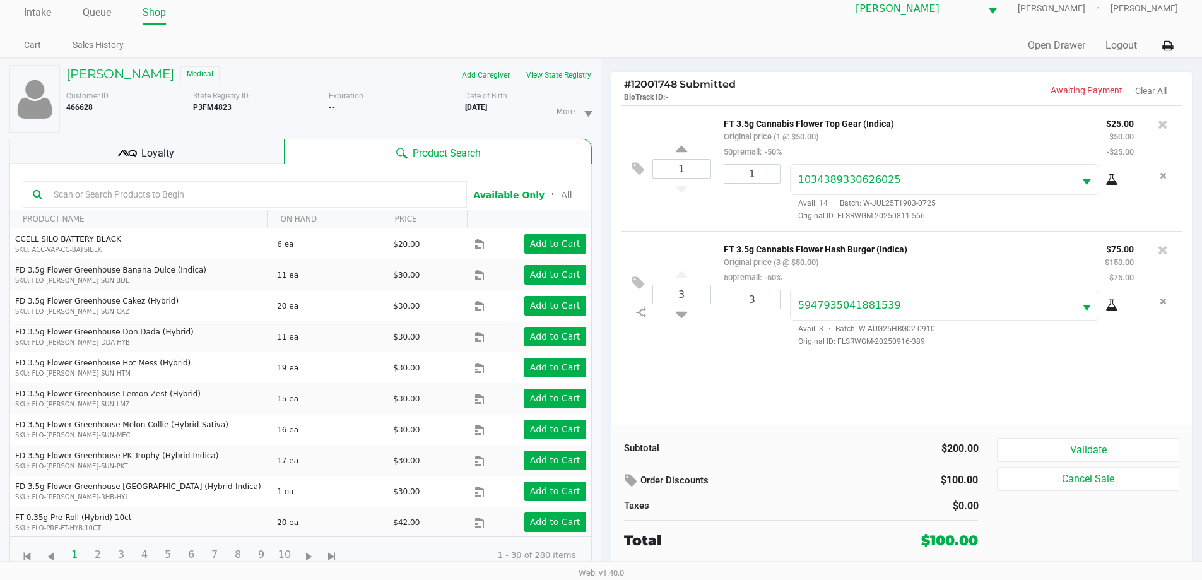
click at [1083, 413] on div "1 FT 3.5g Cannabis Flower Top Gear (Indica) Original price (1 @ $50.00) 50prema…" at bounding box center [901, 264] width 581 height 319
click at [1089, 442] on button "Validate" at bounding box center [1088, 450] width 182 height 24
click at [1084, 429] on div "Subtotal $200.00 Order Discounts $100.00 Taxes $0.00 Total $100.00 Validate Can…" at bounding box center [901, 494] width 581 height 139
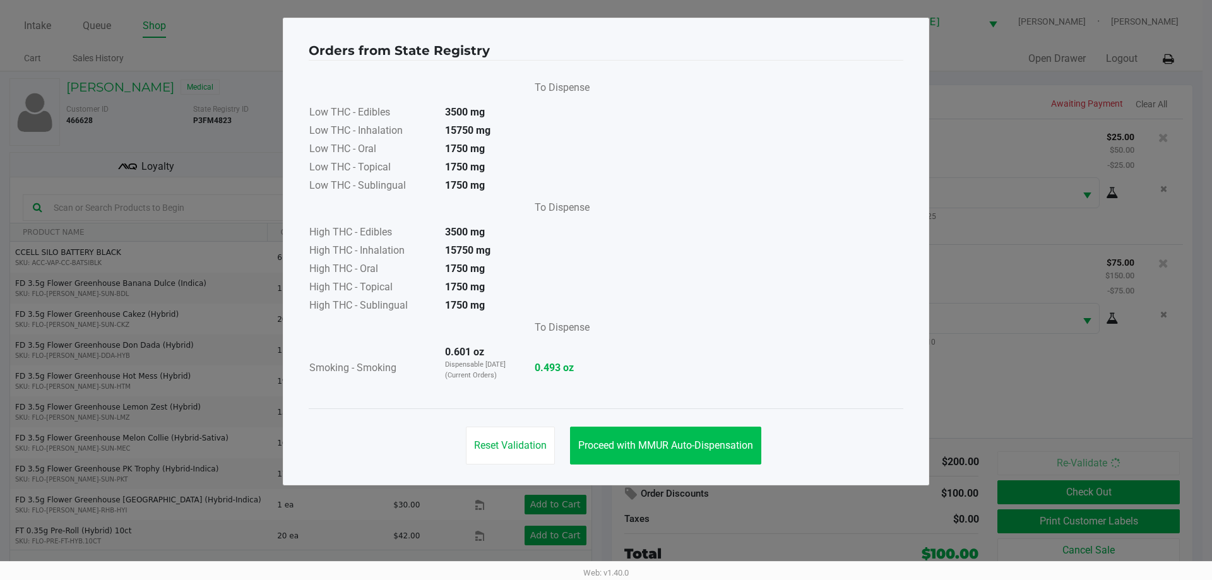
click at [646, 456] on button "Proceed with MMUR Auto-Dispensation" at bounding box center [665, 446] width 191 height 38
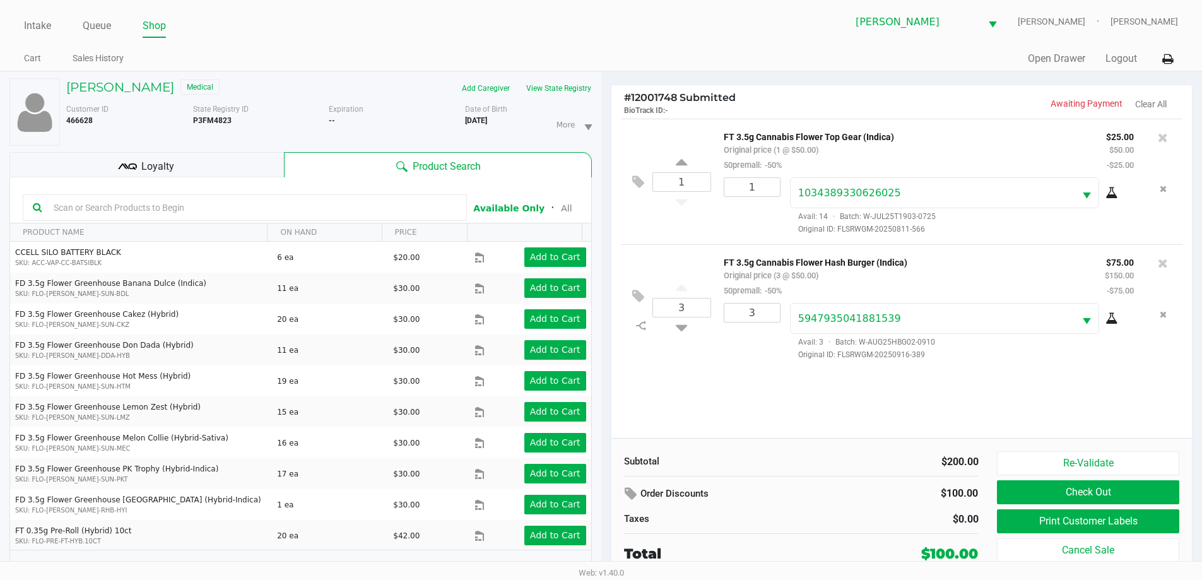
click at [714, 466] on div "Subtotal" at bounding box center [708, 461] width 168 height 15
click at [211, 154] on div "Loyalty" at bounding box center [146, 164] width 275 height 25
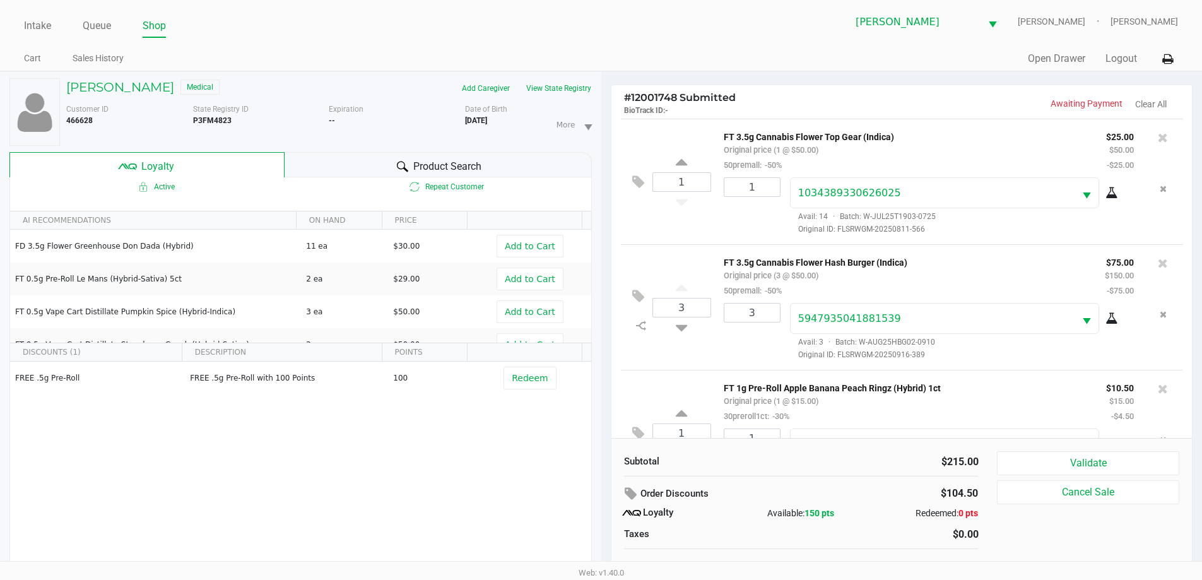
scroll to position [59, 0]
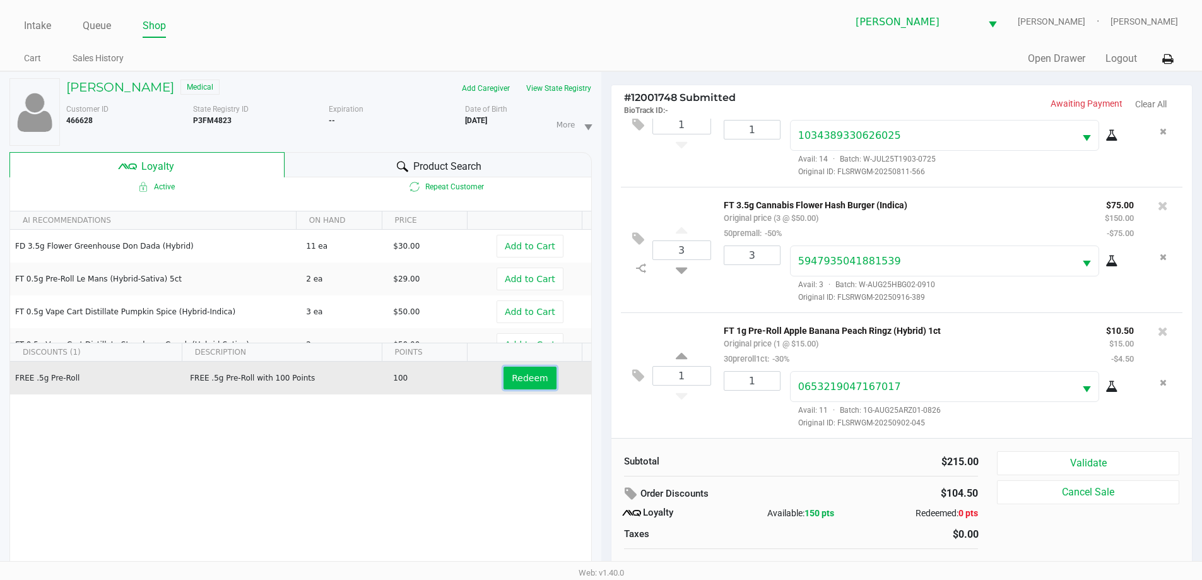
click at [539, 381] on button "Redeem" at bounding box center [530, 378] width 52 height 23
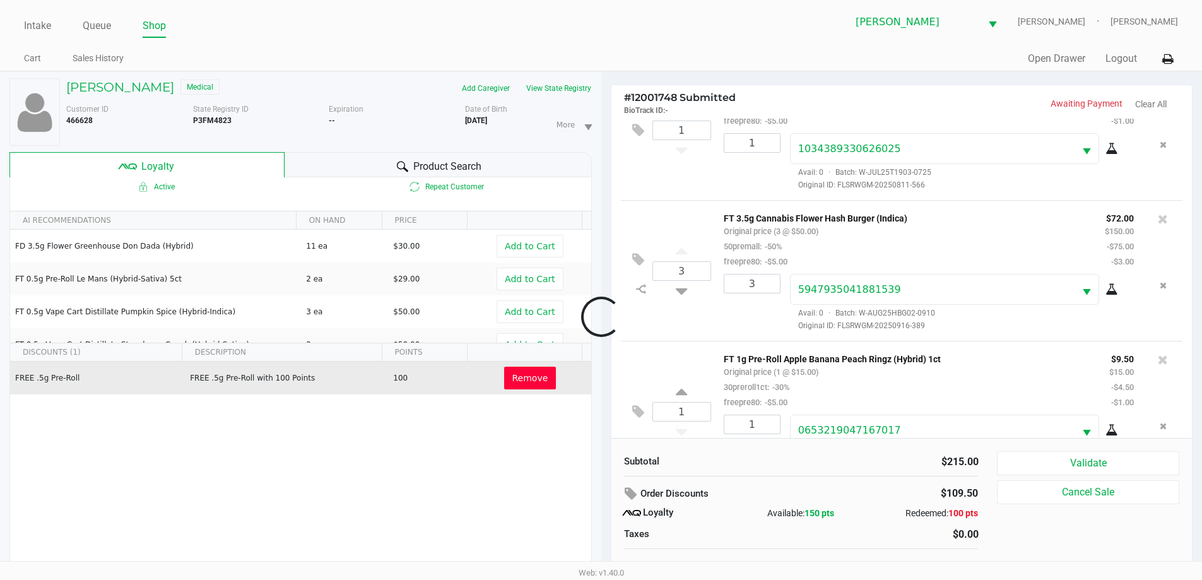
scroll to position [105, 0]
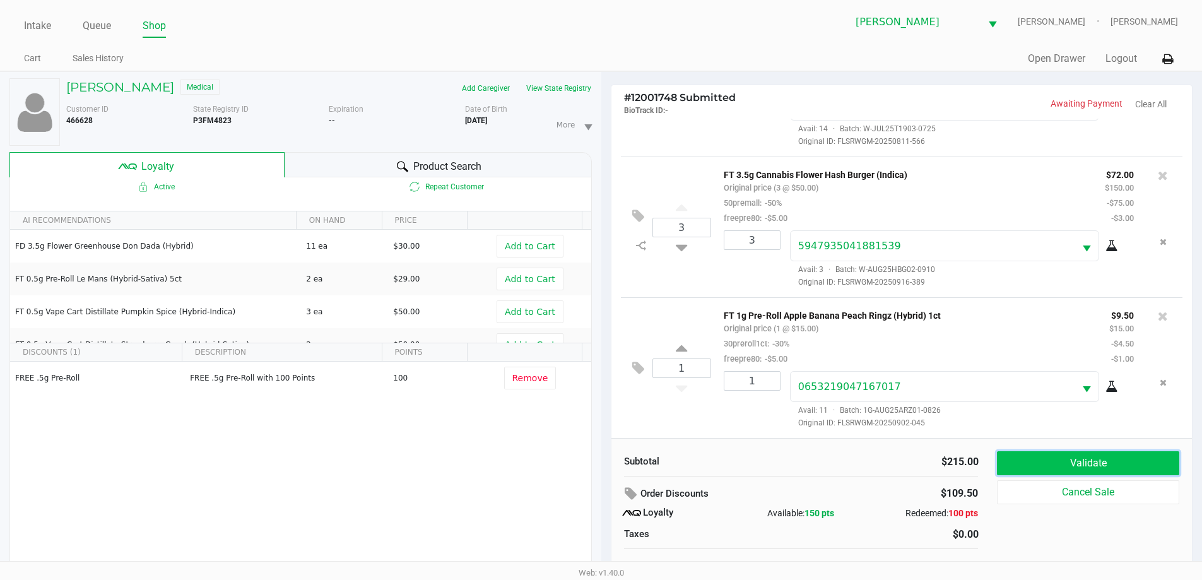
click at [1057, 456] on button "Validate" at bounding box center [1088, 463] width 182 height 24
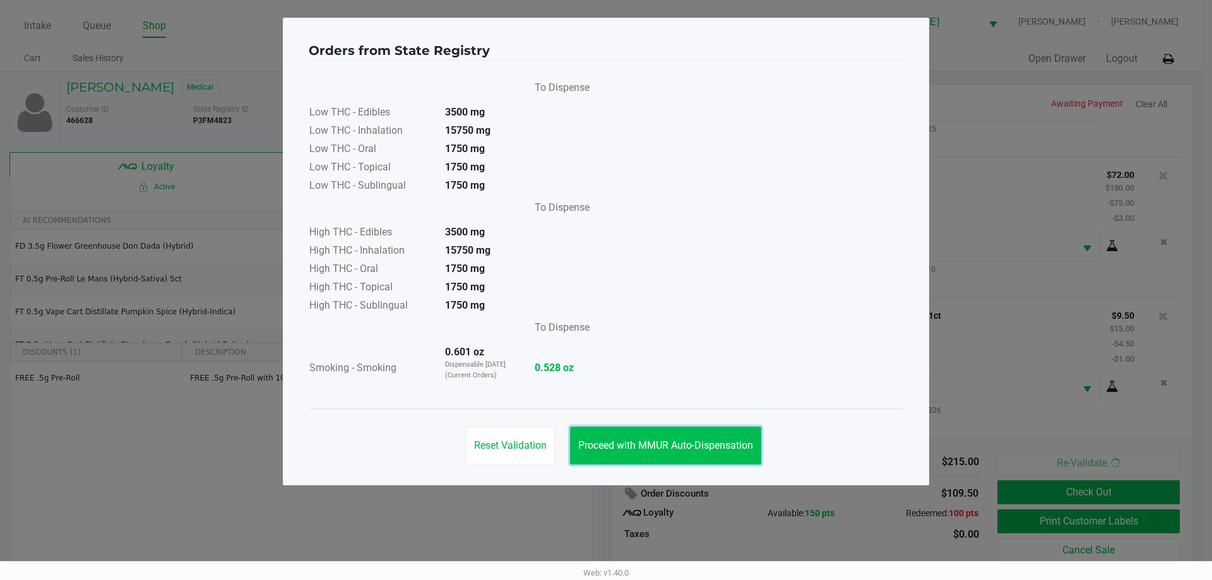
click at [676, 451] on span "Proceed with MMUR Auto-Dispensation" at bounding box center [665, 445] width 175 height 12
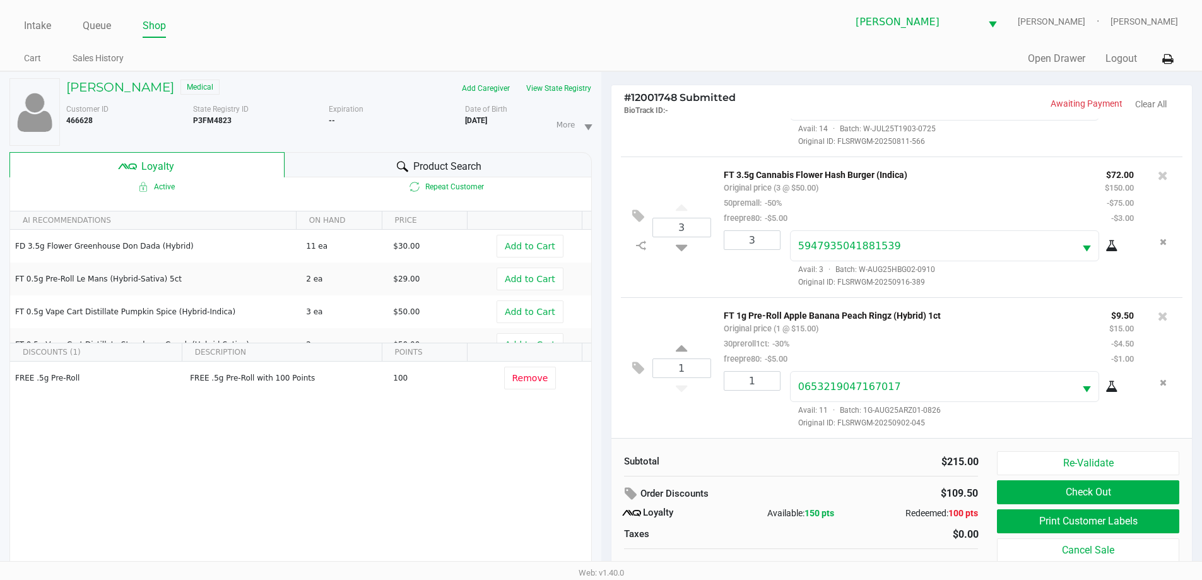
scroll to position [13, 0]
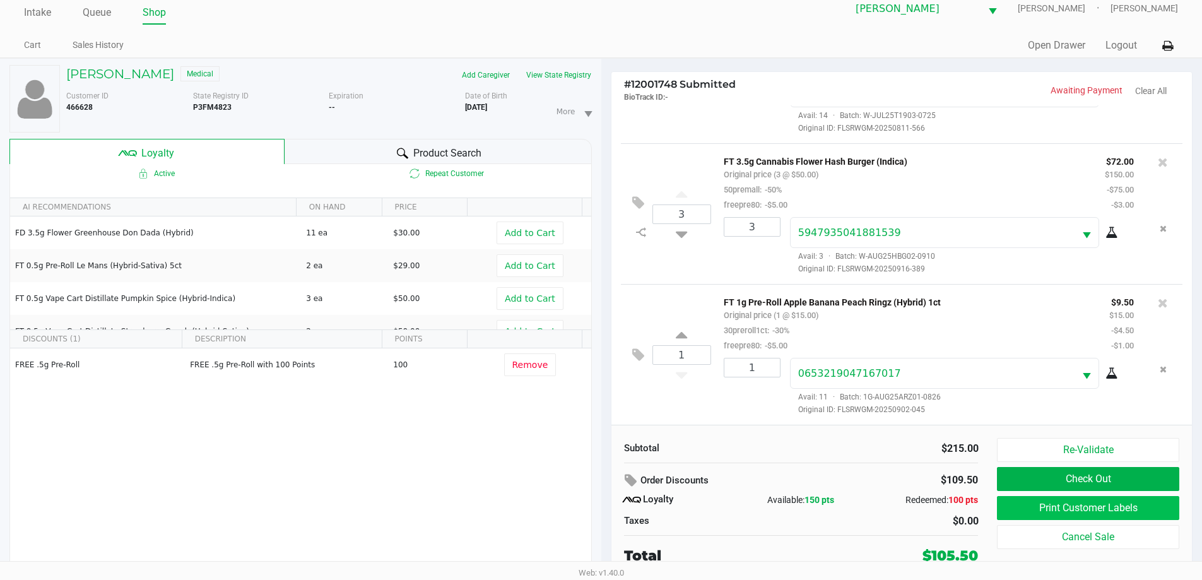
click at [1008, 496] on button "Print Customer Labels" at bounding box center [1088, 508] width 182 height 24
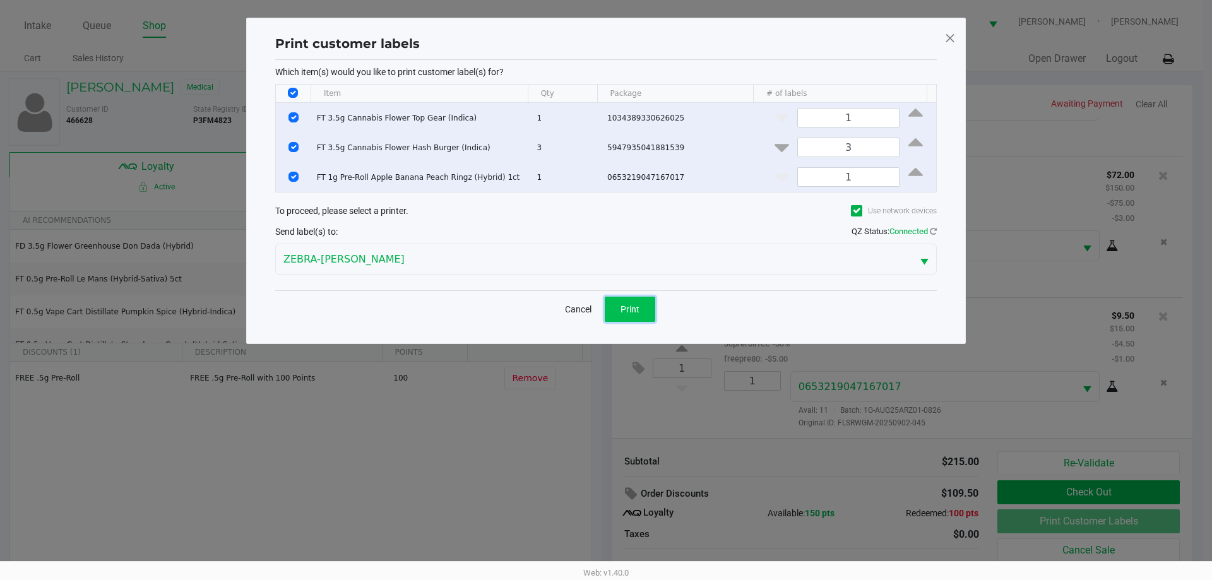
click at [634, 305] on span "Print" at bounding box center [629, 309] width 19 height 10
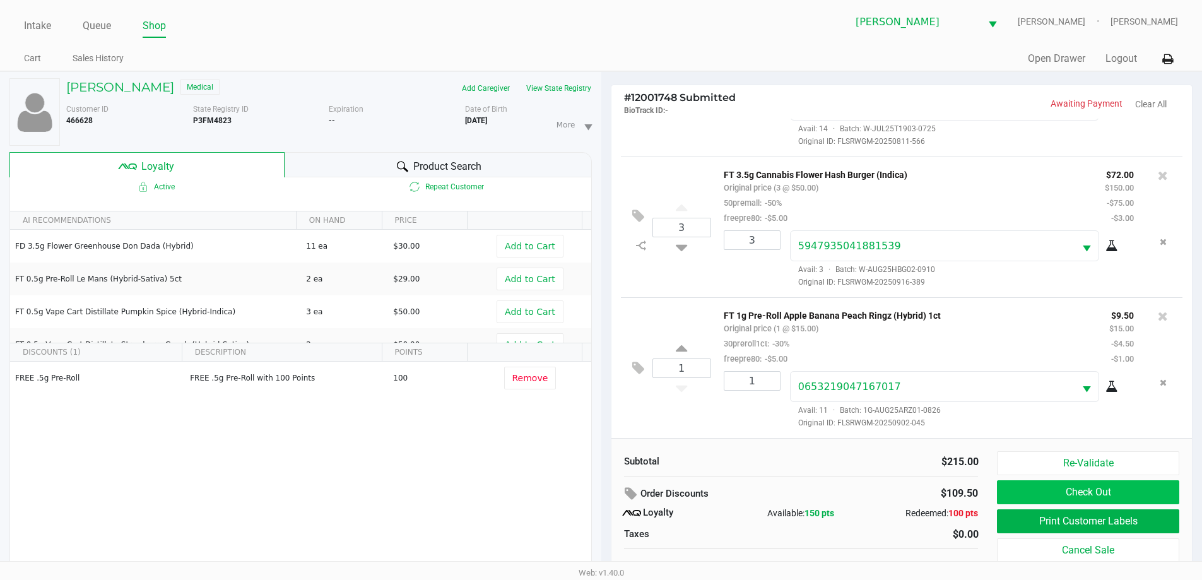
click at [1000, 493] on button "Check Out" at bounding box center [1088, 492] width 182 height 24
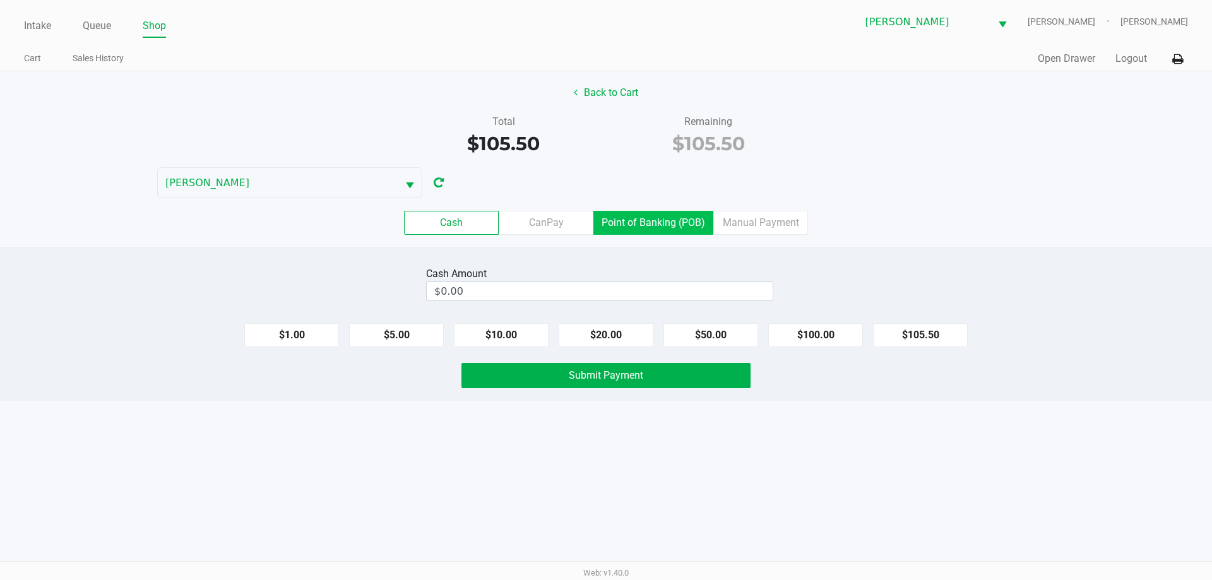
click at [666, 232] on label "Point of Banking (POB)" at bounding box center [653, 223] width 120 height 24
click at [0, 0] on 7 "Point of Banking (POB)" at bounding box center [0, 0] width 0 height 0
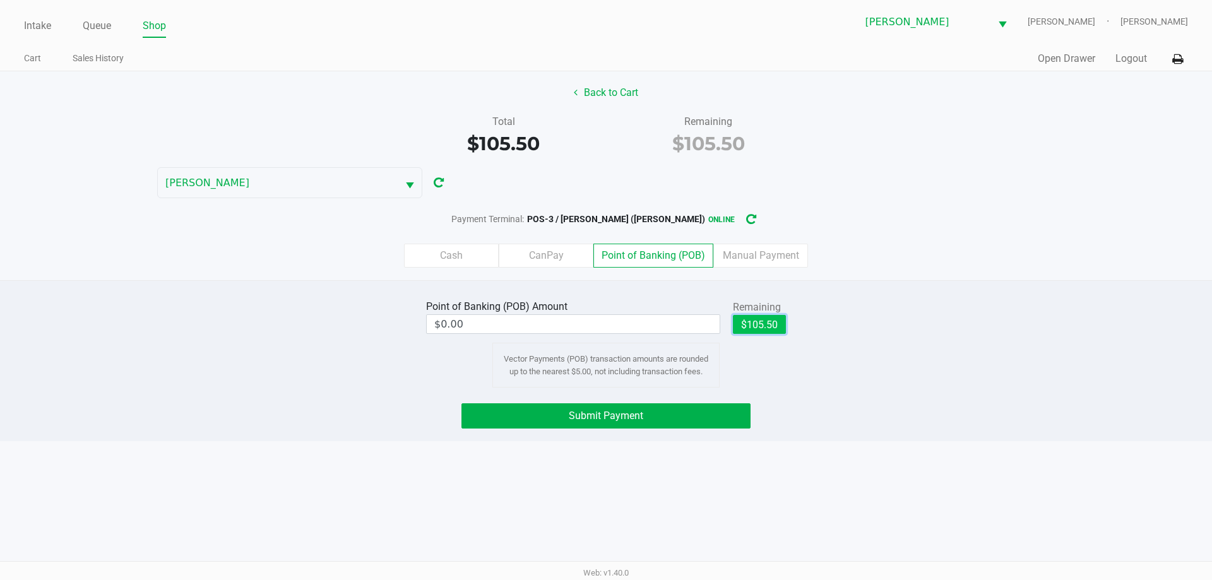
click at [767, 327] on button "$105.50" at bounding box center [759, 324] width 53 height 19
type input "$105.50"
click at [709, 427] on button "Submit Payment" at bounding box center [605, 415] width 289 height 25
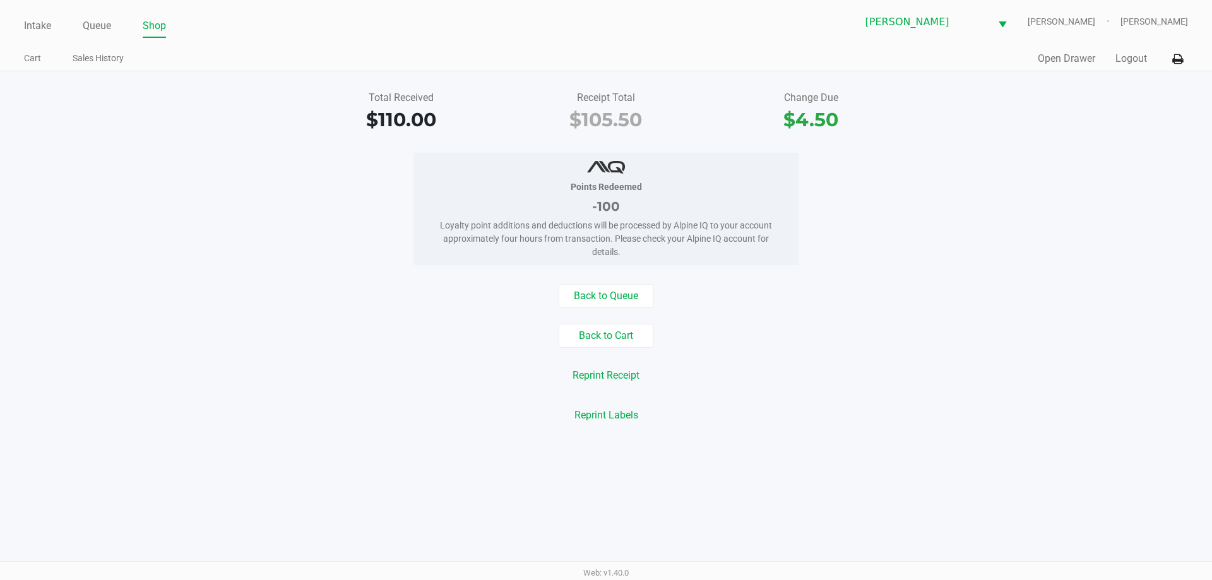
click at [36, 52] on link "Cart" at bounding box center [32, 58] width 17 height 16
click at [44, 33] on link "Intake" at bounding box center [37, 26] width 27 height 18
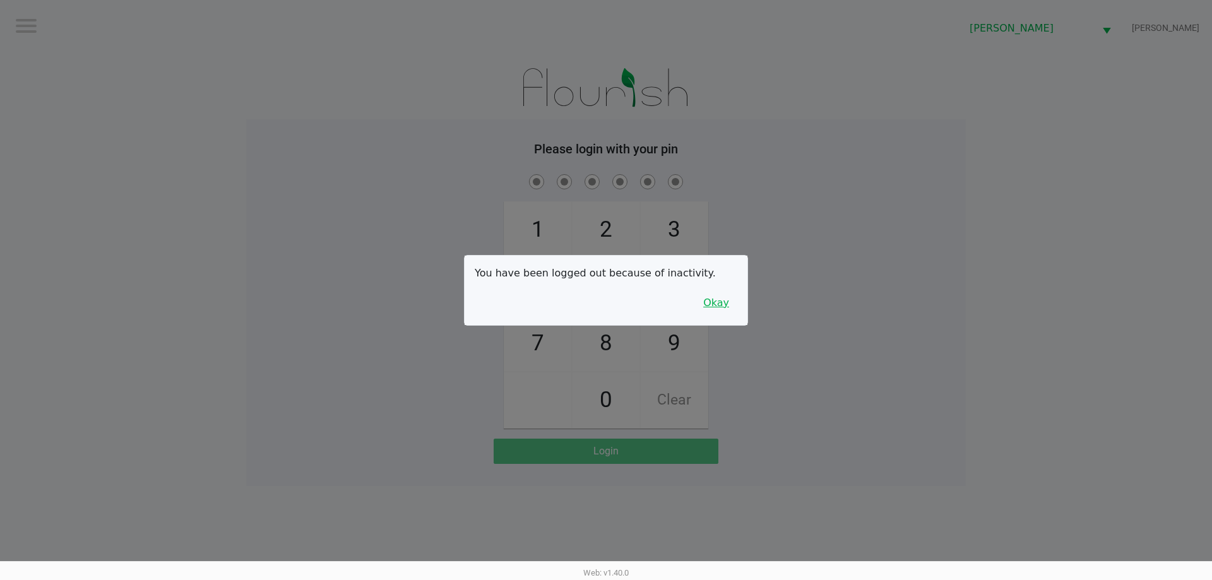
click at [718, 309] on button "Okay" at bounding box center [716, 303] width 42 height 24
click at [757, 260] on div "1 4 7 2 5 8 0 3 6 9 Clear" at bounding box center [605, 300] width 719 height 257
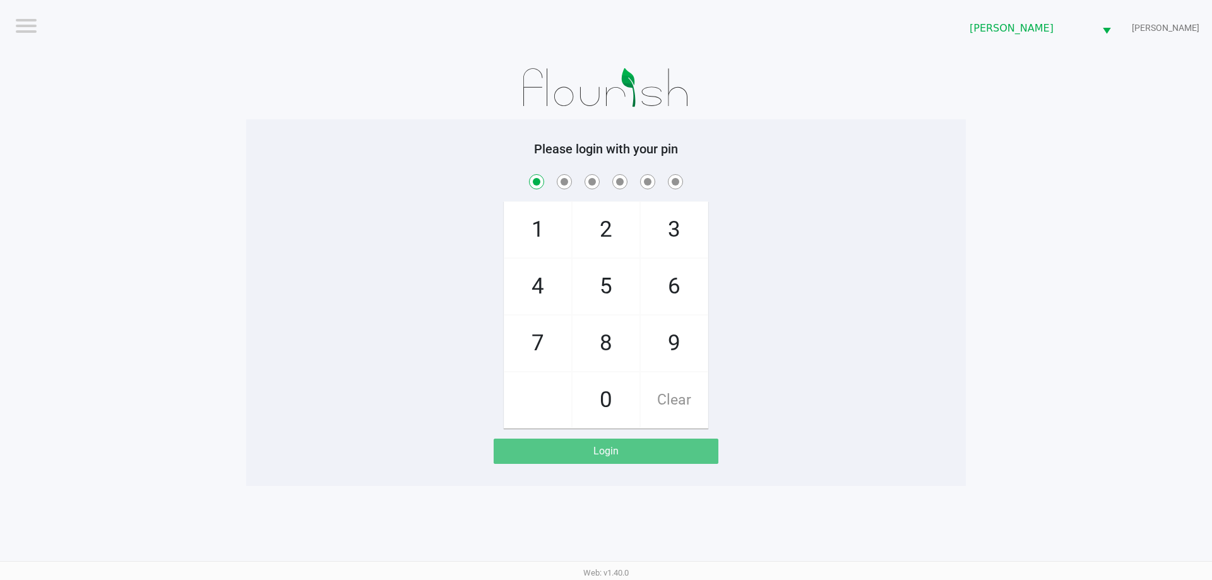
checkbox input "true"
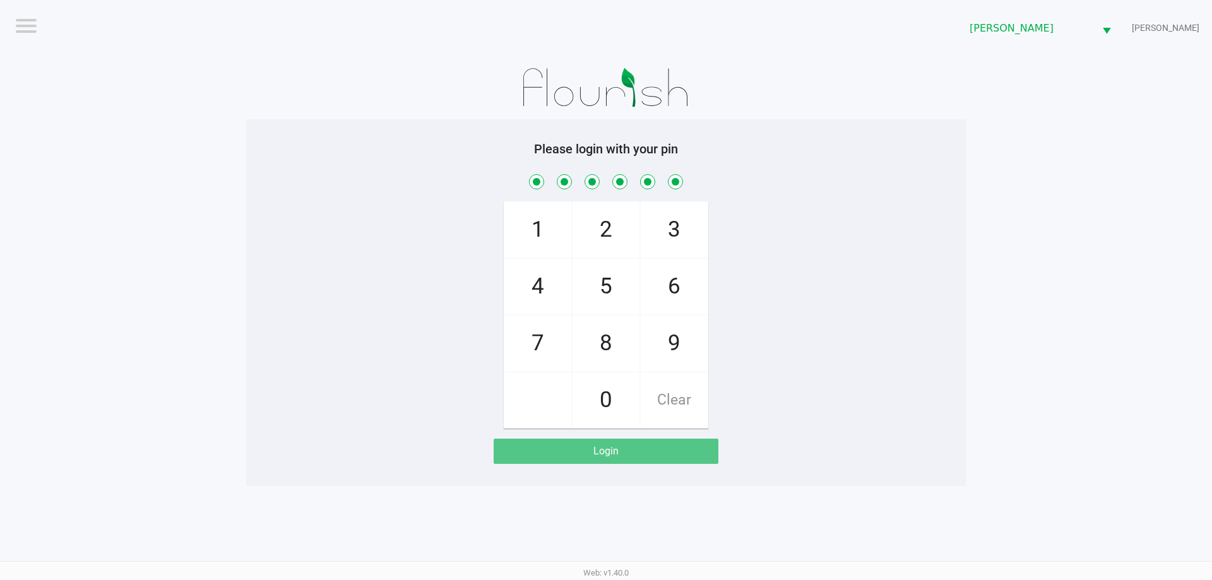
checkbox input "true"
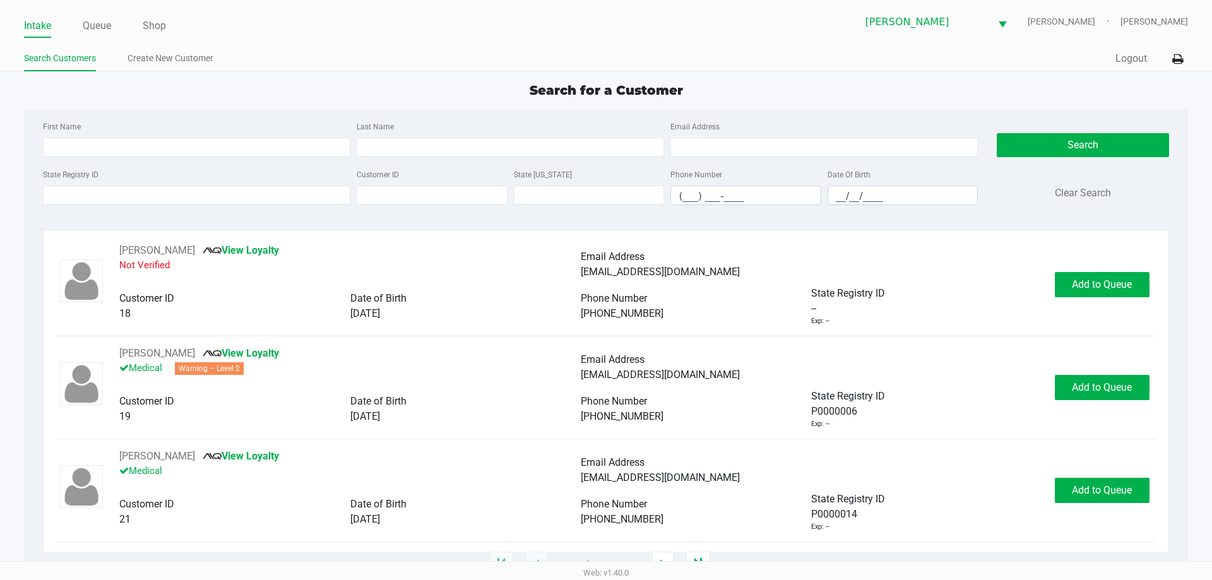
click at [95, 64] on link "Search Customers" at bounding box center [60, 58] width 72 height 16
click at [109, 19] on link "Queue" at bounding box center [97, 26] width 28 height 18
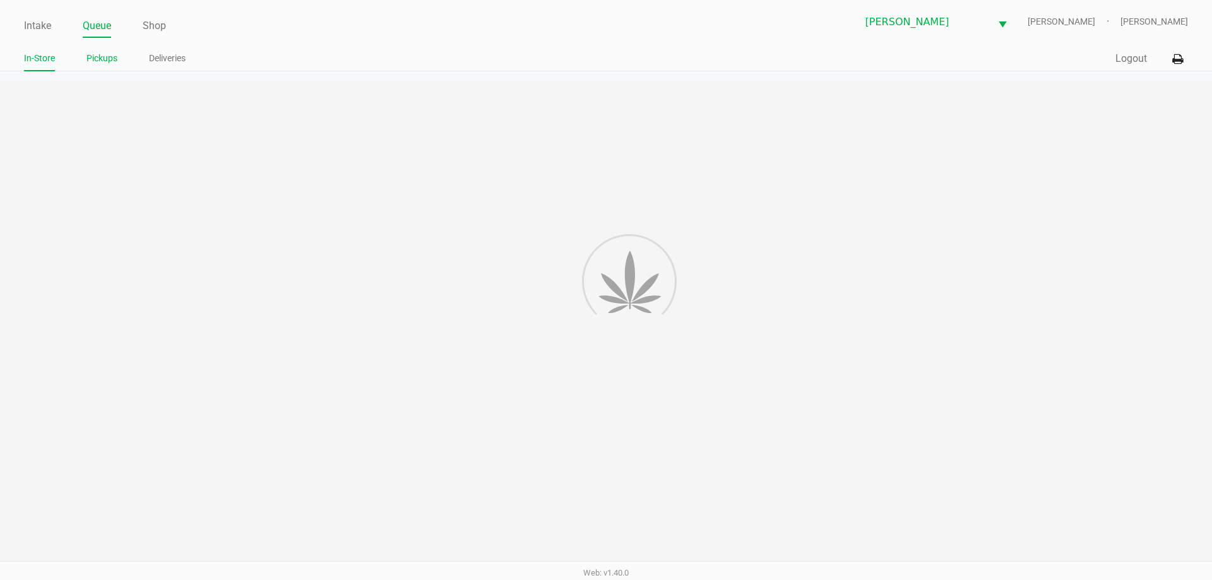
click at [106, 54] on link "Pickups" at bounding box center [101, 58] width 31 height 16
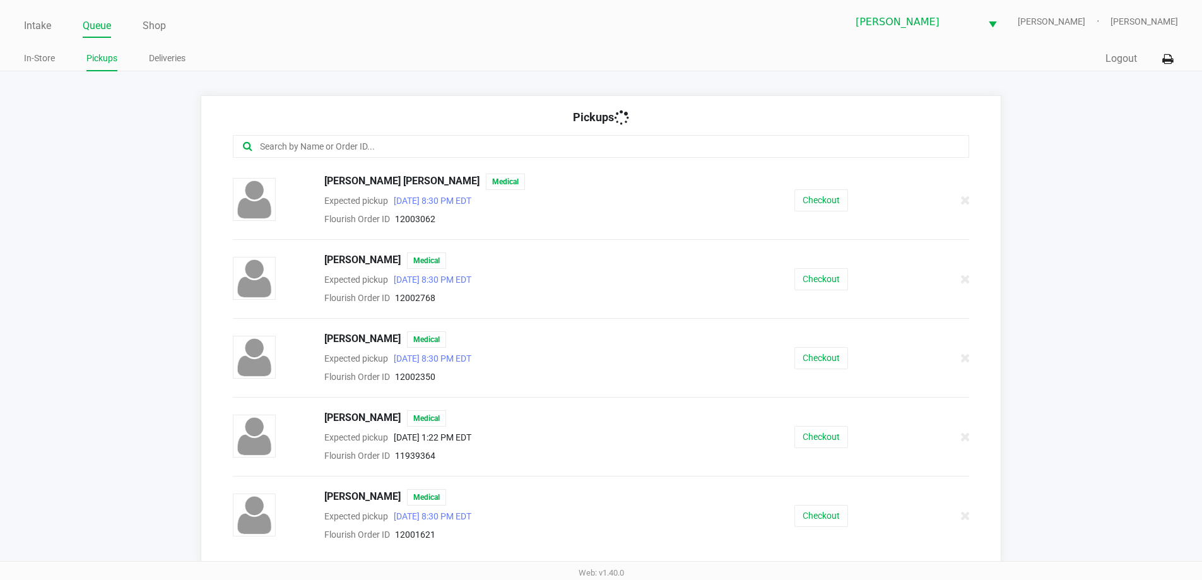
click at [312, 145] on input "text" at bounding box center [581, 146] width 645 height 15
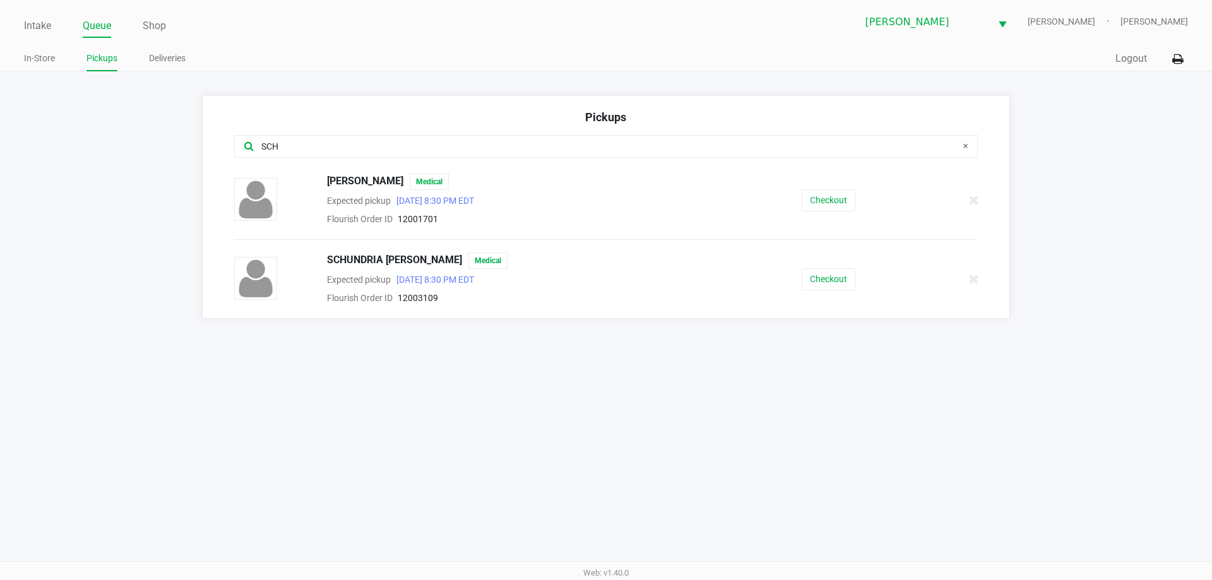
type input "SCH"
click at [841, 273] on button "Checkout" at bounding box center [828, 279] width 54 height 22
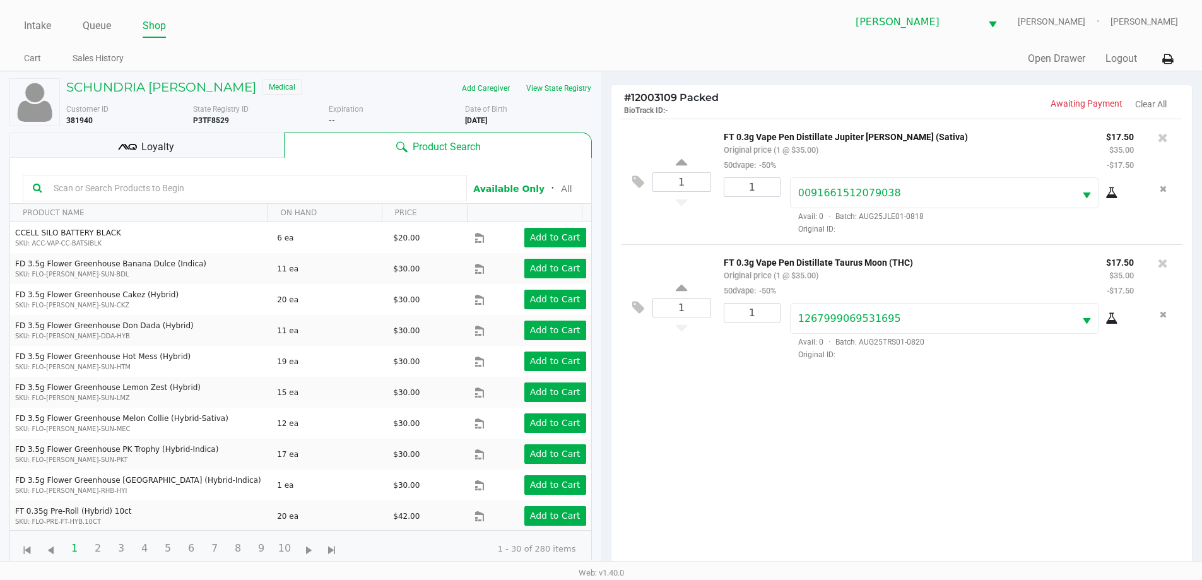
scroll to position [136, 0]
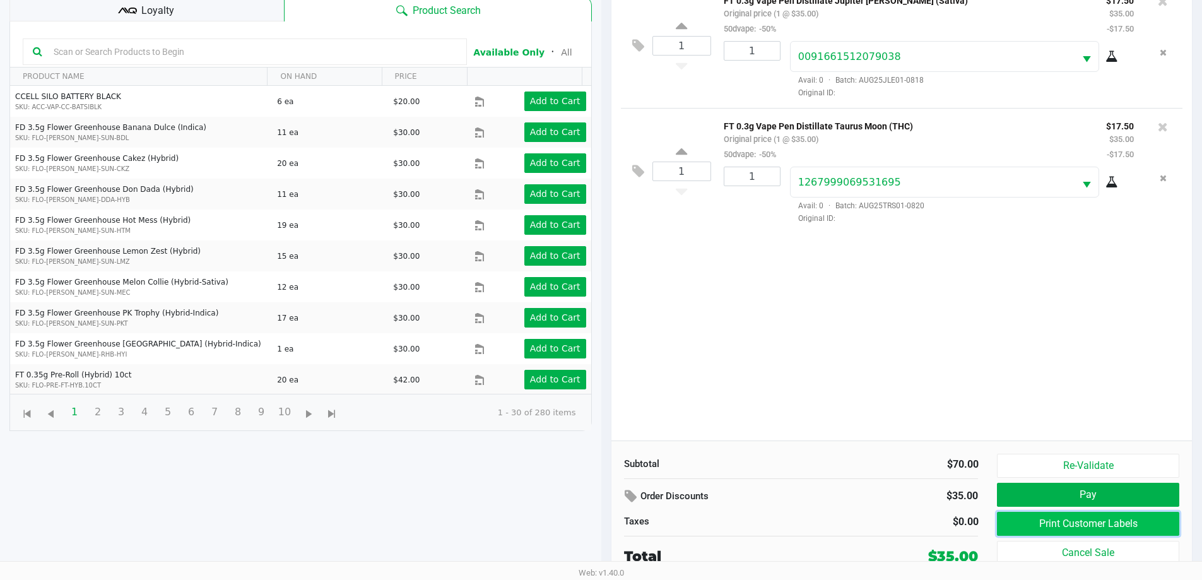
click at [1025, 523] on button "Print Customer Labels" at bounding box center [1088, 524] width 182 height 24
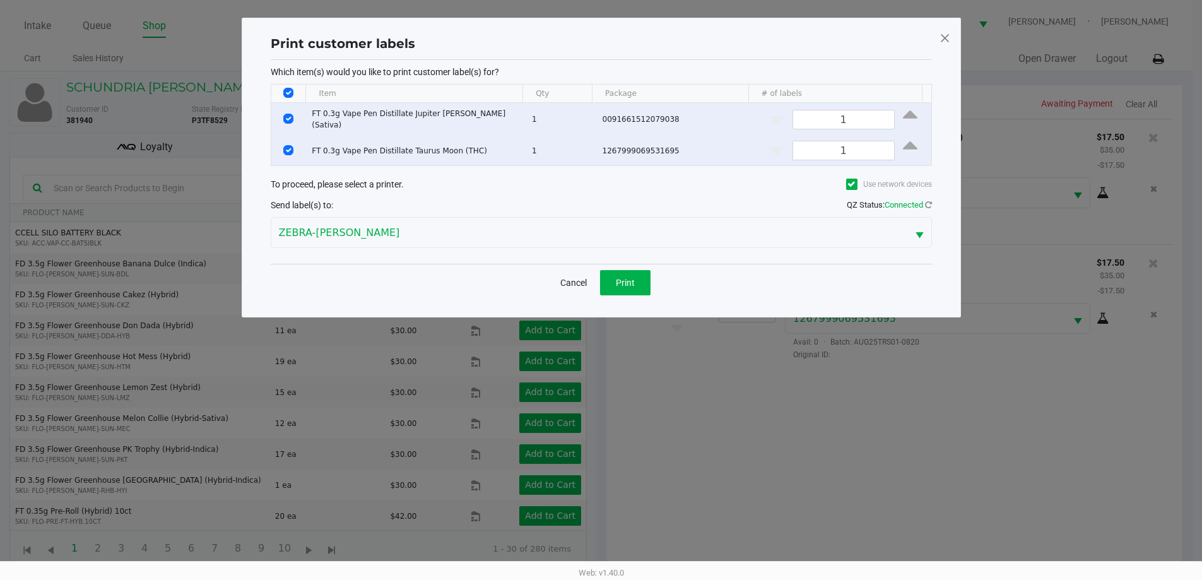
scroll to position [0, 0]
click at [651, 283] on button "Print" at bounding box center [630, 282] width 50 height 25
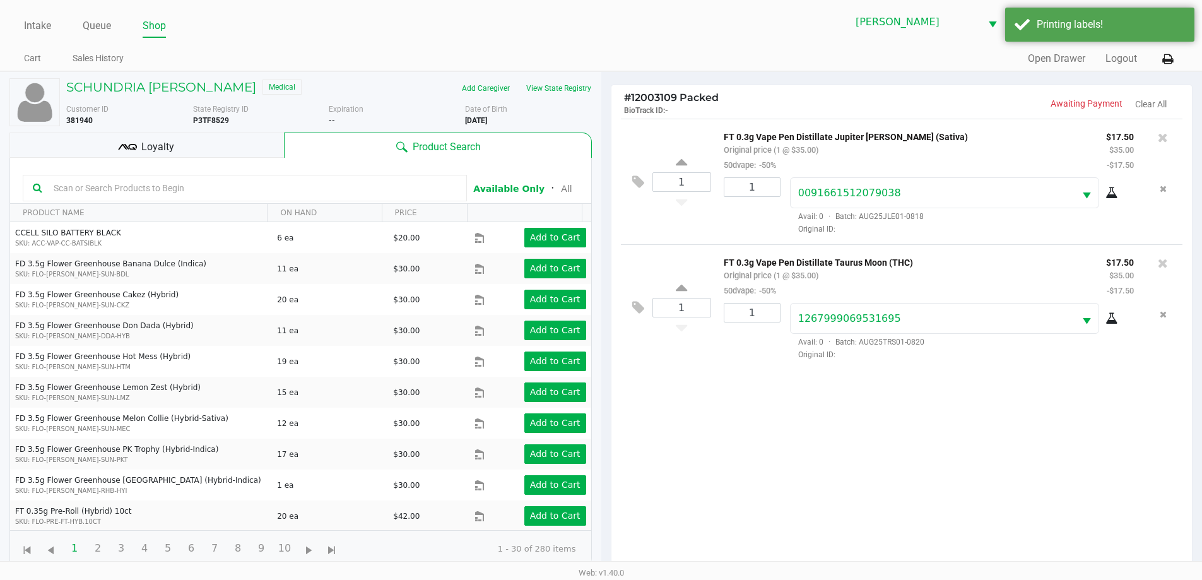
scroll to position [136, 0]
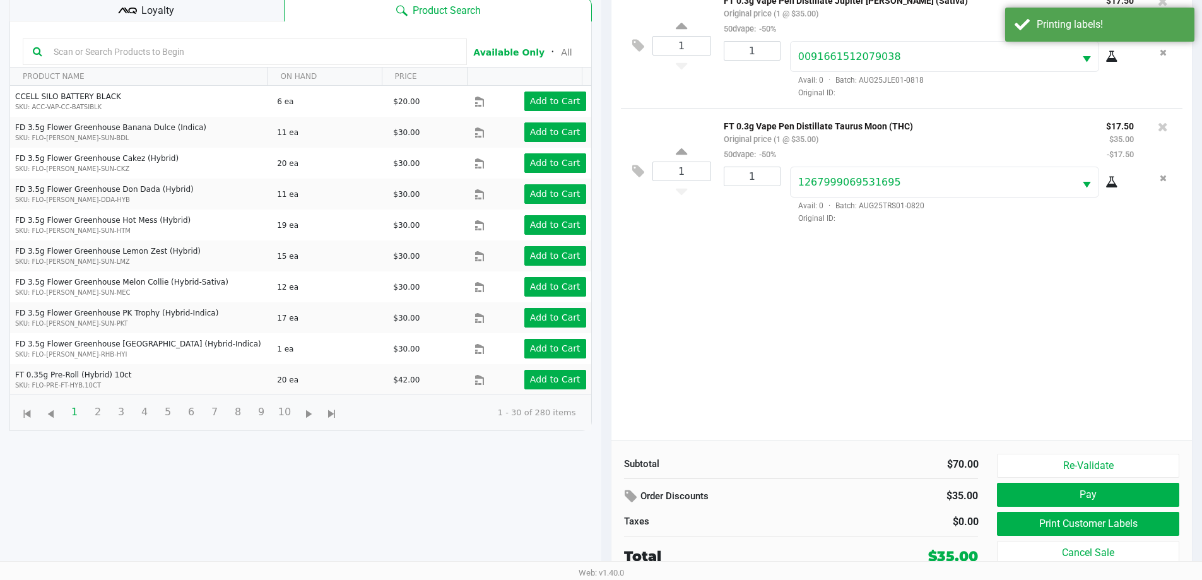
click at [743, 338] on div "1 FT 0.3g Vape Pen Distillate Jupiter [PERSON_NAME] (Sativa) Original price (1 …" at bounding box center [901, 211] width 581 height 458
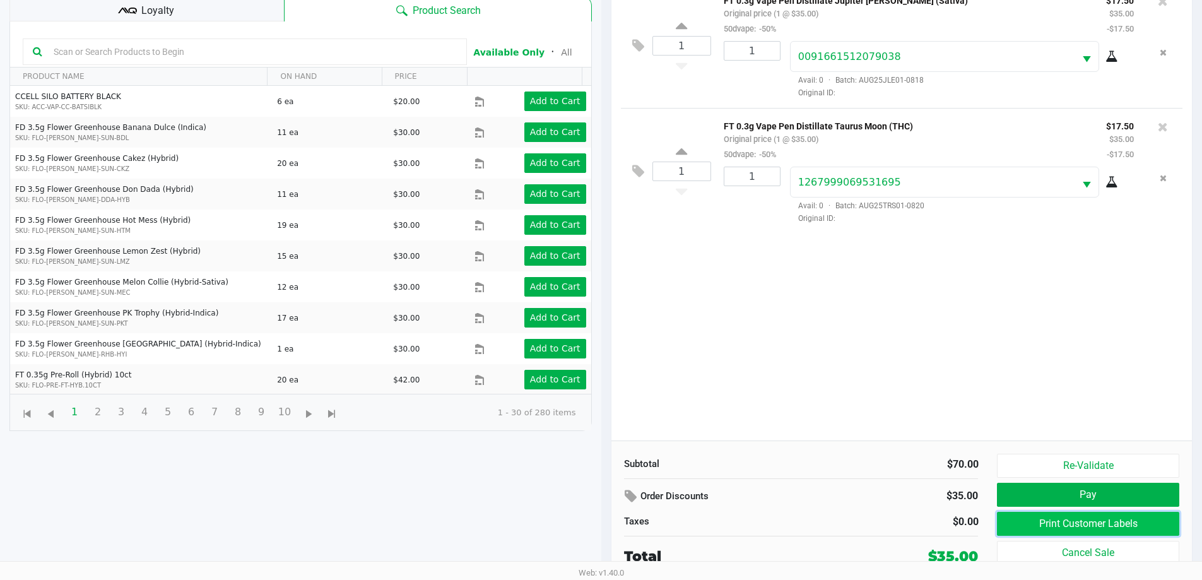
click at [1049, 523] on button "Print Customer Labels" at bounding box center [1088, 524] width 182 height 24
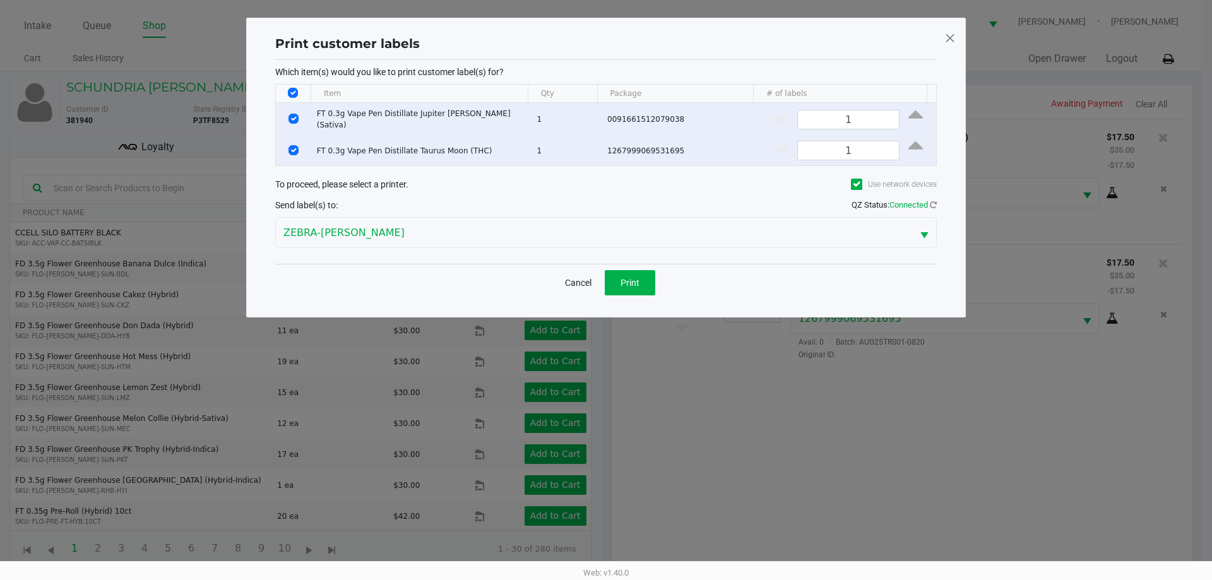
click at [565, 275] on button "Cancel" at bounding box center [578, 282] width 43 height 25
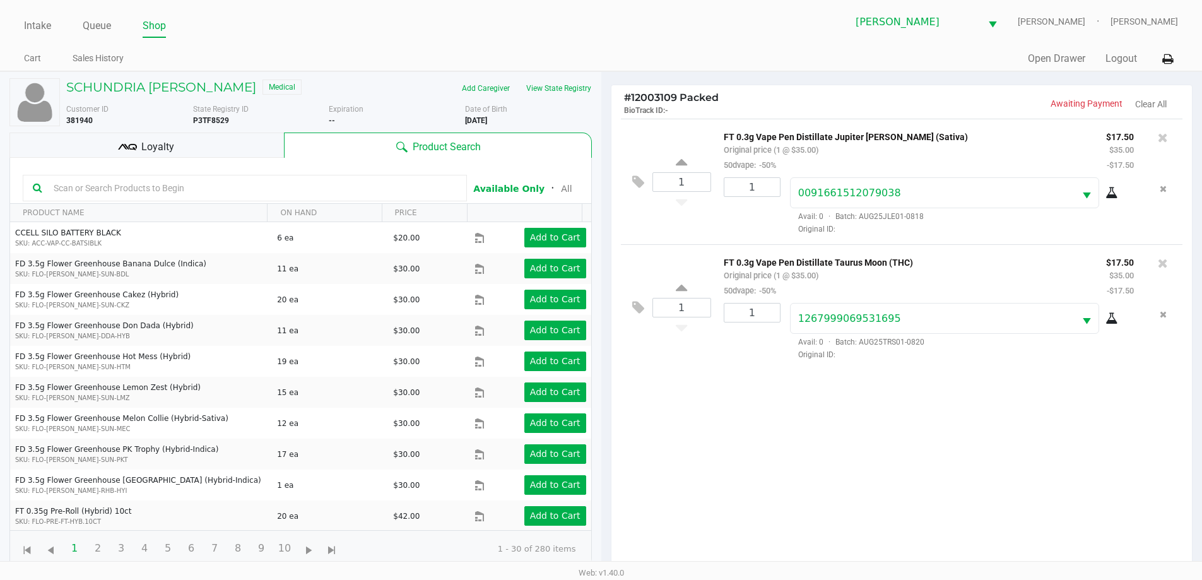
scroll to position [136, 0]
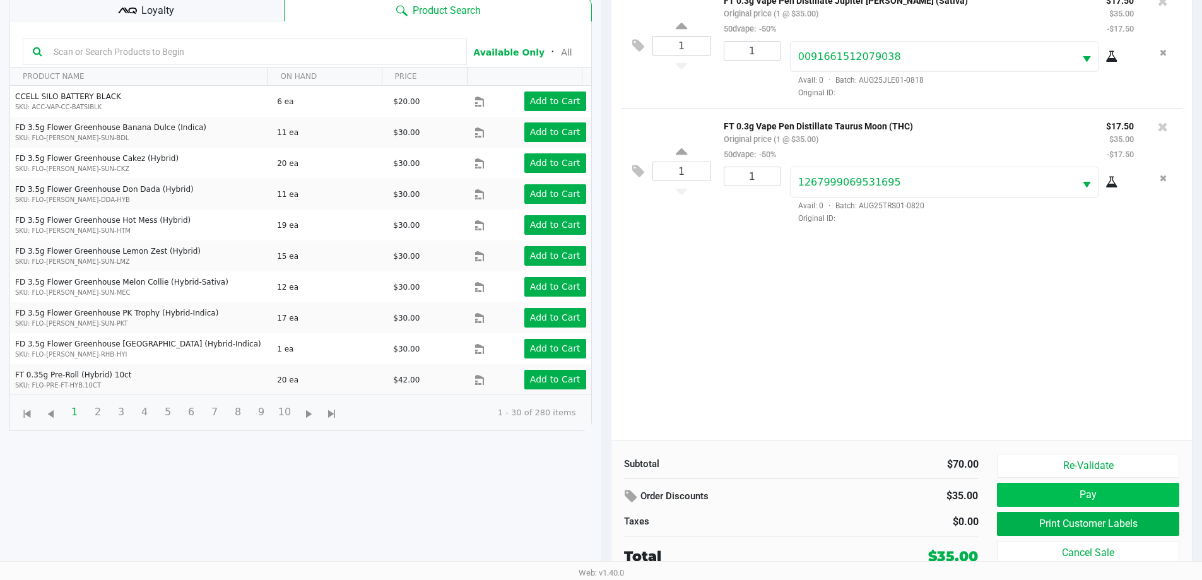
click at [999, 494] on button "Pay" at bounding box center [1088, 495] width 182 height 24
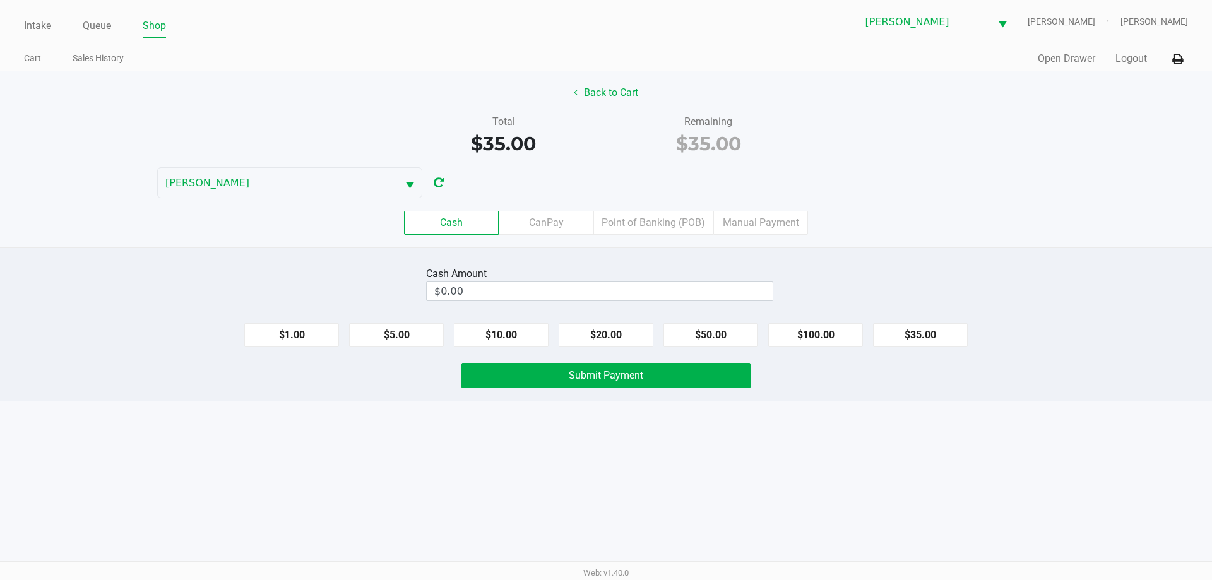
click at [630, 227] on label "Point of Banking (POB)" at bounding box center [653, 223] width 120 height 24
click at [0, 0] on 7 "Point of Banking (POB)" at bounding box center [0, 0] width 0 height 0
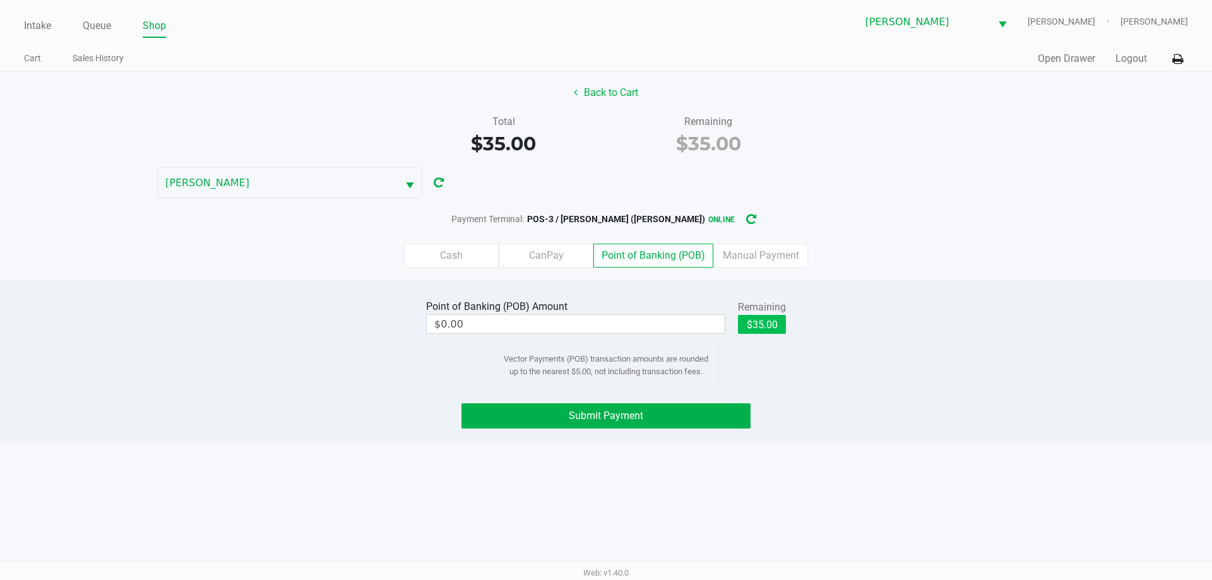
click at [781, 316] on button "$35.00" at bounding box center [762, 324] width 48 height 19
type input "$35.00"
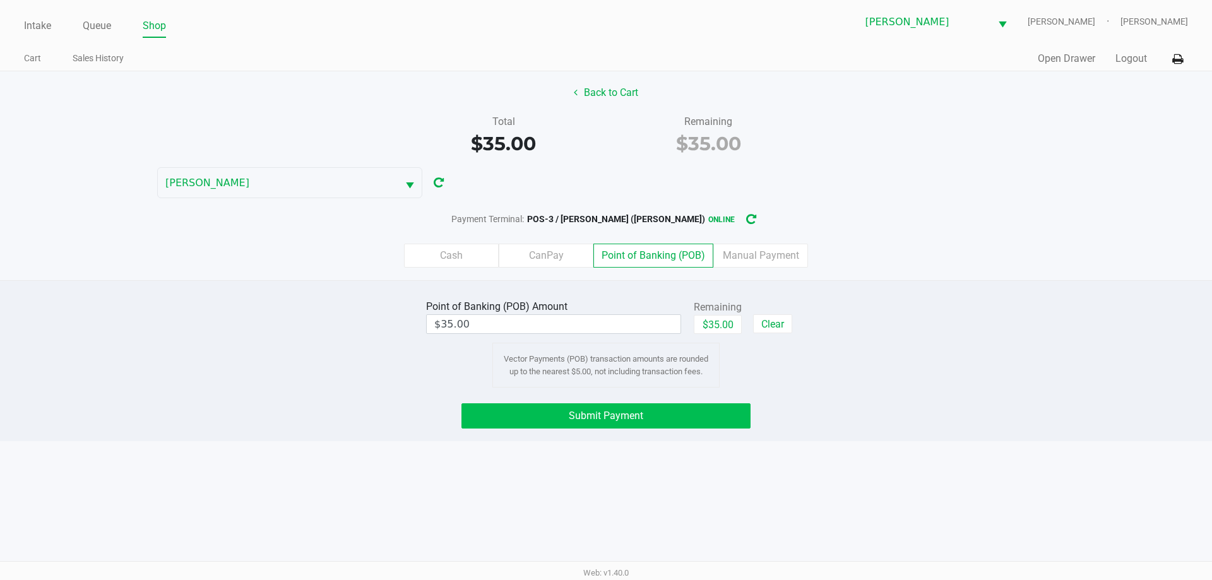
click at [665, 423] on button "Submit Payment" at bounding box center [605, 415] width 289 height 25
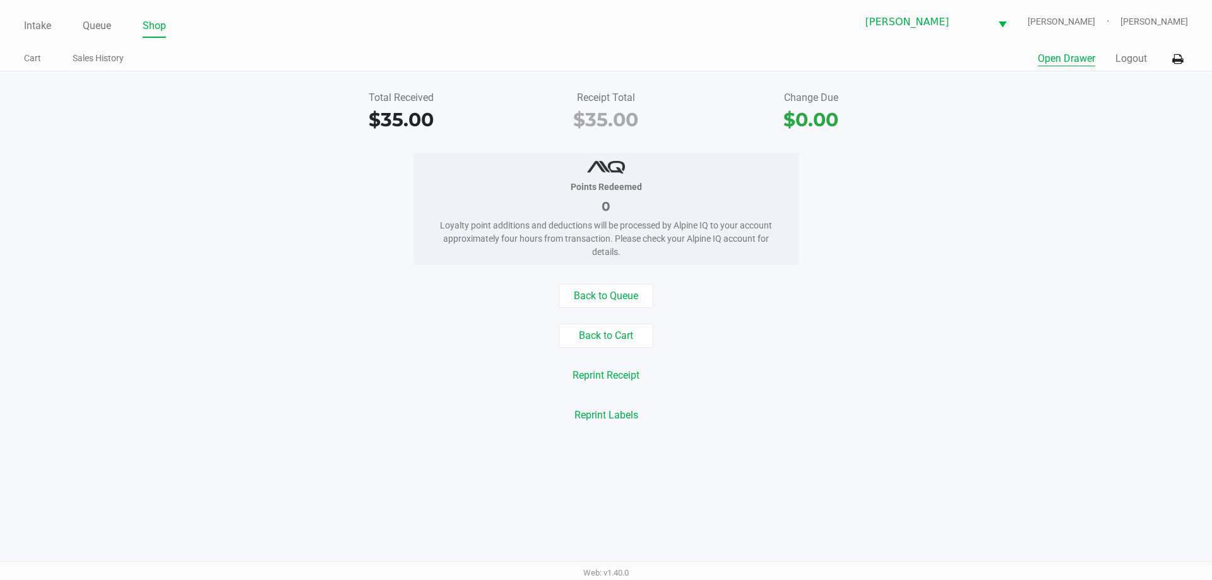
click at [1059, 61] on button "Open Drawer" at bounding box center [1065, 58] width 57 height 15
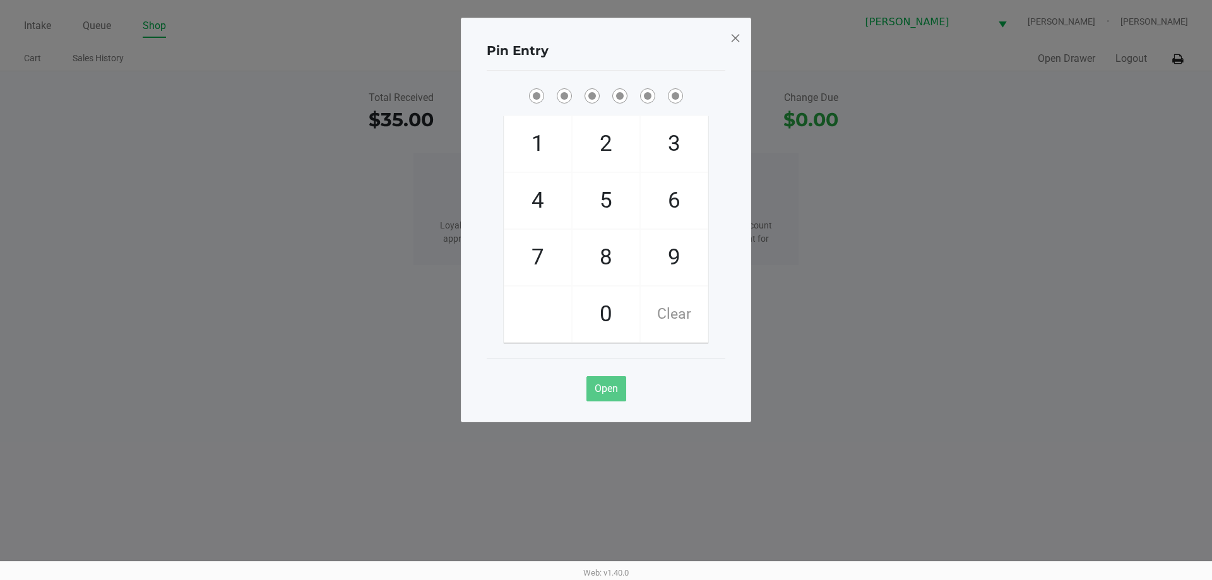
click at [653, 67] on div "Pin Entry" at bounding box center [606, 51] width 239 height 40
checkbox input "true"
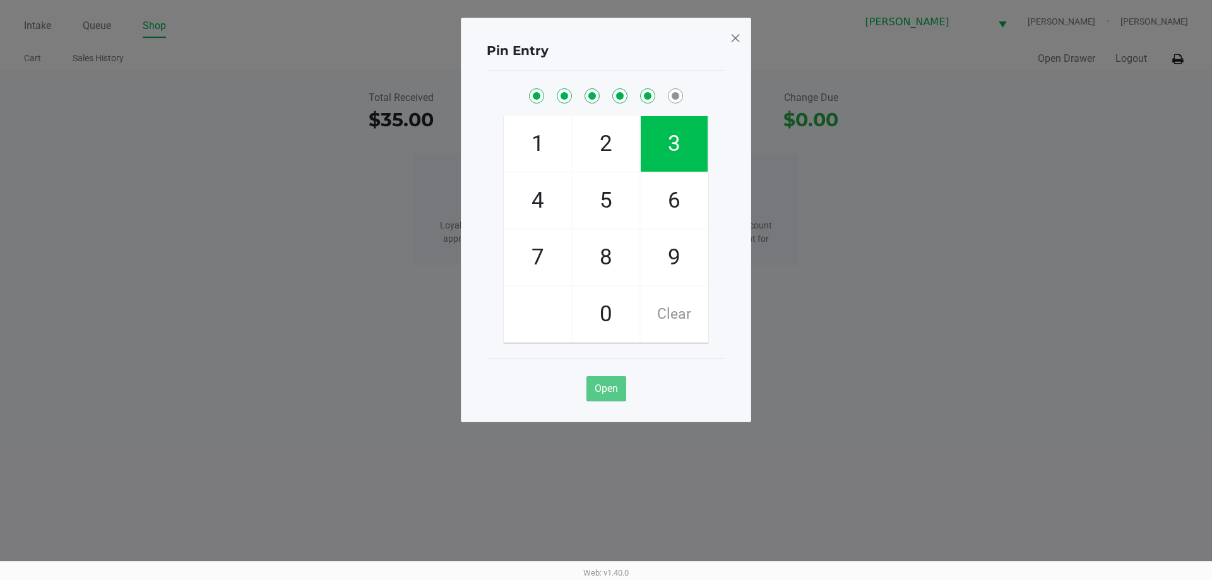
checkbox input "true"
click at [730, 47] on span at bounding box center [735, 38] width 11 height 20
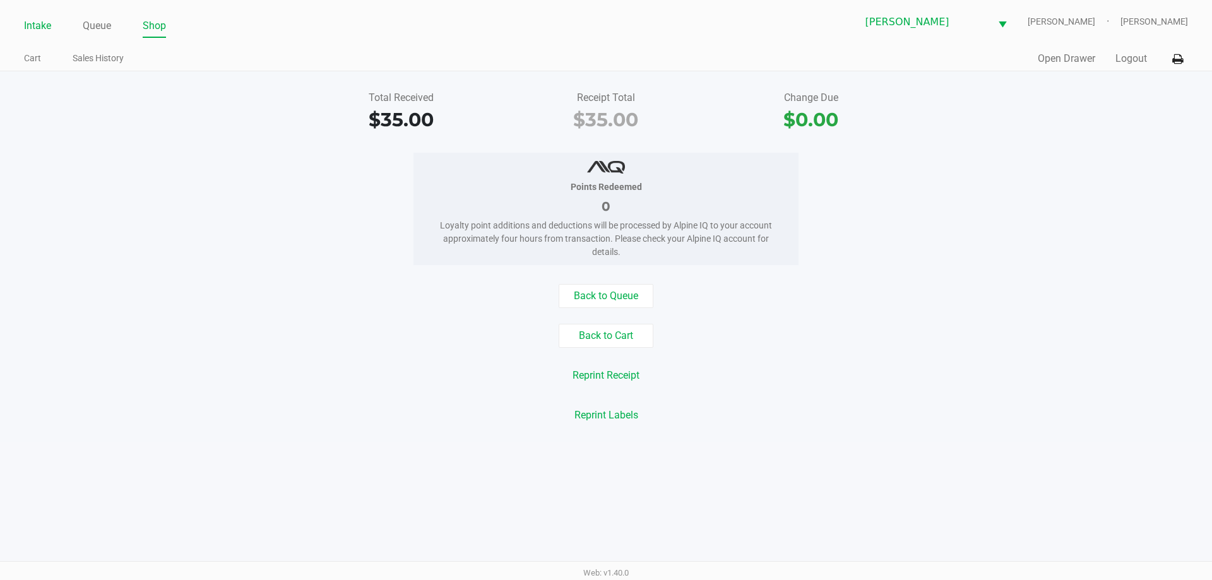
click at [32, 27] on link "Intake" at bounding box center [37, 26] width 27 height 18
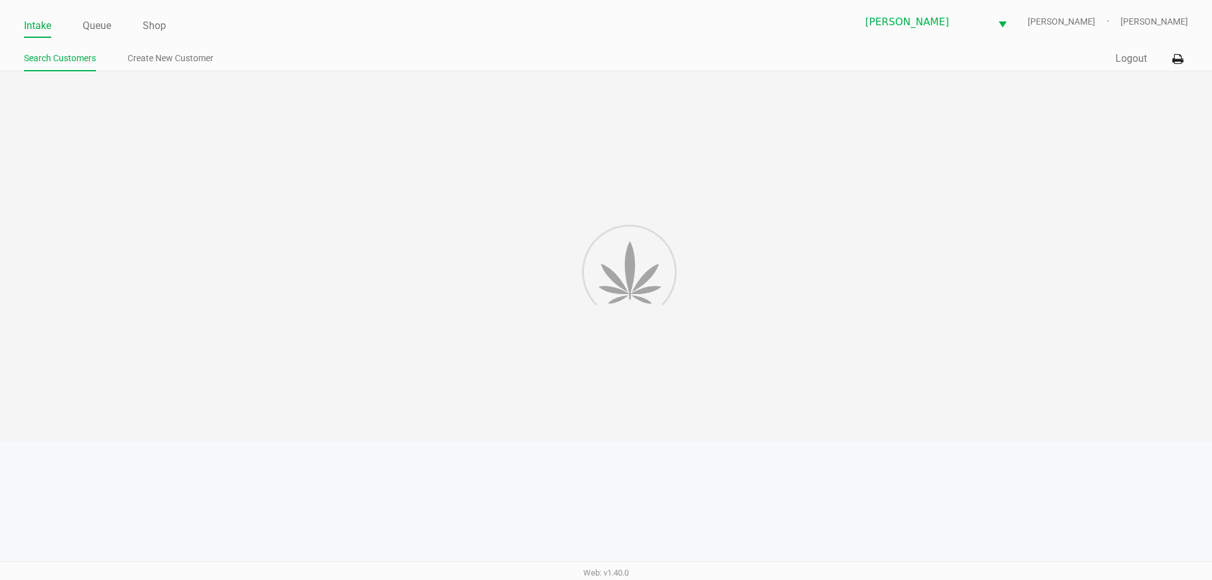
click at [49, 52] on link "Search Customers" at bounding box center [60, 58] width 72 height 16
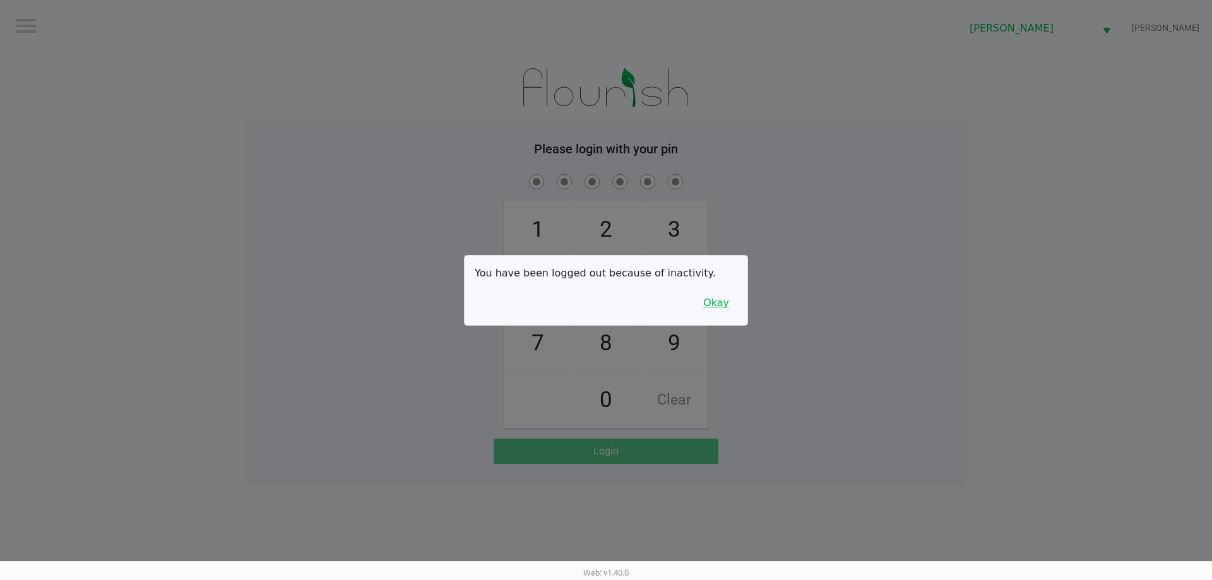
drag, startPoint x: 716, startPoint y: 302, endPoint x: 764, endPoint y: 271, distance: 57.1
click at [717, 302] on button "Okay" at bounding box center [716, 303] width 42 height 24
click at [764, 271] on div "1 4 7 2 5 8 0 3 6 9 Clear" at bounding box center [605, 300] width 719 height 257
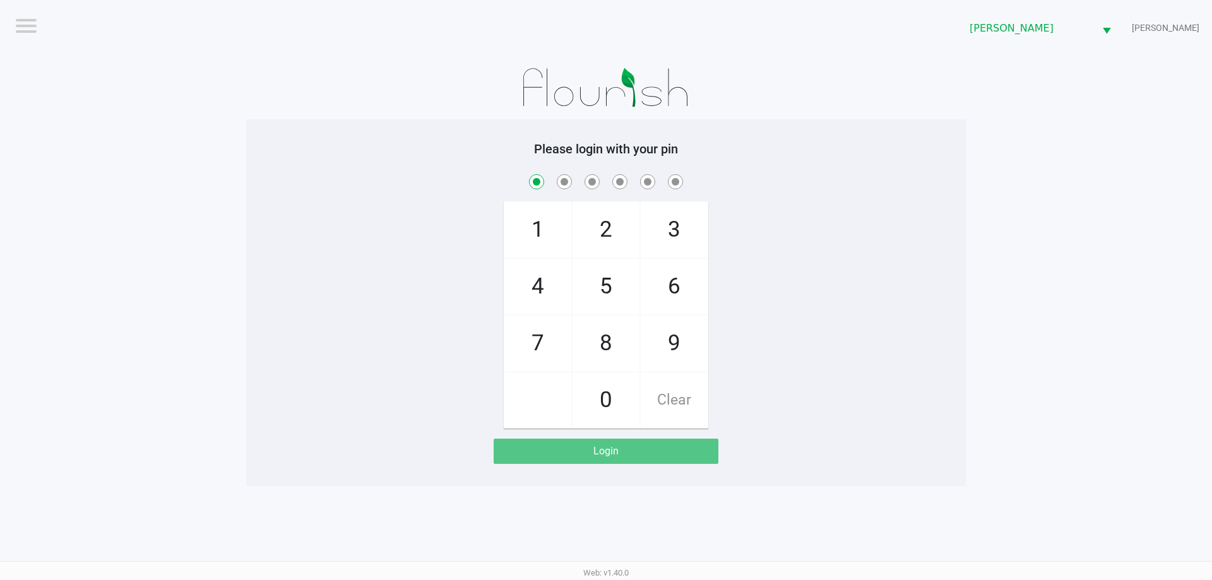
checkbox input "true"
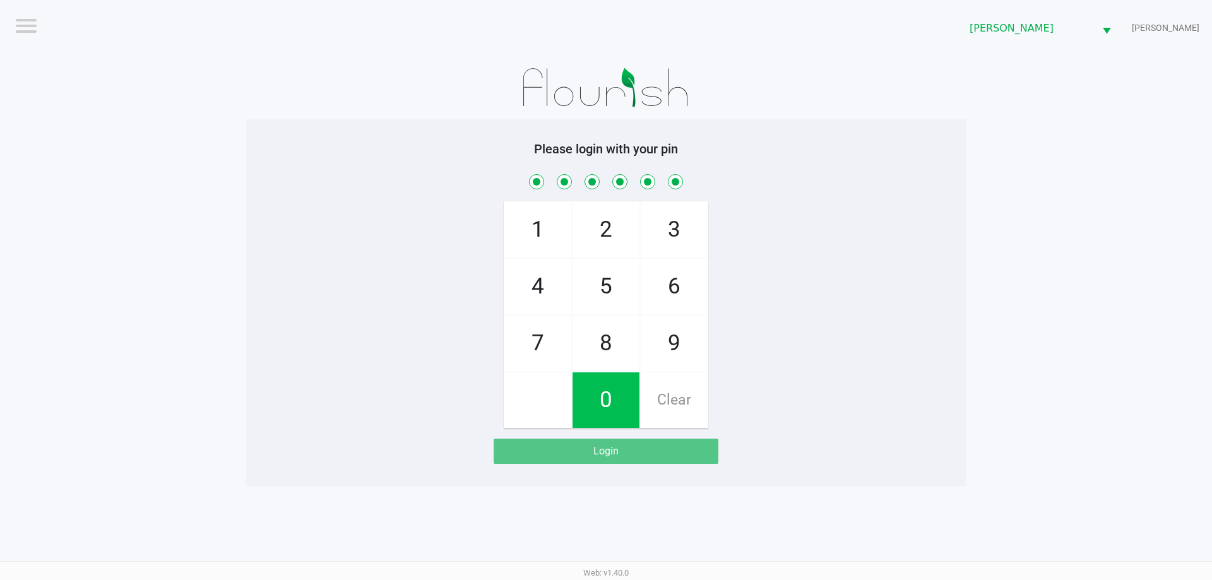
checkbox input "true"
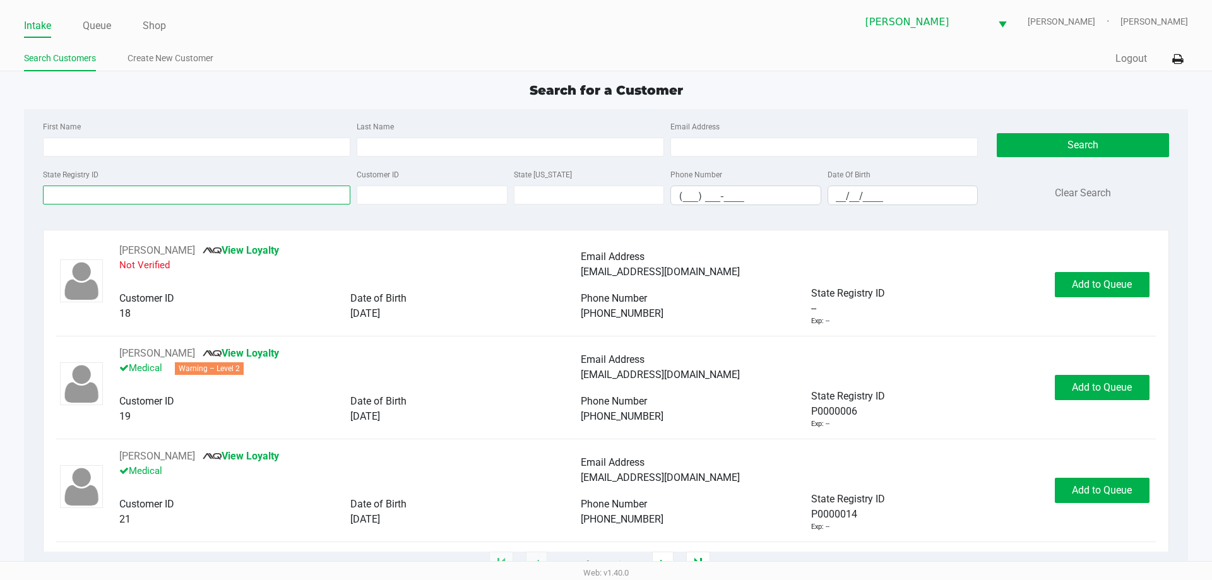
click at [276, 198] on input "State Registry ID" at bounding box center [196, 195] width 307 height 19
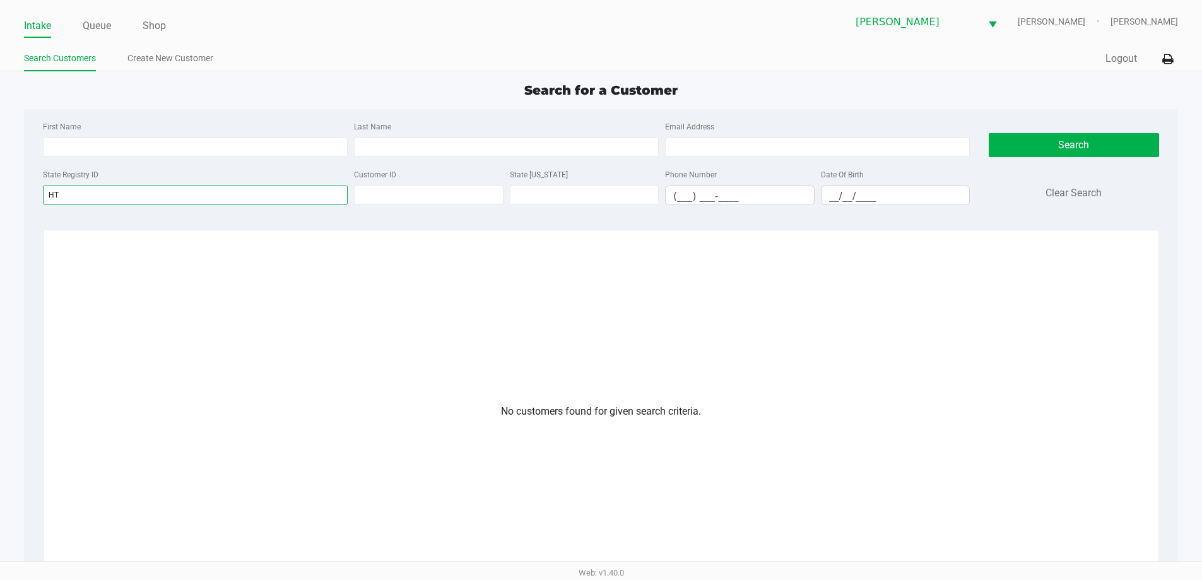
type input "H"
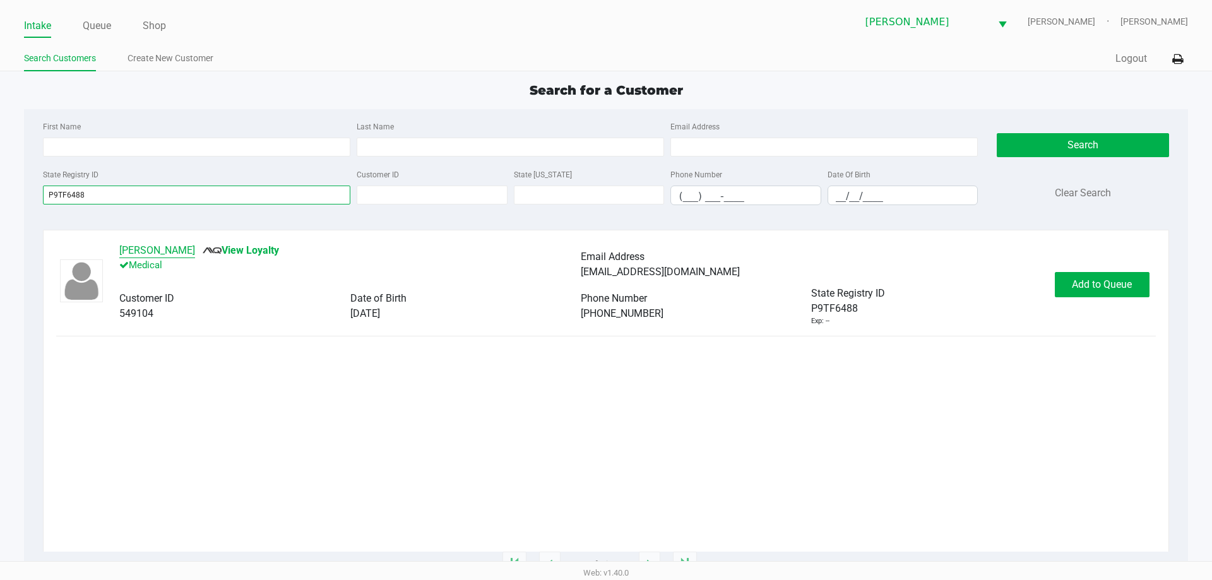
type input "P9TF6488"
click at [166, 249] on button "[PERSON_NAME]" at bounding box center [157, 250] width 76 height 15
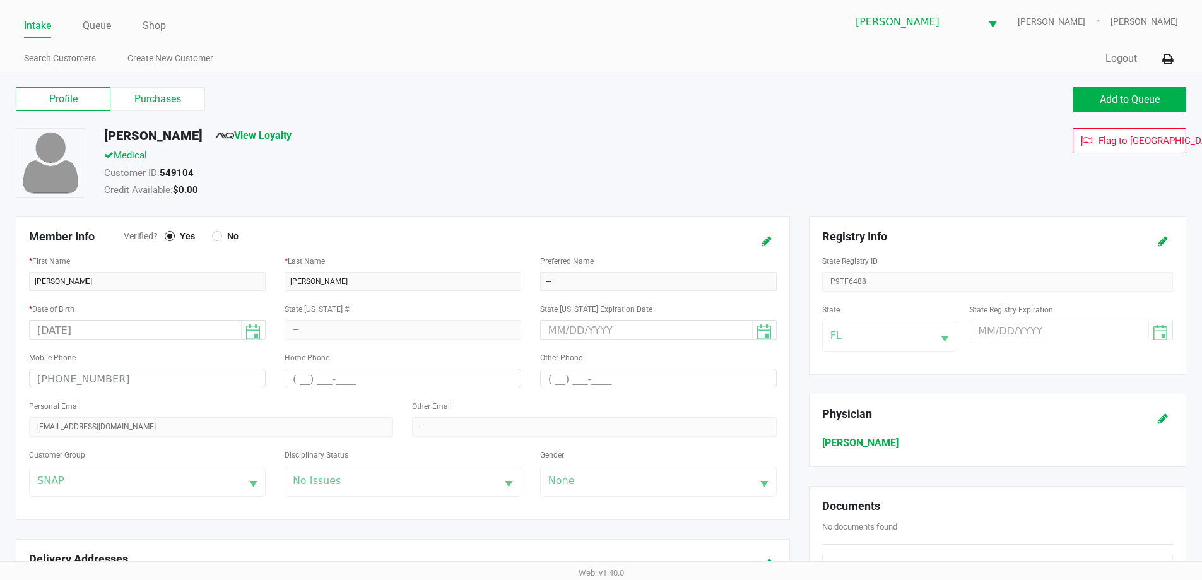
click at [141, 105] on label "Purchases" at bounding box center [157, 99] width 95 height 24
click at [0, 0] on 1 "Purchases" at bounding box center [0, 0] width 0 height 0
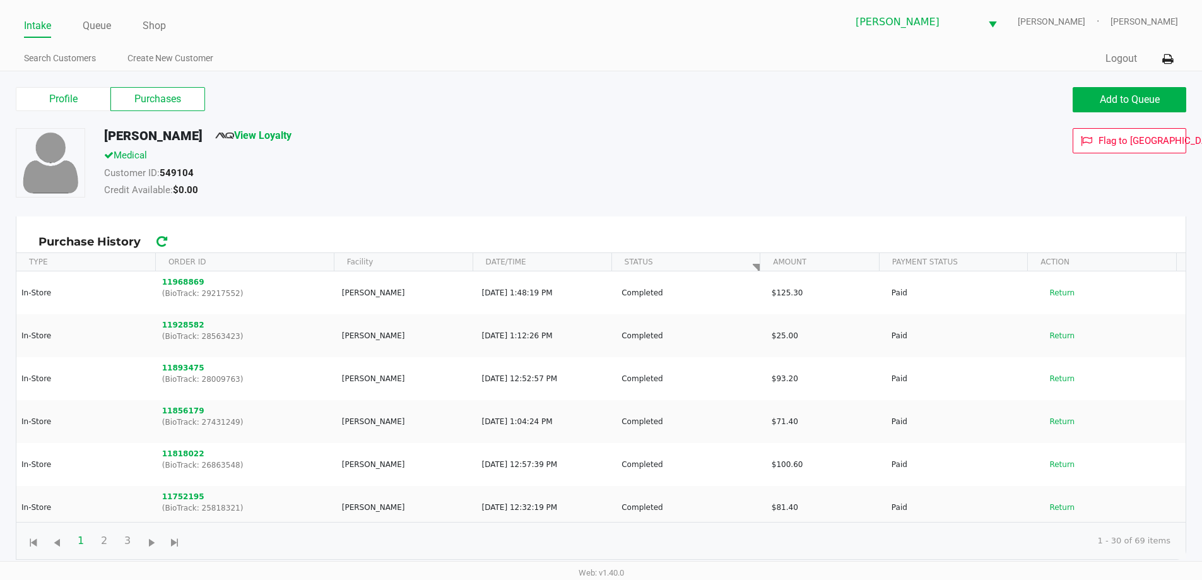
click at [587, 110] on div "Profile Purchases" at bounding box center [304, 99] width 576 height 24
click at [1097, 98] on button "Add to Queue" at bounding box center [1130, 99] width 114 height 25
drag, startPoint x: 715, startPoint y: 124, endPoint x: 292, endPoint y: 38, distance: 431.6
click at [712, 125] on div "Profile Purchases Add to Queue" at bounding box center [601, 106] width 1190 height 44
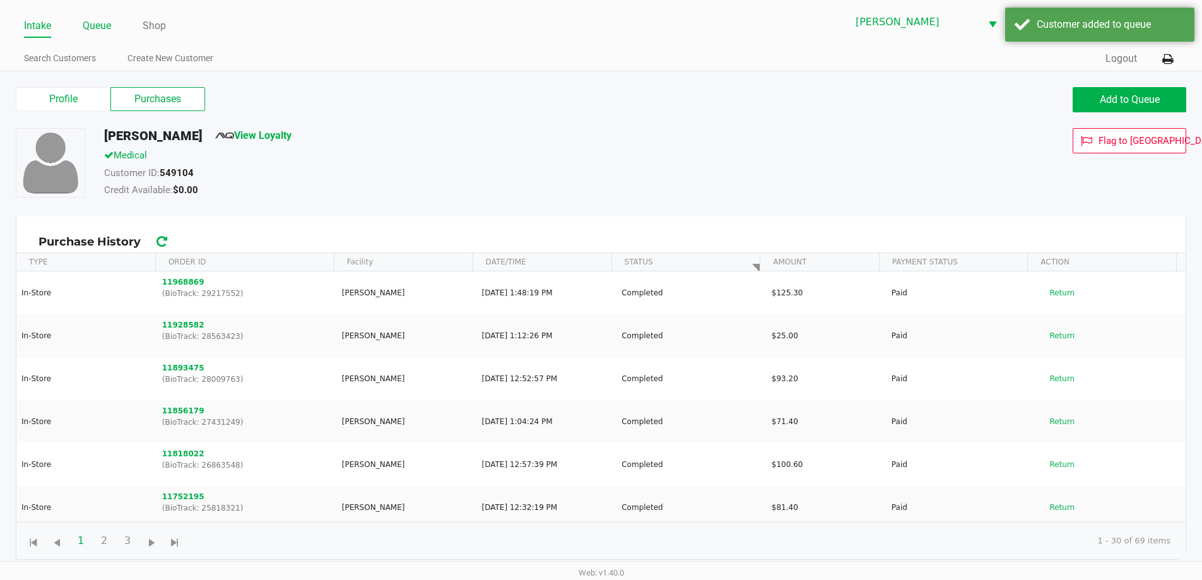
click at [98, 21] on link "Queue" at bounding box center [97, 26] width 28 height 18
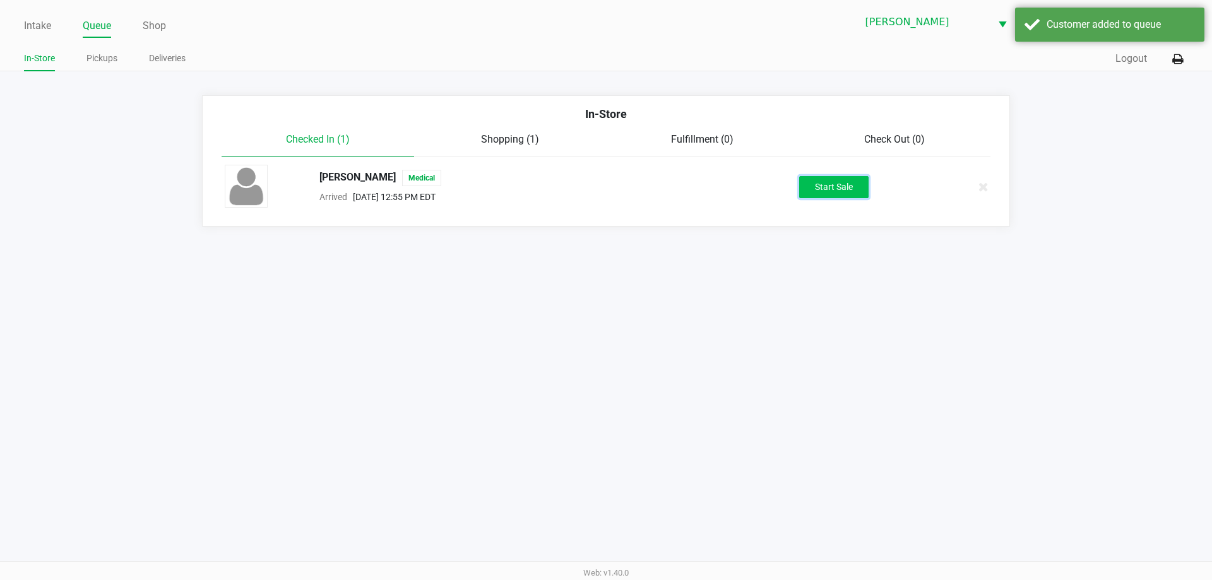
click at [832, 196] on button "Start Sale" at bounding box center [833, 187] width 69 height 22
click at [923, 418] on div "Intake Queue Shop [PERSON_NAME] [PERSON_NAME] [PERSON_NAME] In-Store Pickups De…" at bounding box center [606, 290] width 1212 height 580
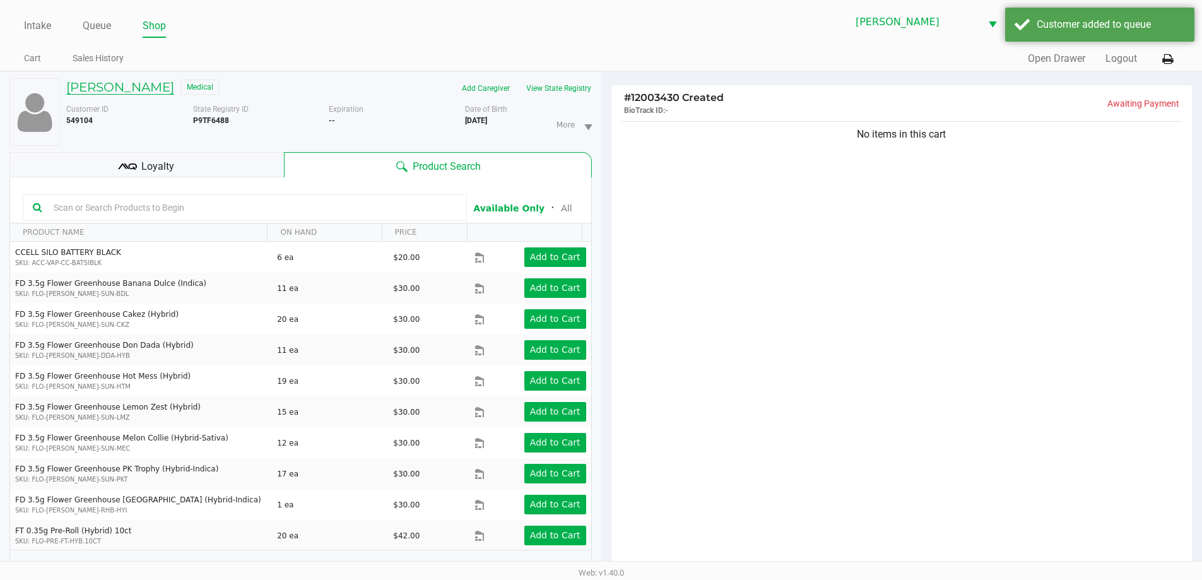
click at [122, 86] on h5 "[PERSON_NAME]" at bounding box center [120, 87] width 108 height 15
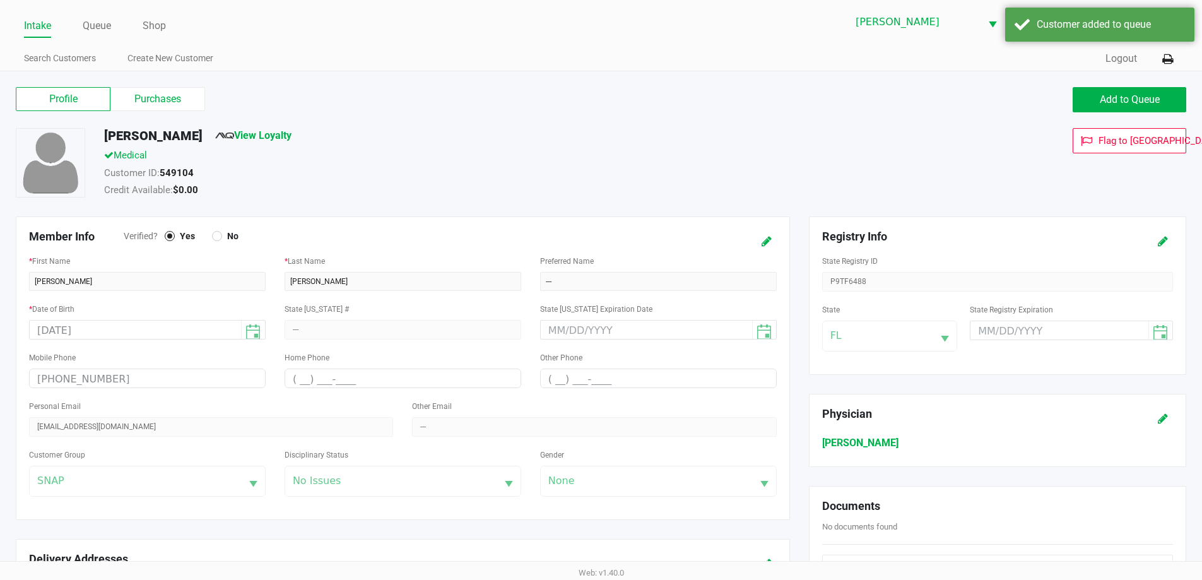
click at [165, 90] on label "Purchases" at bounding box center [157, 99] width 95 height 24
click at [0, 0] on 1 "Purchases" at bounding box center [0, 0] width 0 height 0
click at [165, 90] on label "Purchases" at bounding box center [157, 99] width 95 height 24
click at [0, 0] on 1 "Purchases" at bounding box center [0, 0] width 0 height 0
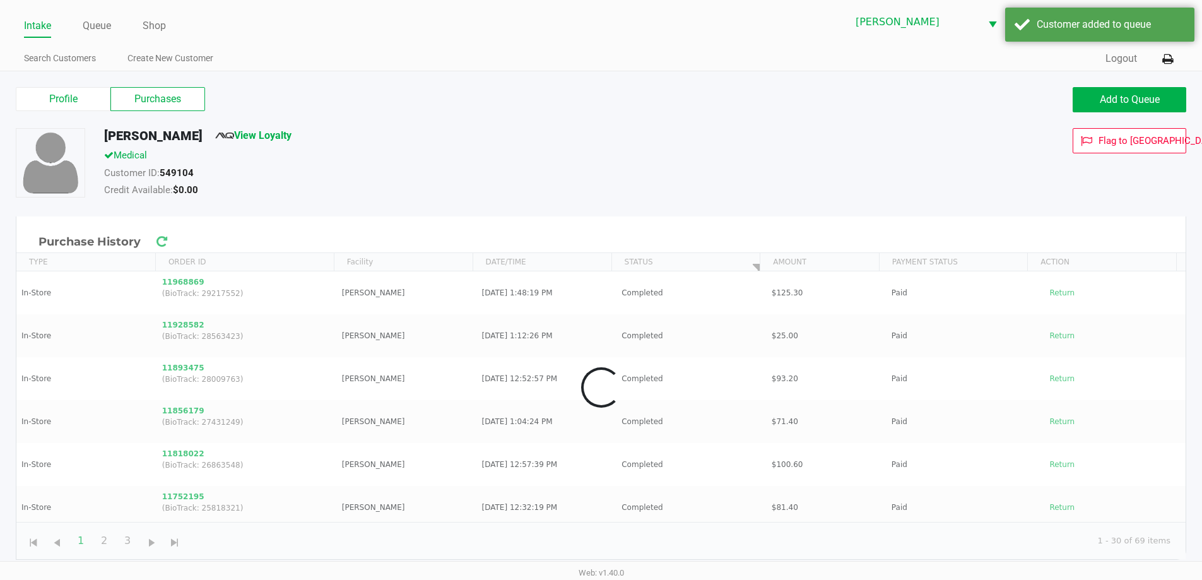
click at [416, 162] on div "Medical" at bounding box center [462, 157] width 734 height 18
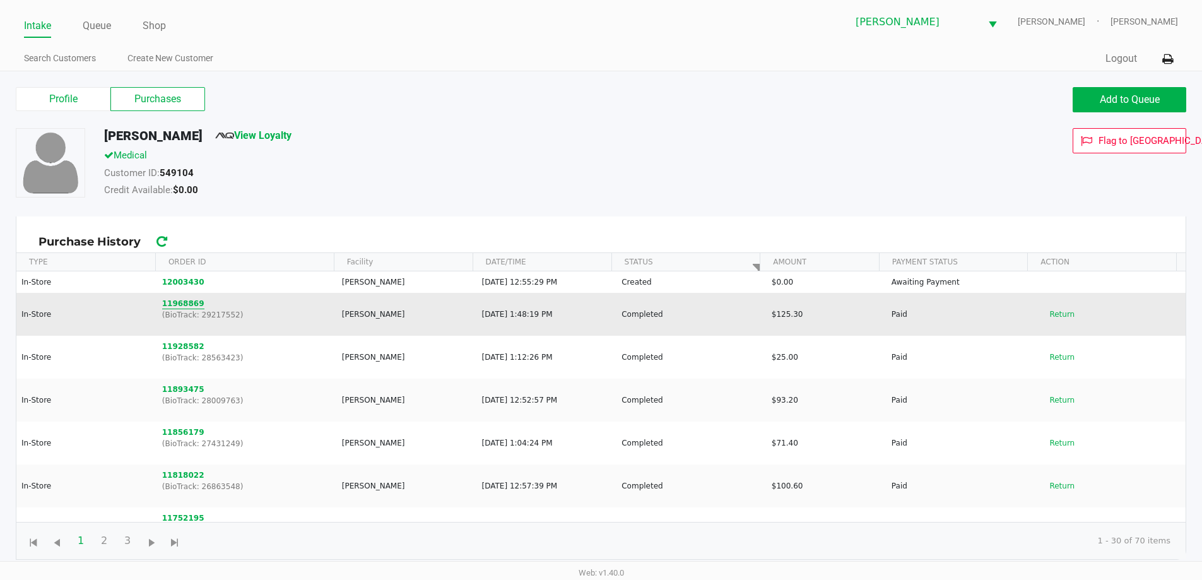
click at [167, 305] on button "11968869" at bounding box center [183, 303] width 42 height 11
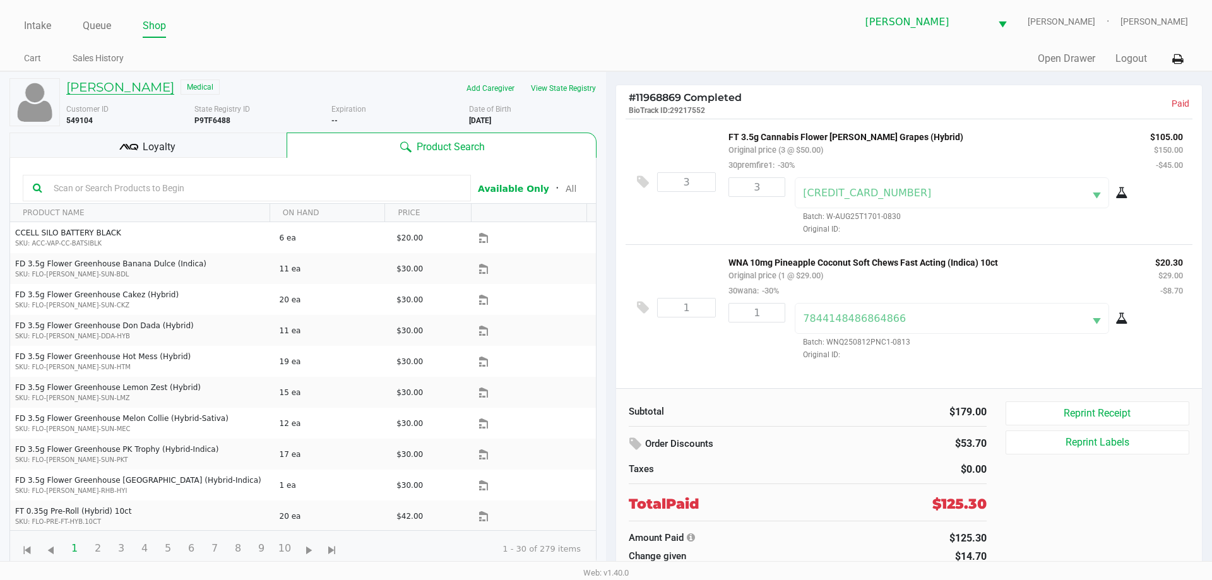
click at [102, 88] on h5 "[PERSON_NAME]" at bounding box center [120, 87] width 108 height 15
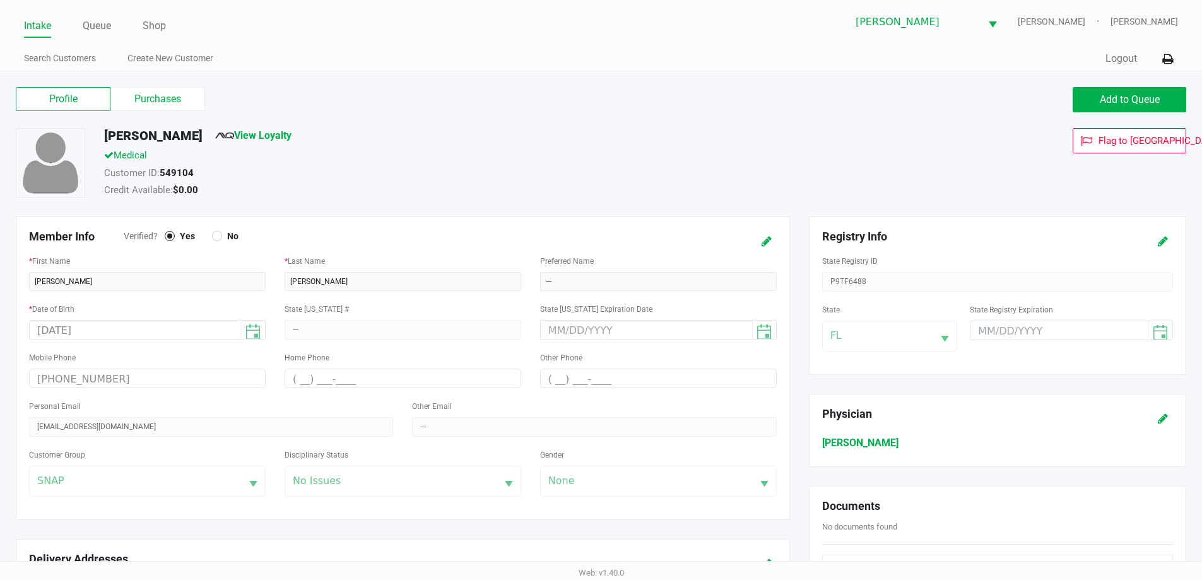
click at [136, 95] on label "Purchases" at bounding box center [157, 99] width 95 height 24
click at [0, 0] on 1 "Purchases" at bounding box center [0, 0] width 0 height 0
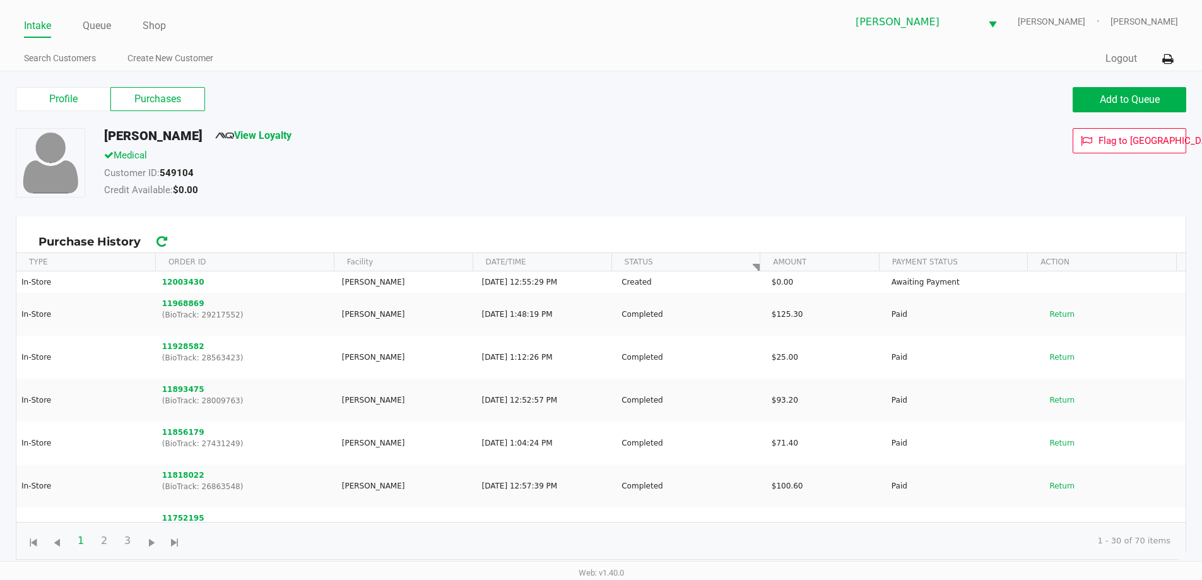
click at [278, 123] on div "Profile Purchases Add to Queue" at bounding box center [601, 106] width 1190 height 44
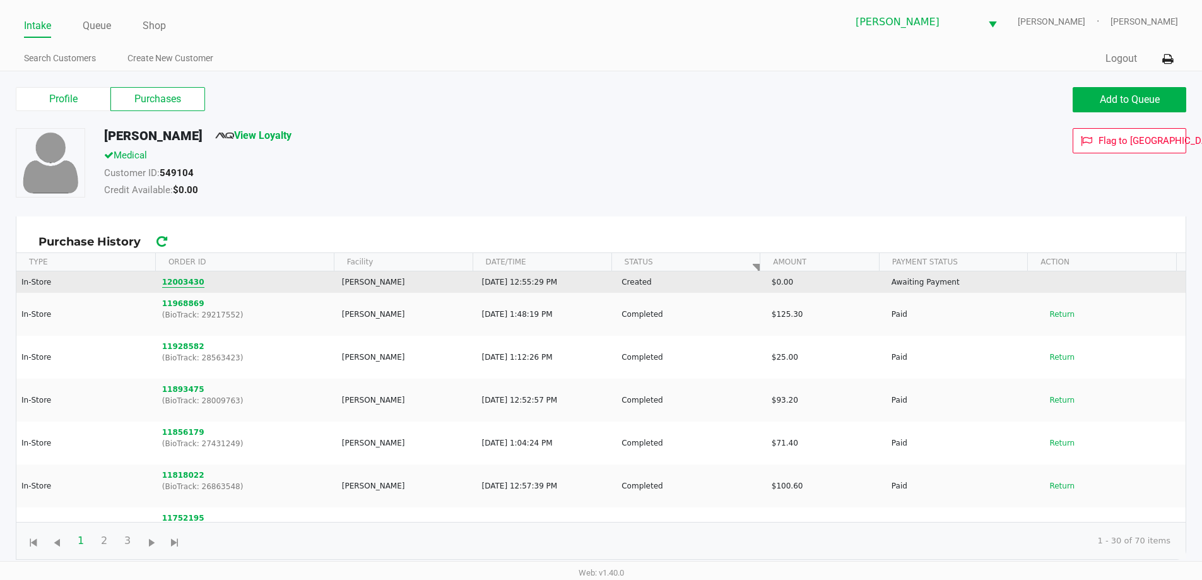
click at [173, 285] on button "12003430" at bounding box center [183, 281] width 42 height 11
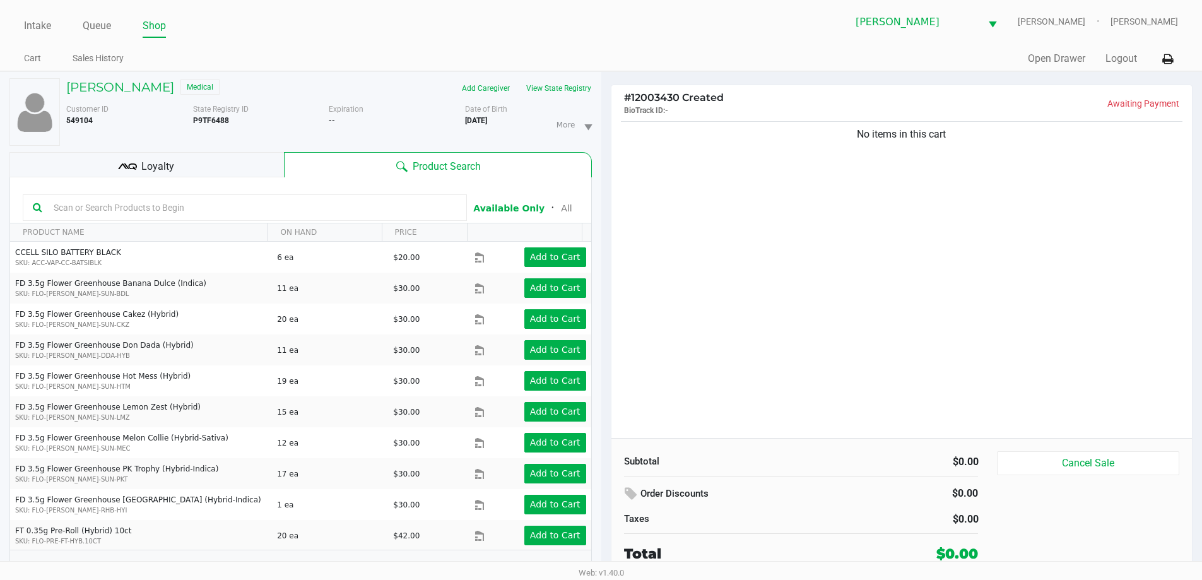
click at [127, 208] on input "text" at bounding box center [253, 207] width 408 height 19
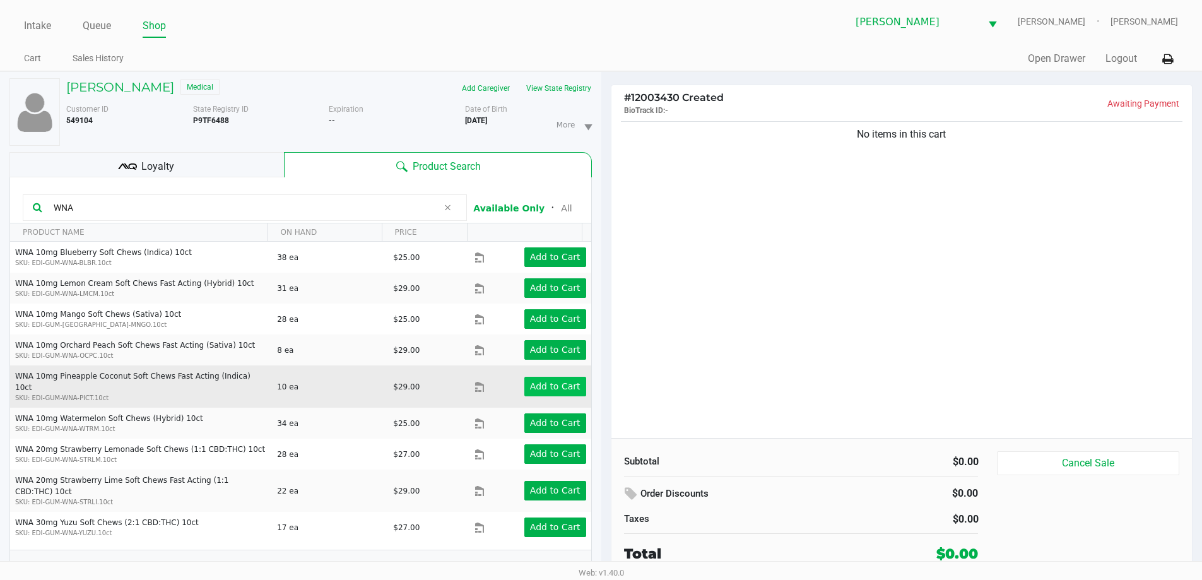
type input "WNA"
click at [562, 377] on button "Add to Cart" at bounding box center [555, 387] width 62 height 20
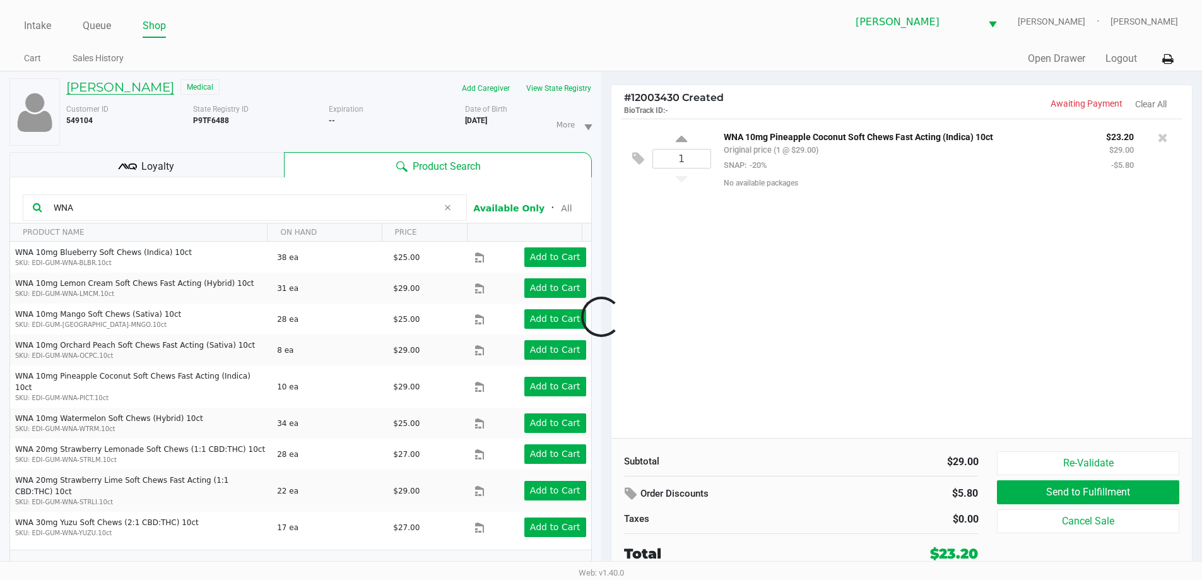
click at [117, 87] on h5 "[PERSON_NAME]" at bounding box center [120, 87] width 108 height 15
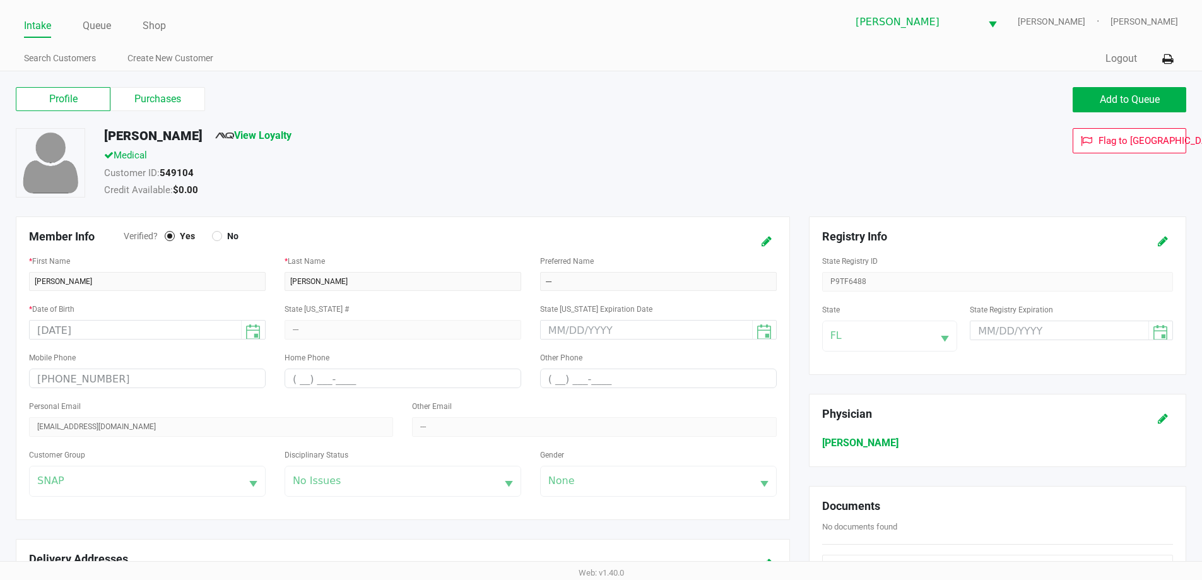
click at [153, 97] on label "Purchases" at bounding box center [157, 99] width 95 height 24
click at [0, 0] on 1 "Purchases" at bounding box center [0, 0] width 0 height 0
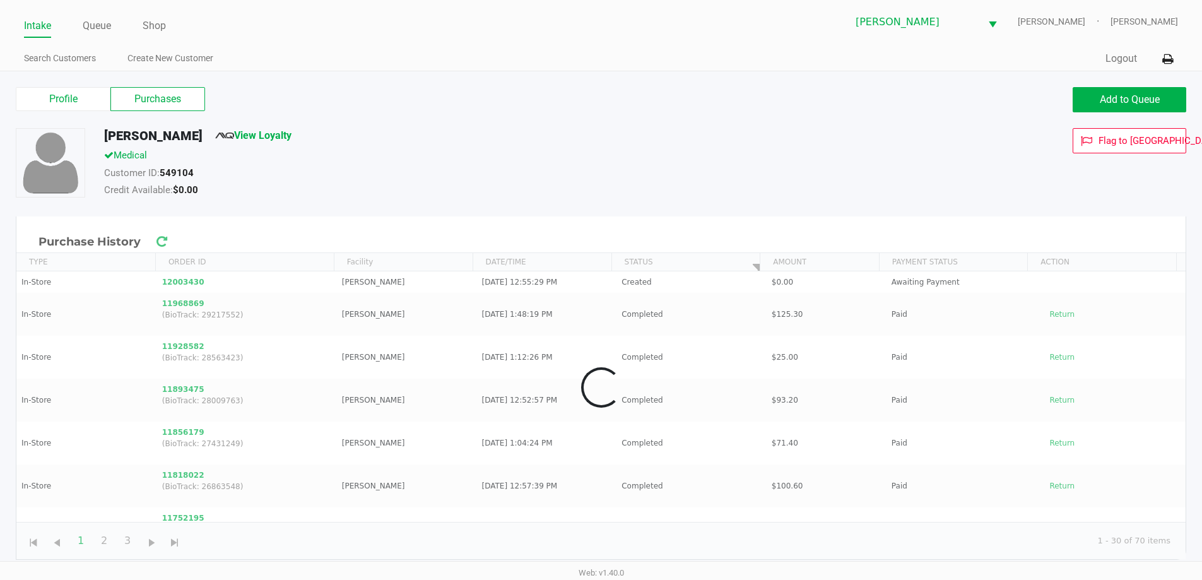
click at [538, 148] on div "[PERSON_NAME] View Loyalty" at bounding box center [462, 138] width 734 height 20
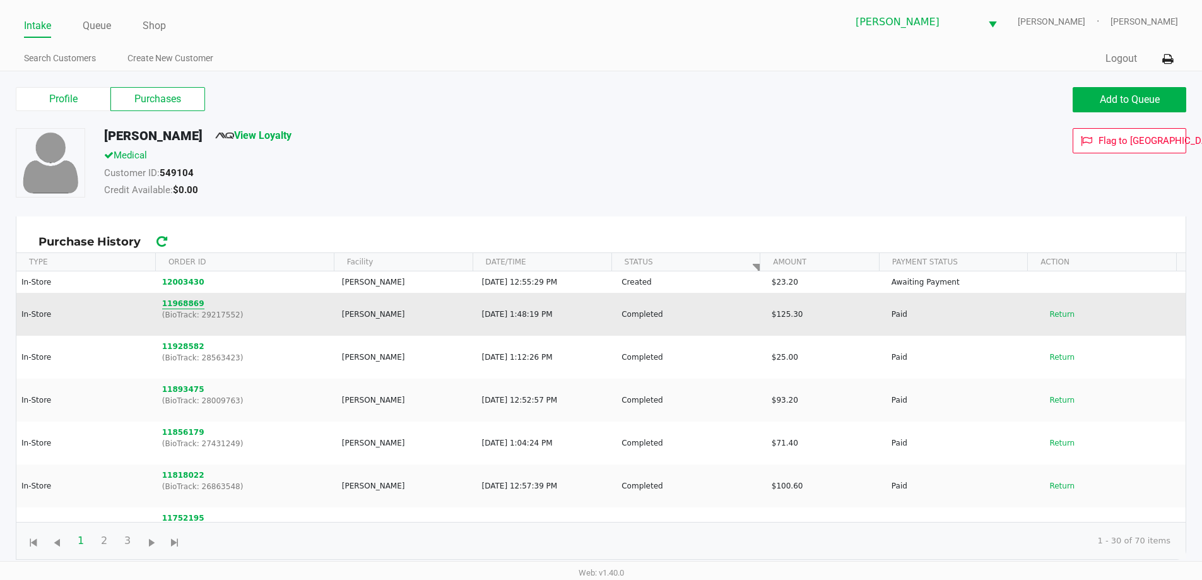
click at [180, 300] on button "11968869" at bounding box center [183, 303] width 42 height 11
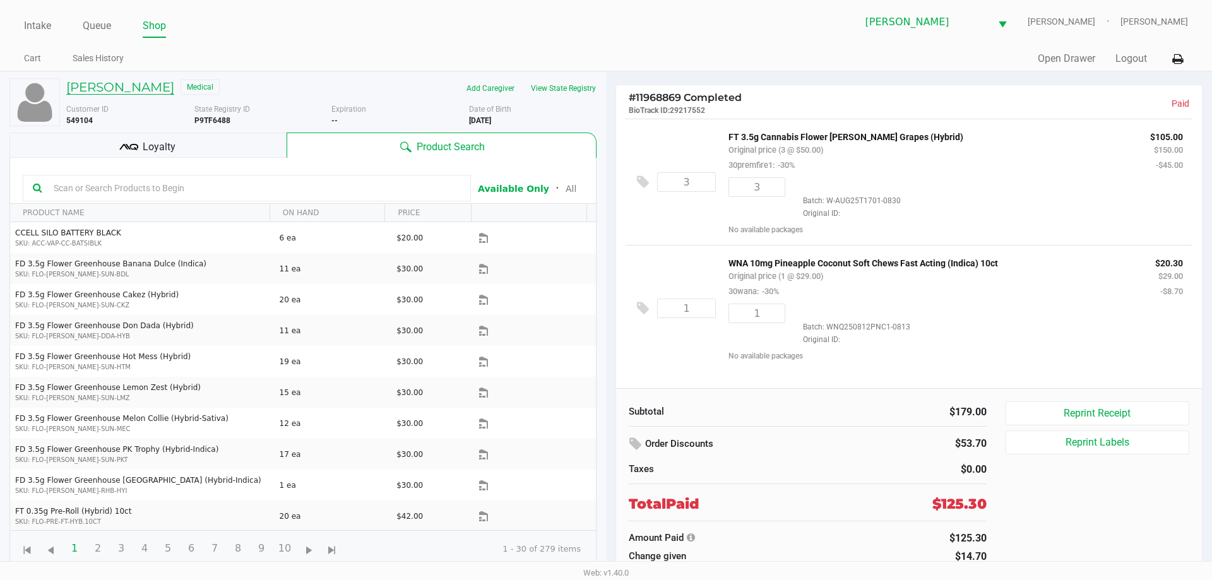
click at [108, 82] on h5 "[PERSON_NAME]" at bounding box center [120, 87] width 108 height 15
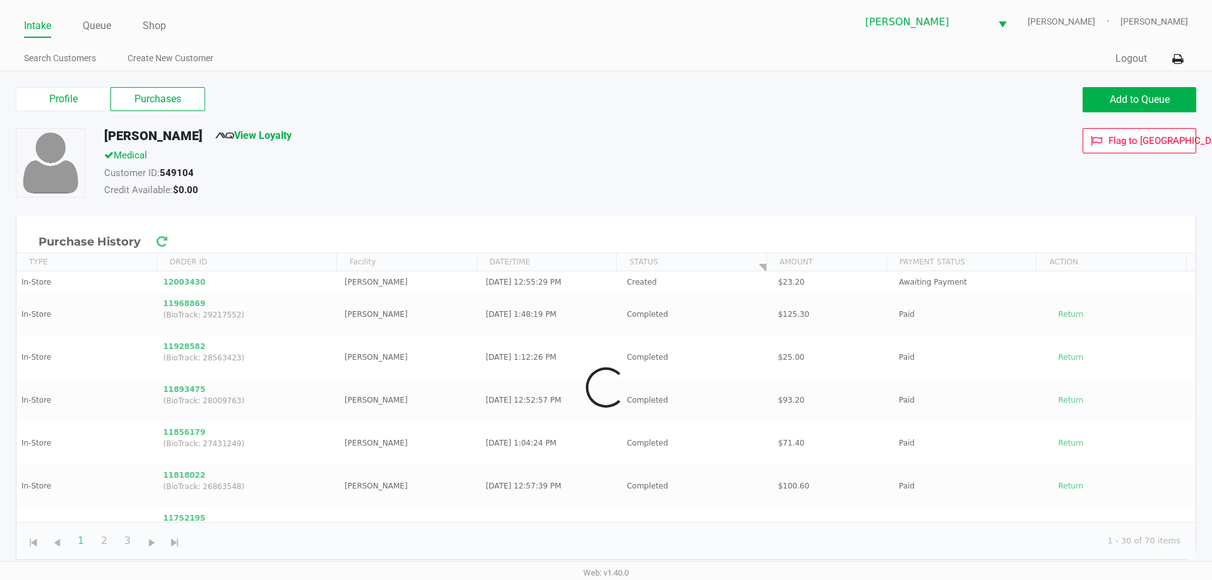
click at [165, 105] on label "Purchases" at bounding box center [157, 99] width 95 height 24
click at [0, 0] on 1 "Purchases" at bounding box center [0, 0] width 0 height 0
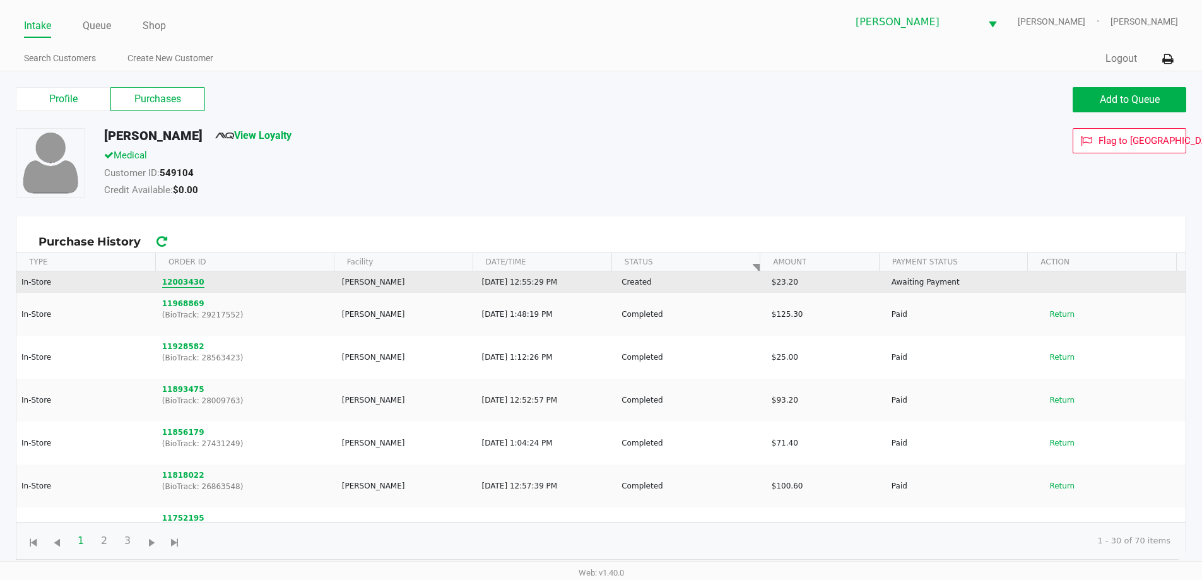
click at [177, 278] on button "12003430" at bounding box center [183, 281] width 42 height 11
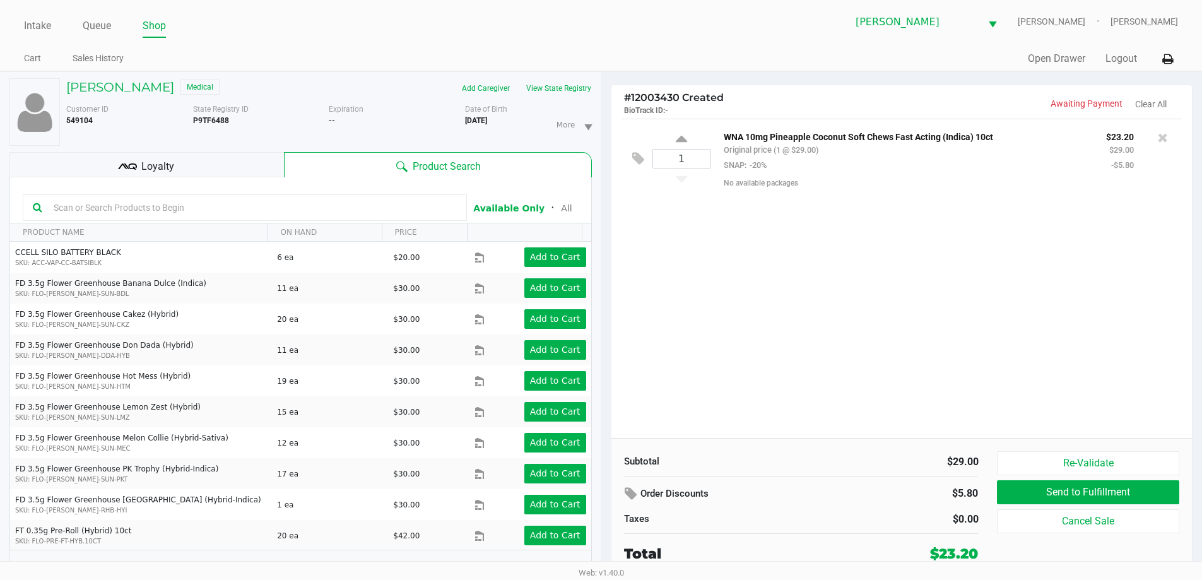
click at [256, 225] on th "PRODUCT NAME" at bounding box center [138, 232] width 257 height 18
click at [257, 223] on kendo-grid-toolbar "Available Only ᛫ All" at bounding box center [300, 200] width 581 height 46
click at [264, 211] on input "text" at bounding box center [253, 207] width 408 height 19
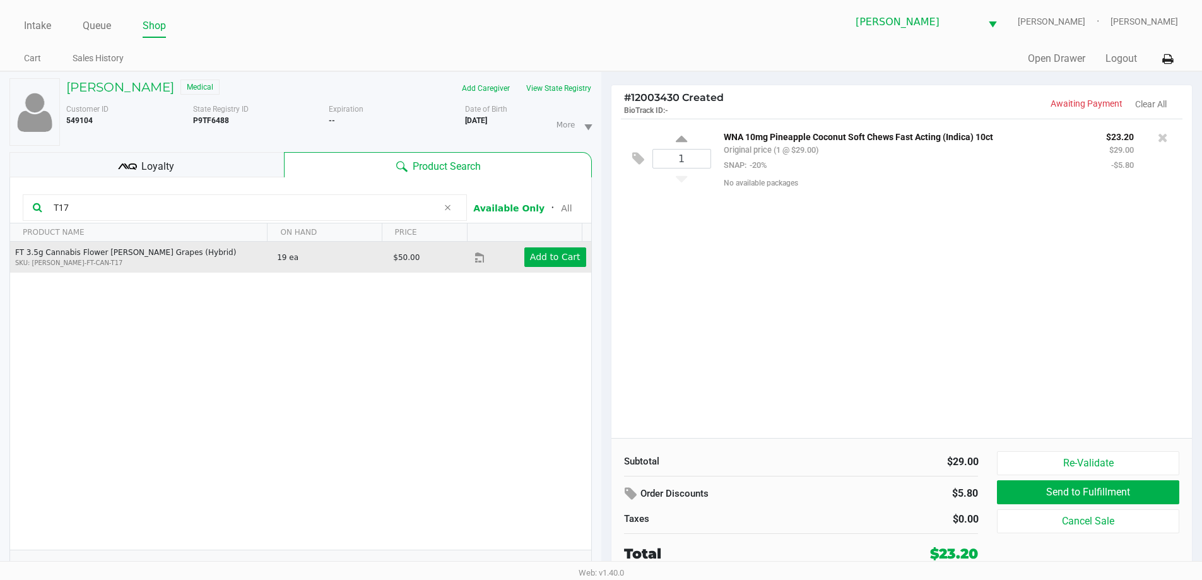
type input "T17"
click at [540, 270] on td "Add to Cart" at bounding box center [533, 257] width 116 height 31
click at [548, 260] on app-button-loader "Add to Cart" at bounding box center [555, 257] width 50 height 10
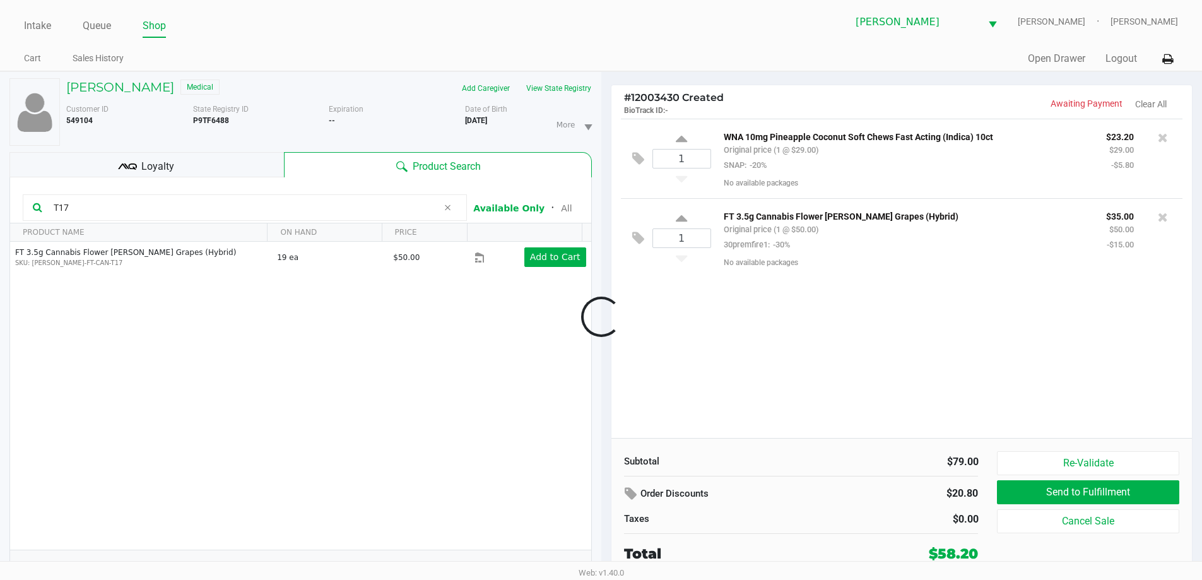
click at [683, 213] on div at bounding box center [601, 316] width 1202 height 365
click at [677, 215] on icon at bounding box center [681, 219] width 11 height 16
type input "2"
click at [139, 158] on div at bounding box center [601, 316] width 1202 height 365
click at [139, 163] on div at bounding box center [601, 316] width 1202 height 365
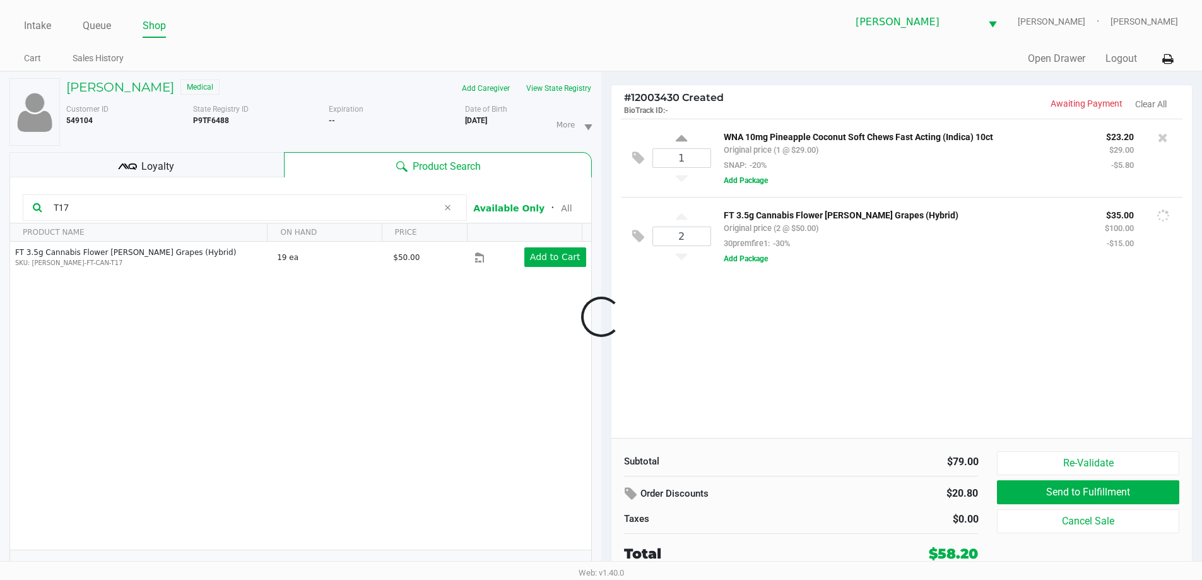
click at [139, 163] on div at bounding box center [601, 316] width 1202 height 365
click at [148, 166] on div at bounding box center [601, 316] width 1202 height 365
click at [155, 165] on div at bounding box center [601, 316] width 1202 height 365
click at [319, 63] on ul "Cart Sales History" at bounding box center [312, 59] width 577 height 21
click at [160, 172] on span "Loyalty" at bounding box center [157, 166] width 33 height 15
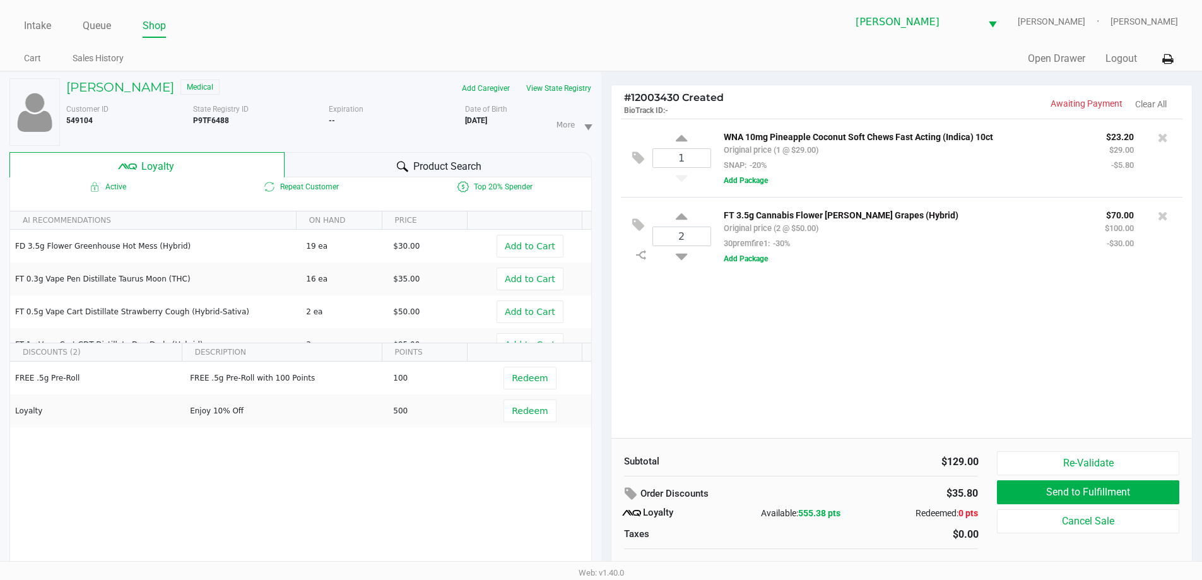
click at [653, 340] on div "1 WNA 10mg Pineapple Coconut Soft Chews Fast Acting (Indica) 10ct Original pric…" at bounding box center [901, 278] width 581 height 319
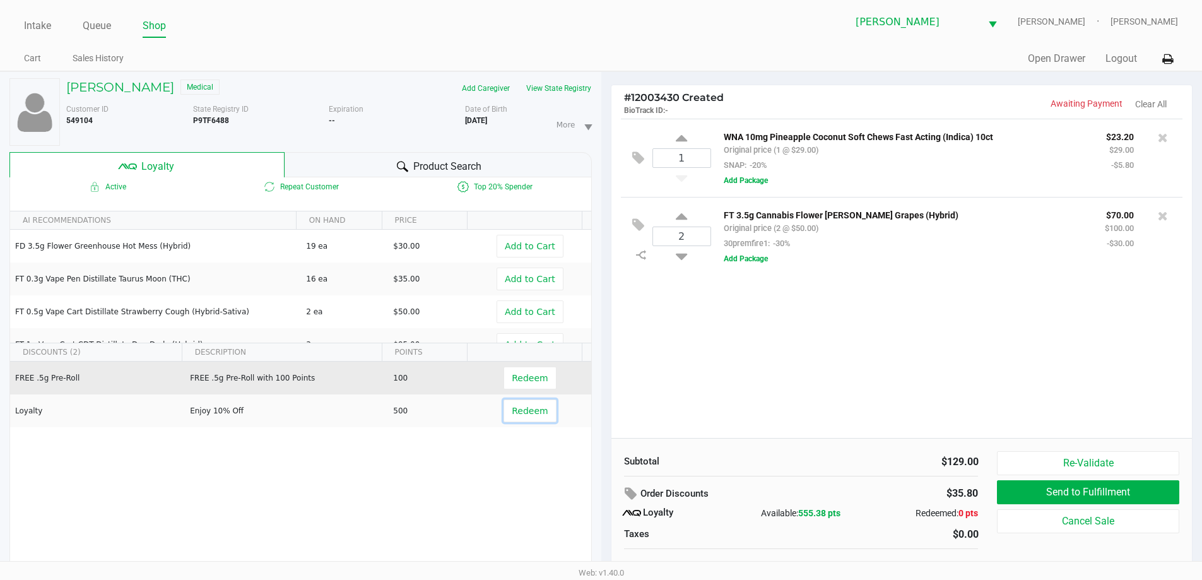
click at [515, 417] on button "Redeem" at bounding box center [530, 410] width 52 height 23
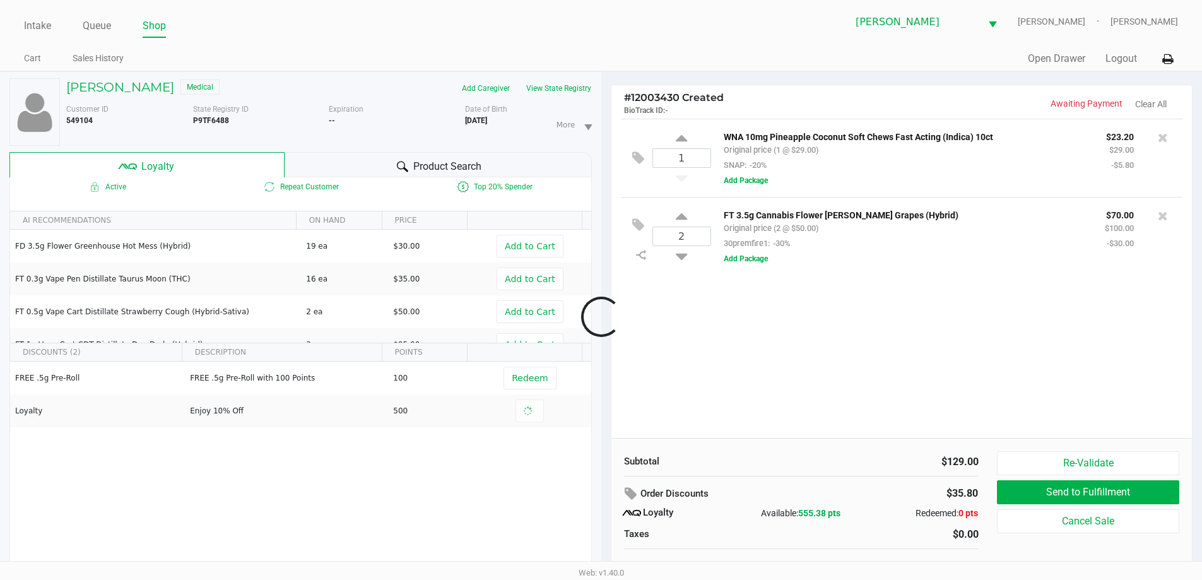
click at [644, 159] on div at bounding box center [601, 316] width 1202 height 365
click at [640, 159] on div at bounding box center [601, 316] width 1202 height 365
click at [639, 158] on icon at bounding box center [638, 158] width 12 height 15
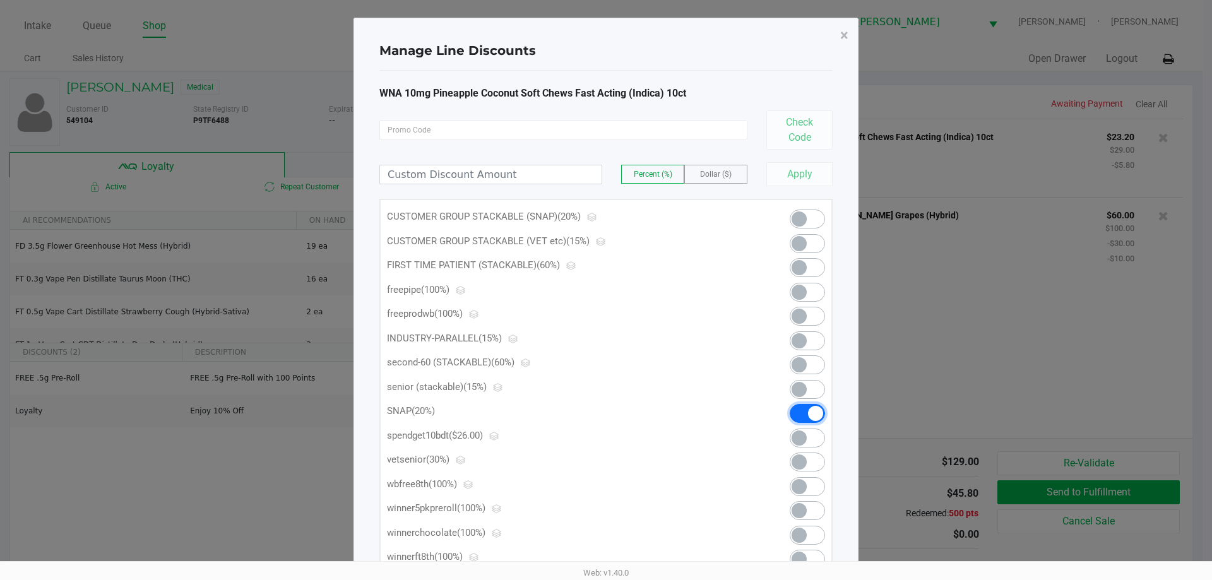
click at [800, 411] on span at bounding box center [806, 413] width 35 height 19
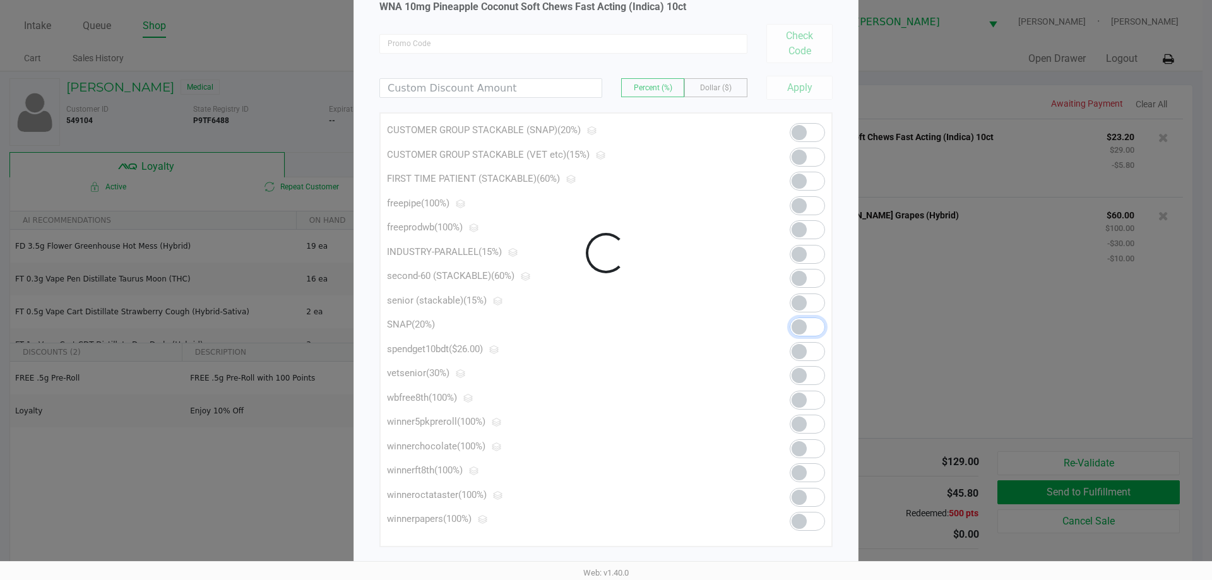
scroll to position [100, 0]
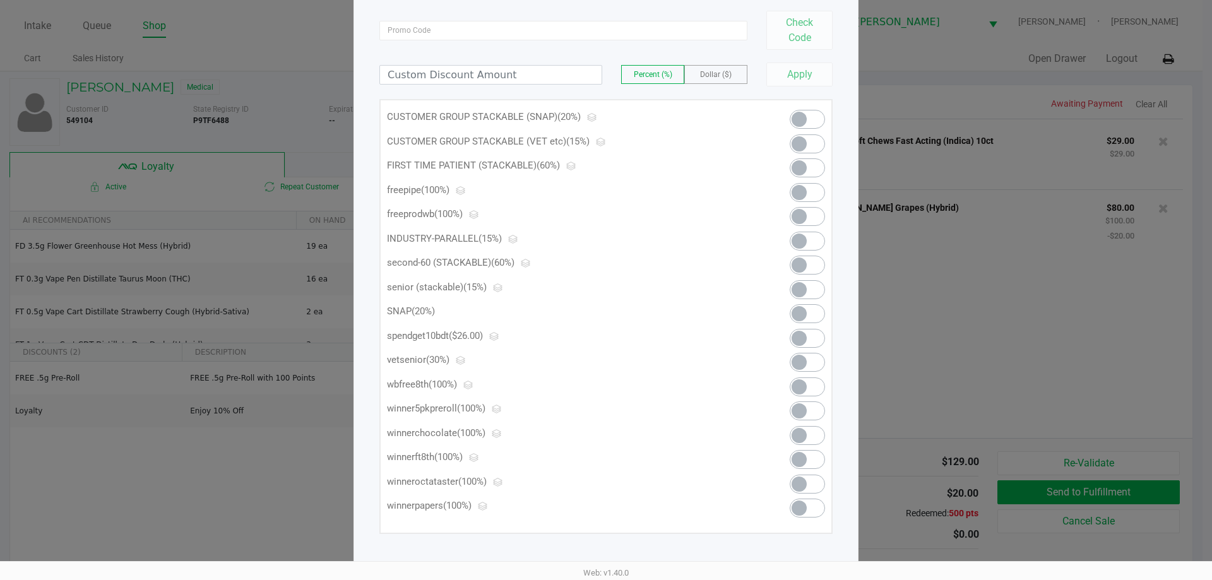
drag, startPoint x: 831, startPoint y: 109, endPoint x: 822, endPoint y: 112, distance: 9.8
click at [829, 109] on div "CUSTOMER GROUP STACKABLE (SNAP) (20%) CUSTOMER GROUP STACKABLE (VET etc) (15%) …" at bounding box center [605, 316] width 453 height 435
click at [816, 114] on span at bounding box center [806, 119] width 35 height 19
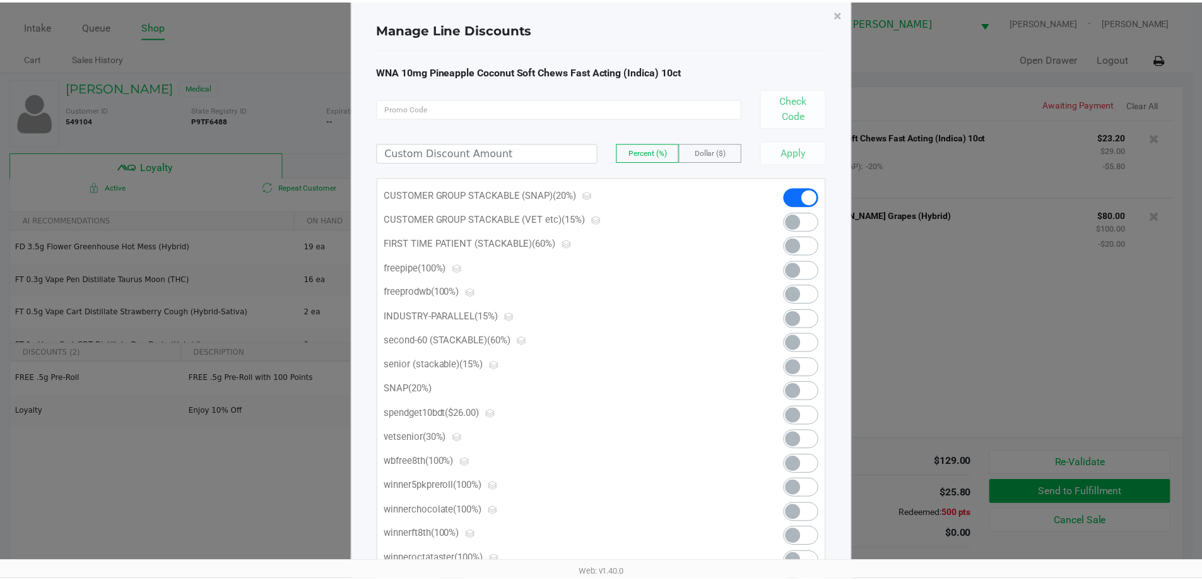
scroll to position [0, 0]
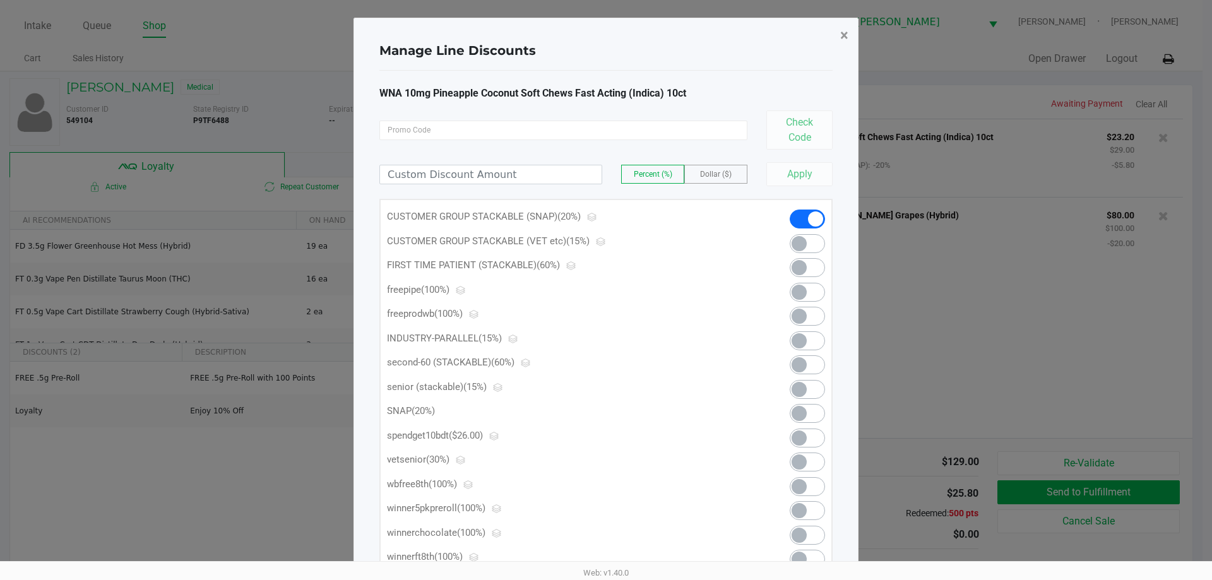
click at [841, 27] on span "×" at bounding box center [844, 36] width 8 height 18
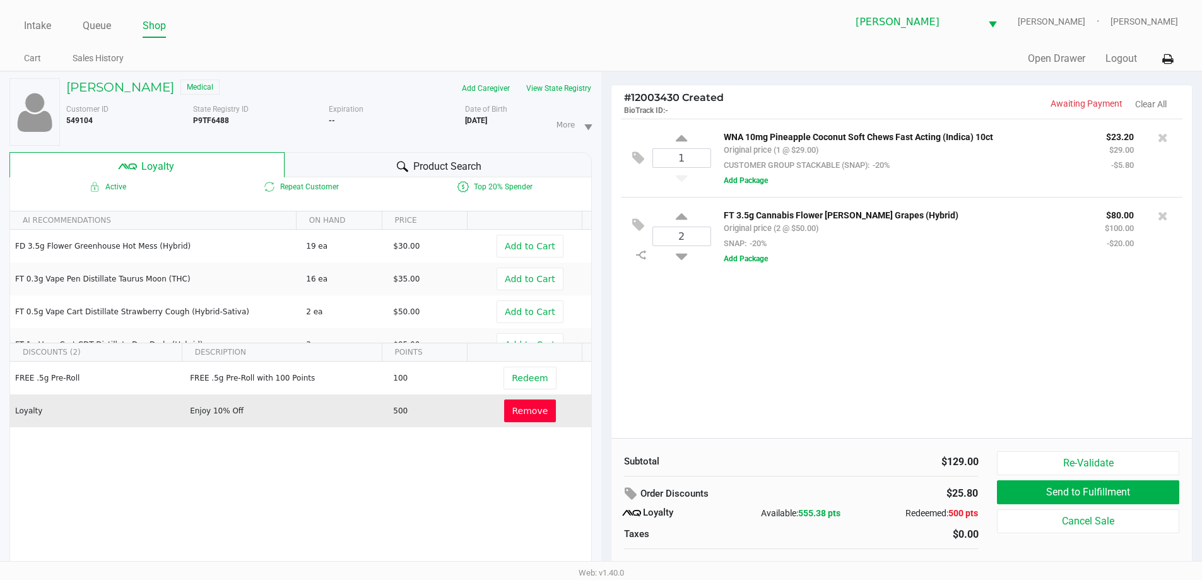
click at [504, 401] on button "Remove" at bounding box center [530, 410] width 52 height 23
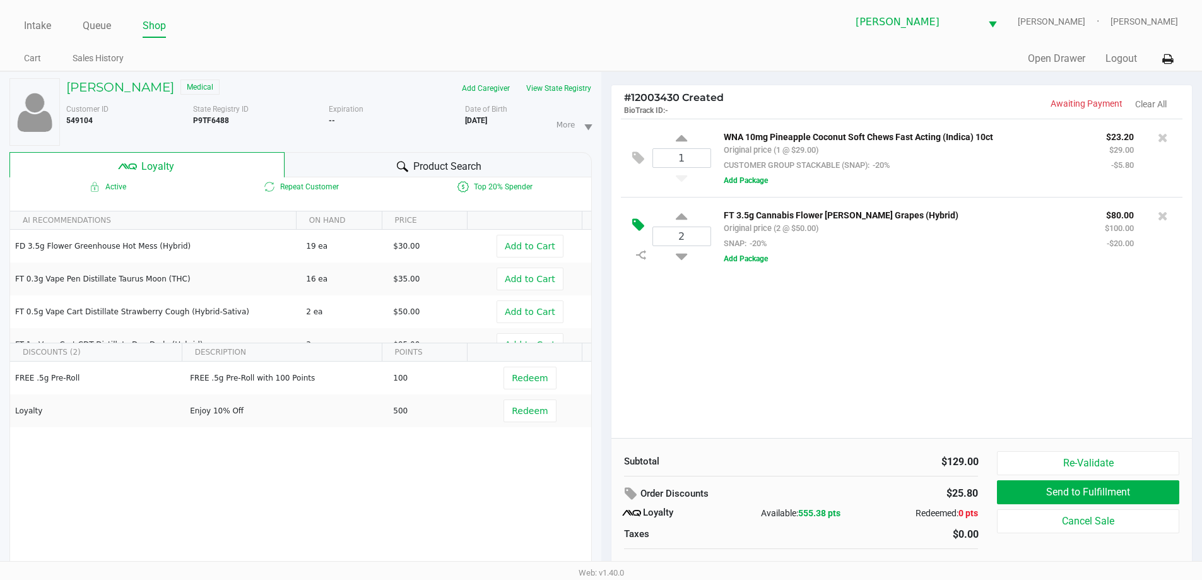
click at [634, 215] on button at bounding box center [641, 225] width 22 height 30
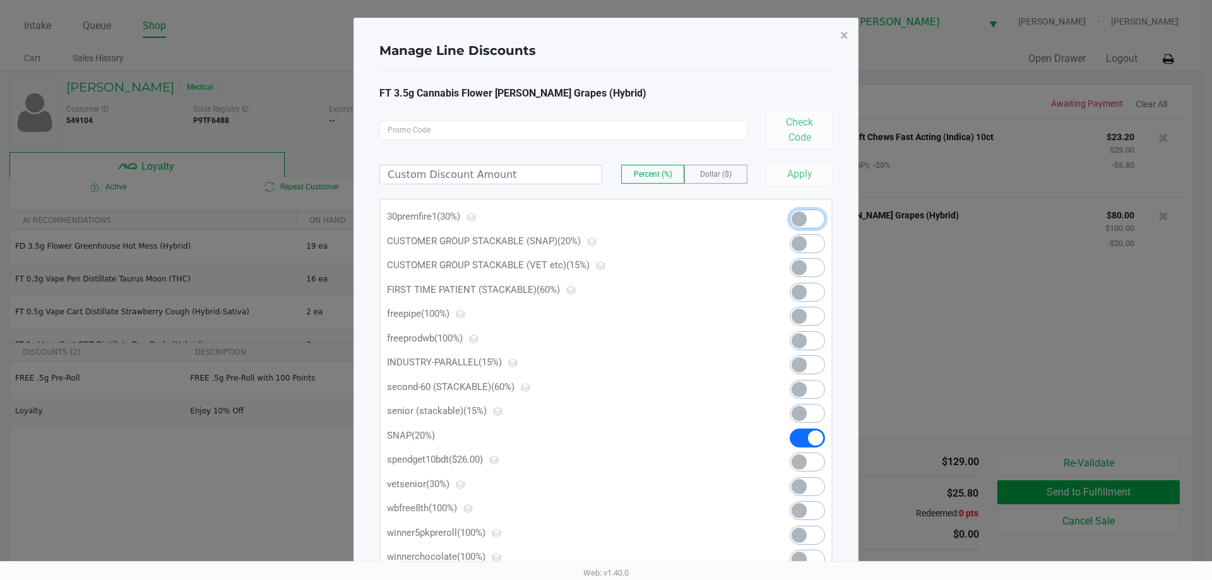
click at [805, 222] on span at bounding box center [798, 218] width 15 height 15
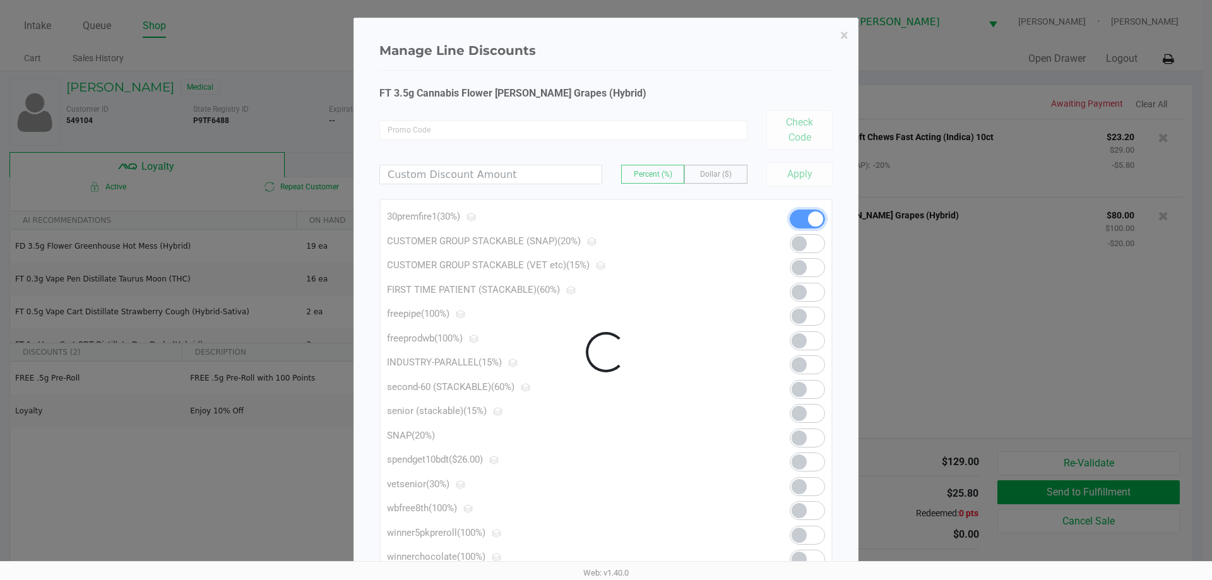
click at [800, 78] on div at bounding box center [606, 351] width 504 height 667
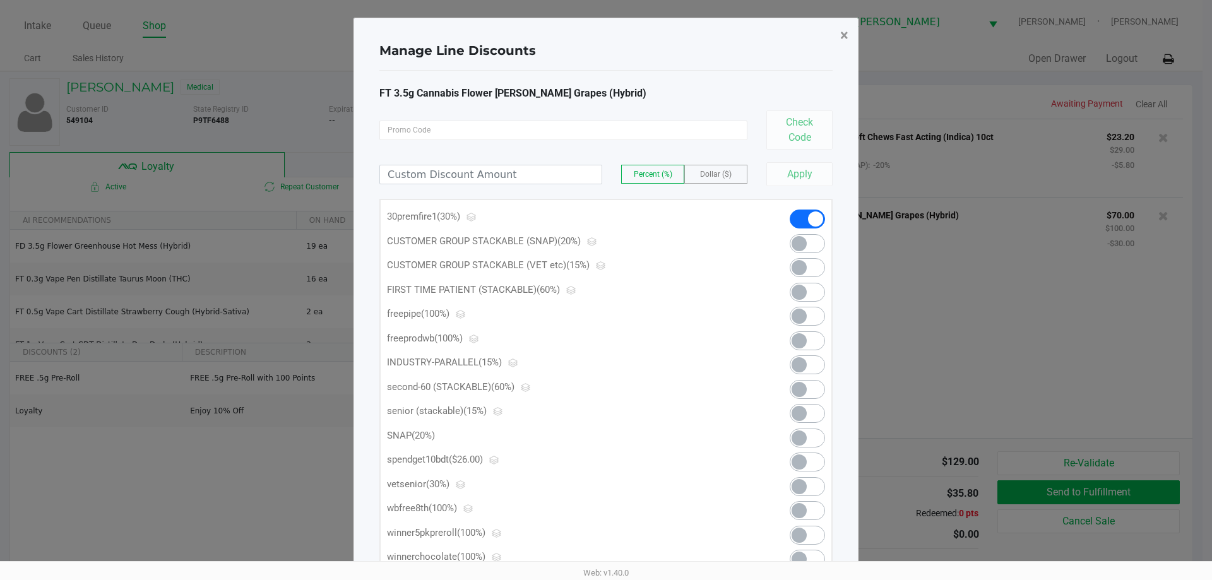
click at [843, 38] on span "×" at bounding box center [844, 36] width 8 height 18
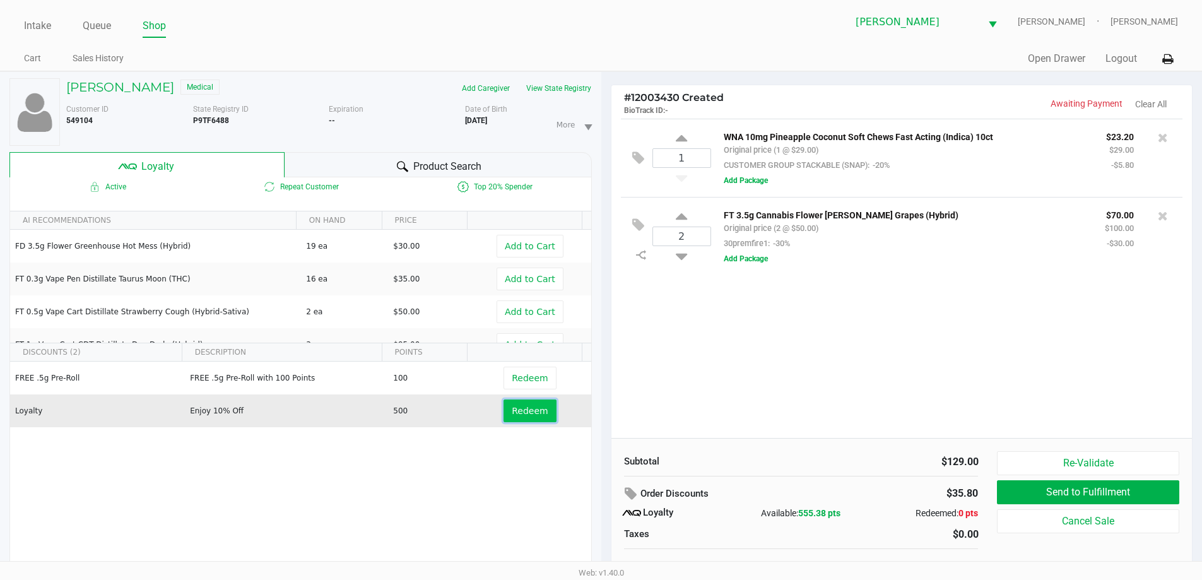
click at [519, 406] on span "Redeem" at bounding box center [530, 411] width 36 height 10
click at [768, 370] on div at bounding box center [601, 316] width 1202 height 365
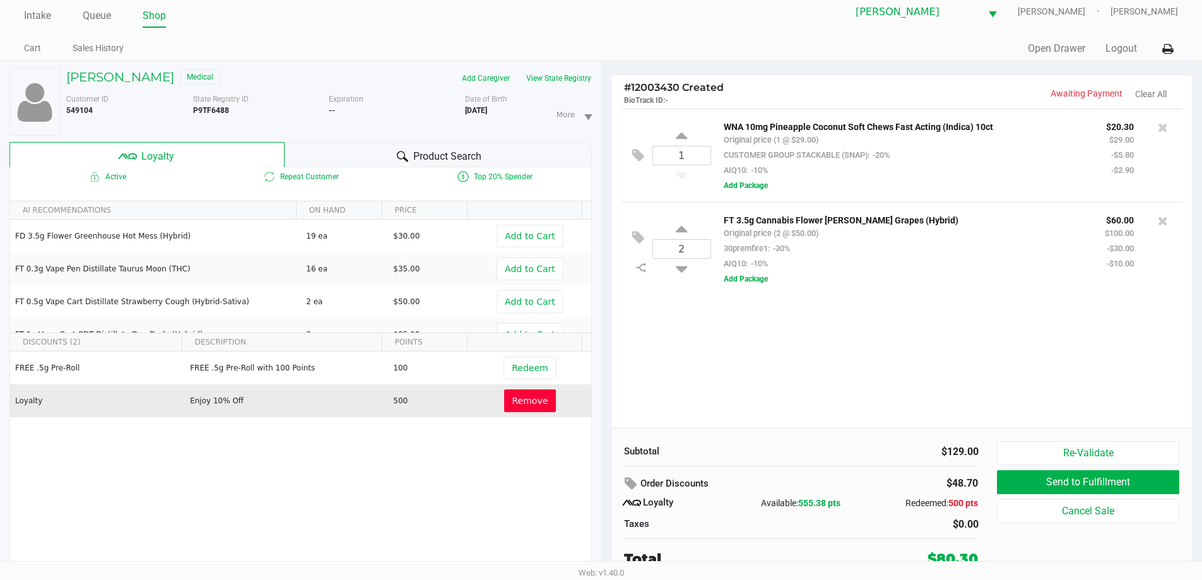
scroll to position [13, 0]
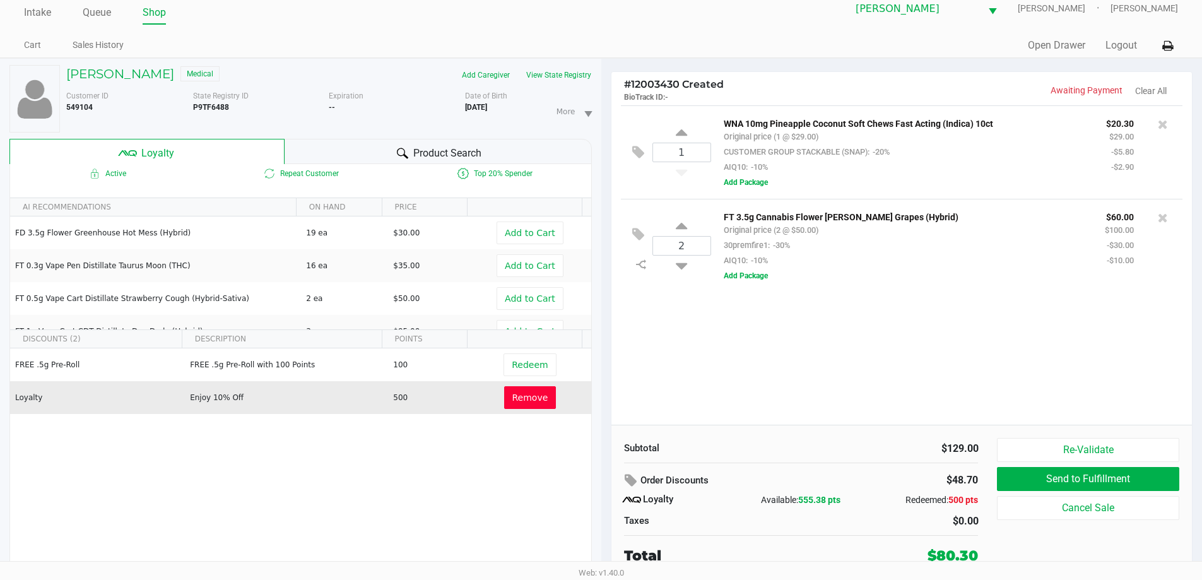
click at [398, 145] on div "Product Search" at bounding box center [438, 151] width 307 height 25
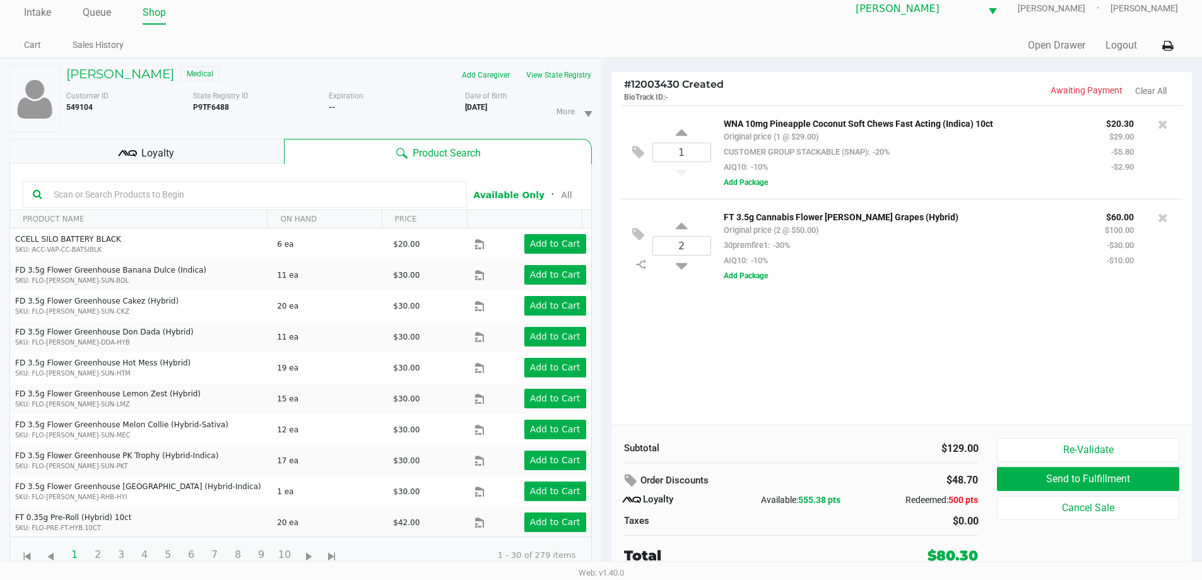
click at [849, 369] on div "1 WNA 10mg Pineapple Coconut Soft Chews Fast Acting (Indica) 10ct Original pric…" at bounding box center [901, 264] width 581 height 319
click at [747, 181] on button "Add Package" at bounding box center [746, 182] width 44 height 11
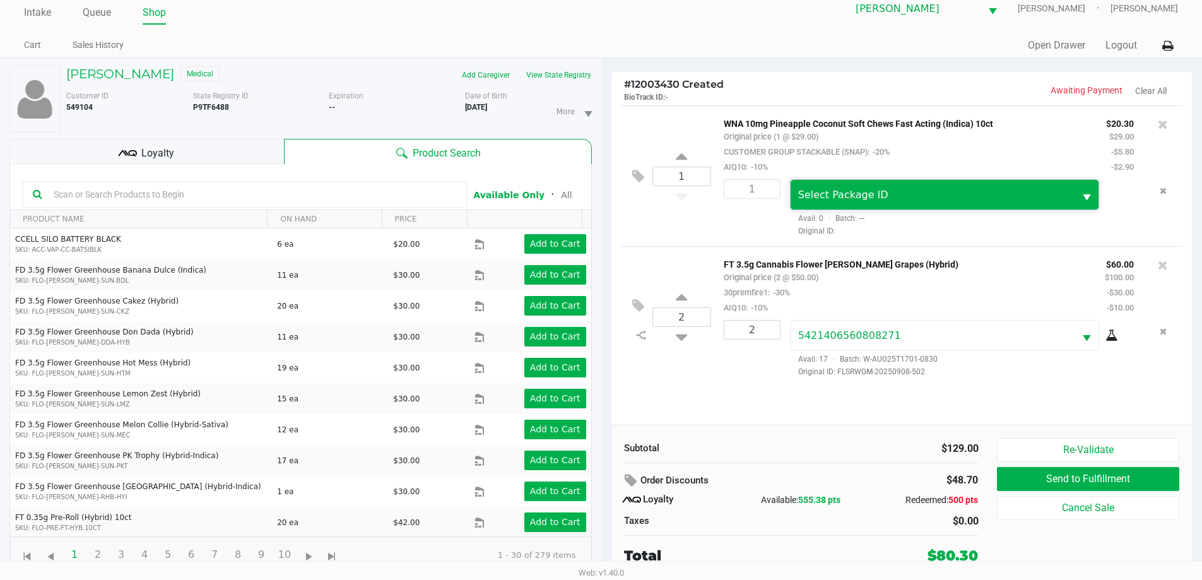
click at [825, 195] on span "Select Package ID" at bounding box center [843, 195] width 90 height 12
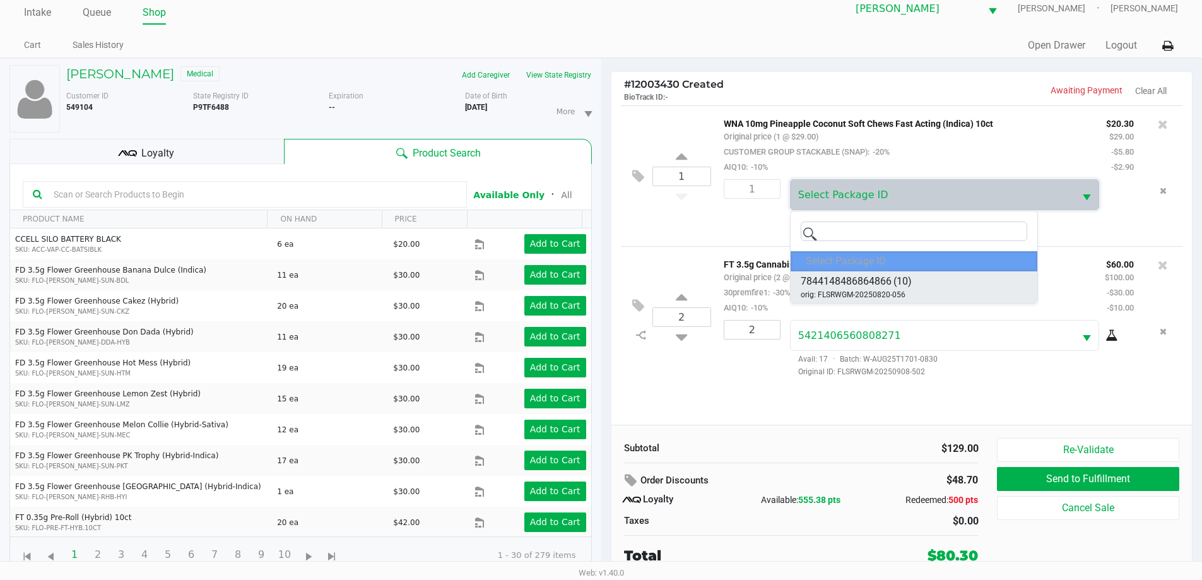
click at [822, 287] on span "7844148486864866" at bounding box center [846, 281] width 91 height 15
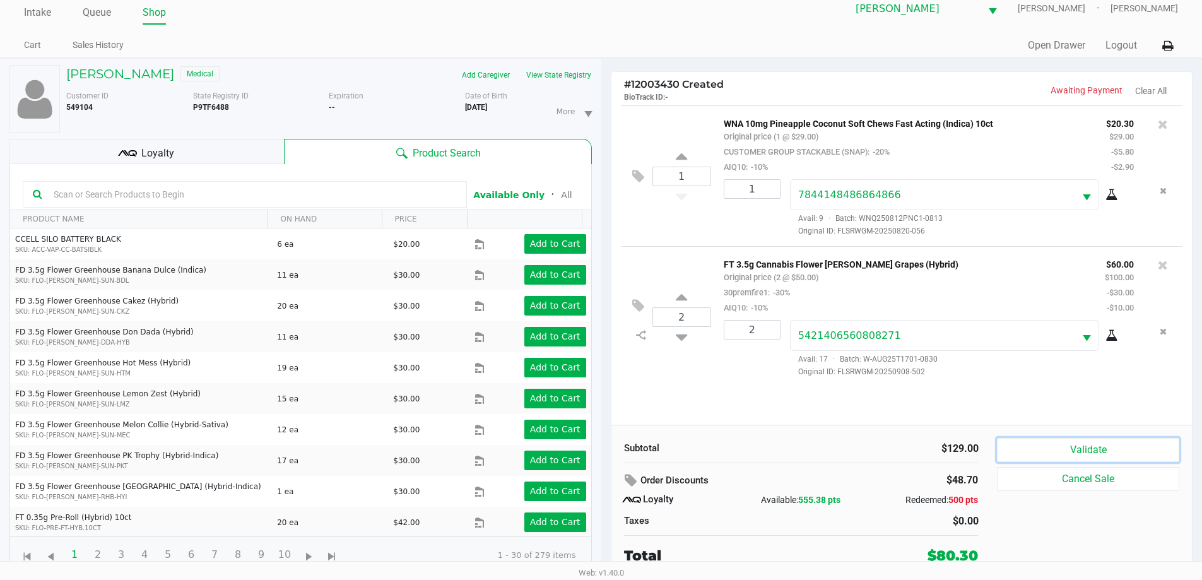
drag, startPoint x: 1003, startPoint y: 453, endPoint x: 992, endPoint y: 452, distance: 11.4
click at [1003, 452] on button "Validate" at bounding box center [1088, 450] width 182 height 24
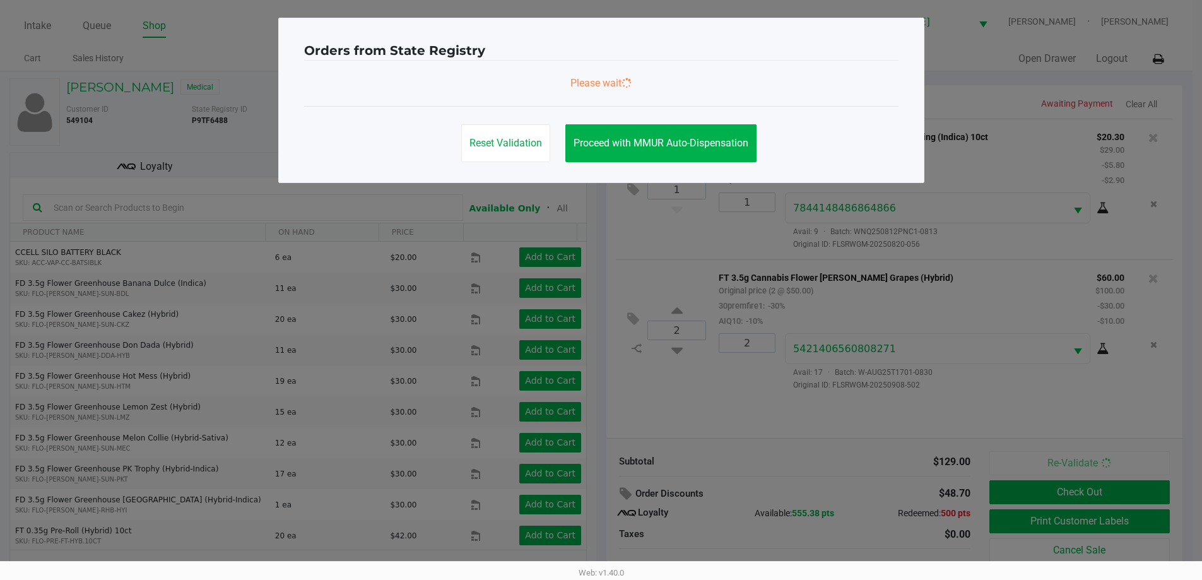
scroll to position [0, 0]
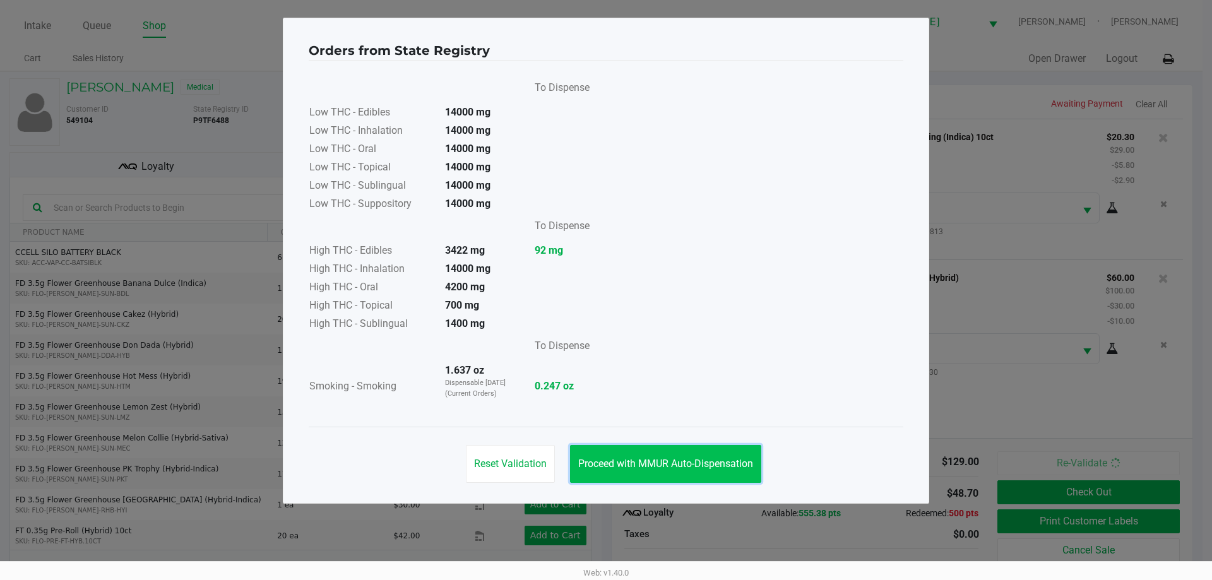
click at [644, 468] on span "Proceed with MMUR Auto-Dispensation" at bounding box center [665, 464] width 175 height 12
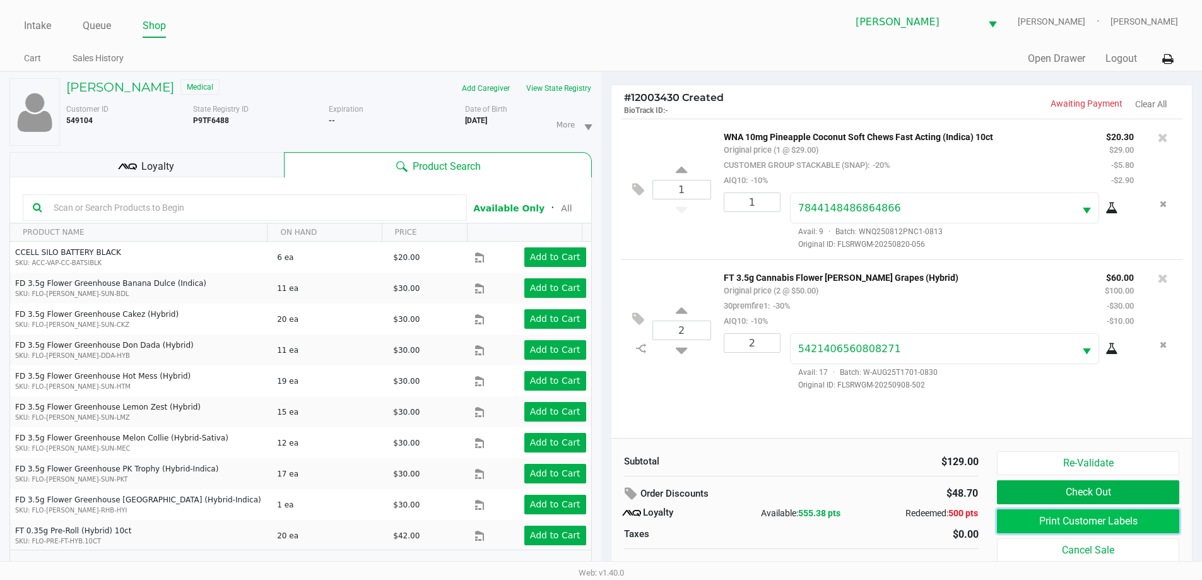
click at [1047, 515] on button "Print Customer Labels" at bounding box center [1088, 521] width 182 height 24
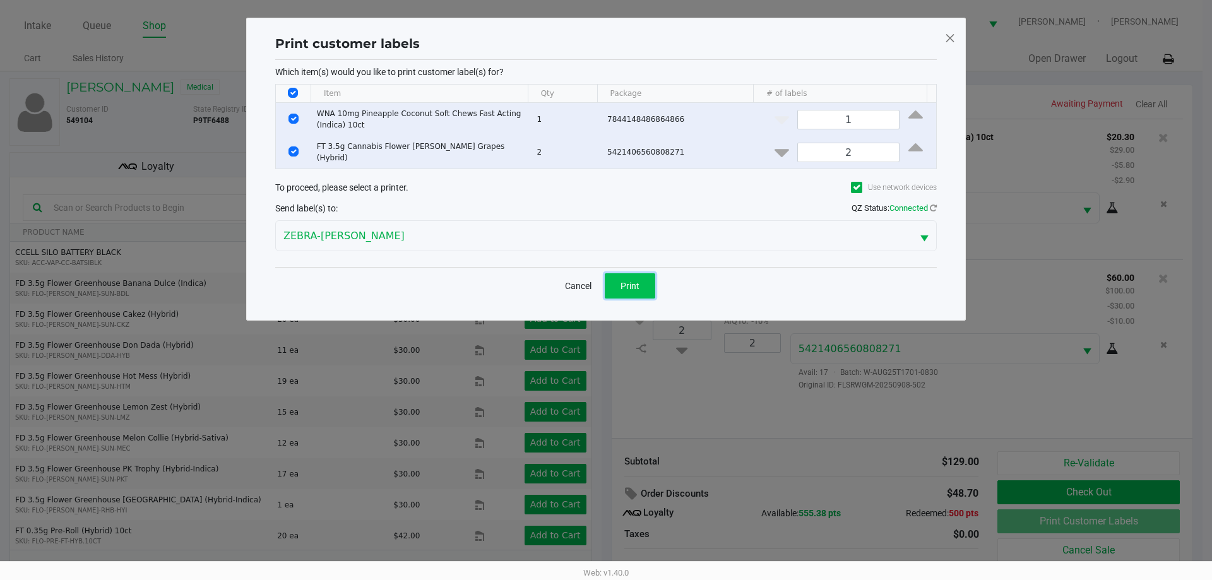
click at [649, 281] on button "Print" at bounding box center [630, 285] width 50 height 25
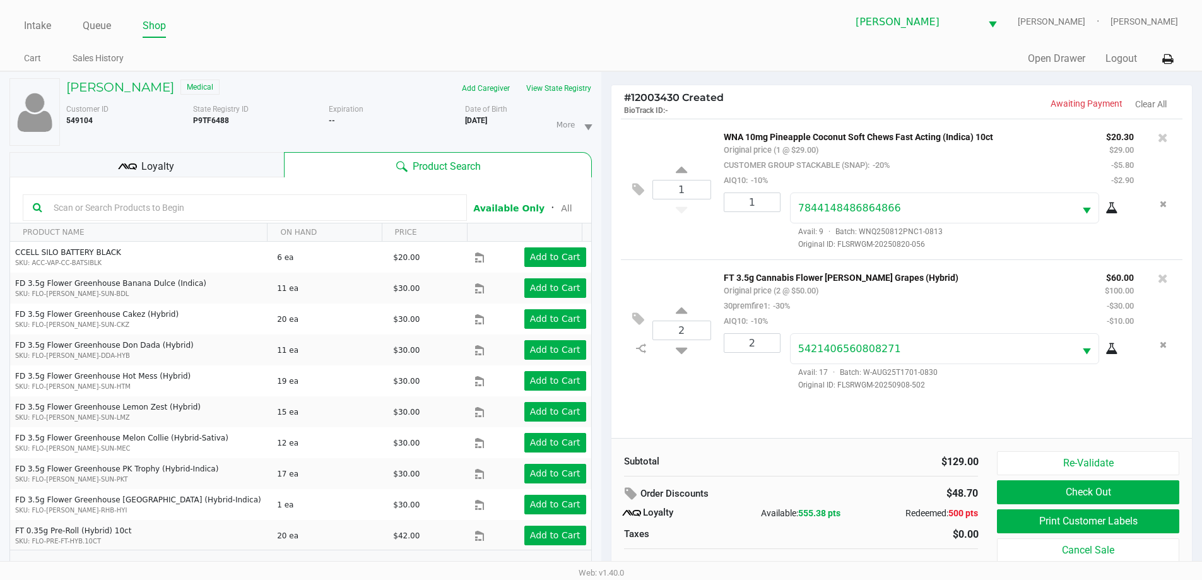
scroll to position [13, 0]
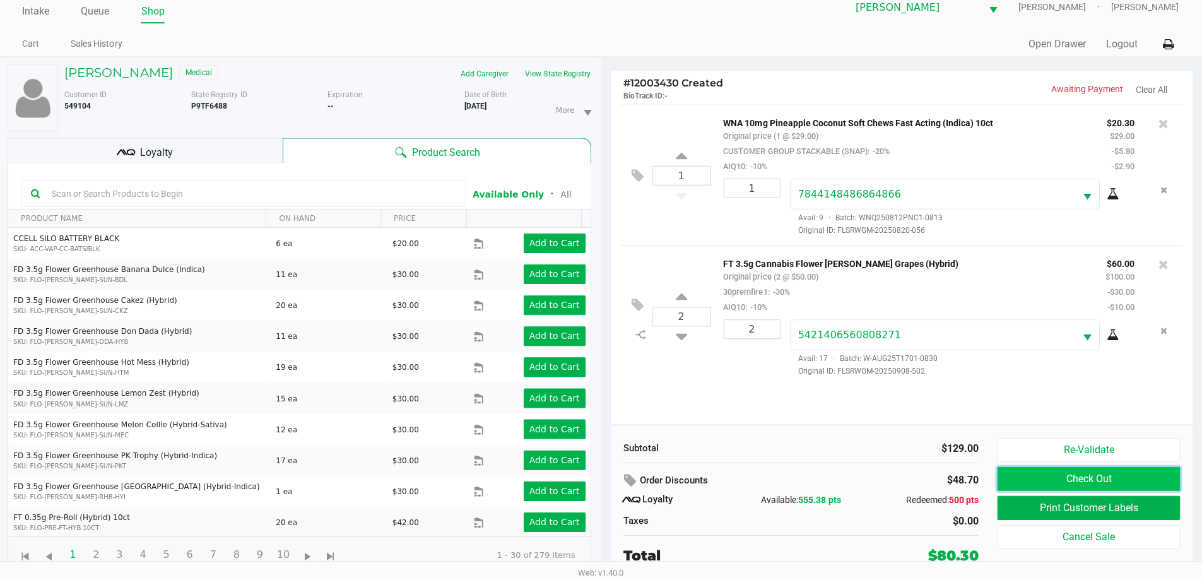
click at [1011, 471] on button "Check Out" at bounding box center [1088, 479] width 182 height 24
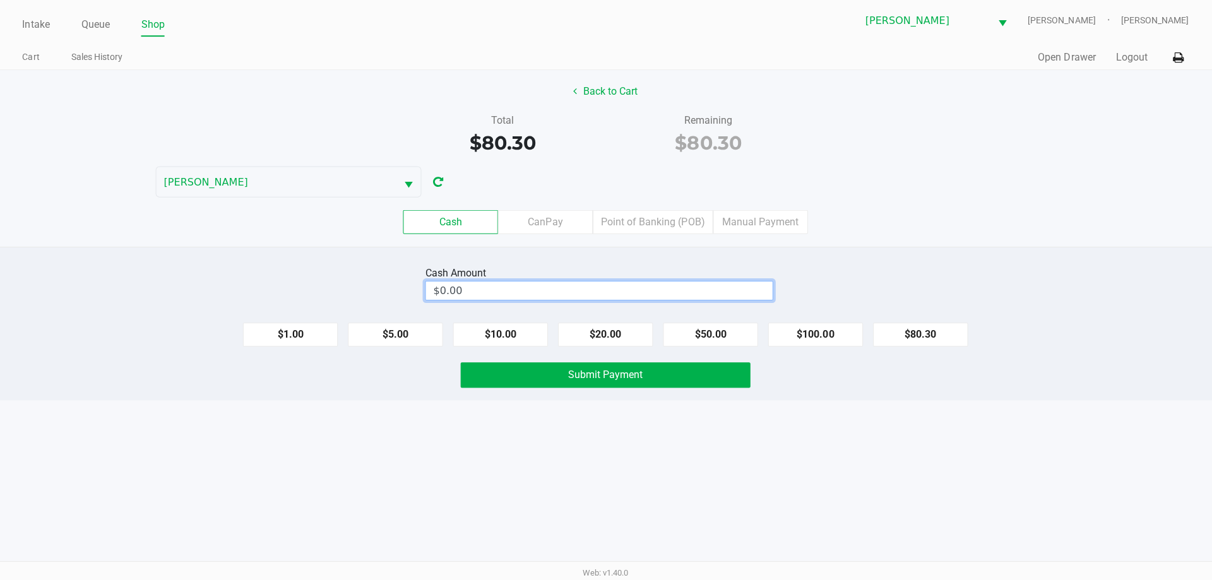
click at [435, 290] on input "$0.00" at bounding box center [600, 291] width 346 height 18
click at [378, 428] on div "Intake Queue Shop [PERSON_NAME] [PERSON_NAME] [PERSON_NAME] Cart Sales History …" at bounding box center [606, 290] width 1212 height 580
type input "$85.00"
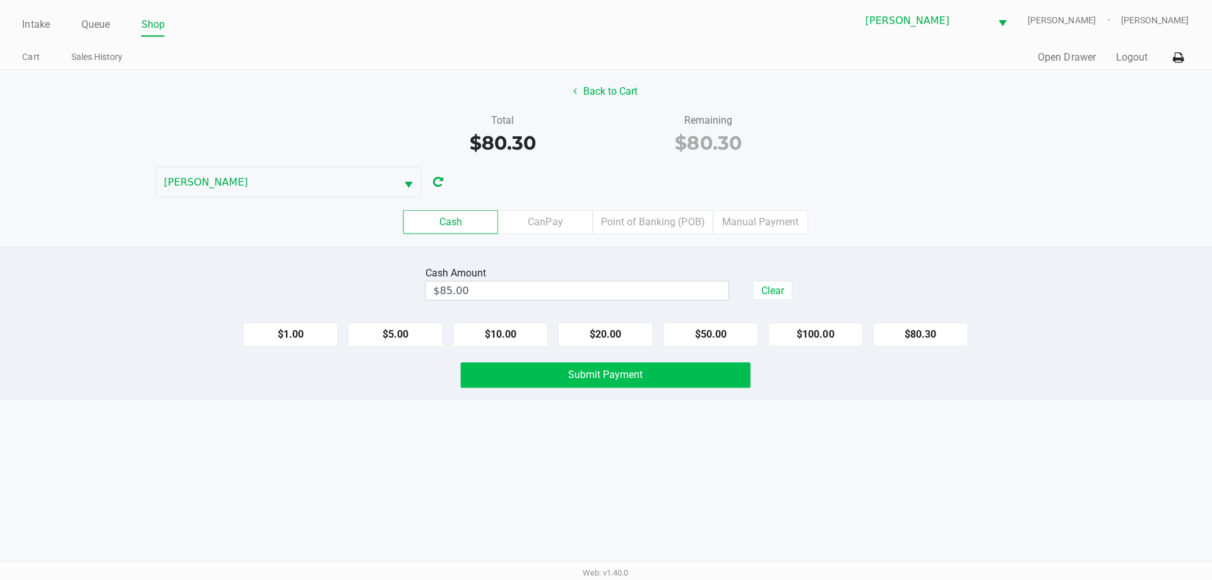
click at [491, 384] on button "Submit Payment" at bounding box center [605, 375] width 289 height 25
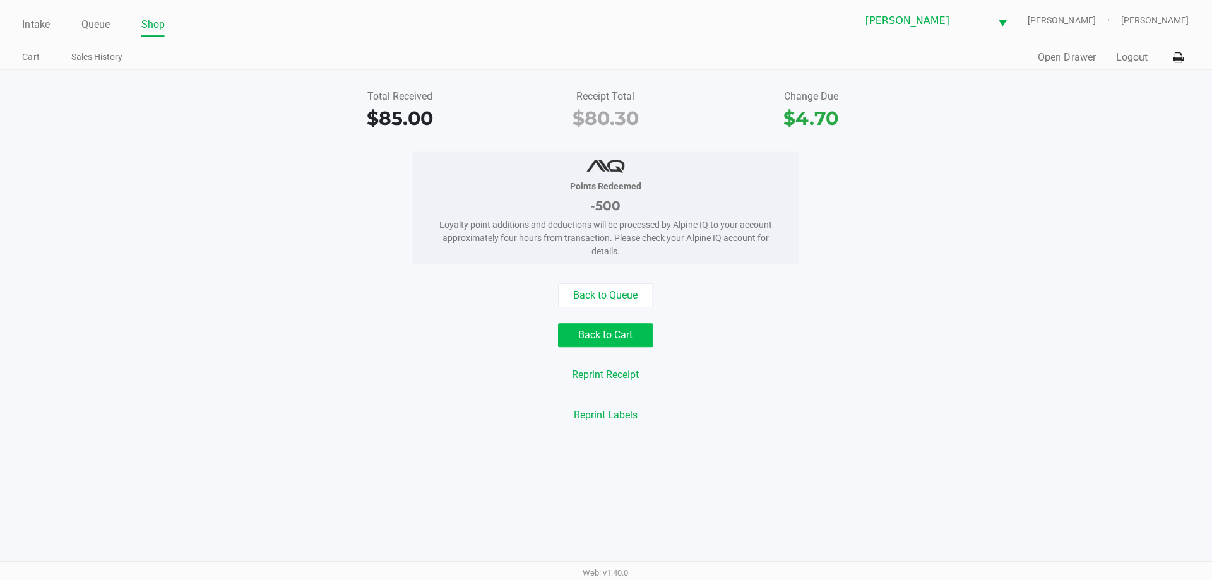
click at [611, 336] on button "Back to Cart" at bounding box center [605, 336] width 95 height 24
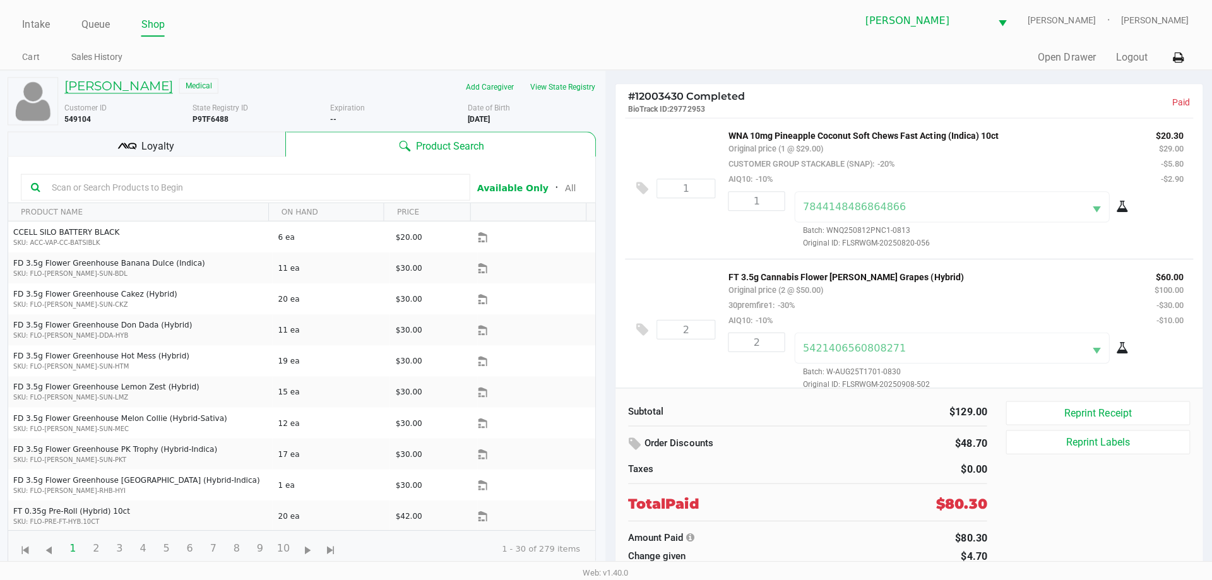
drag, startPoint x: 109, startPoint y: 78, endPoint x: 115, endPoint y: 83, distance: 7.6
click at [110, 78] on div "[PERSON_NAME] Medical" at bounding box center [194, 88] width 275 height 20
click at [115, 83] on h5 "[PERSON_NAME]" at bounding box center [120, 87] width 108 height 15
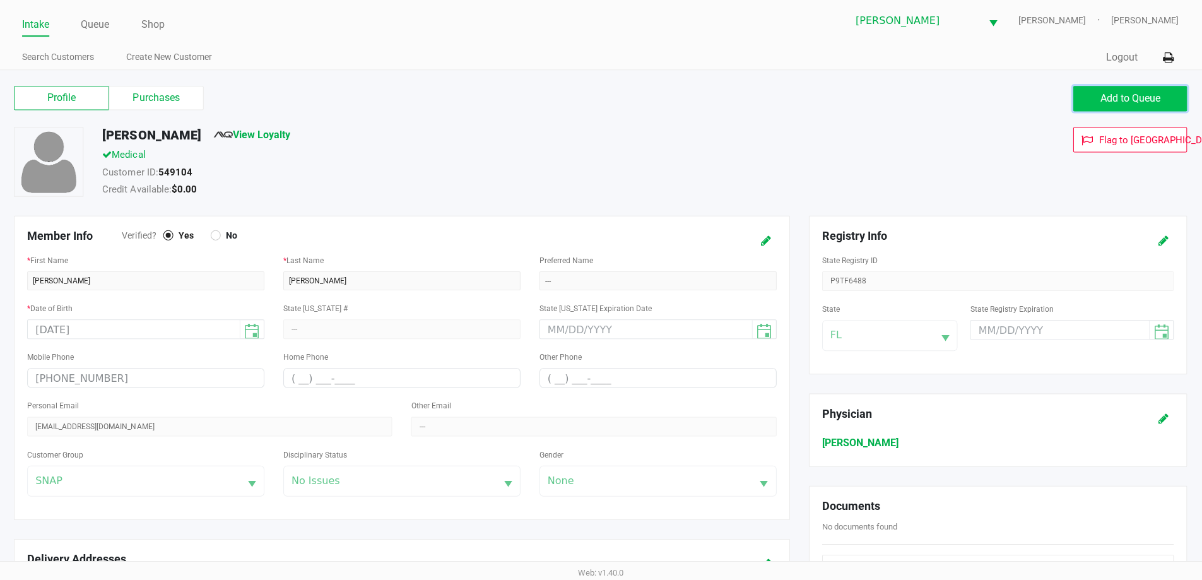
click at [1100, 95] on span "Add to Queue" at bounding box center [1130, 99] width 60 height 12
click at [762, 126] on div "Profile Purchases Add to Queue" at bounding box center [601, 106] width 1190 height 44
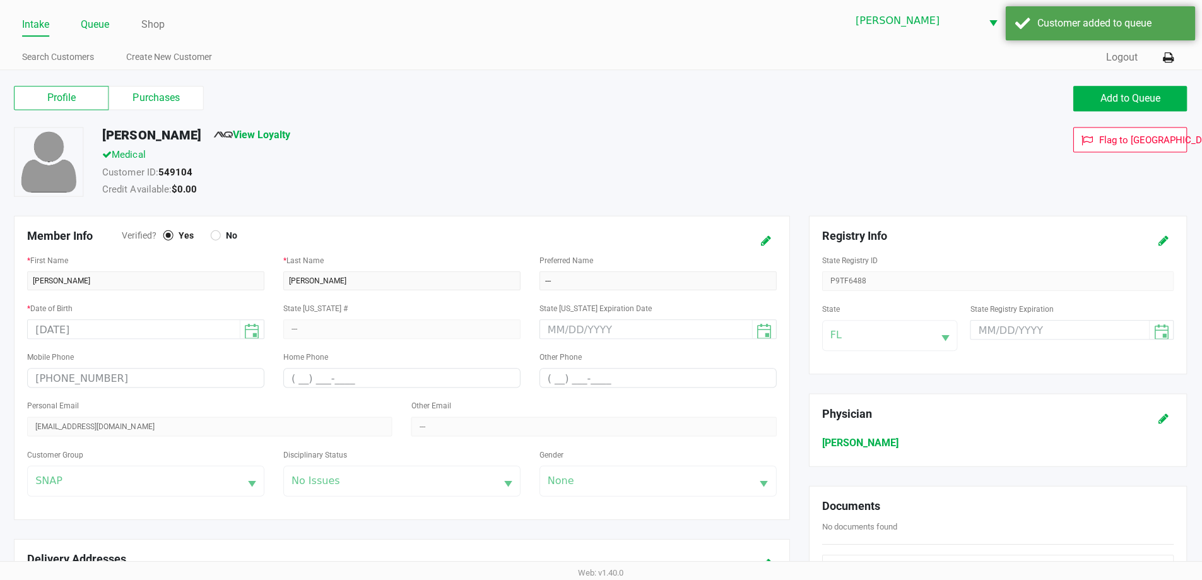
click at [98, 23] on link "Queue" at bounding box center [97, 26] width 28 height 18
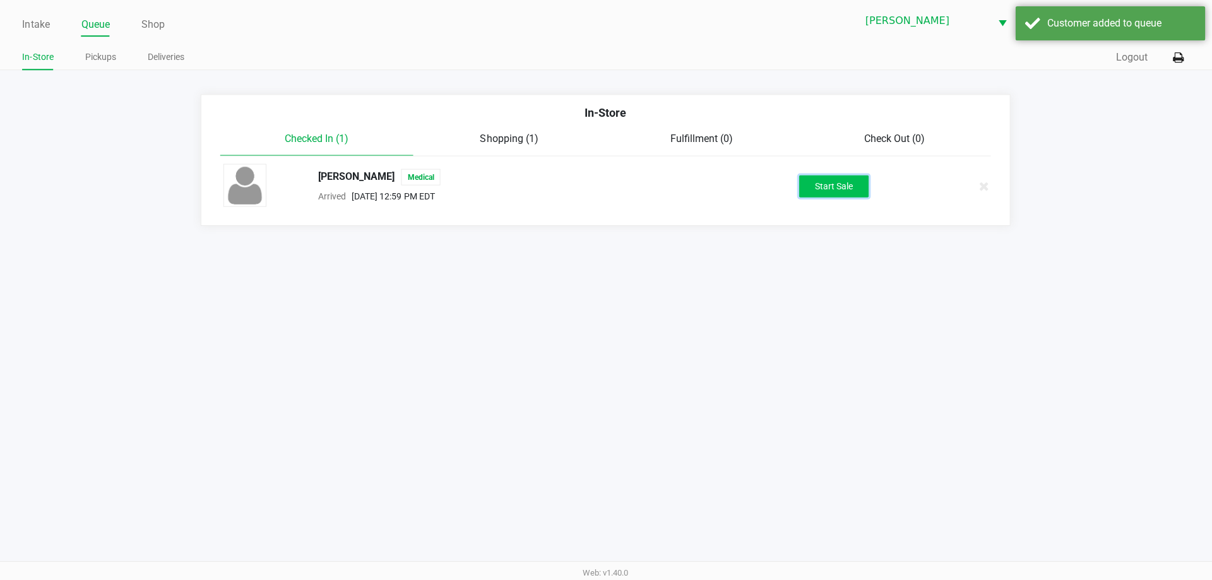
click at [837, 178] on button "Start Sale" at bounding box center [833, 187] width 69 height 22
click at [903, 373] on div "Intake Queue Shop [PERSON_NAME] [PERSON_NAME] [PERSON_NAME] In-Store Pickups De…" at bounding box center [606, 290] width 1212 height 580
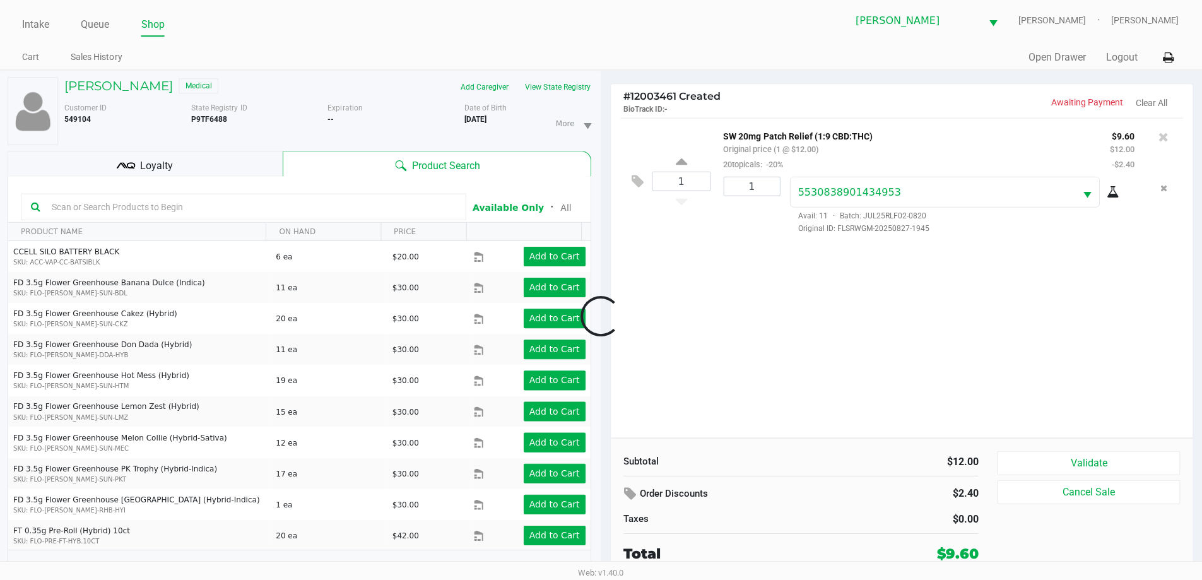
click at [1061, 461] on div at bounding box center [601, 316] width 1202 height 365
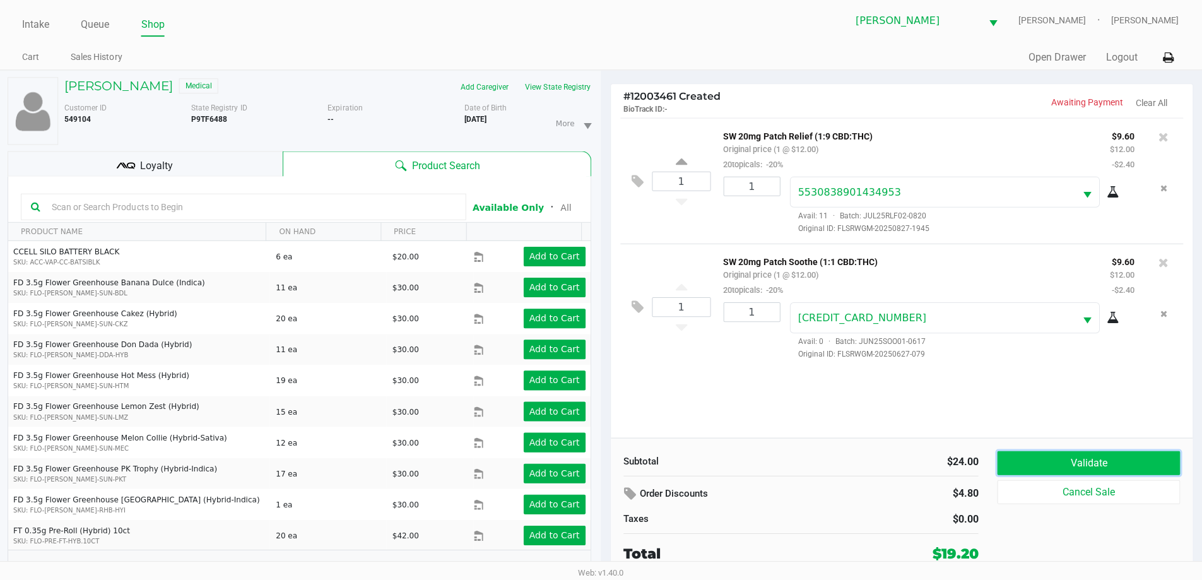
click at [1057, 456] on button "Validate" at bounding box center [1088, 463] width 182 height 24
click at [963, 445] on div "Subtotal $24.00 Order Discounts $4.80 Taxes $0.00 Total $19.20 Validate Cancel …" at bounding box center [901, 507] width 581 height 139
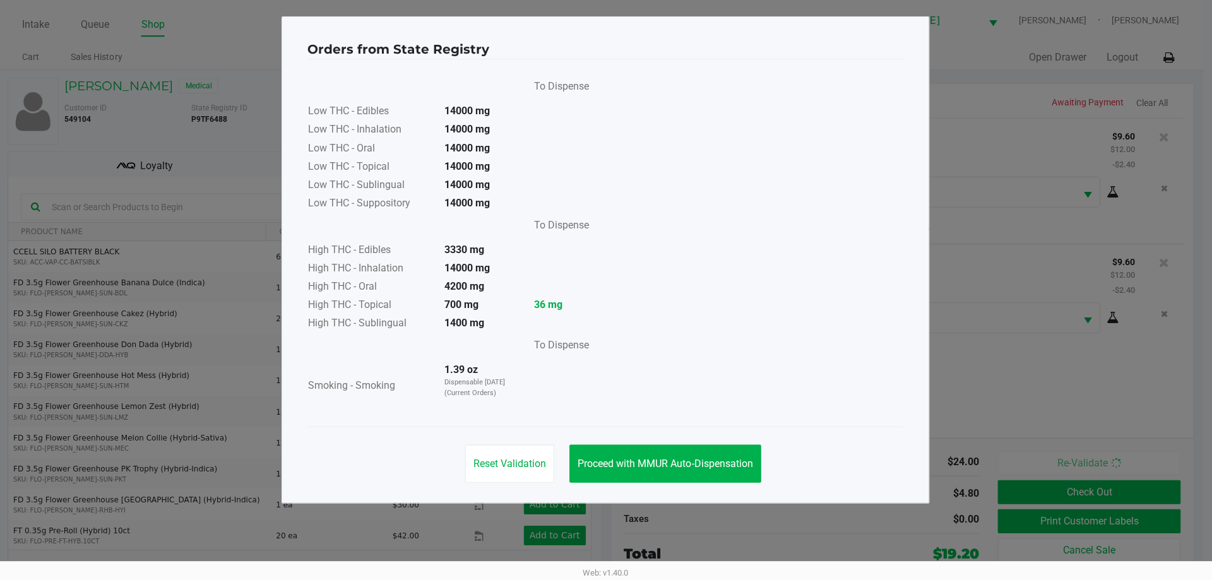
drag, startPoint x: 675, startPoint y: 493, endPoint x: 675, endPoint y: 486, distance: 7.6
click at [675, 491] on div "Orders from State Registry To Dispense Low THC - Edibles 14000 mg Low THC - Inh…" at bounding box center [606, 261] width 646 height 486
click at [685, 471] on button "Proceed with MMUR Auto-Dispensation" at bounding box center [665, 464] width 191 height 38
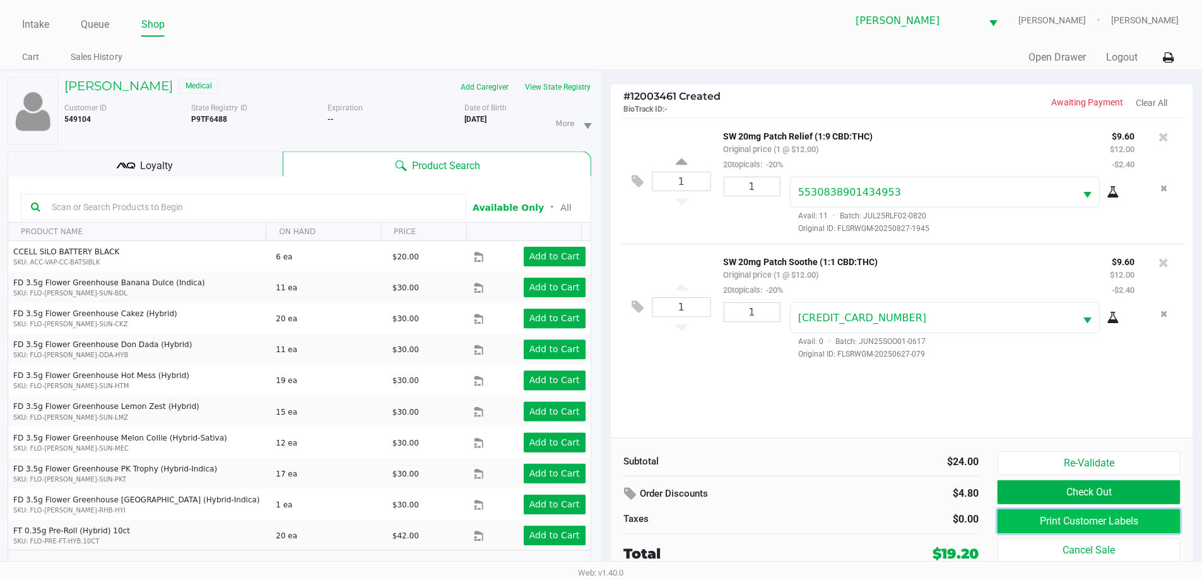
click at [1075, 523] on button "Print Customer Labels" at bounding box center [1088, 521] width 182 height 24
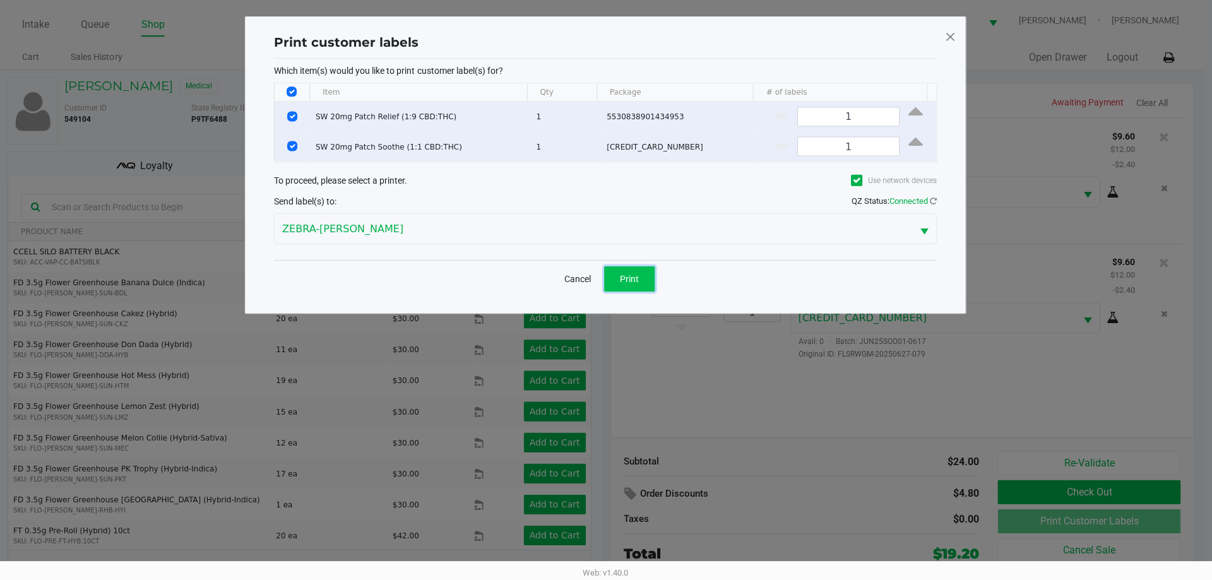
click at [648, 280] on button "Print" at bounding box center [630, 279] width 50 height 25
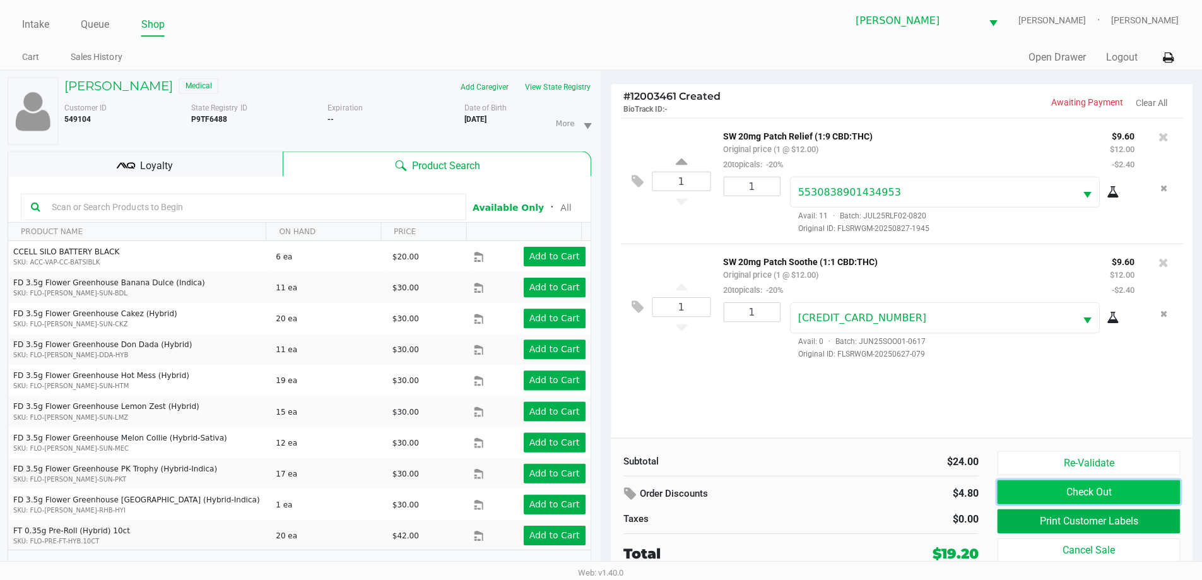
click at [1000, 492] on button "Check Out" at bounding box center [1088, 492] width 182 height 24
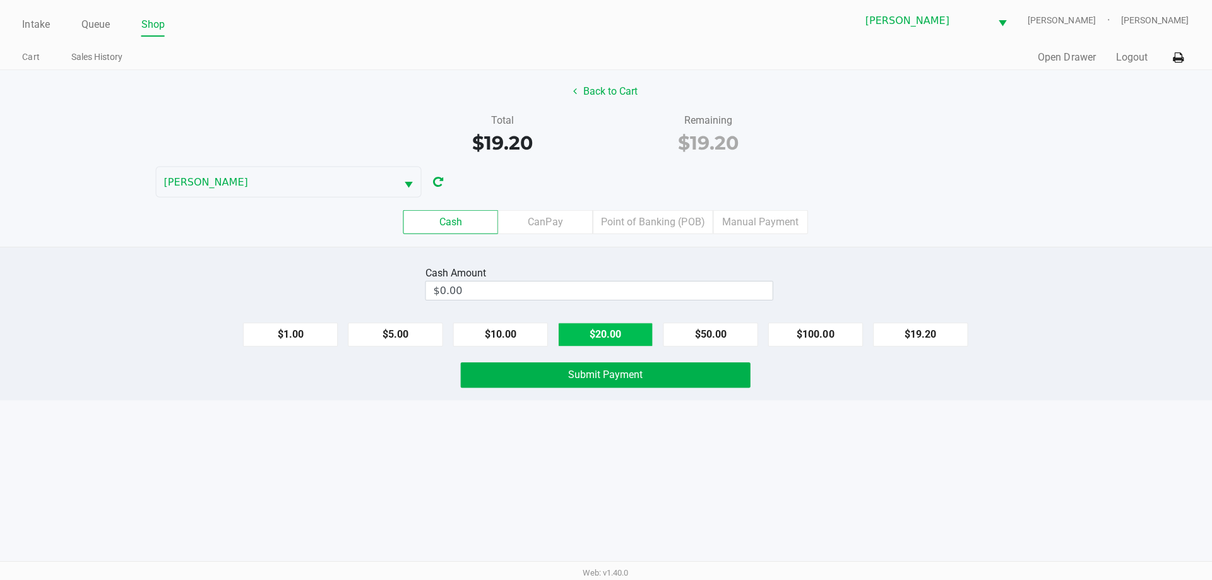
click at [584, 339] on button "$20.00" at bounding box center [605, 335] width 95 height 24
type input "$20.00"
click at [581, 384] on button "Submit Payment" at bounding box center [605, 375] width 289 height 25
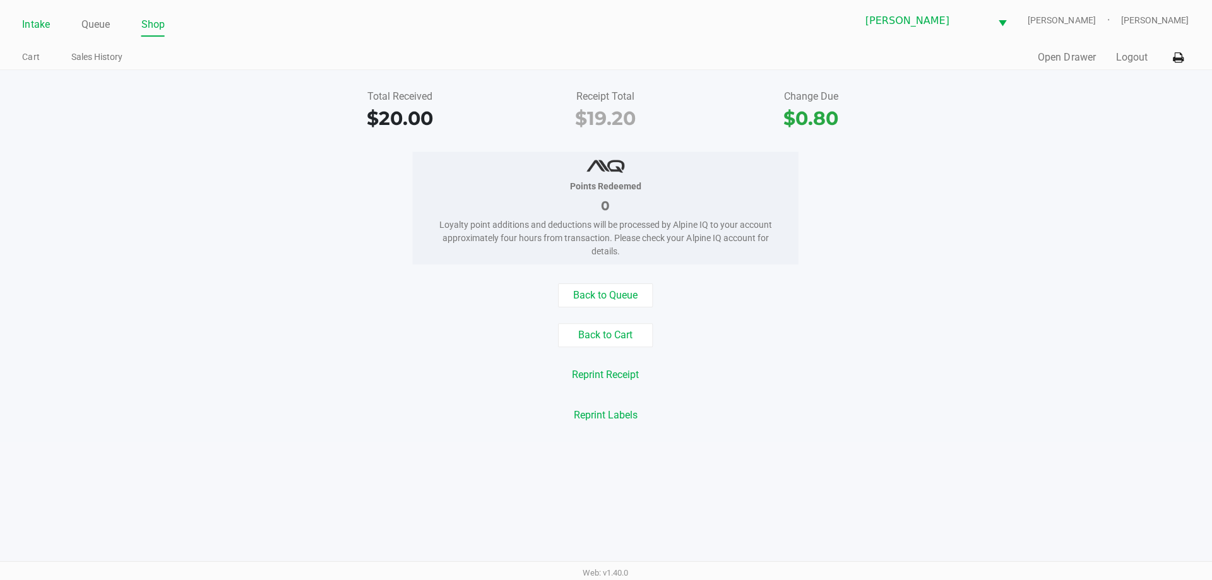
click at [50, 30] on link "Intake" at bounding box center [37, 26] width 27 height 18
click at [47, 25] on link "Intake" at bounding box center [37, 26] width 27 height 18
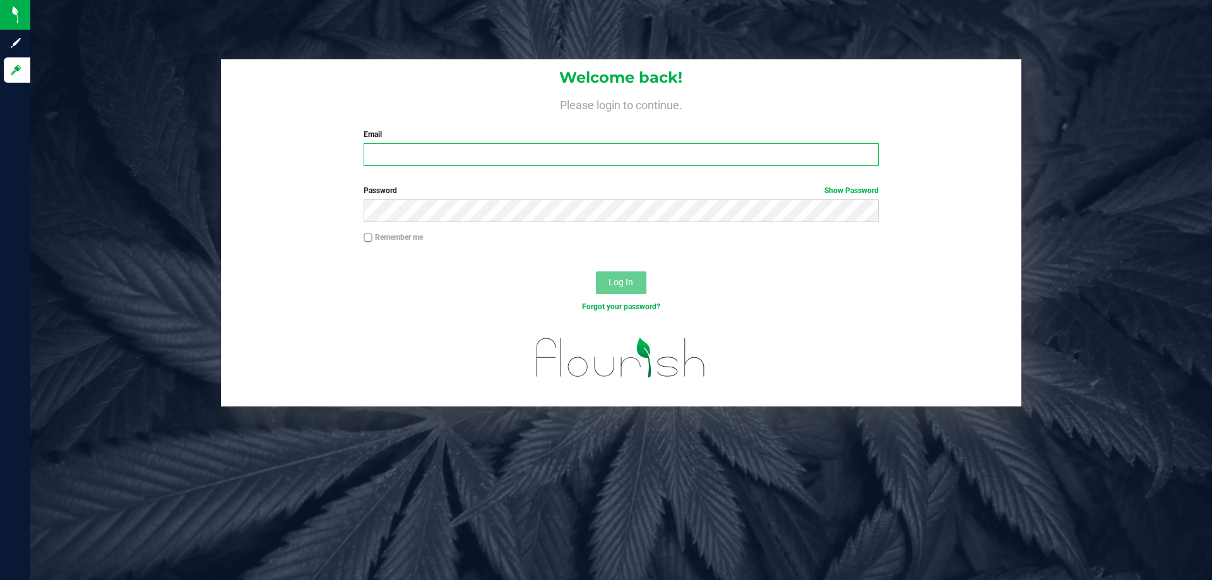
click at [557, 153] on input "Email" at bounding box center [620, 154] width 514 height 23
type input "[EMAIL_ADDRESS][DOMAIN_NAME]"
click at [596, 271] on button "Log In" at bounding box center [621, 282] width 50 height 23
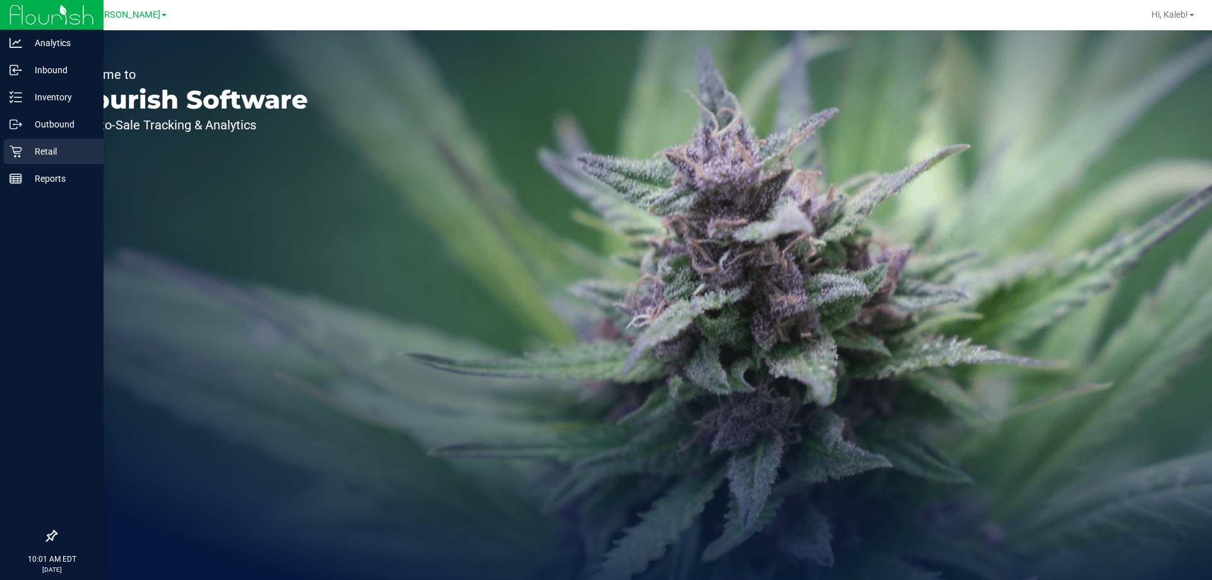
click at [21, 144] on div "Retail" at bounding box center [54, 151] width 100 height 25
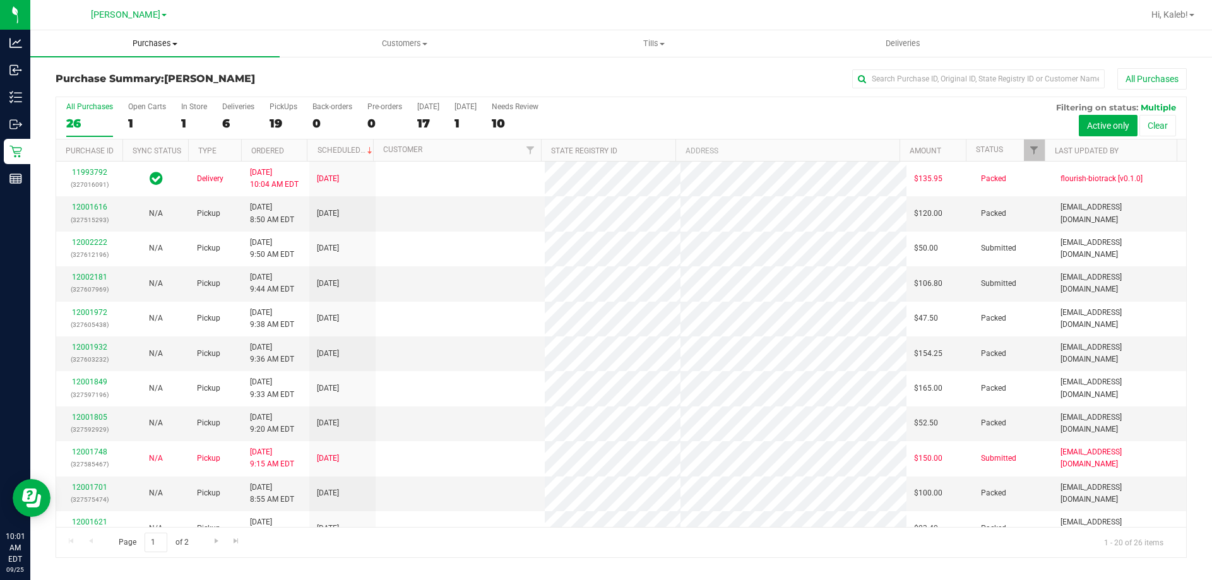
click at [143, 38] on span "Purchases" at bounding box center [154, 43] width 249 height 11
click at [133, 88] on li "Fulfillment" at bounding box center [154, 91] width 249 height 15
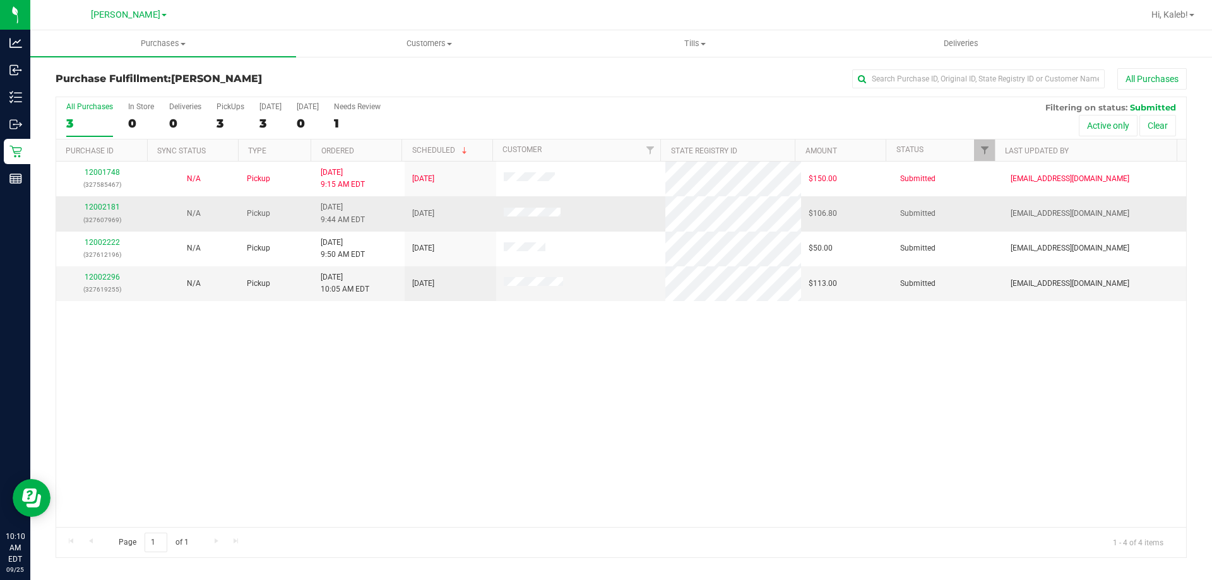
click at [91, 211] on div "12002181 (327607969)" at bounding box center [102, 213] width 76 height 24
click at [97, 204] on link "12002181" at bounding box center [102, 207] width 35 height 9
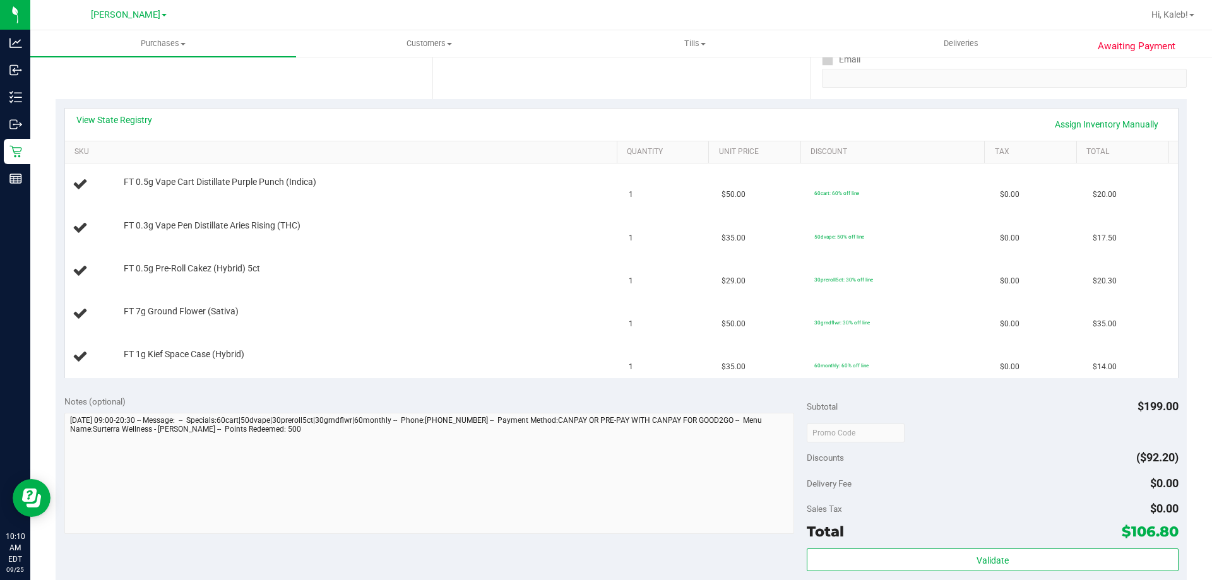
scroll to position [254, 0]
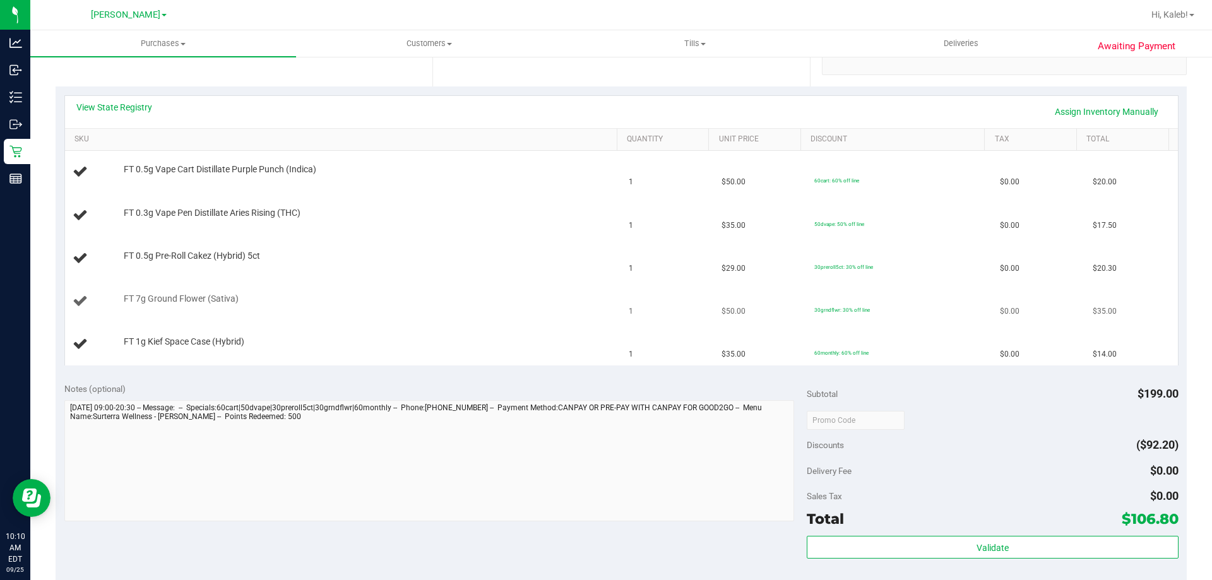
click at [502, 280] on td "FT 7g Ground Flower (Sativa)" at bounding box center [343, 301] width 557 height 43
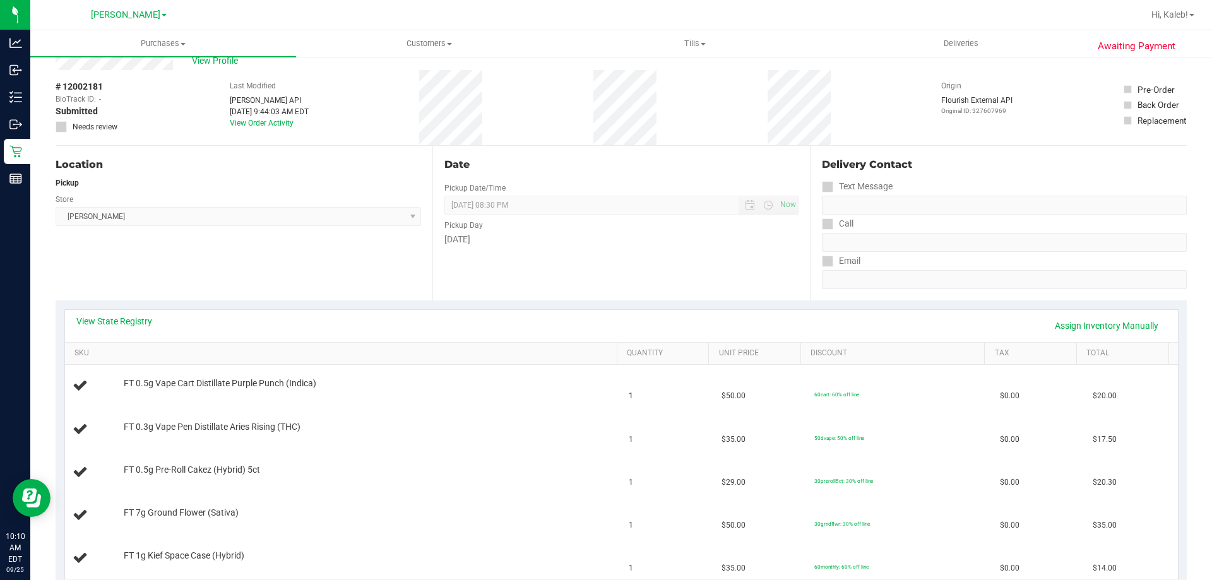
scroll to position [0, 0]
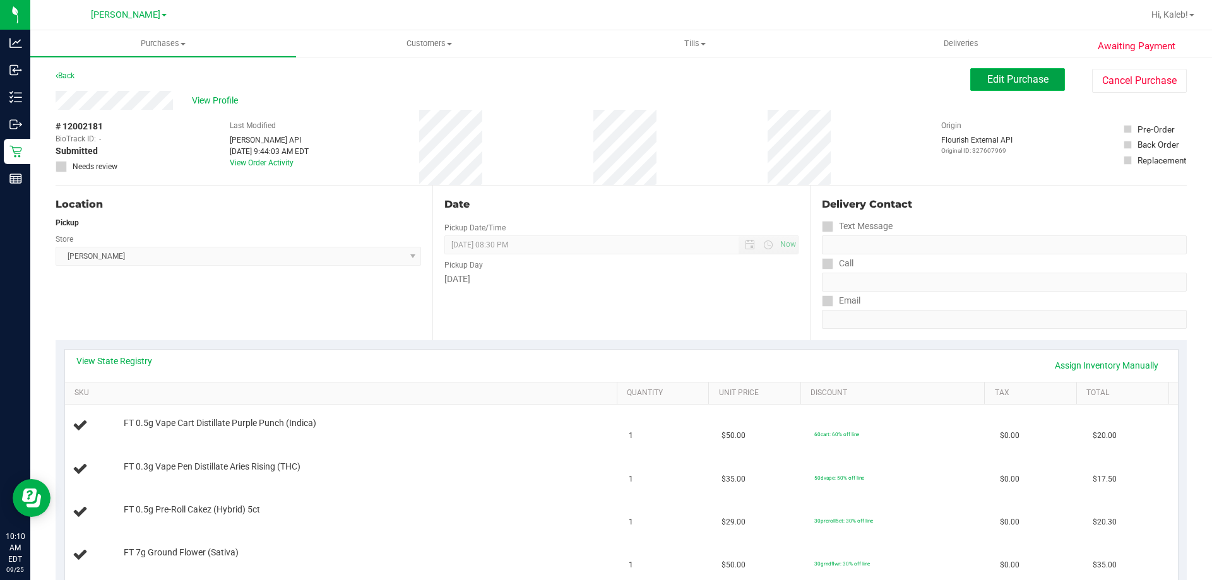
click at [998, 80] on span "Edit Purchase" at bounding box center [1017, 79] width 61 height 12
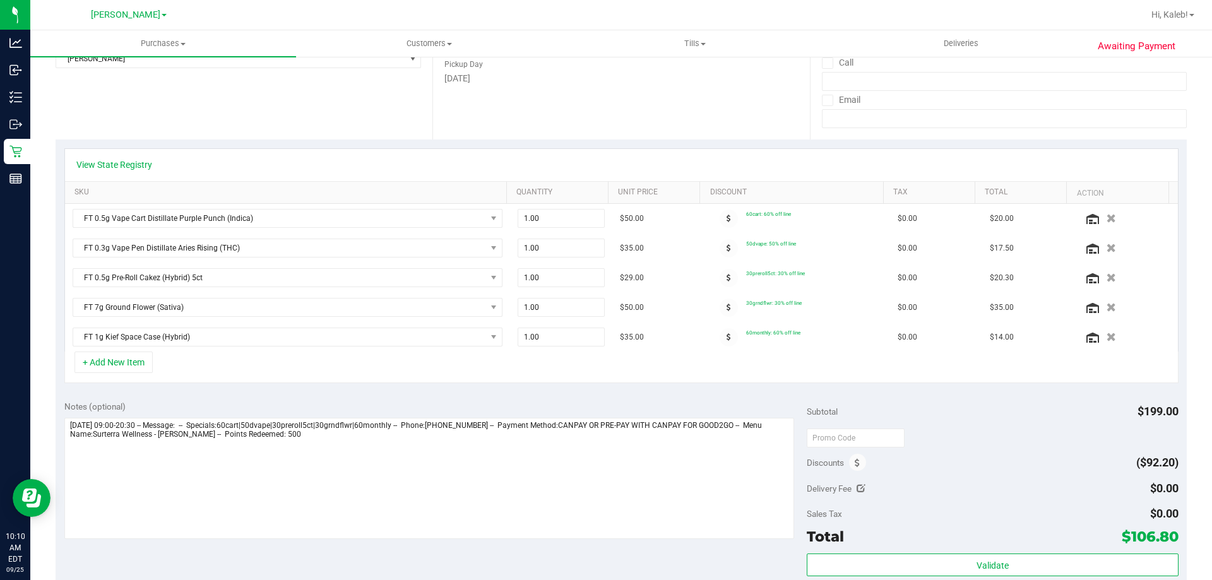
scroll to position [249, 0]
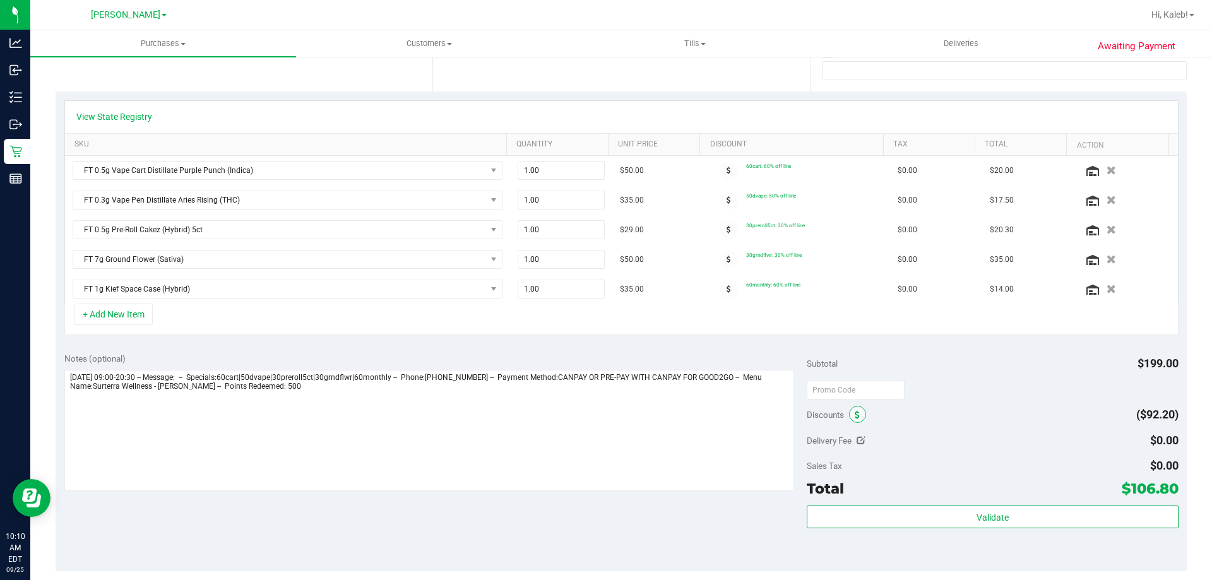
click at [854, 418] on icon at bounding box center [856, 415] width 5 height 9
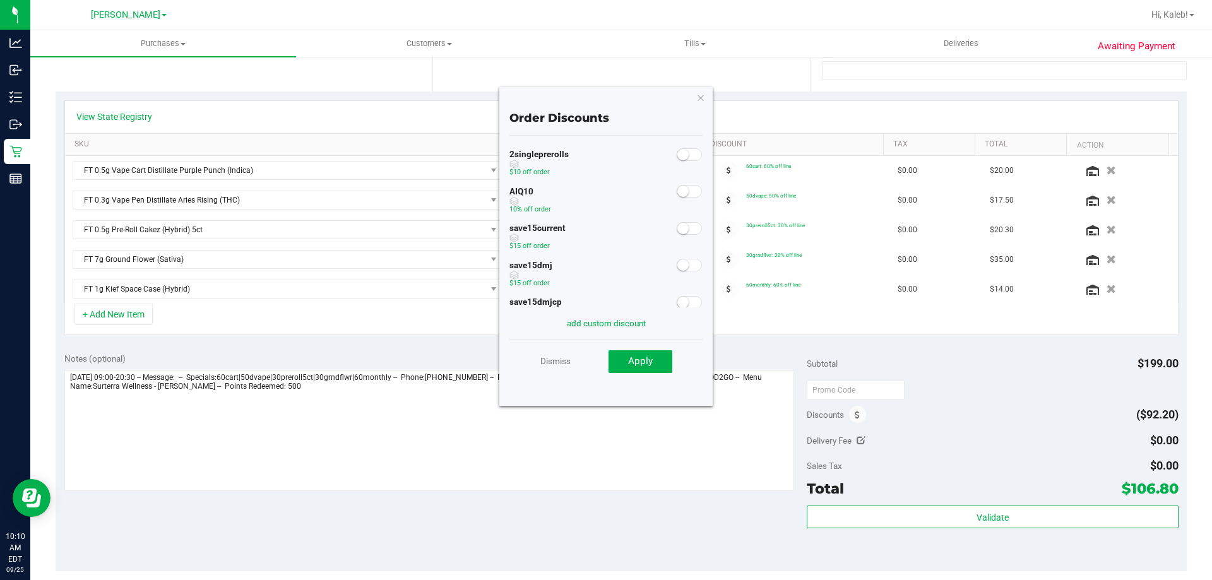
click at [677, 192] on small at bounding box center [682, 191] width 11 height 11
click at [655, 372] on button "Apply" at bounding box center [640, 361] width 64 height 23
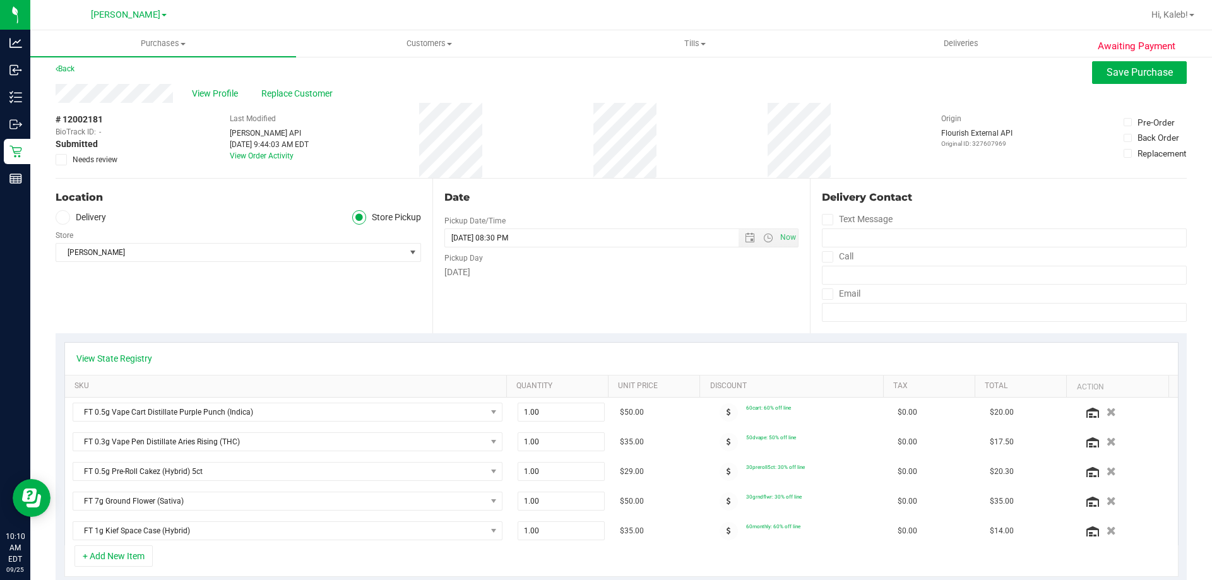
scroll to position [0, 0]
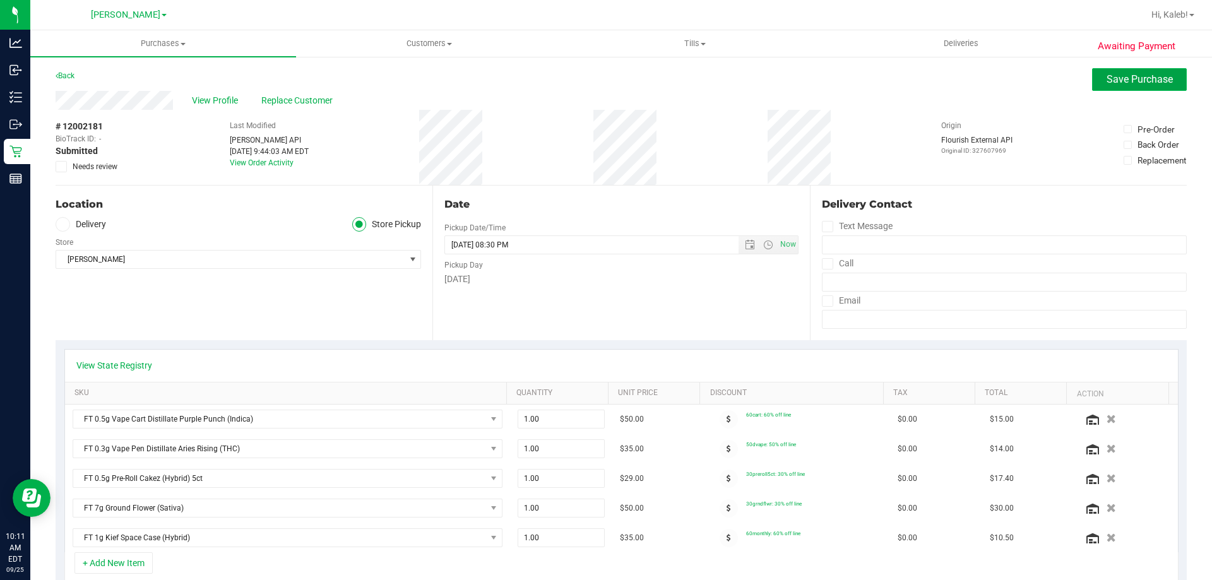
click at [1095, 72] on button "Save Purchase" at bounding box center [1139, 79] width 95 height 23
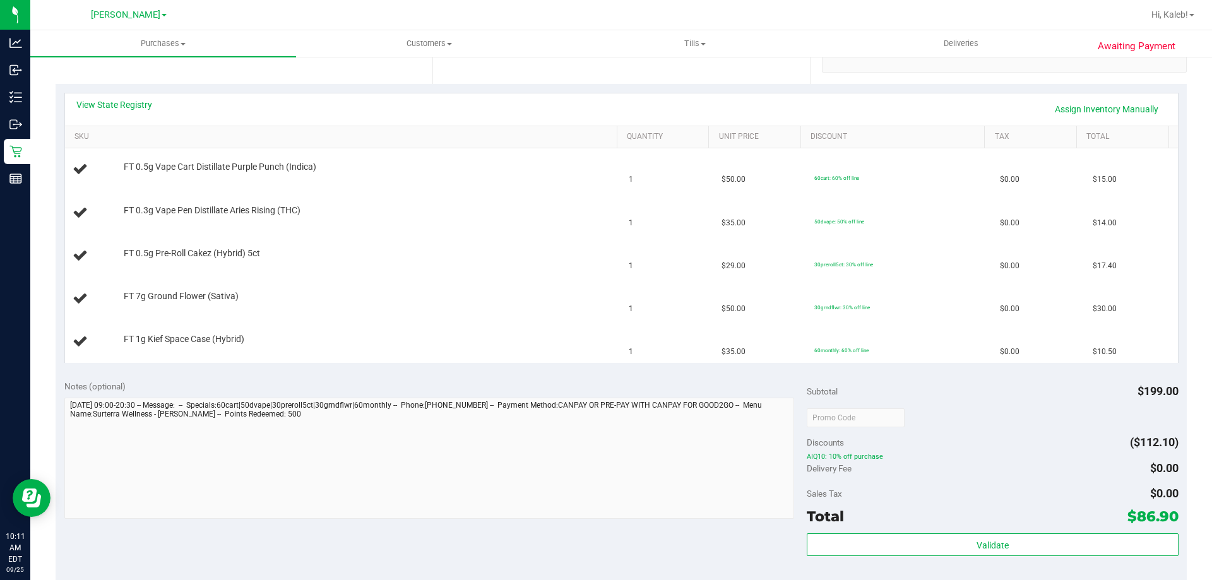
scroll to position [292, 0]
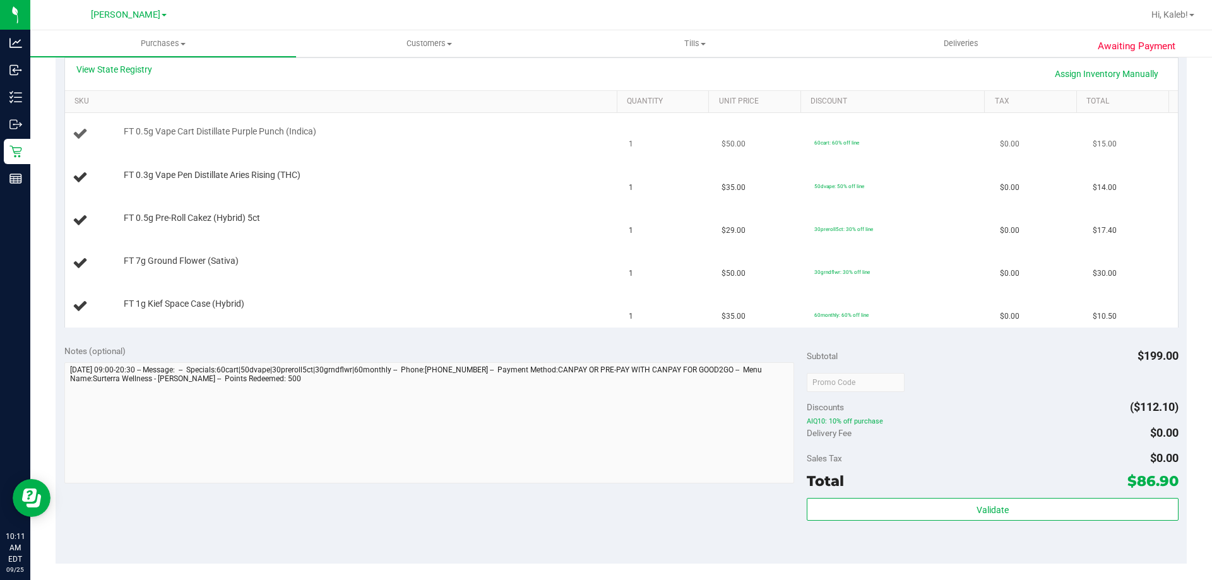
click at [475, 142] on div "FT 0.5g Vape Cart Distillate Purple Punch (Indica)" at bounding box center [343, 134] width 541 height 17
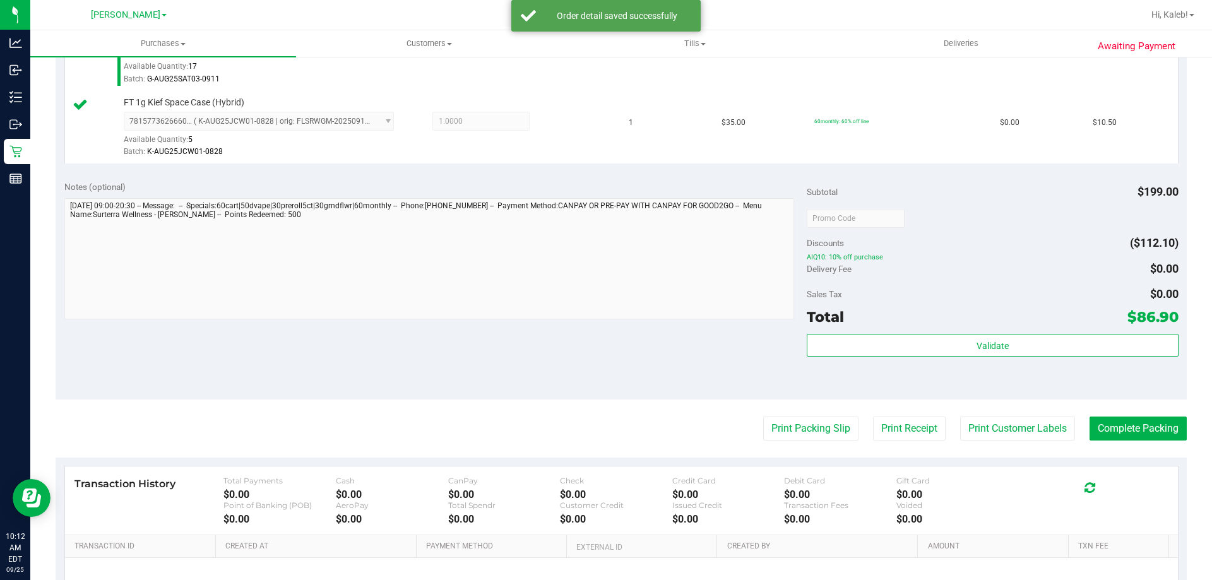
scroll to position [744, 0]
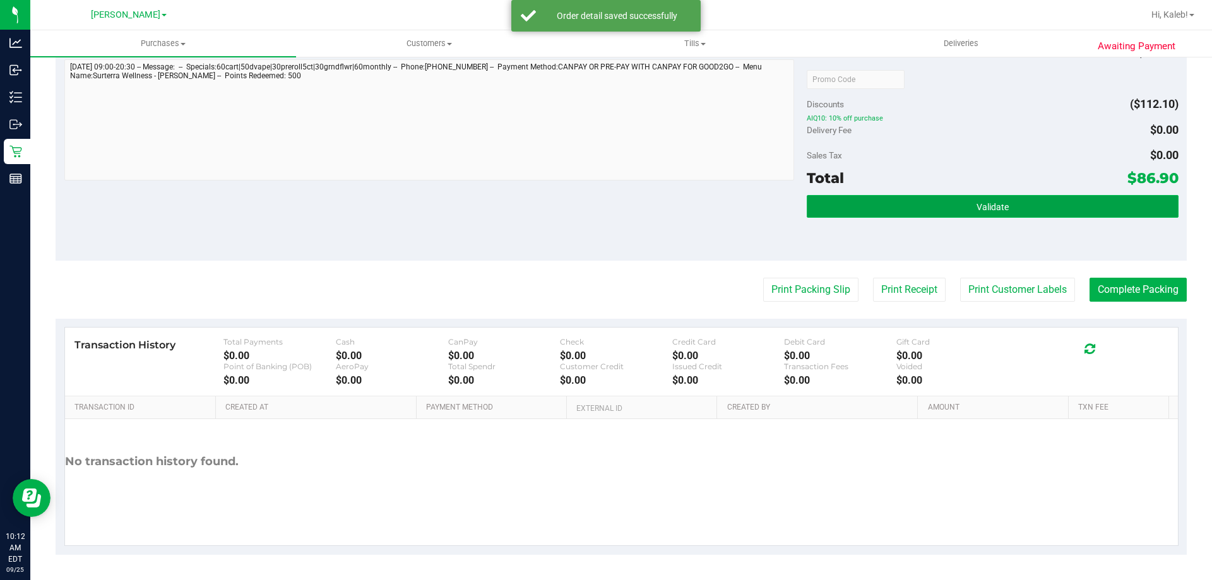
click at [943, 210] on button "Validate" at bounding box center [991, 206] width 371 height 23
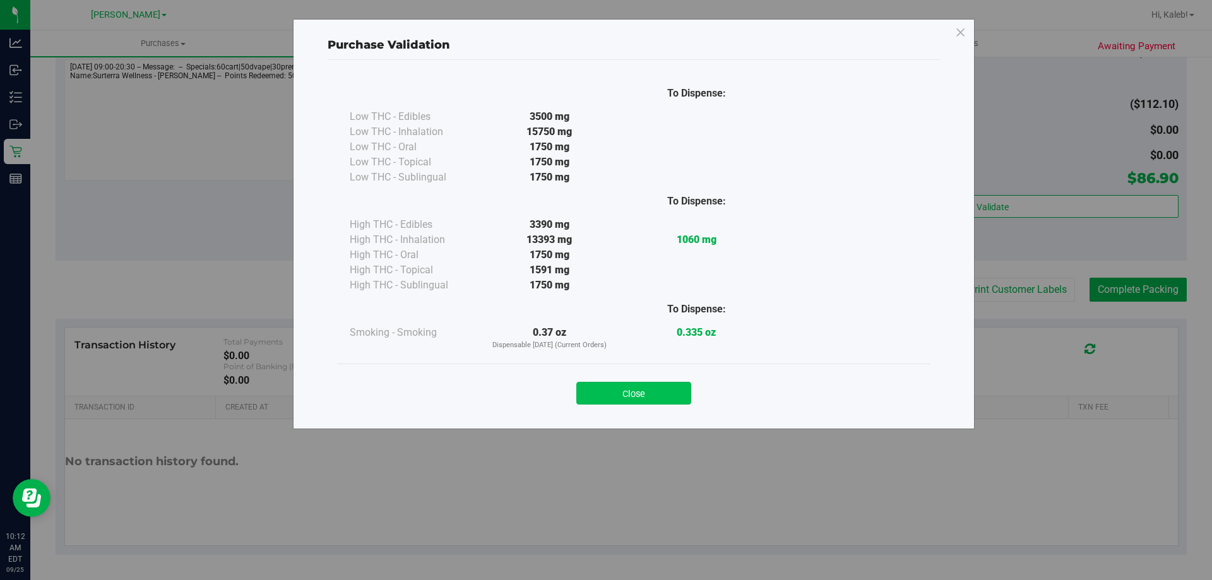
click at [654, 390] on button "Close" at bounding box center [633, 393] width 115 height 23
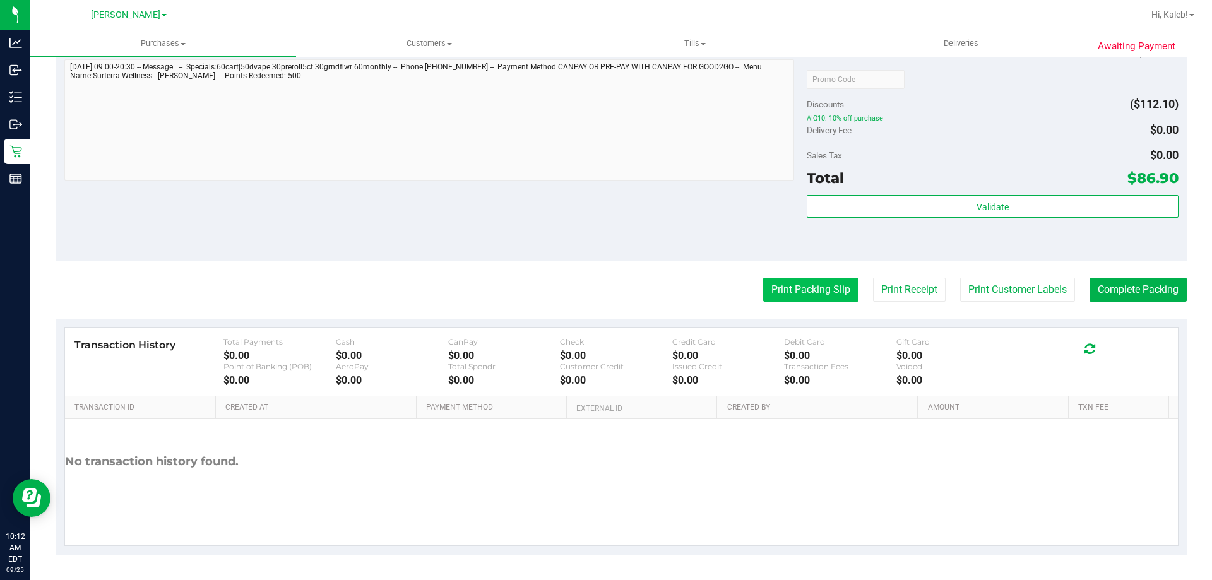
click at [798, 290] on button "Print Packing Slip" at bounding box center [810, 290] width 95 height 24
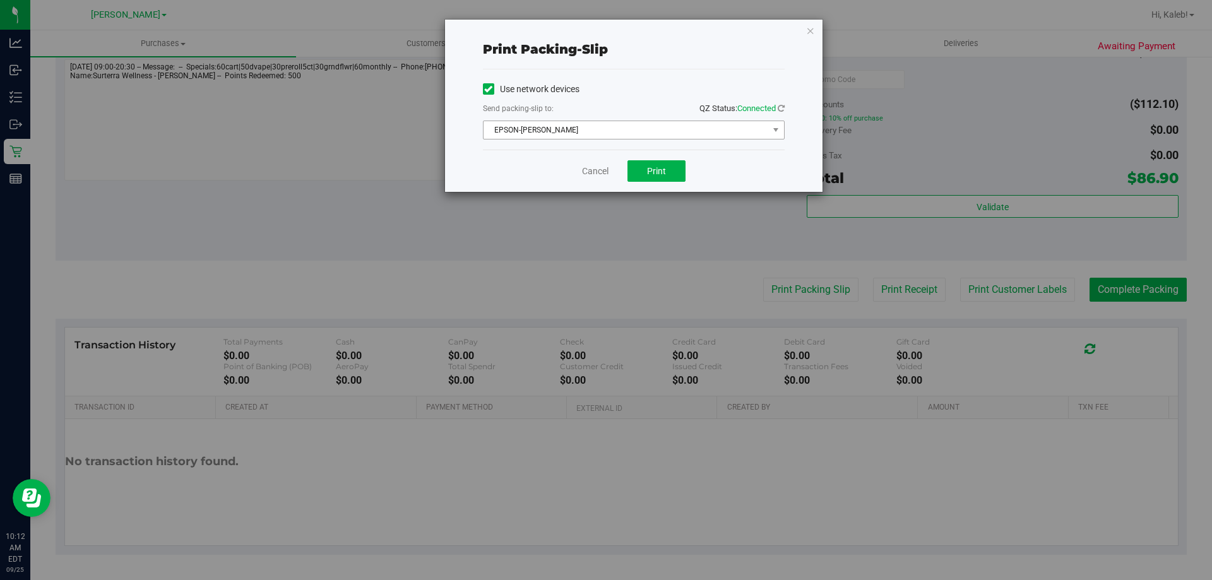
click at [563, 124] on span "EPSON-[PERSON_NAME]" at bounding box center [625, 130] width 285 height 18
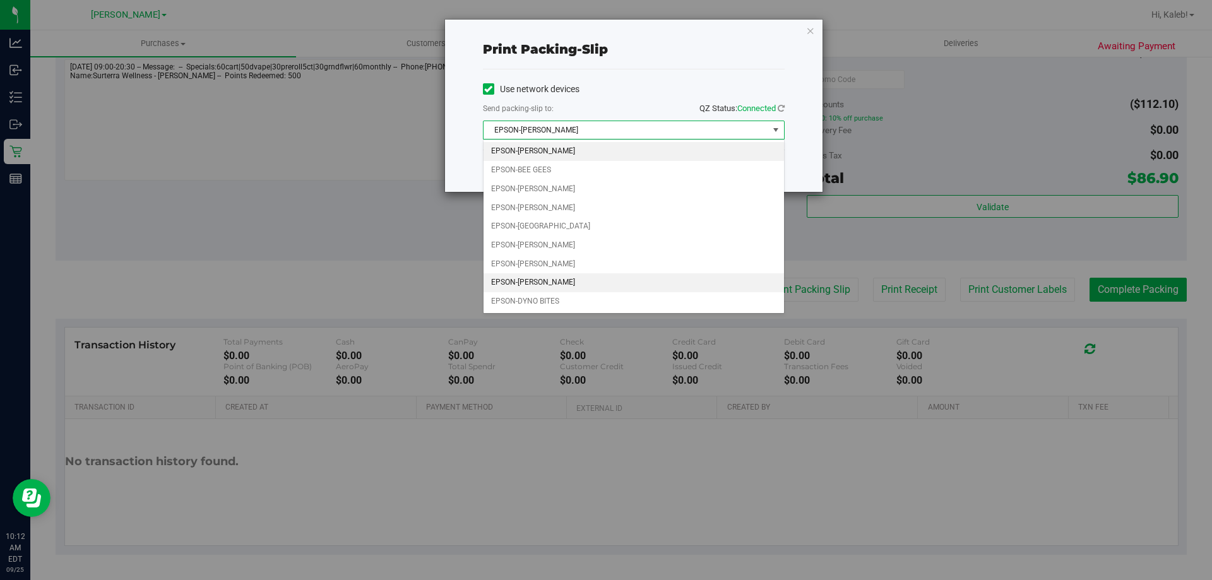
click at [519, 281] on li "EPSON-[PERSON_NAME]" at bounding box center [633, 282] width 300 height 19
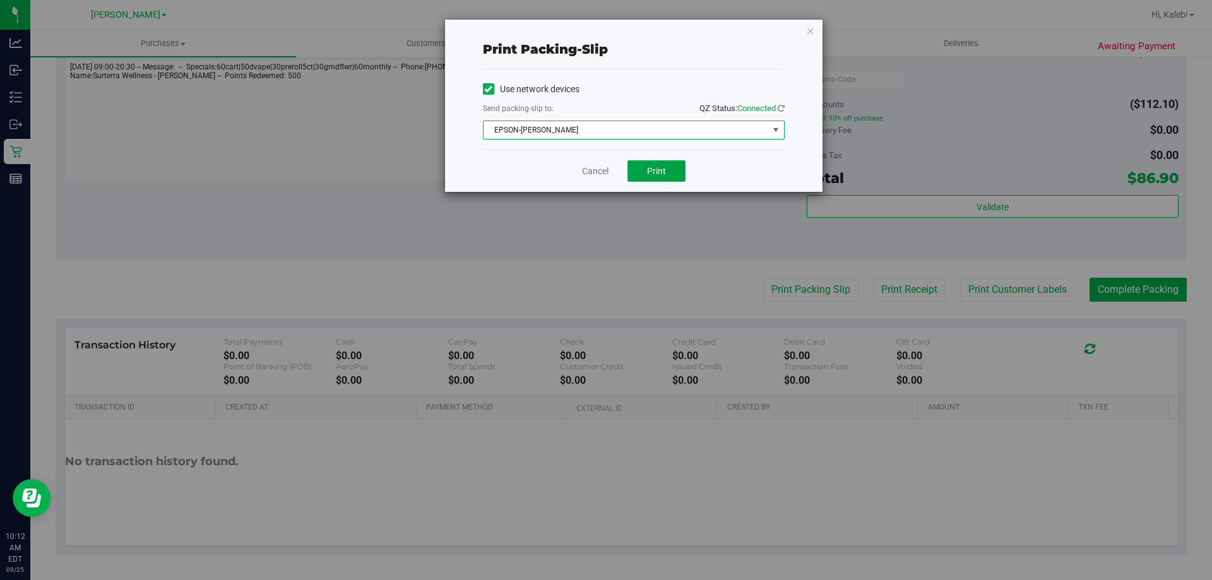
click at [650, 165] on button "Print" at bounding box center [656, 170] width 58 height 21
click at [561, 164] on div "Cancel Print" at bounding box center [634, 171] width 302 height 42
click at [590, 165] on link "Cancel" at bounding box center [595, 171] width 27 height 13
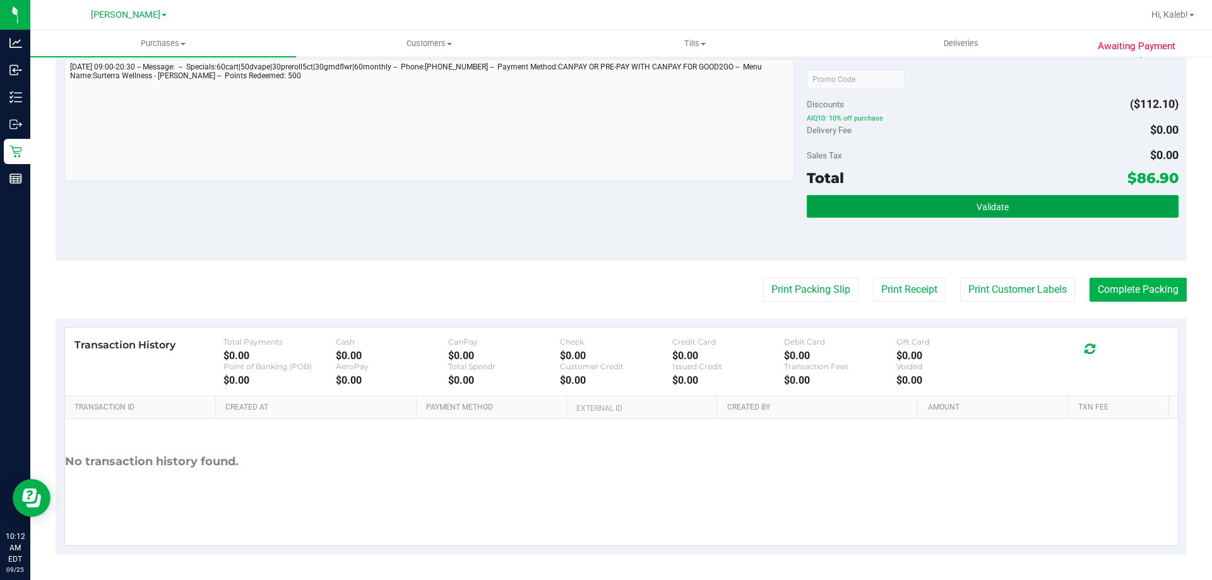
click at [919, 201] on button "Validate" at bounding box center [991, 206] width 371 height 23
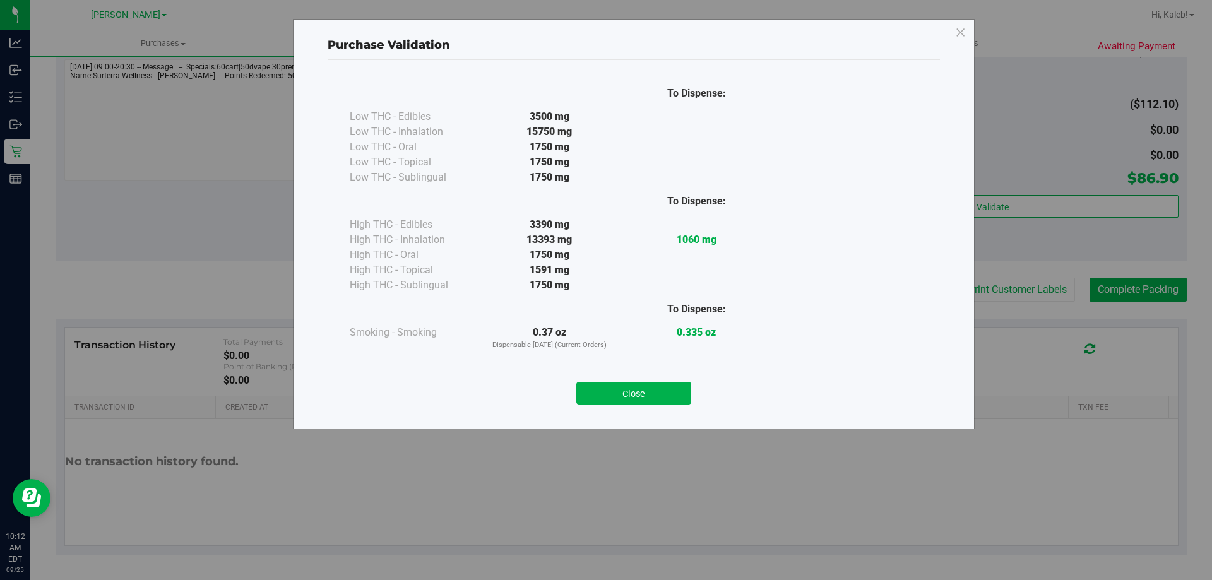
click at [628, 360] on div "To Dispense: Low THC - Edibles 3500 mg" at bounding box center [633, 220] width 593 height 287
click at [651, 384] on button "Close" at bounding box center [633, 393] width 115 height 23
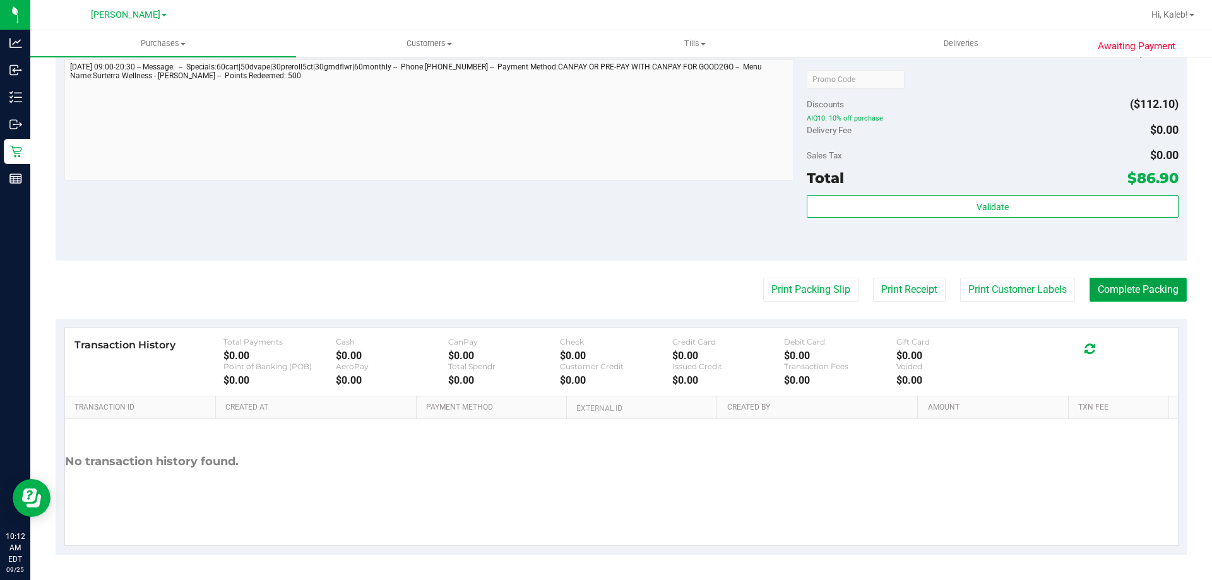
click at [1126, 289] on button "Complete Packing" at bounding box center [1137, 290] width 97 height 24
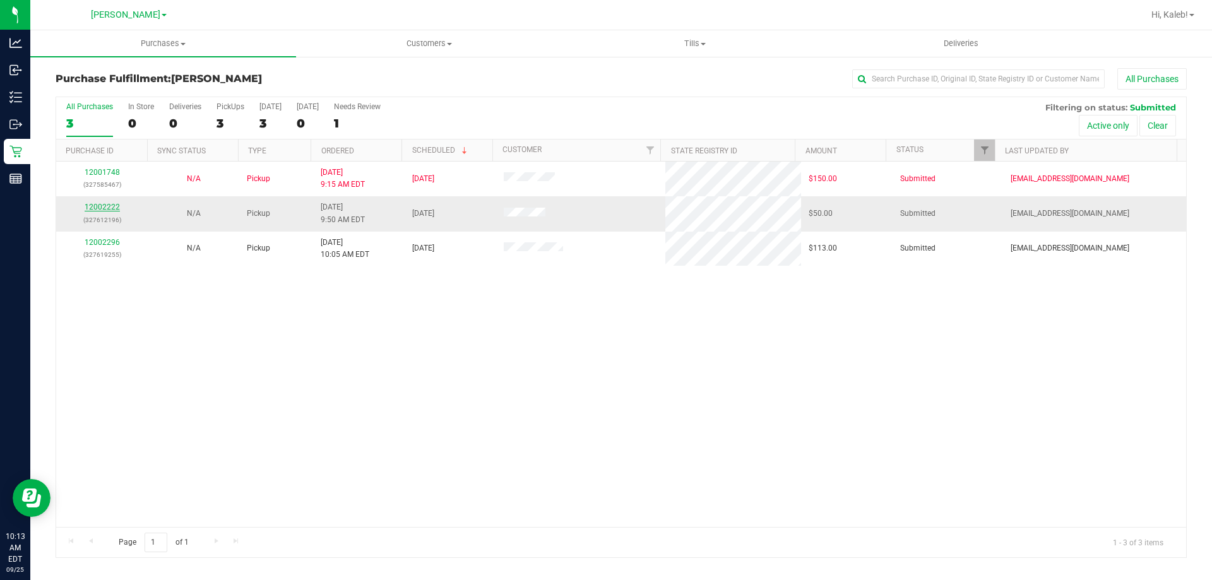
click at [109, 211] on link "12002222" at bounding box center [102, 207] width 35 height 9
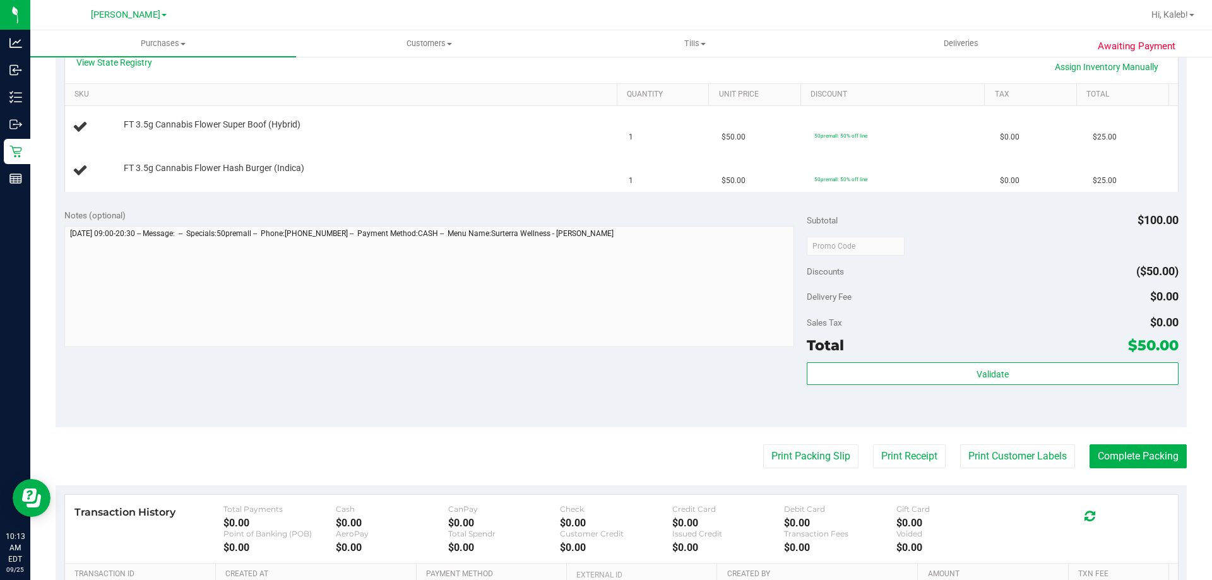
scroll to position [301, 0]
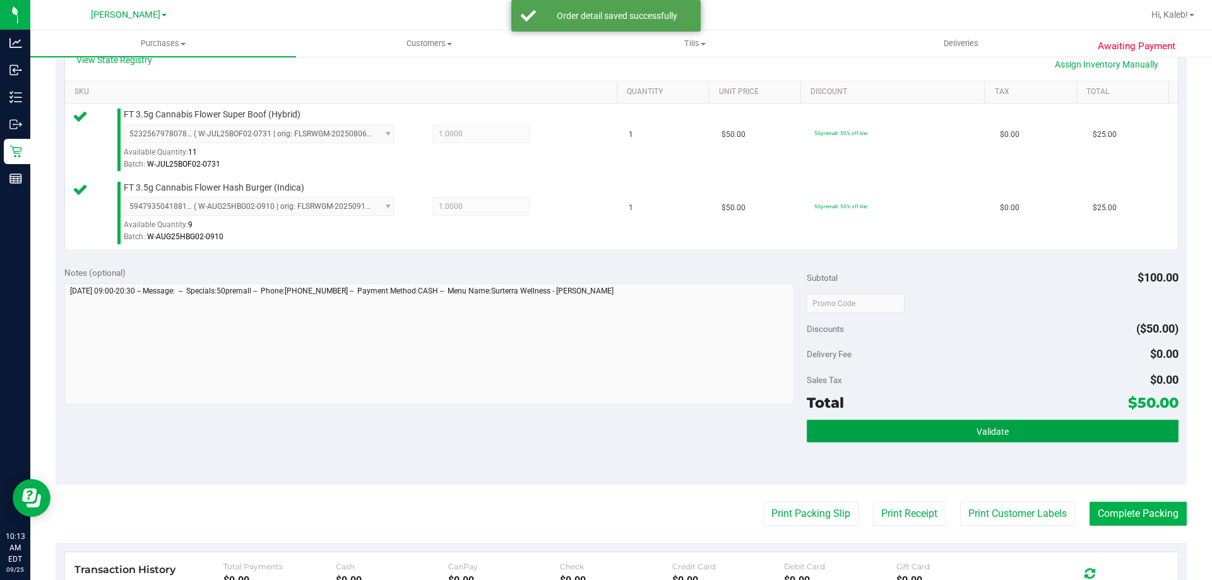
click at [928, 423] on button "Validate" at bounding box center [991, 431] width 371 height 23
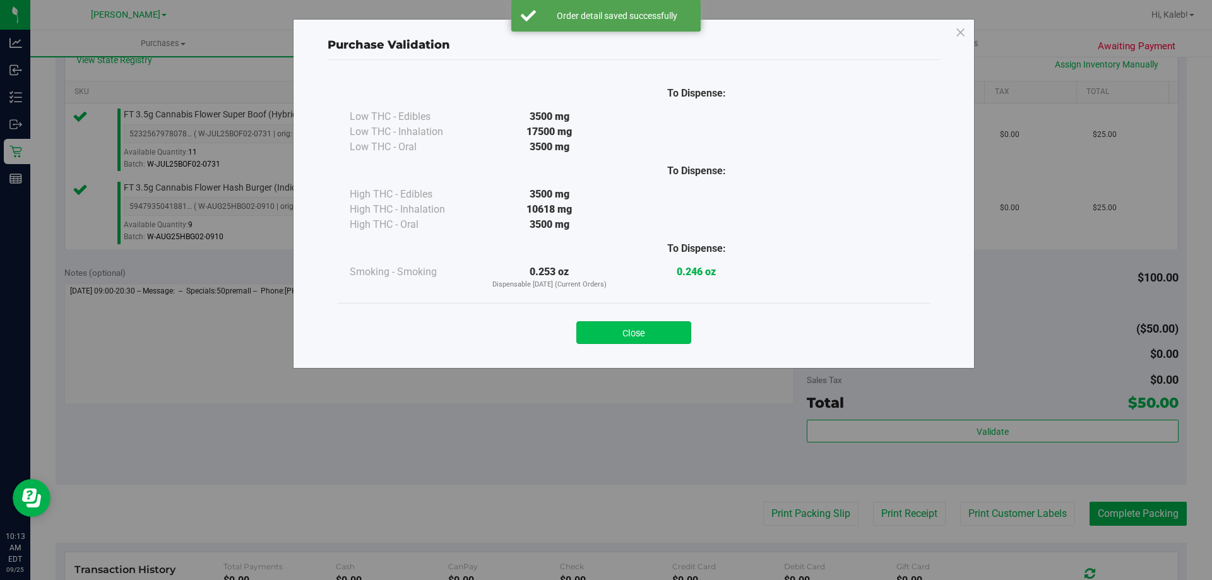
click at [663, 324] on button "Close" at bounding box center [633, 332] width 115 height 23
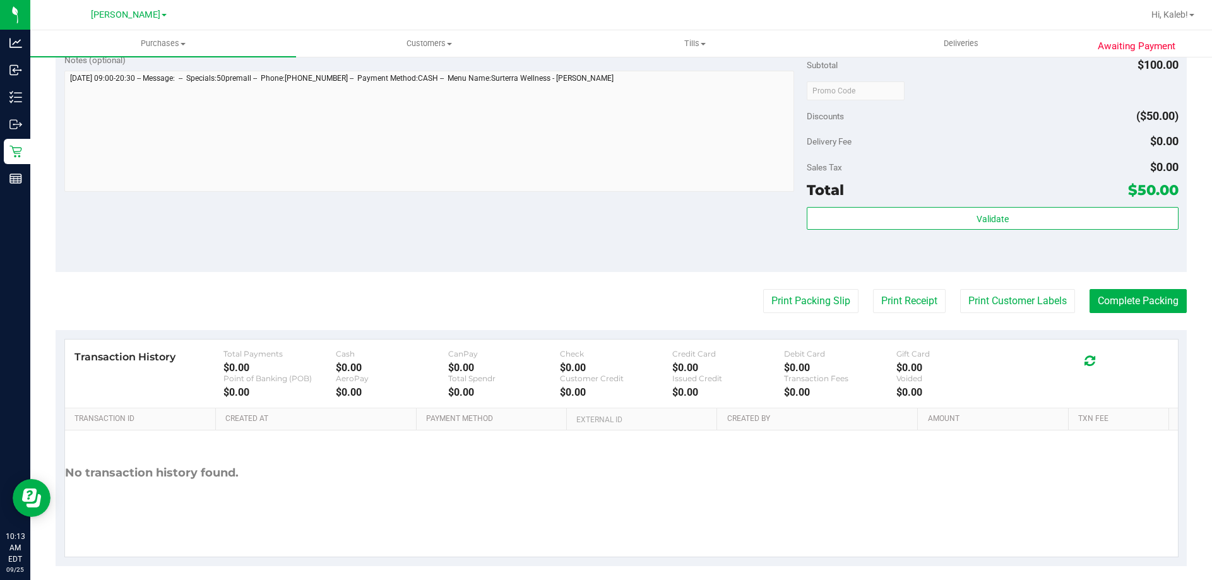
scroll to position [525, 0]
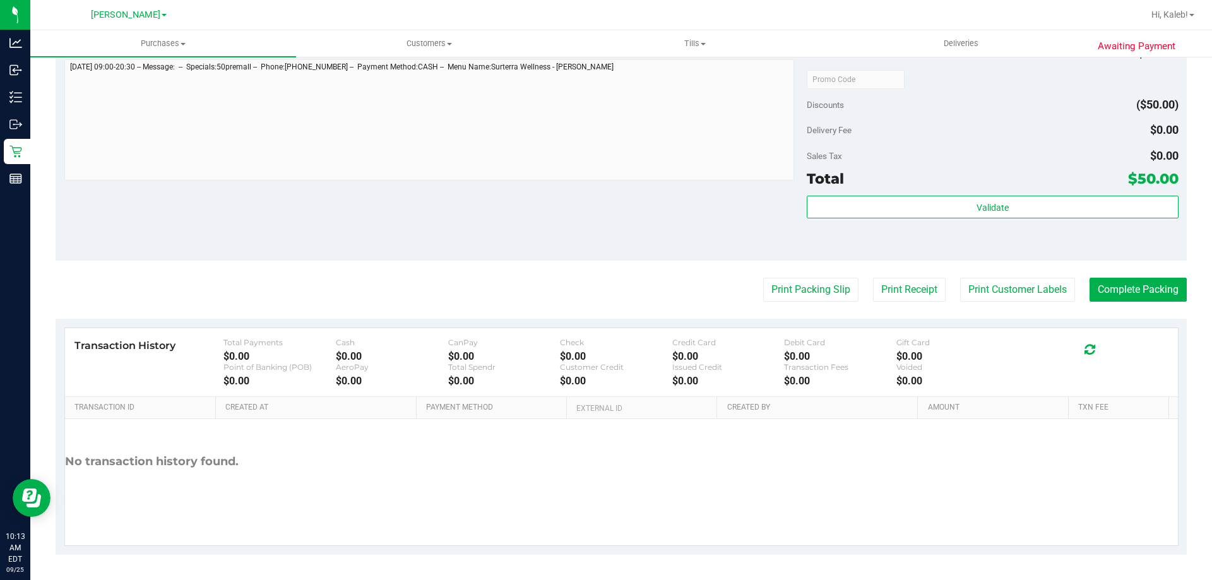
click at [656, 309] on purchase-details "Back Edit Purchase Cancel Purchase View Profile # 12002222 BioTrack ID: - Submi…" at bounding box center [621, 49] width 1131 height 1012
click at [783, 287] on button "Print Packing Slip" at bounding box center [810, 290] width 95 height 24
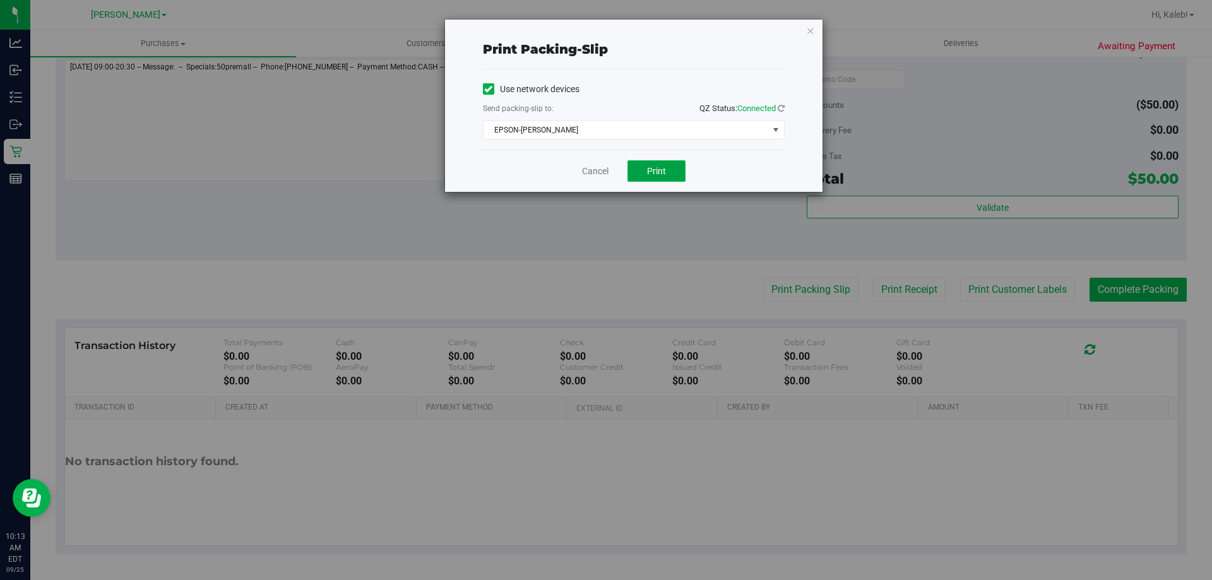
click at [671, 175] on button "Print" at bounding box center [656, 170] width 58 height 21
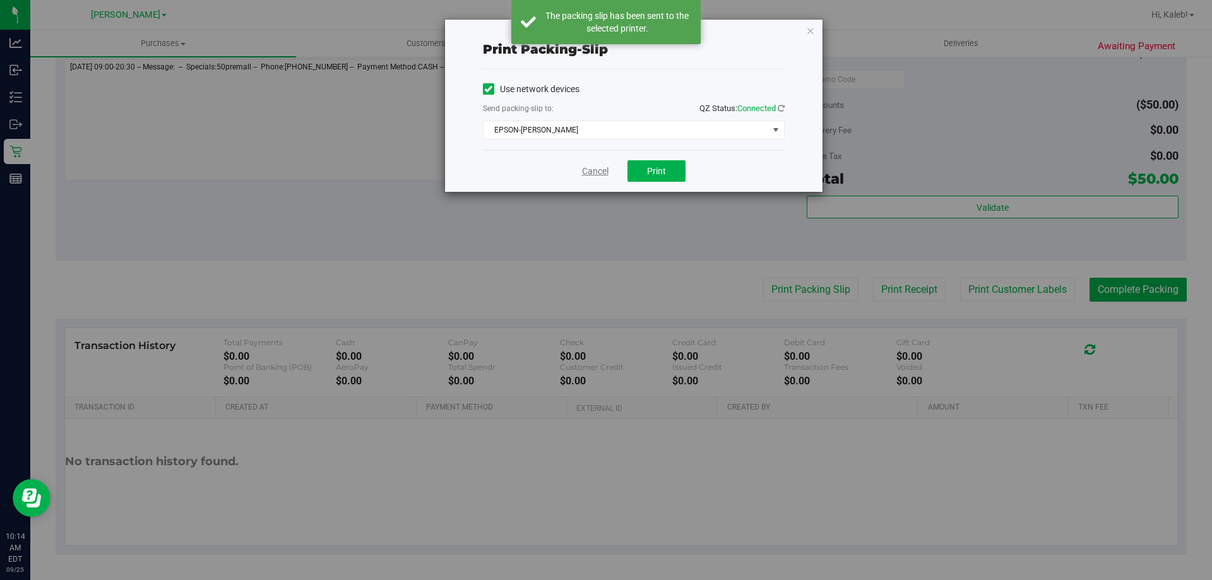
click at [588, 167] on link "Cancel" at bounding box center [595, 171] width 27 height 13
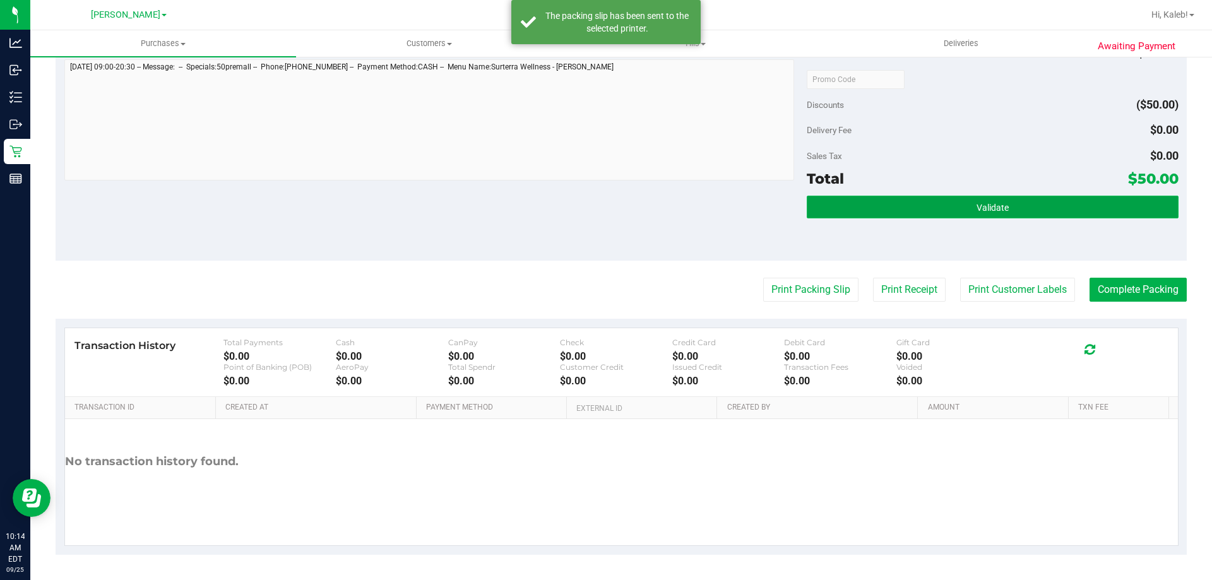
click at [876, 210] on button "Validate" at bounding box center [991, 207] width 371 height 23
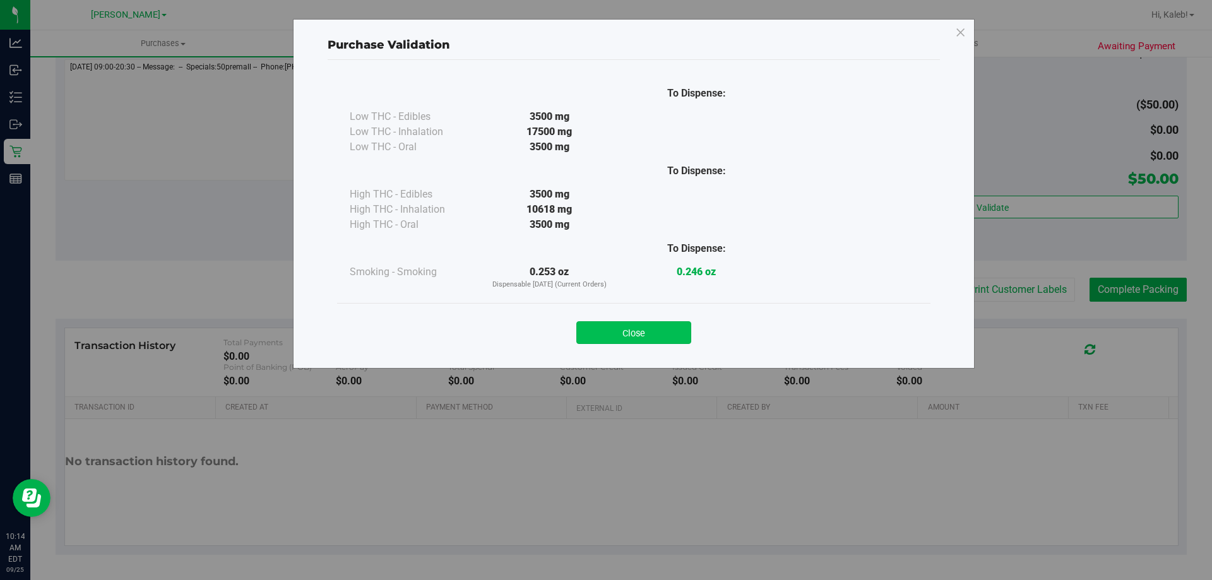
click at [625, 324] on button "Close" at bounding box center [633, 332] width 115 height 23
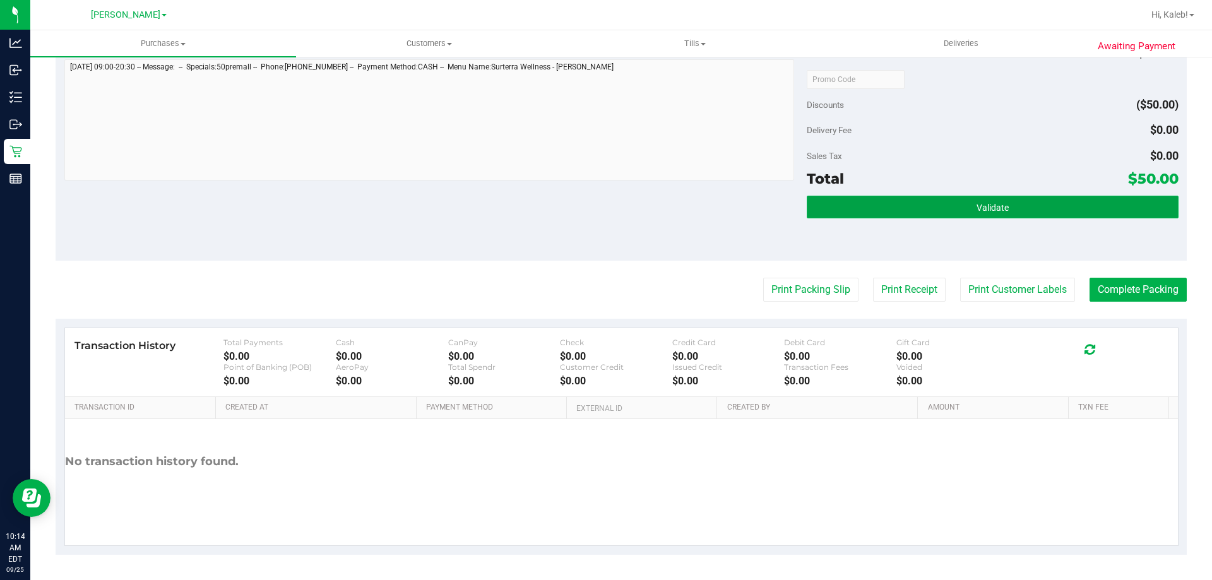
click at [960, 211] on button "Validate" at bounding box center [991, 207] width 371 height 23
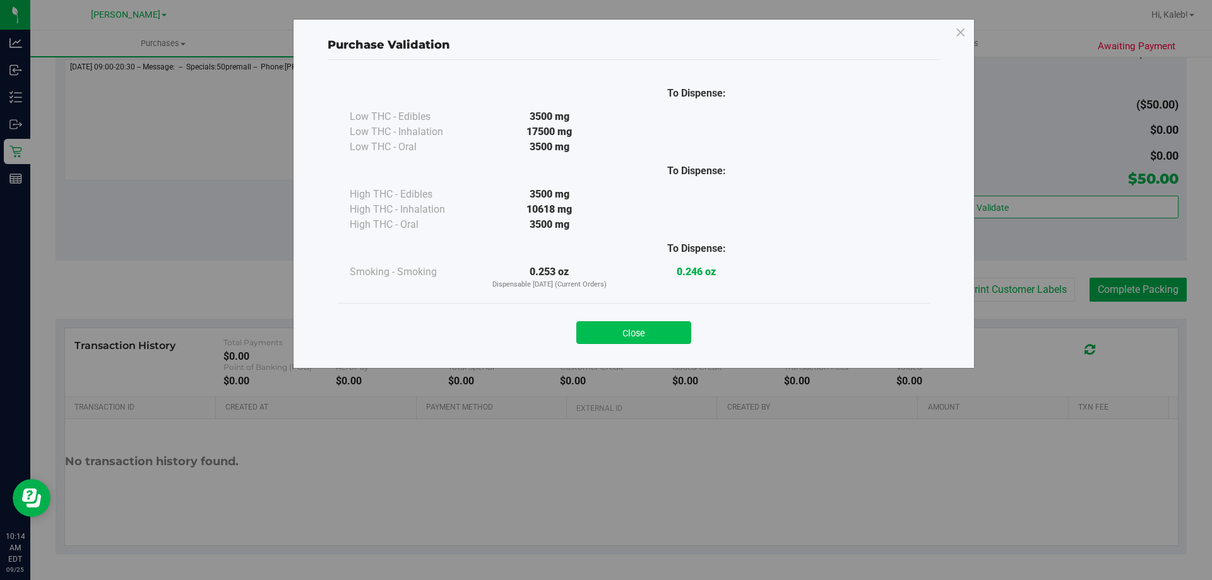
click at [627, 326] on button "Close" at bounding box center [633, 332] width 115 height 23
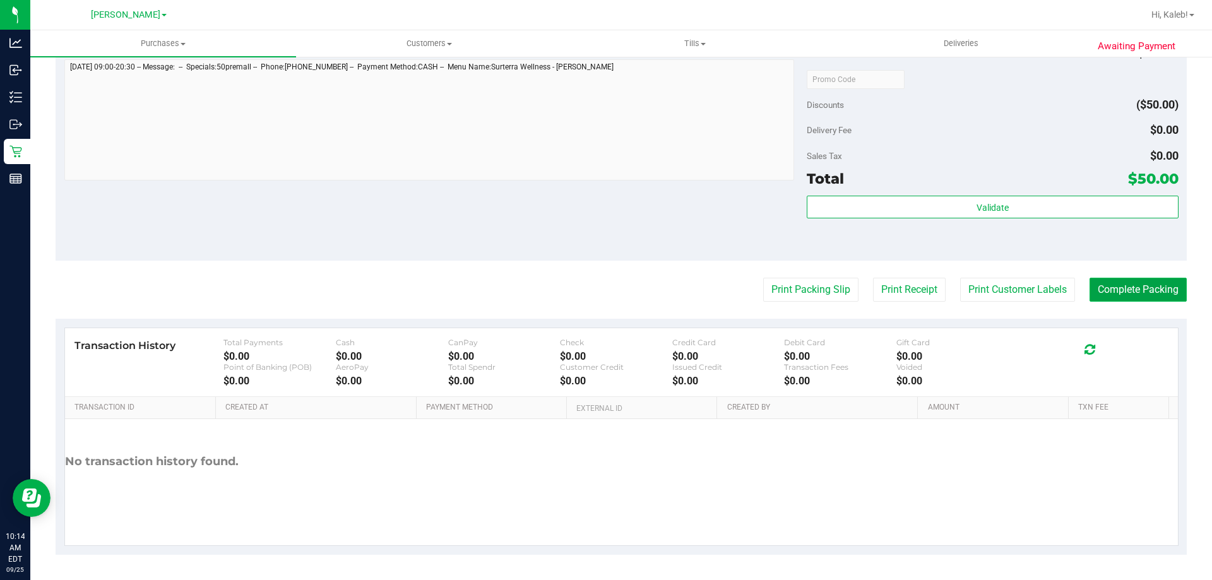
click at [1108, 281] on button "Complete Packing" at bounding box center [1137, 290] width 97 height 24
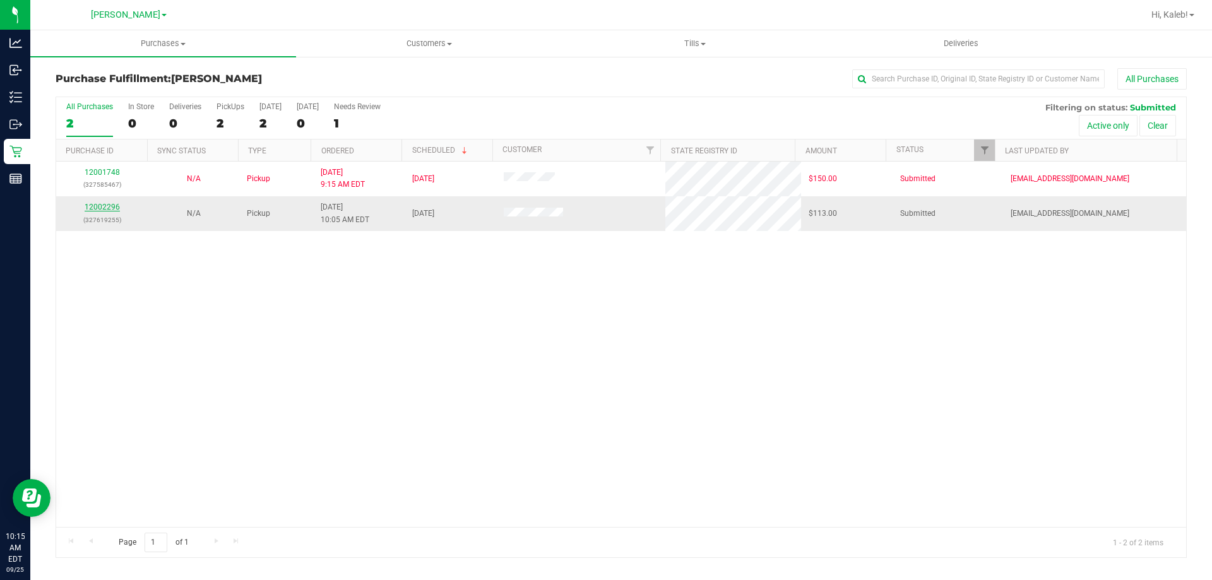
click at [102, 210] on link "12002296" at bounding box center [102, 207] width 35 height 9
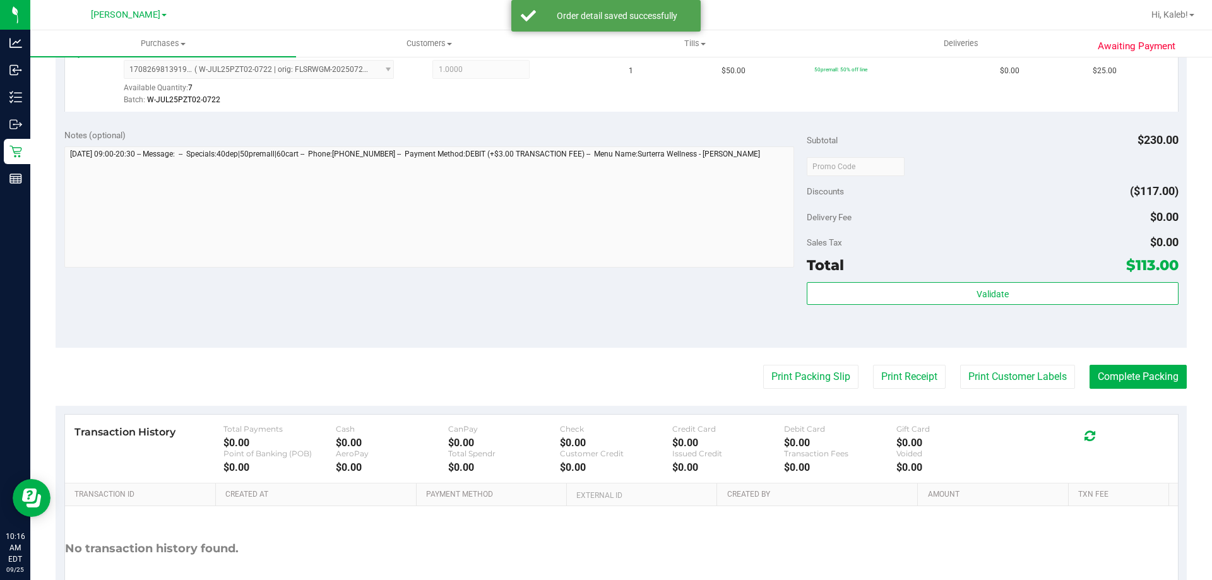
scroll to position [744, 0]
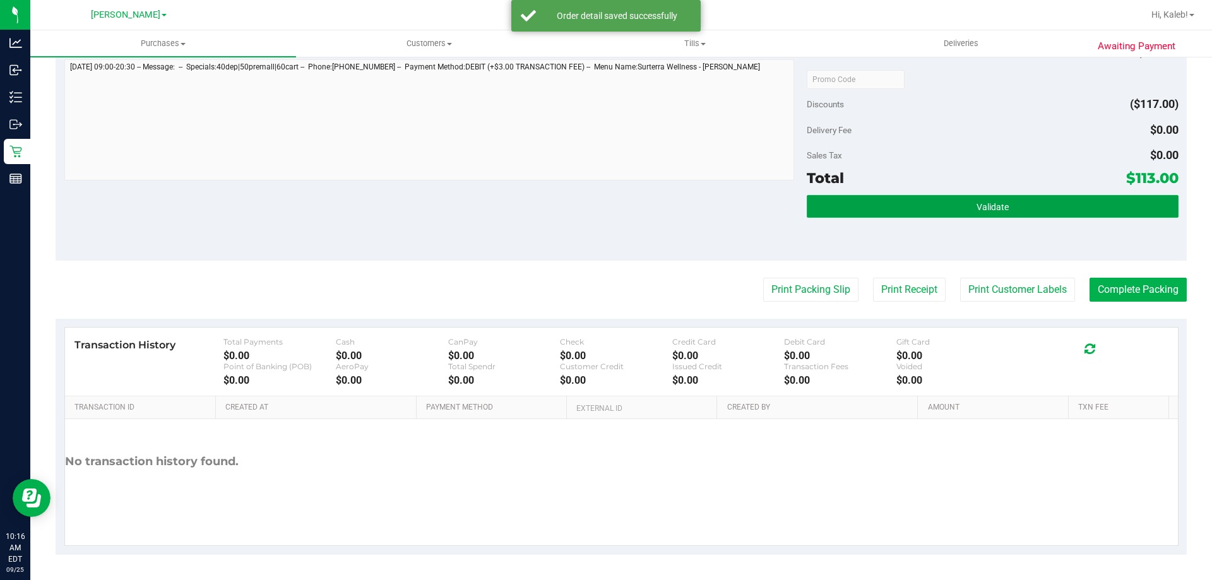
click at [916, 196] on button "Validate" at bounding box center [991, 206] width 371 height 23
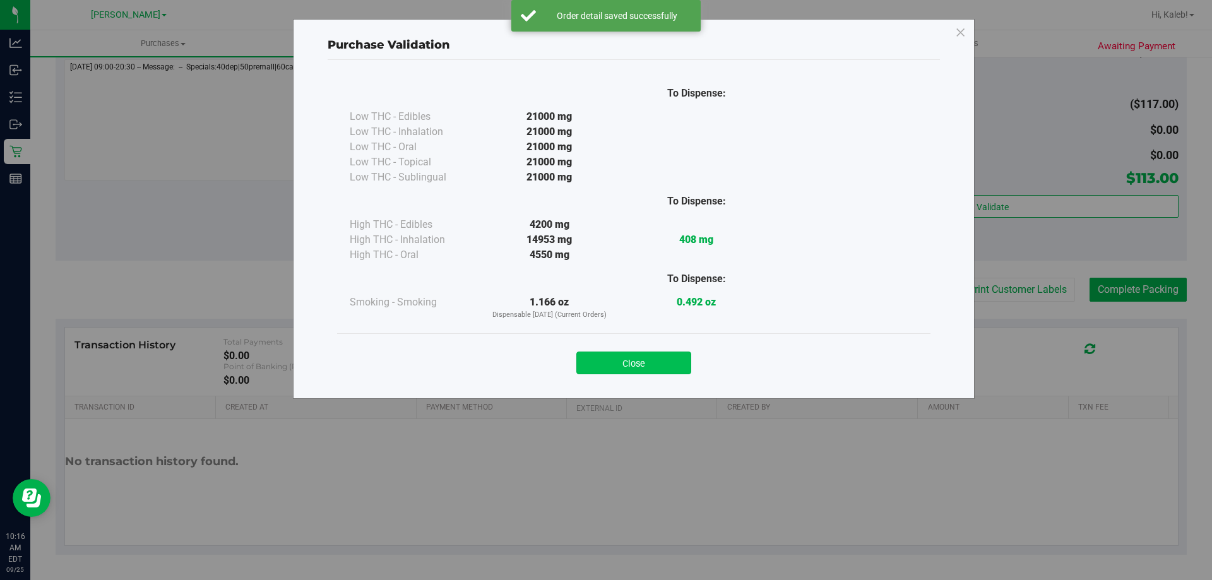
click at [679, 353] on button "Close" at bounding box center [633, 362] width 115 height 23
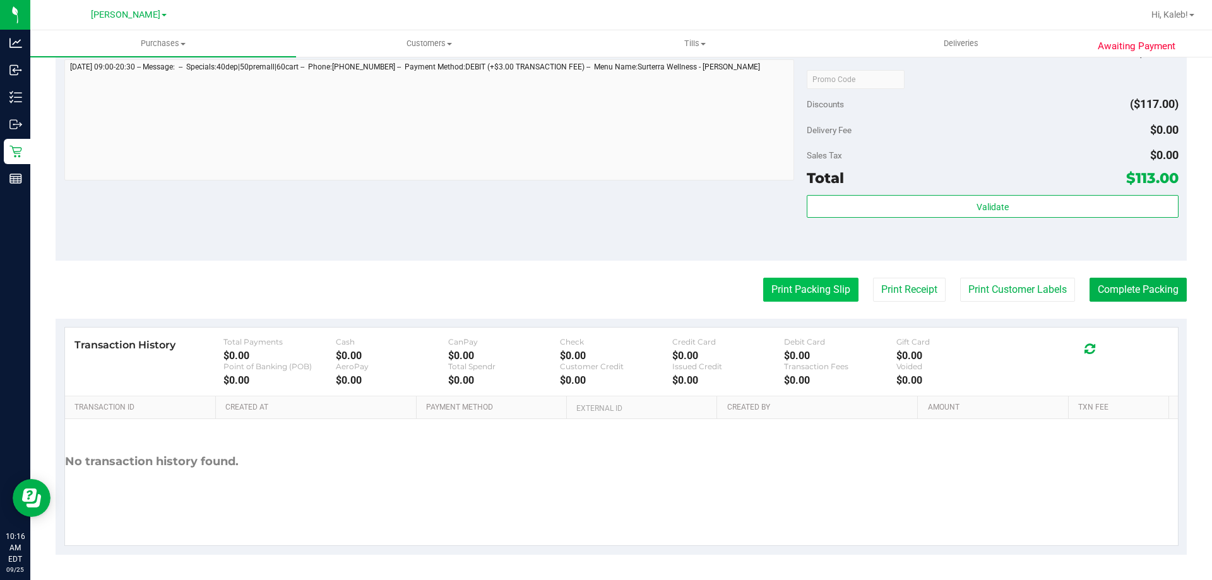
click at [791, 278] on button "Print Packing Slip" at bounding box center [810, 290] width 95 height 24
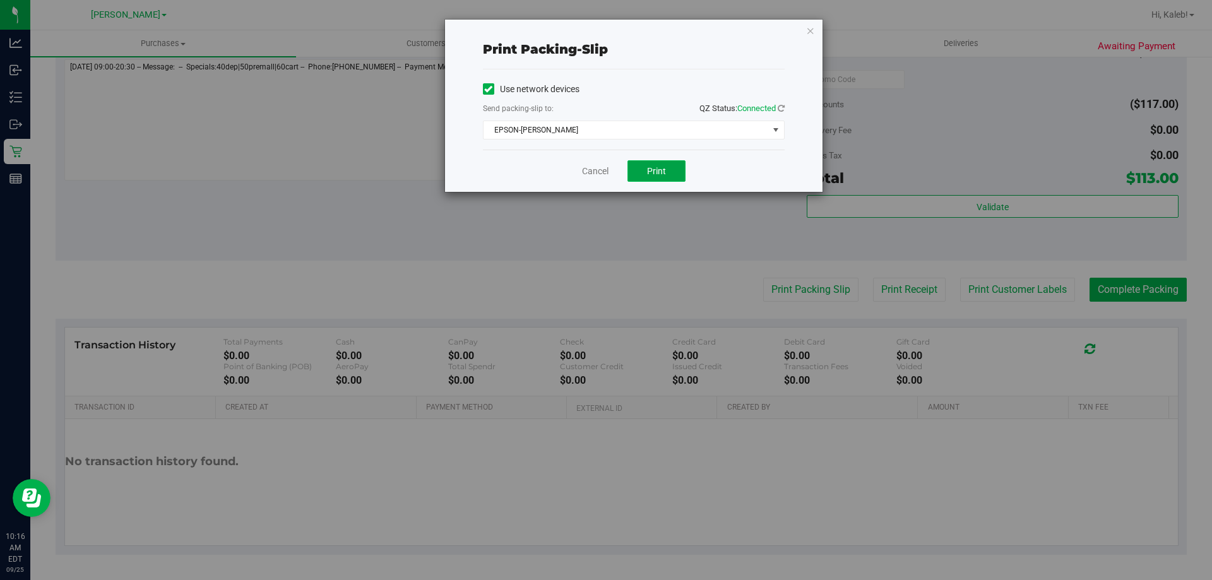
click at [659, 178] on button "Print" at bounding box center [656, 170] width 58 height 21
click at [582, 170] on link "Cancel" at bounding box center [595, 171] width 27 height 13
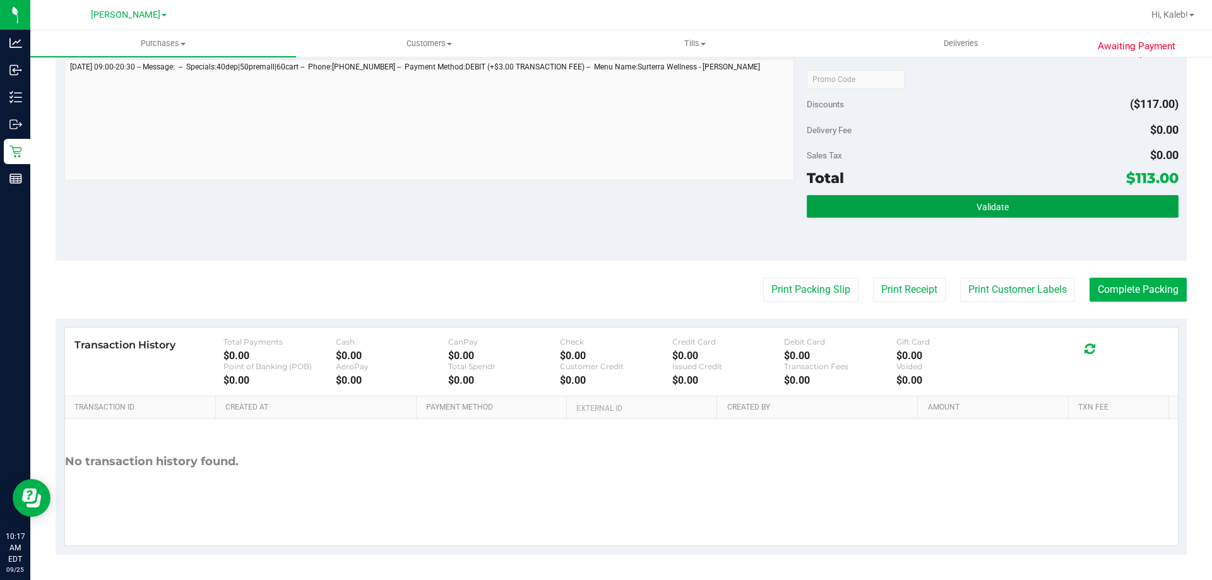
click at [981, 215] on button "Validate" at bounding box center [991, 206] width 371 height 23
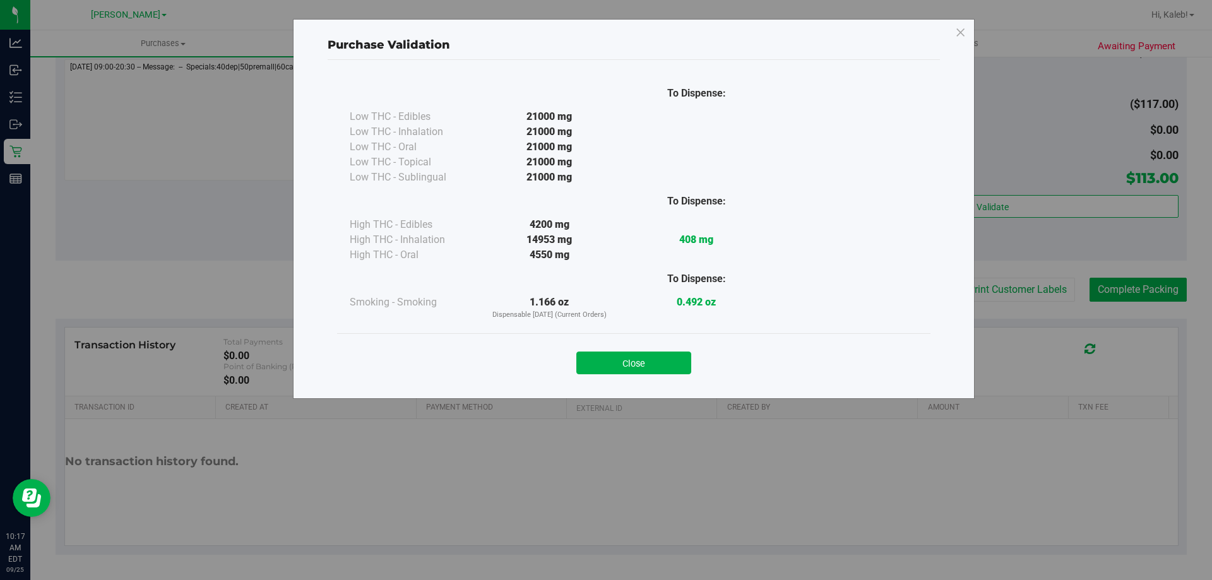
click at [660, 341] on div "Close" at bounding box center [633, 358] width 593 height 51
click at [687, 351] on button "Close" at bounding box center [633, 362] width 115 height 23
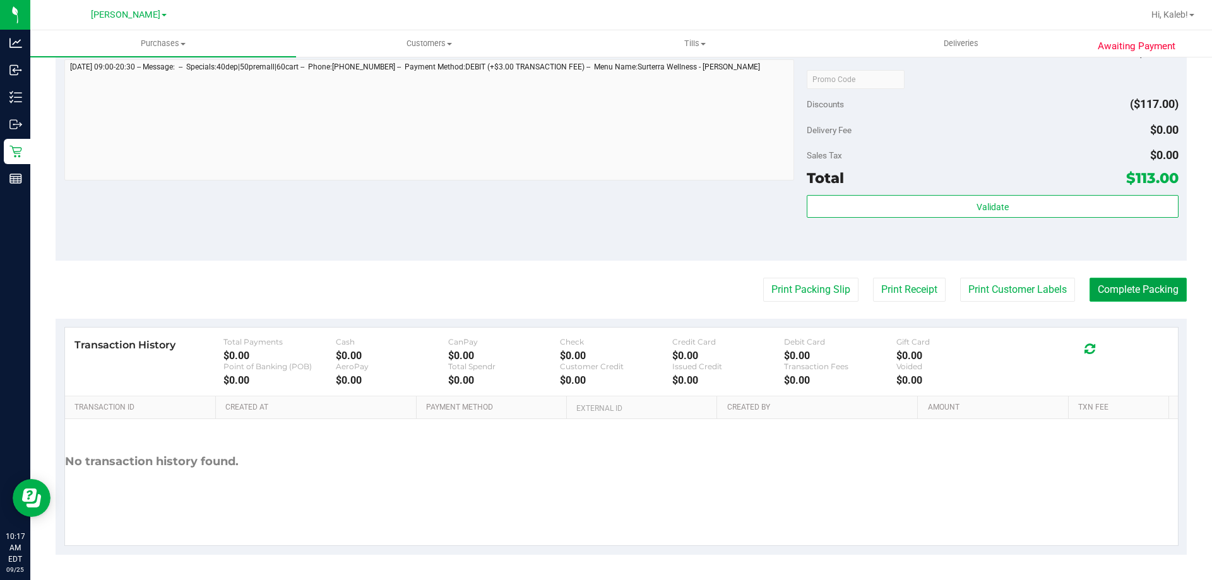
click at [1128, 285] on button "Complete Packing" at bounding box center [1137, 290] width 97 height 24
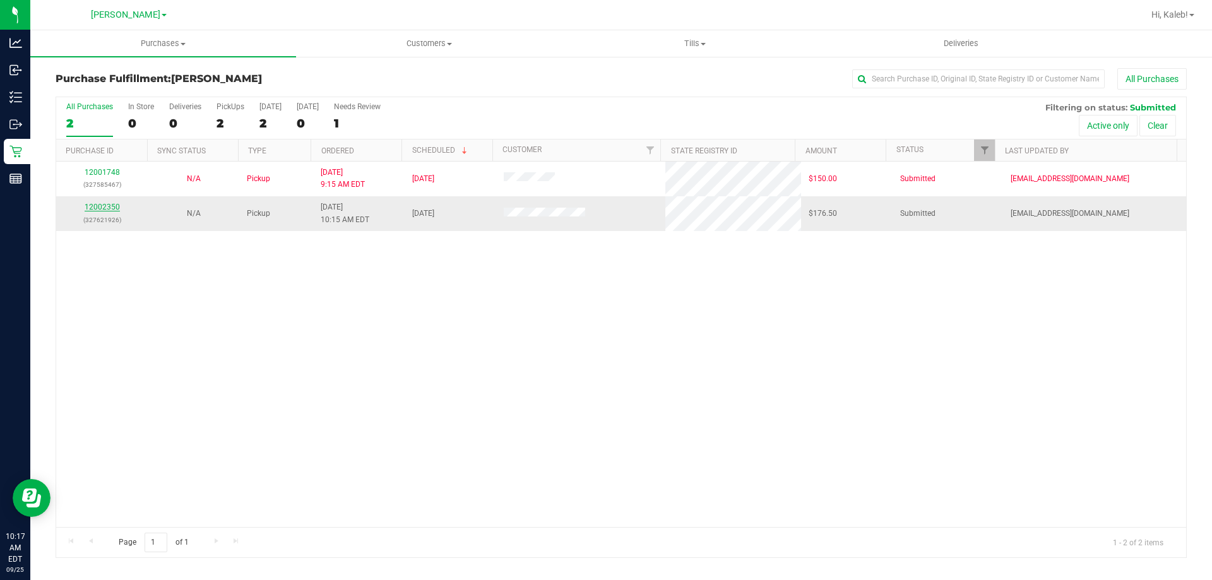
click at [114, 211] on link "12002350" at bounding box center [102, 207] width 35 height 9
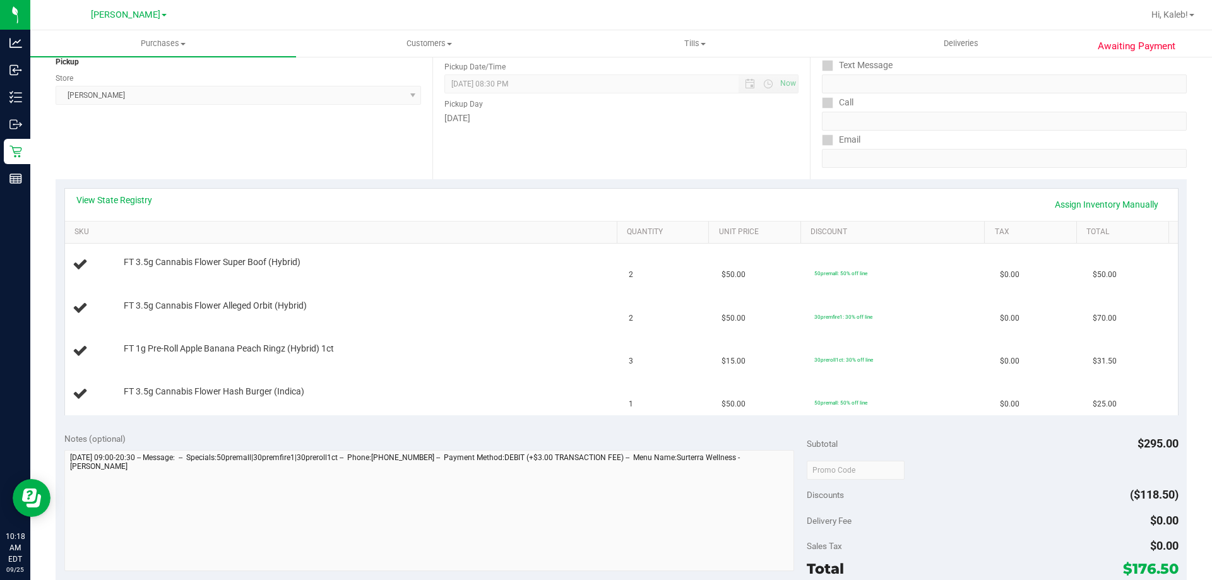
scroll to position [150, 0]
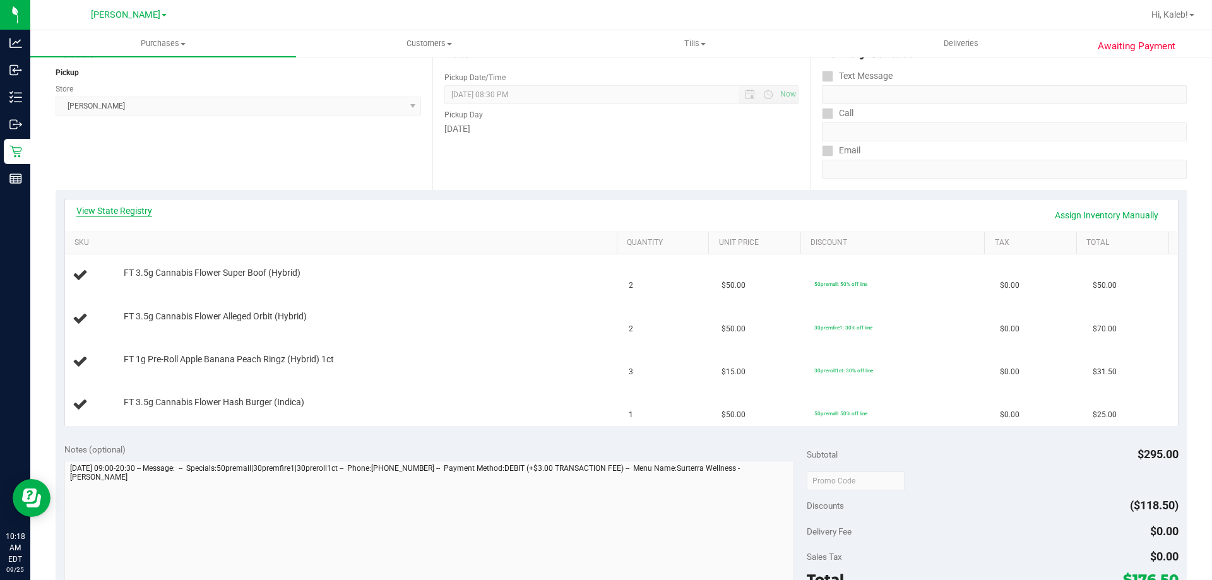
click at [126, 204] on link "View State Registry" at bounding box center [114, 210] width 76 height 13
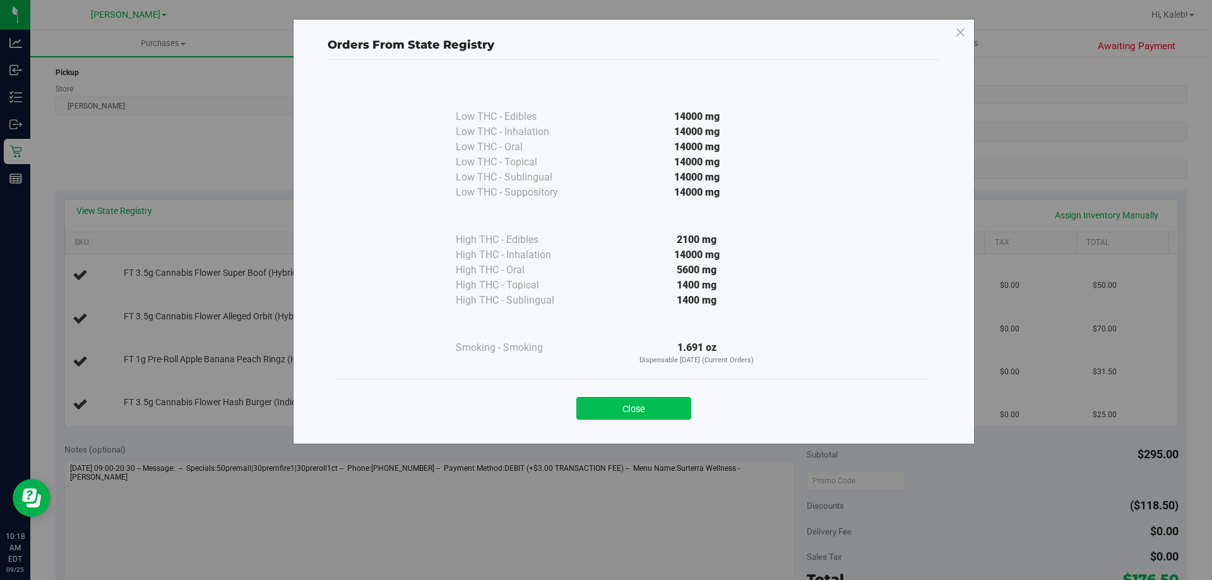
click at [652, 409] on button "Close" at bounding box center [633, 408] width 115 height 23
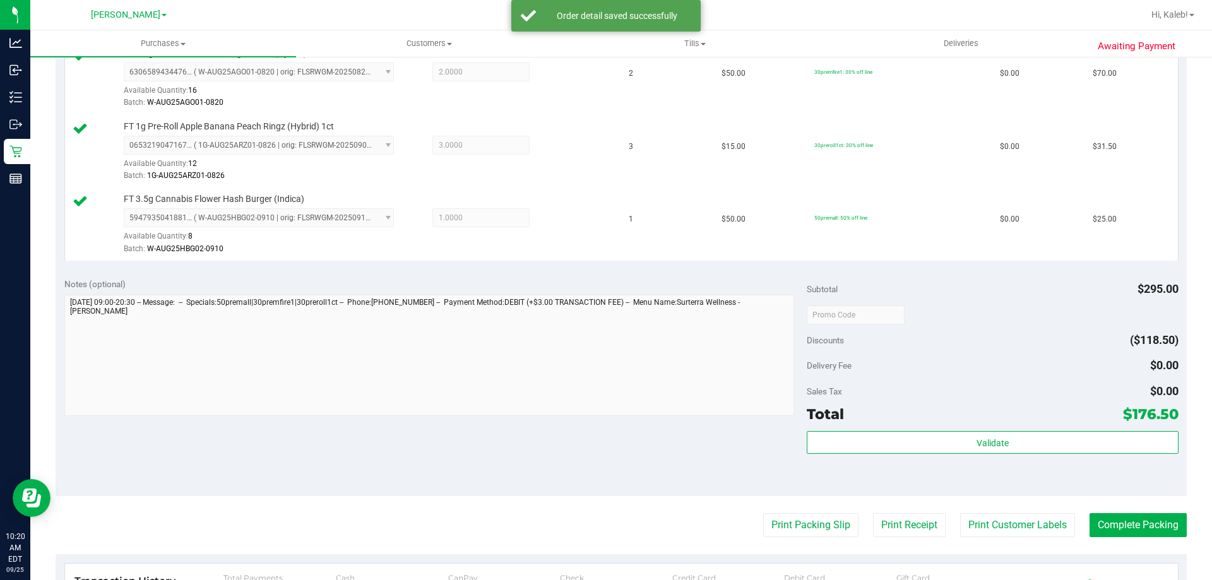
scroll to position [440, 0]
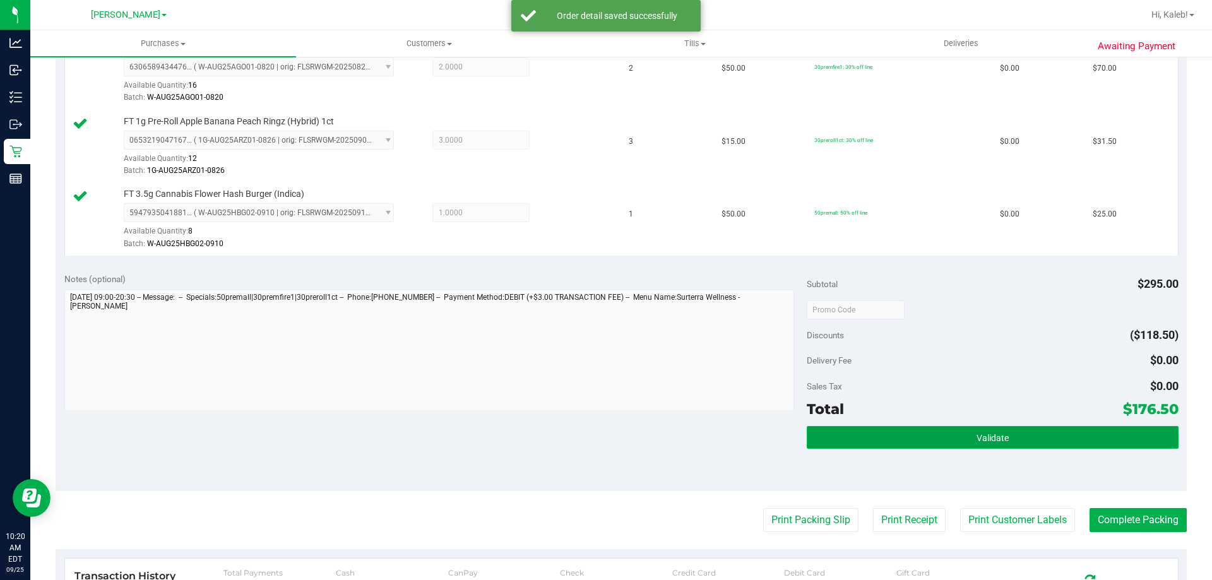
click at [921, 437] on button "Validate" at bounding box center [991, 437] width 371 height 23
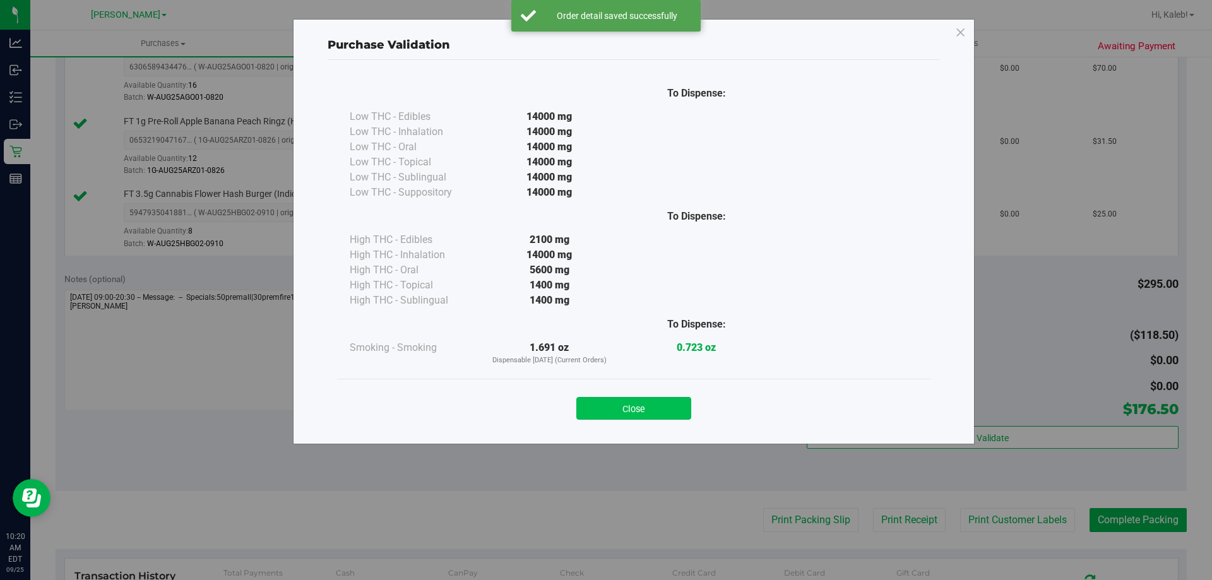
click at [653, 403] on button "Close" at bounding box center [633, 408] width 115 height 23
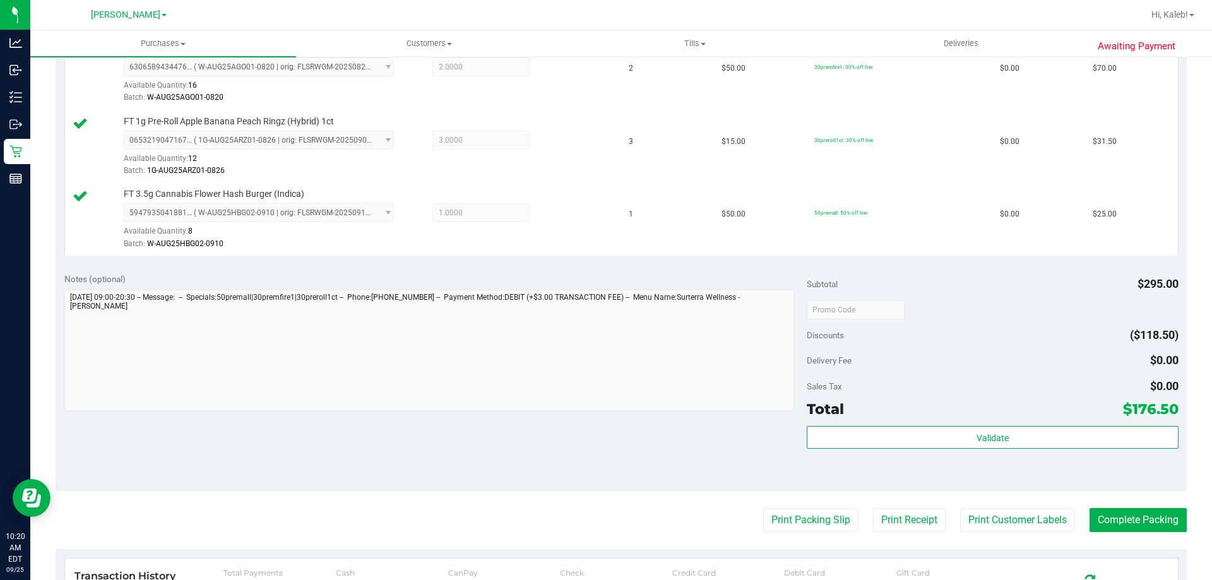
click at [913, 410] on div "Total $176.50" at bounding box center [991, 409] width 371 height 23
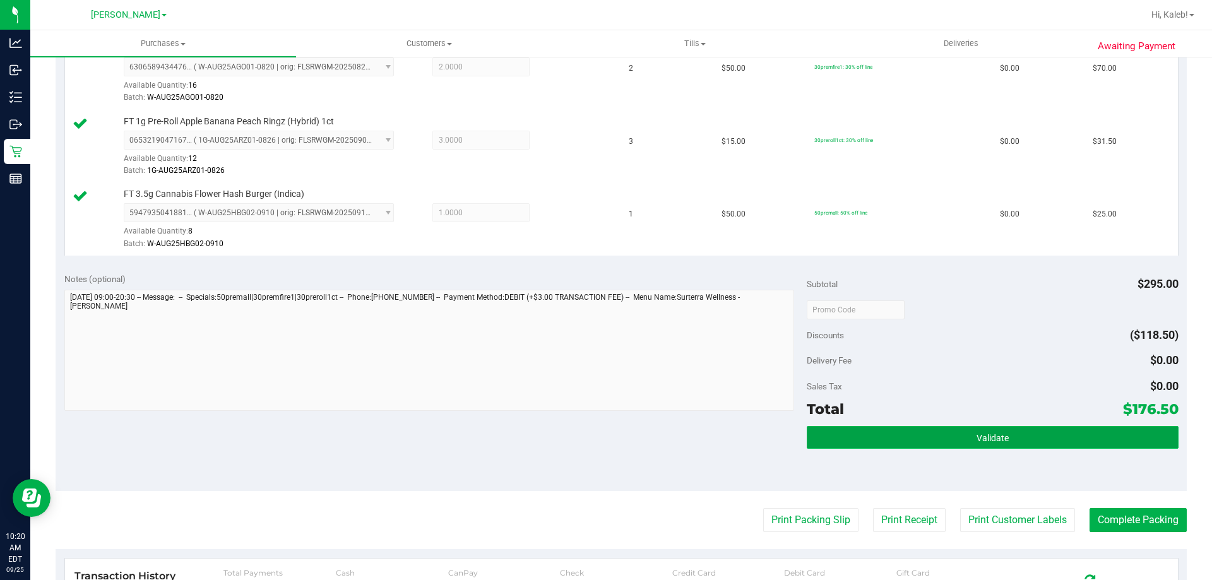
click at [907, 427] on button "Validate" at bounding box center [991, 437] width 371 height 23
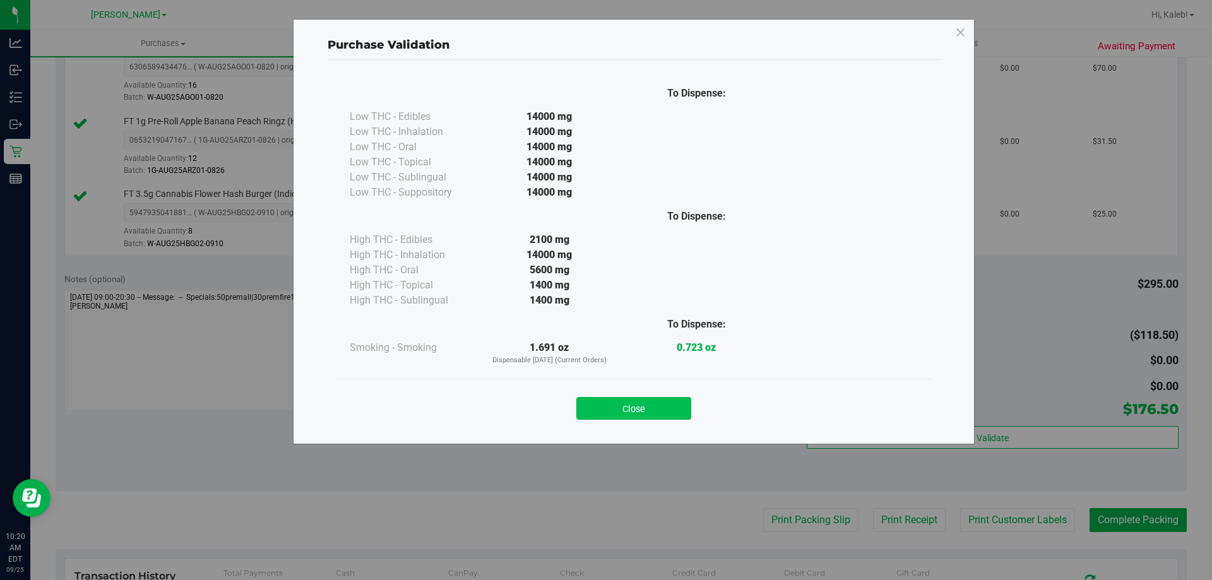
click at [673, 408] on button "Close" at bounding box center [633, 408] width 115 height 23
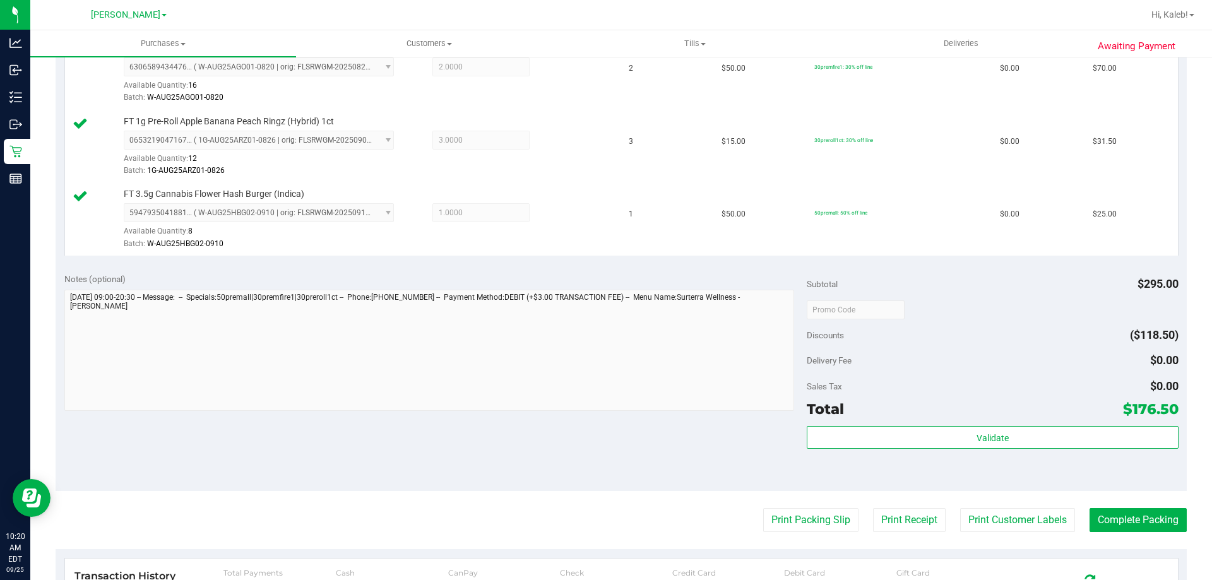
scroll to position [671, 0]
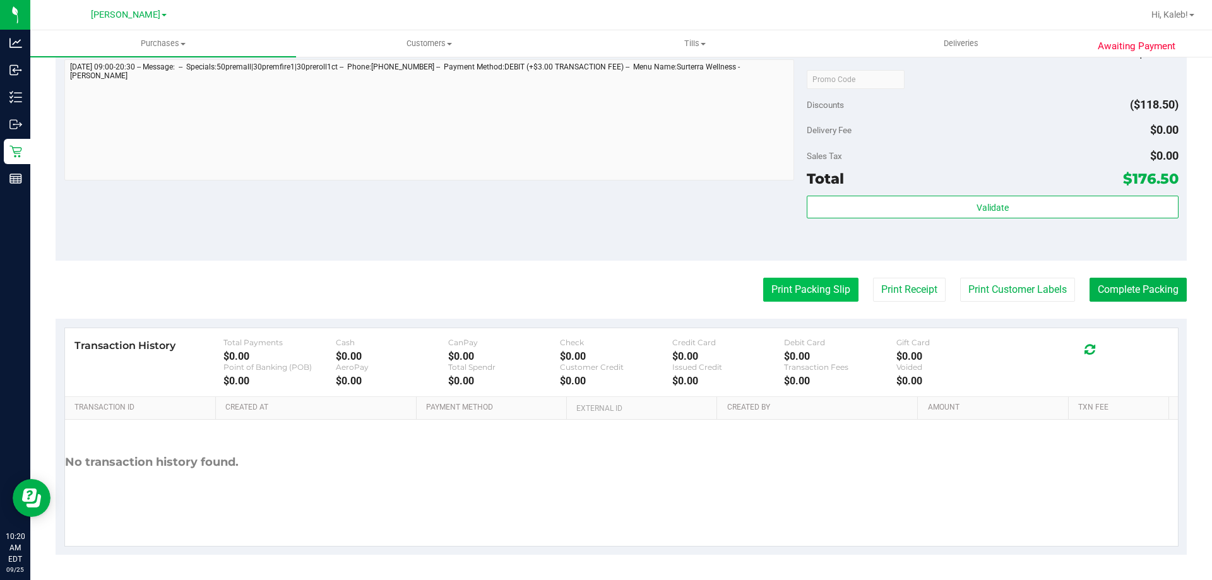
click at [818, 292] on button "Print Packing Slip" at bounding box center [810, 290] width 95 height 24
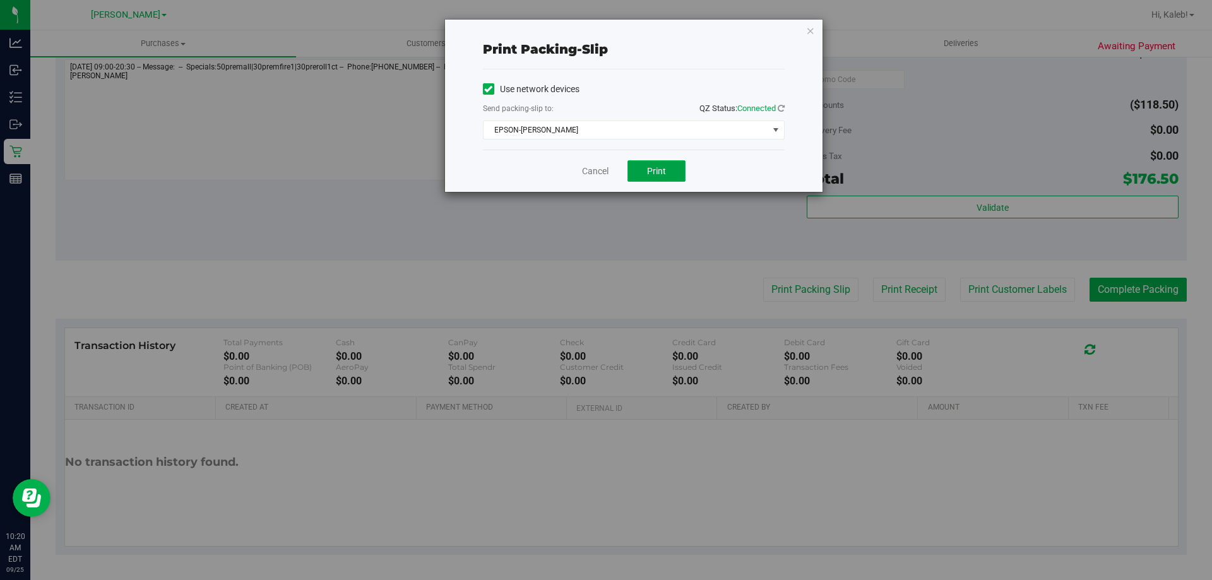
click at [654, 166] on span "Print" at bounding box center [656, 171] width 19 height 10
click at [586, 168] on link "Cancel" at bounding box center [595, 171] width 27 height 13
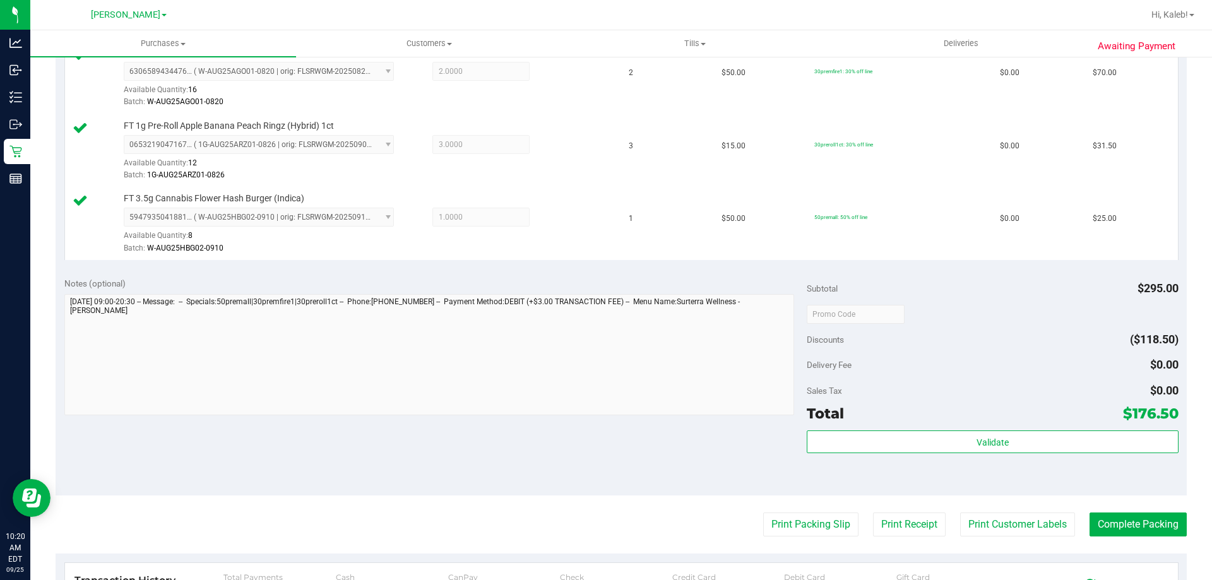
scroll to position [491, 0]
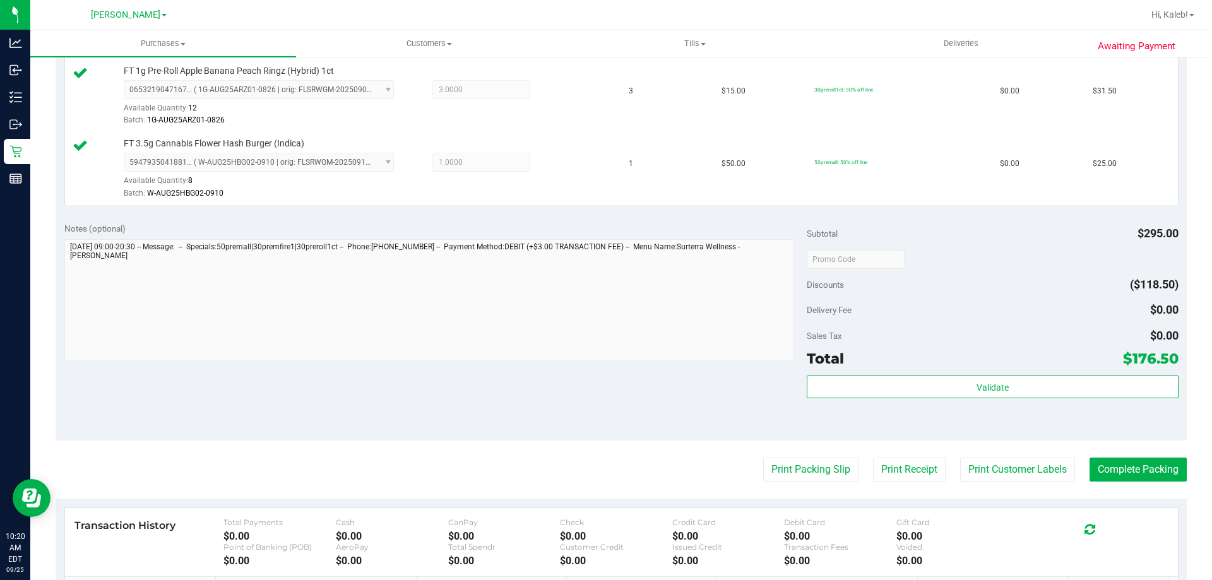
click at [907, 358] on div "Total $176.50" at bounding box center [991, 358] width 371 height 23
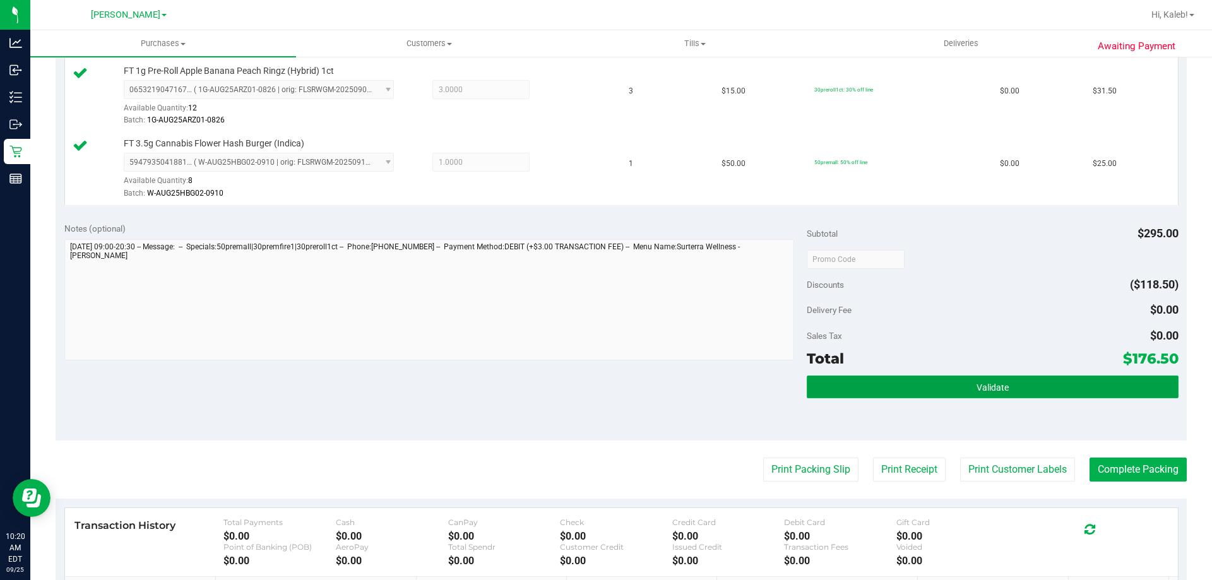
click at [900, 390] on button "Validate" at bounding box center [991, 386] width 371 height 23
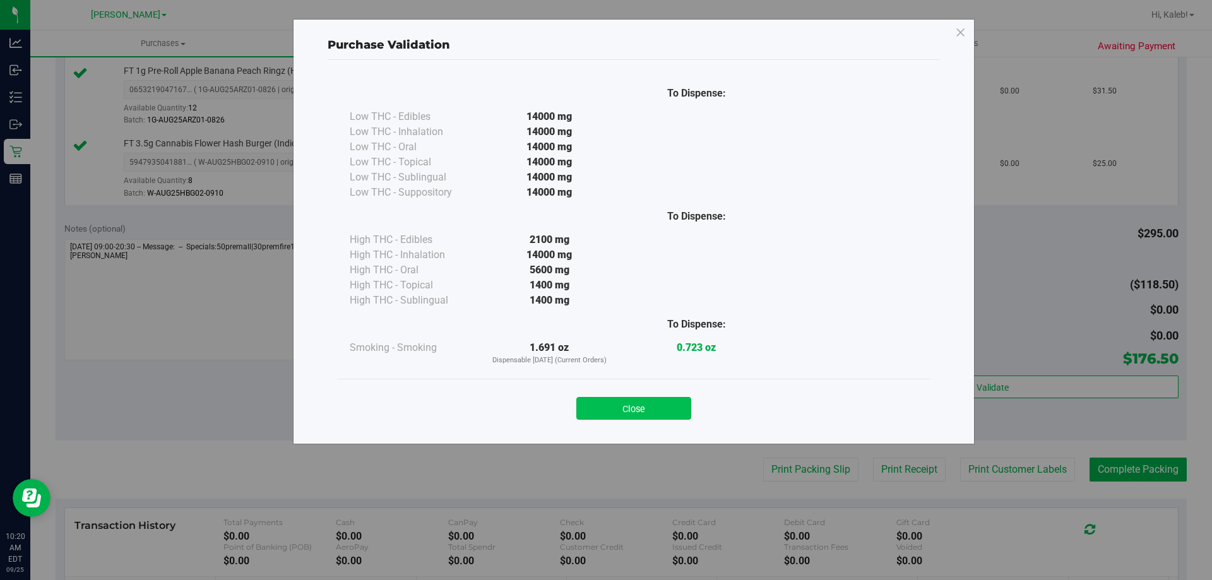
click at [646, 412] on button "Close" at bounding box center [633, 408] width 115 height 23
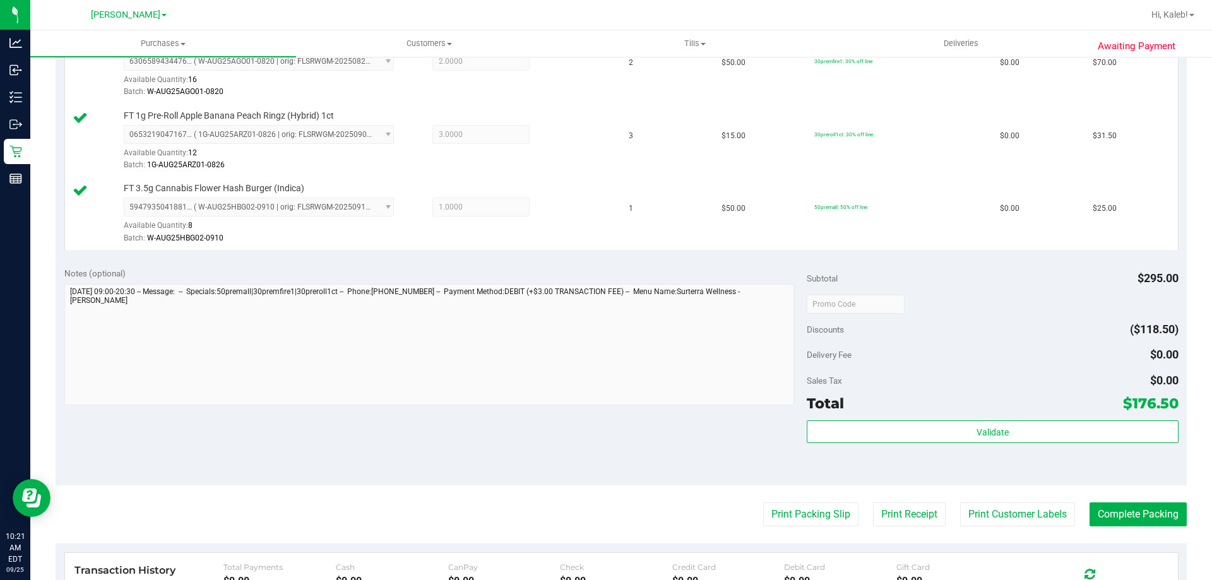
scroll to position [671, 0]
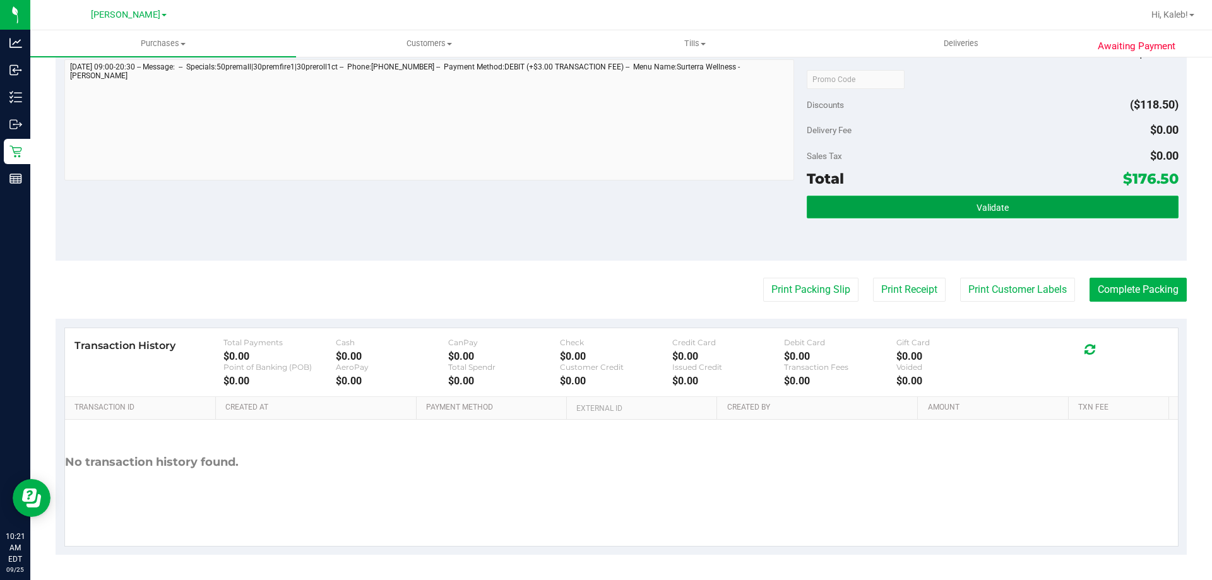
click at [833, 201] on button "Validate" at bounding box center [991, 207] width 371 height 23
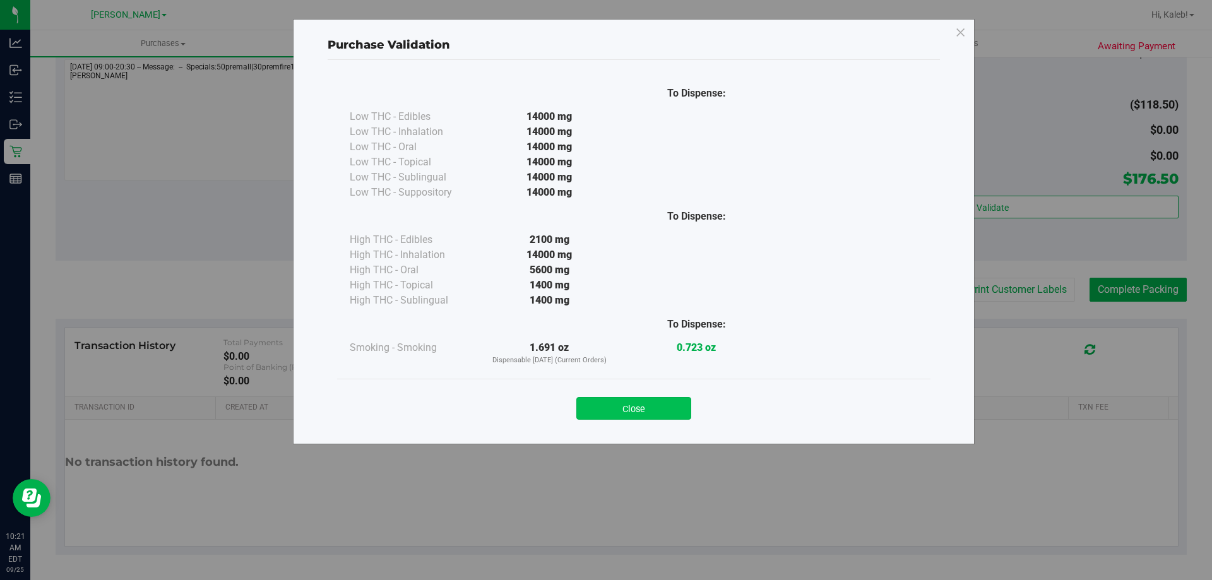
click at [623, 399] on button "Close" at bounding box center [633, 408] width 115 height 23
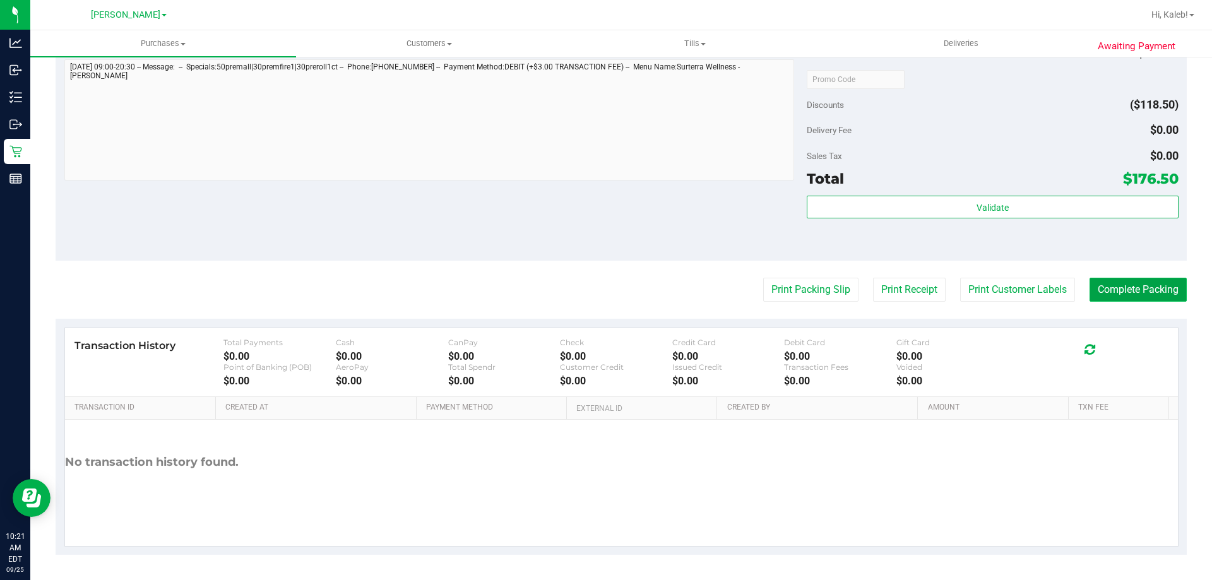
click at [1128, 284] on button "Complete Packing" at bounding box center [1137, 290] width 97 height 24
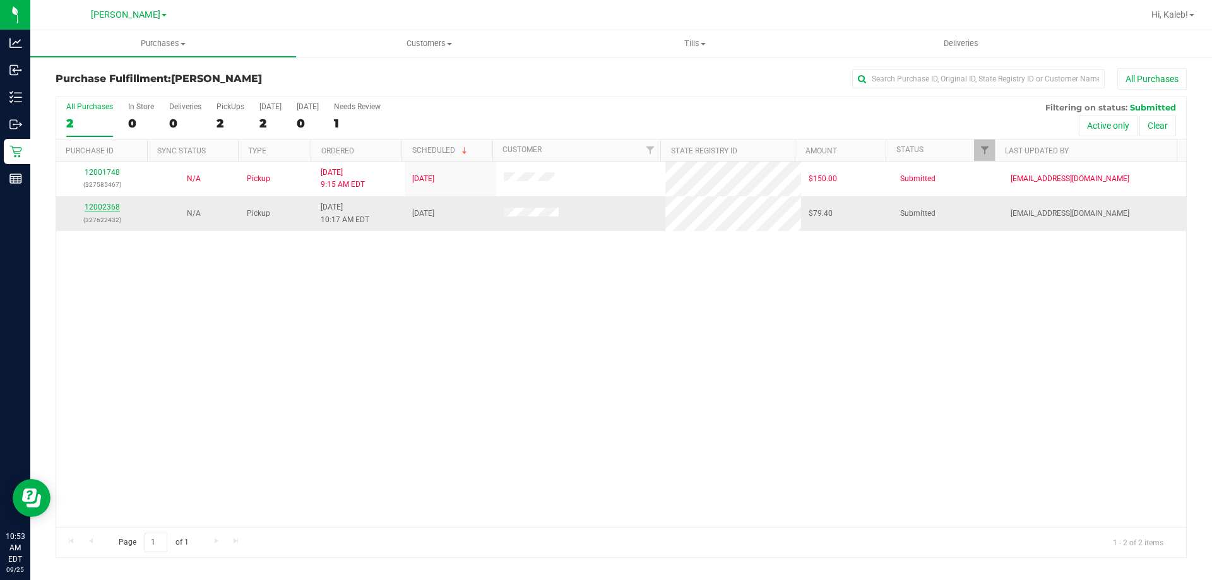
click at [110, 209] on link "12002368" at bounding box center [102, 207] width 35 height 9
click at [110, 207] on link "12002368" at bounding box center [102, 207] width 35 height 9
click at [100, 208] on link "12002368" at bounding box center [102, 207] width 35 height 9
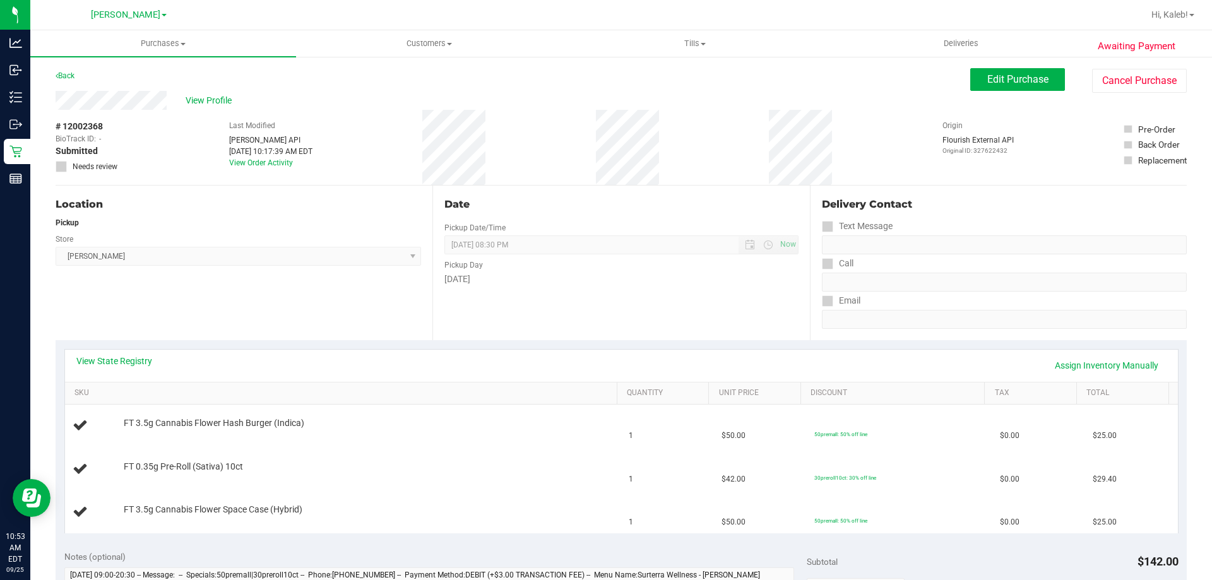
click at [318, 345] on div "View State Registry Assign Inventory Manually SKU Quantity Unit Price Discount …" at bounding box center [621, 440] width 1131 height 201
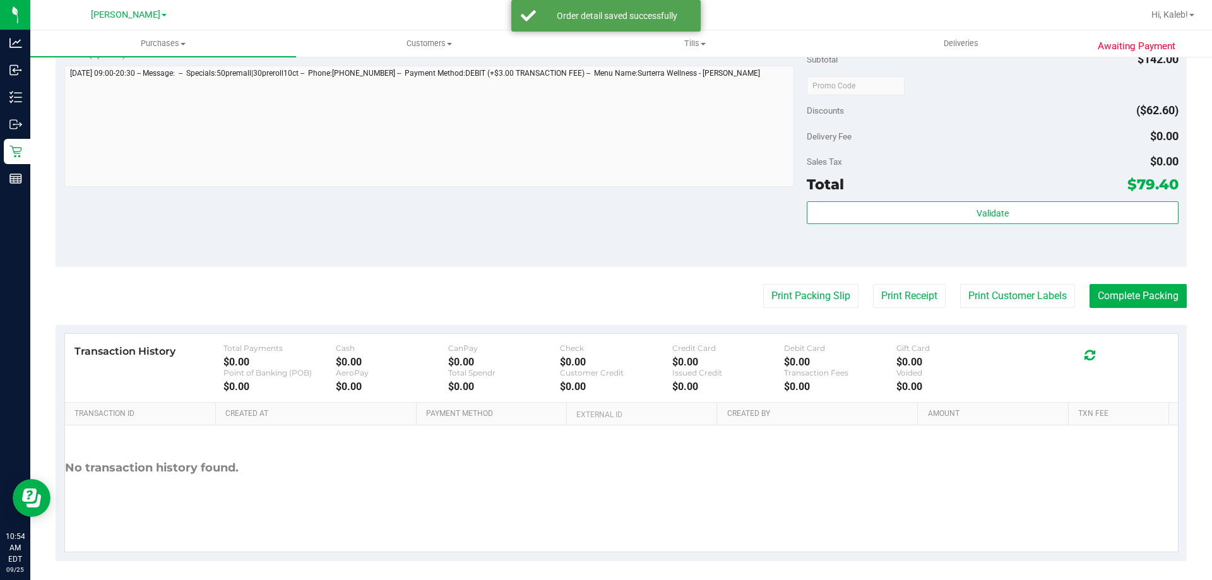
scroll to position [598, 0]
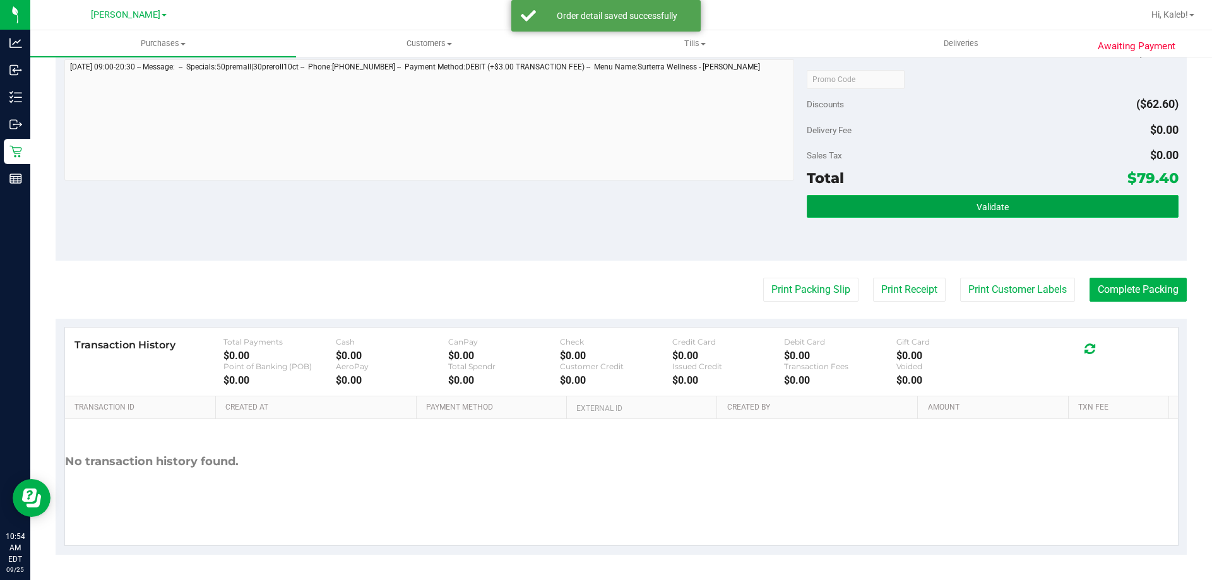
click at [939, 213] on button "Validate" at bounding box center [991, 206] width 371 height 23
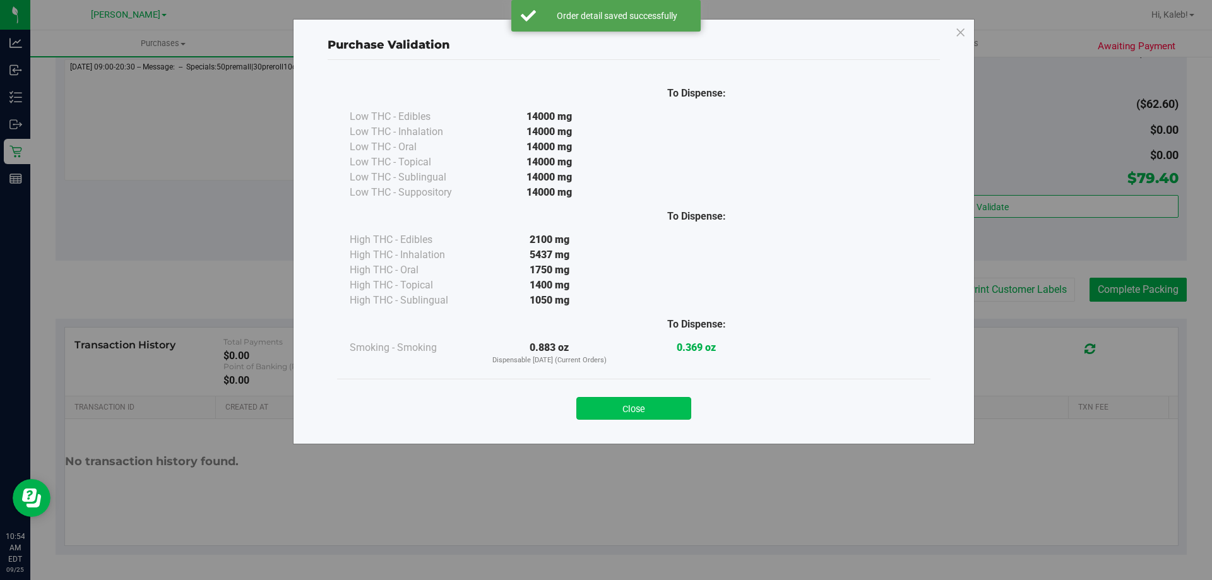
click at [637, 414] on button "Close" at bounding box center [633, 408] width 115 height 23
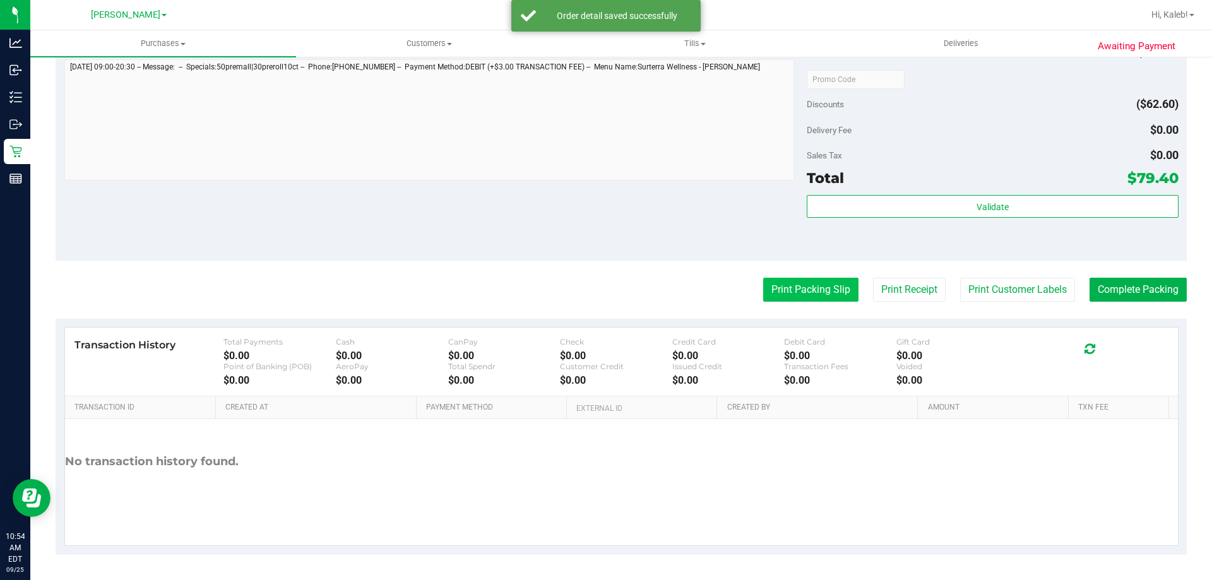
click at [805, 295] on button "Print Packing Slip" at bounding box center [810, 290] width 95 height 24
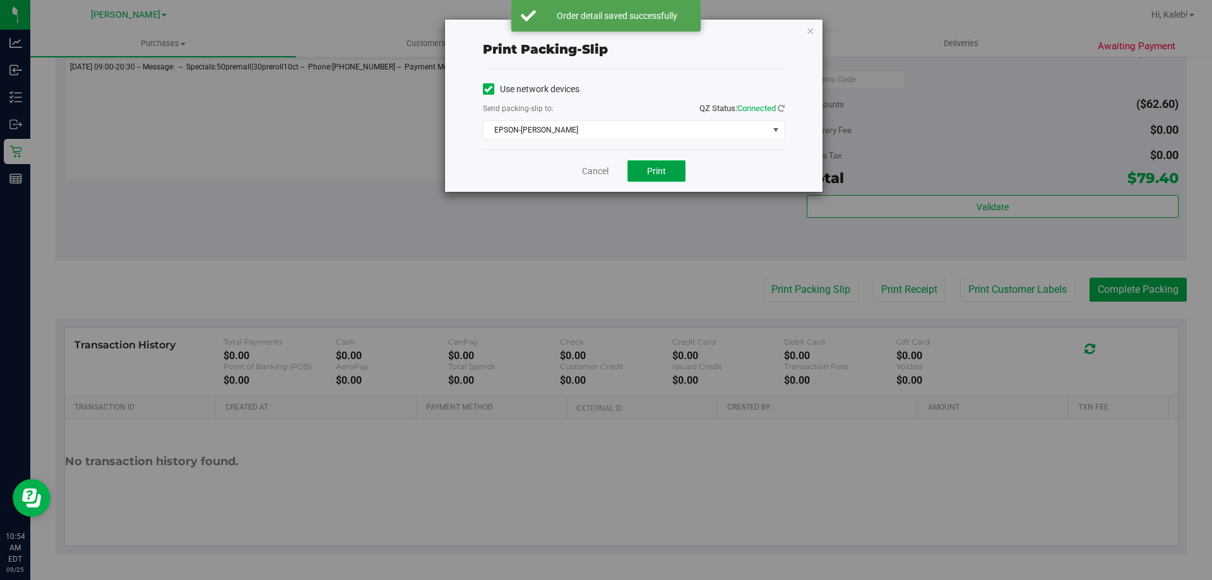
click at [669, 175] on button "Print" at bounding box center [656, 170] width 58 height 21
click at [667, 74] on div "Use network devices Send packing-slip to: QZ Status: Connected EPSON-DWIGHT YOA…" at bounding box center [634, 109] width 302 height 80
click at [589, 166] on link "Cancel" at bounding box center [595, 171] width 27 height 13
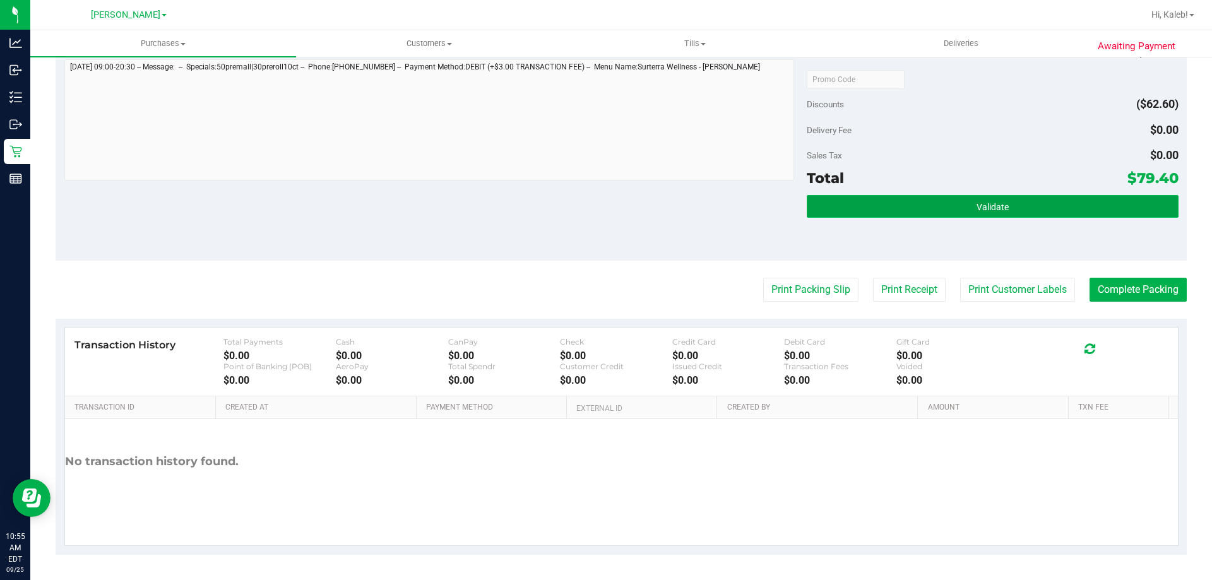
click at [870, 217] on button "Validate" at bounding box center [991, 206] width 371 height 23
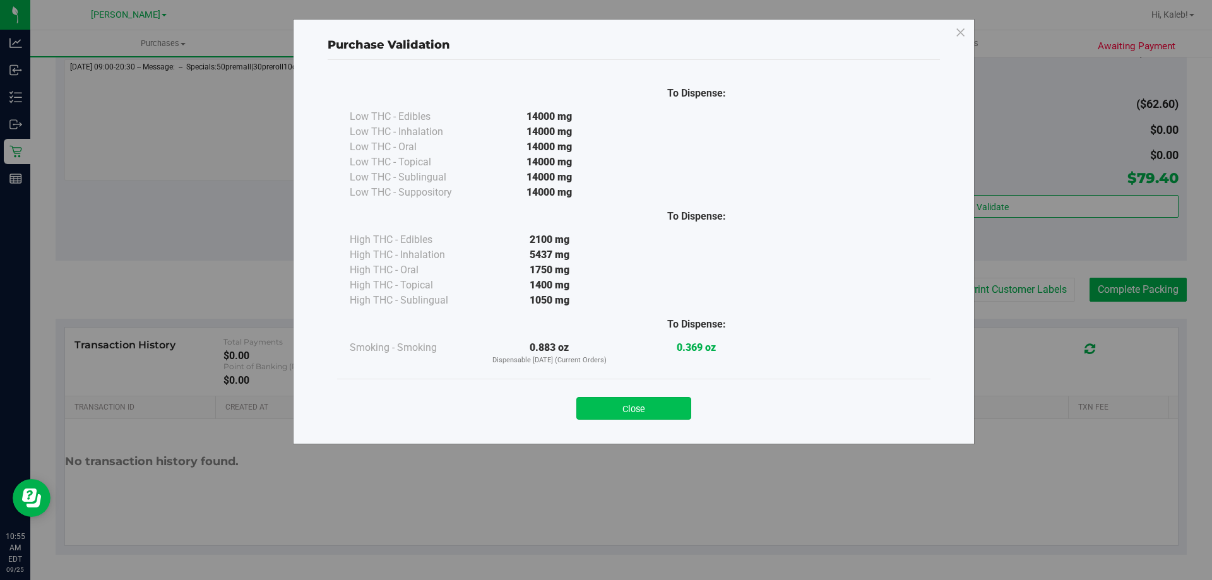
click at [638, 417] on button "Close" at bounding box center [633, 408] width 115 height 23
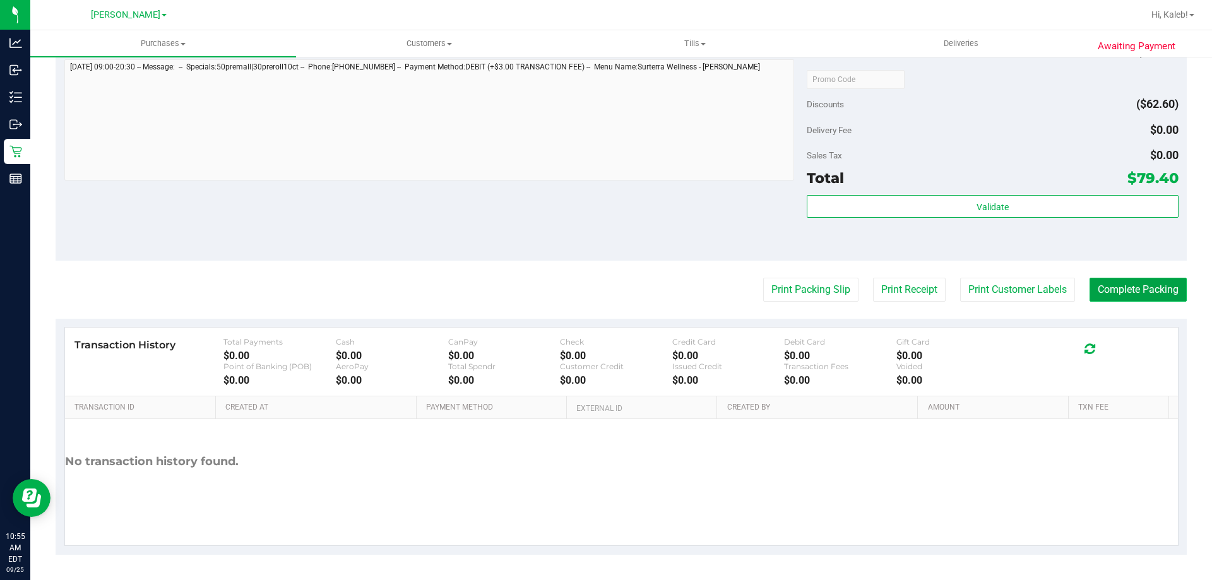
click at [1126, 278] on button "Complete Packing" at bounding box center [1137, 290] width 97 height 24
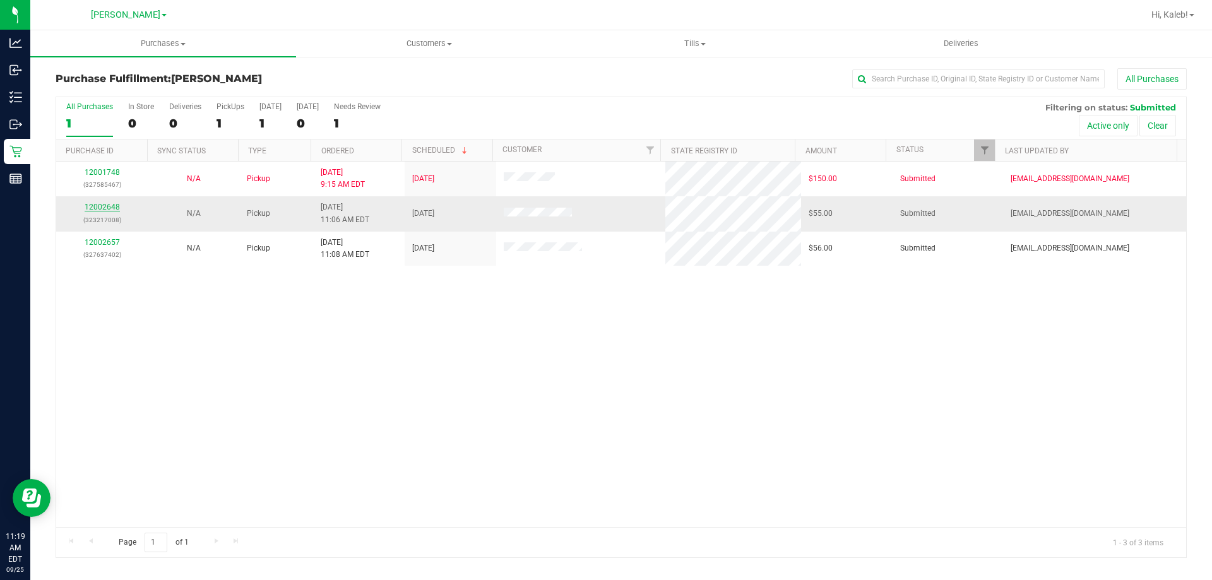
click at [95, 206] on link "12002648" at bounding box center [102, 207] width 35 height 9
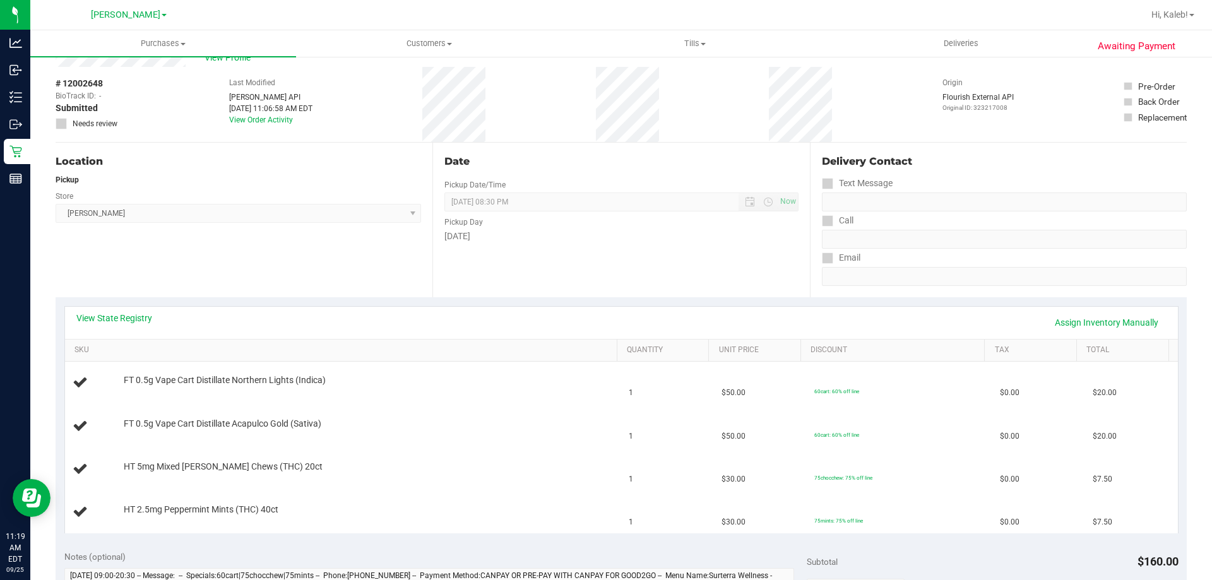
scroll to position [63, 0]
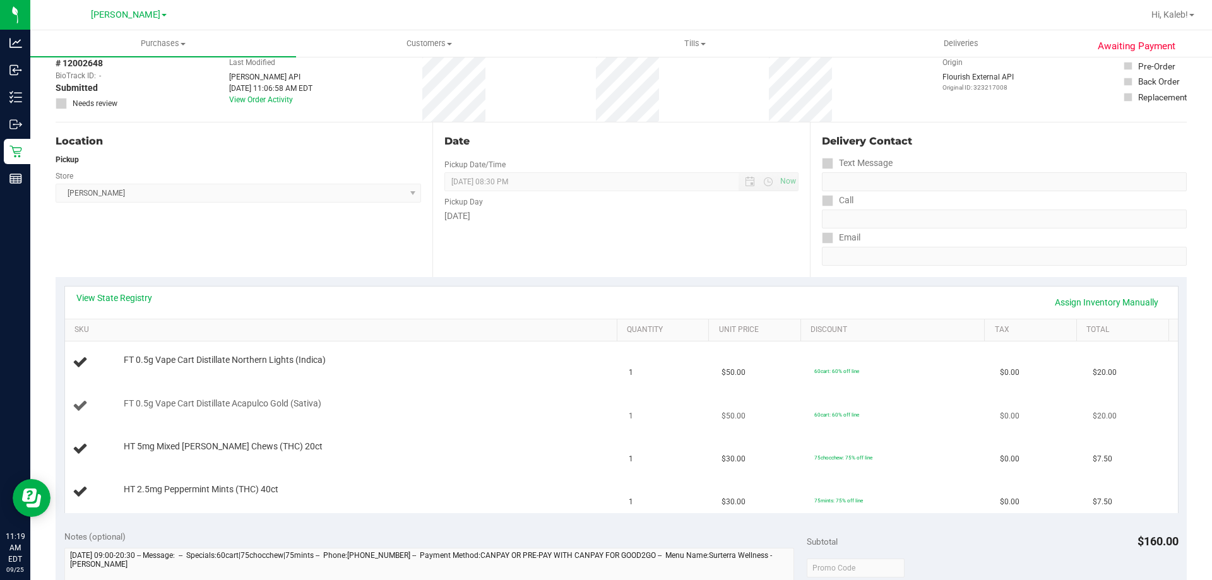
click at [423, 423] on td "FT 0.5g Vape Cart Distillate Acapulco Gold (Sativa)" at bounding box center [343, 406] width 557 height 43
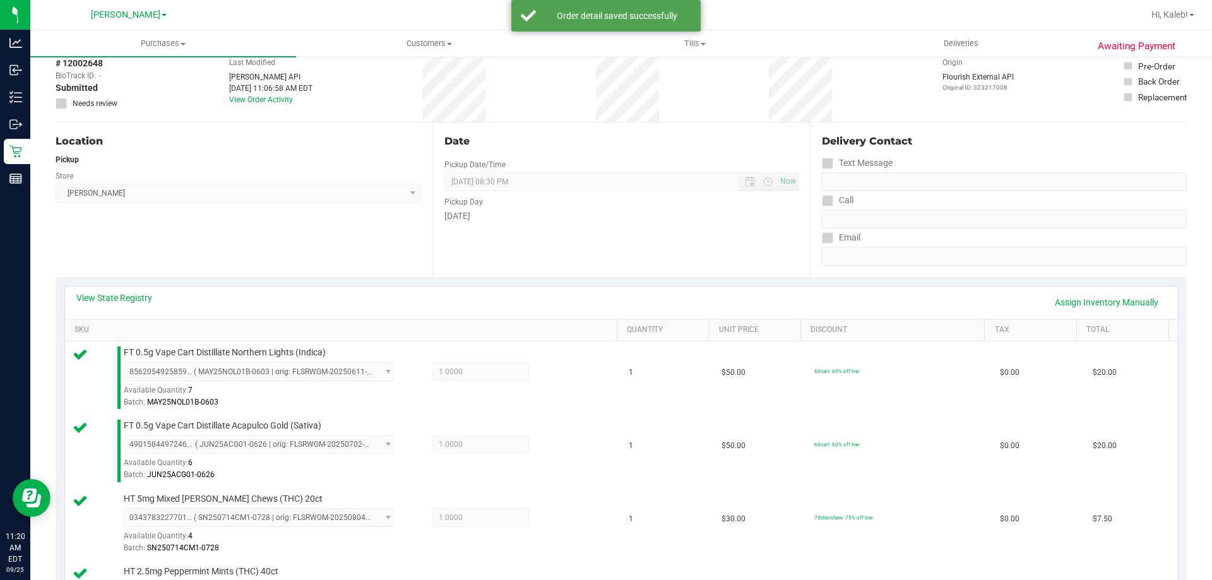
scroll to position [671, 0]
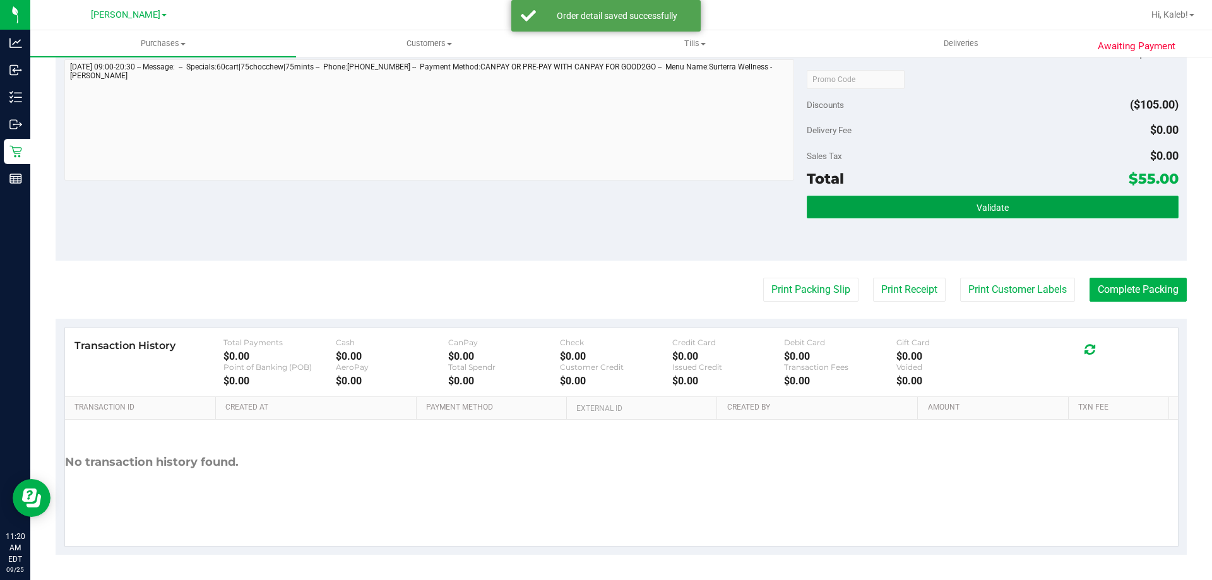
click at [883, 208] on button "Validate" at bounding box center [991, 207] width 371 height 23
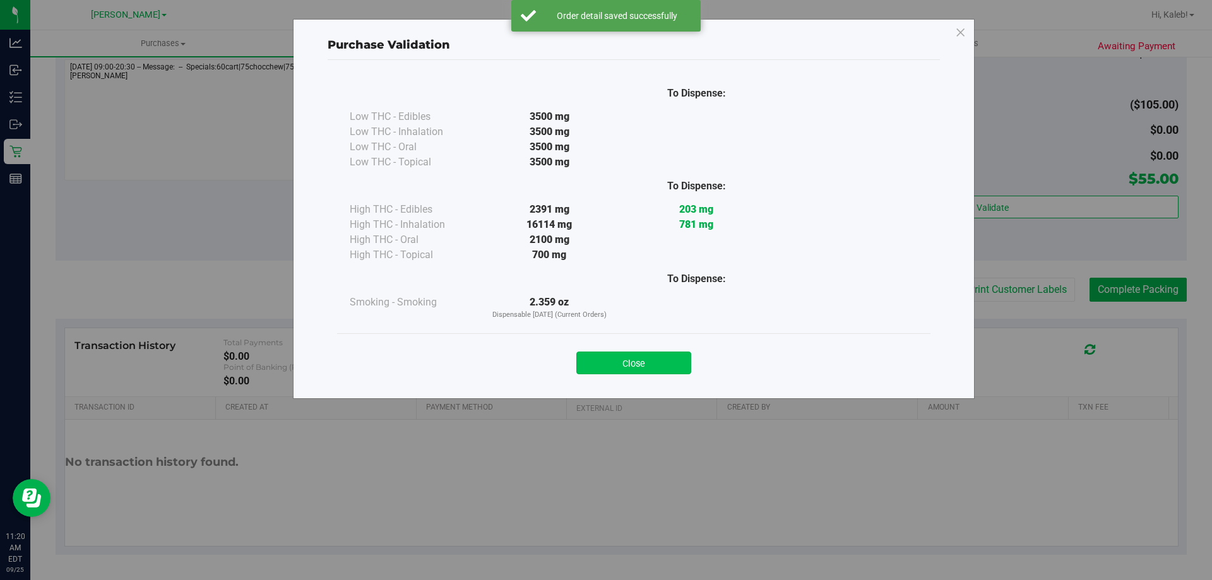
drag, startPoint x: 706, startPoint y: 399, endPoint x: 634, endPoint y: 359, distance: 82.2
click at [697, 392] on div "Purchase Validation To Dispense: Low THC - Edibles 3500 mg" at bounding box center [610, 290] width 1221 height 580
click at [634, 359] on button "Close" at bounding box center [633, 362] width 115 height 23
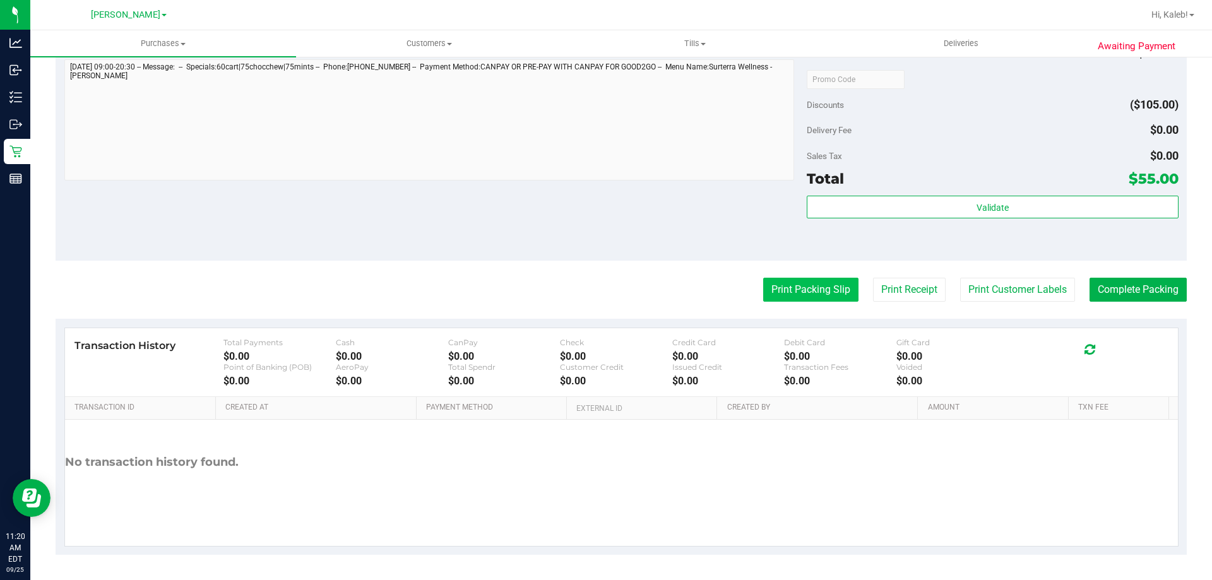
click at [784, 283] on button "Print Packing Slip" at bounding box center [810, 290] width 95 height 24
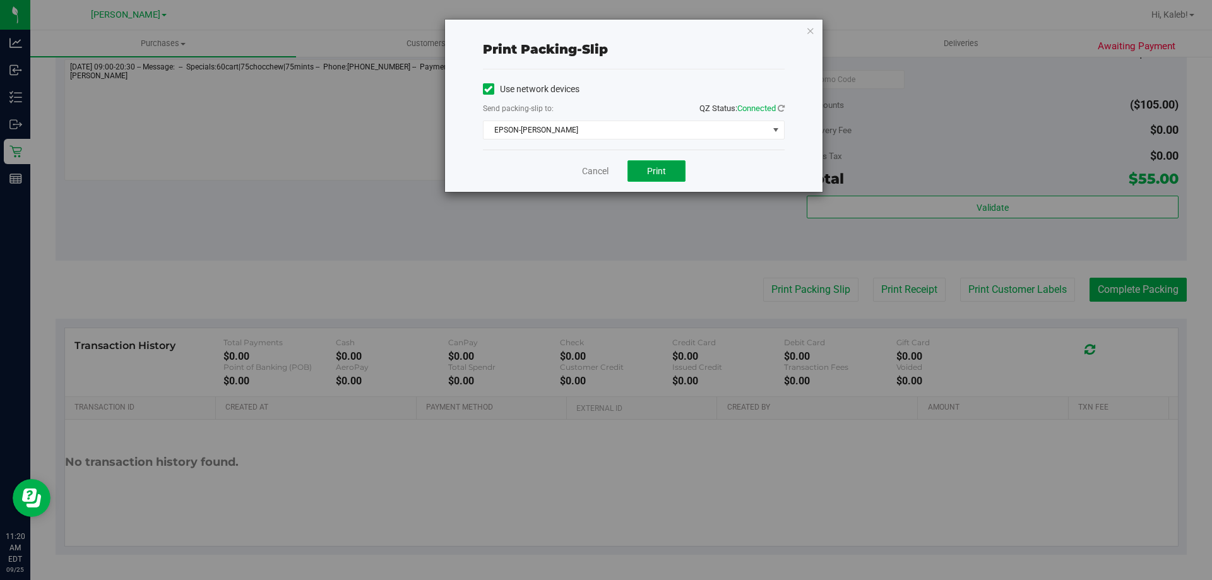
click at [659, 181] on button "Print" at bounding box center [656, 170] width 58 height 21
click at [655, 93] on div "Use network devices" at bounding box center [634, 89] width 302 height 19
click at [584, 177] on link "Cancel" at bounding box center [595, 171] width 27 height 13
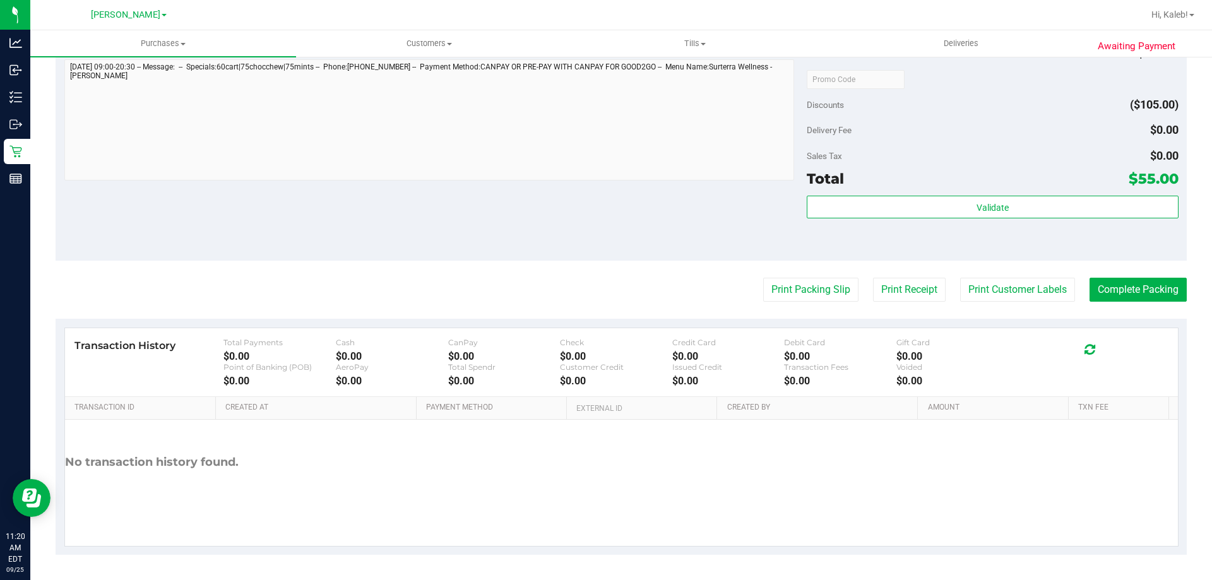
click at [890, 179] on div "Total $55.00" at bounding box center [991, 178] width 371 height 23
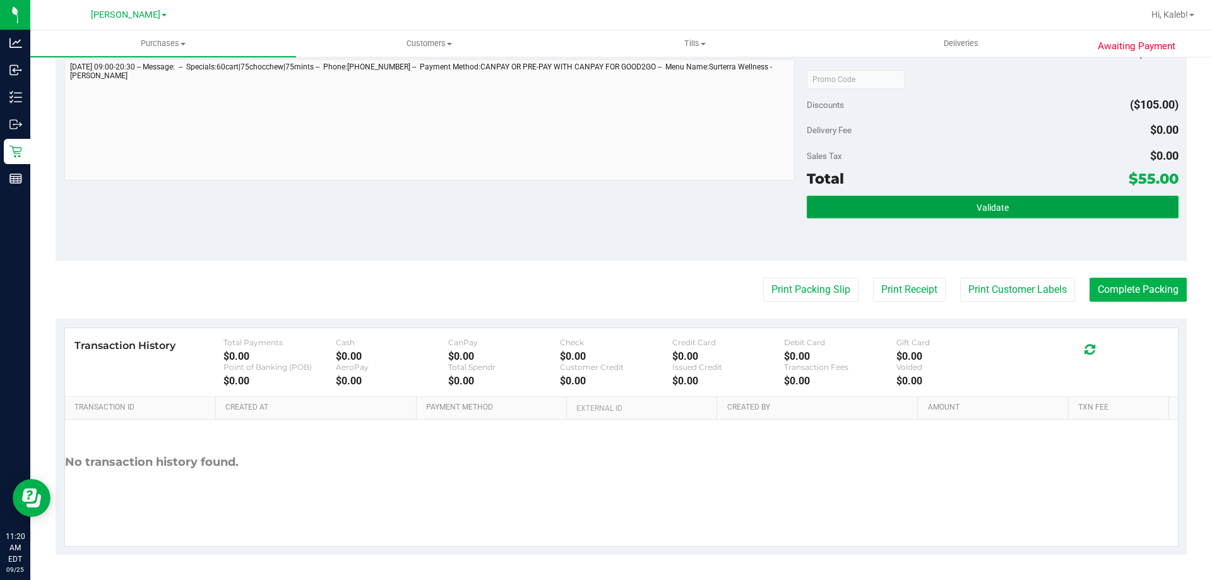
click at [882, 204] on button "Validate" at bounding box center [991, 207] width 371 height 23
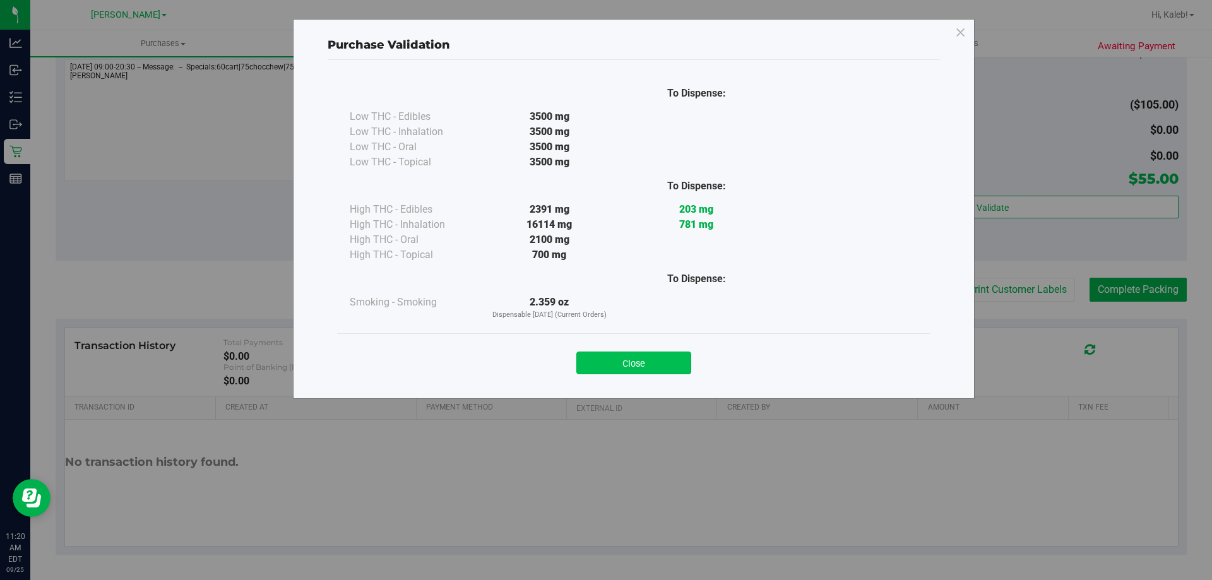
click at [611, 374] on button "Close" at bounding box center [633, 362] width 115 height 23
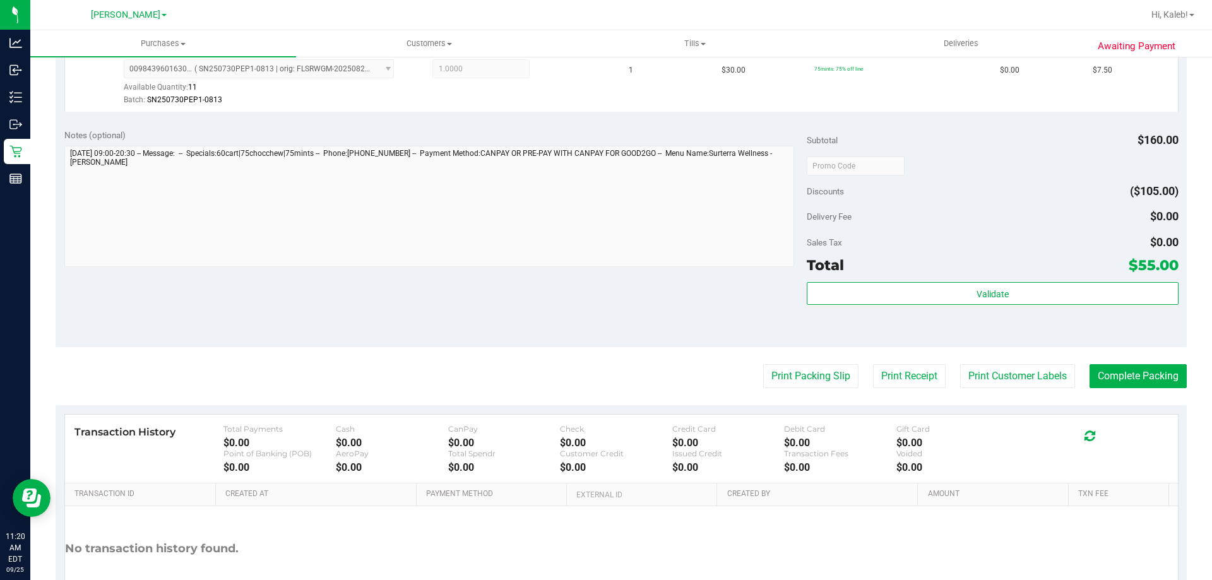
scroll to position [577, 0]
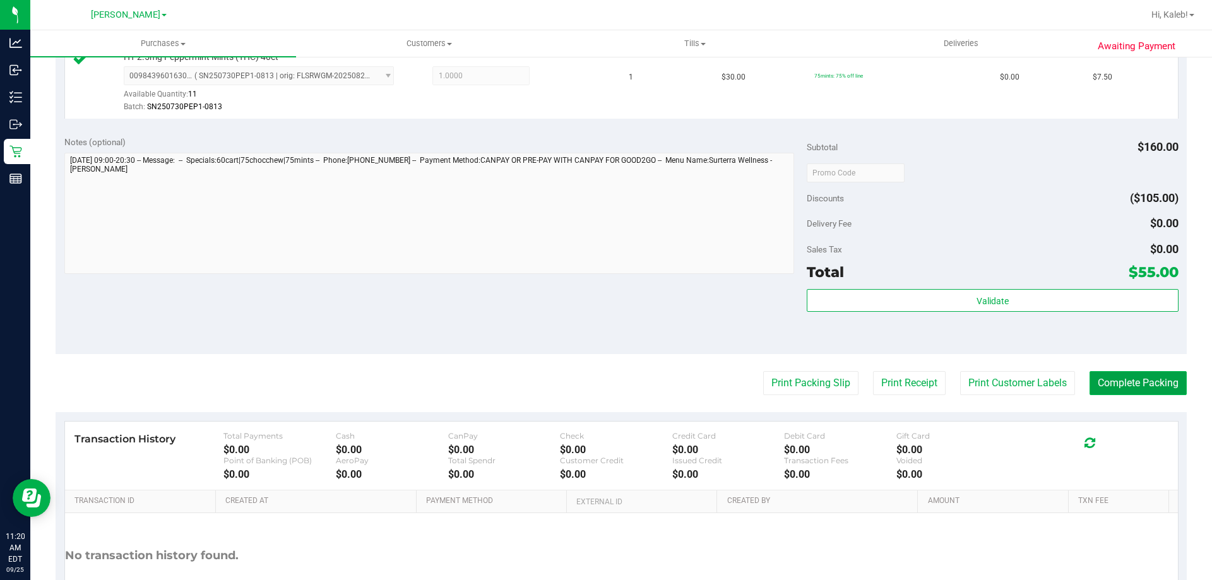
click at [1118, 389] on button "Complete Packing" at bounding box center [1137, 383] width 97 height 24
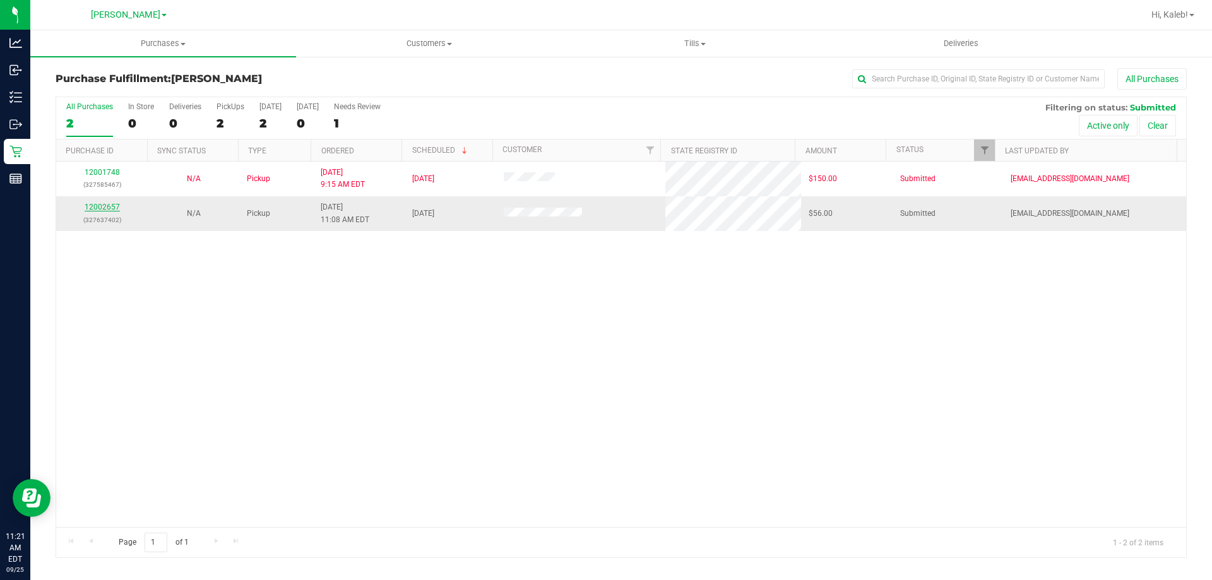
click at [93, 208] on link "12002657" at bounding box center [102, 207] width 35 height 9
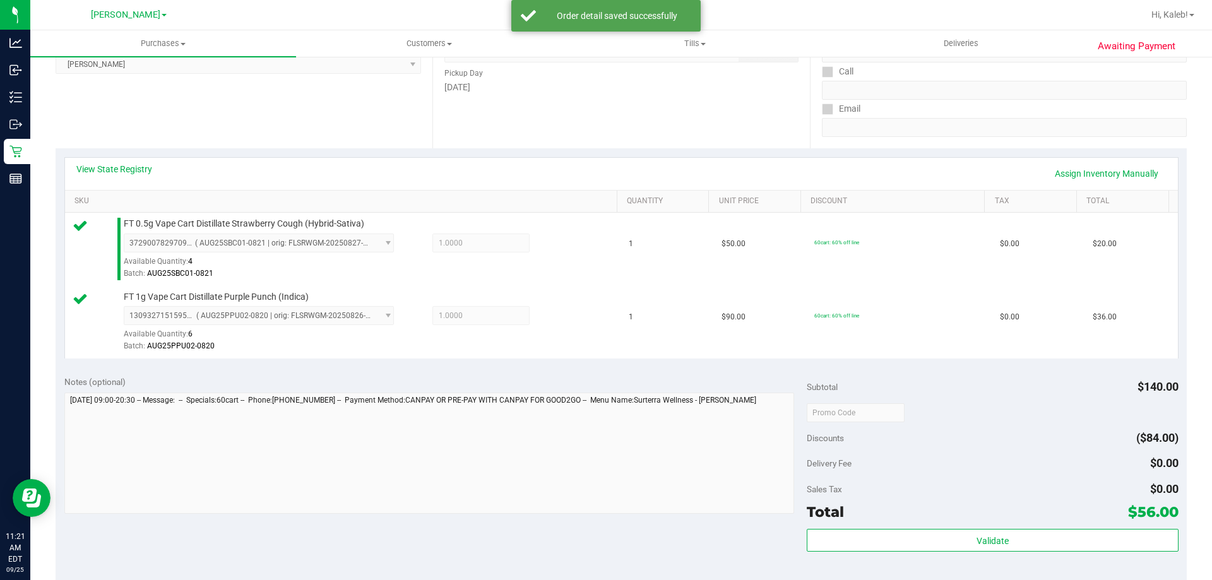
scroll to position [525, 0]
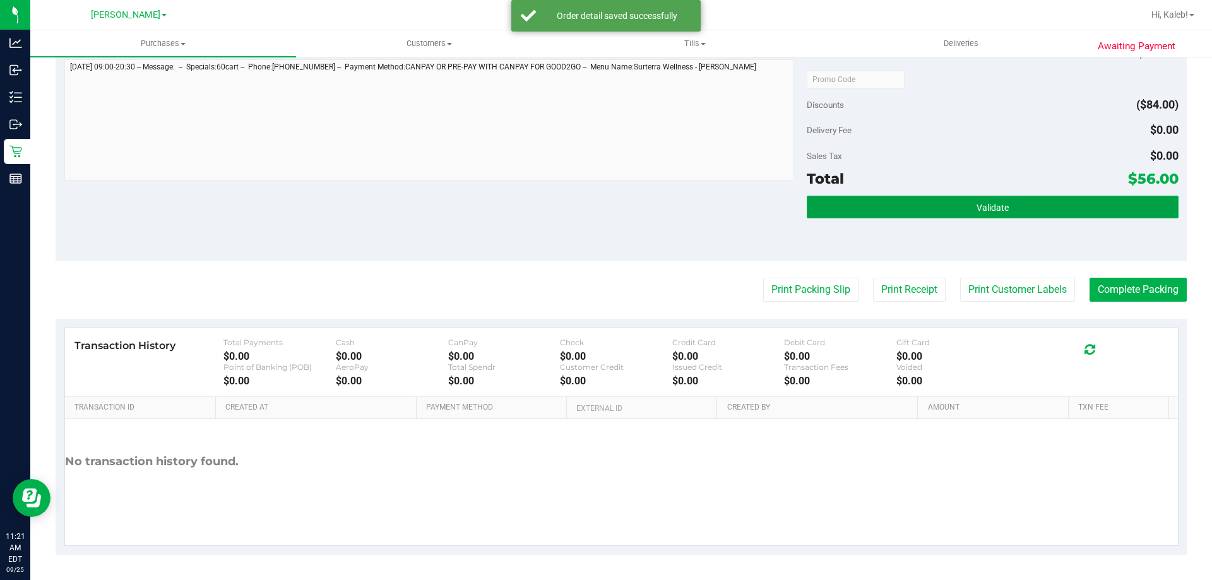
click at [938, 214] on button "Validate" at bounding box center [991, 207] width 371 height 23
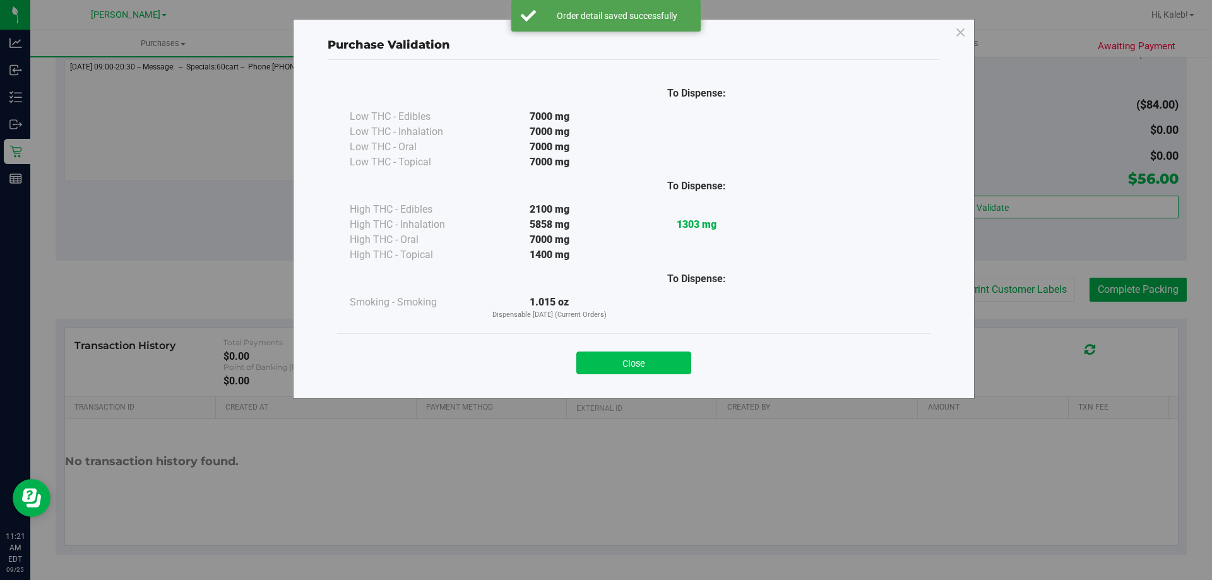
click at [644, 355] on button "Close" at bounding box center [633, 362] width 115 height 23
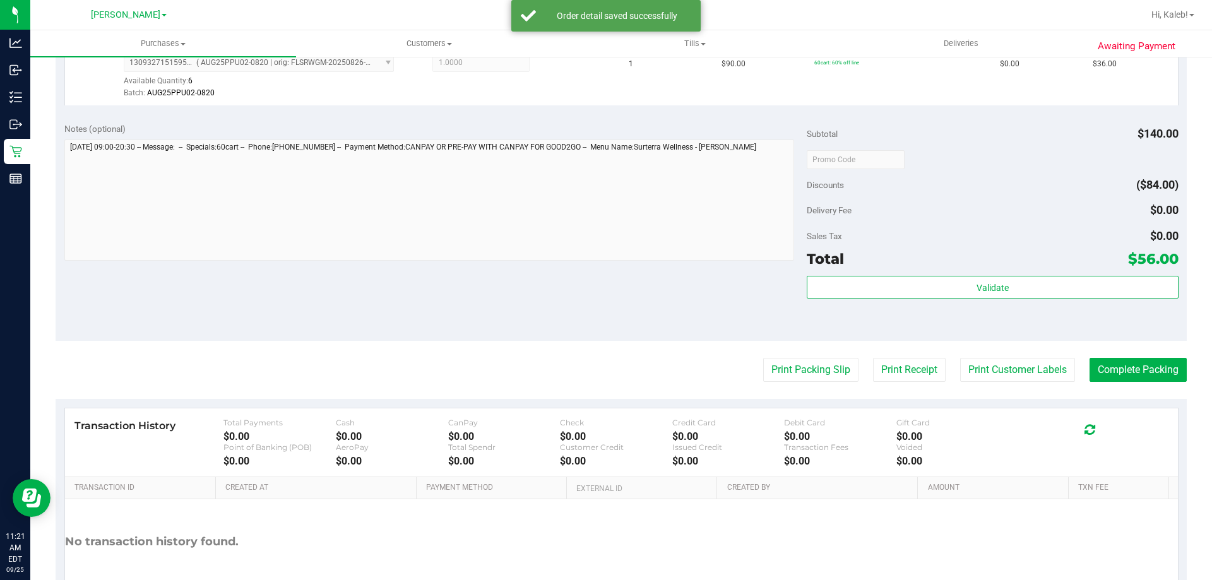
scroll to position [445, 0]
click at [818, 358] on button "Print Packing Slip" at bounding box center [810, 370] width 95 height 24
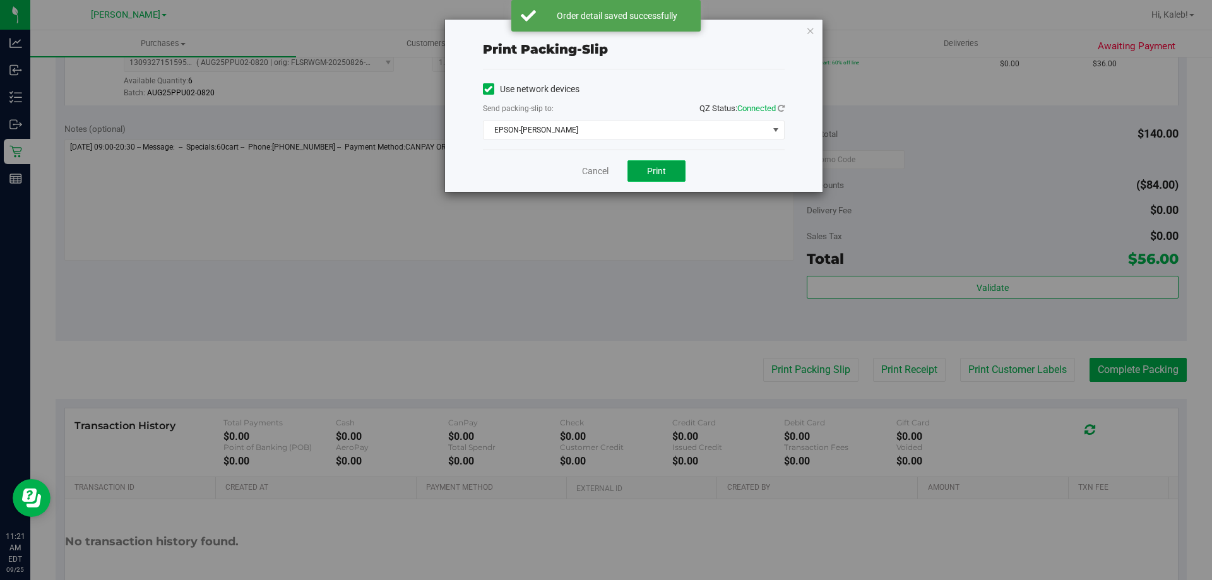
click at [629, 172] on button "Print" at bounding box center [656, 170] width 58 height 21
click at [600, 170] on link "Cancel" at bounding box center [595, 171] width 27 height 13
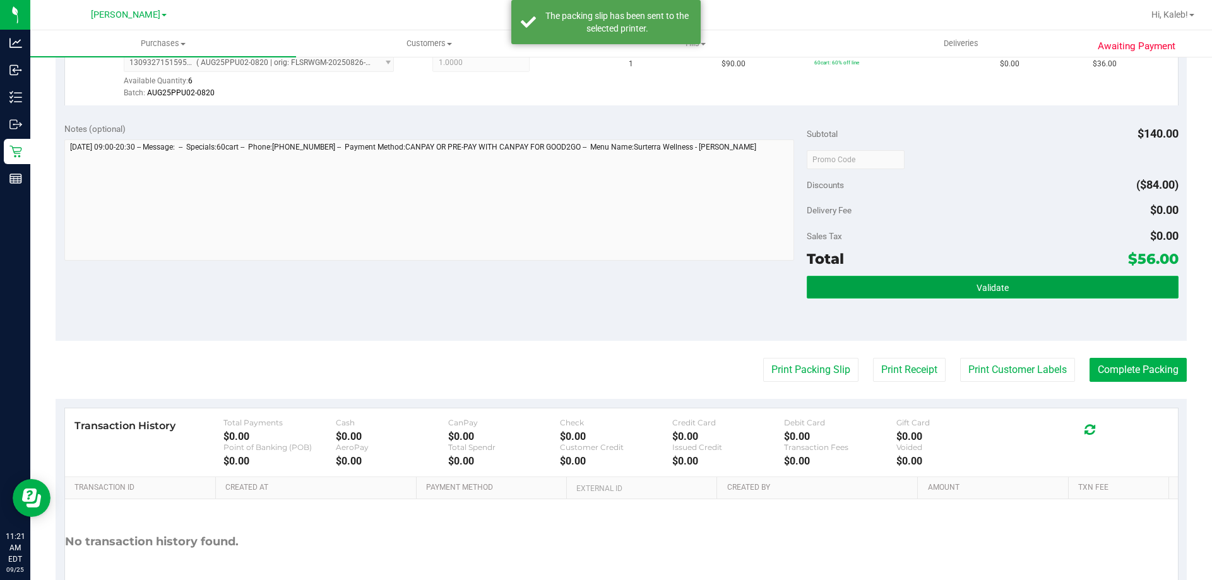
click at [926, 294] on button "Validate" at bounding box center [991, 287] width 371 height 23
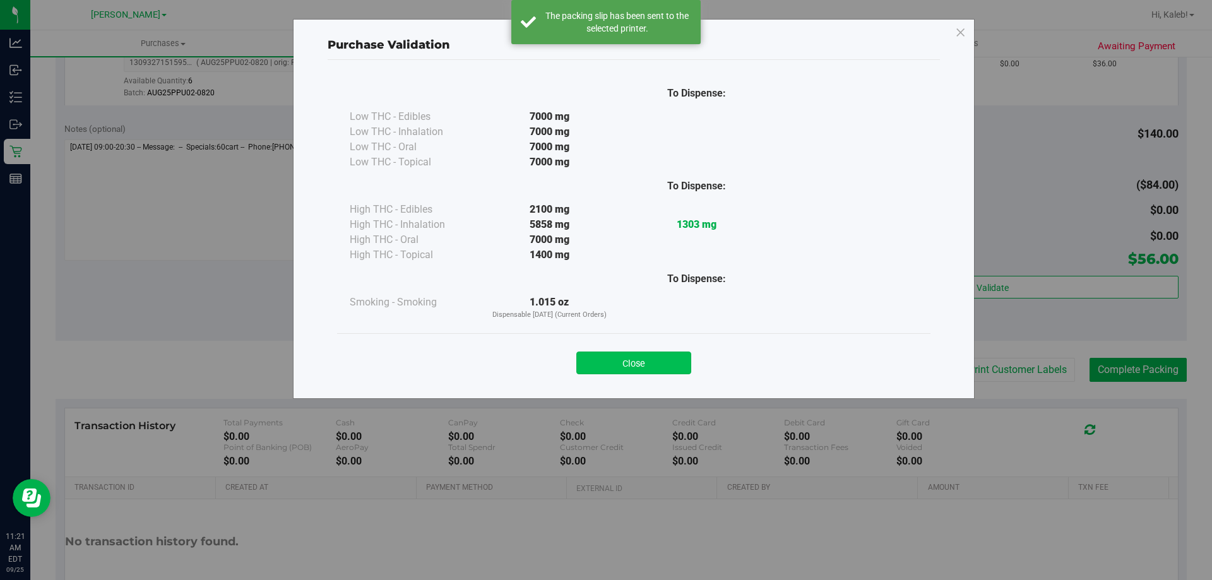
click at [668, 372] on button "Close" at bounding box center [633, 362] width 115 height 23
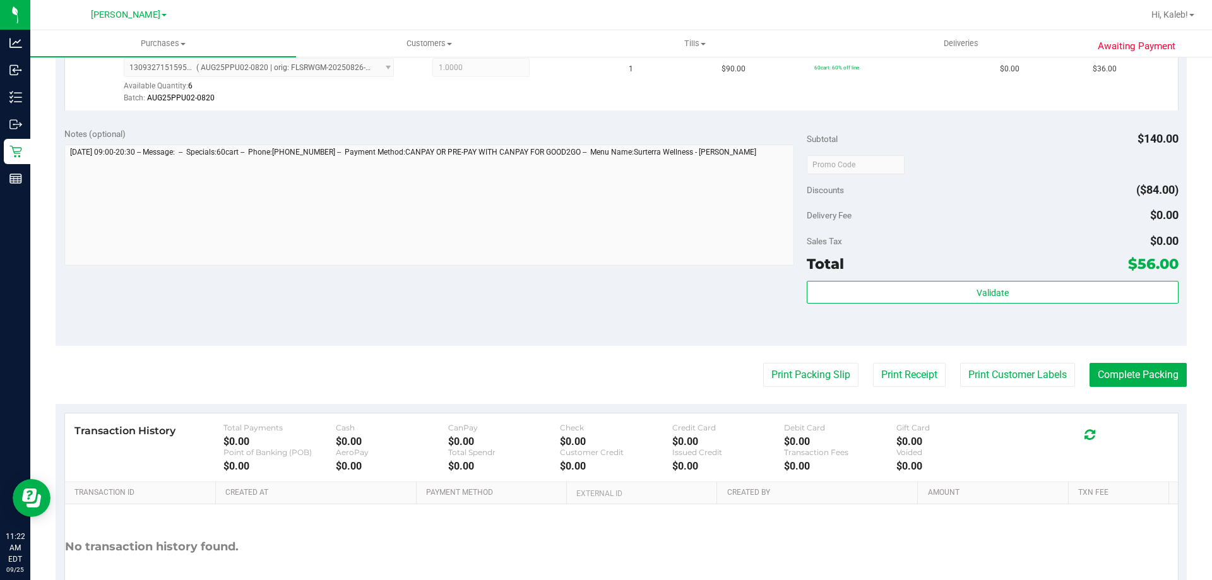
scroll to position [525, 0]
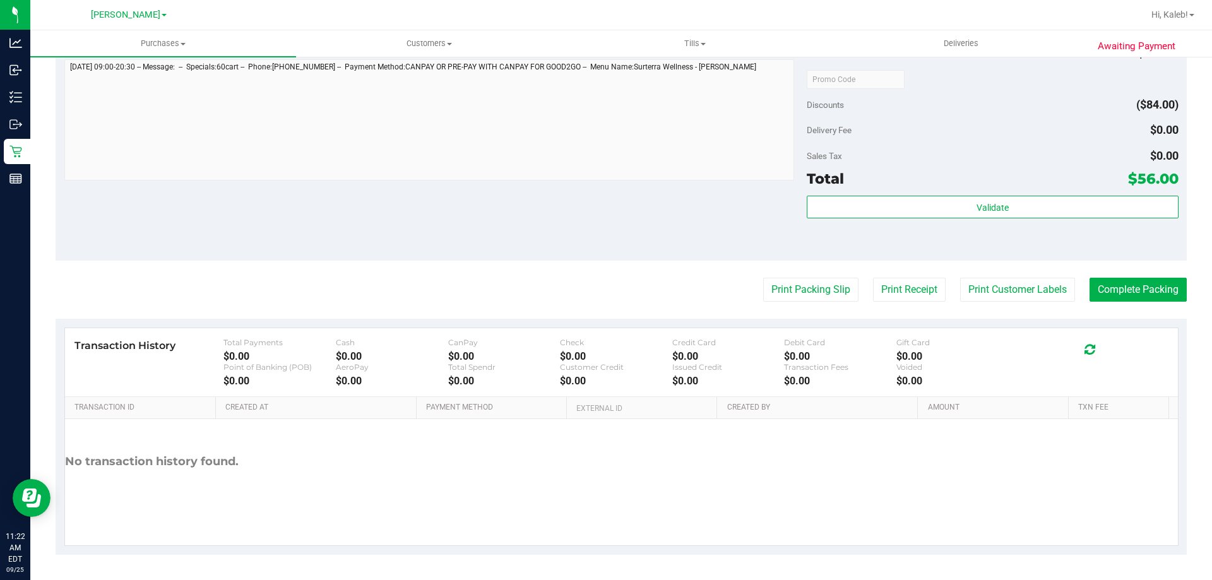
click at [874, 177] on div "Total $56.00" at bounding box center [991, 178] width 371 height 23
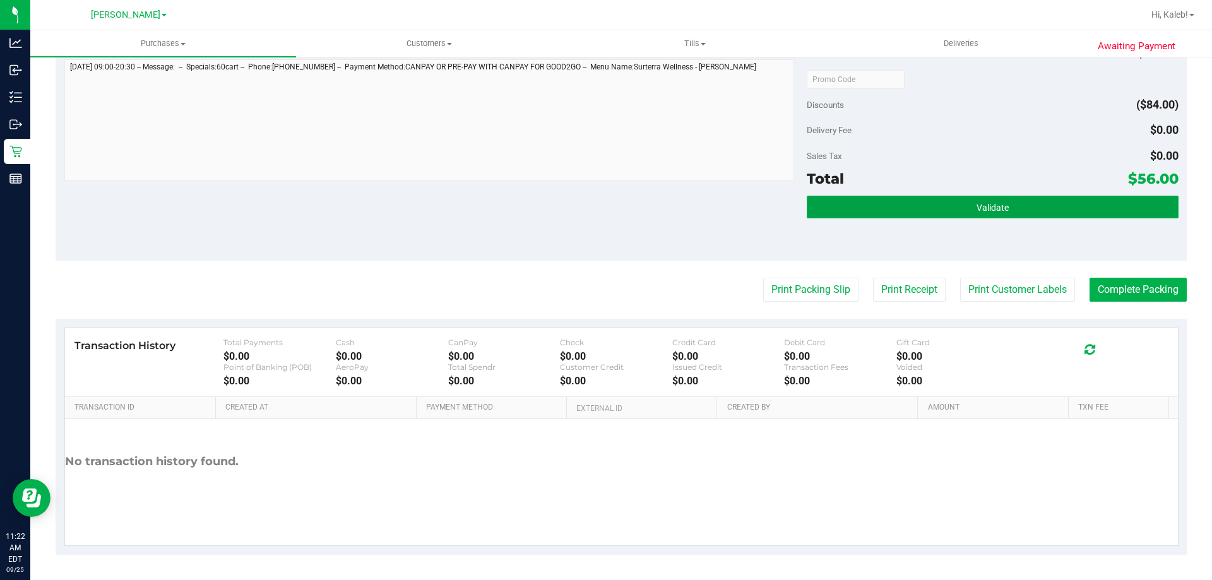
click at [842, 211] on button "Validate" at bounding box center [991, 207] width 371 height 23
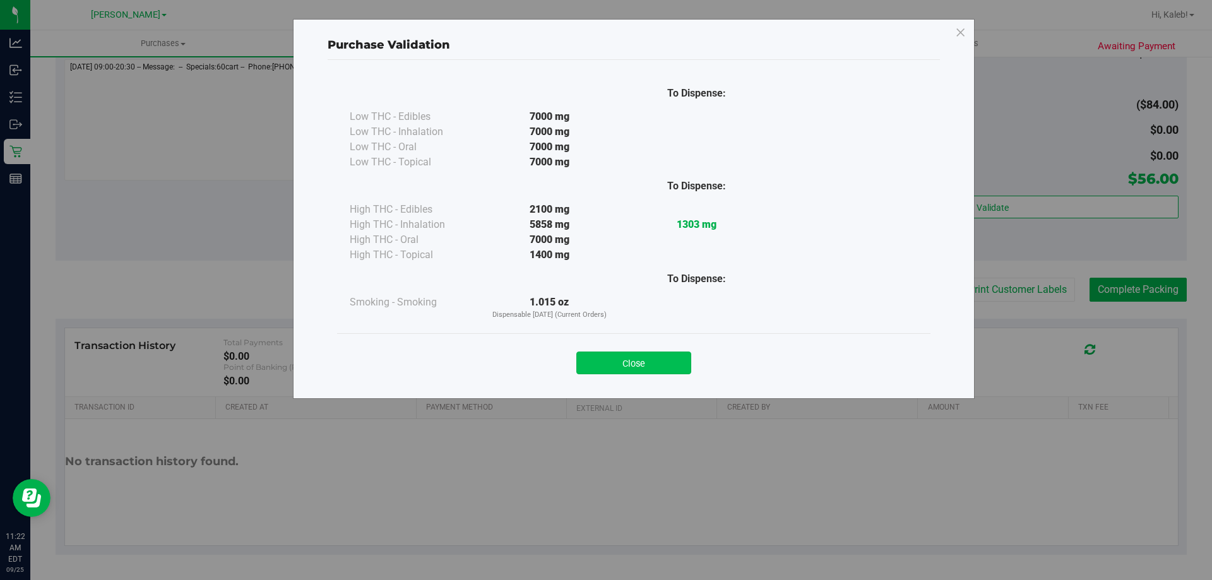
click at [630, 362] on button "Close" at bounding box center [633, 362] width 115 height 23
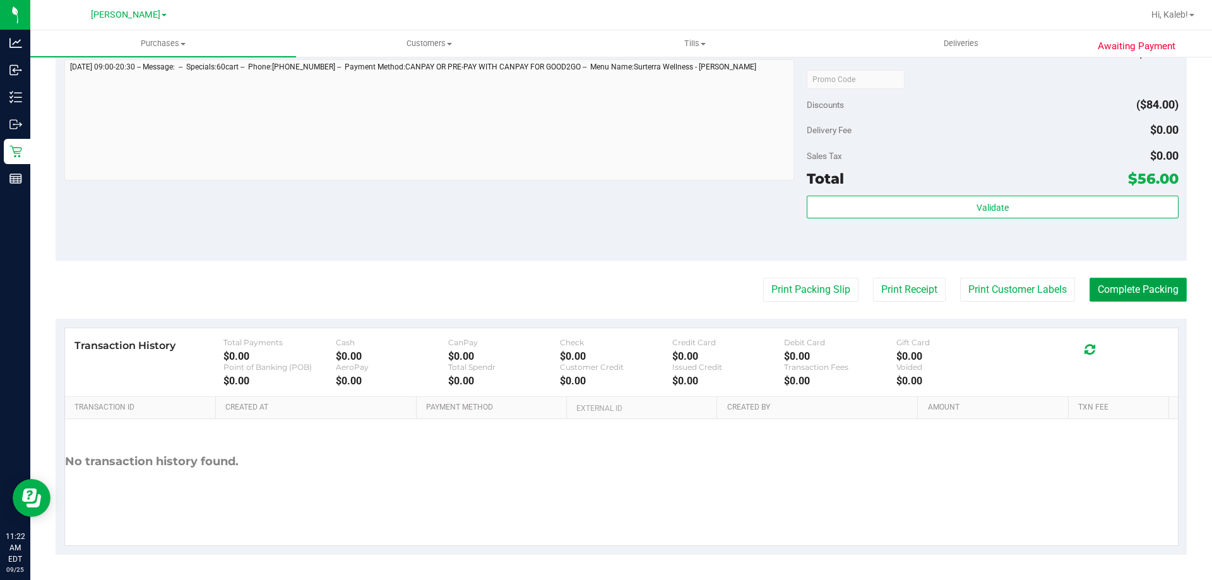
click at [1137, 281] on button "Complete Packing" at bounding box center [1137, 290] width 97 height 24
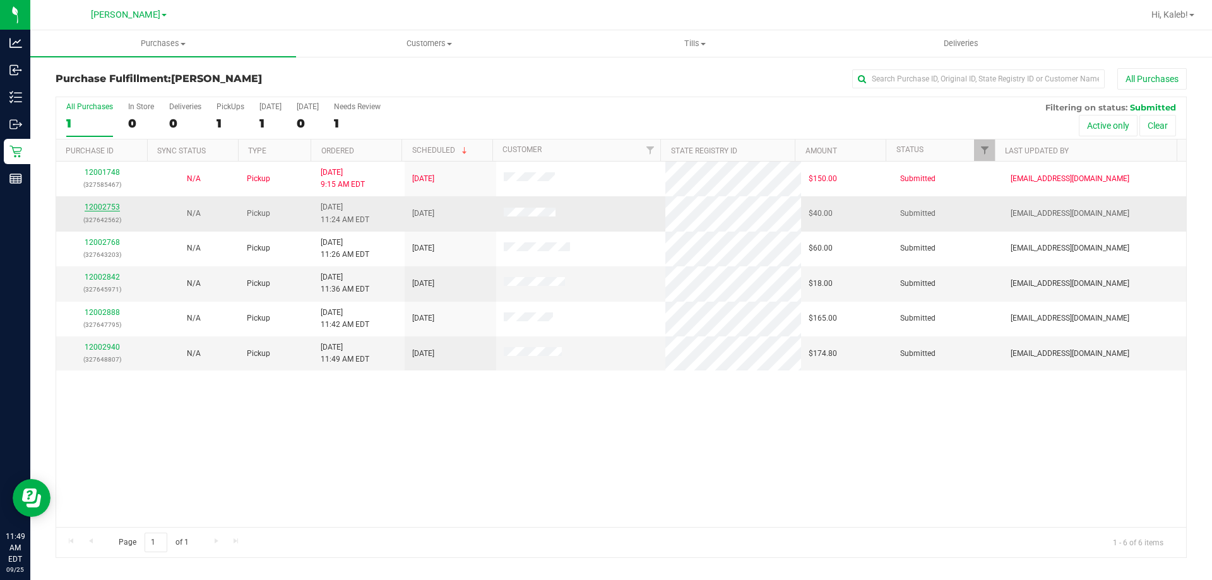
click at [95, 208] on link "12002753" at bounding box center [102, 207] width 35 height 9
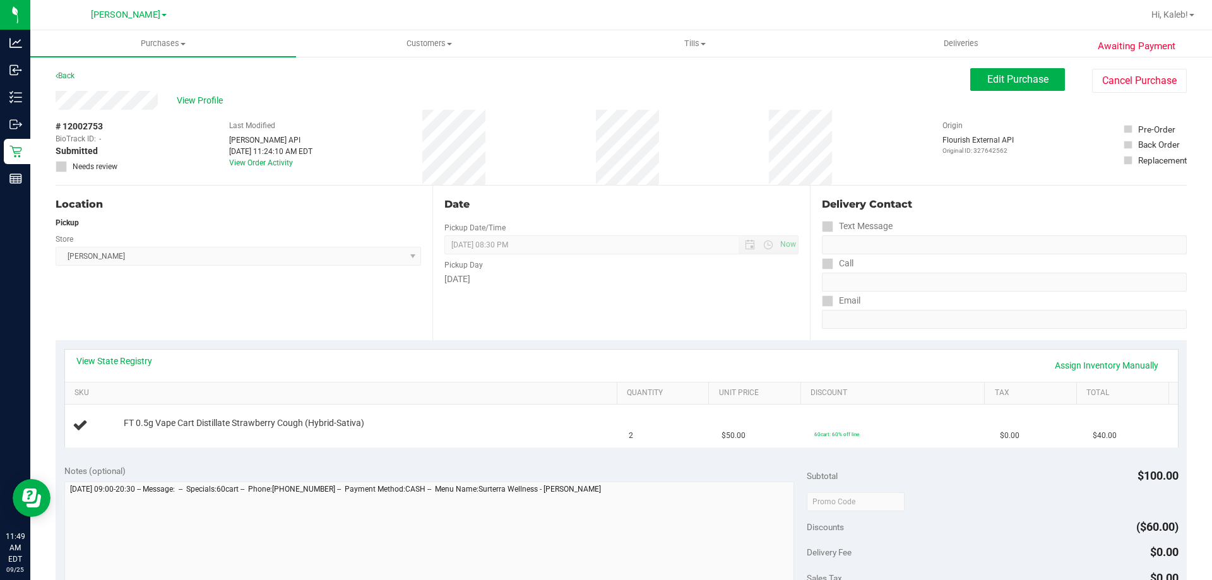
click at [325, 353] on div "View State Registry Assign Inventory Manually" at bounding box center [621, 366] width 1113 height 32
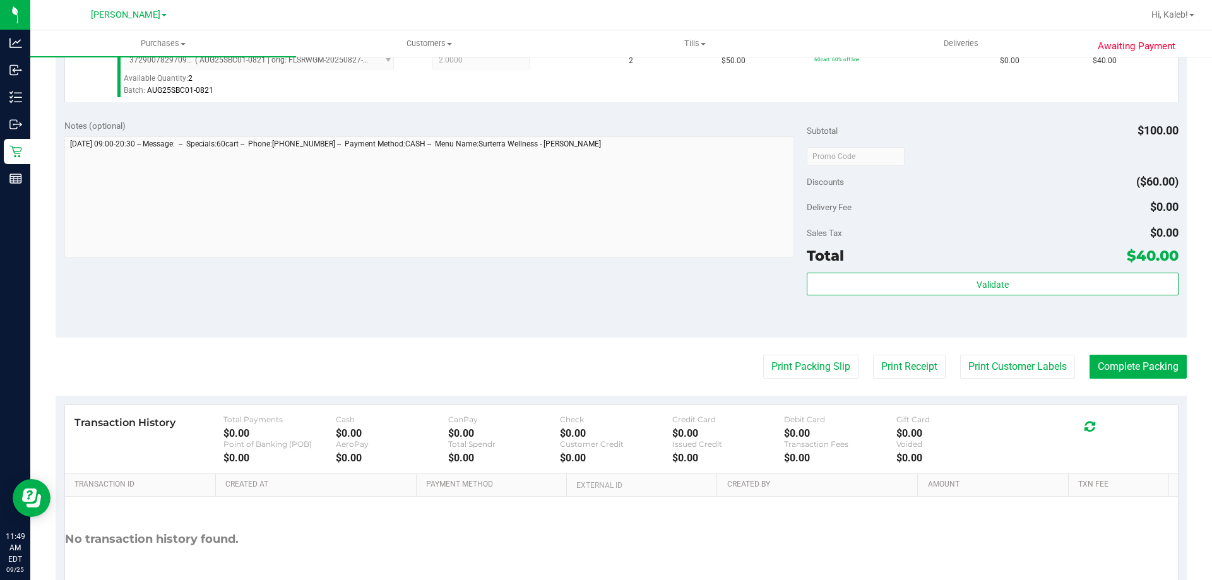
scroll to position [452, 0]
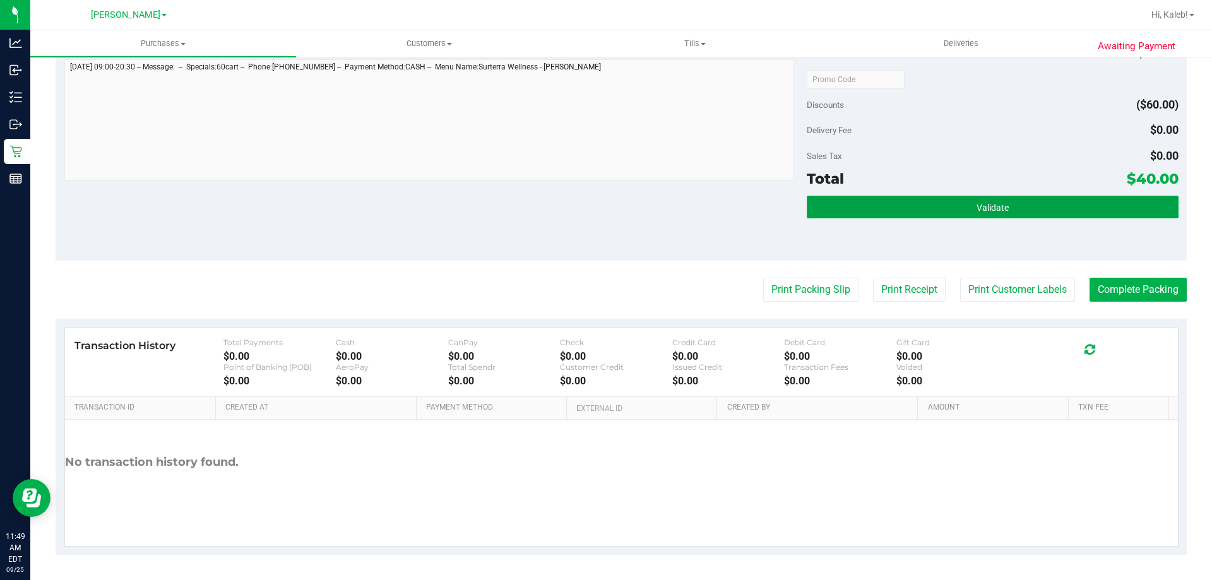
click at [954, 203] on button "Validate" at bounding box center [991, 207] width 371 height 23
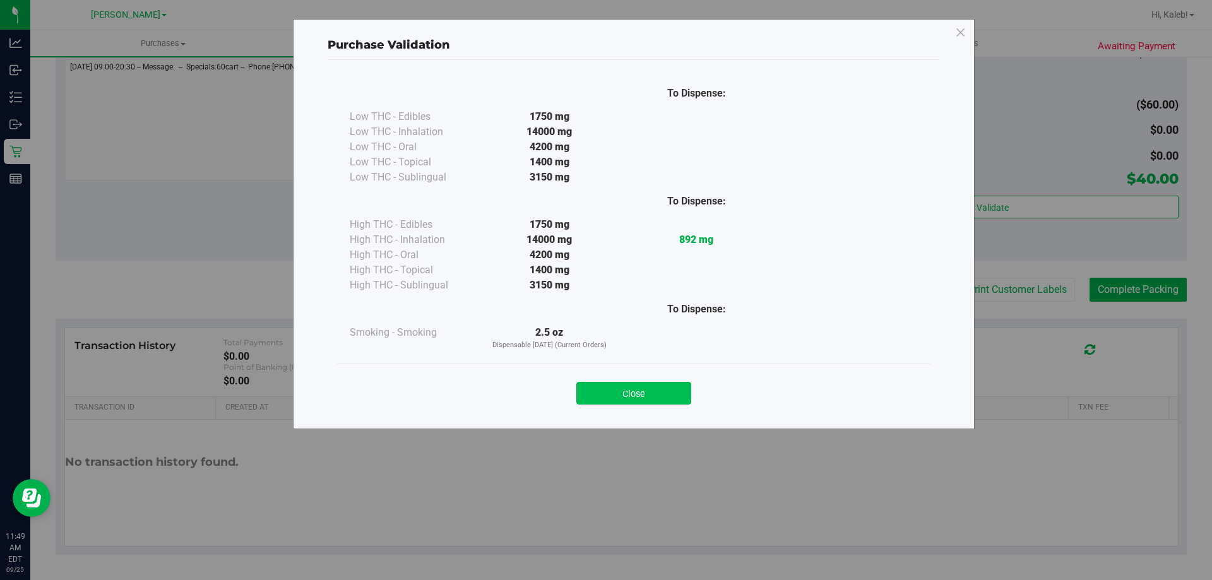
click at [630, 403] on button "Close" at bounding box center [633, 393] width 115 height 23
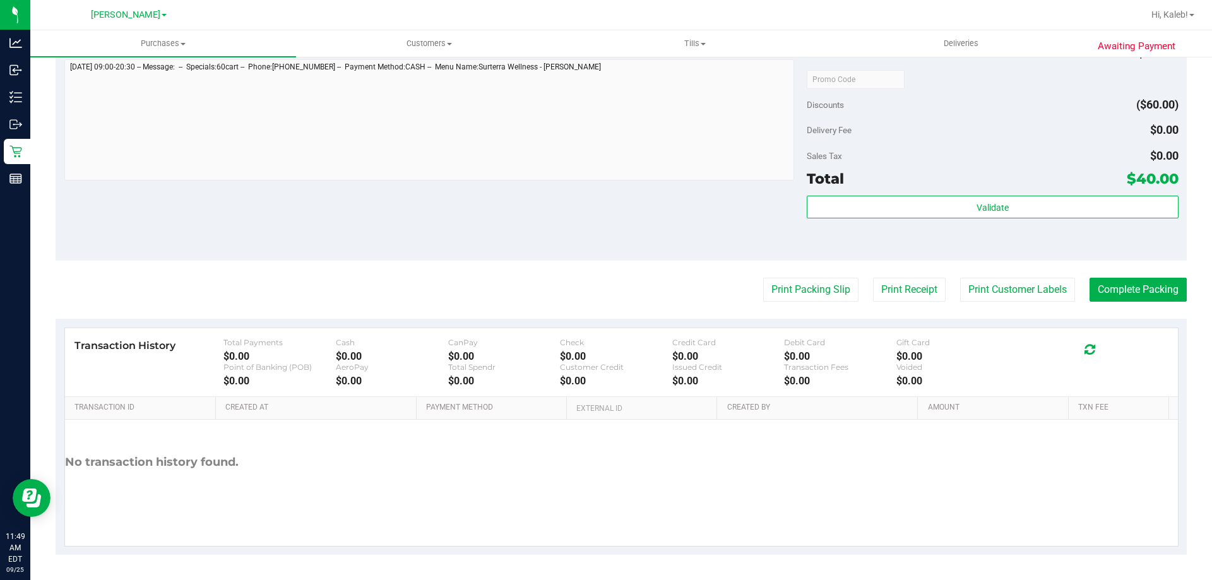
click at [772, 249] on div "Notes (optional) Subtotal $100.00 Discounts ($60.00) Delivery Fee $0.00 Sales T…" at bounding box center [621, 146] width 1131 height 227
click at [771, 290] on button "Print Packing Slip" at bounding box center [810, 290] width 95 height 24
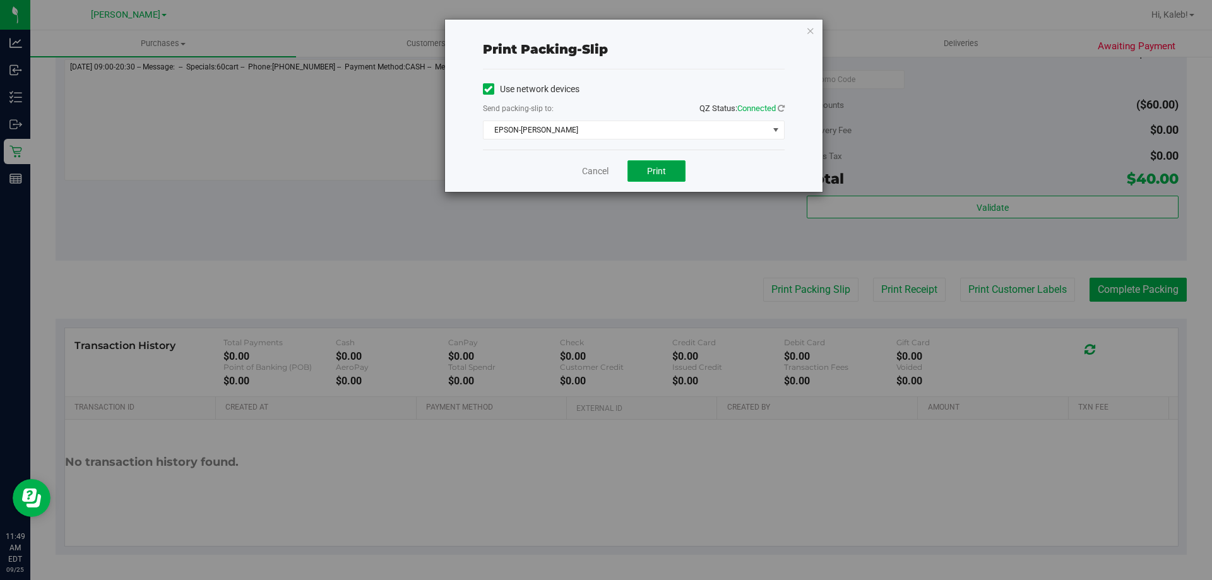
click at [668, 172] on button "Print" at bounding box center [656, 170] width 58 height 21
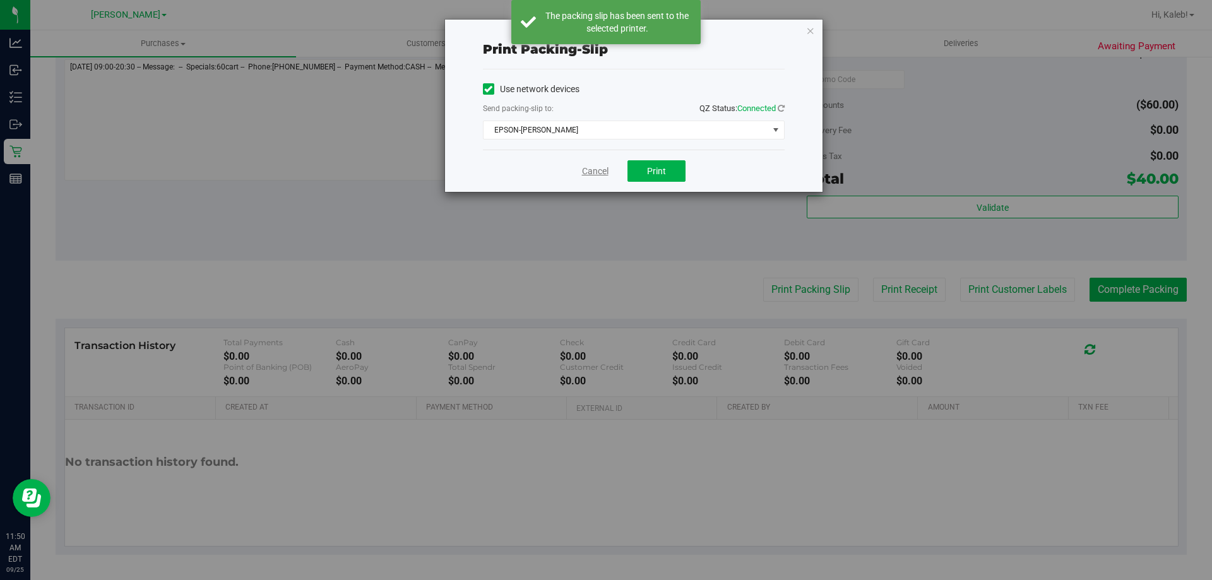
click at [586, 174] on link "Cancel" at bounding box center [595, 171] width 27 height 13
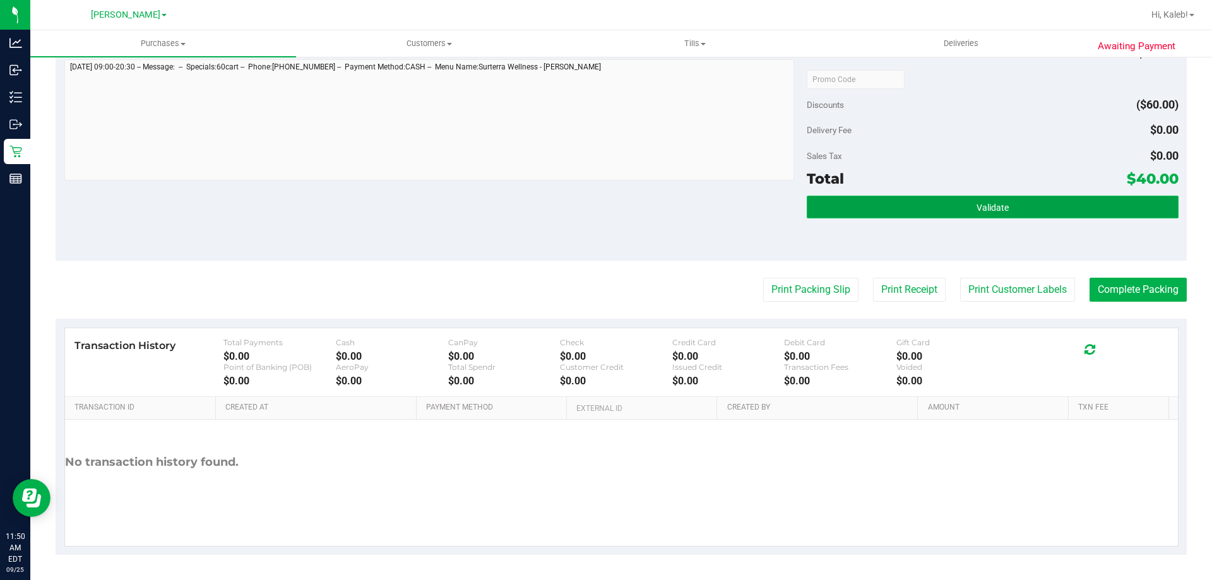
click at [1000, 197] on button "Validate" at bounding box center [991, 207] width 371 height 23
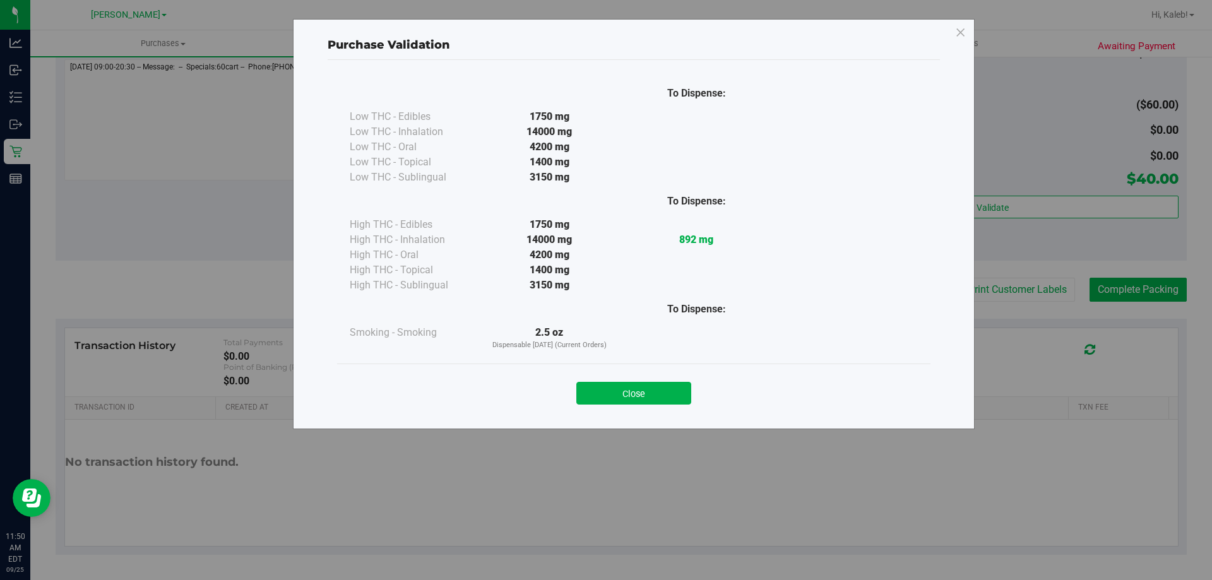
click at [653, 370] on div "Close" at bounding box center [633, 388] width 593 height 51
click at [676, 386] on button "Close" at bounding box center [633, 393] width 115 height 23
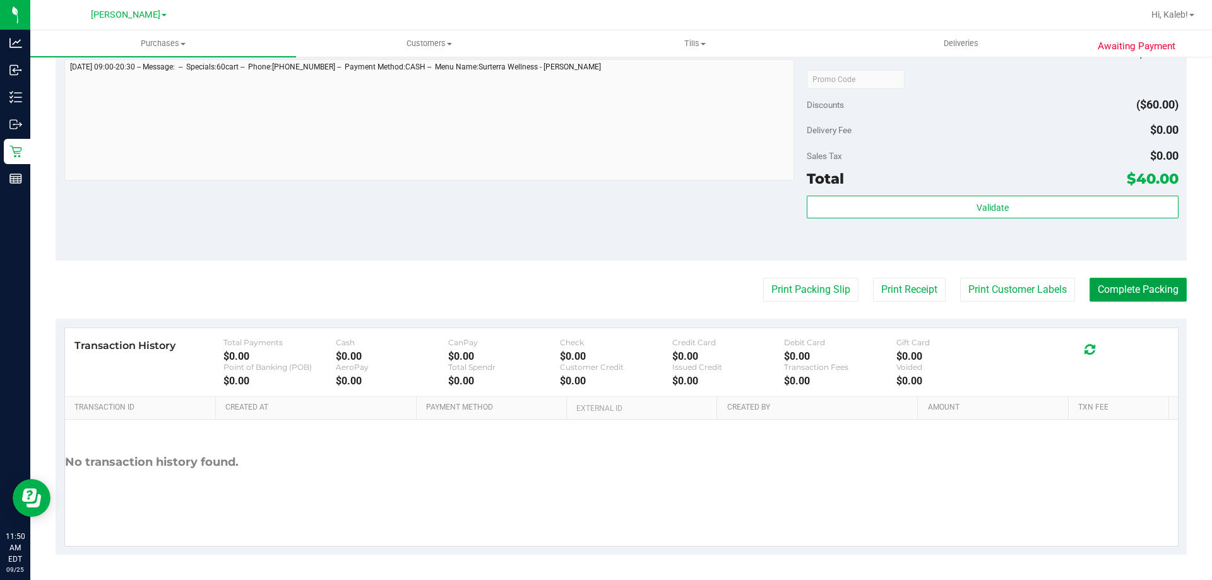
click at [1132, 298] on button "Complete Packing" at bounding box center [1137, 290] width 97 height 24
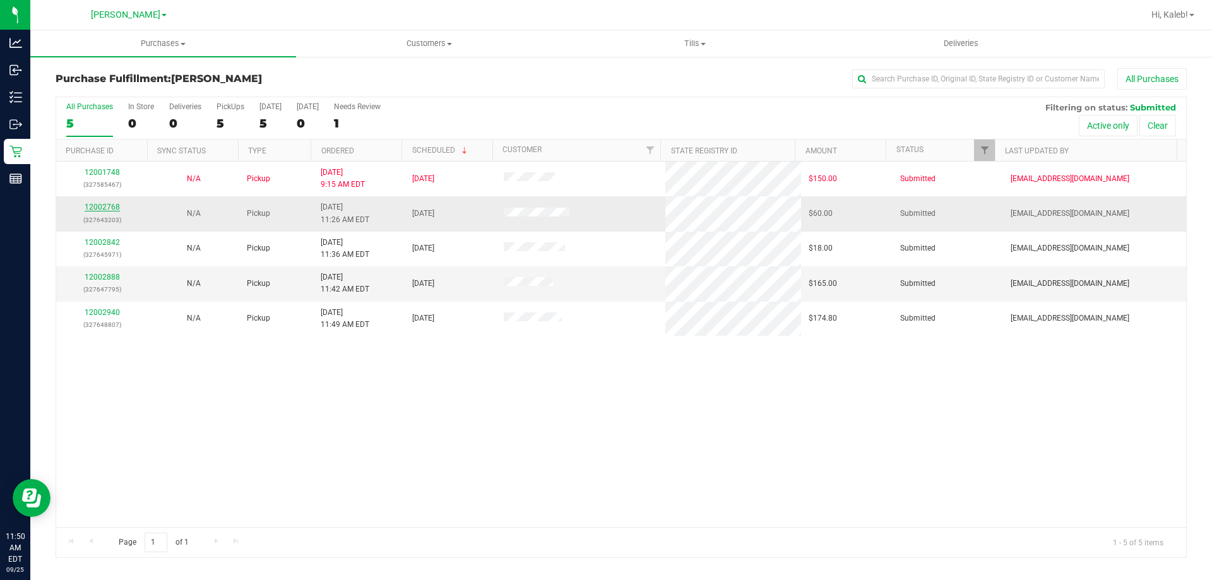
click at [107, 206] on link "12002768" at bounding box center [102, 207] width 35 height 9
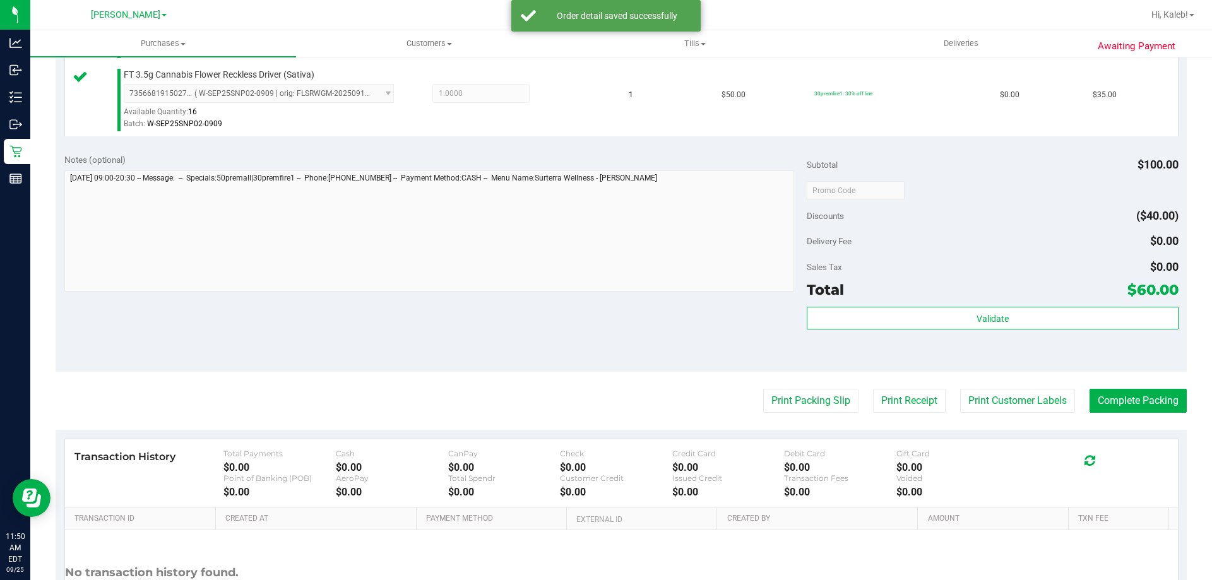
scroll to position [525, 0]
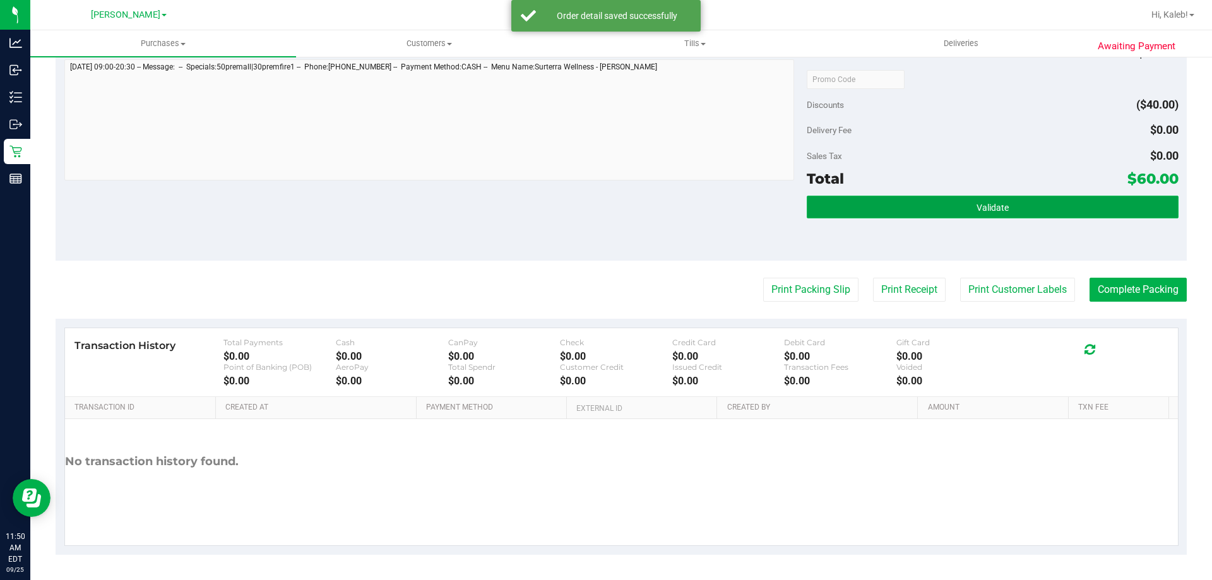
click at [858, 213] on button "Validate" at bounding box center [991, 207] width 371 height 23
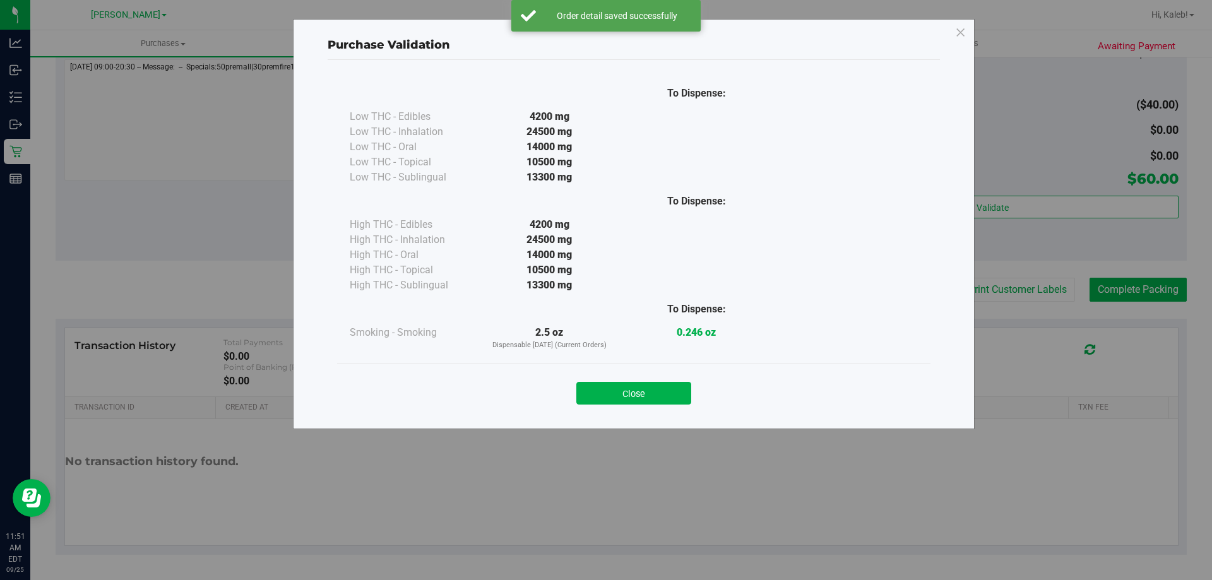
click at [586, 420] on div "Purchase Validation To Dispense: Low THC - Edibles 4200 mg" at bounding box center [634, 224] width 682 height 410
click at [644, 393] on button "Close" at bounding box center [633, 393] width 115 height 23
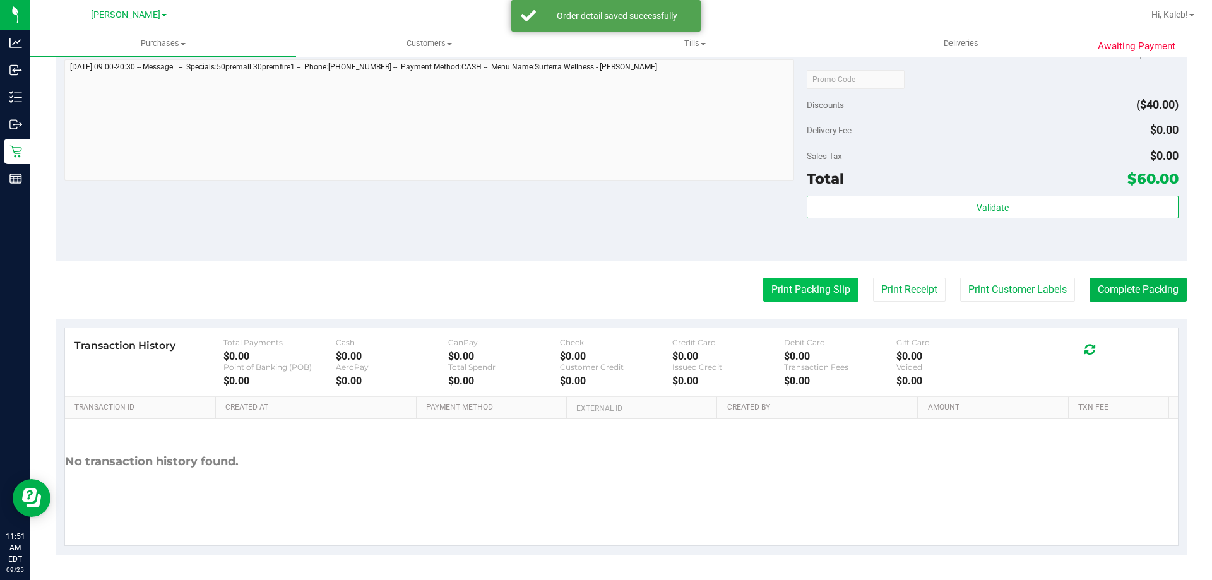
click at [815, 285] on button "Print Packing Slip" at bounding box center [810, 290] width 95 height 24
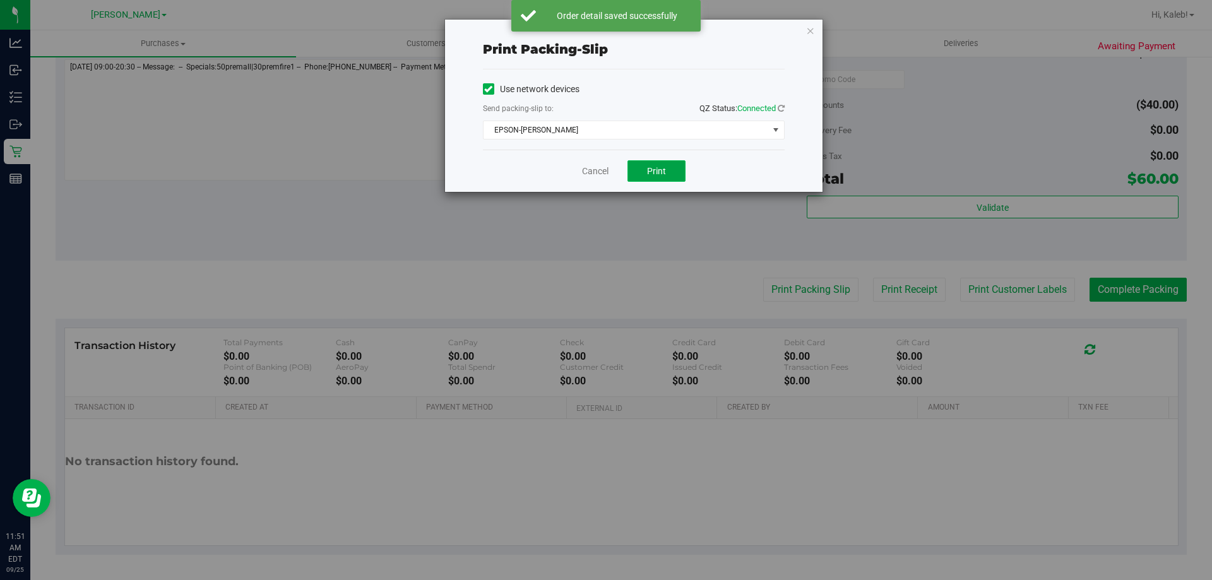
click at [627, 179] on button "Print" at bounding box center [656, 170] width 58 height 21
click at [582, 176] on link "Cancel" at bounding box center [595, 171] width 27 height 13
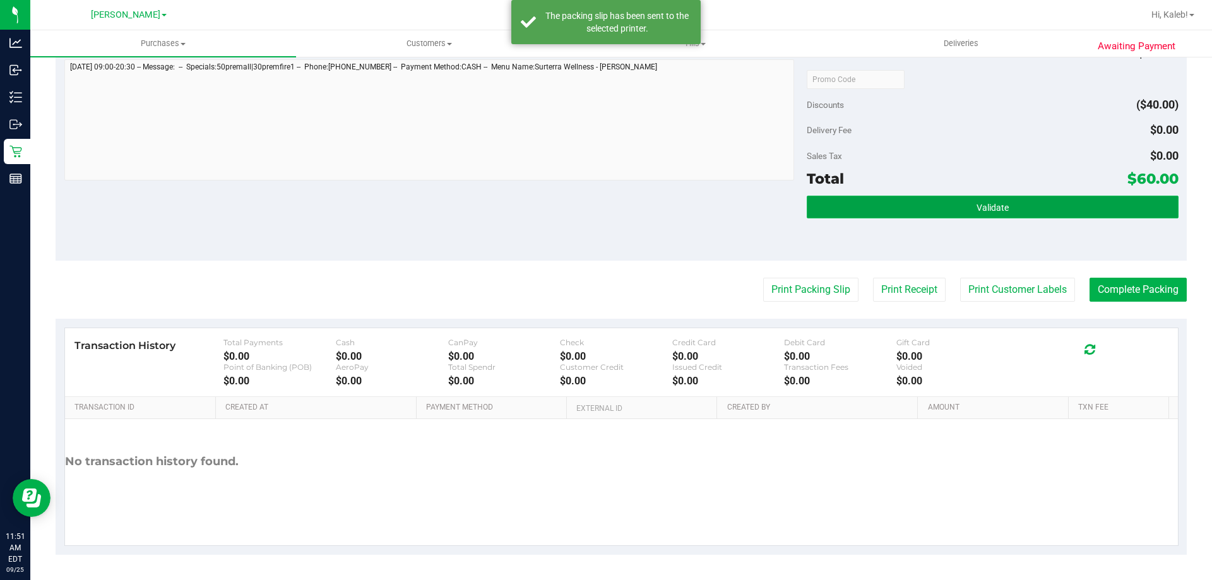
click at [871, 204] on button "Validate" at bounding box center [991, 207] width 371 height 23
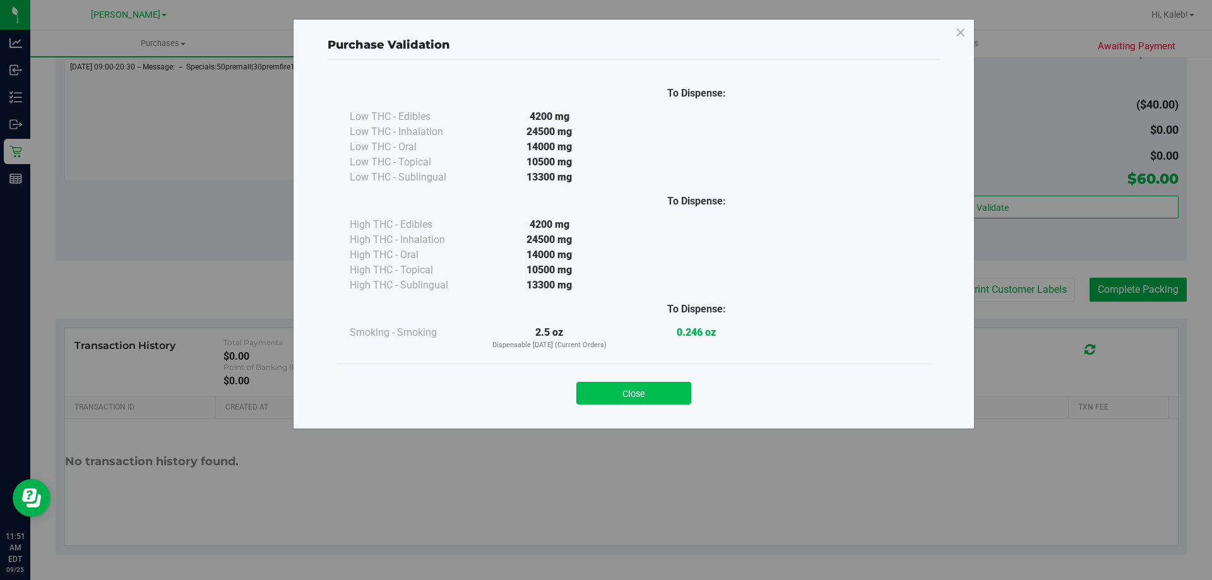
click at [610, 402] on button "Close" at bounding box center [633, 393] width 115 height 23
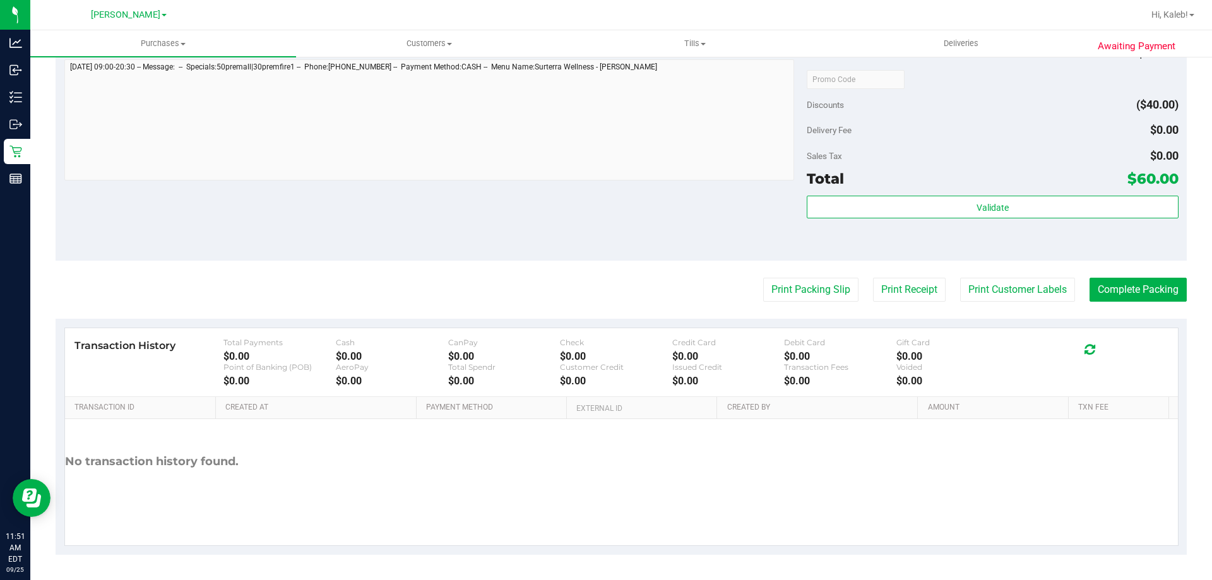
scroll to position [514, 0]
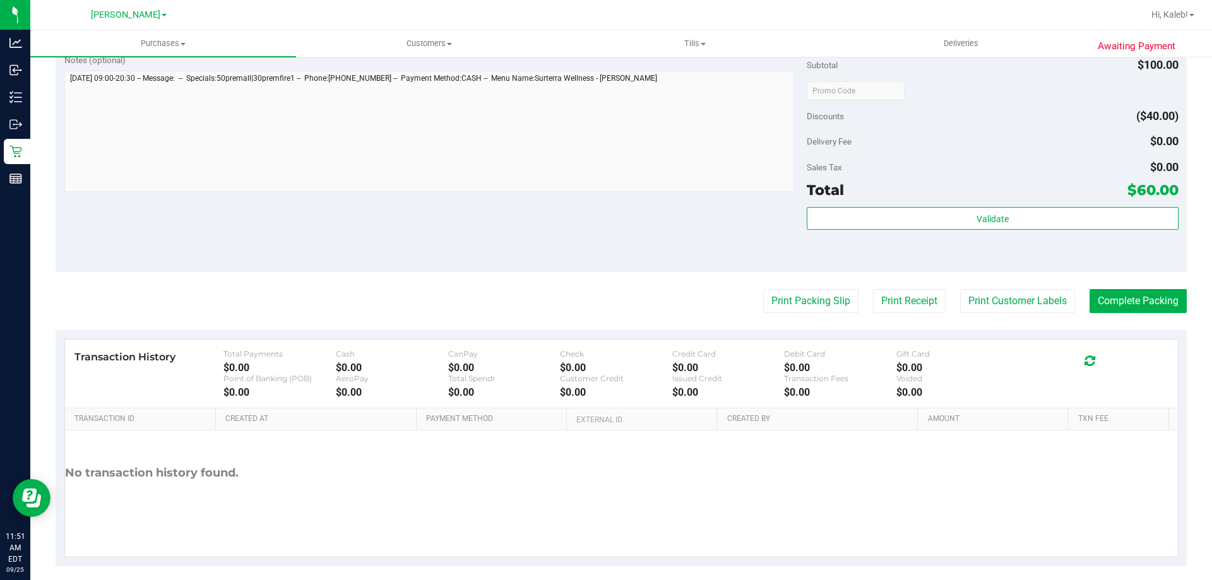
click at [912, 179] on div "Total $60.00" at bounding box center [991, 190] width 371 height 23
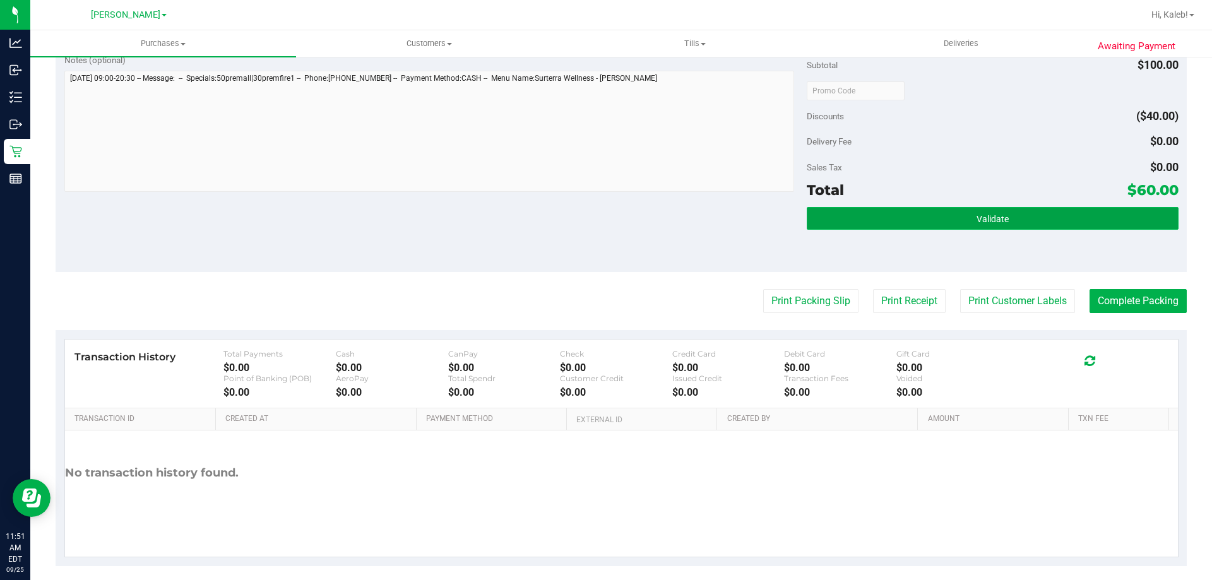
click at [898, 211] on button "Validate" at bounding box center [991, 218] width 371 height 23
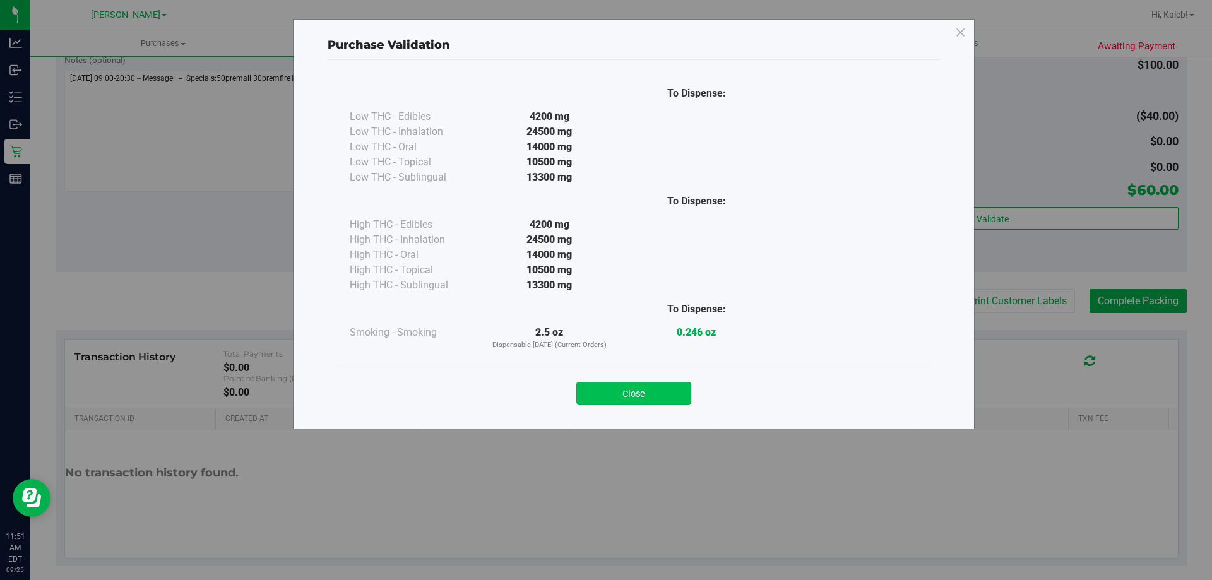
click at [582, 387] on button "Close" at bounding box center [633, 393] width 115 height 23
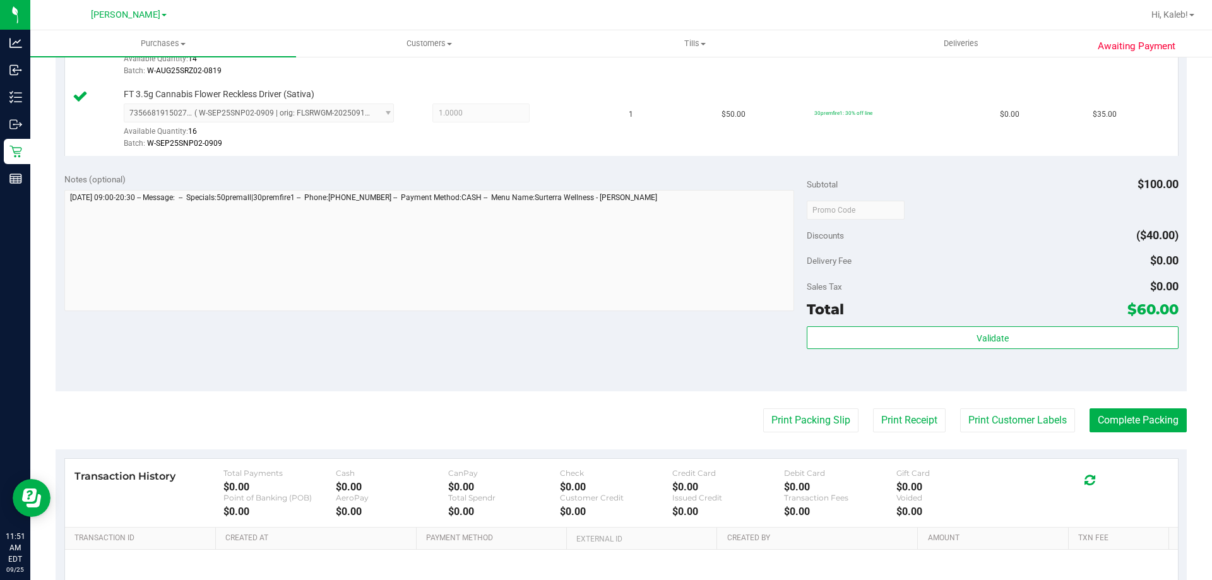
scroll to position [375, 0]
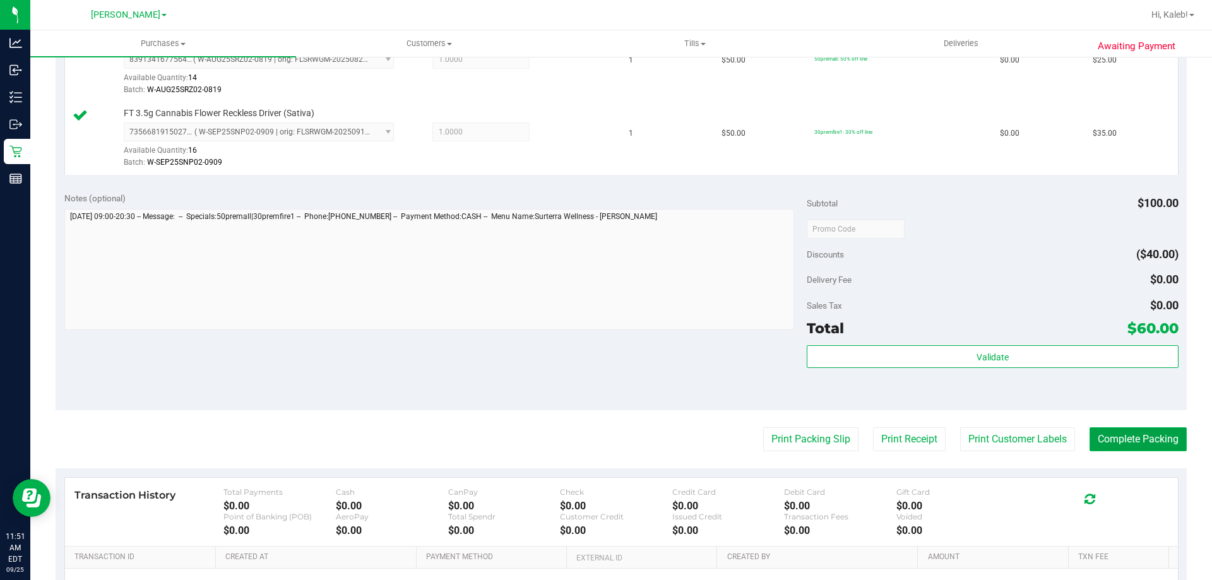
click at [1139, 443] on button "Complete Packing" at bounding box center [1137, 439] width 97 height 24
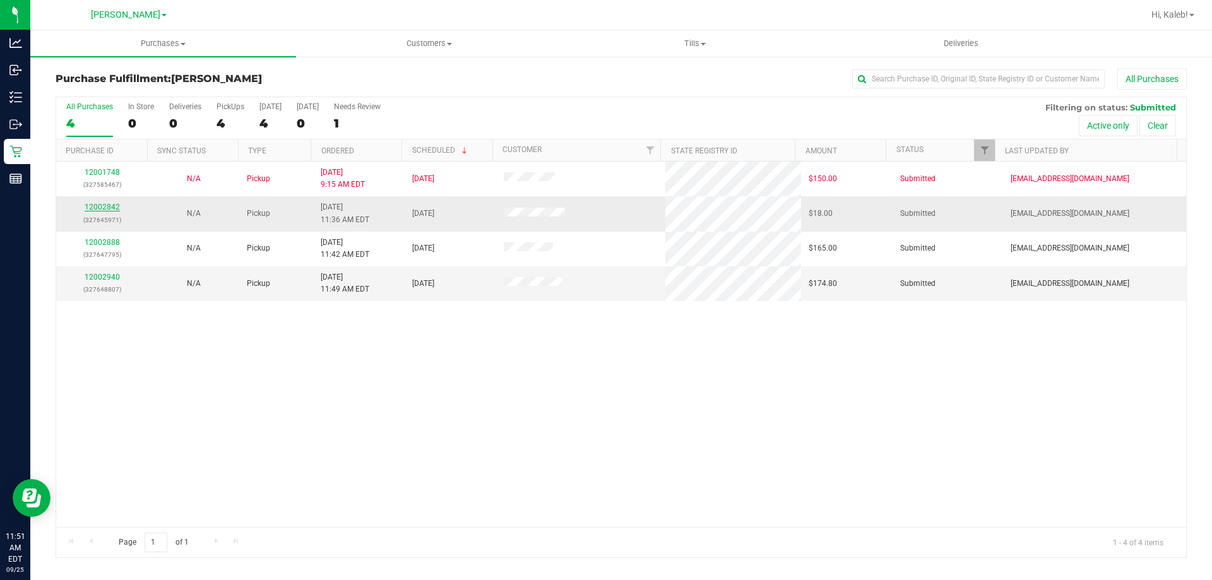
click at [106, 211] on link "12002842" at bounding box center [102, 207] width 35 height 9
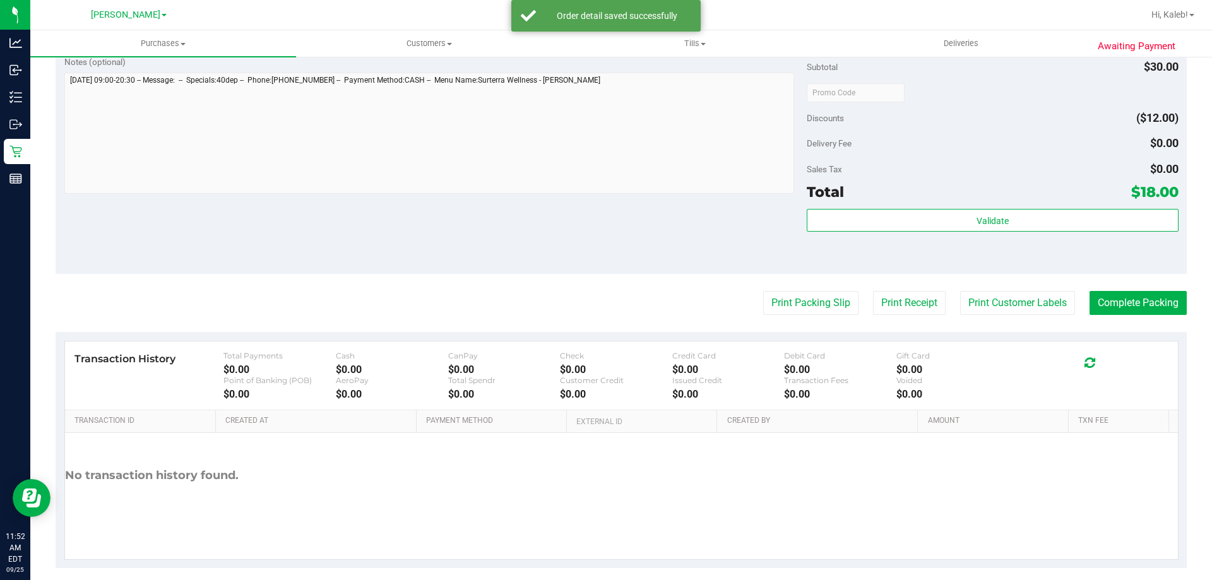
scroll to position [405, 0]
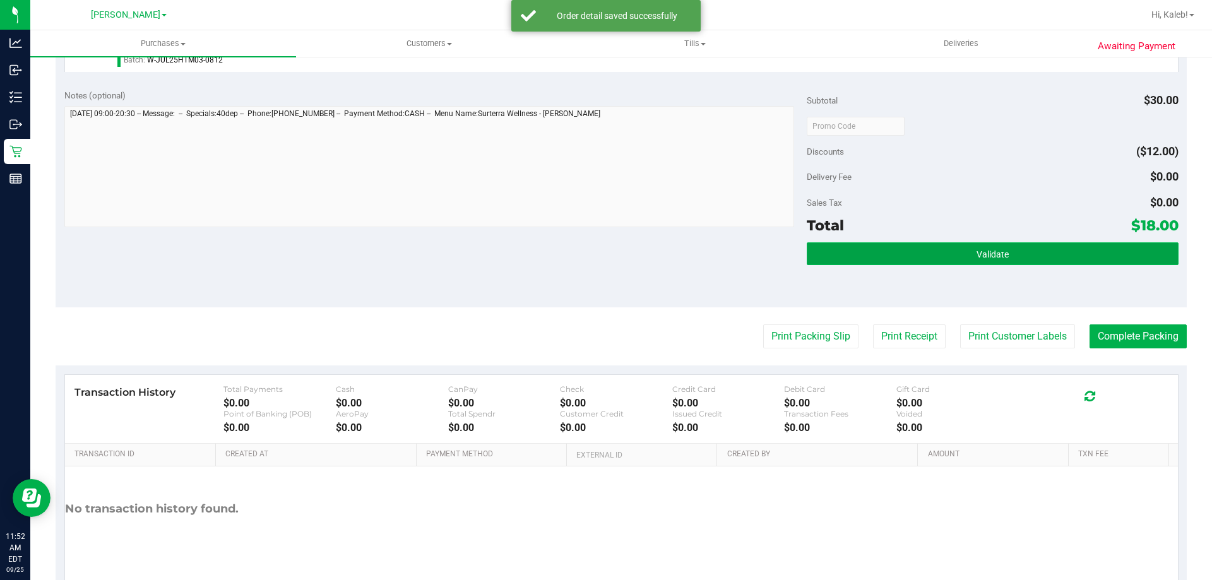
click at [946, 255] on button "Validate" at bounding box center [991, 253] width 371 height 23
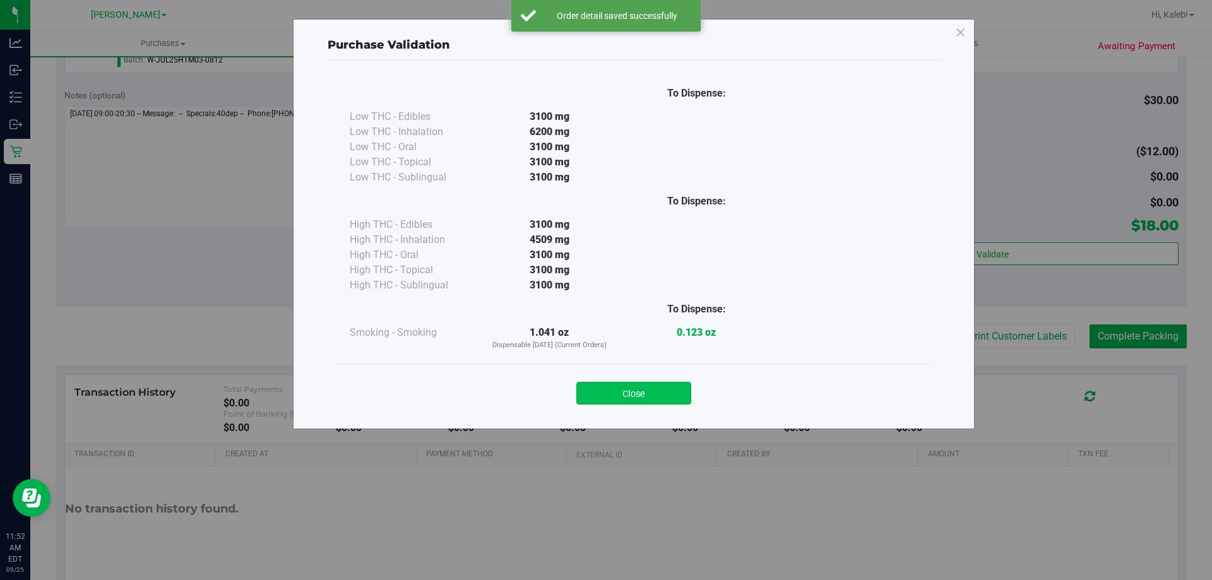
click at [591, 401] on button "Close" at bounding box center [633, 393] width 115 height 23
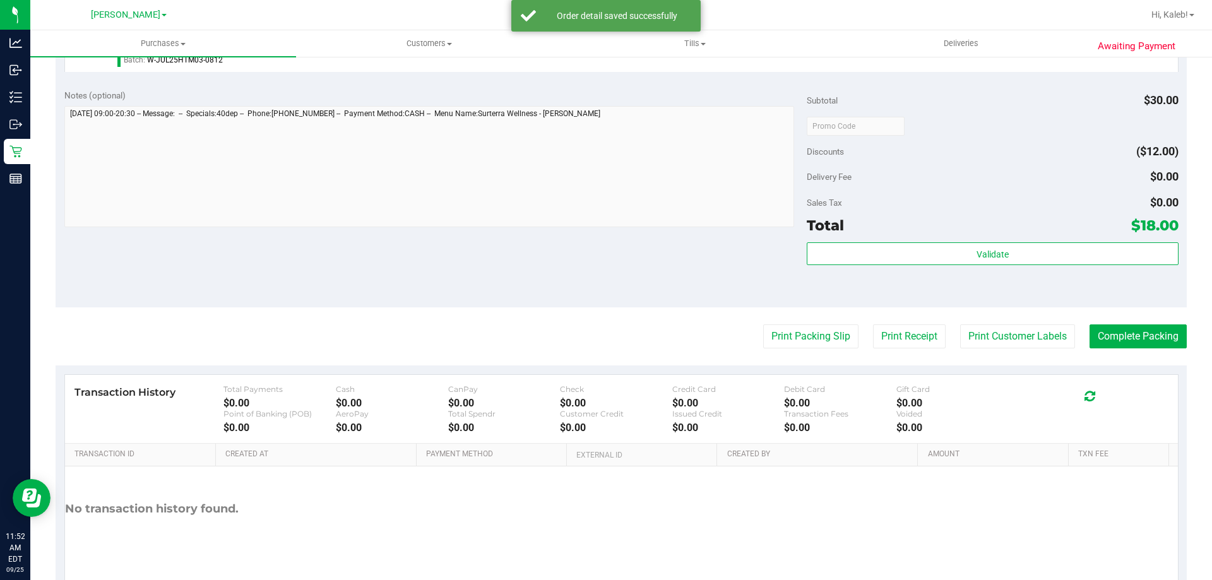
click at [787, 321] on purchase-details "Back Edit Purchase Cancel Purchase View Profile # 12002842 BioTrack ID: - Submi…" at bounding box center [621, 132] width 1131 height 938
click at [788, 328] on button "Print Packing Slip" at bounding box center [810, 336] width 95 height 24
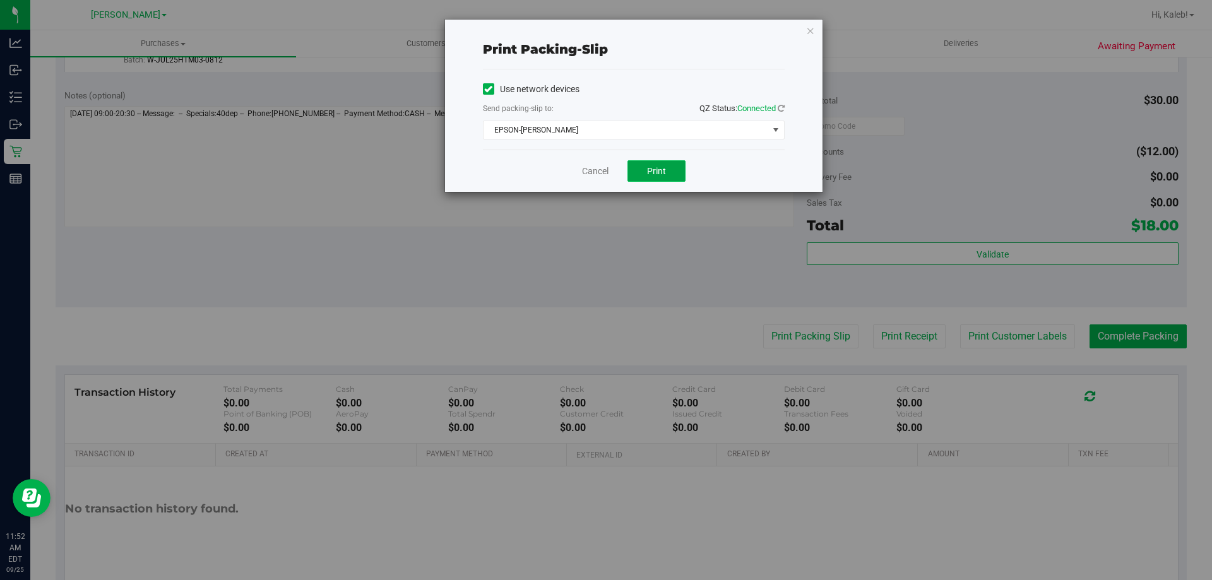
click at [649, 178] on button "Print" at bounding box center [656, 170] width 58 height 21
click at [654, 93] on div "Use network devices" at bounding box center [634, 89] width 302 height 19
click at [591, 169] on link "Cancel" at bounding box center [595, 171] width 27 height 13
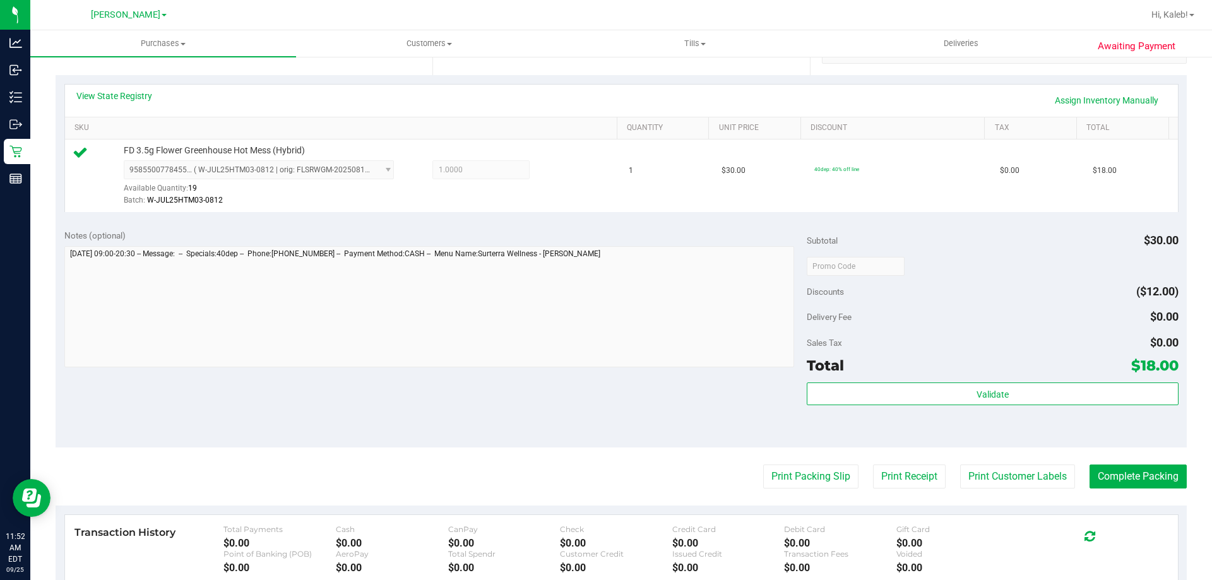
scroll to position [452, 0]
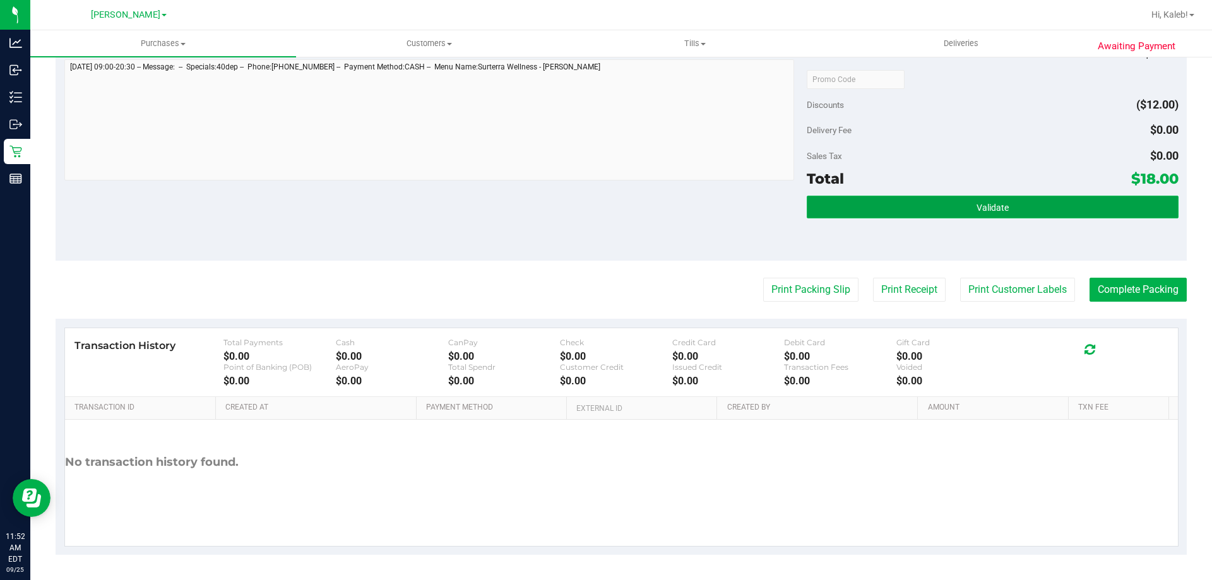
click at [906, 203] on button "Validate" at bounding box center [991, 207] width 371 height 23
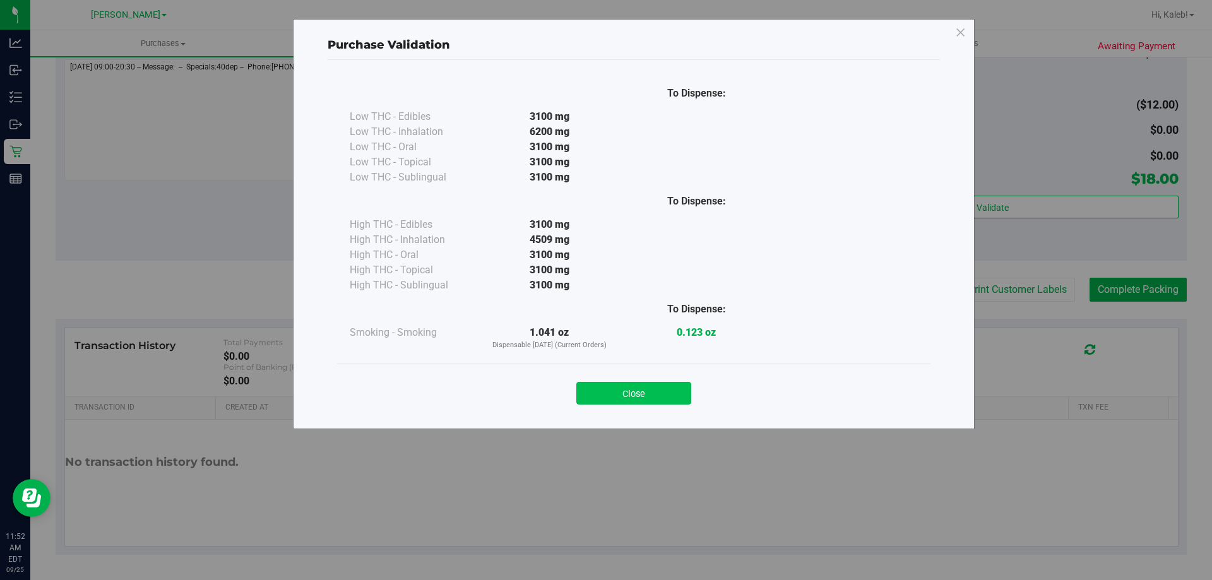
click at [625, 385] on button "Close" at bounding box center [633, 393] width 115 height 23
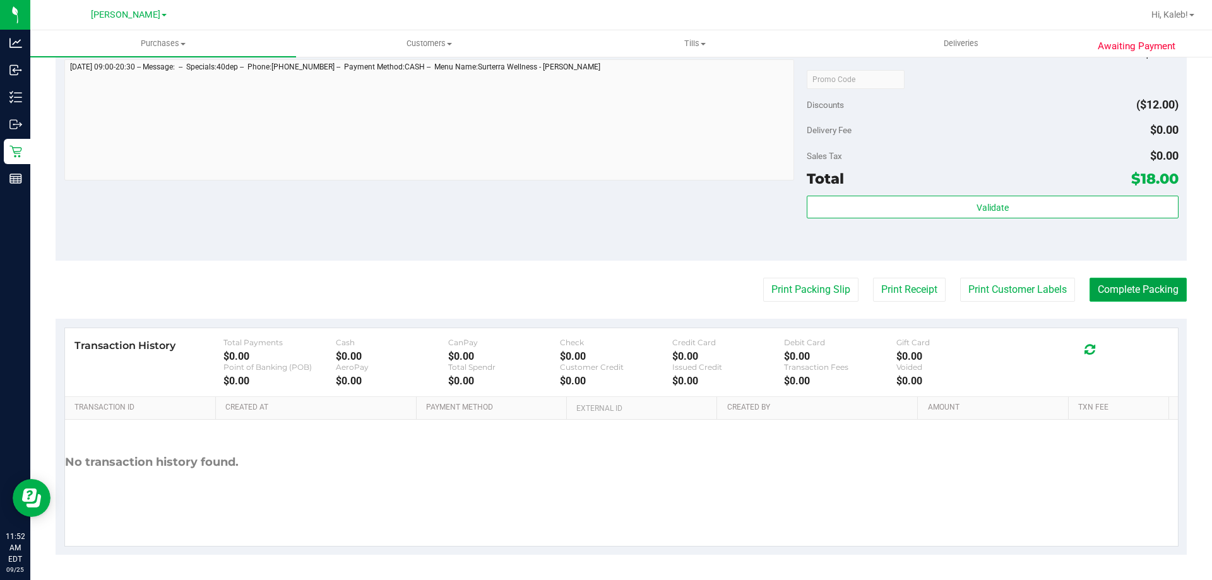
click at [1125, 278] on button "Complete Packing" at bounding box center [1137, 290] width 97 height 24
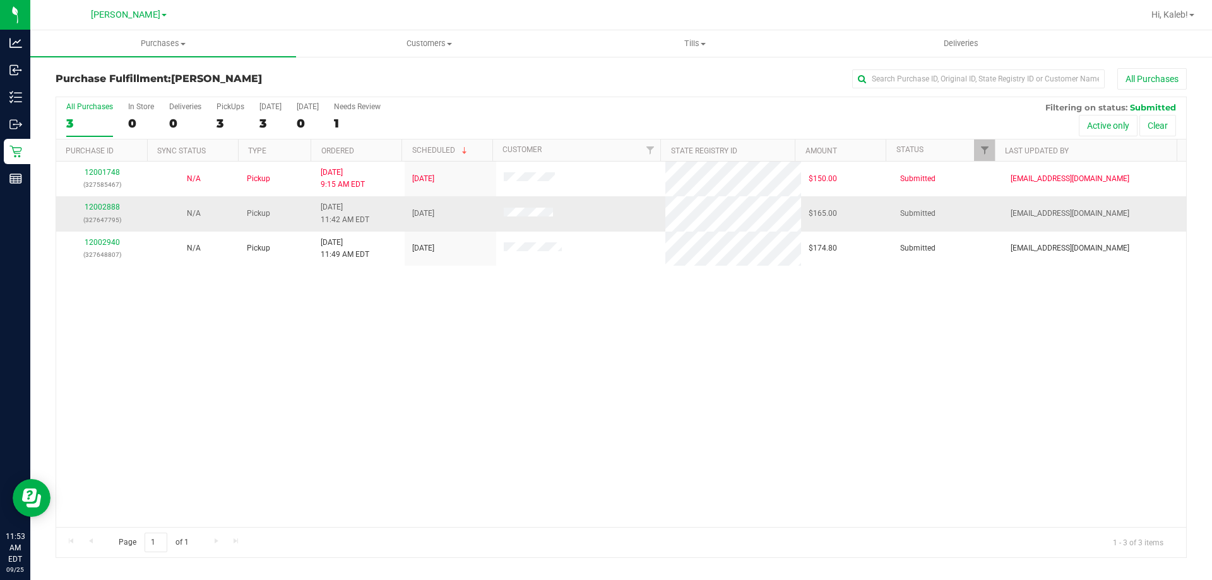
click at [114, 222] on p "(327647795)" at bounding box center [102, 220] width 76 height 12
click at [107, 223] on p "(327647795)" at bounding box center [102, 220] width 76 height 12
click at [115, 207] on link "12002888" at bounding box center [102, 207] width 35 height 9
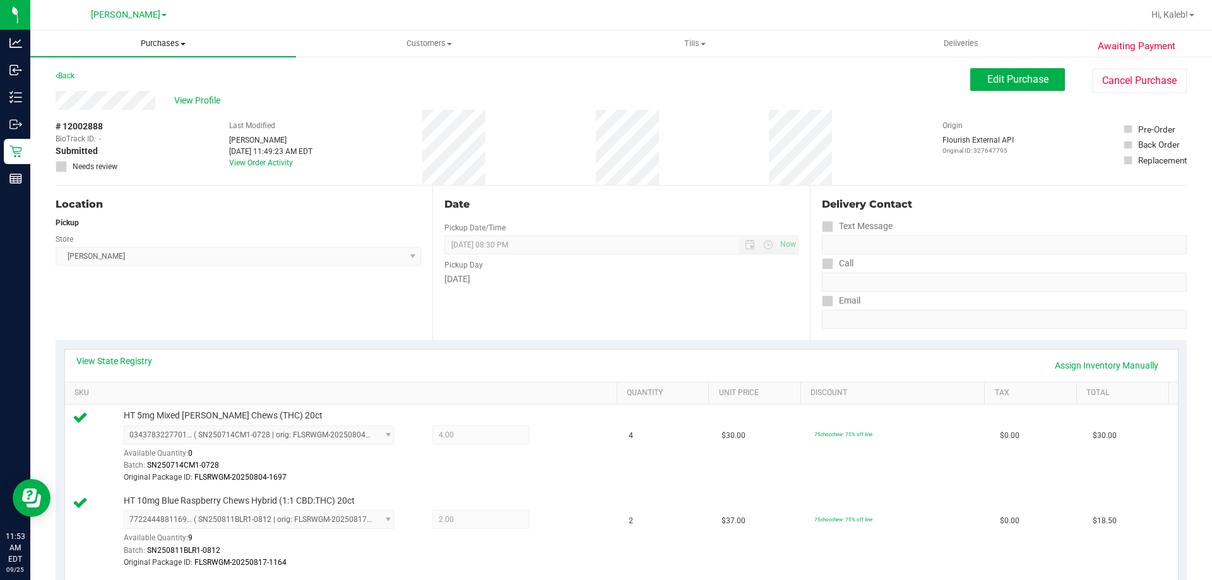
click at [168, 30] on uib-tab-heading "Purchases Summary of purchases Fulfillment All purchases" at bounding box center [163, 43] width 266 height 27
click at [122, 94] on li "Fulfillment" at bounding box center [163, 91] width 266 height 15
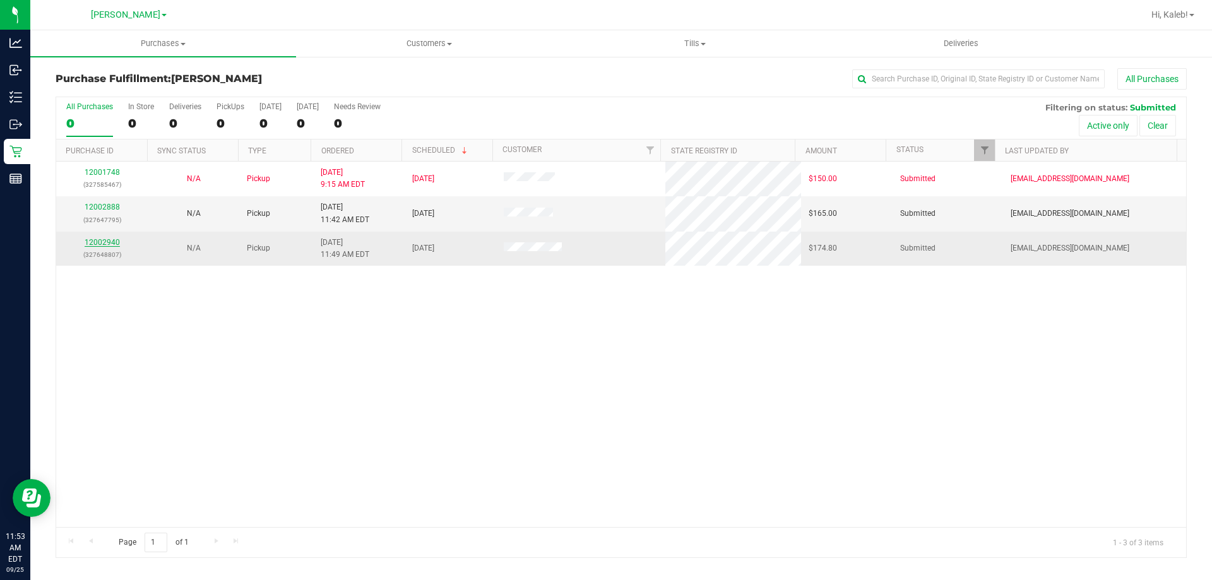
click at [117, 239] on link "12002940" at bounding box center [102, 242] width 35 height 9
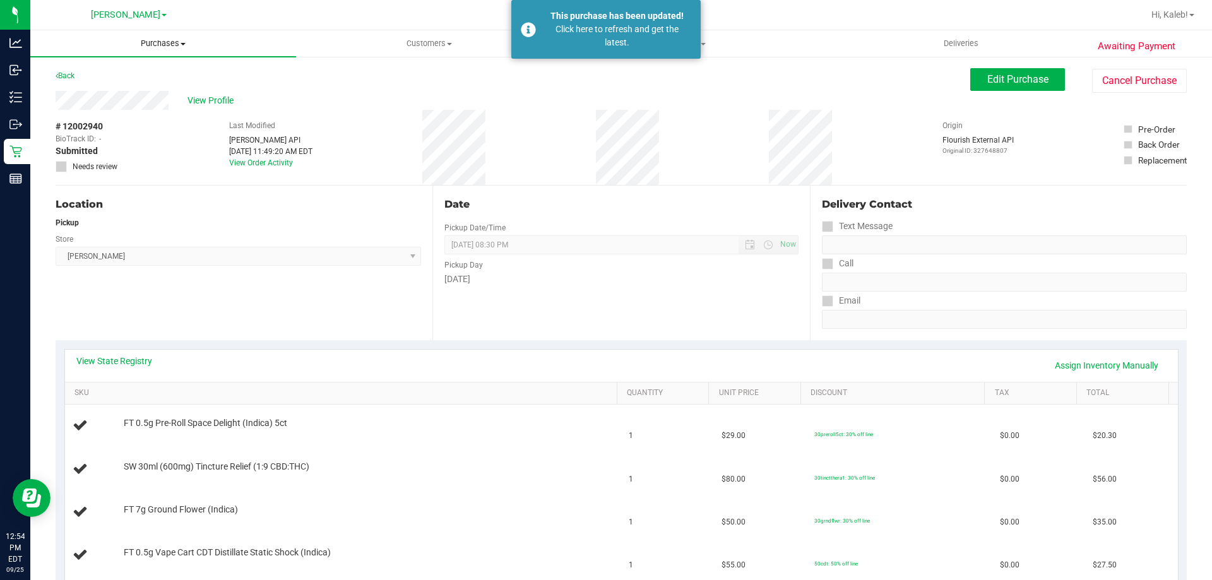
click at [174, 33] on uib-tab-heading "Purchases Summary of purchases Fulfillment All purchases" at bounding box center [163, 43] width 266 height 27
click at [132, 92] on li "Fulfillment" at bounding box center [163, 91] width 266 height 15
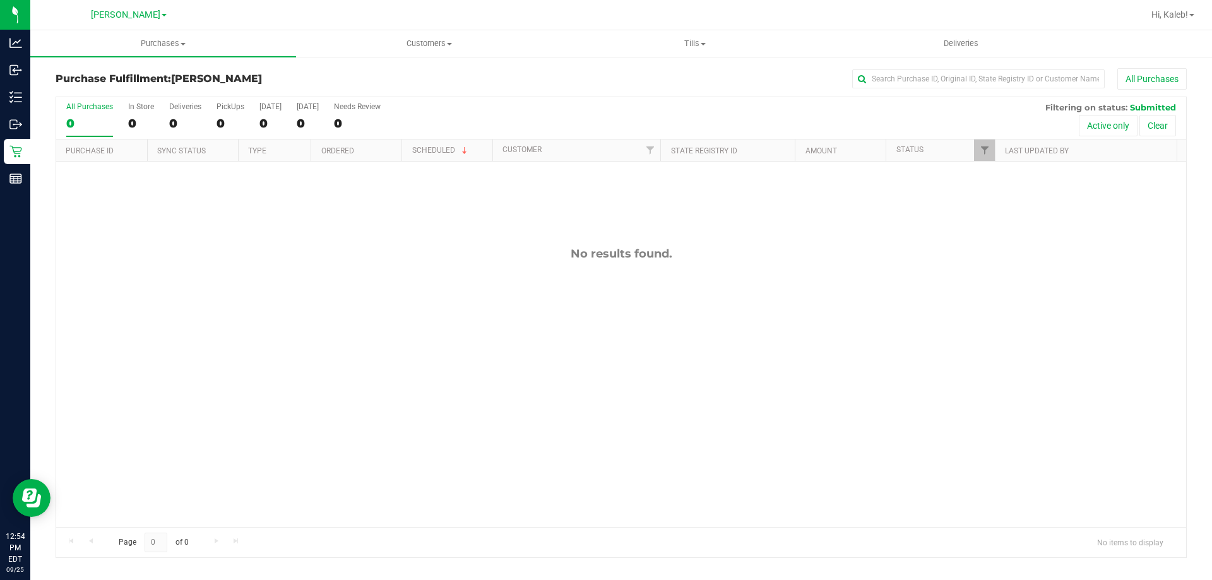
click at [155, 240] on div "No results found." at bounding box center [621, 387] width 1130 height 451
